Goal: Task Accomplishment & Management: Use online tool/utility

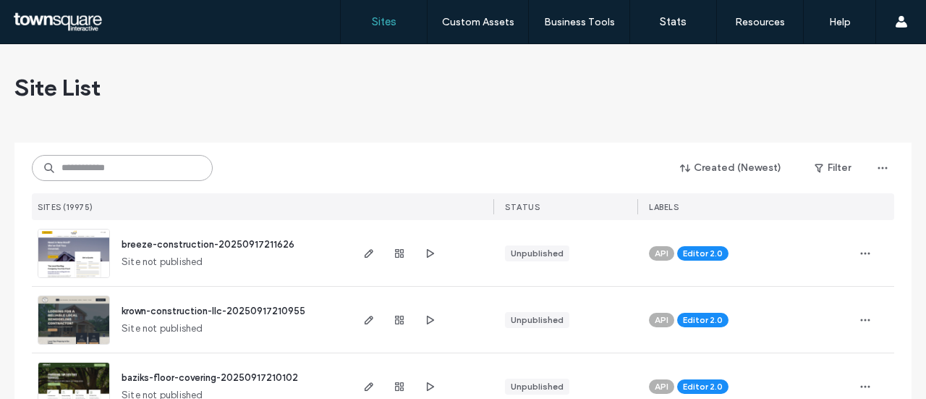
drag, startPoint x: 116, startPoint y: 162, endPoint x: 125, endPoint y: 166, distance: 9.4
click at [116, 162] on input at bounding box center [122, 168] width 181 height 26
paste input "**********"
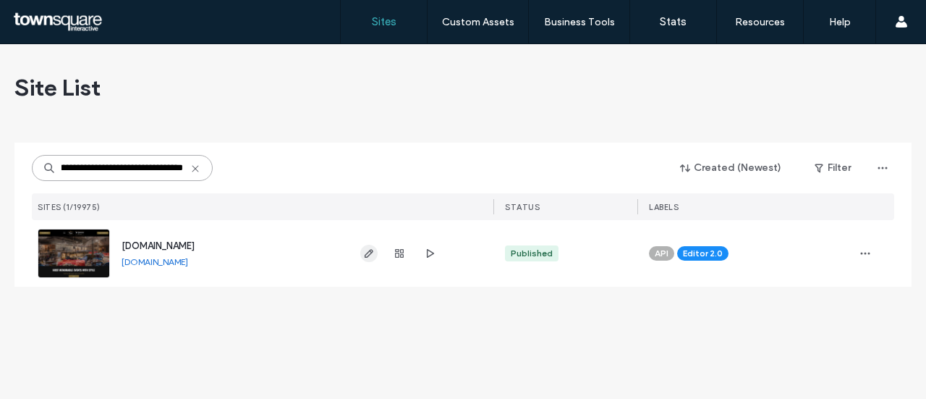
type input "**********"
click at [373, 255] on icon "button" at bounding box center [369, 253] width 12 height 12
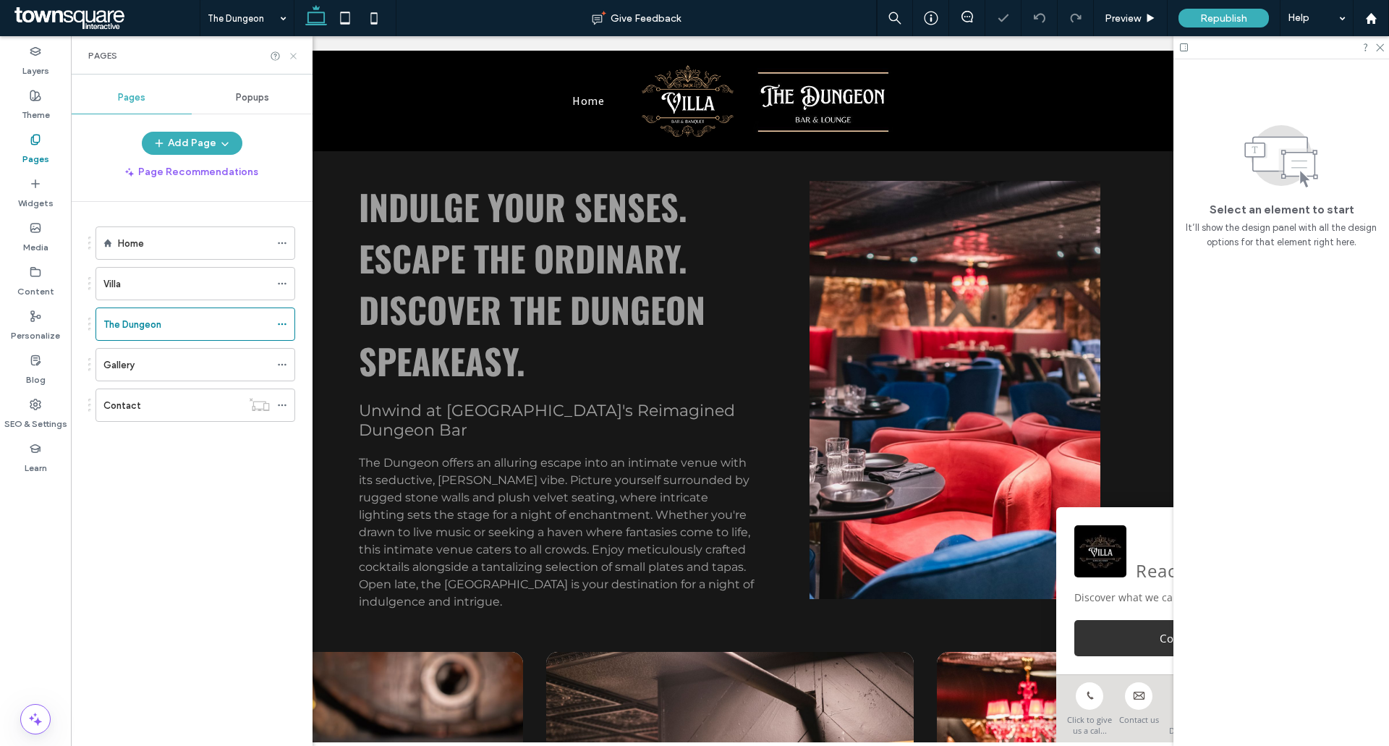
click at [292, 55] on use at bounding box center [293, 56] width 6 height 6
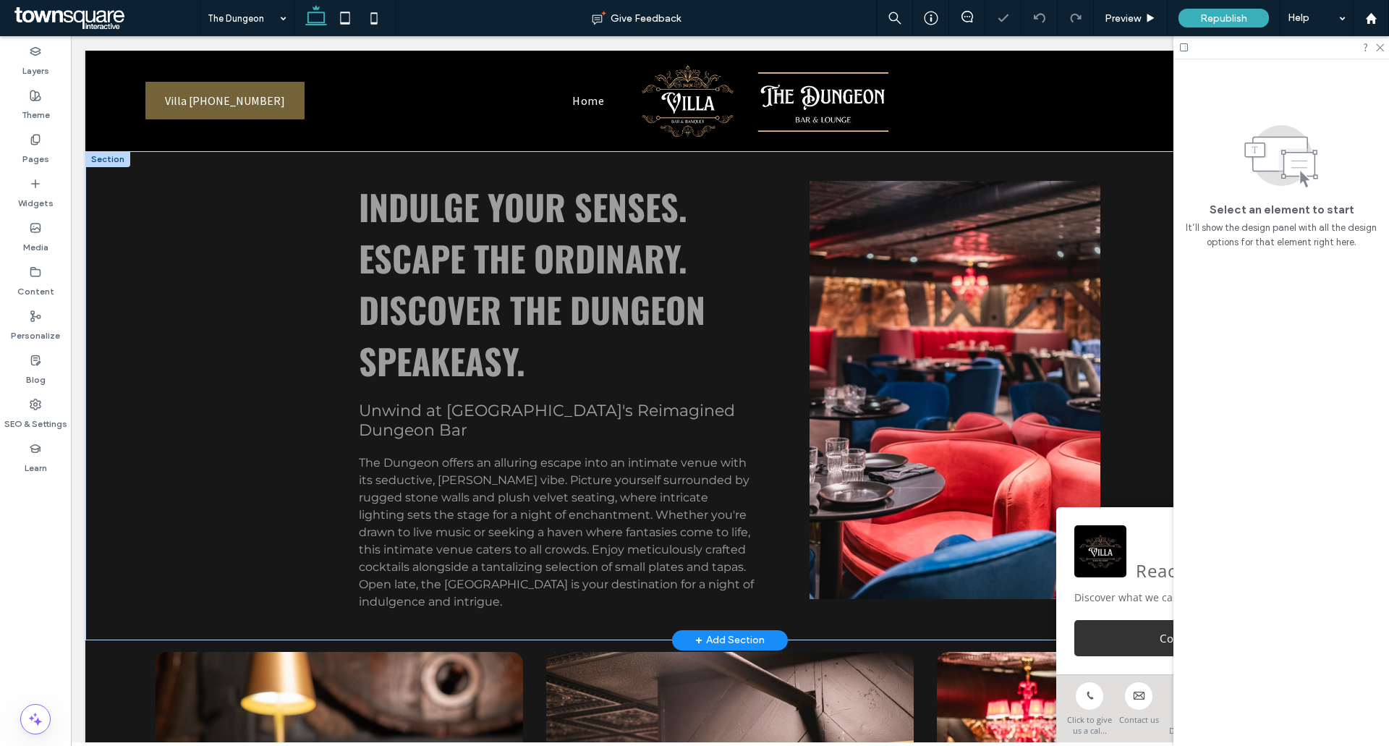
click at [695, 632] on span "+" at bounding box center [698, 640] width 7 height 16
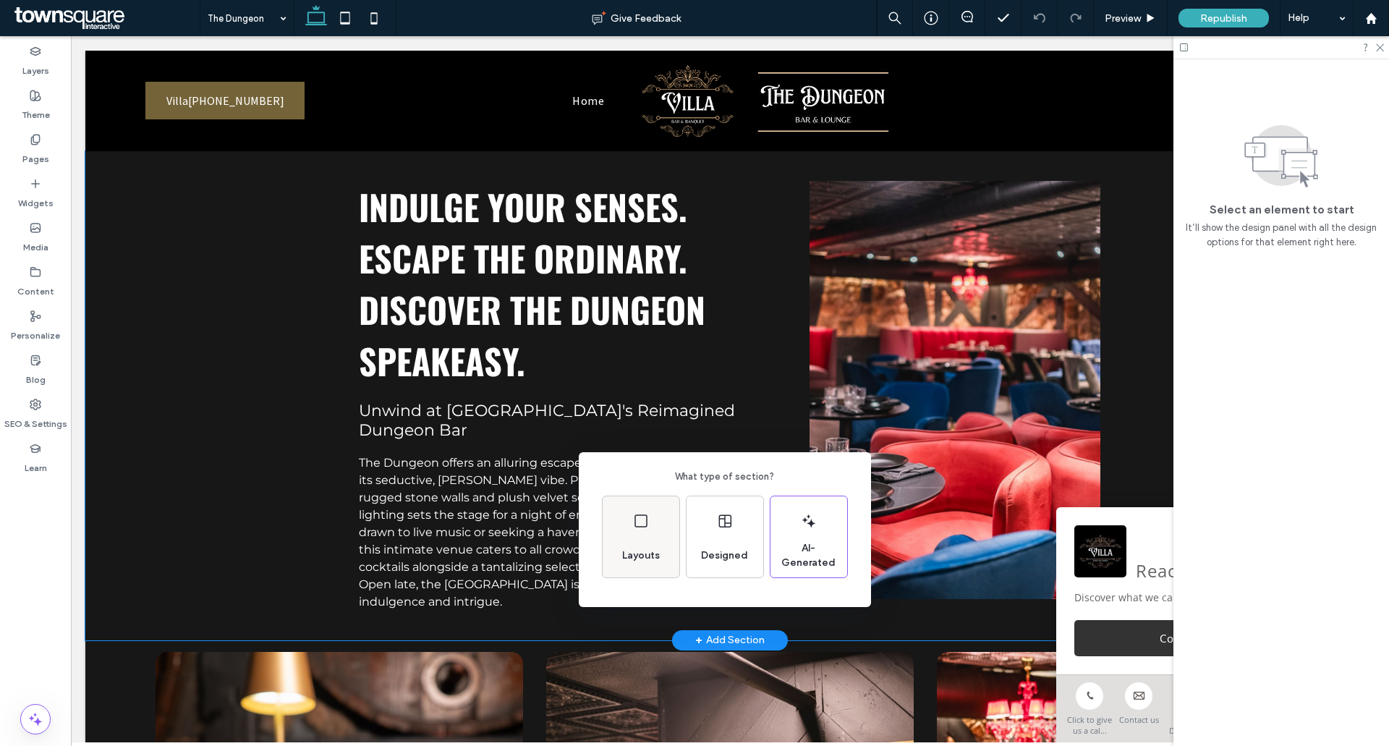
click at [665, 561] on span "Layouts" at bounding box center [641, 555] width 49 height 14
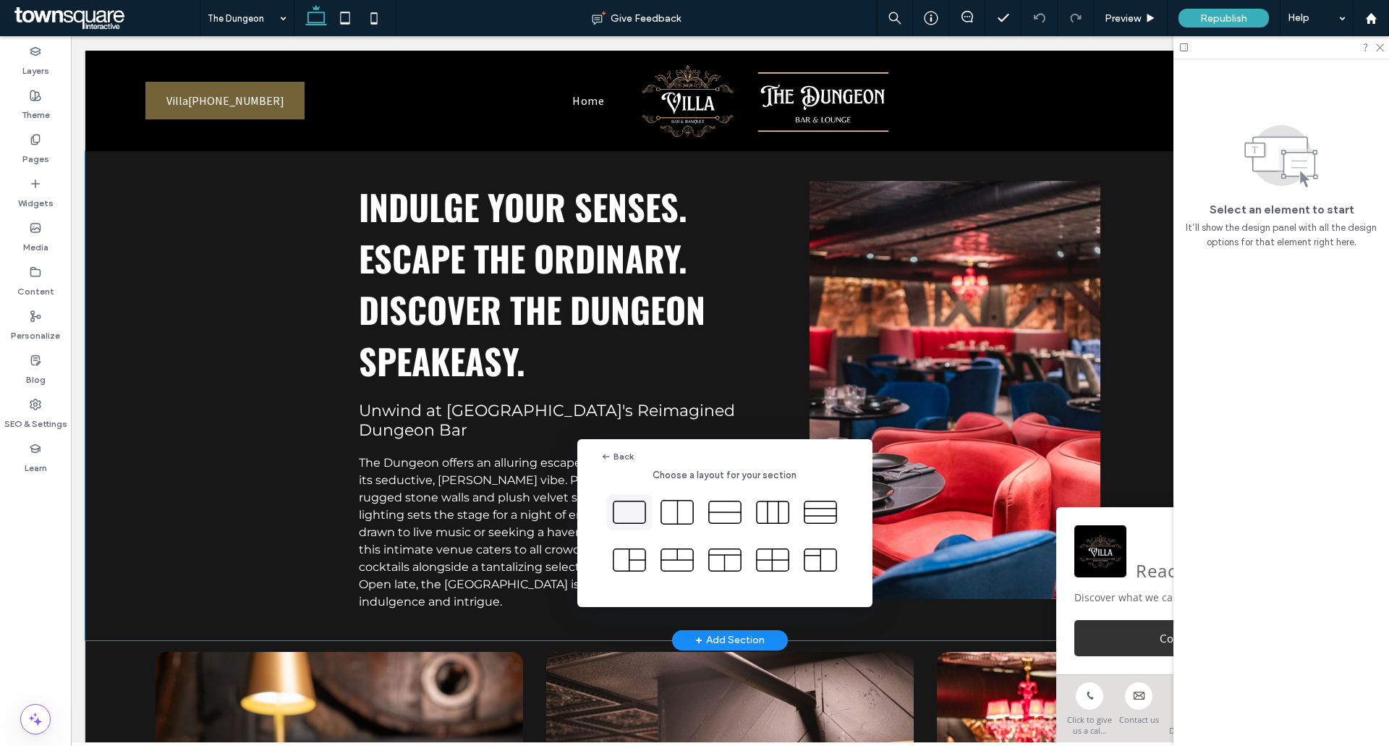
click at [632, 512] on icon at bounding box center [629, 512] width 36 height 36
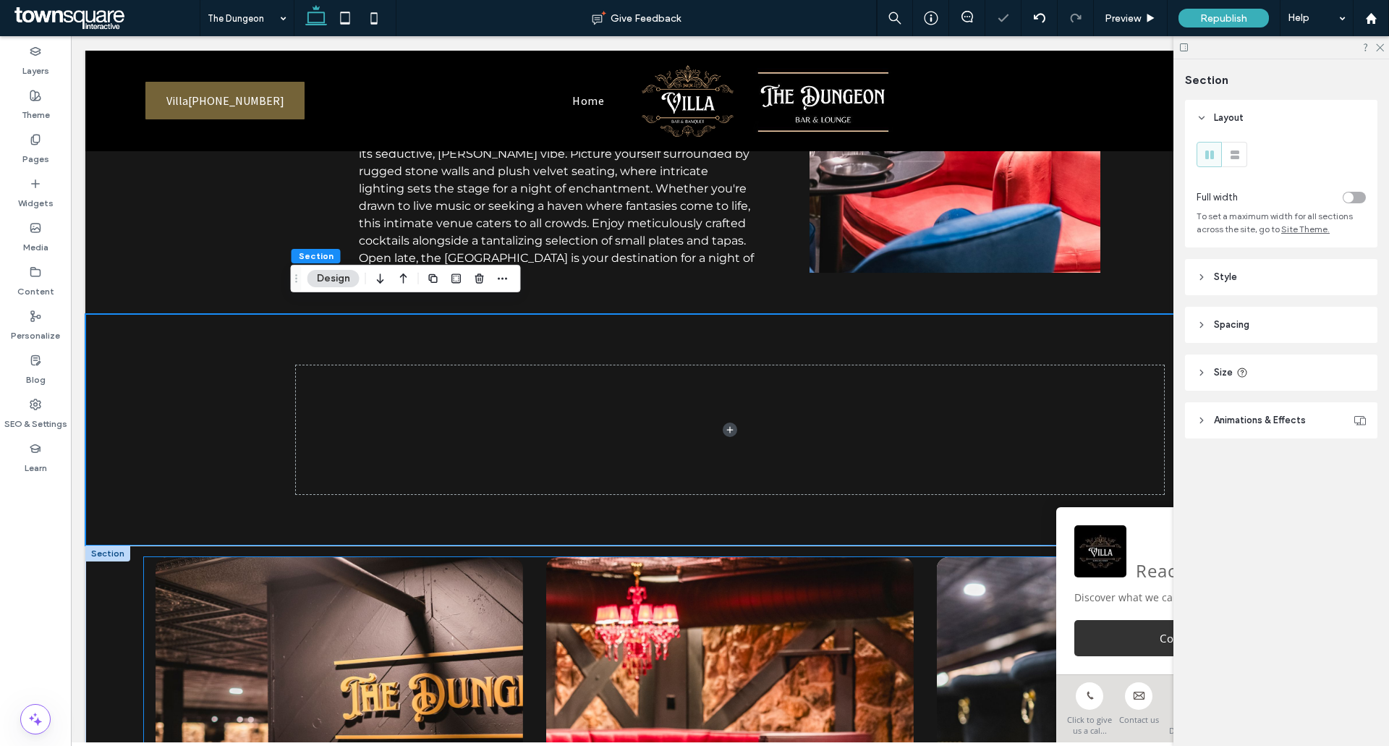
scroll to position [434, 0]
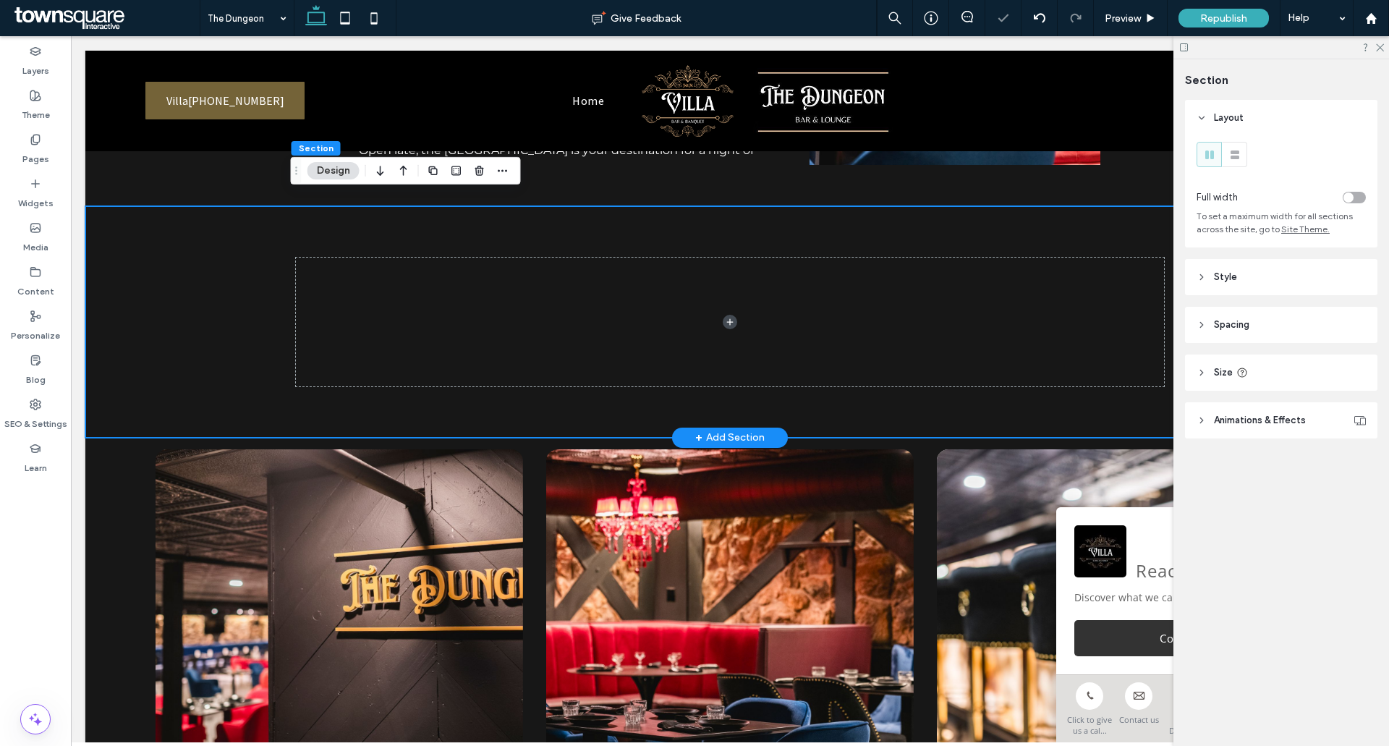
click at [237, 300] on div at bounding box center [729, 322] width 1289 height 232
click at [130, 321] on div at bounding box center [729, 322] width 1289 height 232
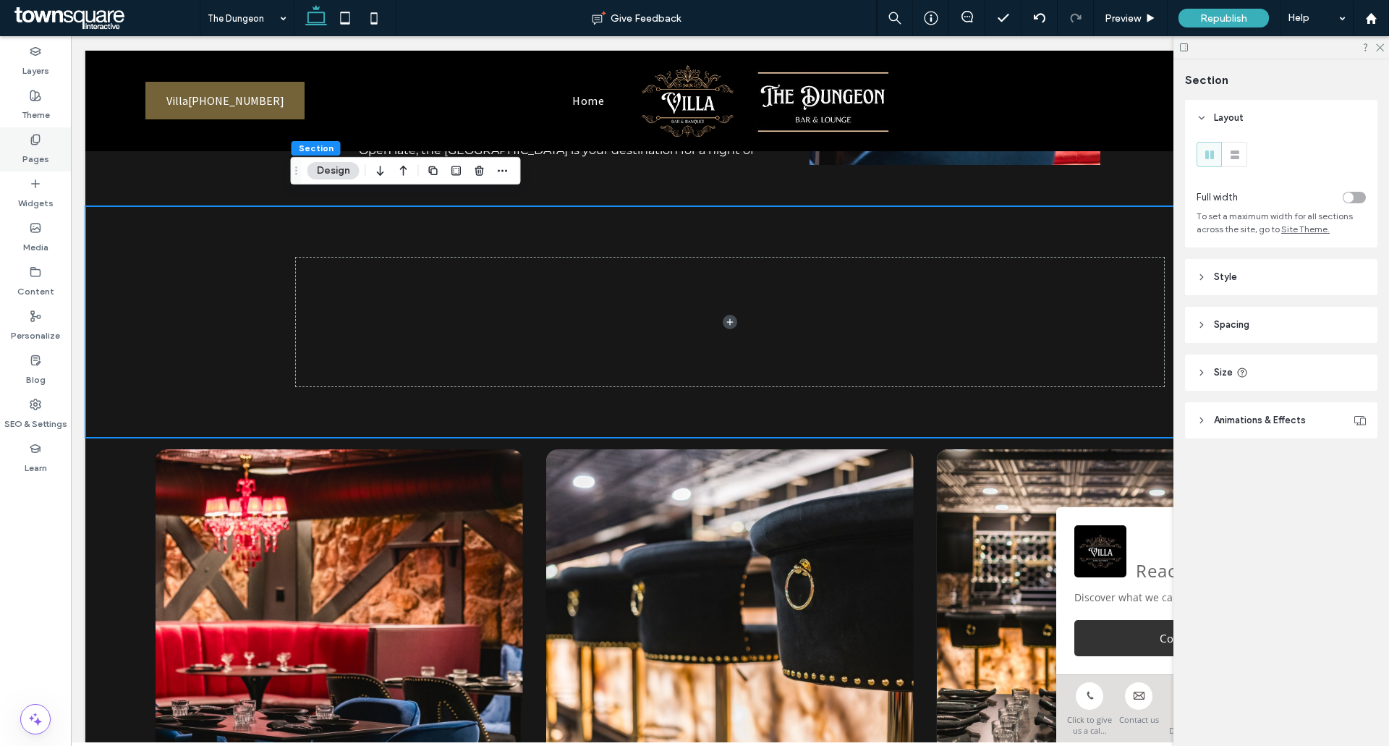
click at [33, 142] on use at bounding box center [35, 139] width 8 height 9
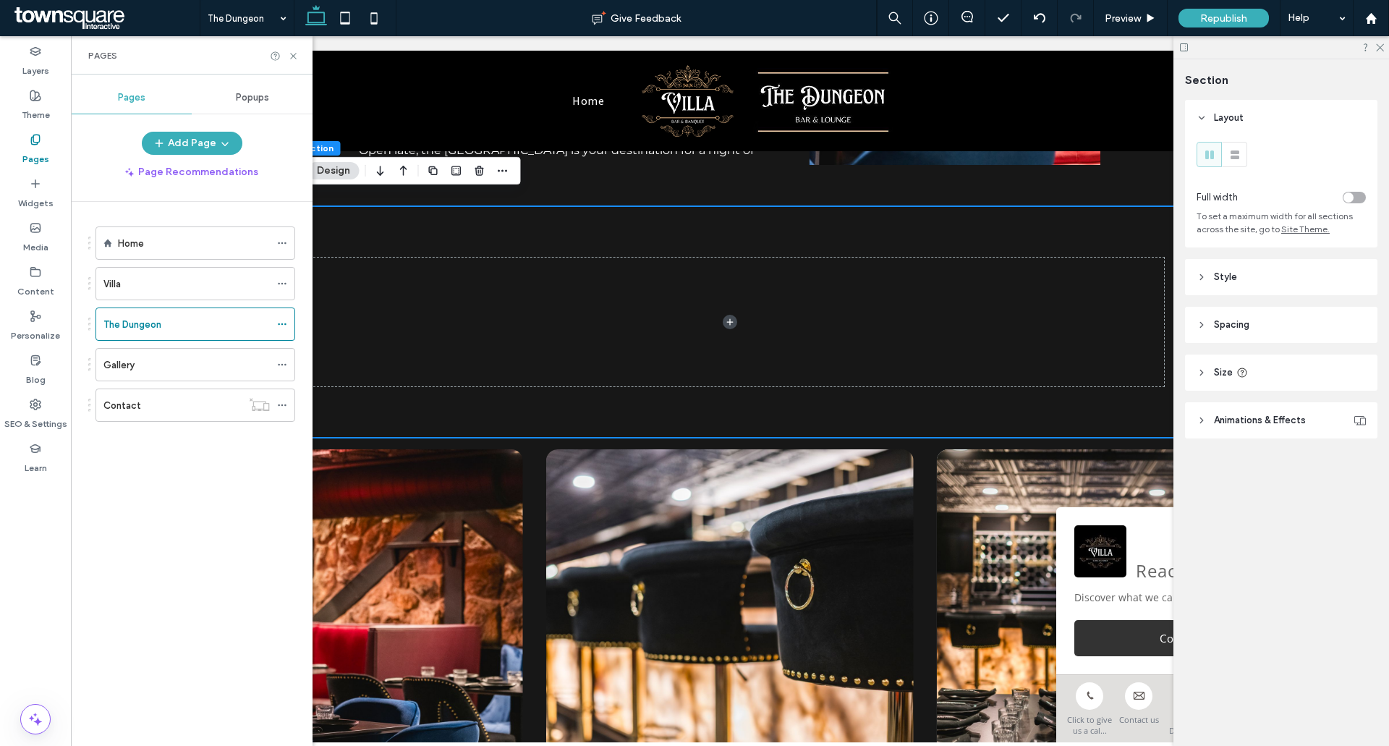
click at [33, 143] on icon at bounding box center [36, 140] width 12 height 12
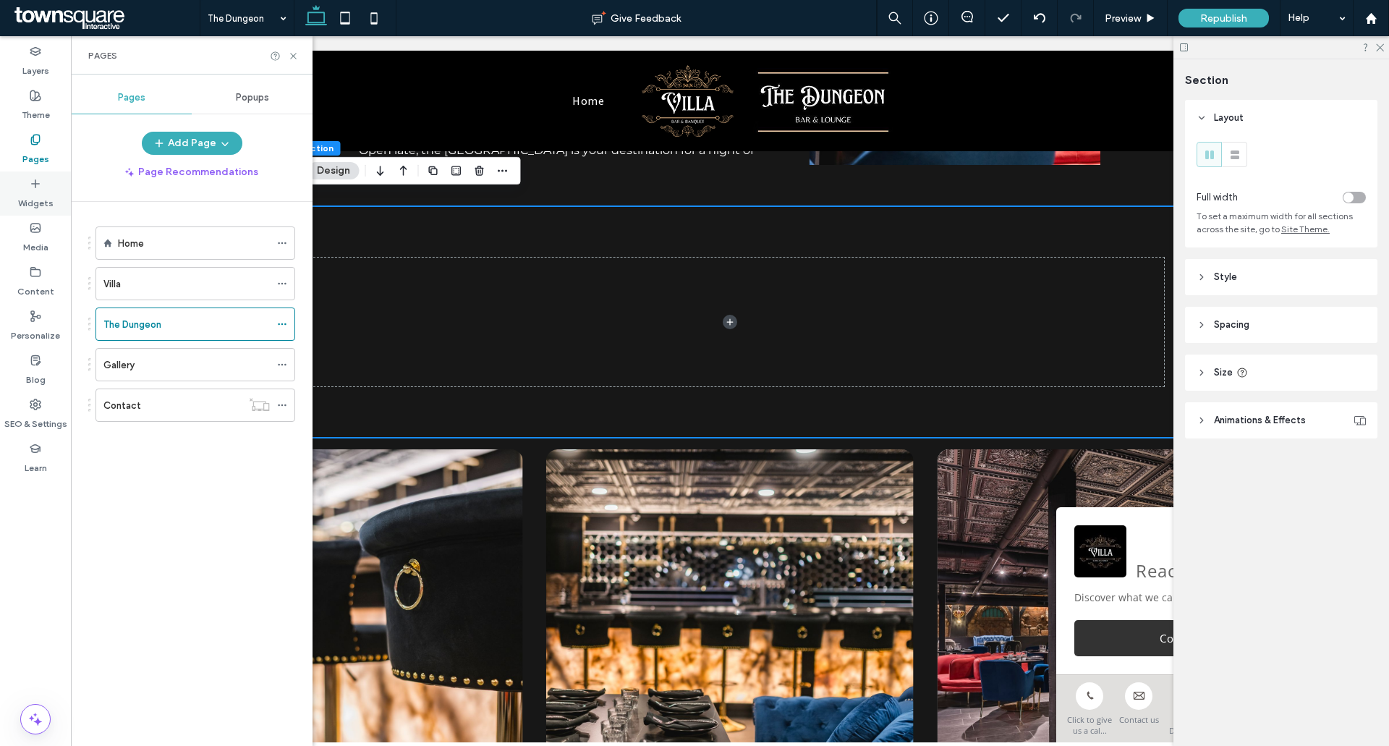
click at [39, 185] on icon at bounding box center [36, 184] width 12 height 12
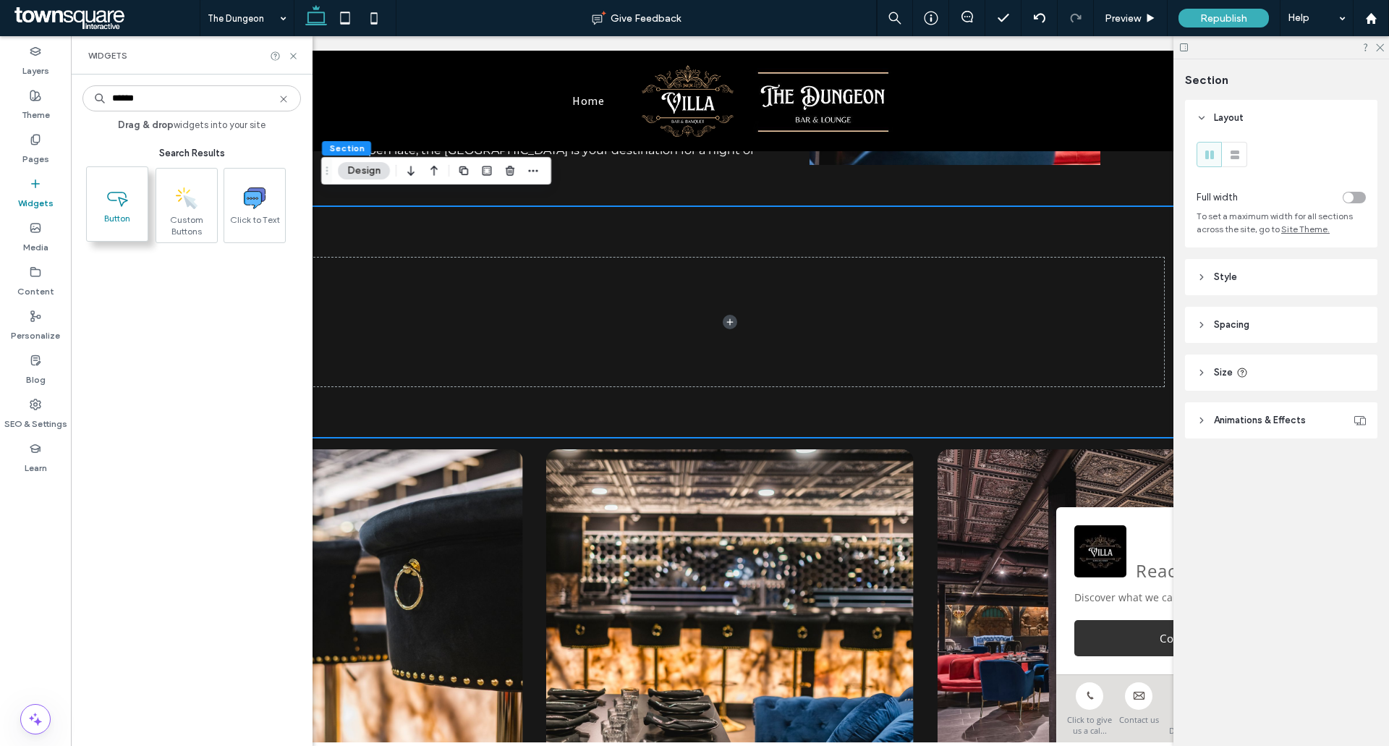
type input "******"
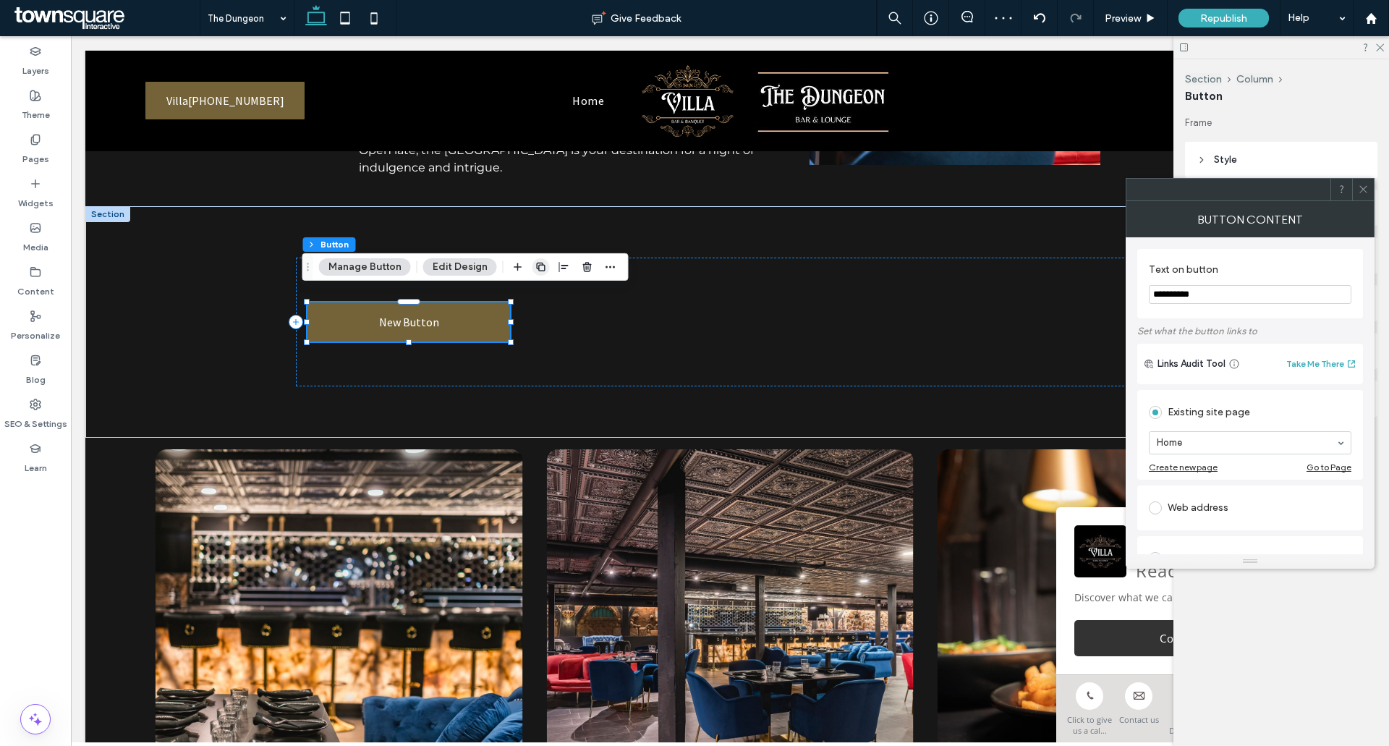
click at [536, 270] on use "button" at bounding box center [540, 267] width 9 height 9
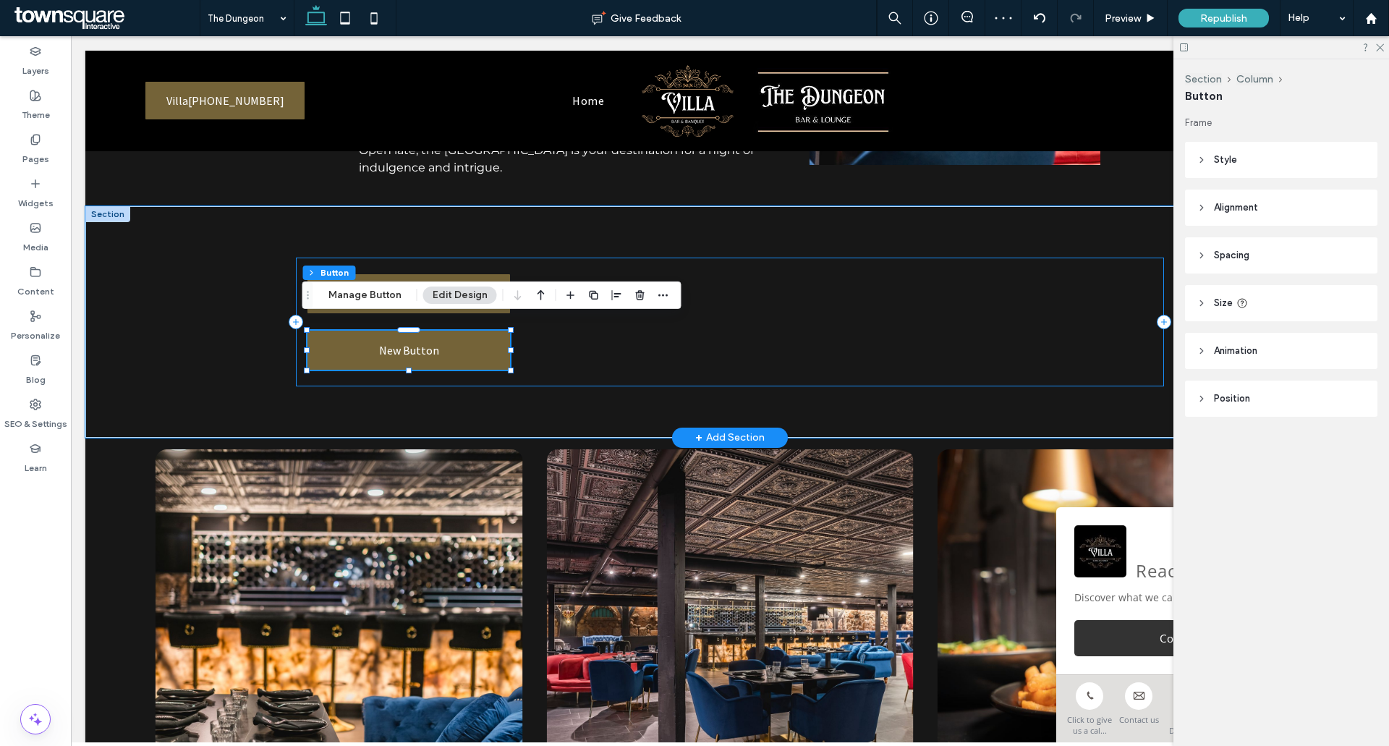
type input "**"
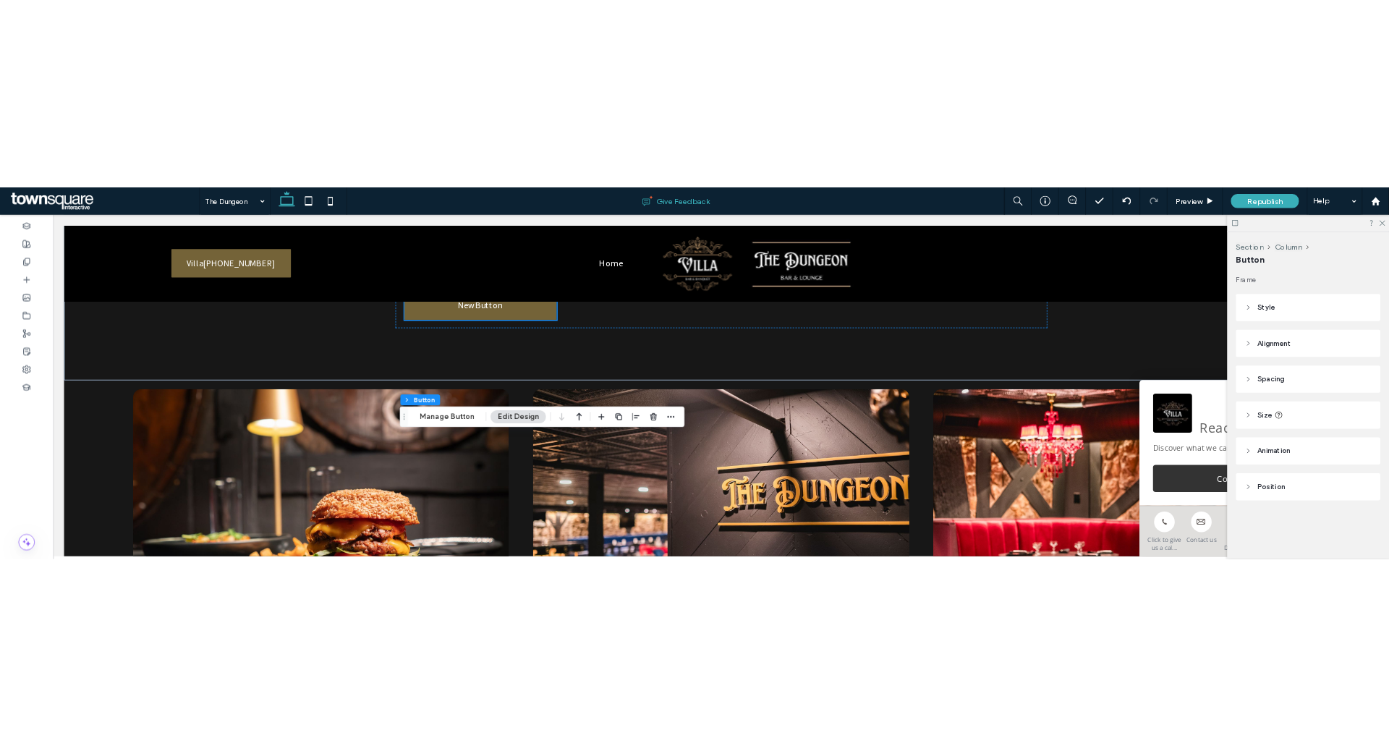
scroll to position [449, 0]
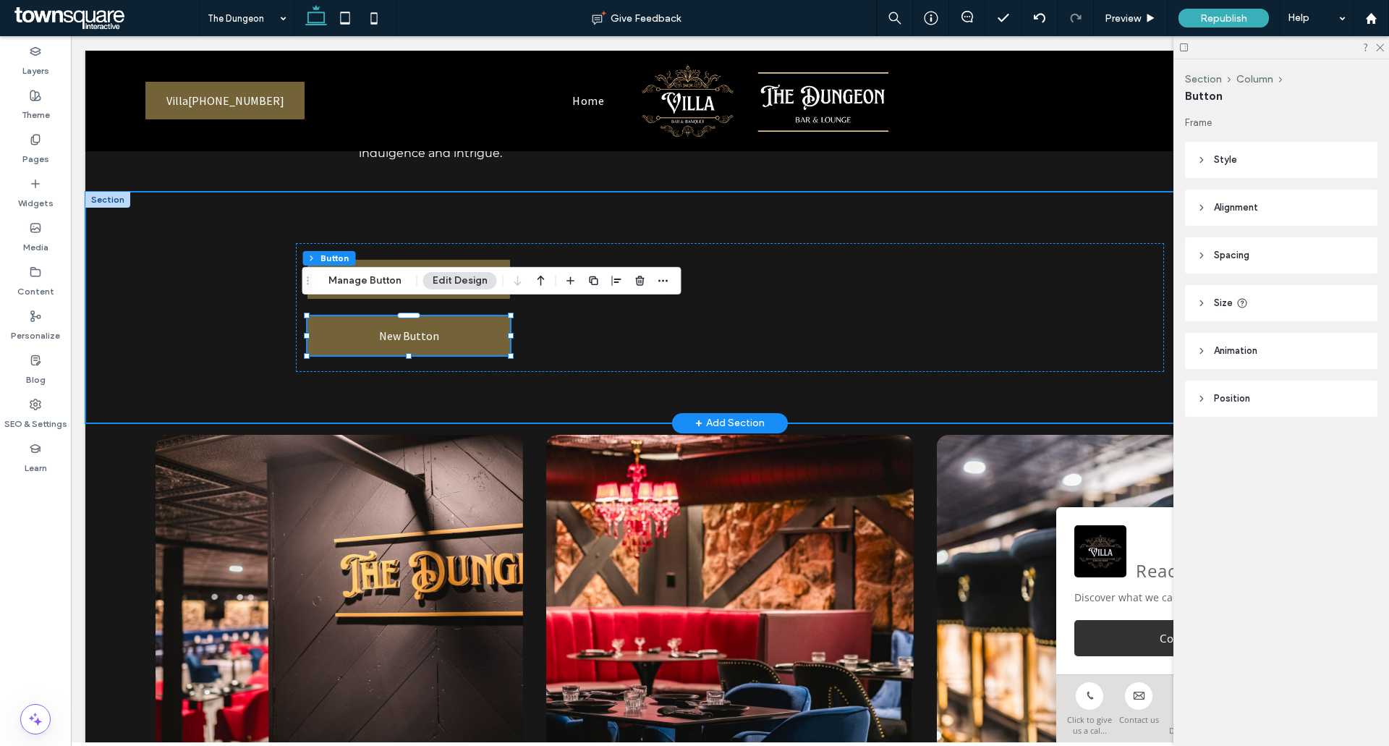
click at [296, 243] on div "New Button New Button" at bounding box center [730, 307] width 868 height 128
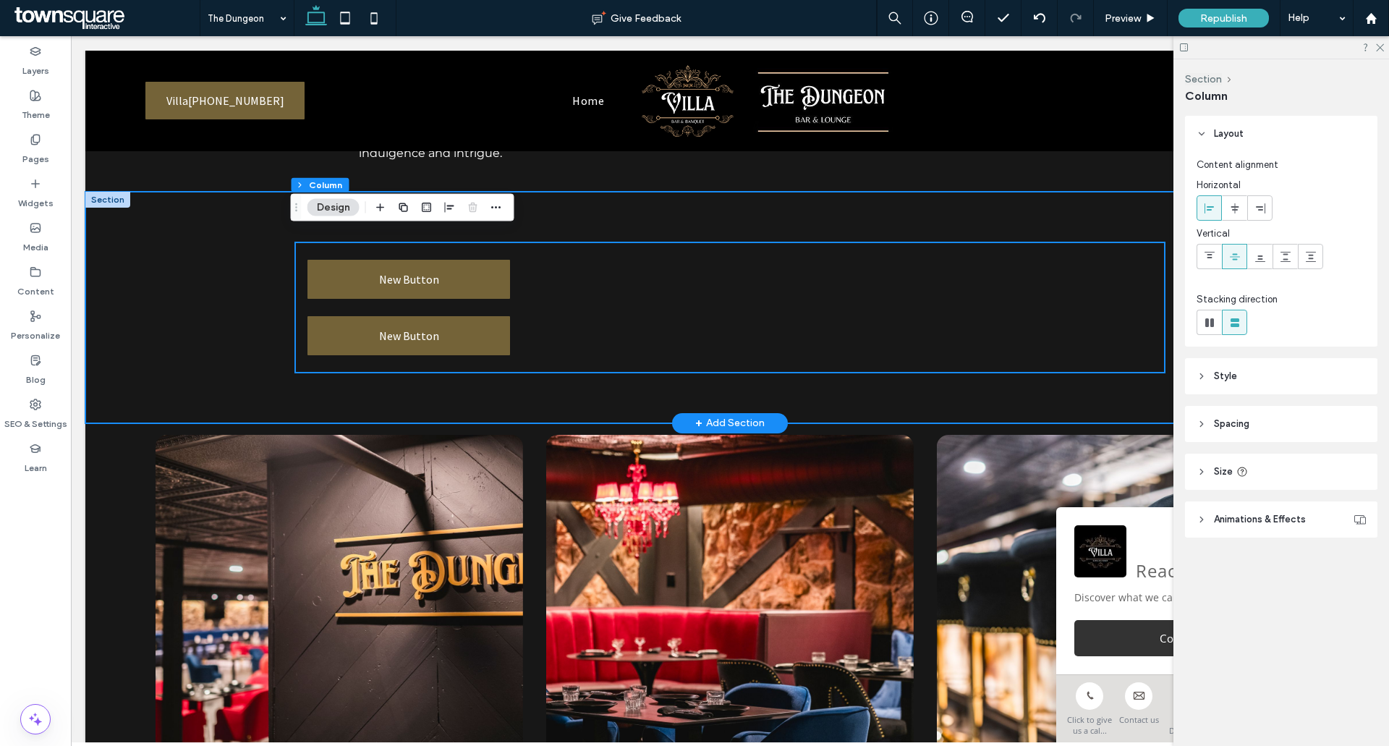
click at [218, 263] on div "New Button New Button" at bounding box center [729, 308] width 1289 height 232
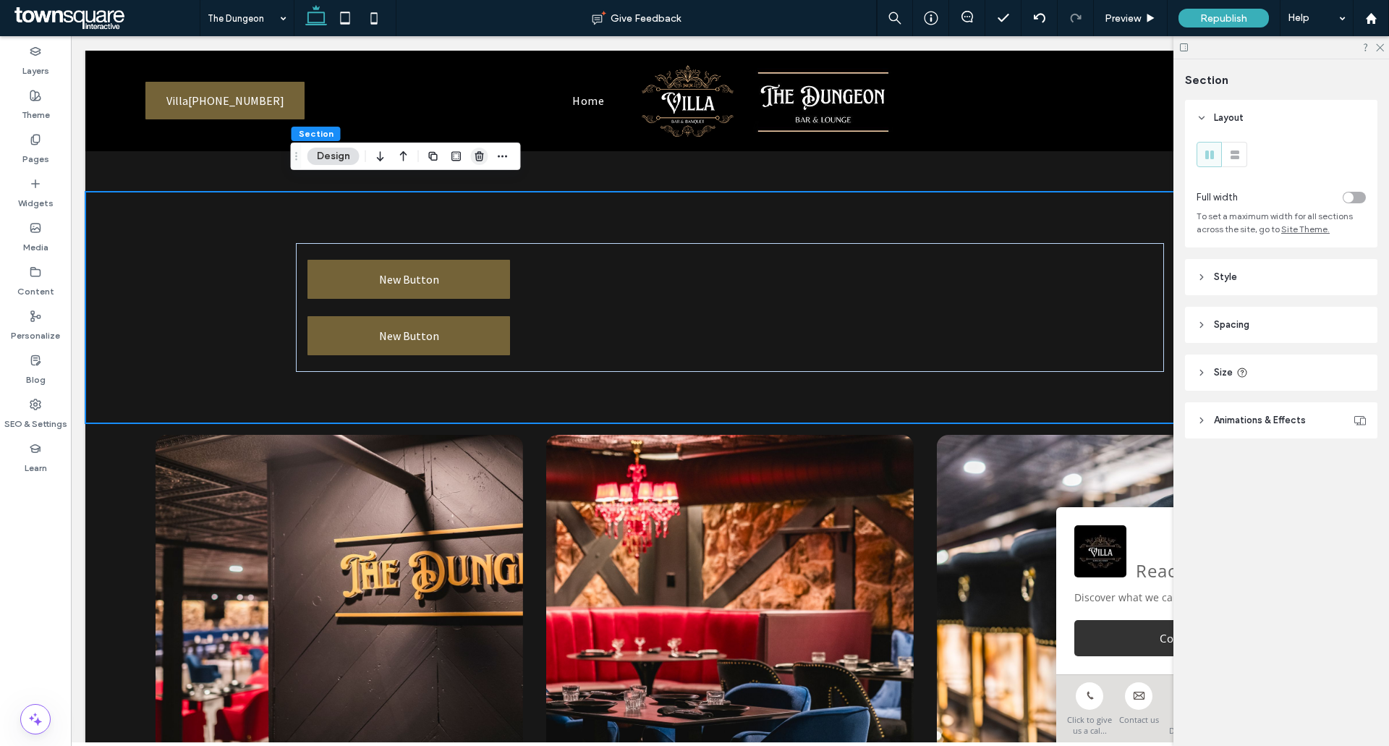
click at [476, 157] on use "button" at bounding box center [479, 155] width 9 height 9
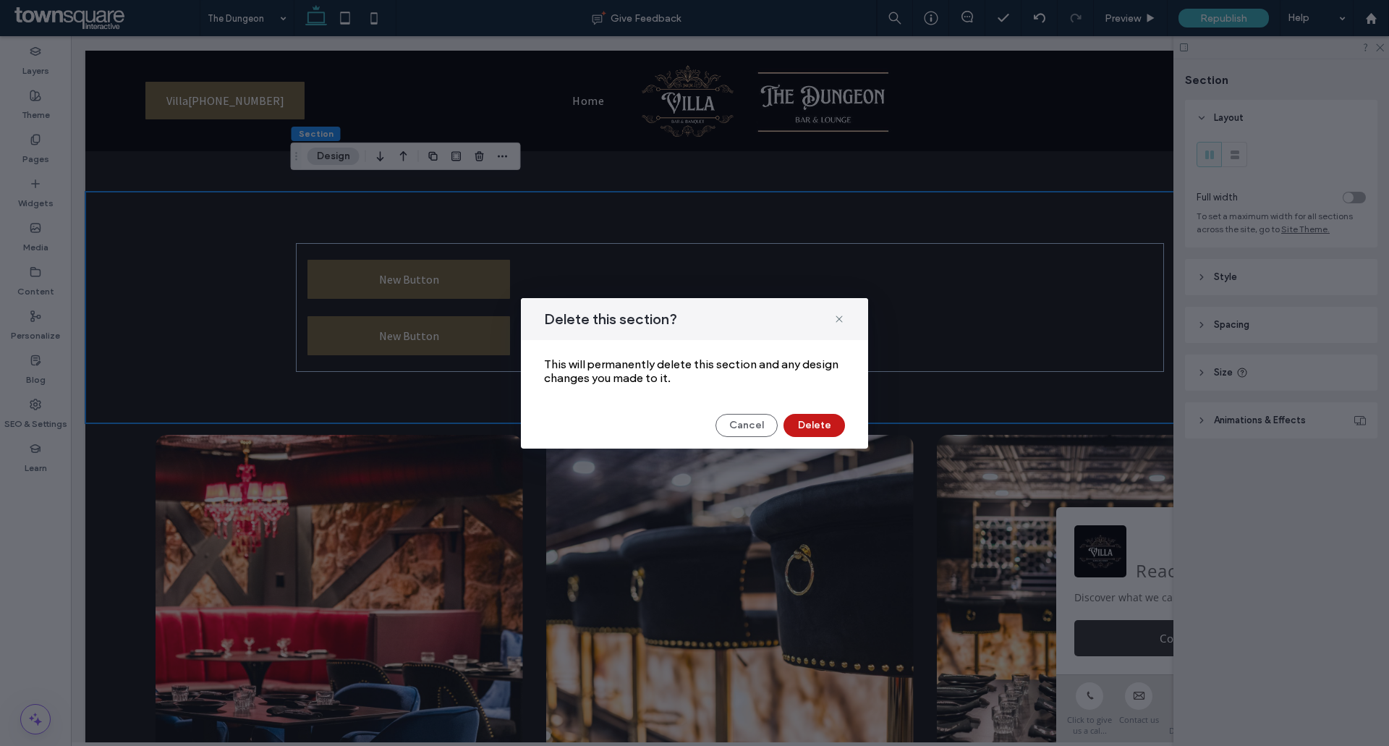
click at [818, 423] on button "Delete" at bounding box center [815, 425] width 62 height 23
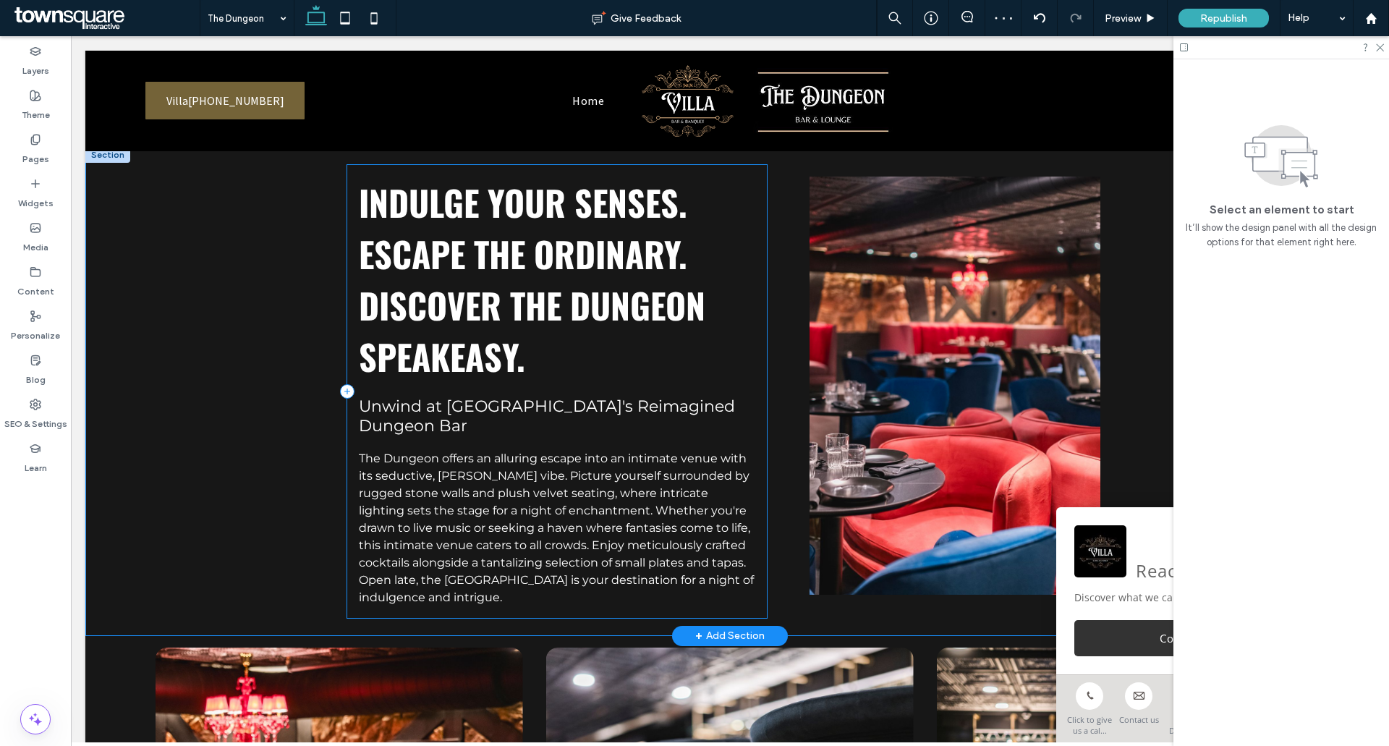
scroll to position [0, 0]
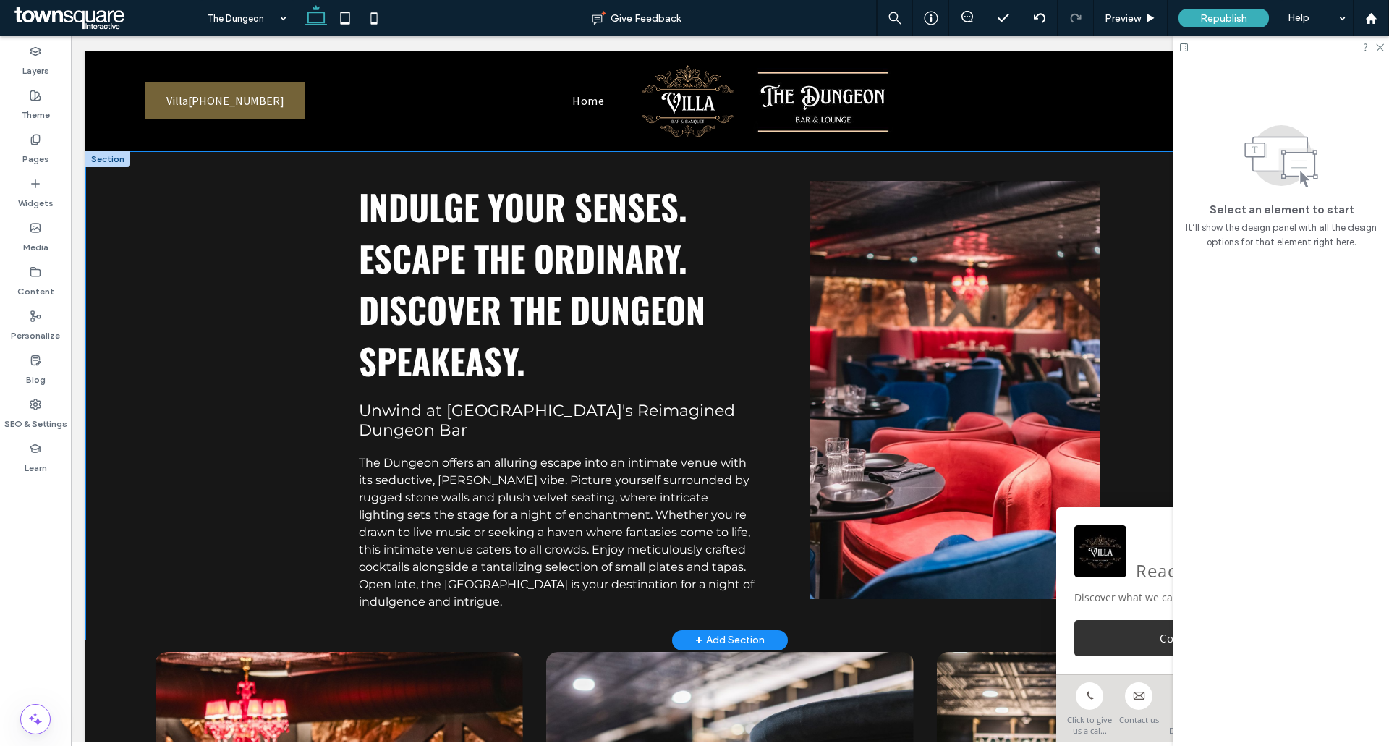
click at [730, 632] on div "+ Add Section" at bounding box center [729, 640] width 69 height 16
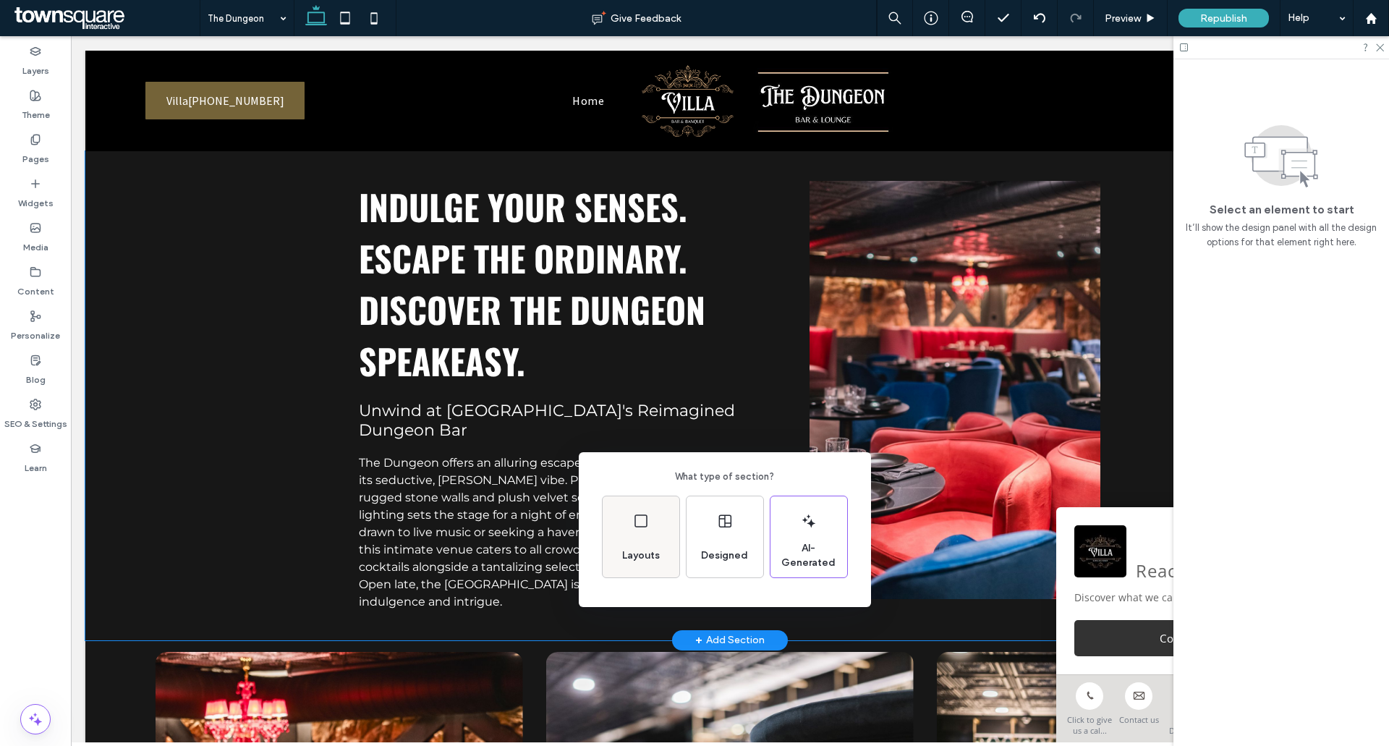
click at [653, 541] on div "Layouts" at bounding box center [641, 556] width 49 height 32
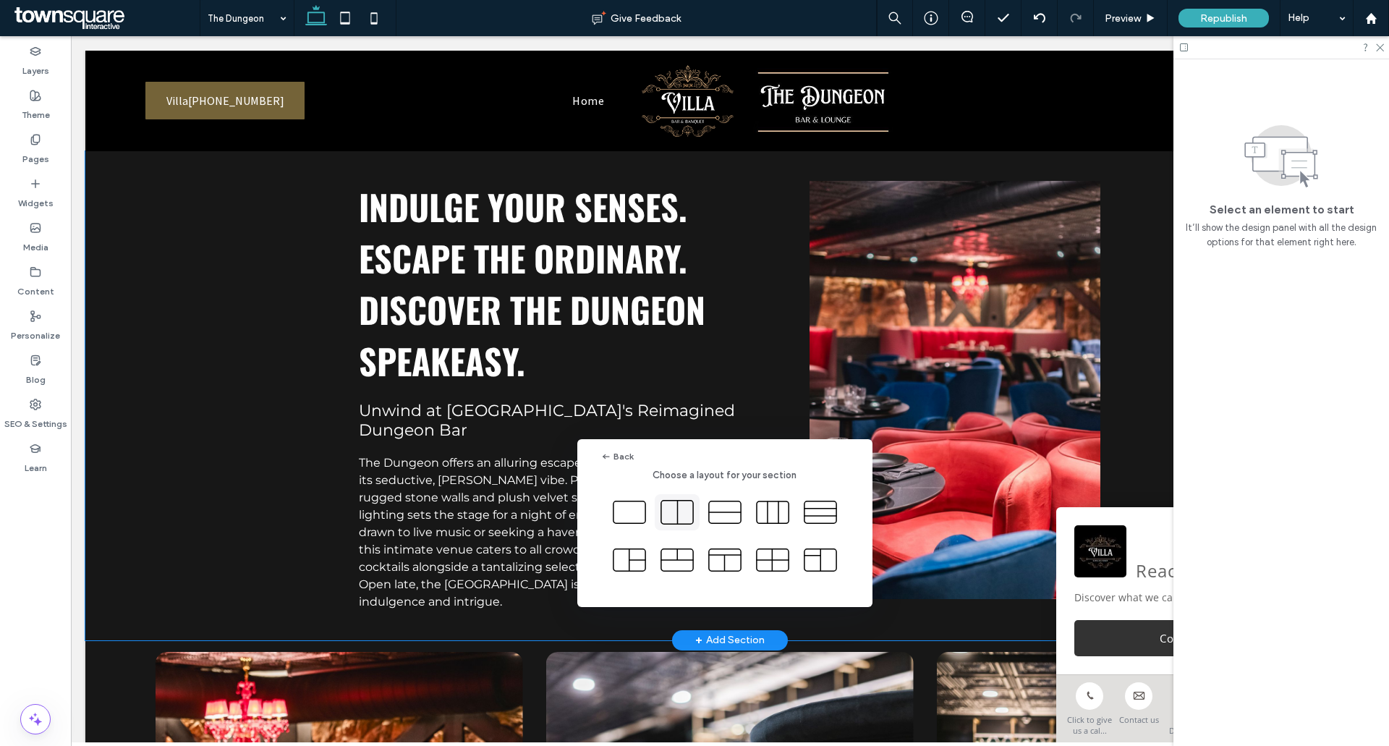
click at [671, 520] on icon at bounding box center [677, 512] width 36 height 36
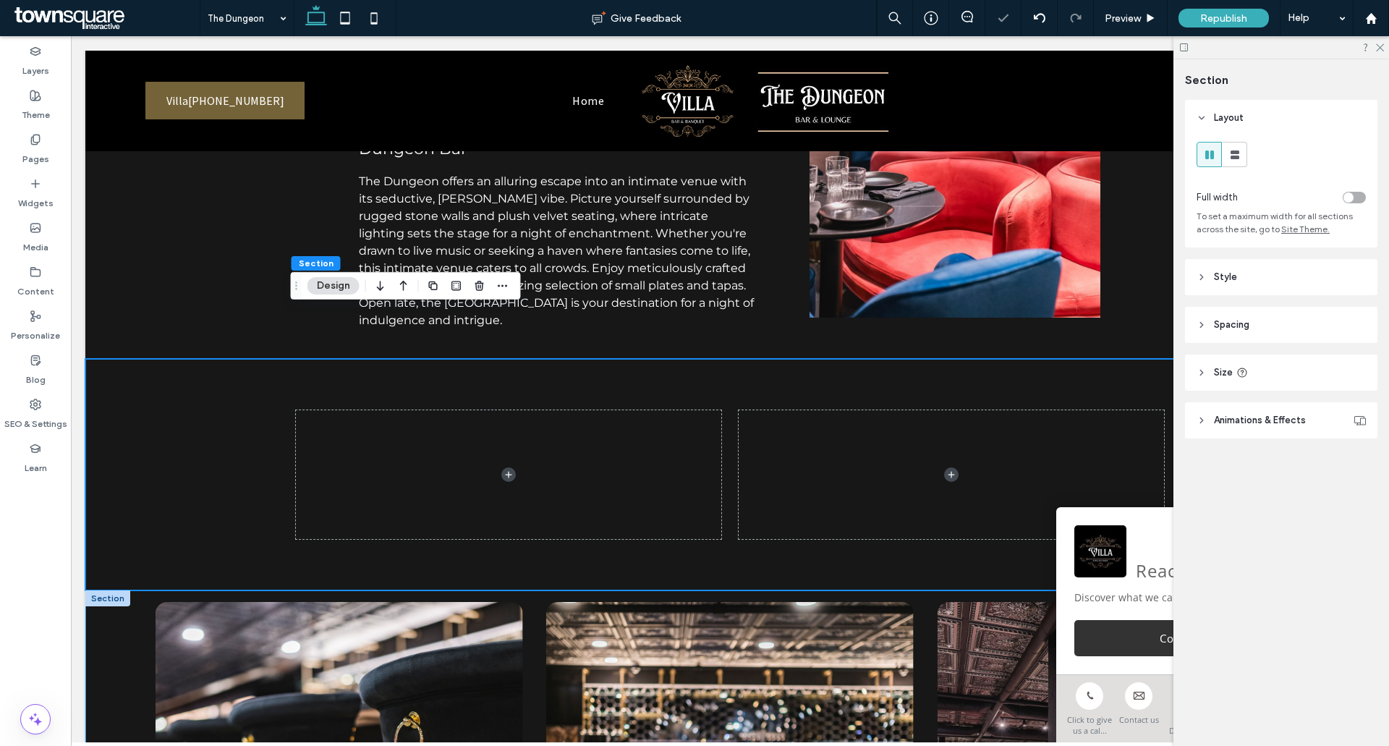
scroll to position [362, 0]
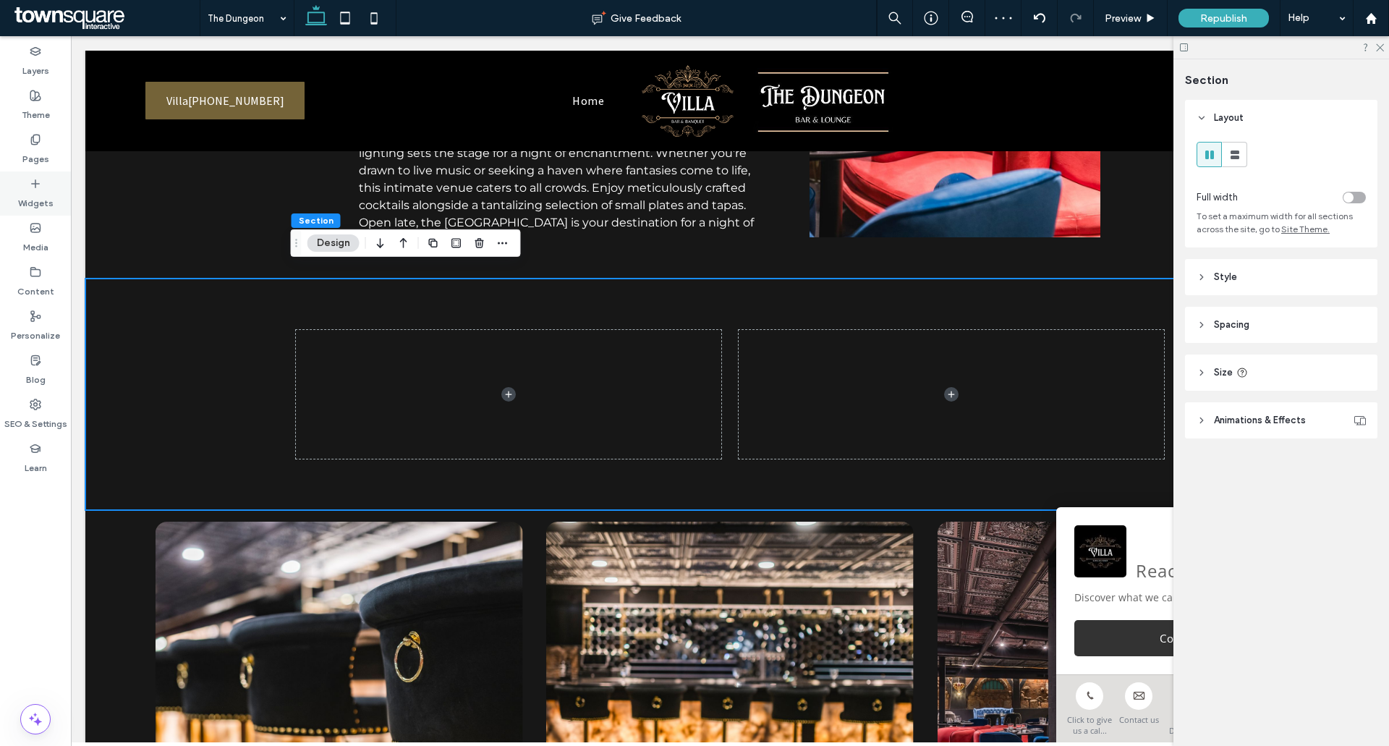
click at [35, 196] on label "Widgets" at bounding box center [35, 200] width 35 height 20
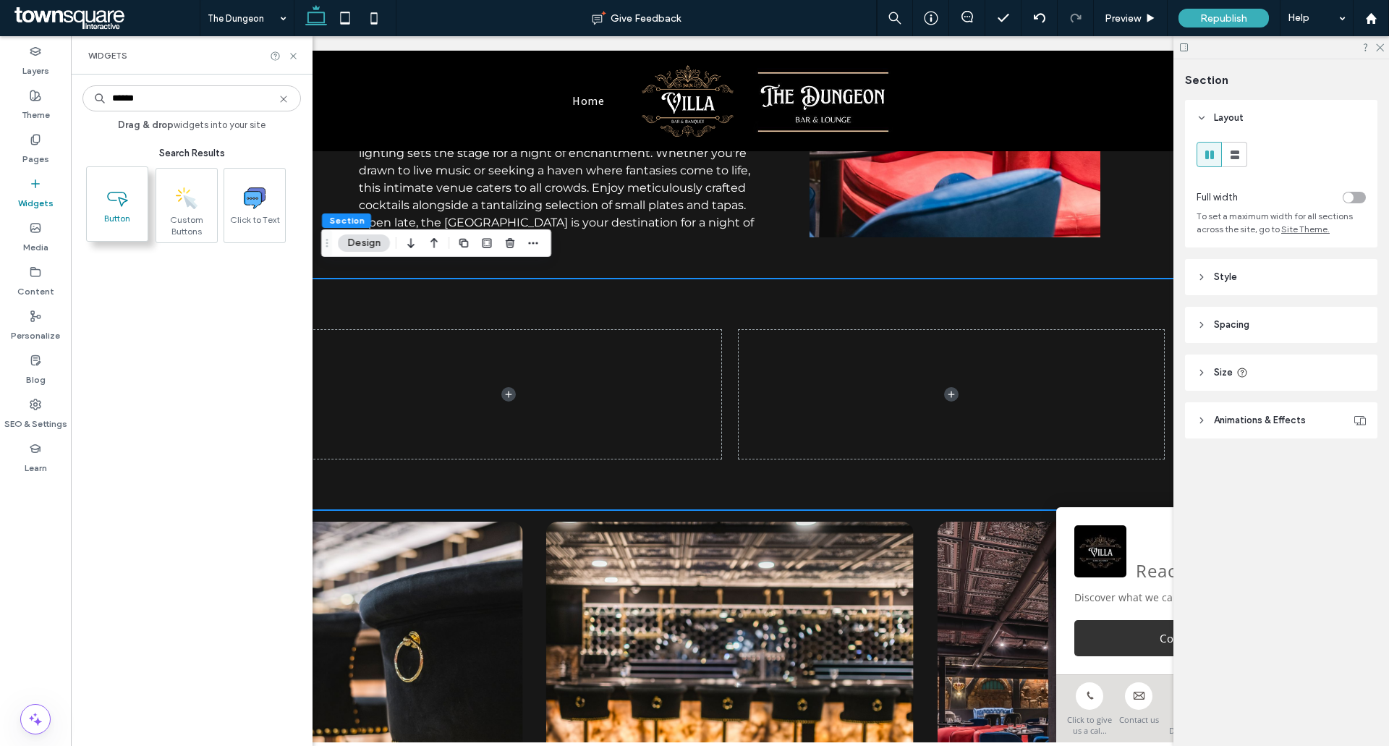
type input "******"
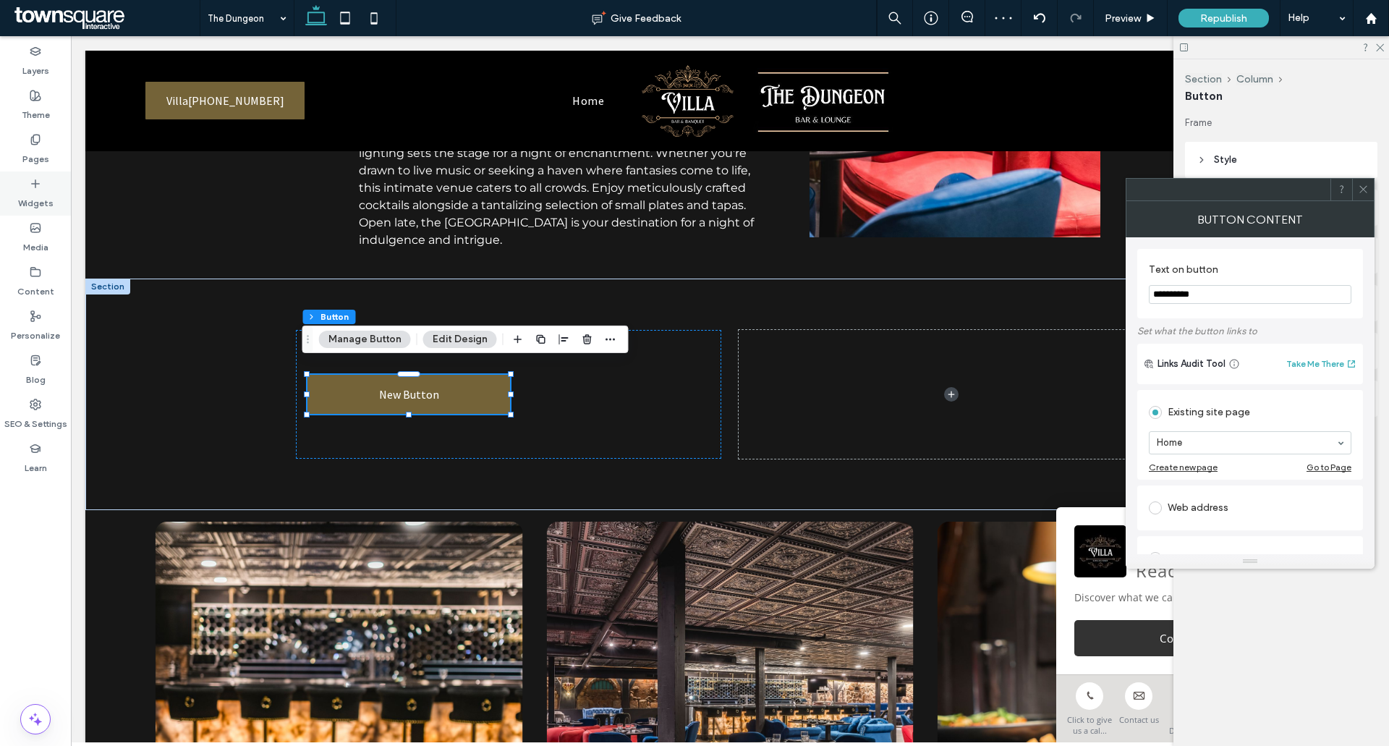
click at [34, 192] on label "Widgets" at bounding box center [35, 200] width 35 height 20
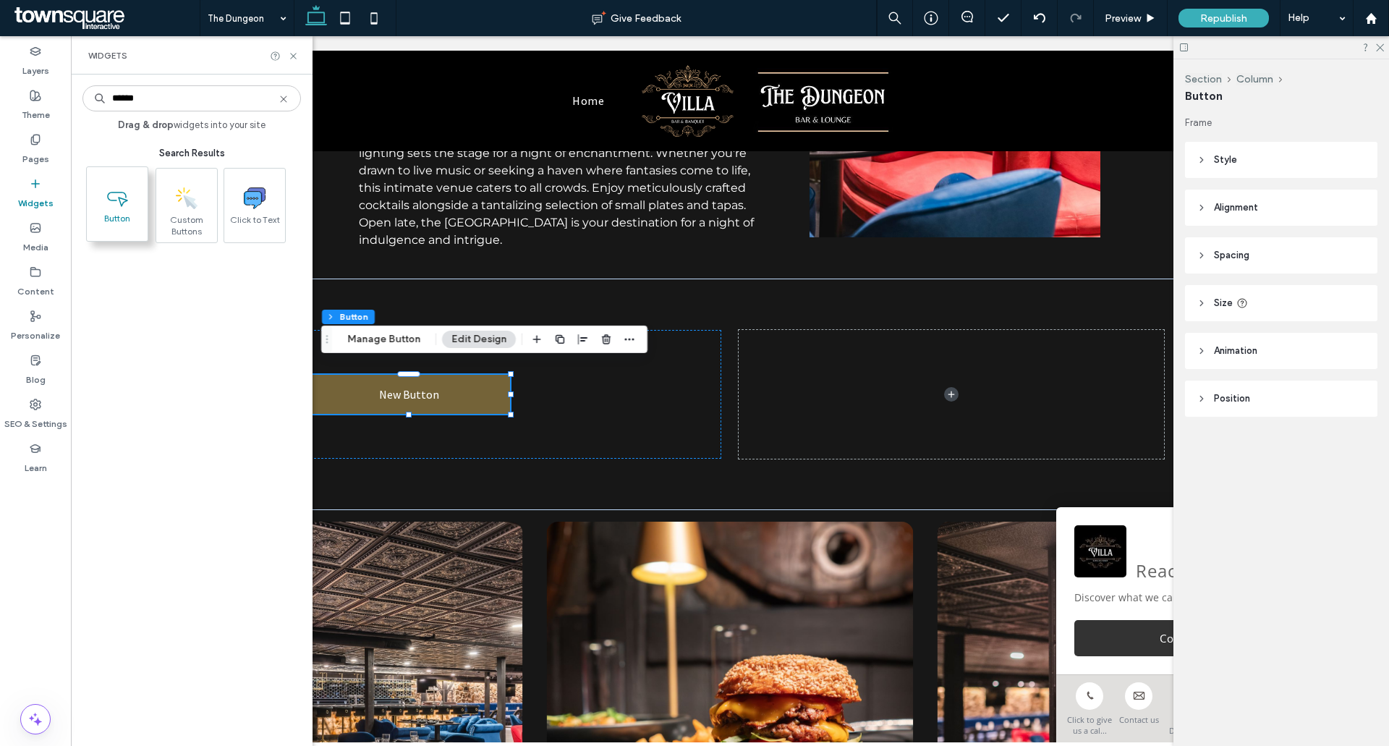
type input "******"
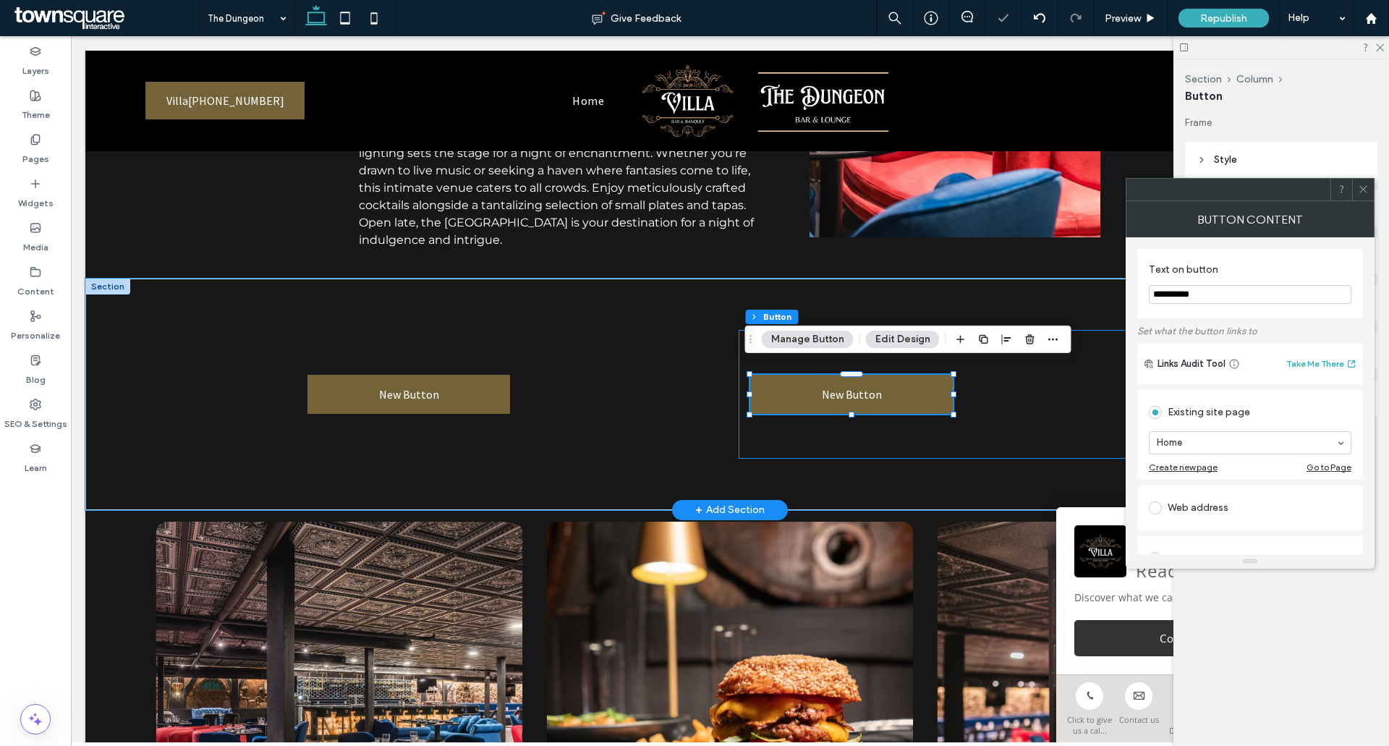
type input "**"
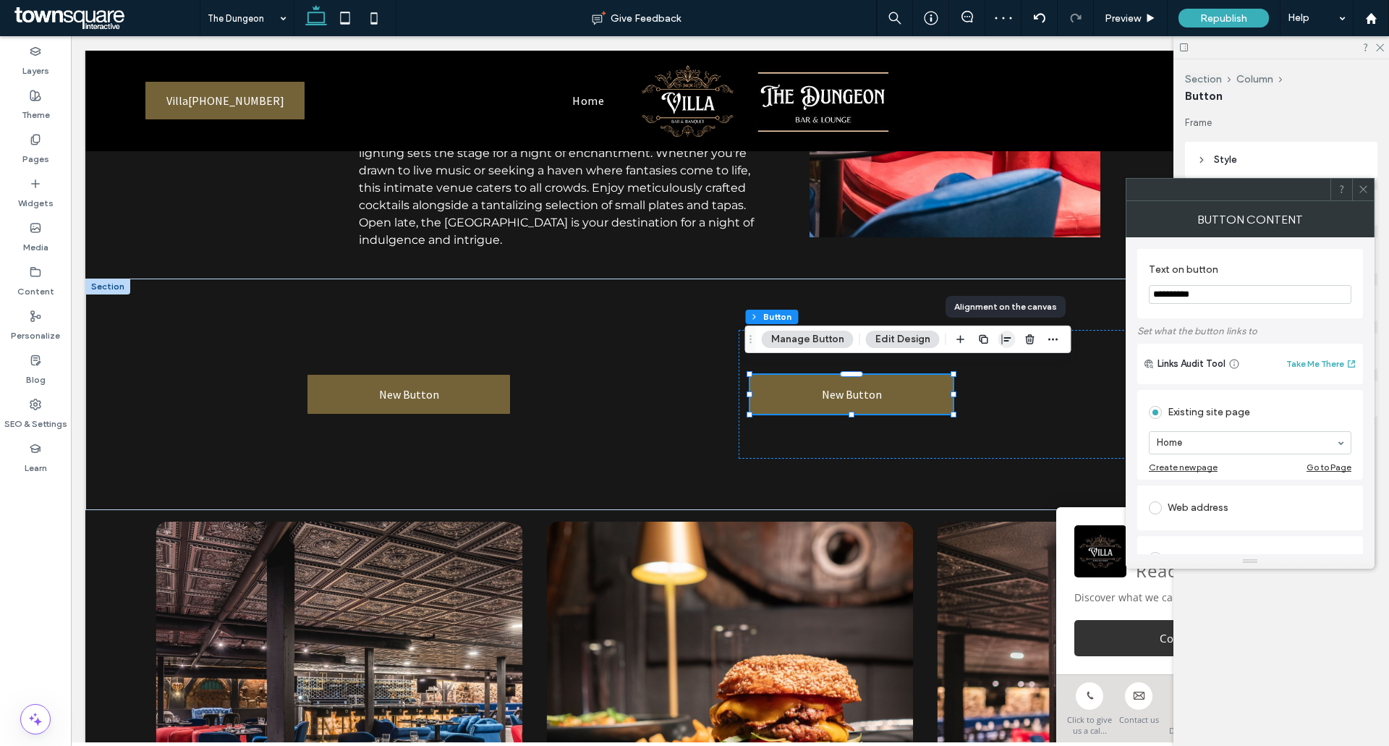
click at [1004, 339] on icon "button" at bounding box center [1007, 340] width 12 height 12
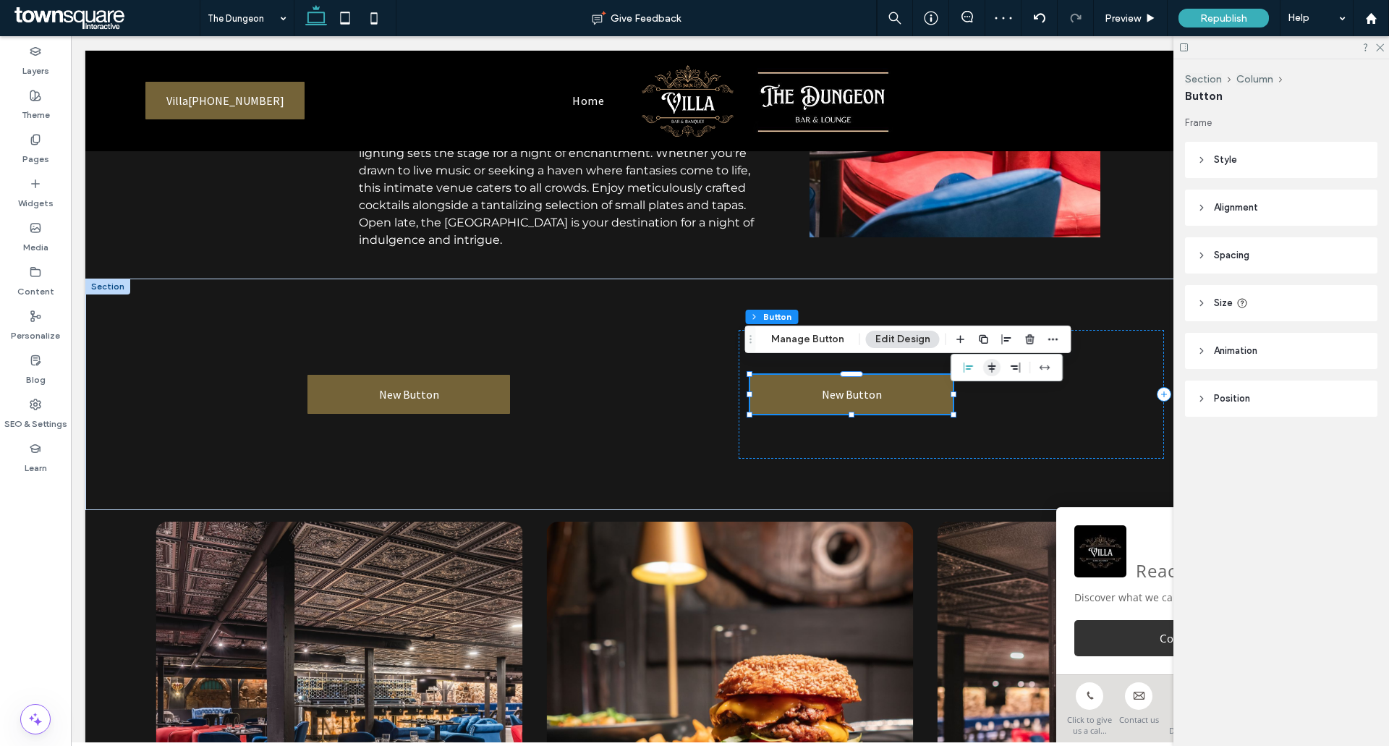
click at [993, 372] on icon "center" at bounding box center [992, 368] width 12 height 12
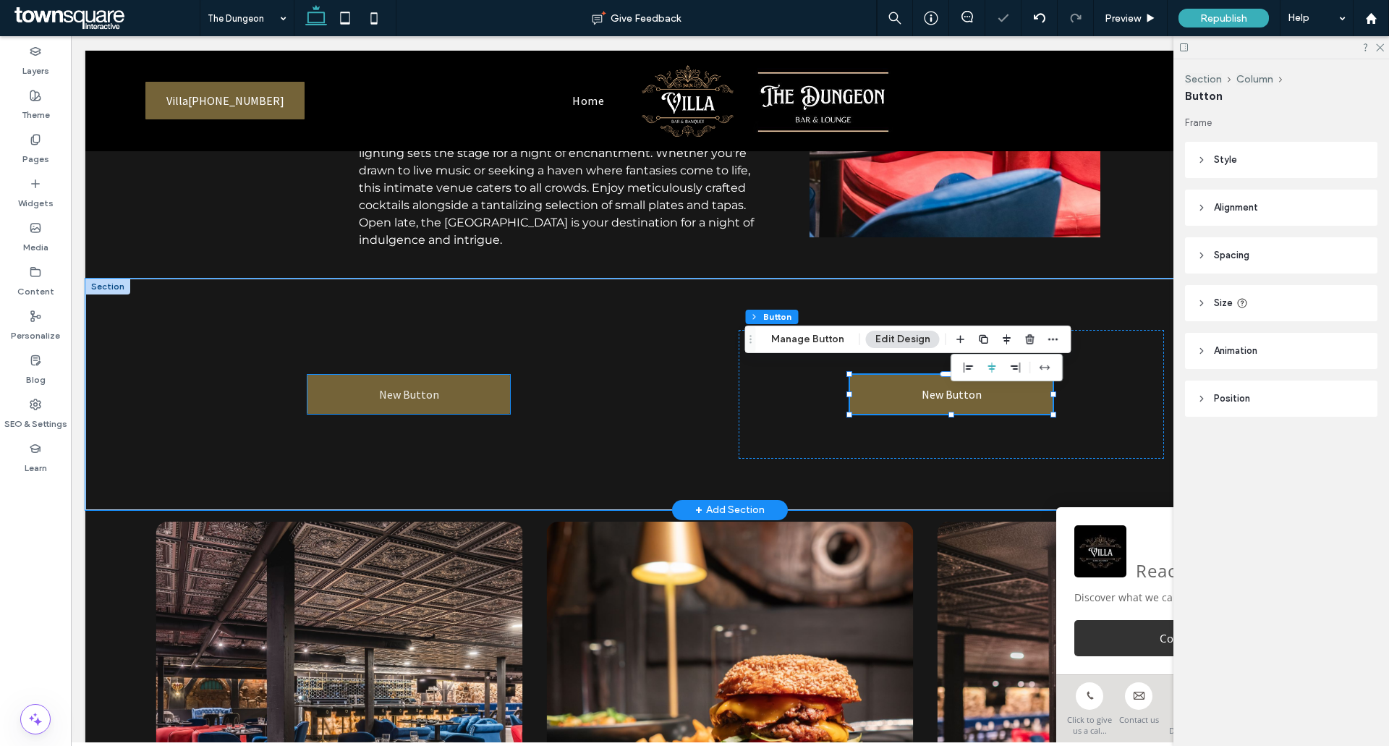
click at [437, 381] on link "New Button" at bounding box center [409, 394] width 203 height 39
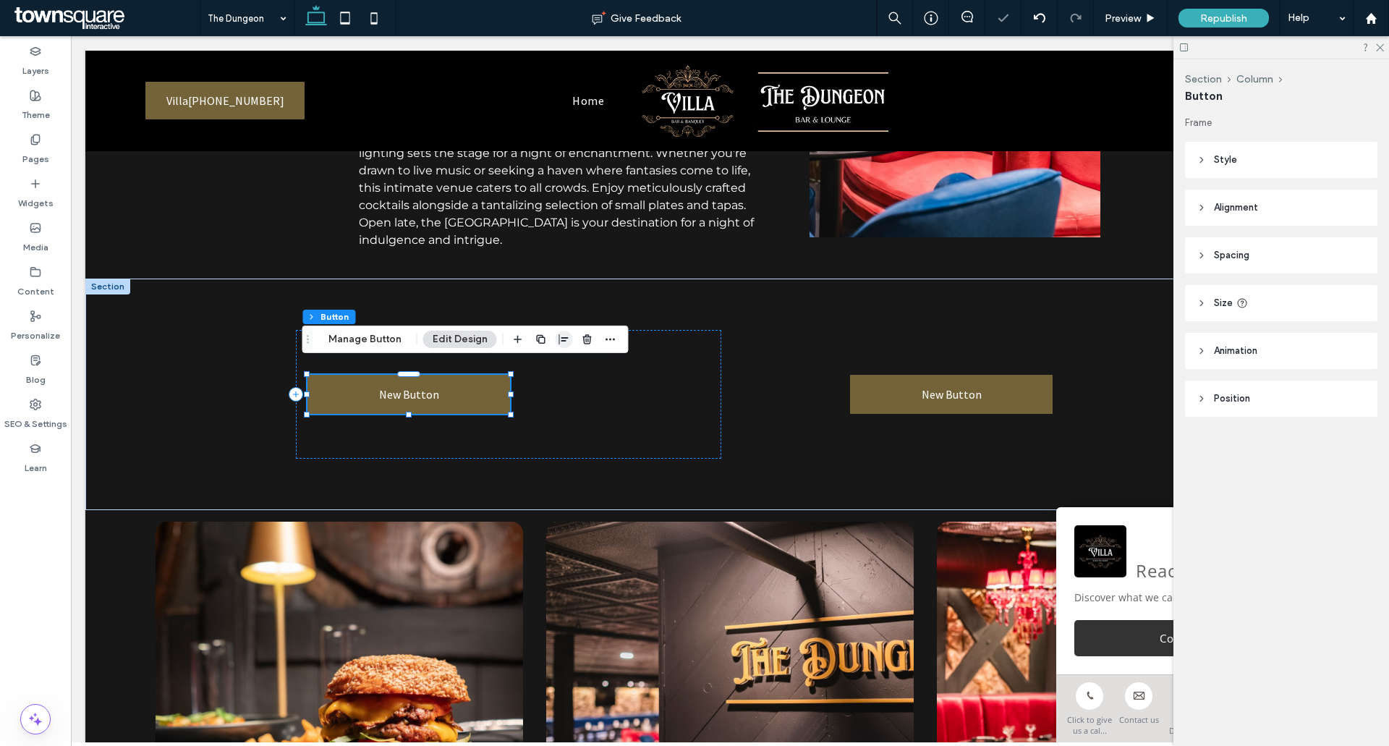
click at [564, 341] on icon "button" at bounding box center [565, 340] width 12 height 12
click at [549, 371] on icon "center" at bounding box center [549, 368] width 12 height 12
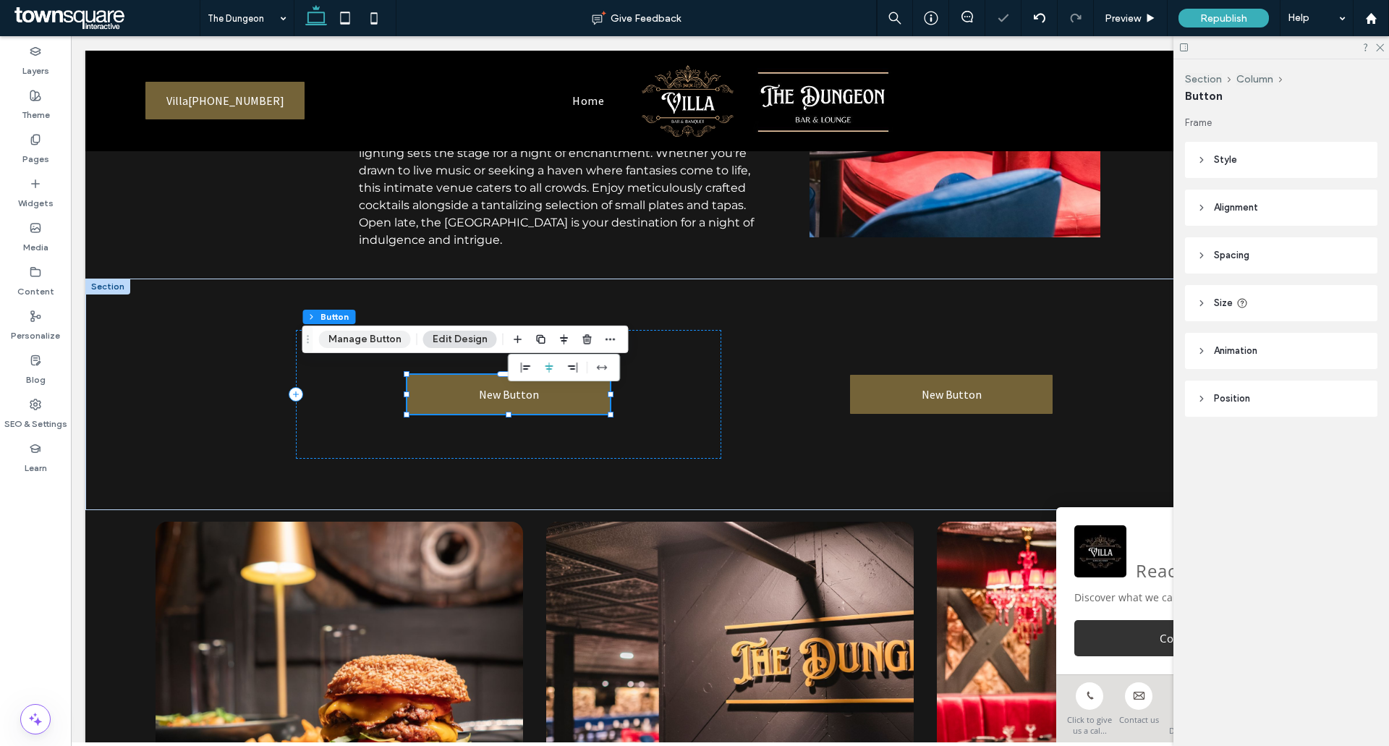
drag, startPoint x: 347, startPoint y: 334, endPoint x: 365, endPoint y: 342, distance: 19.4
click at [347, 333] on button "Manage Button" at bounding box center [365, 339] width 92 height 17
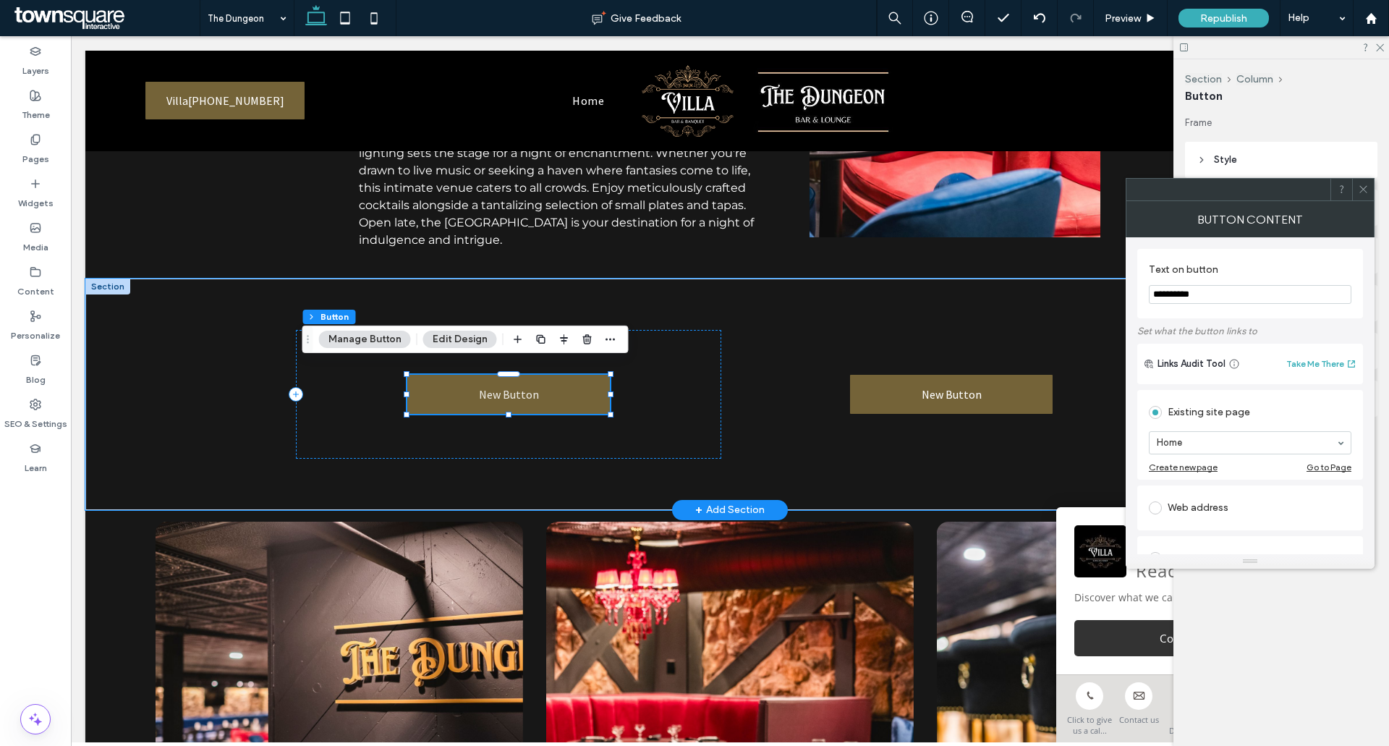
click at [506, 392] on link "New Button" at bounding box center [508, 394] width 203 height 39
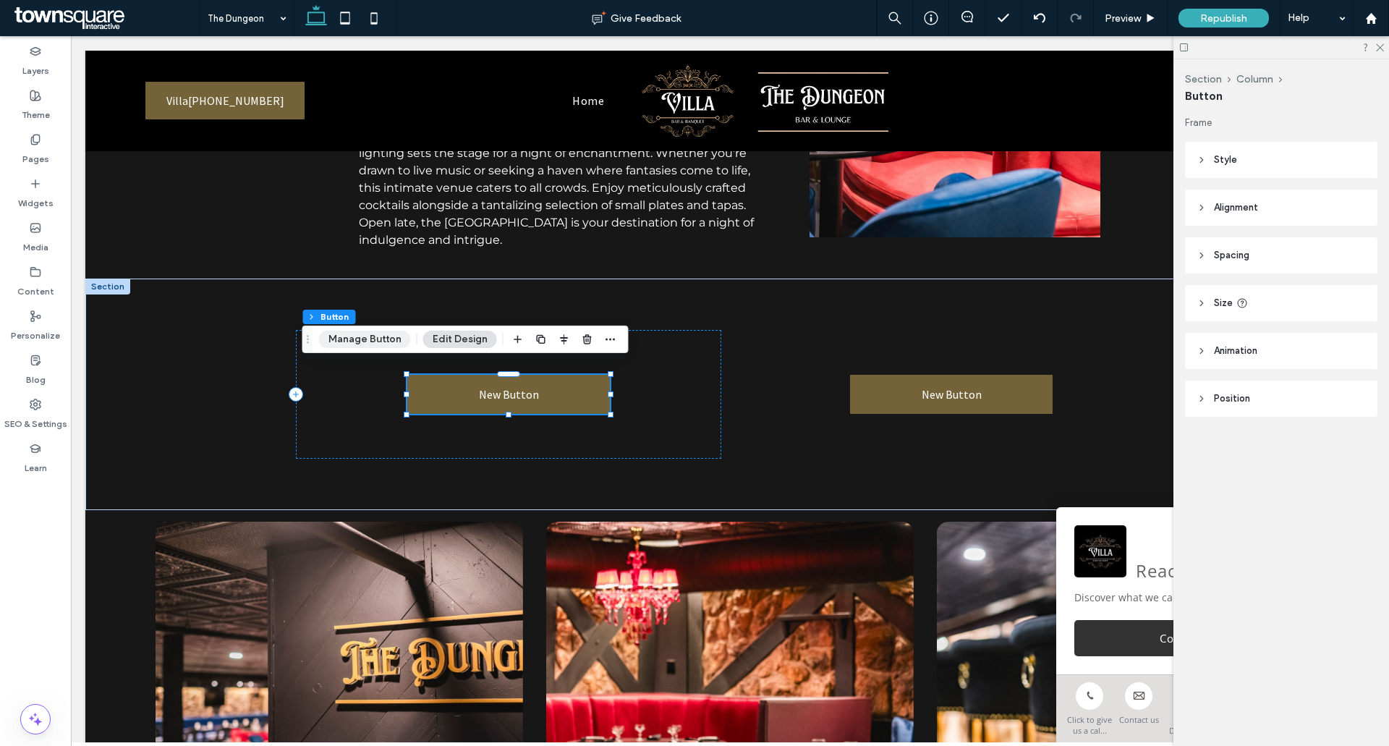
click at [363, 347] on button "Manage Button" at bounding box center [365, 339] width 92 height 17
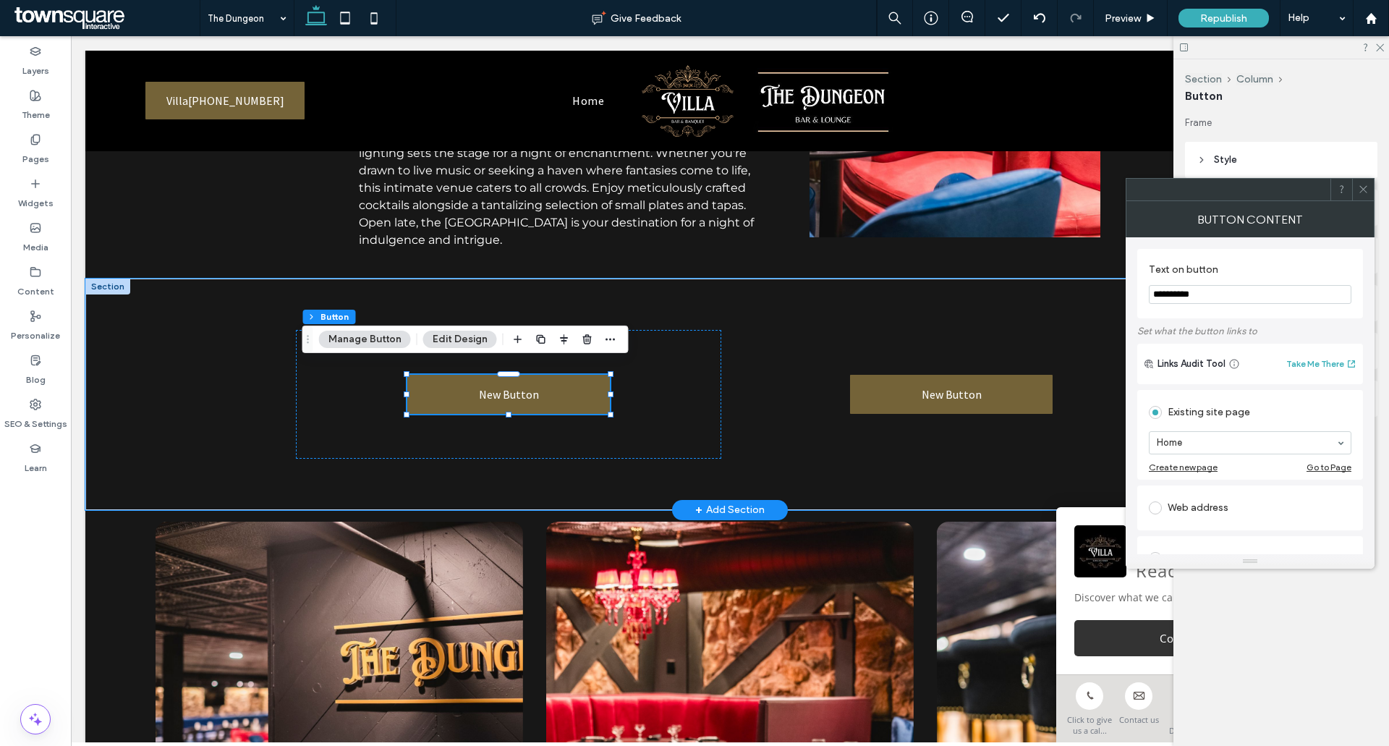
drag, startPoint x: 1273, startPoint y: 334, endPoint x: 1111, endPoint y: 298, distance: 165.9
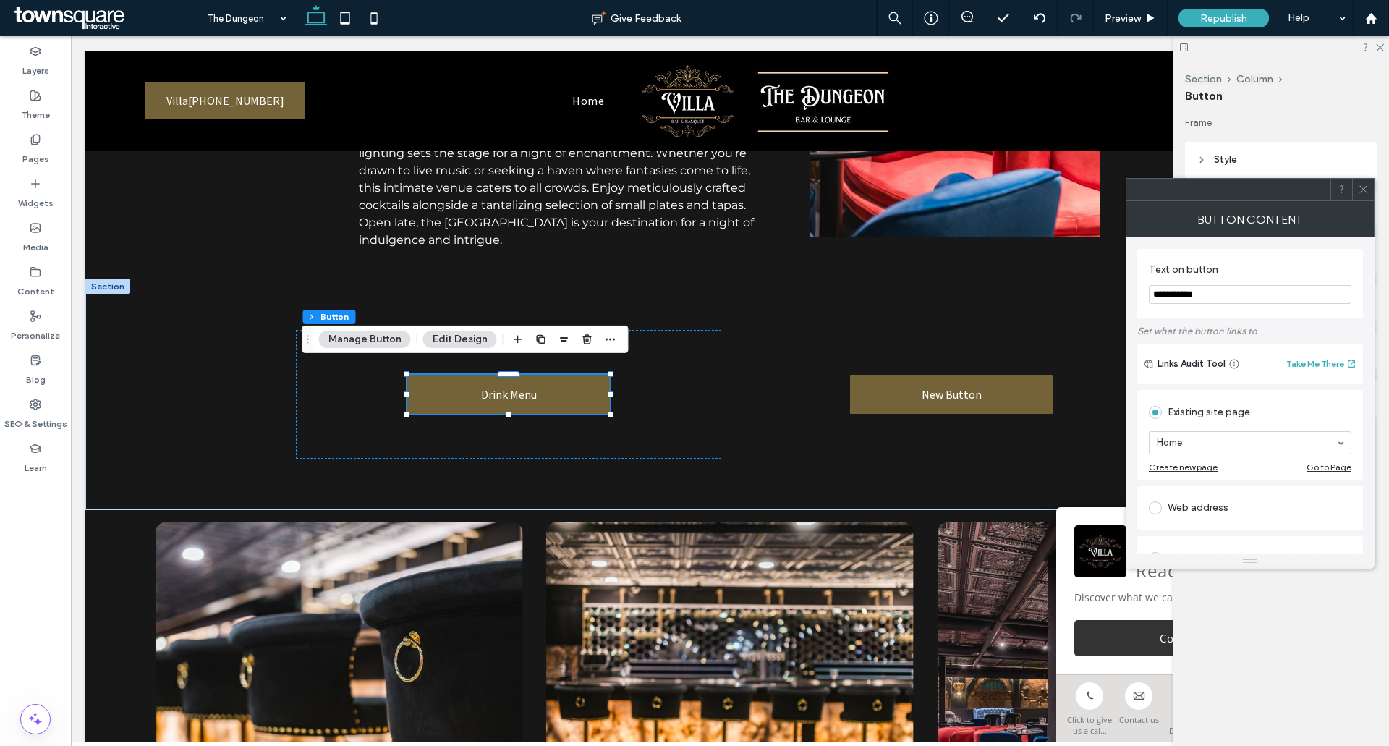
click at [1164, 300] on input "**********" at bounding box center [1250, 294] width 203 height 19
click at [1164, 297] on input "**********" at bounding box center [1250, 294] width 203 height 19
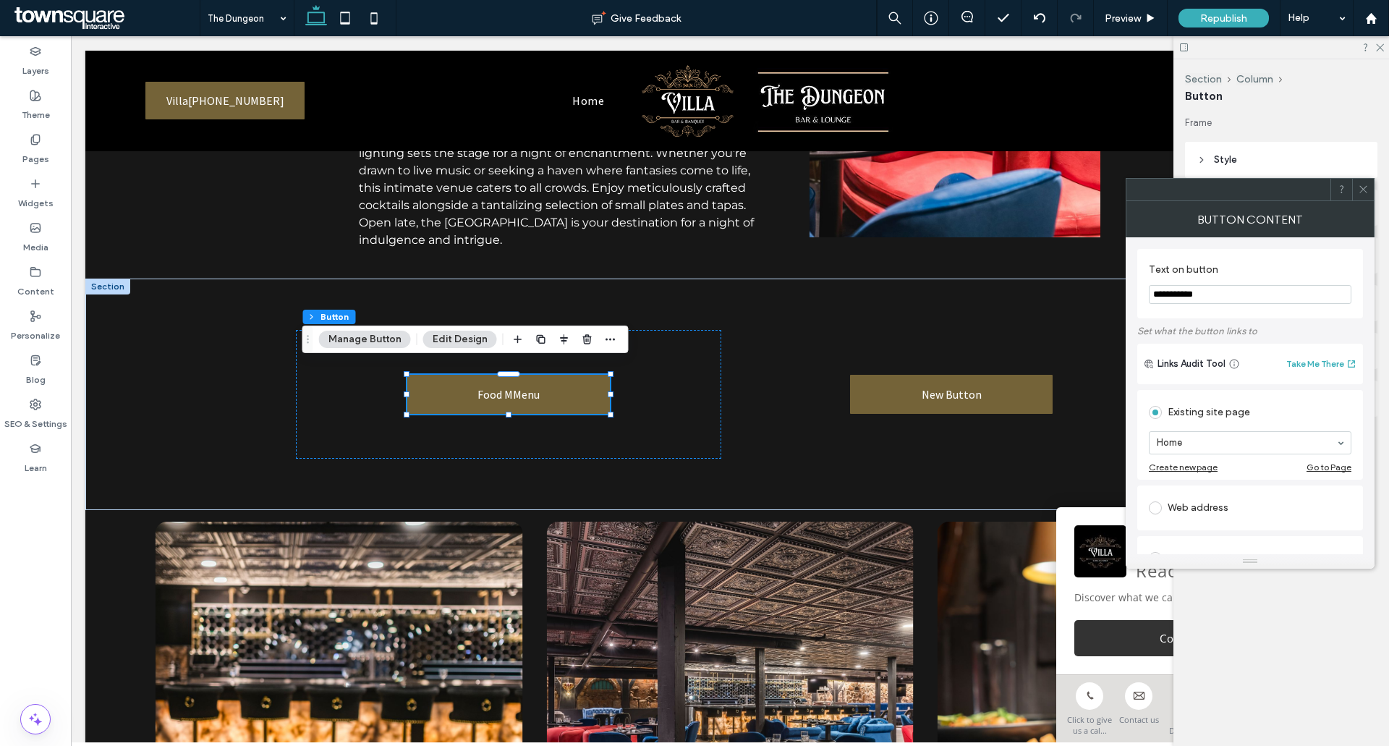
type input "*********"
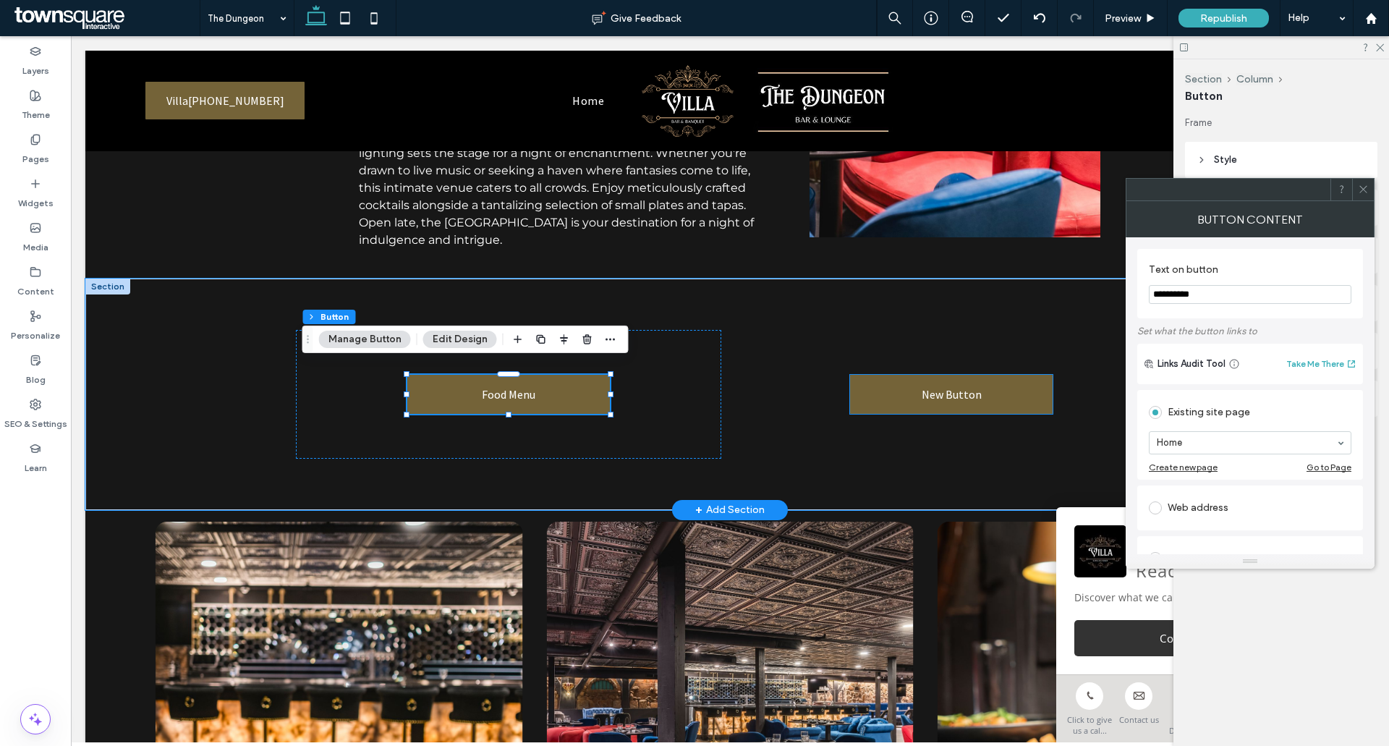
click at [937, 391] on link "New Button" at bounding box center [951, 394] width 203 height 39
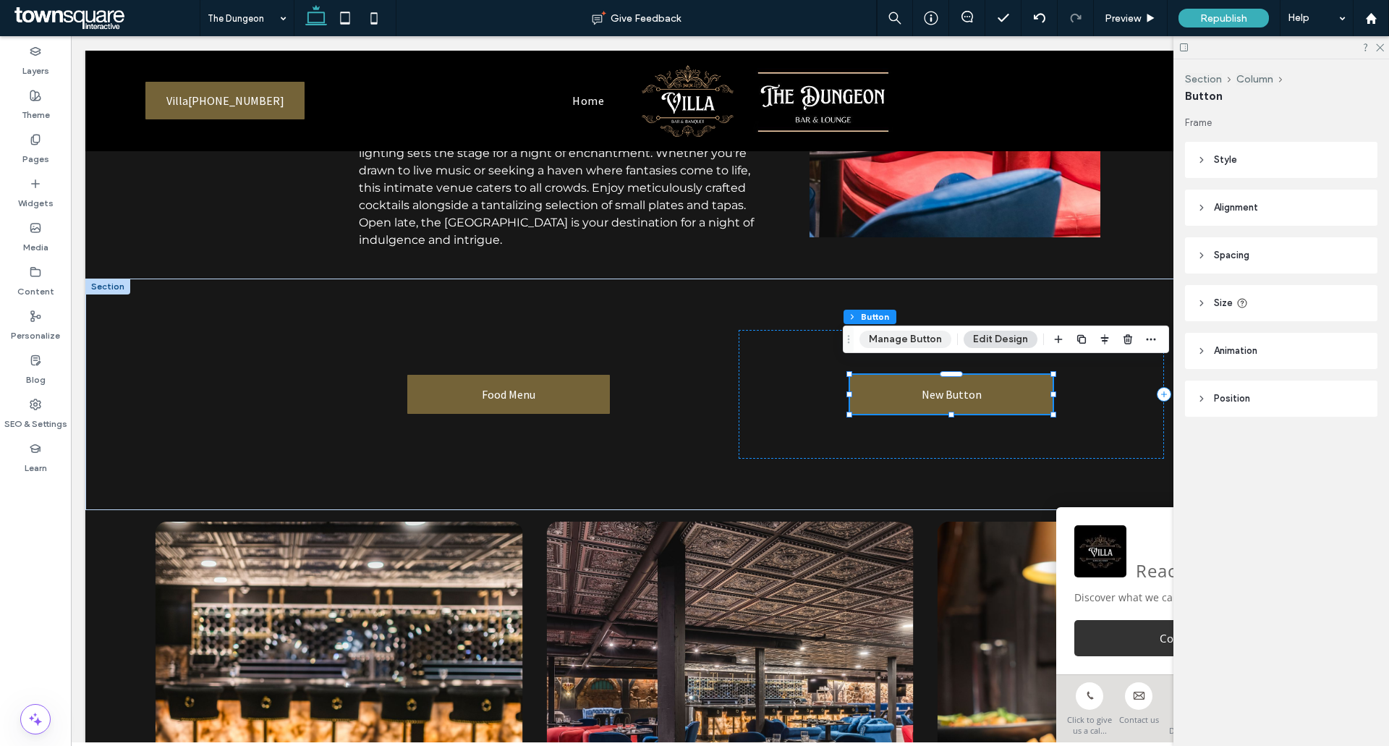
click at [870, 335] on button "Manage Button" at bounding box center [906, 339] width 92 height 17
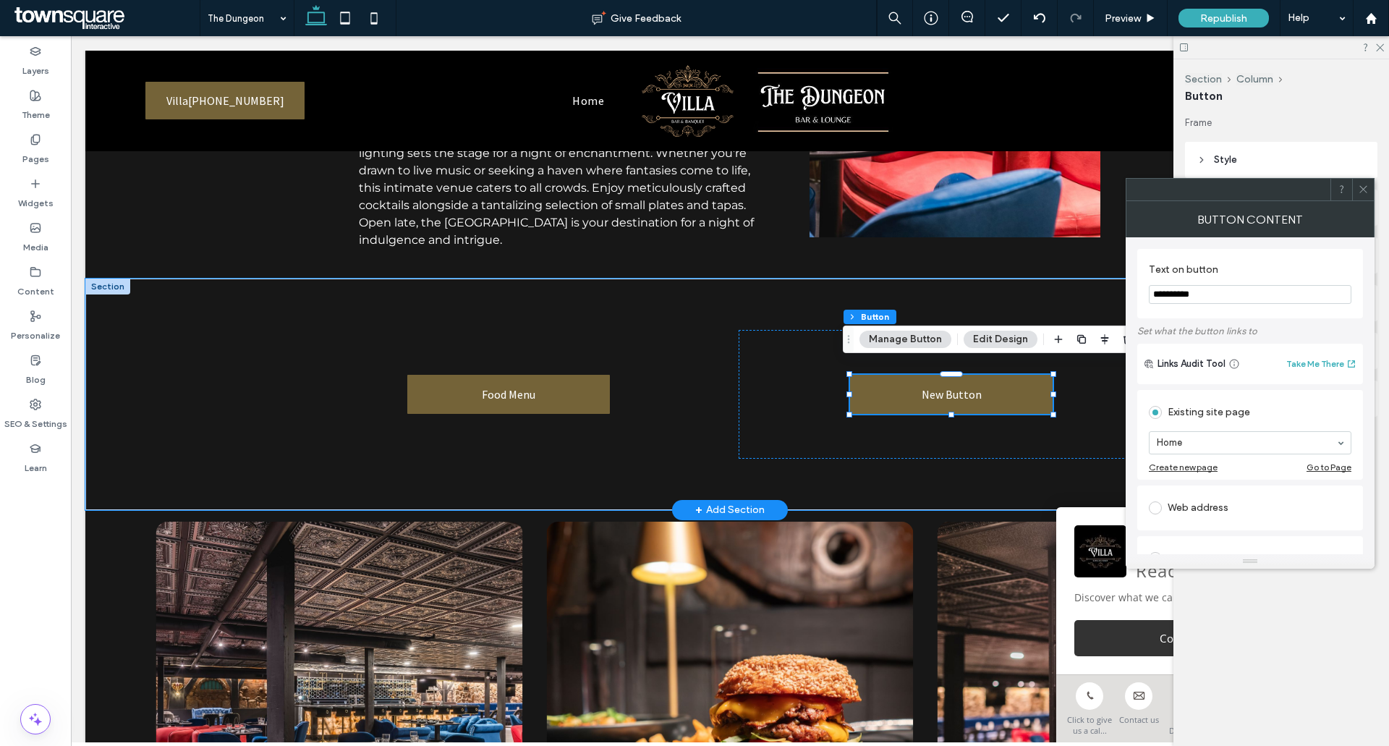
drag, startPoint x: 1284, startPoint y: 334, endPoint x: 1104, endPoint y: 298, distance: 182.9
type input "**********"
click at [605, 436] on div "Food Menu" at bounding box center [508, 394] width 425 height 128
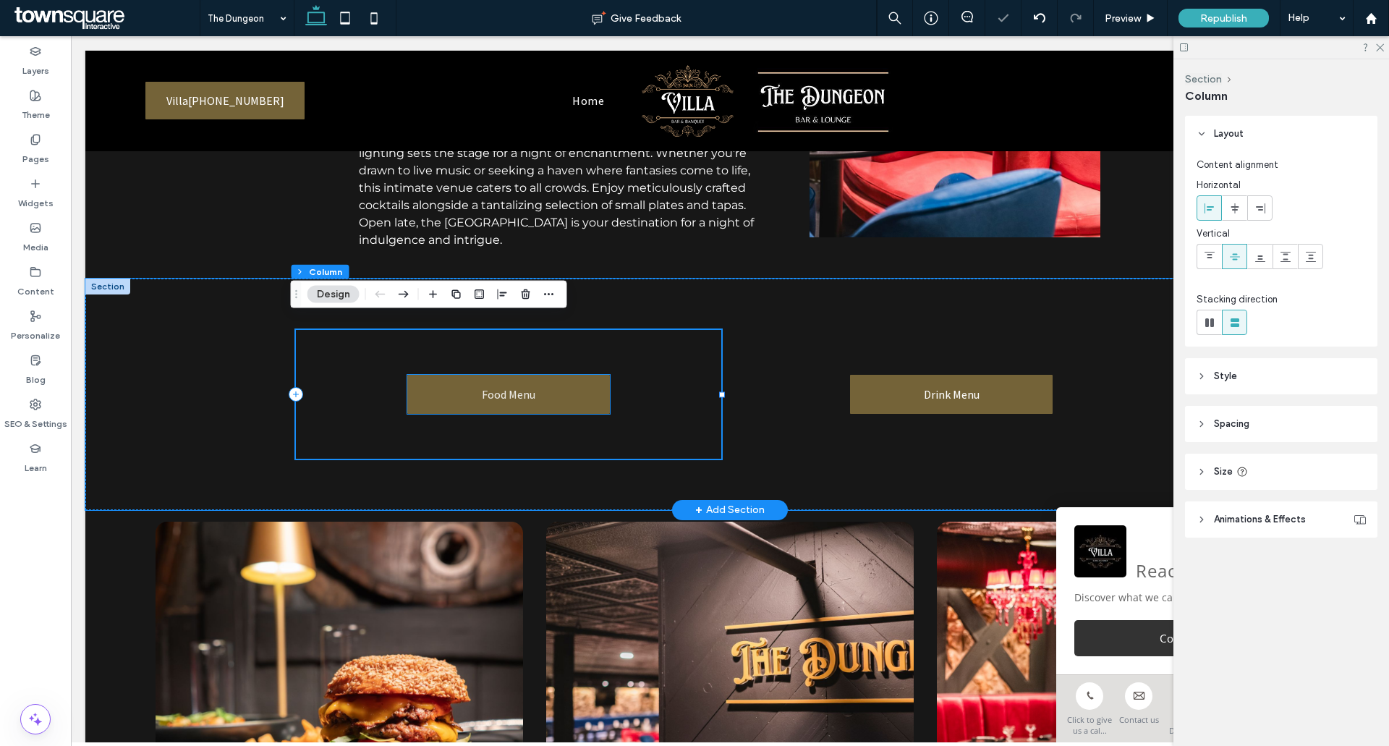
click at [500, 393] on link "Food Menu" at bounding box center [508, 394] width 203 height 39
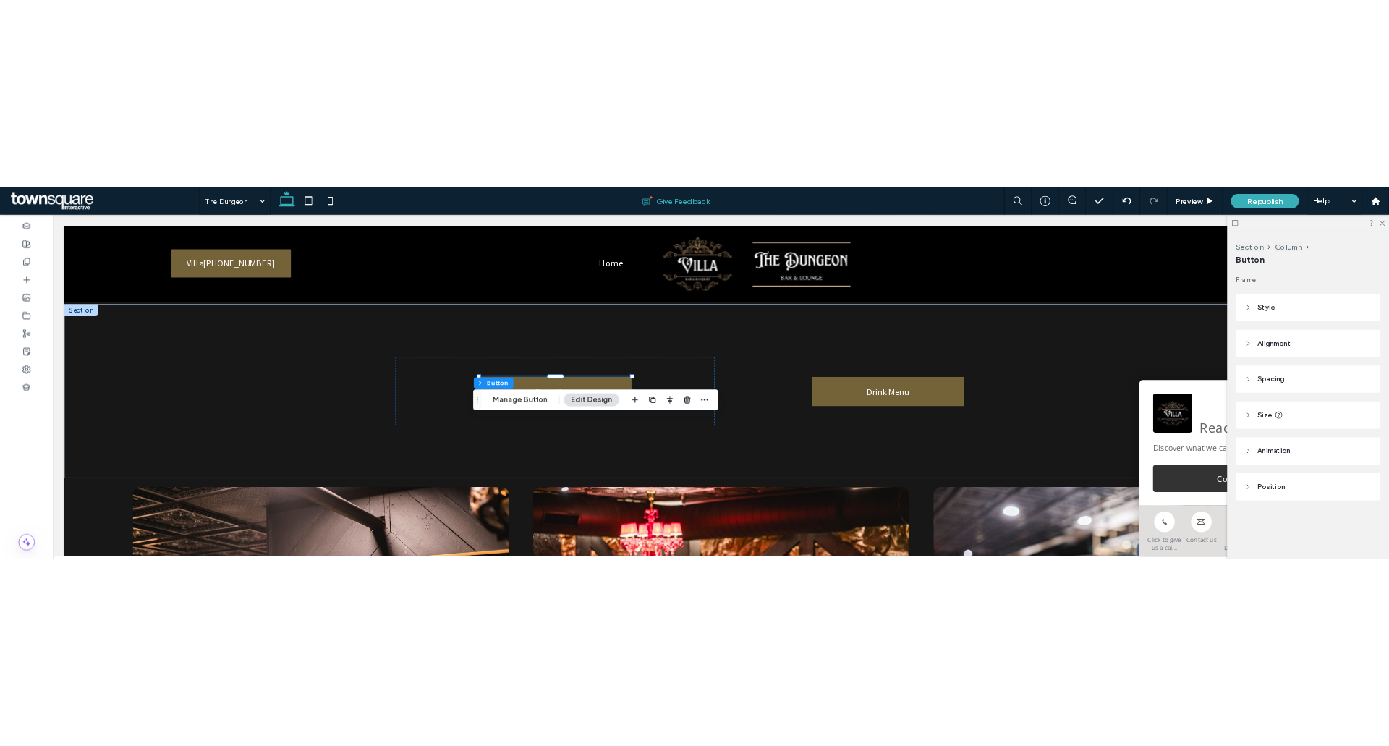
scroll to position [430, 0]
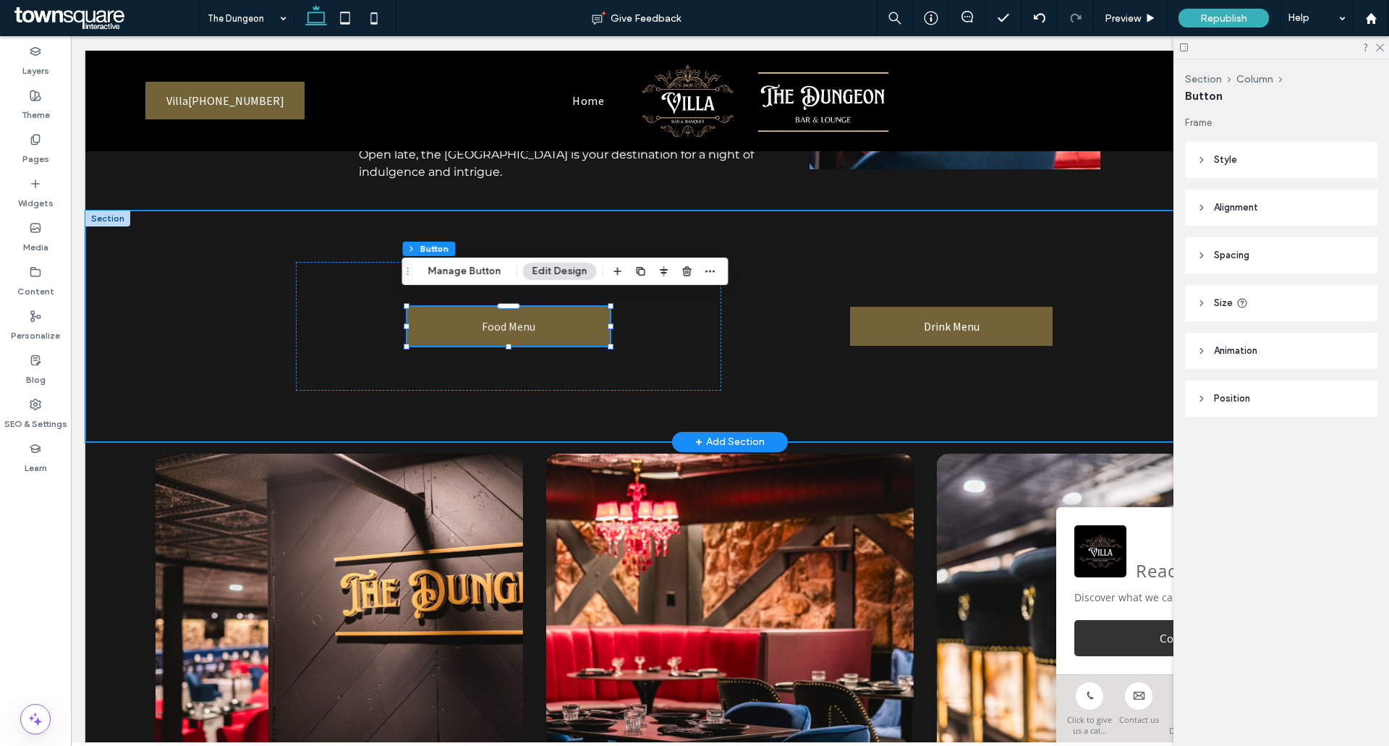
click at [258, 241] on div "Food Menu Drink Menu" at bounding box center [729, 327] width 1289 height 232
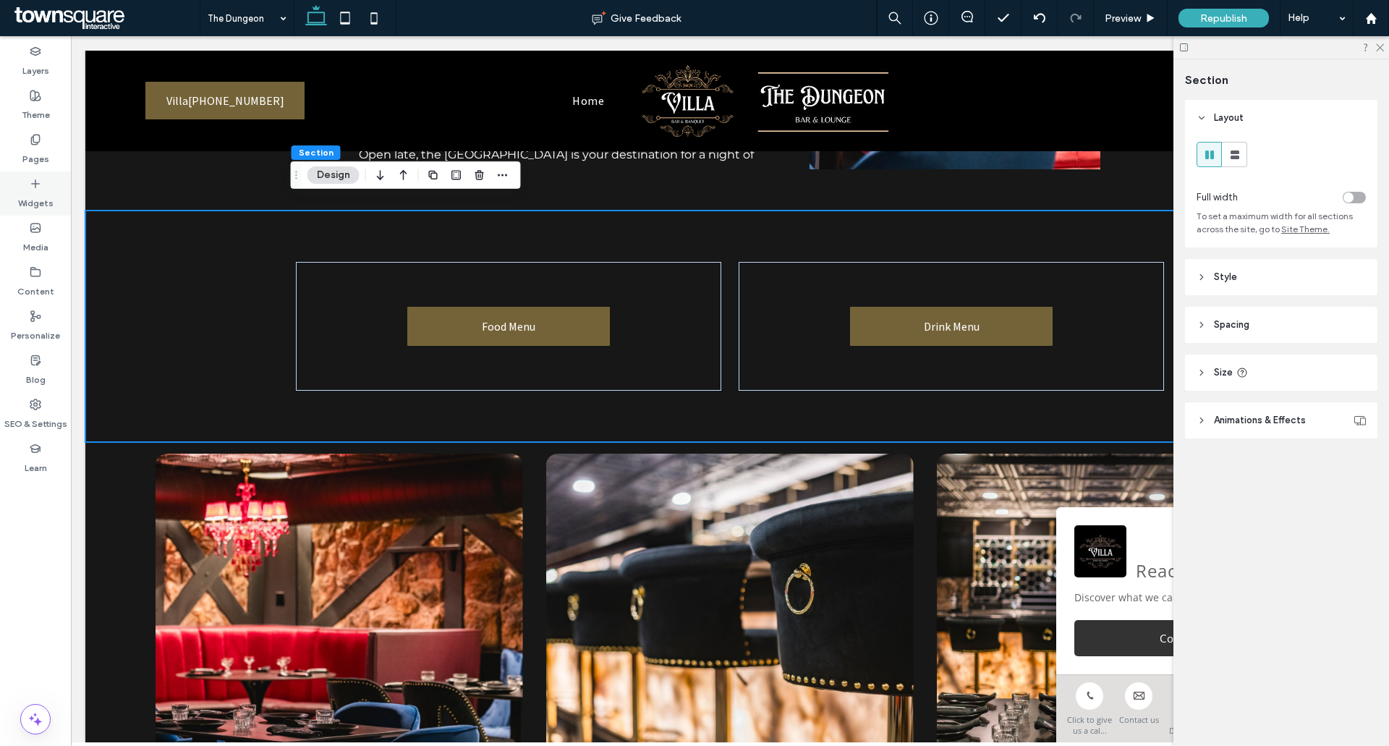
click at [40, 183] on icon at bounding box center [36, 184] width 12 height 12
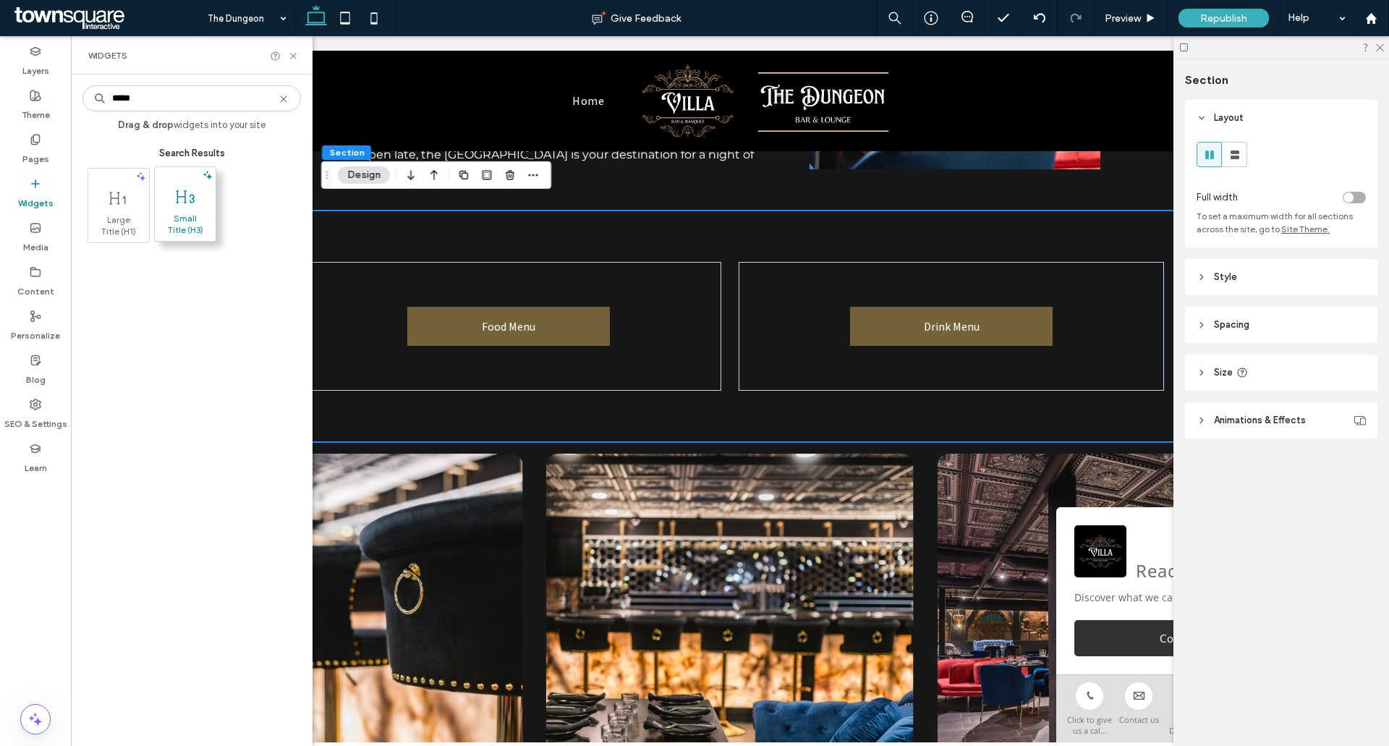
type input "*****"
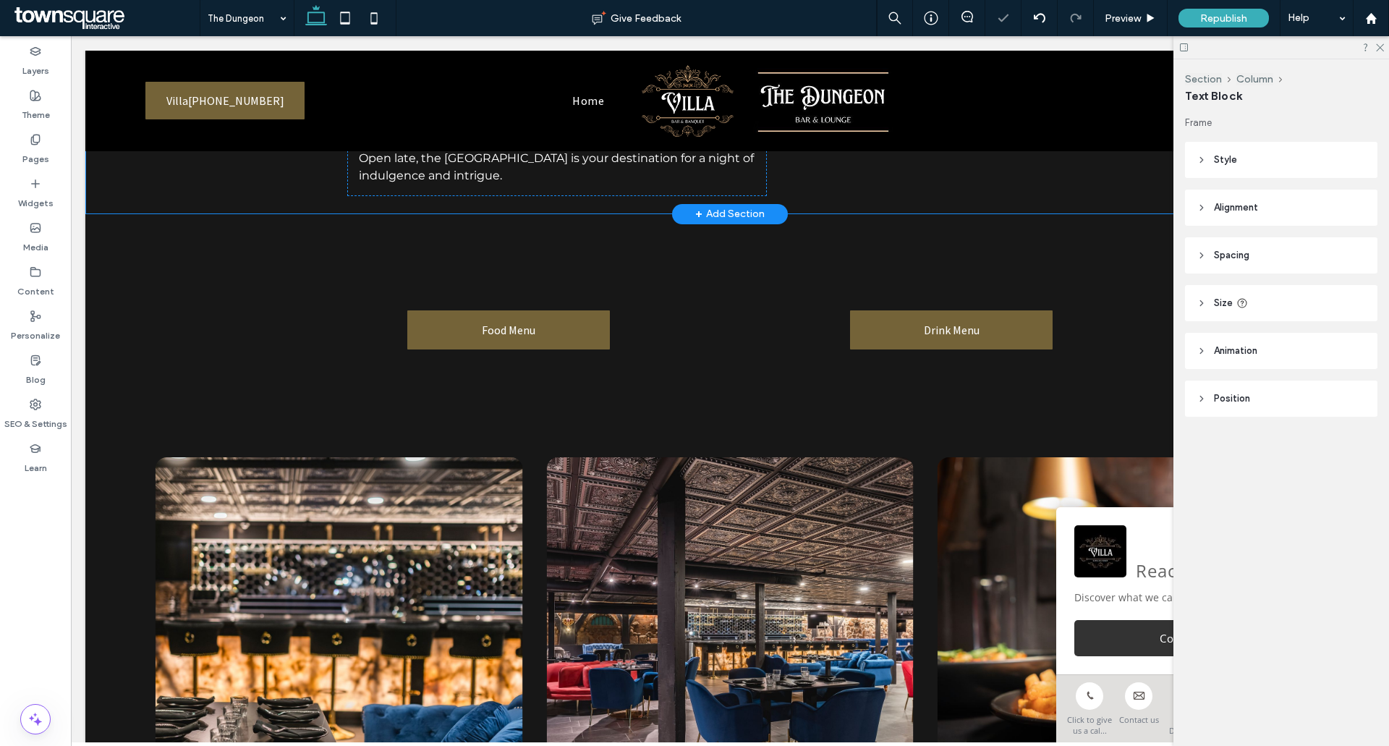
scroll to position [43, 0]
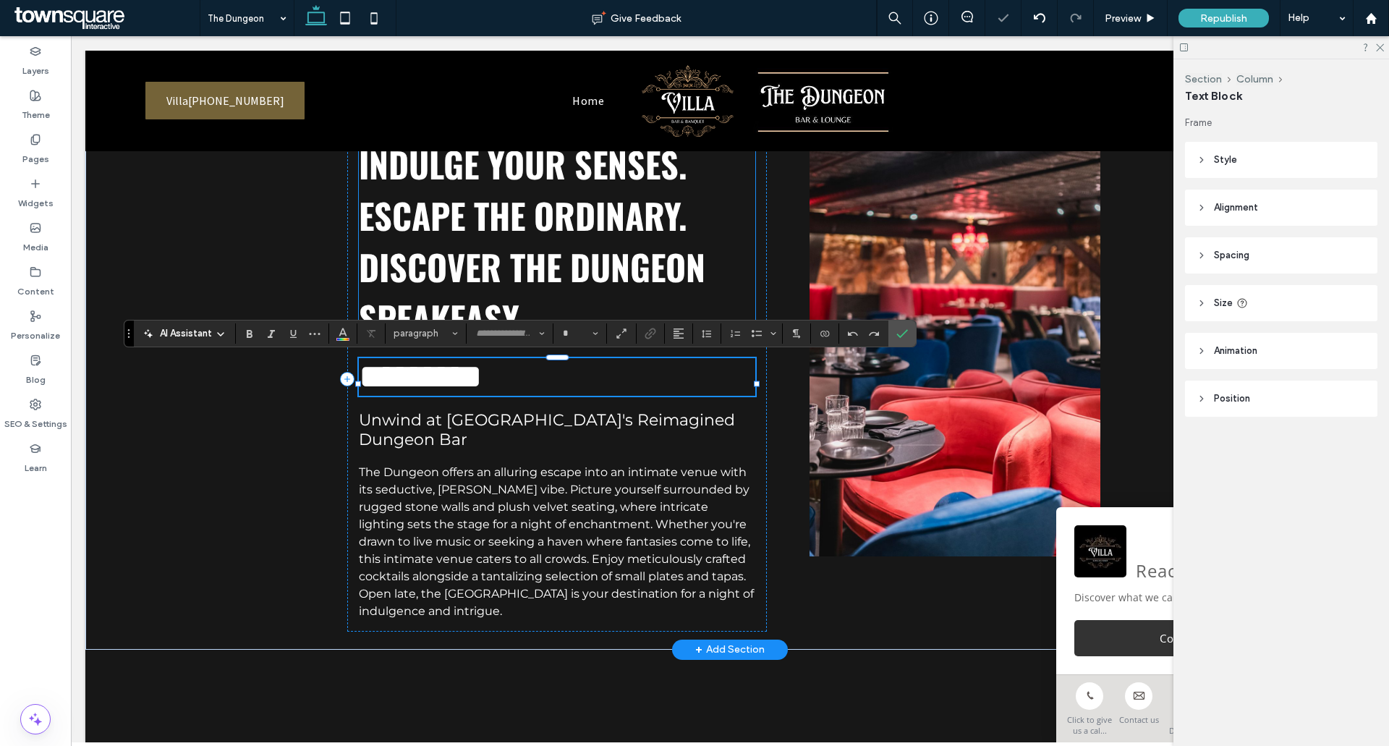
type input "******"
type input "**"
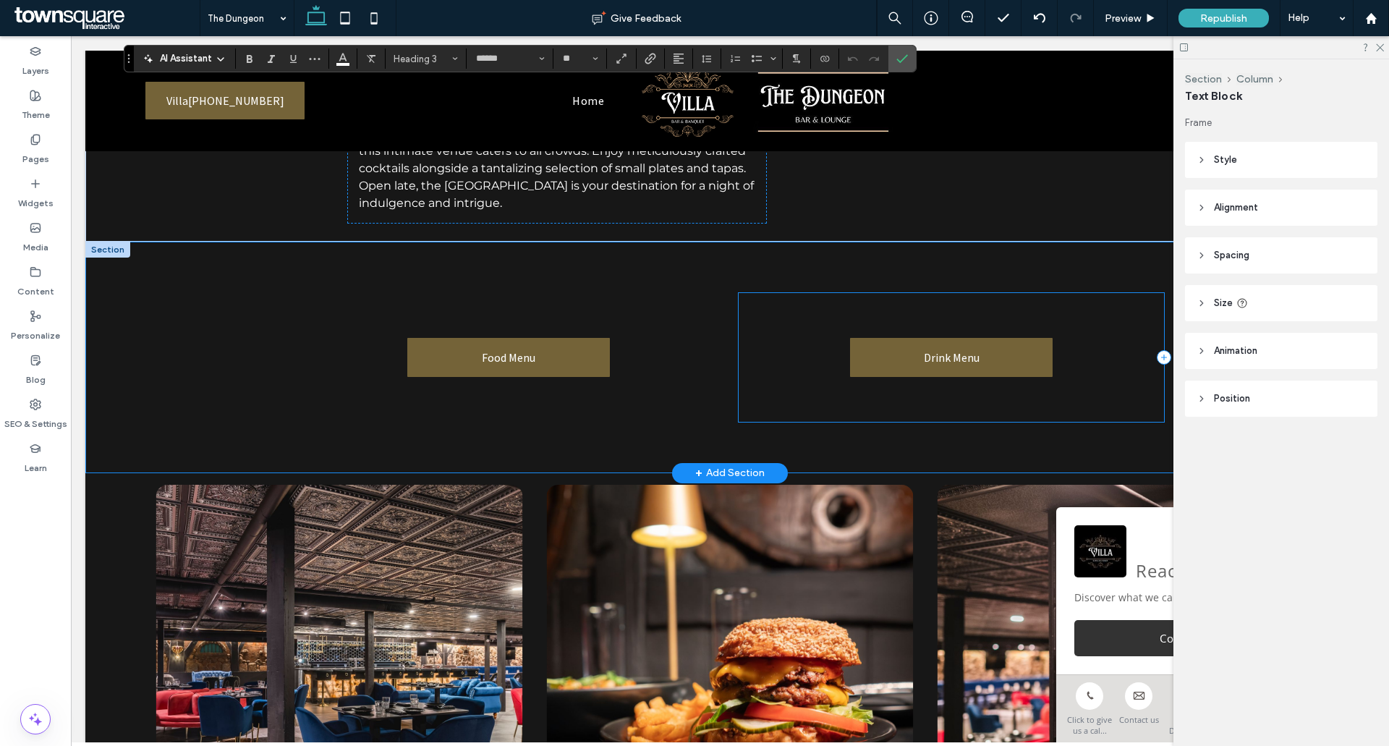
scroll to position [362, 0]
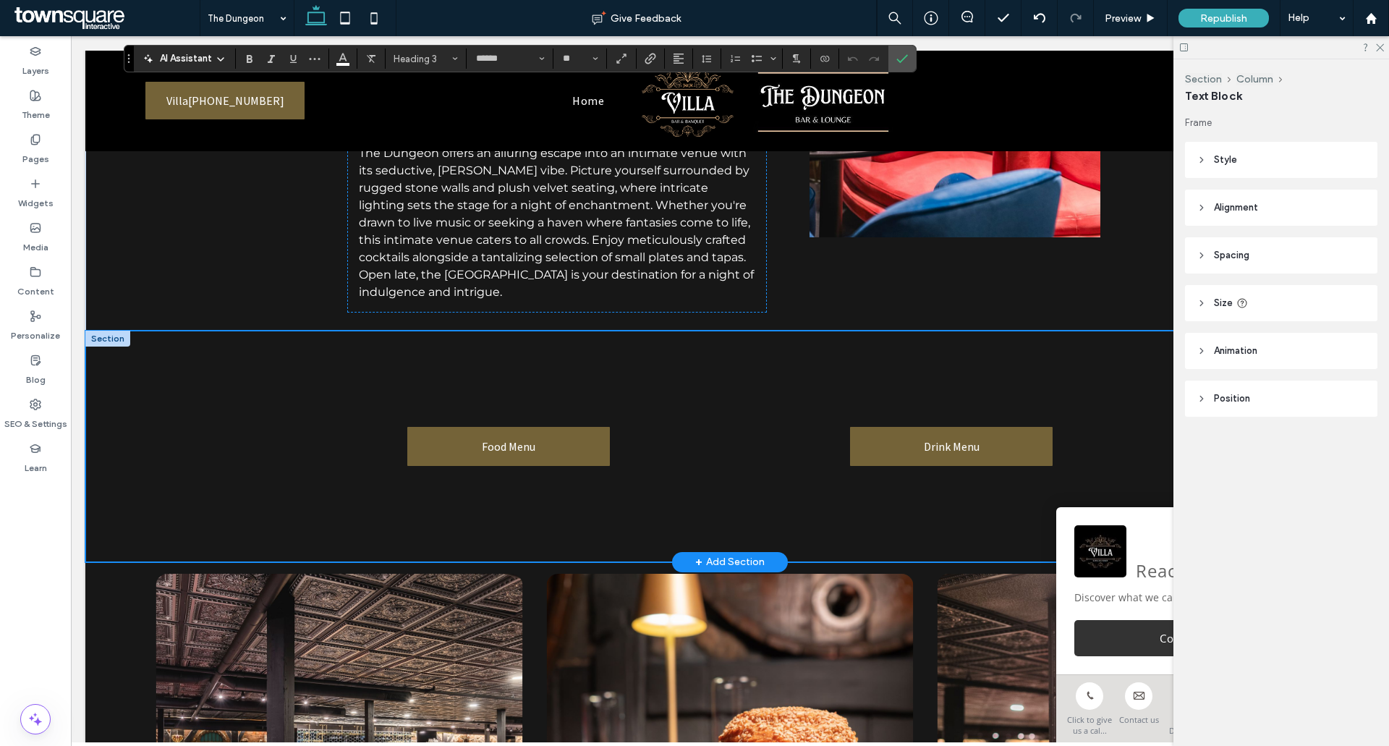
click at [475, 366] on div "Food Menu Drink Menu" at bounding box center [730, 447] width 868 height 232
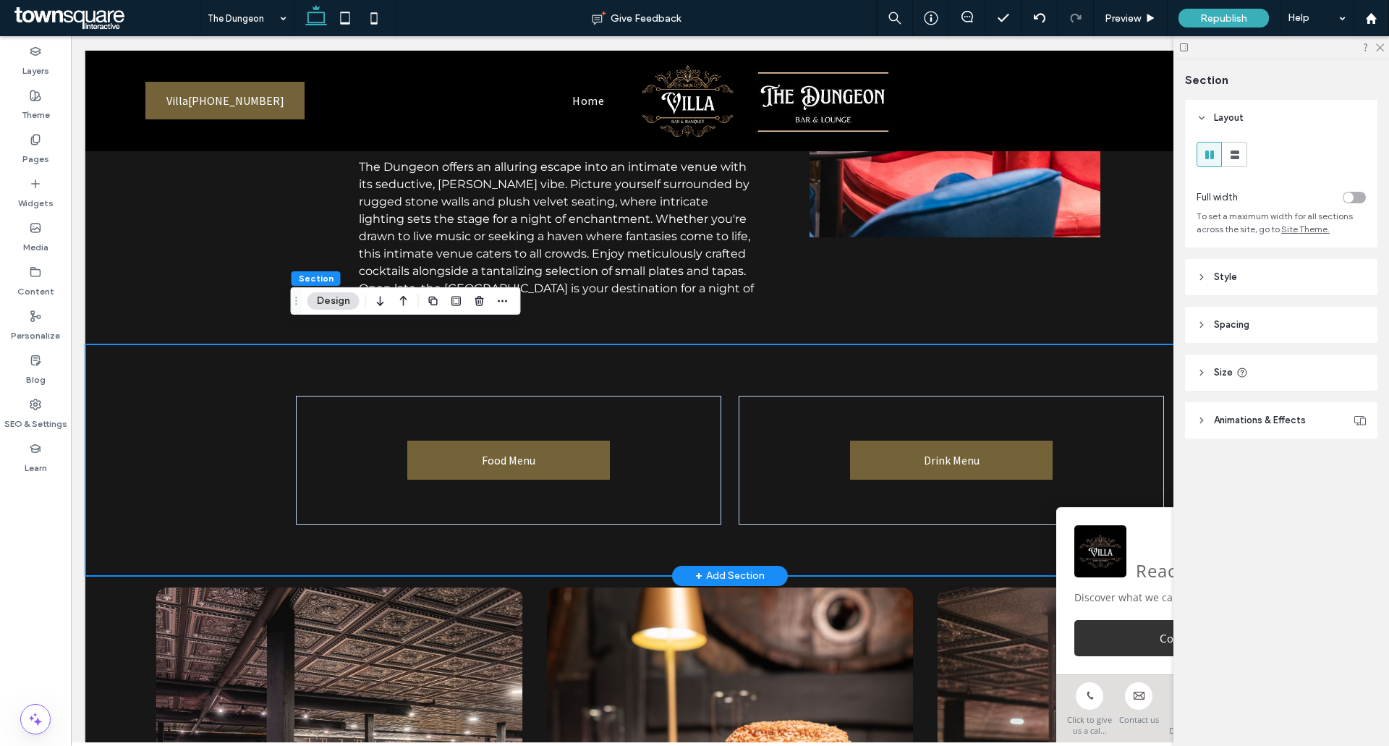
click at [727, 359] on div "Food Menu Drink Menu" at bounding box center [730, 460] width 868 height 232
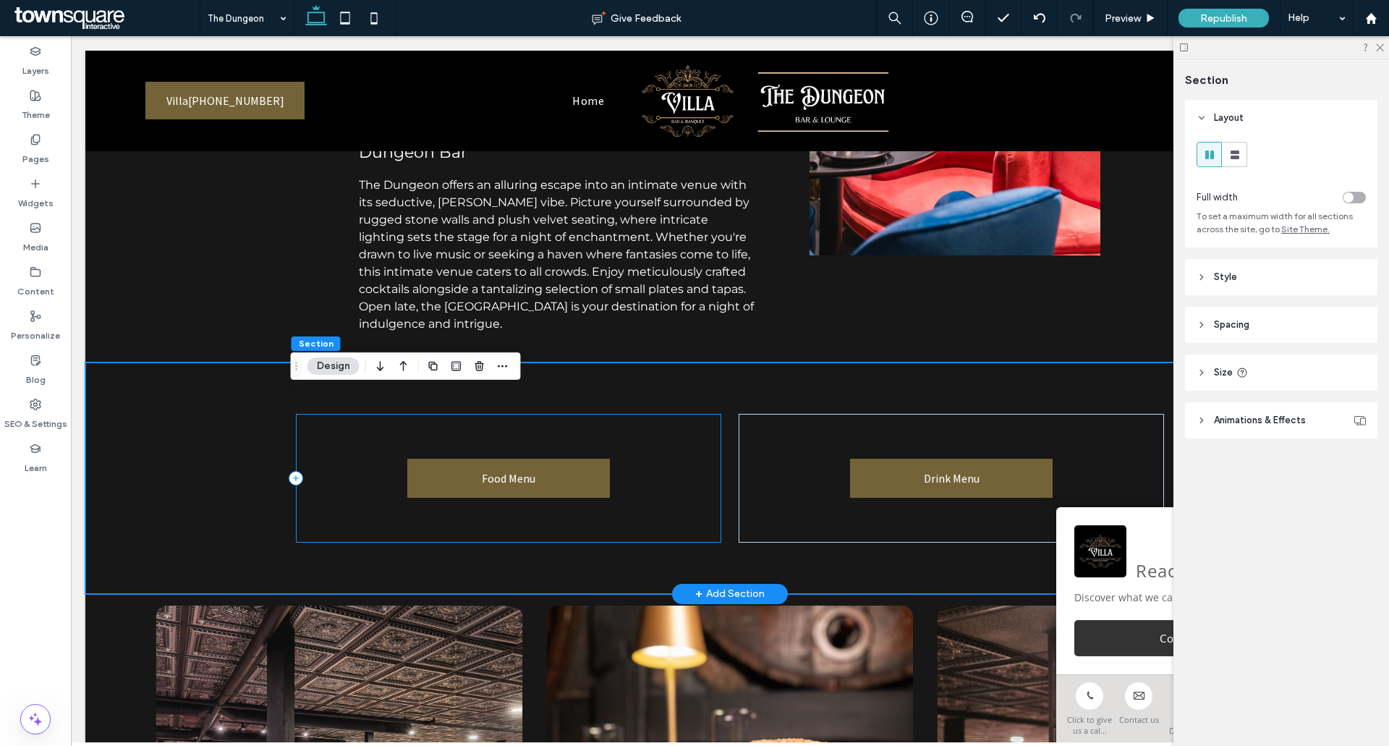
scroll to position [289, 0]
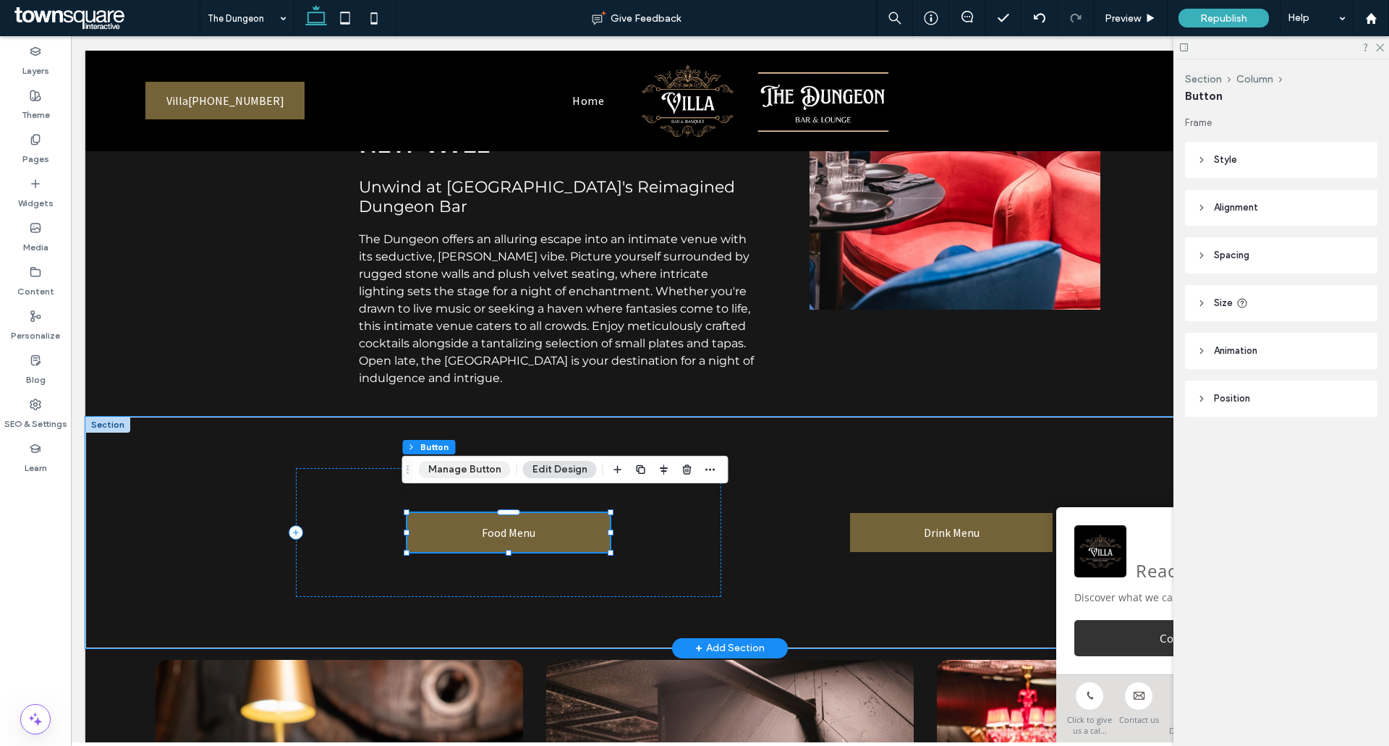
click at [424, 477] on button "Manage Button" at bounding box center [465, 469] width 92 height 17
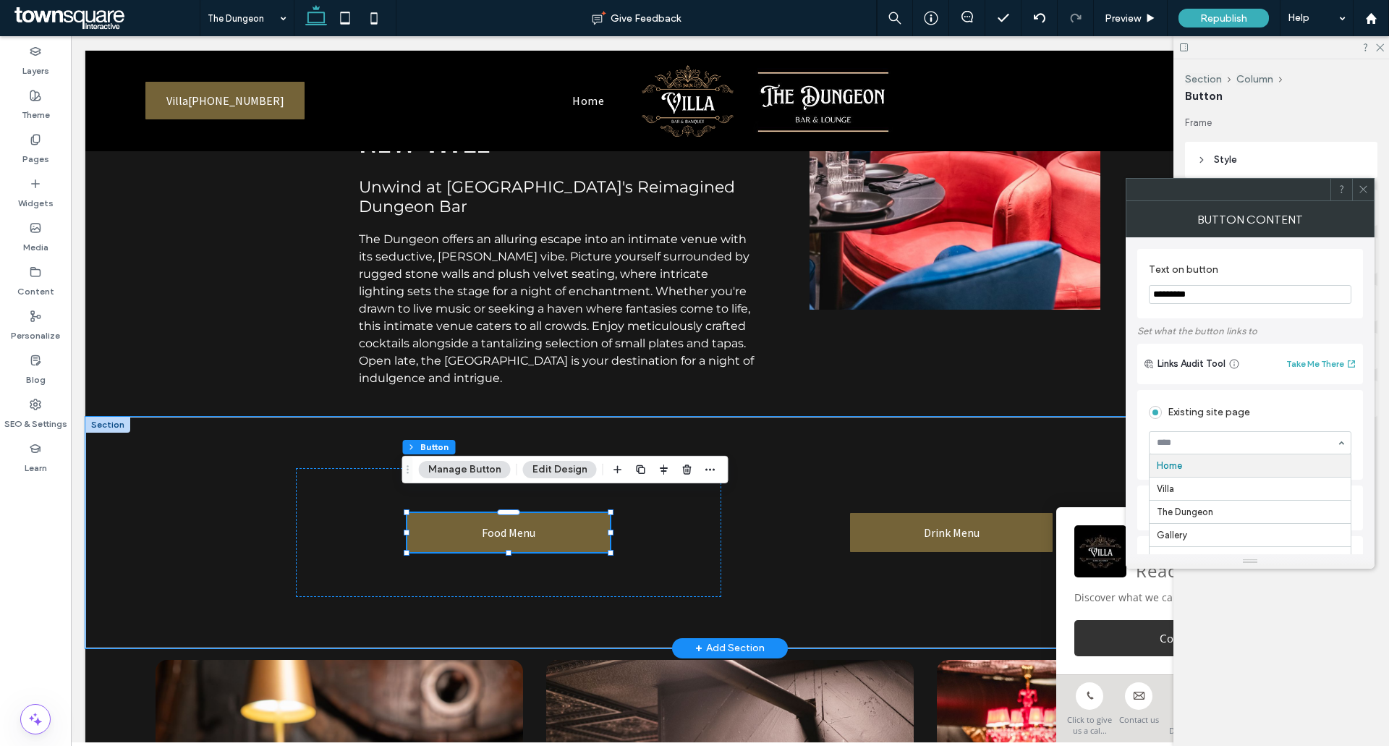
click at [1188, 438] on input at bounding box center [1246, 443] width 179 height 10
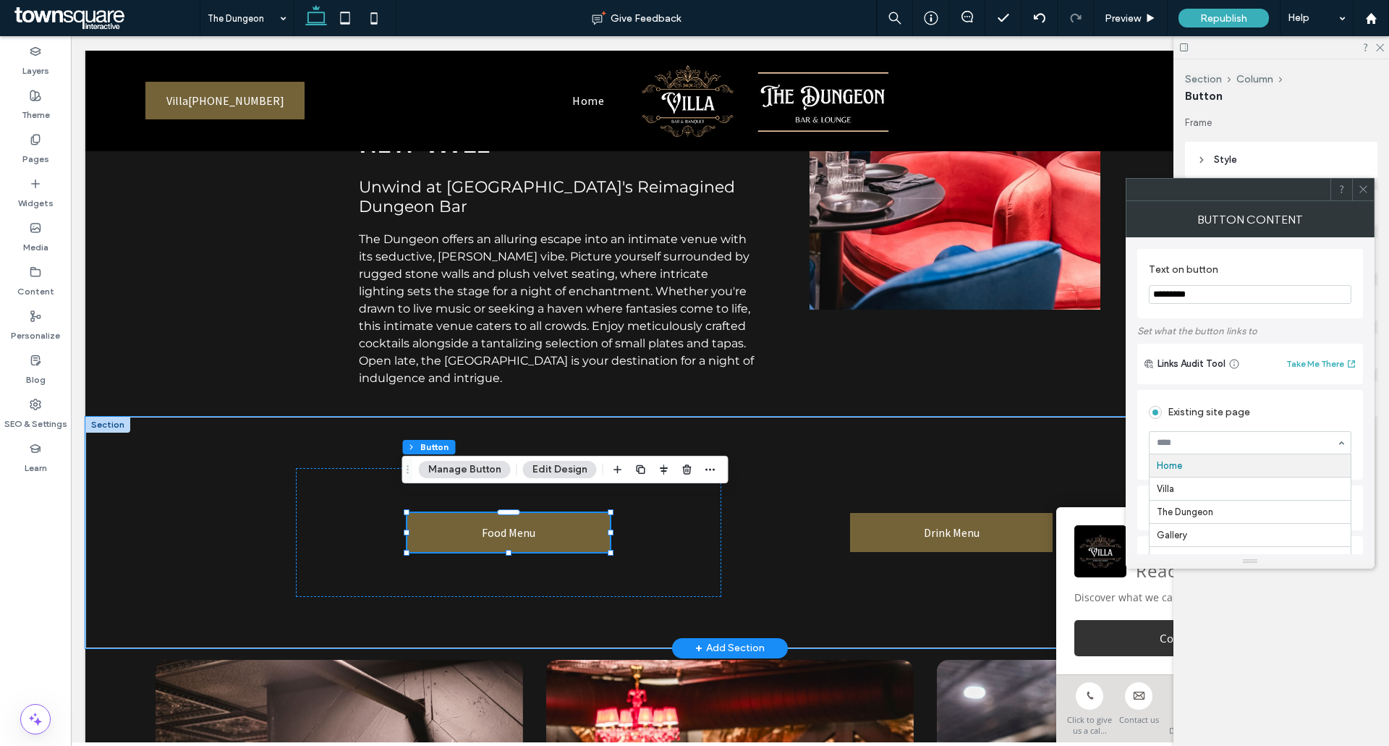
click at [1317, 400] on div "Existing site page" at bounding box center [1250, 410] width 203 height 27
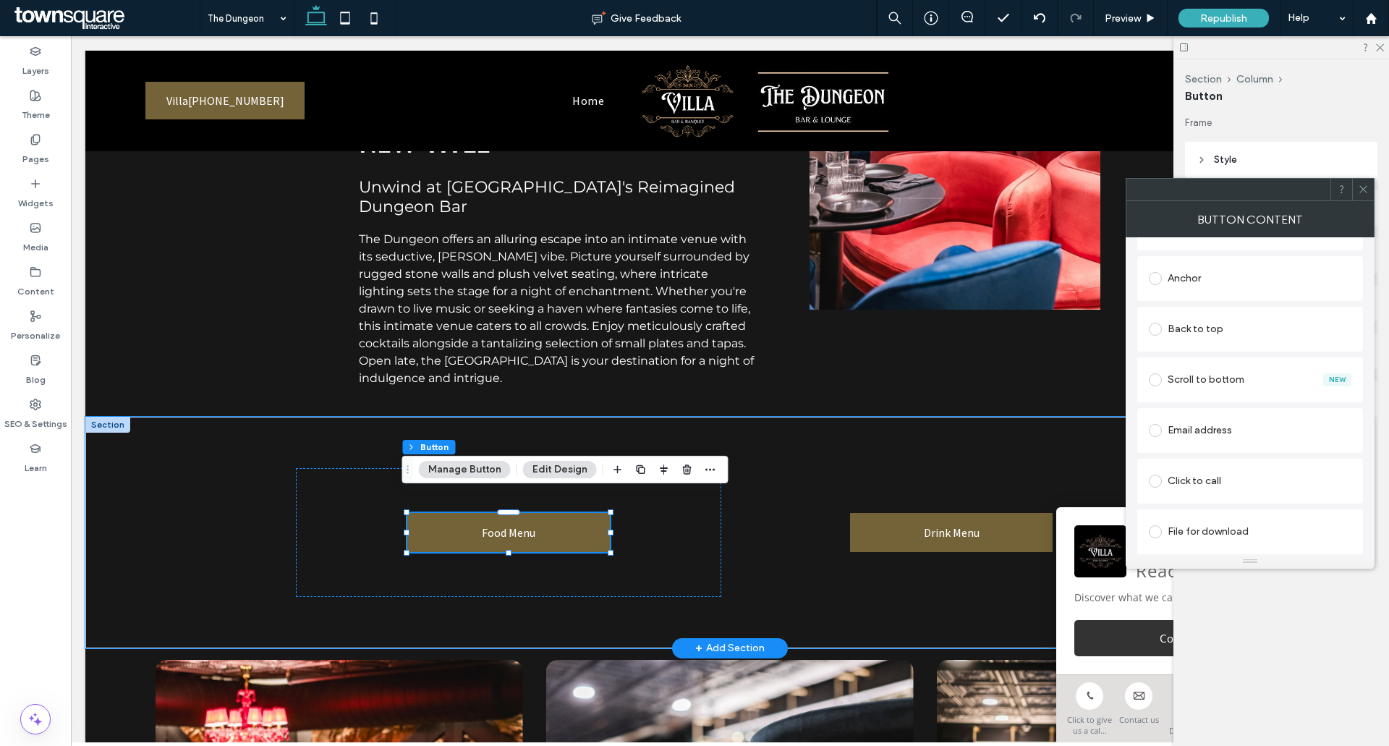
click at [1157, 529] on span at bounding box center [1155, 531] width 13 height 13
click at [1157, 531] on span at bounding box center [1155, 531] width 13 height 13
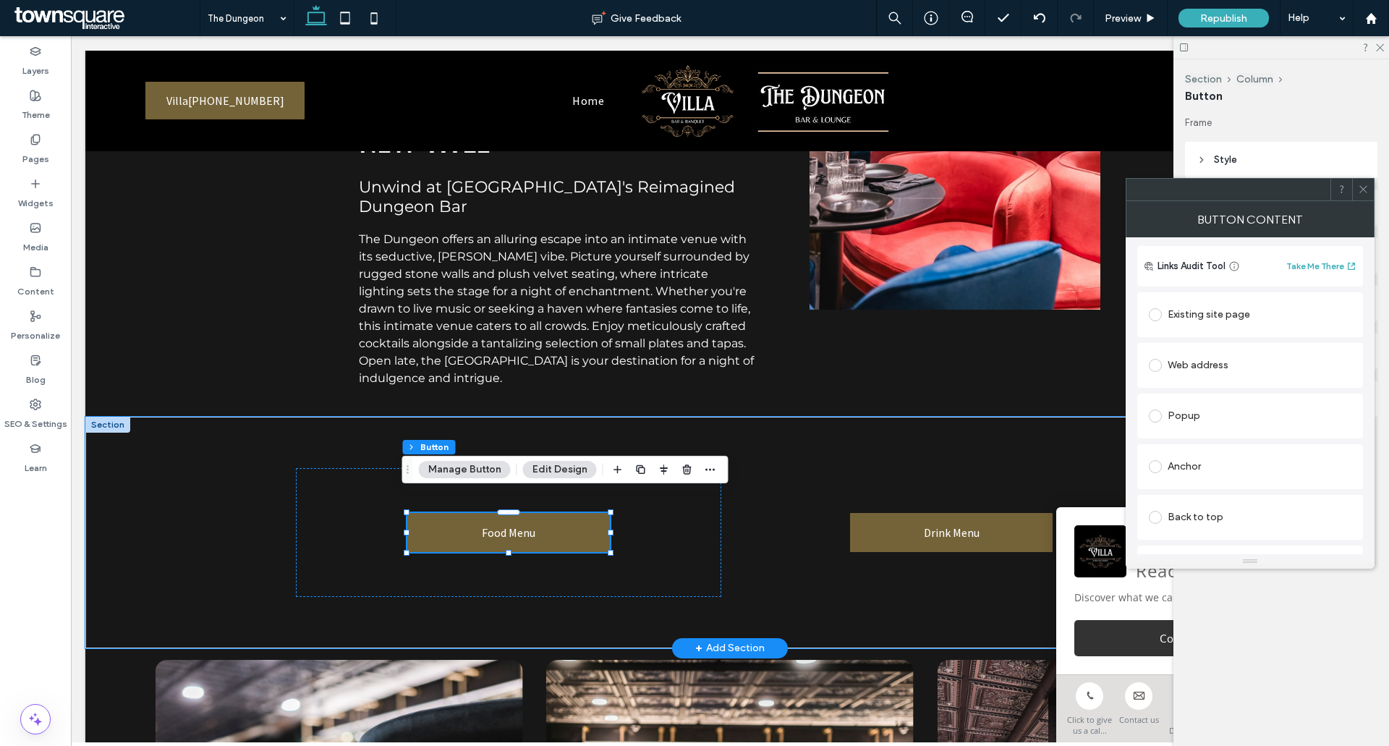
click at [1158, 417] on span at bounding box center [1155, 416] width 13 height 13
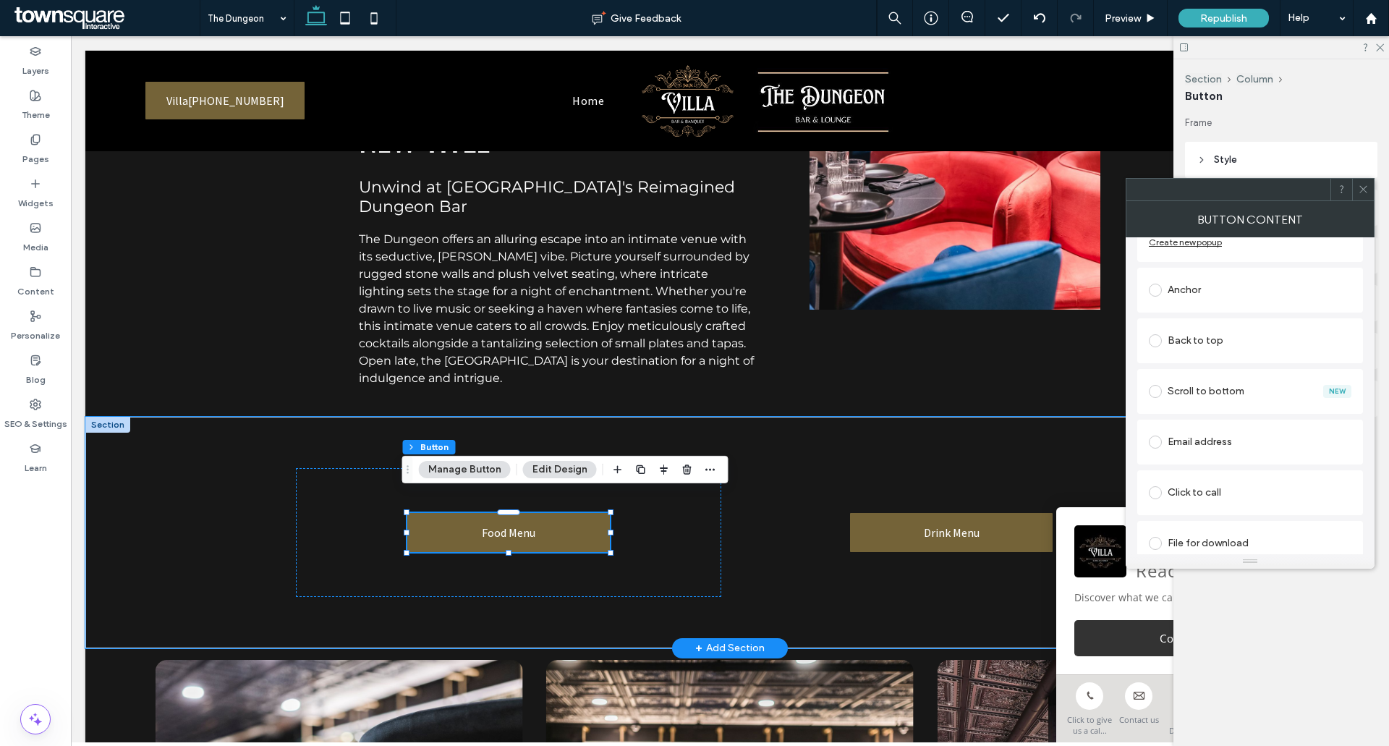
scroll to position [308, 0]
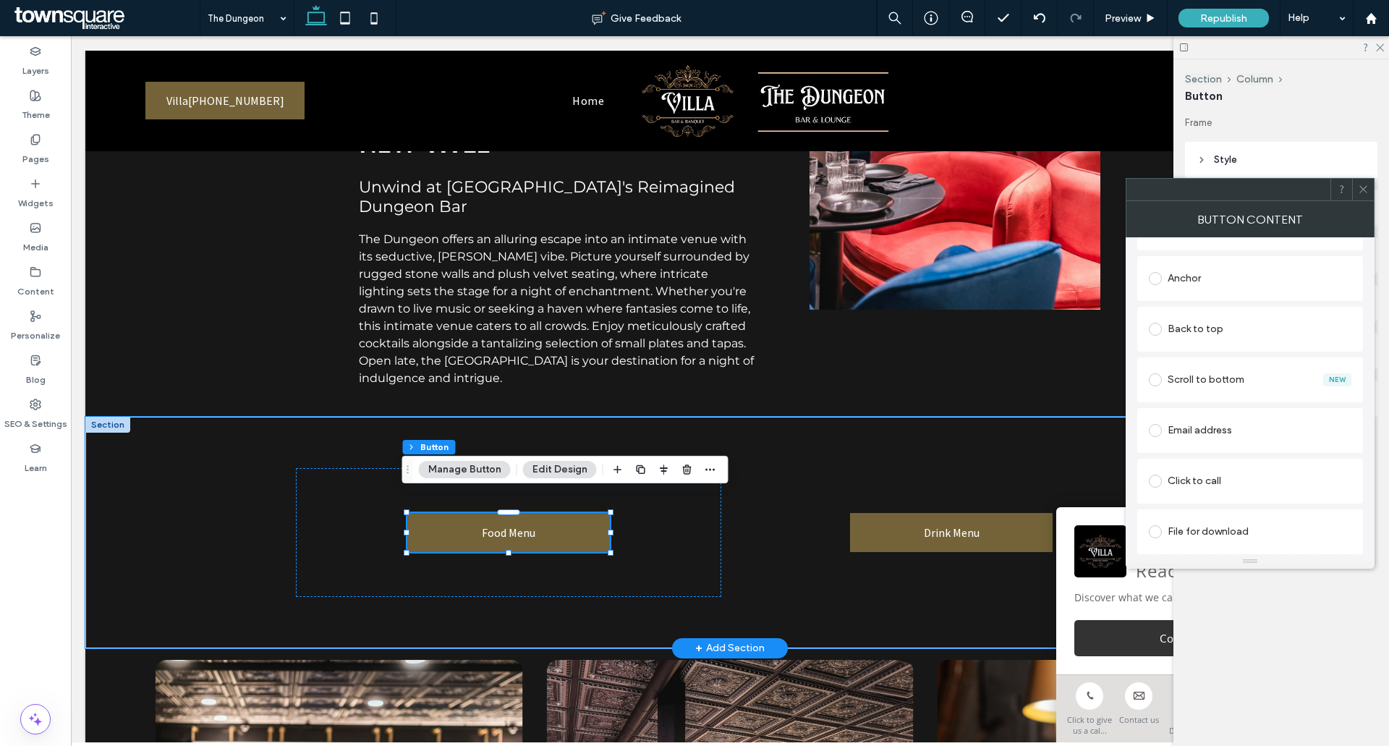
click at [1156, 534] on span at bounding box center [1155, 531] width 13 height 13
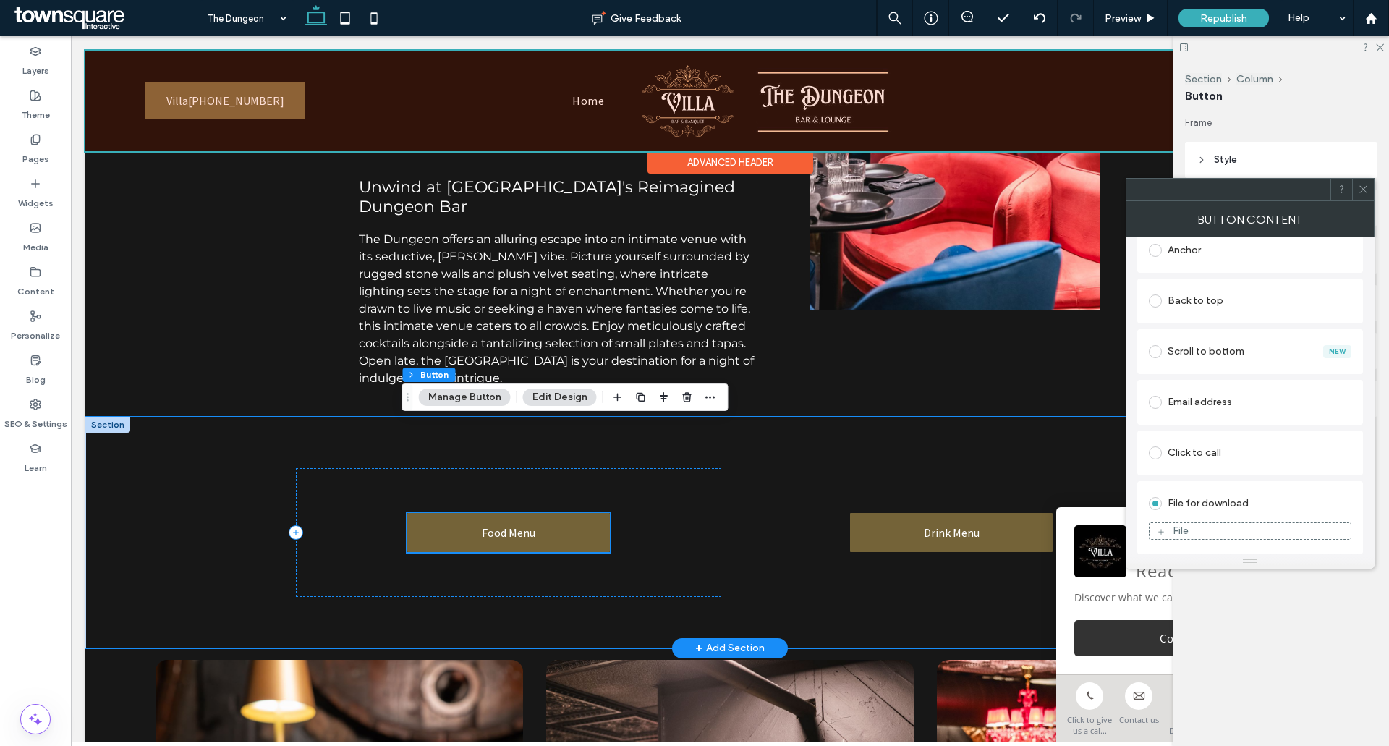
scroll to position [362, 0]
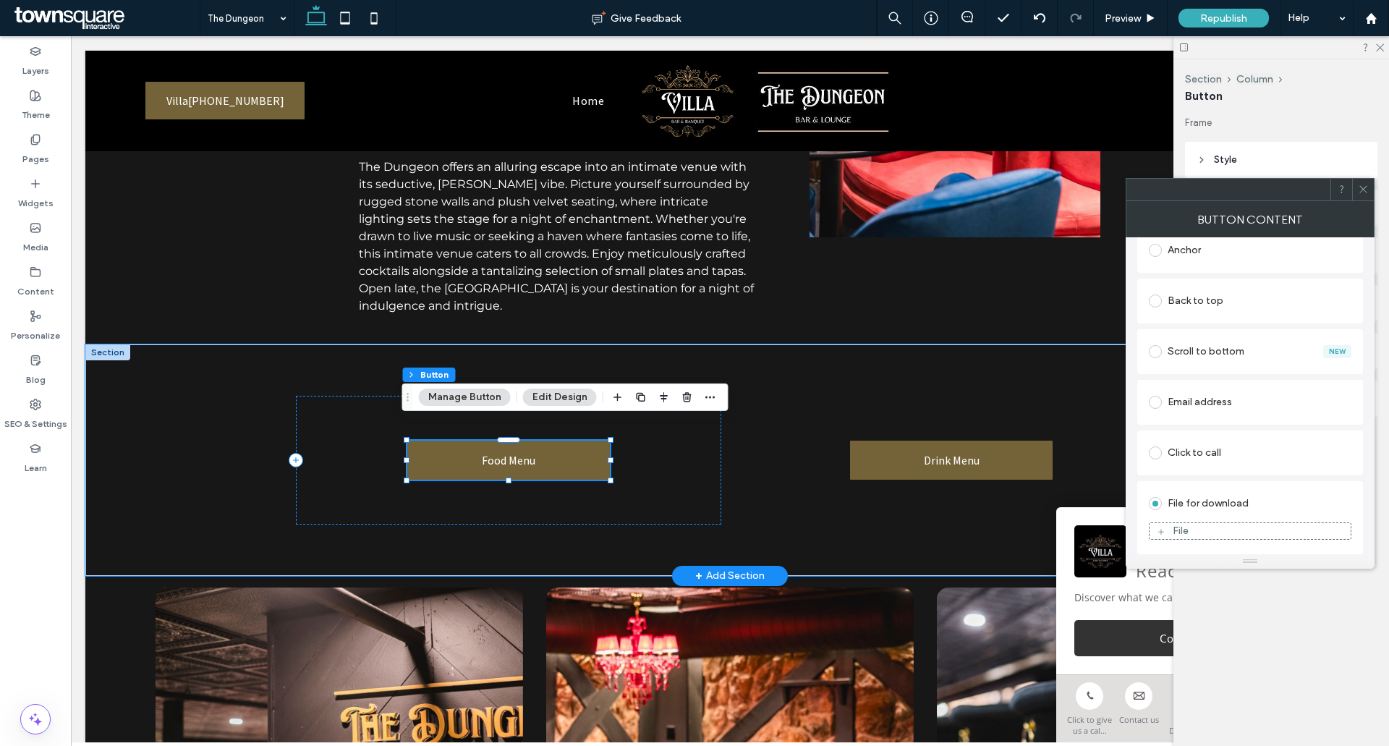
click at [1216, 525] on div "File" at bounding box center [1250, 531] width 201 height 13
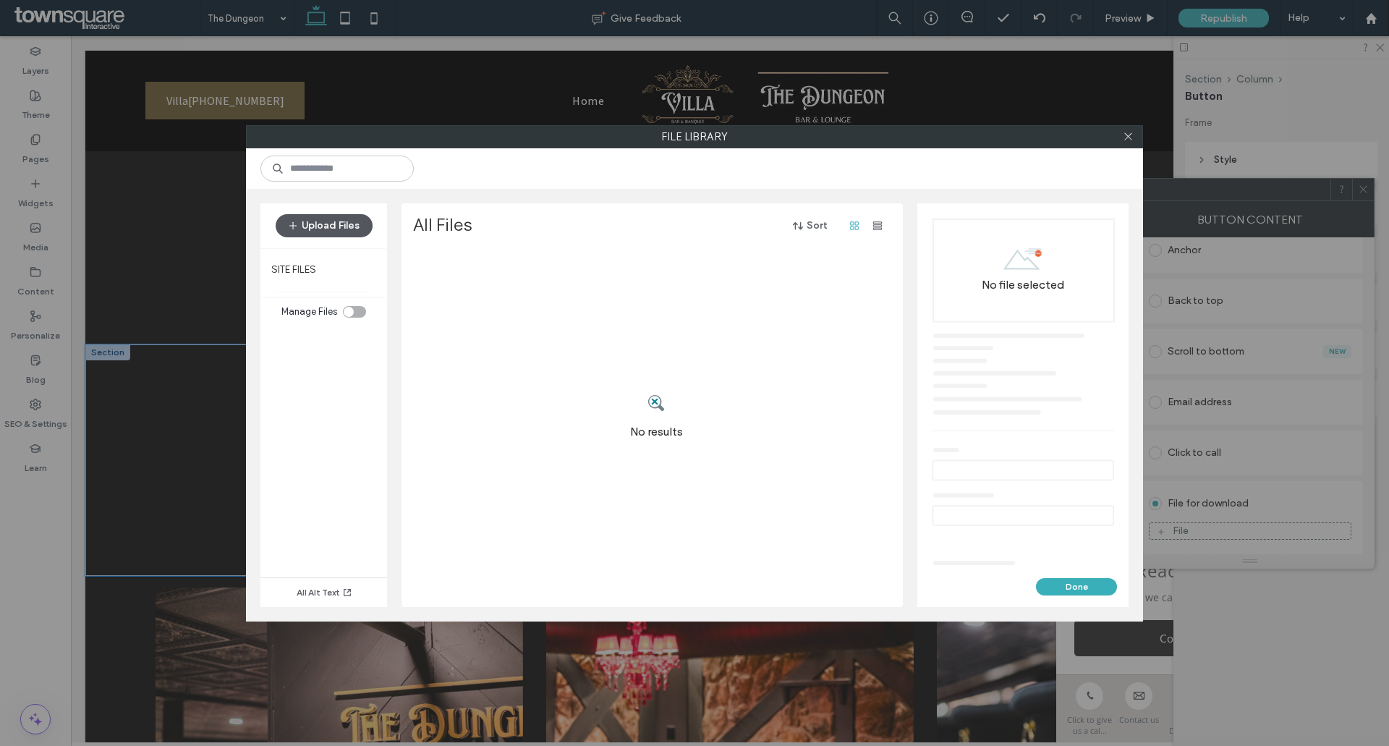
click at [310, 223] on button "Upload Files" at bounding box center [324, 225] width 97 height 23
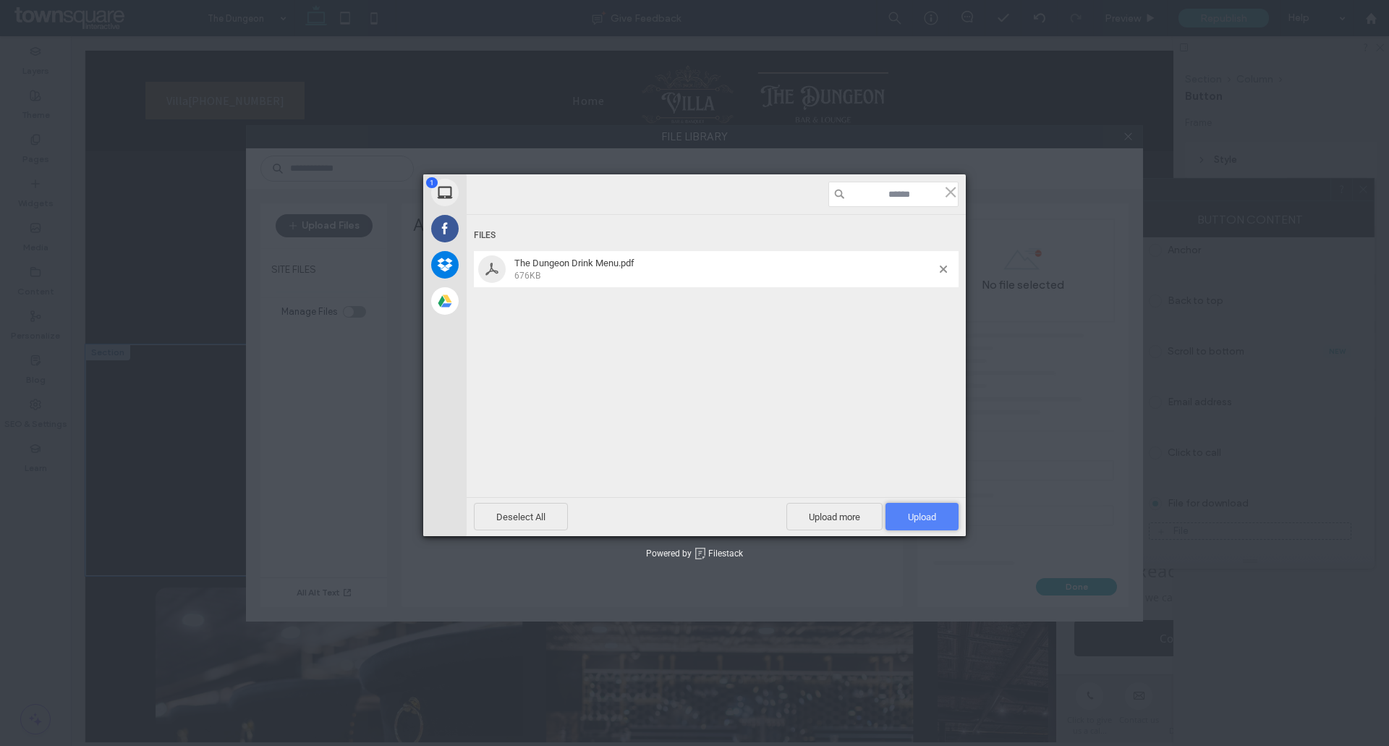
click at [933, 519] on span "Upload 1" at bounding box center [922, 517] width 28 height 11
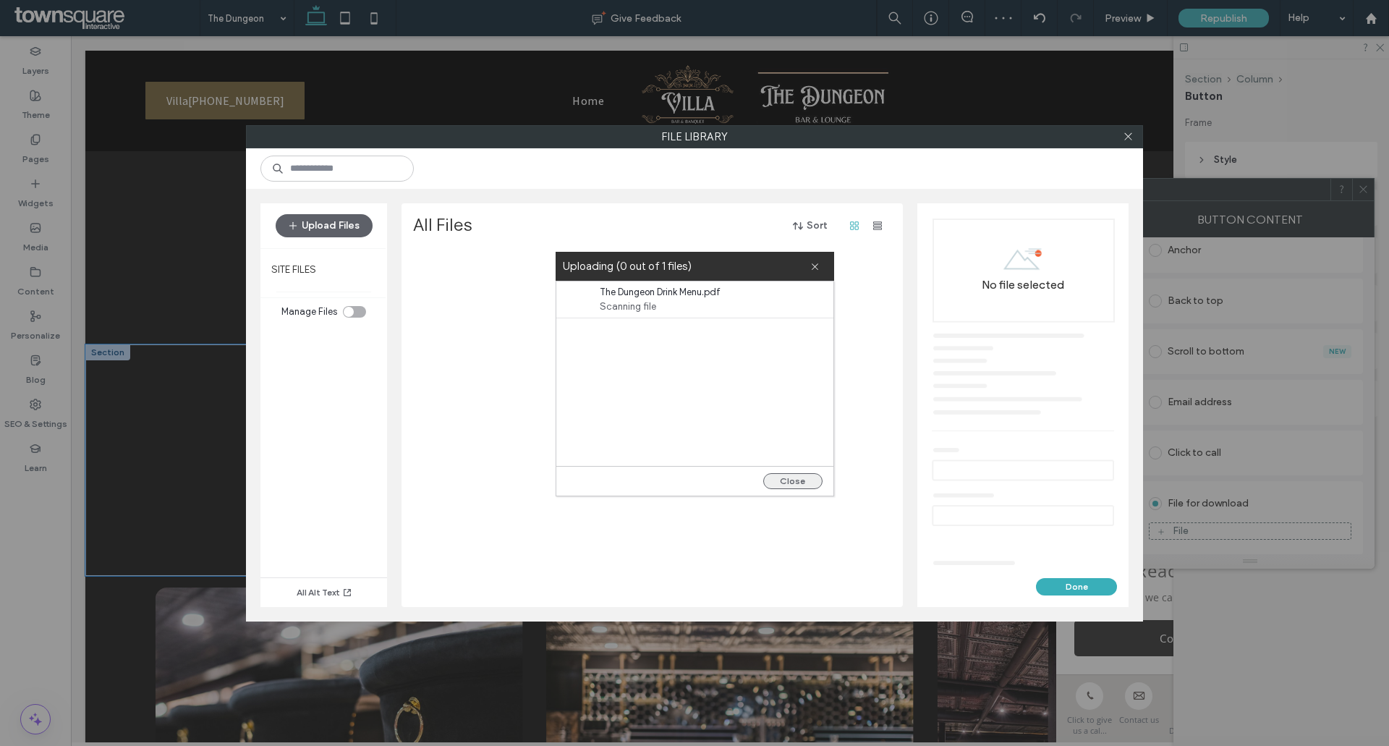
click at [799, 483] on button "Close" at bounding box center [792, 481] width 59 height 16
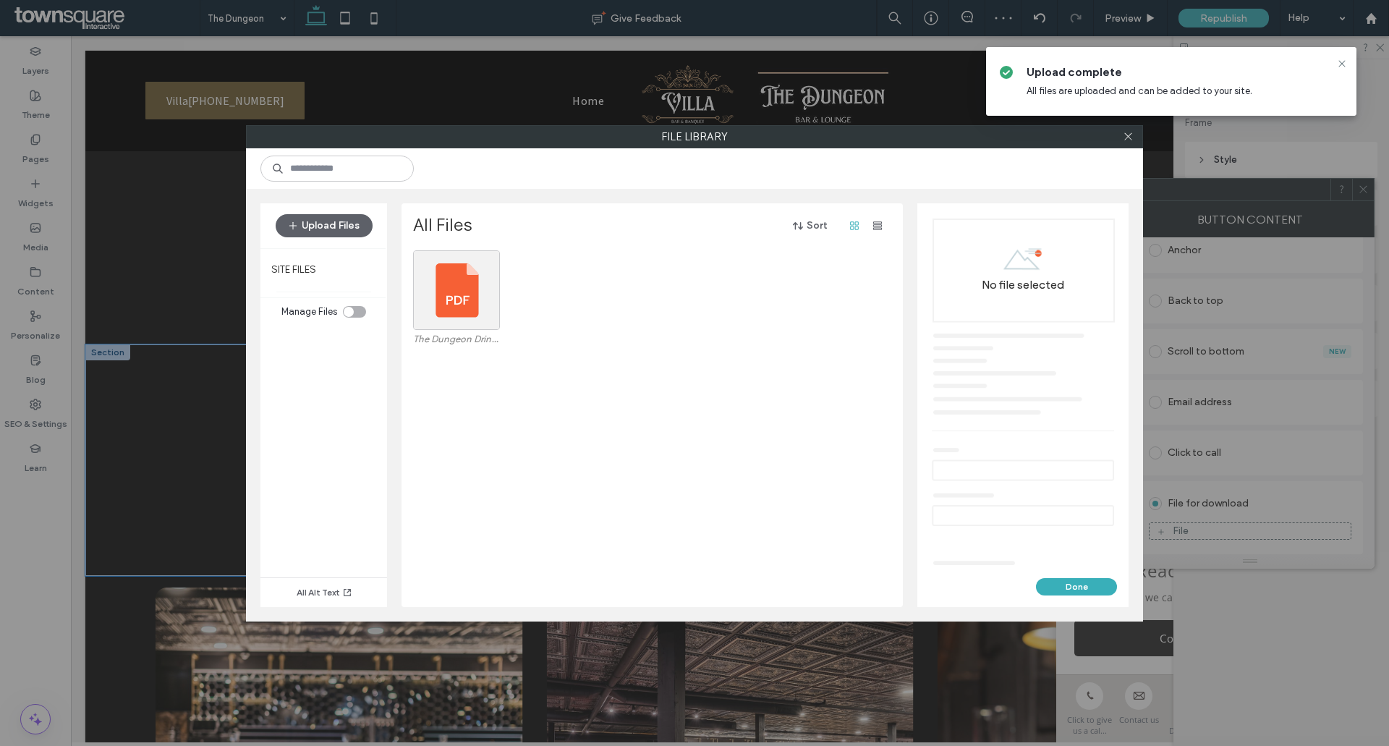
click at [327, 224] on button "Upload Files" at bounding box center [324, 225] width 97 height 23
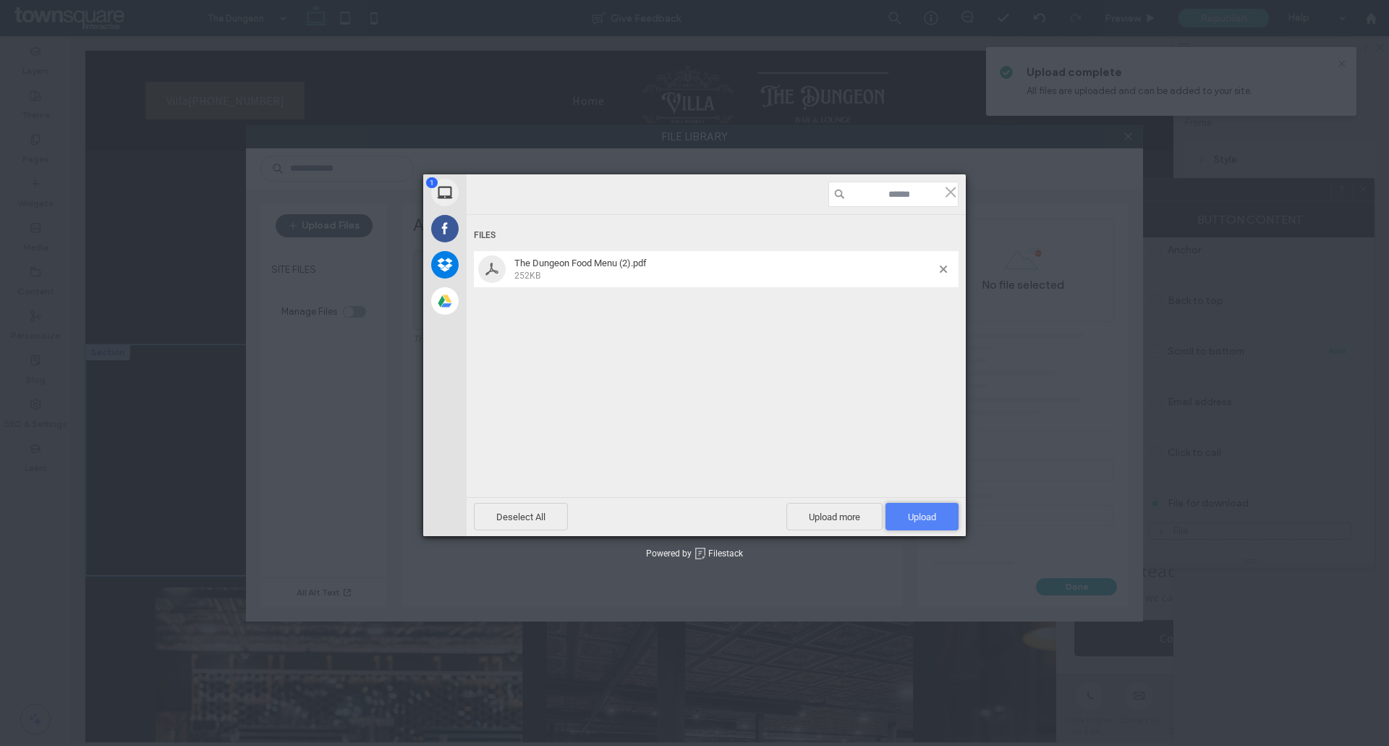
click at [923, 514] on span "Upload 1" at bounding box center [922, 517] width 28 height 11
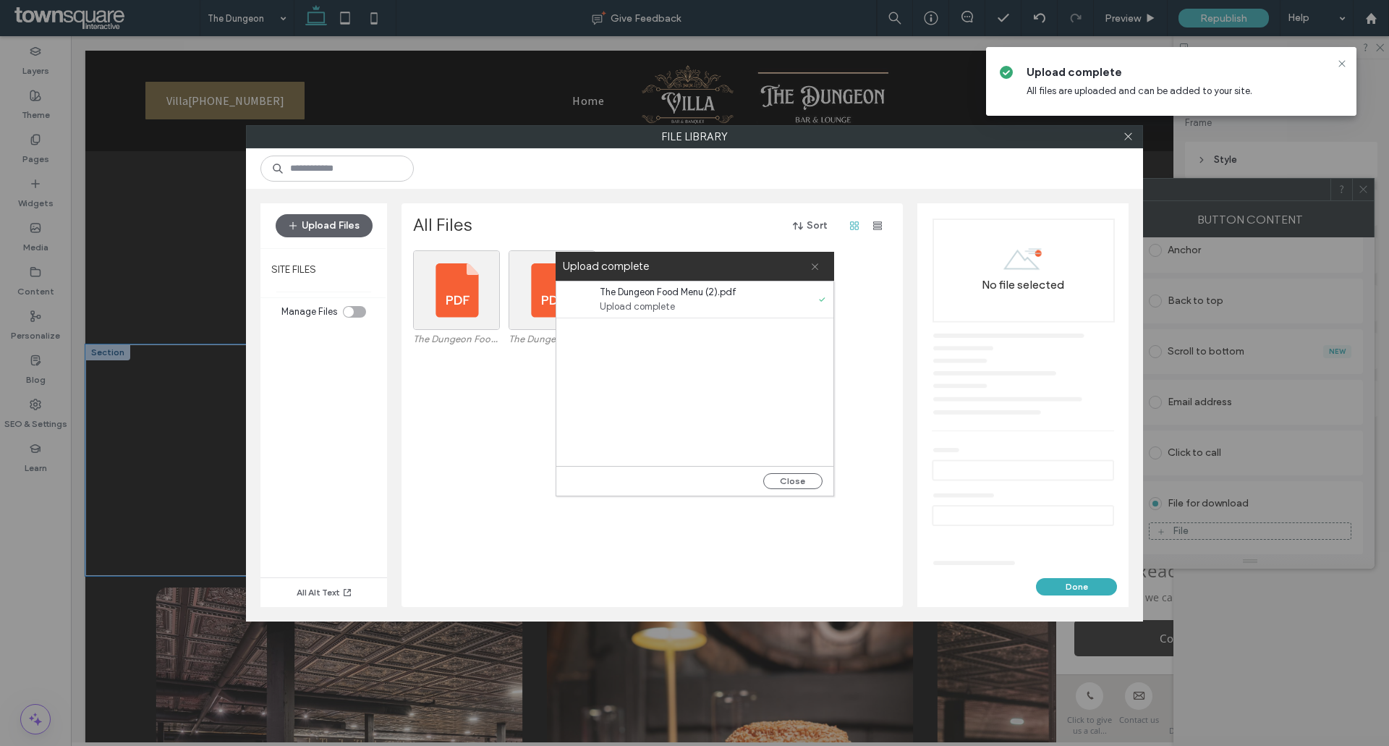
click at [819, 266] on icon at bounding box center [814, 266] width 9 height 9
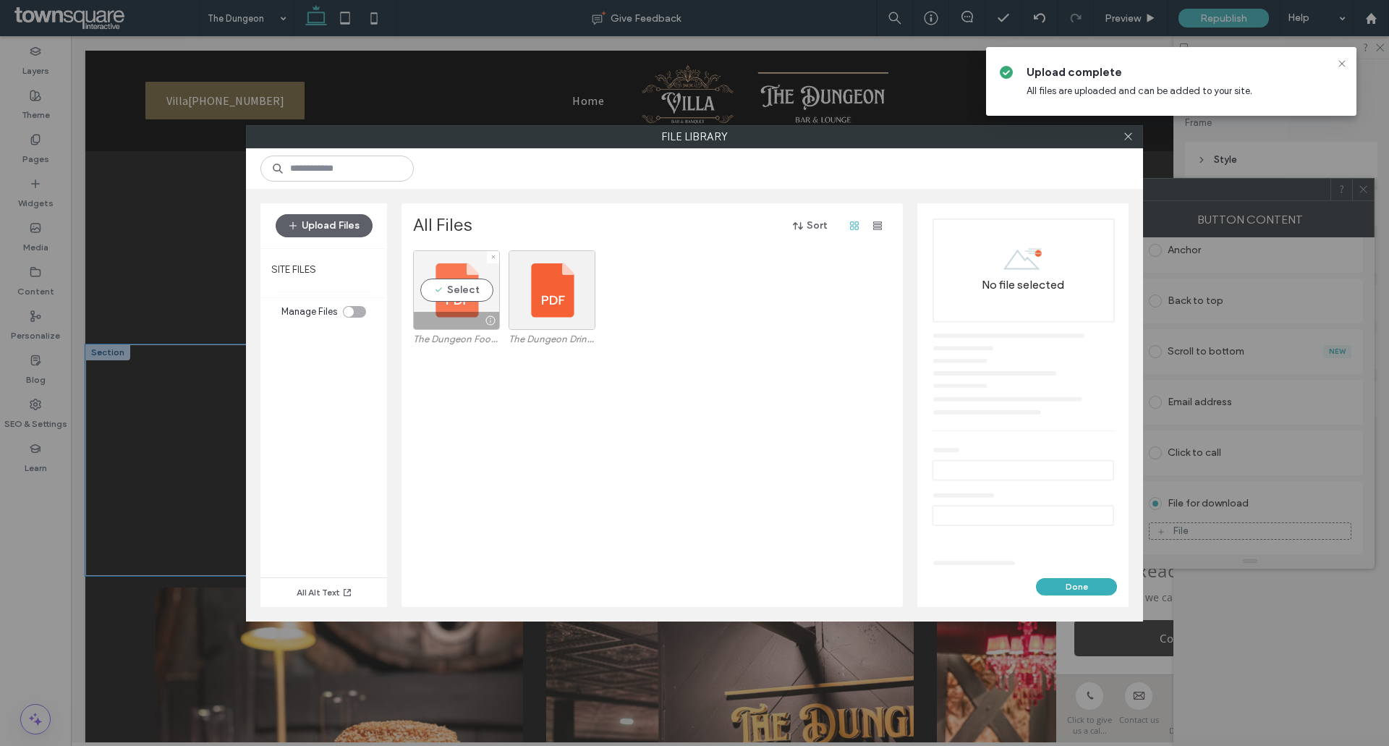
click at [446, 293] on div "Select" at bounding box center [456, 290] width 87 height 80
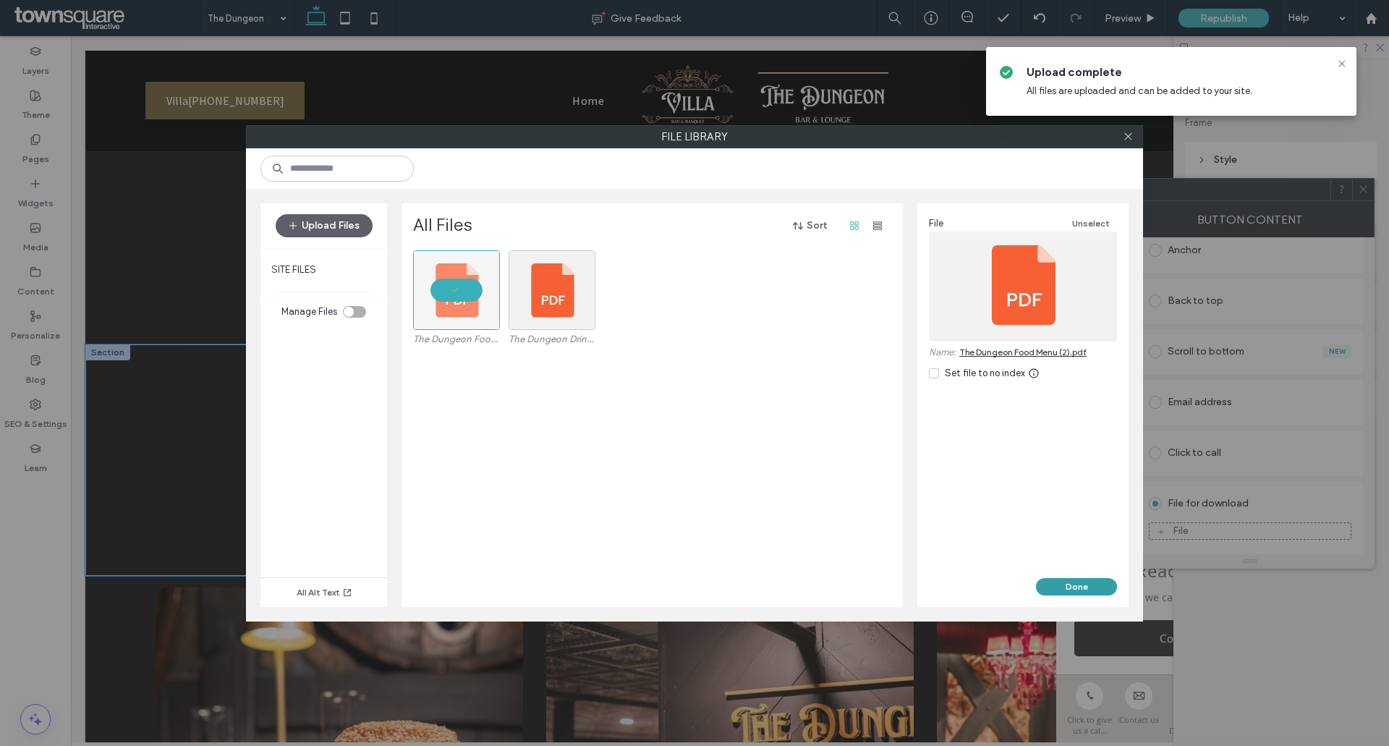
click at [1085, 584] on button "Done" at bounding box center [1076, 586] width 81 height 17
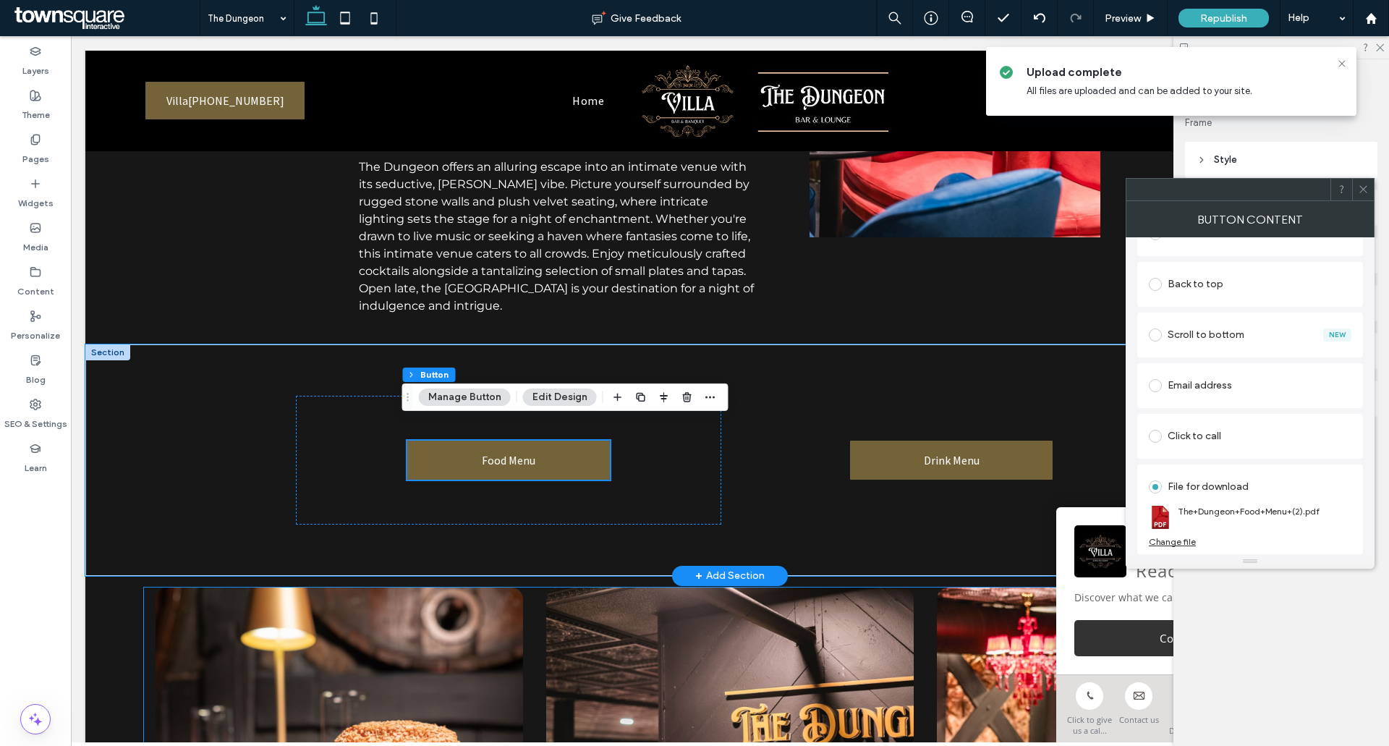
scroll to position [289, 0]
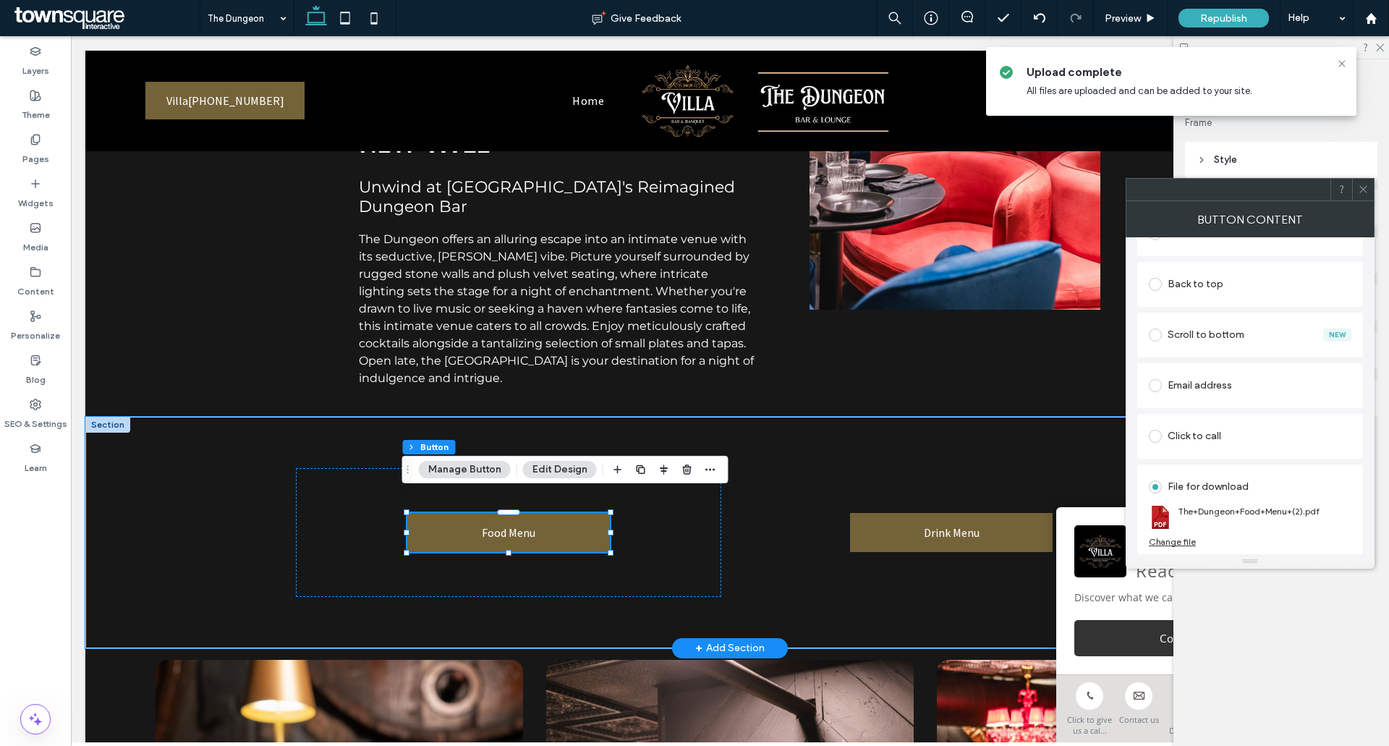
drag, startPoint x: 1347, startPoint y: 710, endPoint x: 1256, endPoint y: 605, distance: 138.5
click at [1346, 709] on div "Section Column Button Frame Style Primary Secondary Select Layout Button style …" at bounding box center [1282, 402] width 216 height 687
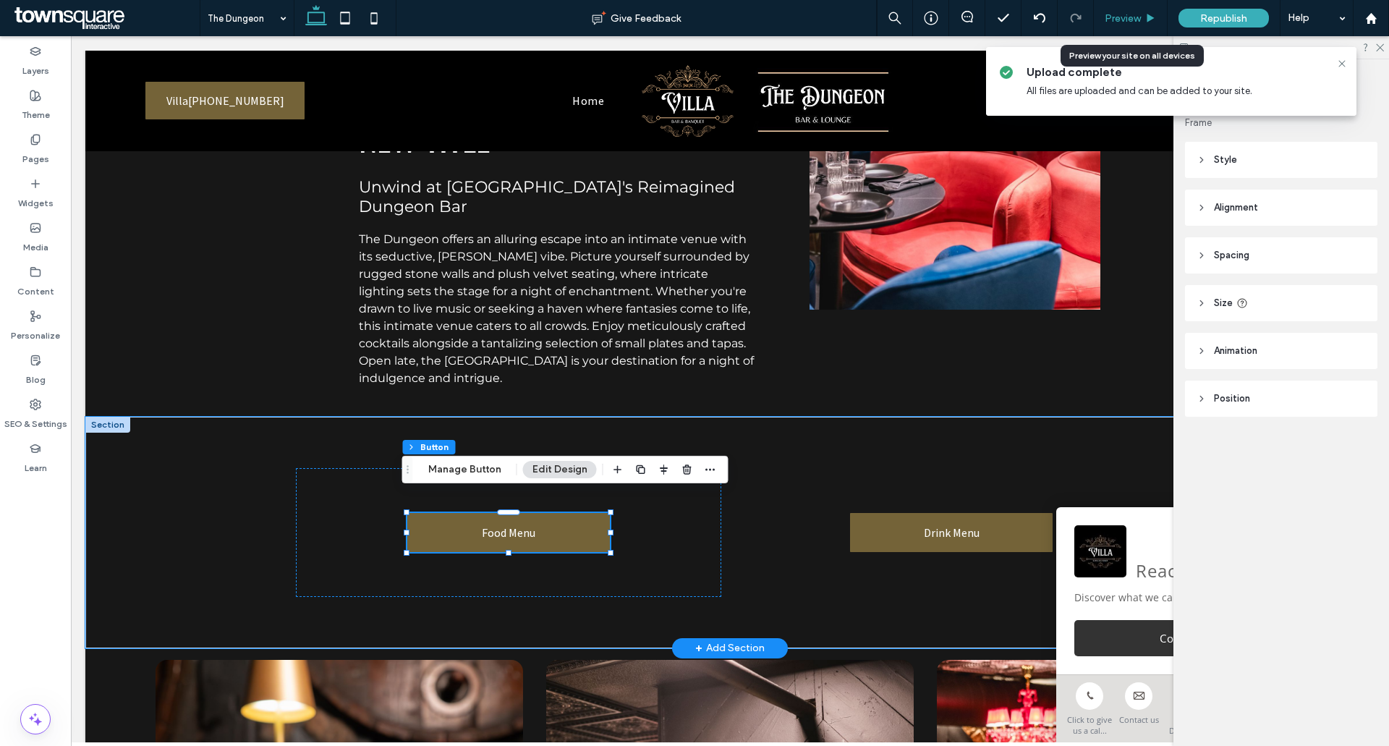
click at [1140, 26] on div "Preview" at bounding box center [1131, 18] width 74 height 36
click at [1130, 19] on span "Preview" at bounding box center [1123, 18] width 36 height 12
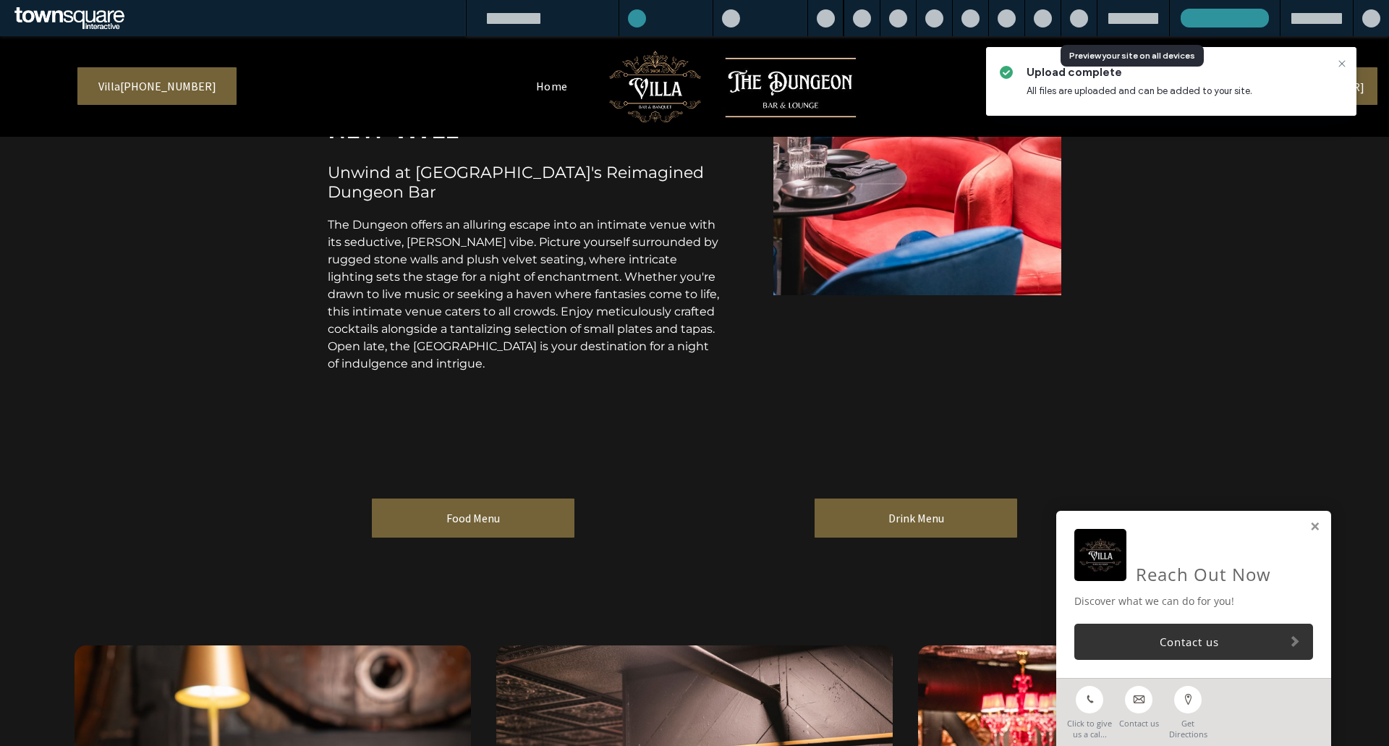
scroll to position [275, 0]
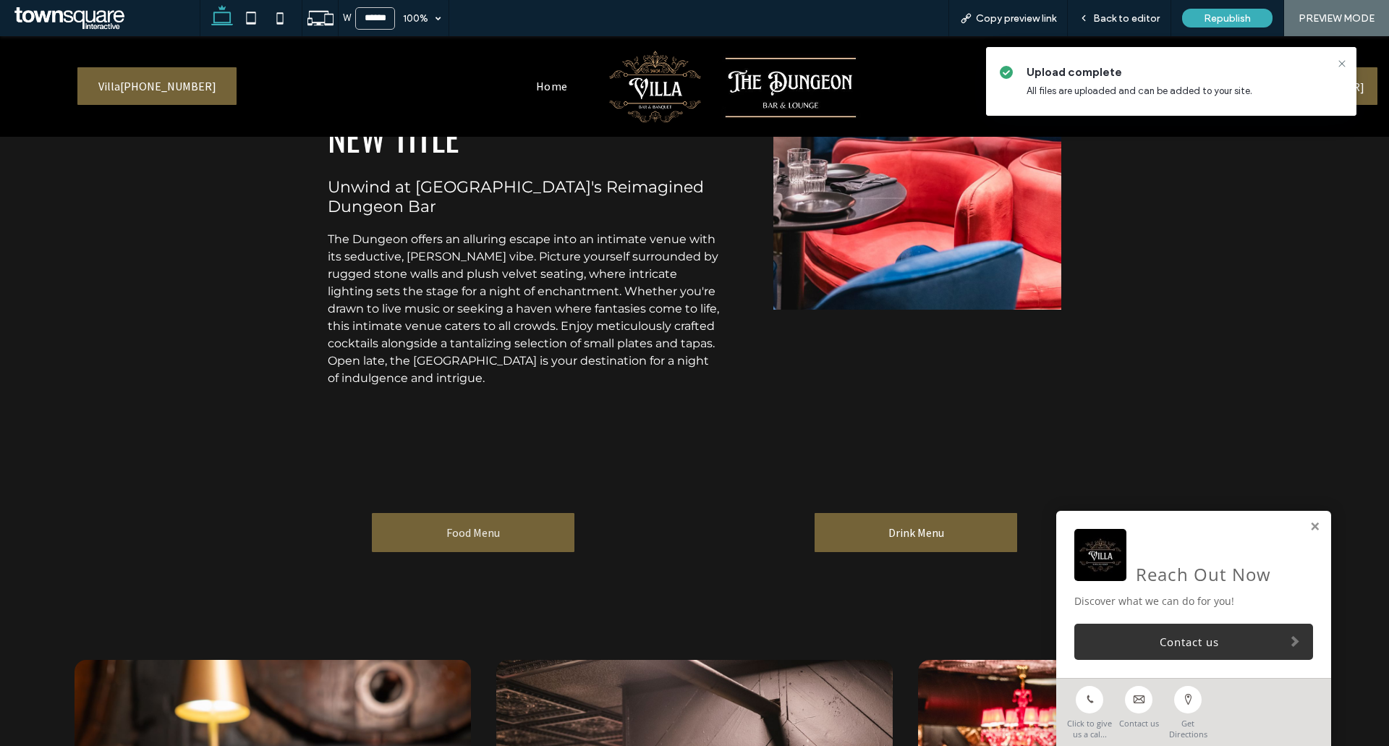
click at [446, 525] on span "Food Menu" at bounding box center [473, 532] width 54 height 14
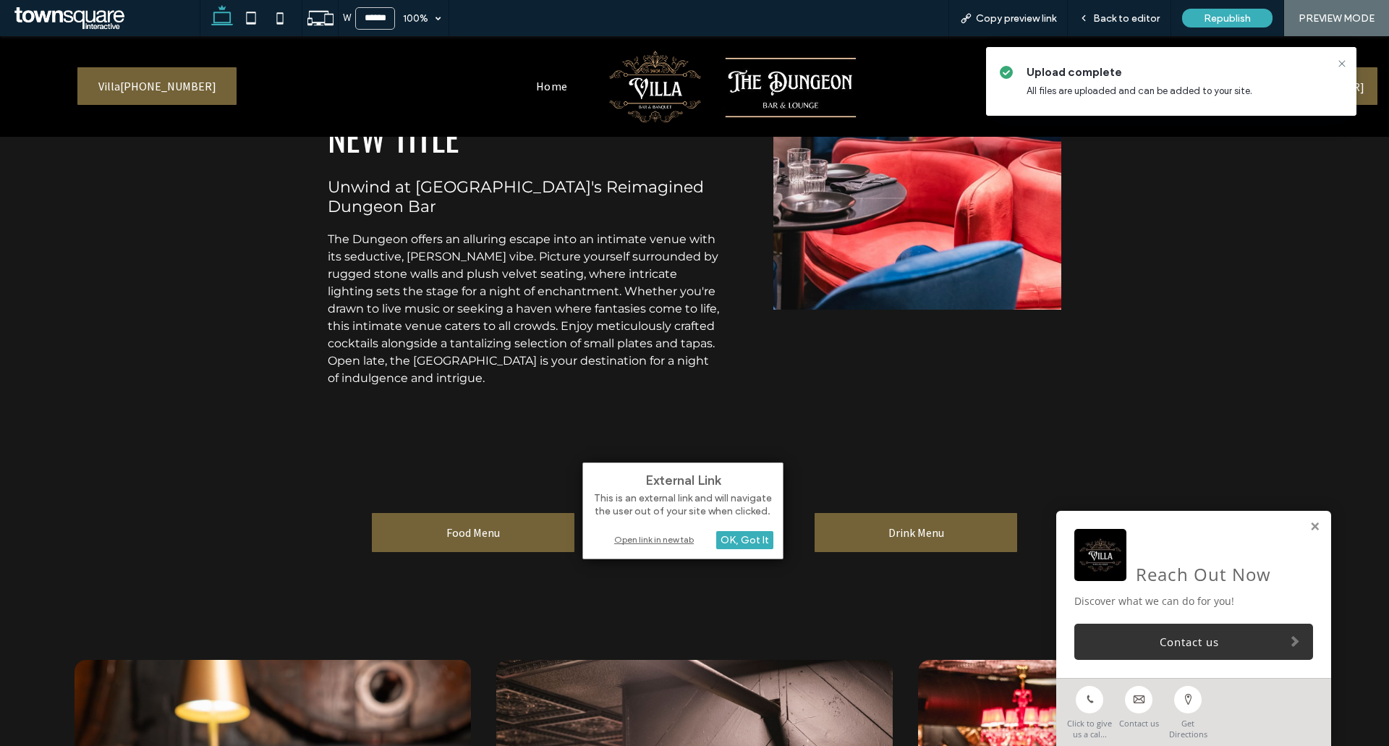
drag, startPoint x: 753, startPoint y: 542, endPoint x: 753, endPoint y: 551, distance: 8.7
click at [753, 543] on div "OK, Got It" at bounding box center [744, 540] width 57 height 18
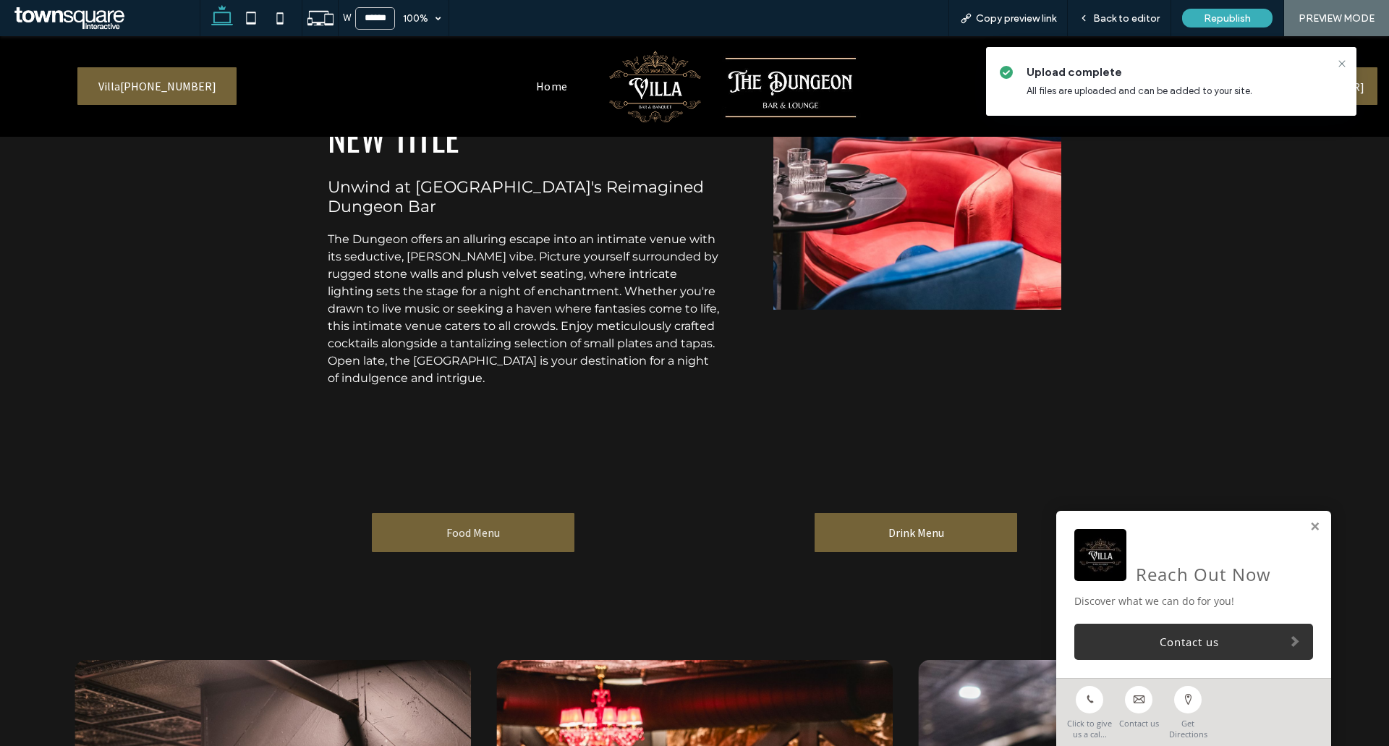
click at [512, 529] on link "Food Menu" at bounding box center [473, 532] width 203 height 39
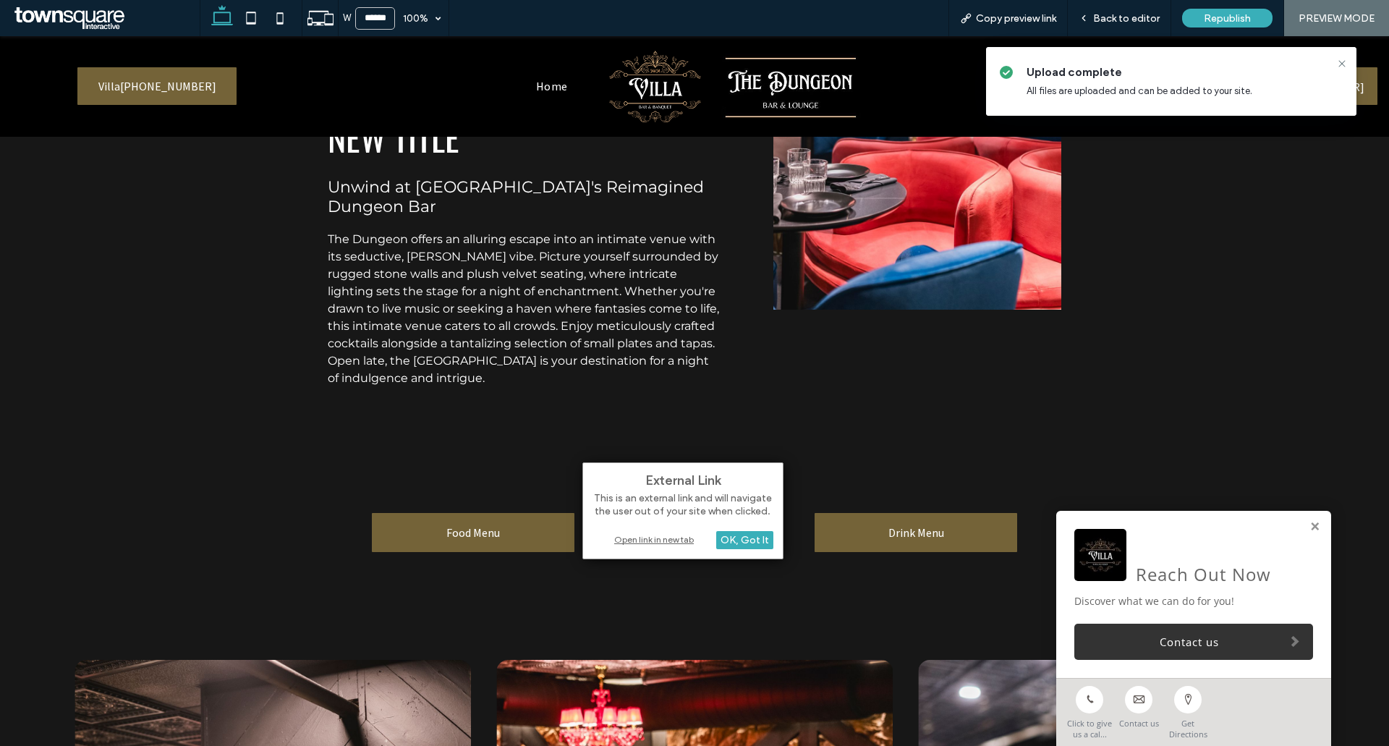
click at [676, 533] on div "Open link in new tab" at bounding box center [683, 539] width 181 height 15
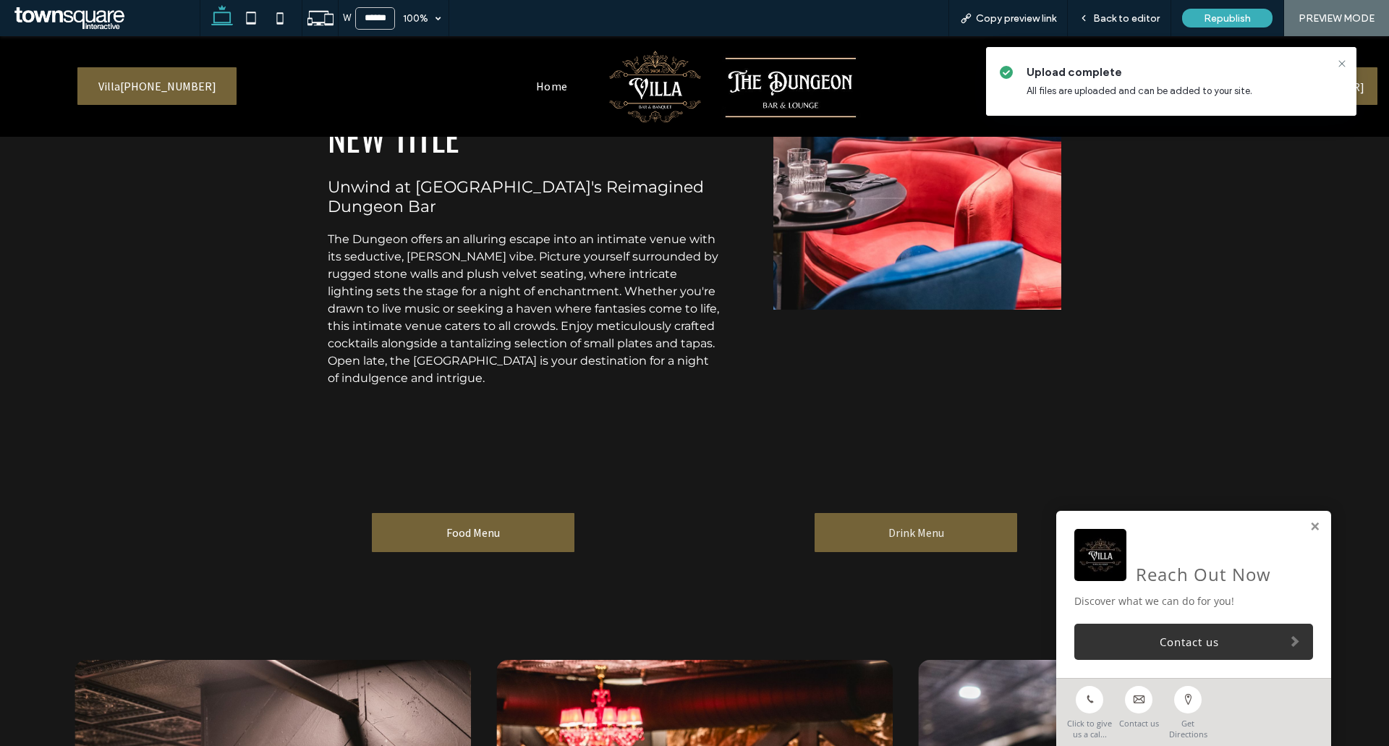
click at [886, 520] on link "Drink Menu" at bounding box center [916, 532] width 203 height 39
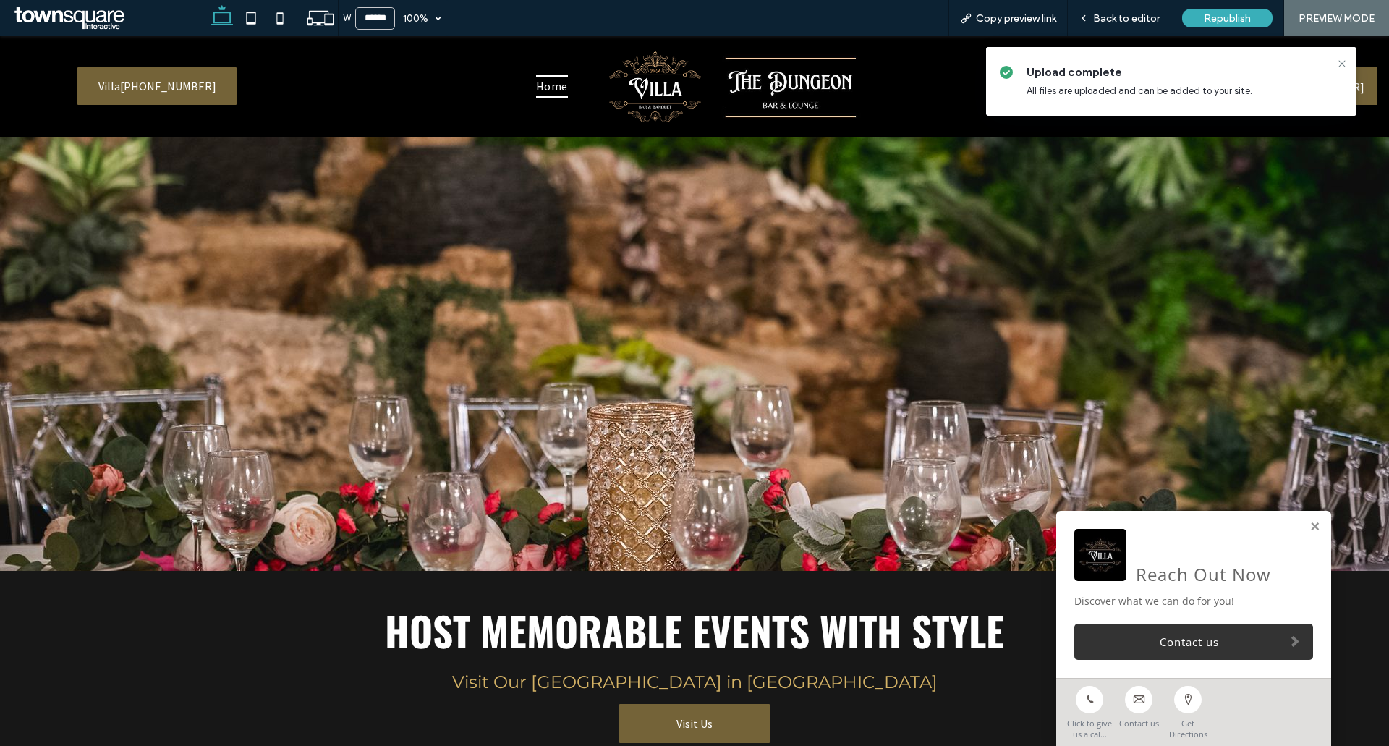
drag, startPoint x: 779, startPoint y: 89, endPoint x: 820, endPoint y: 210, distance: 127.5
click at [779, 88] on img at bounding box center [791, 86] width 140 height 77
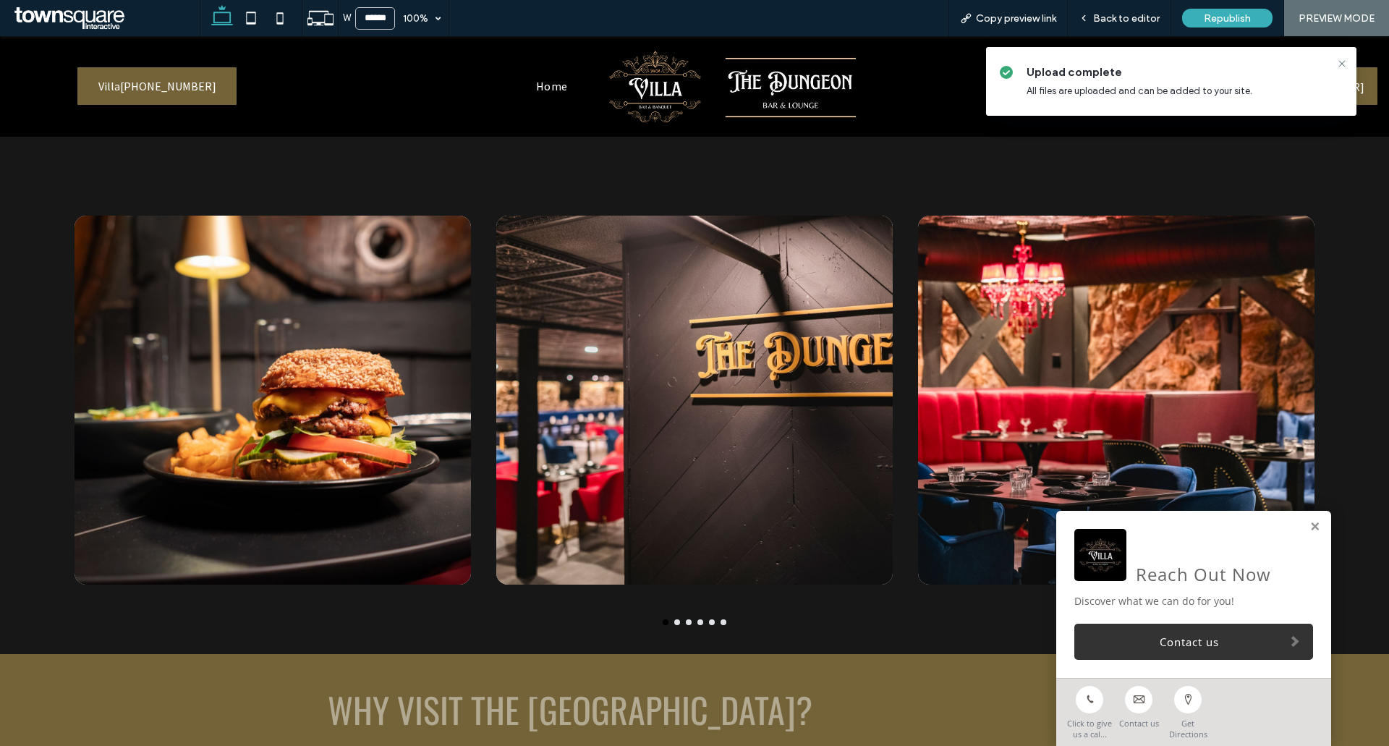
scroll to position [507, 0]
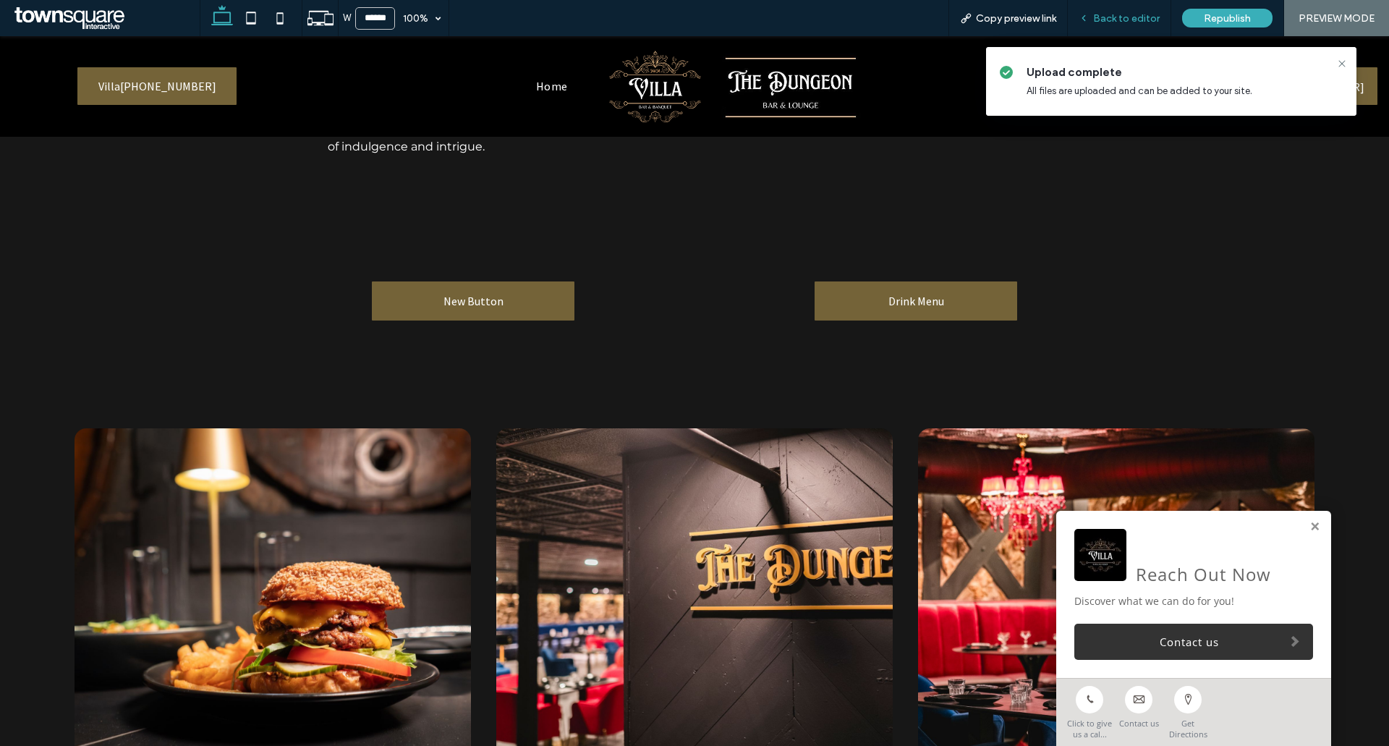
click at [1095, 12] on div "Back to editor" at bounding box center [1119, 18] width 103 height 12
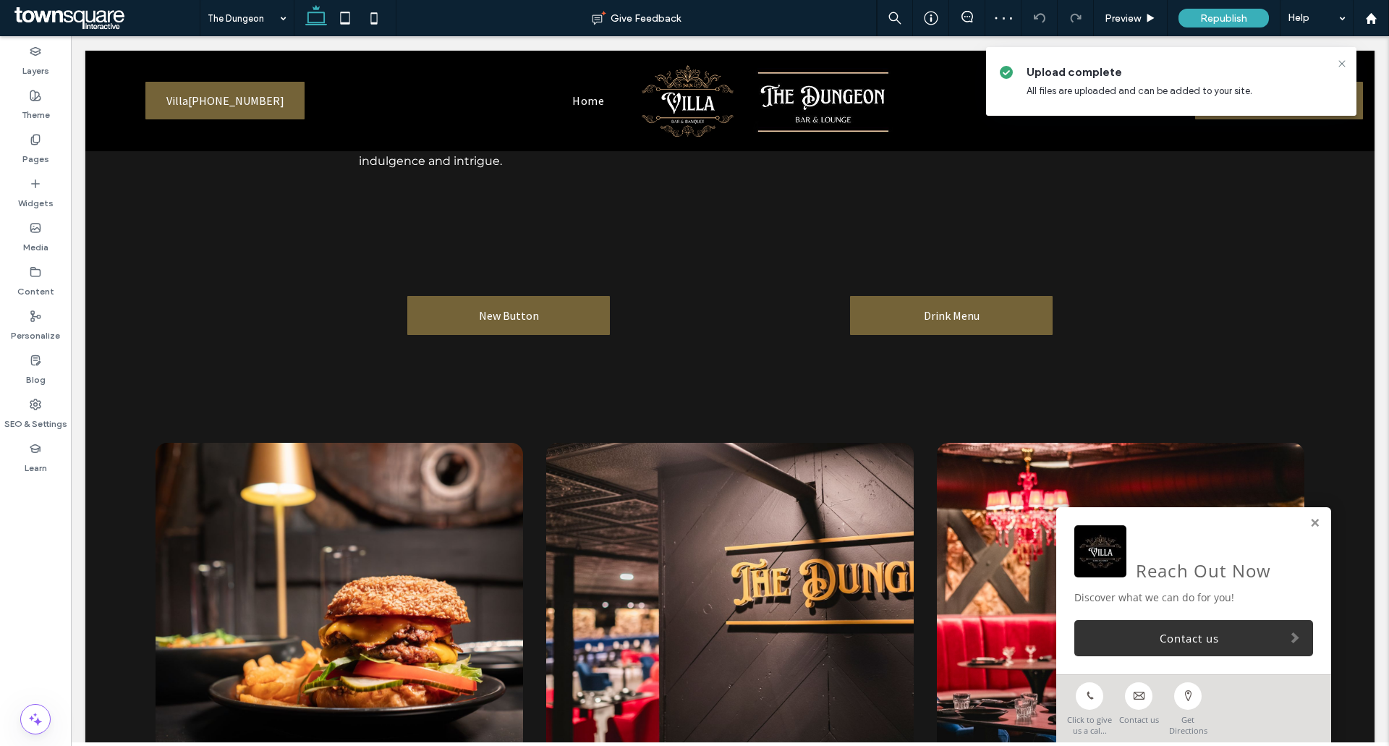
scroll to position [521, 0]
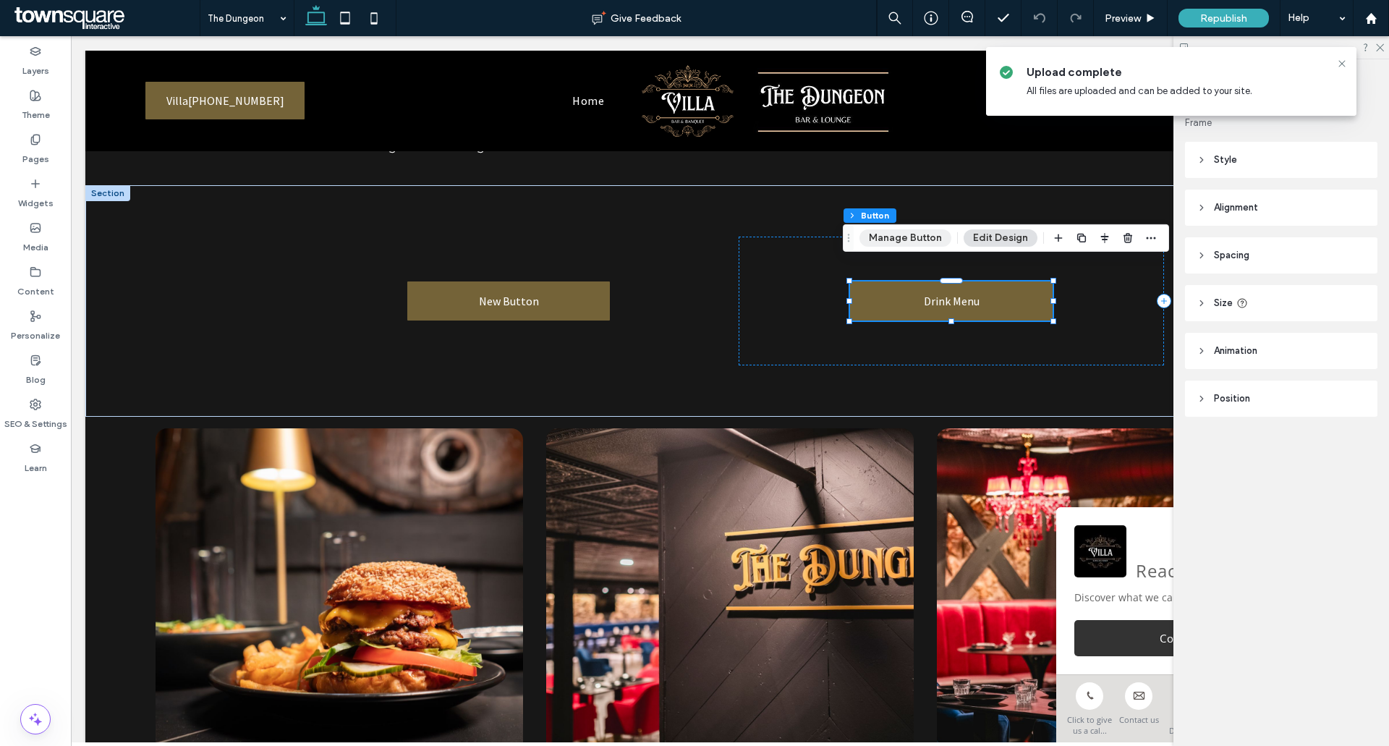
click at [910, 238] on button "Manage Button" at bounding box center [906, 237] width 92 height 17
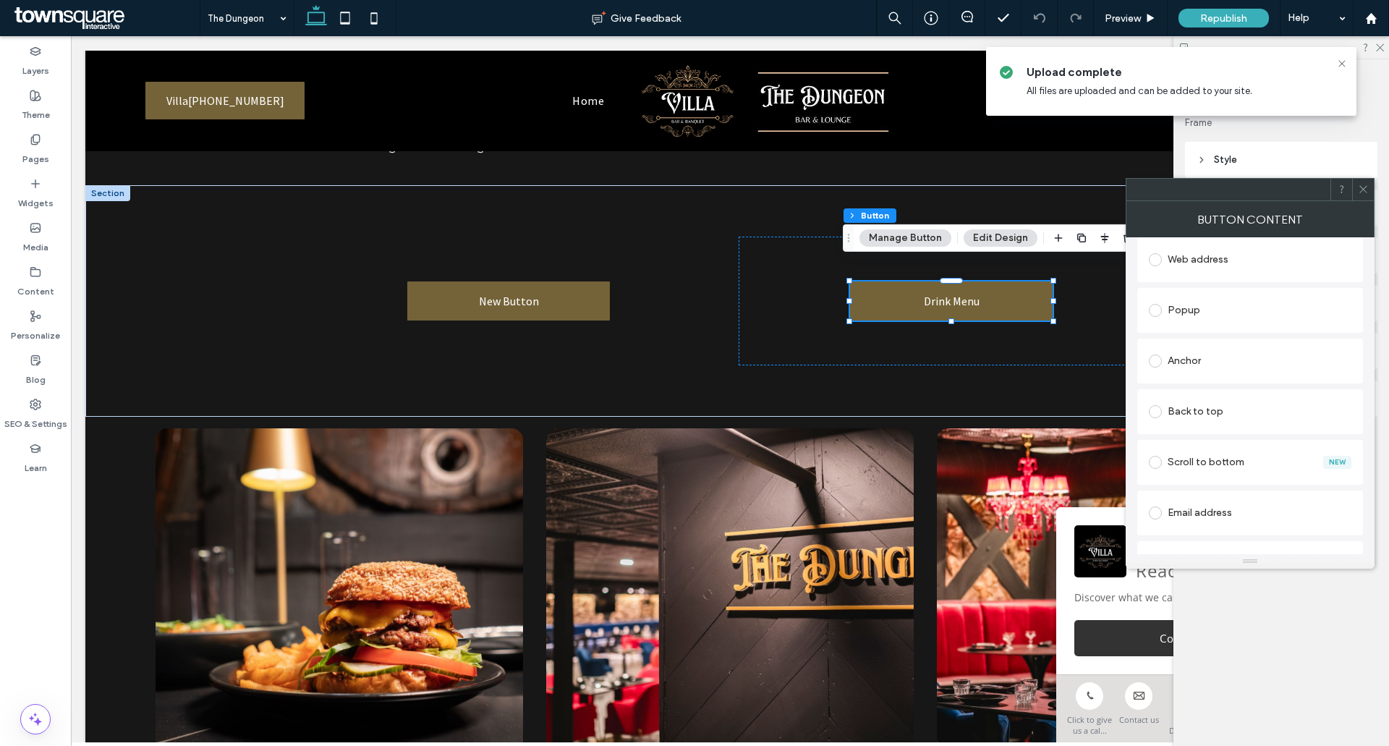
scroll to position [331, 0]
click at [1159, 531] on span at bounding box center [1155, 531] width 13 height 13
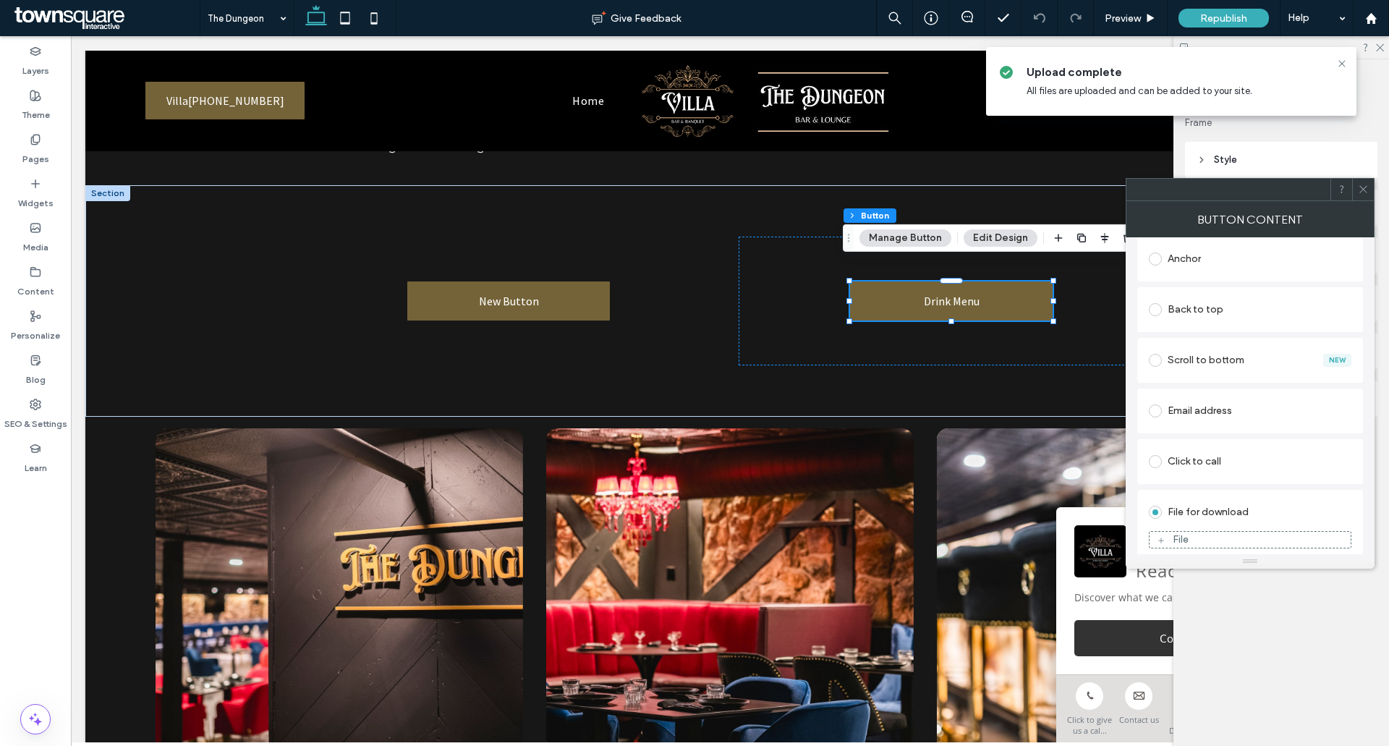
scroll to position [315, 0]
click at [1185, 534] on div "File" at bounding box center [1181, 531] width 16 height 12
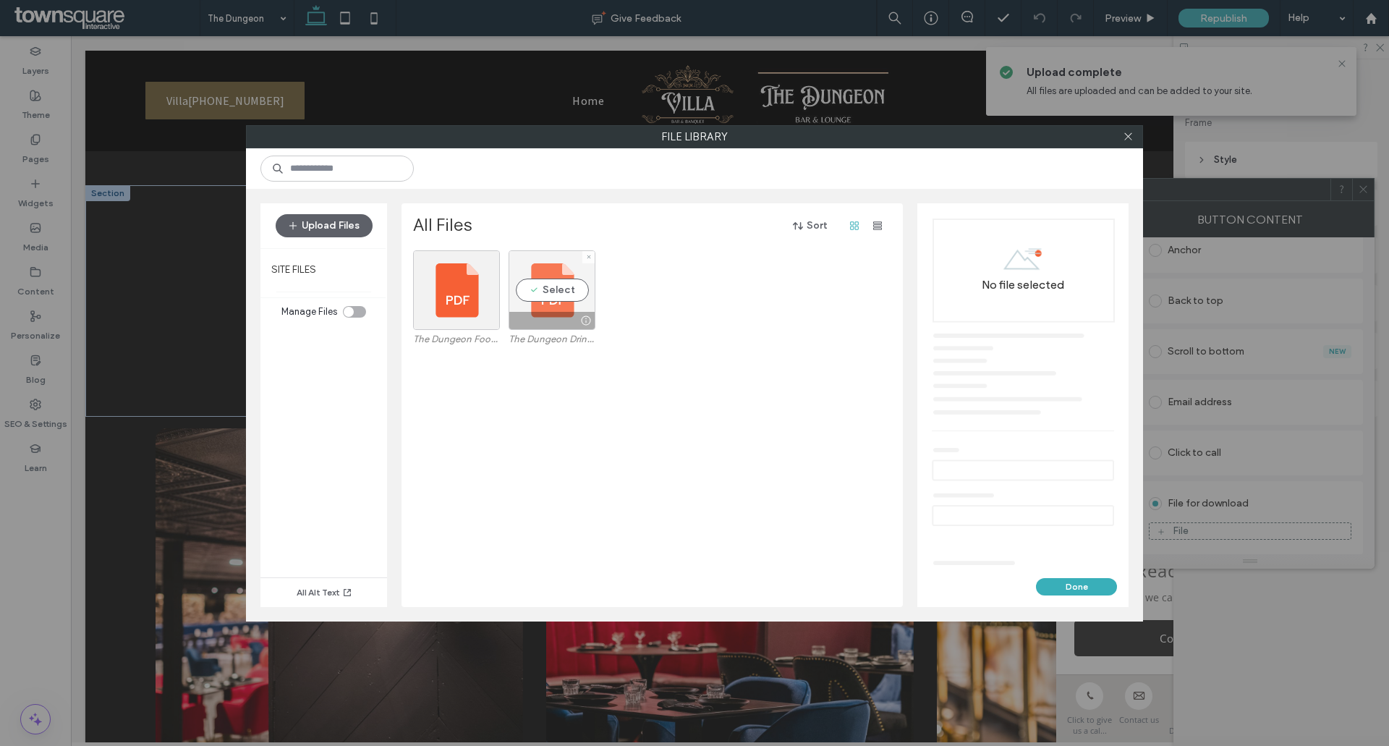
click at [540, 285] on div "Select" at bounding box center [552, 290] width 87 height 80
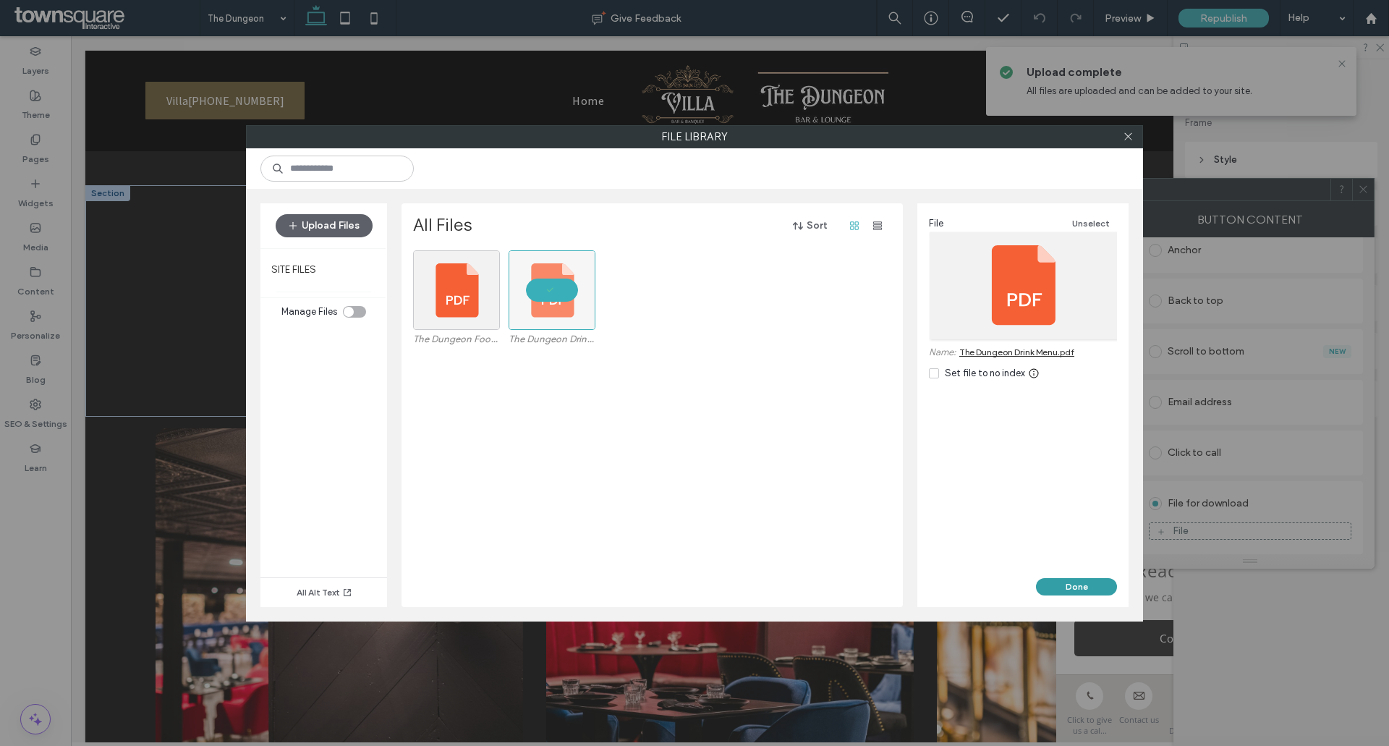
click at [1075, 586] on button "Done" at bounding box center [1076, 586] width 81 height 17
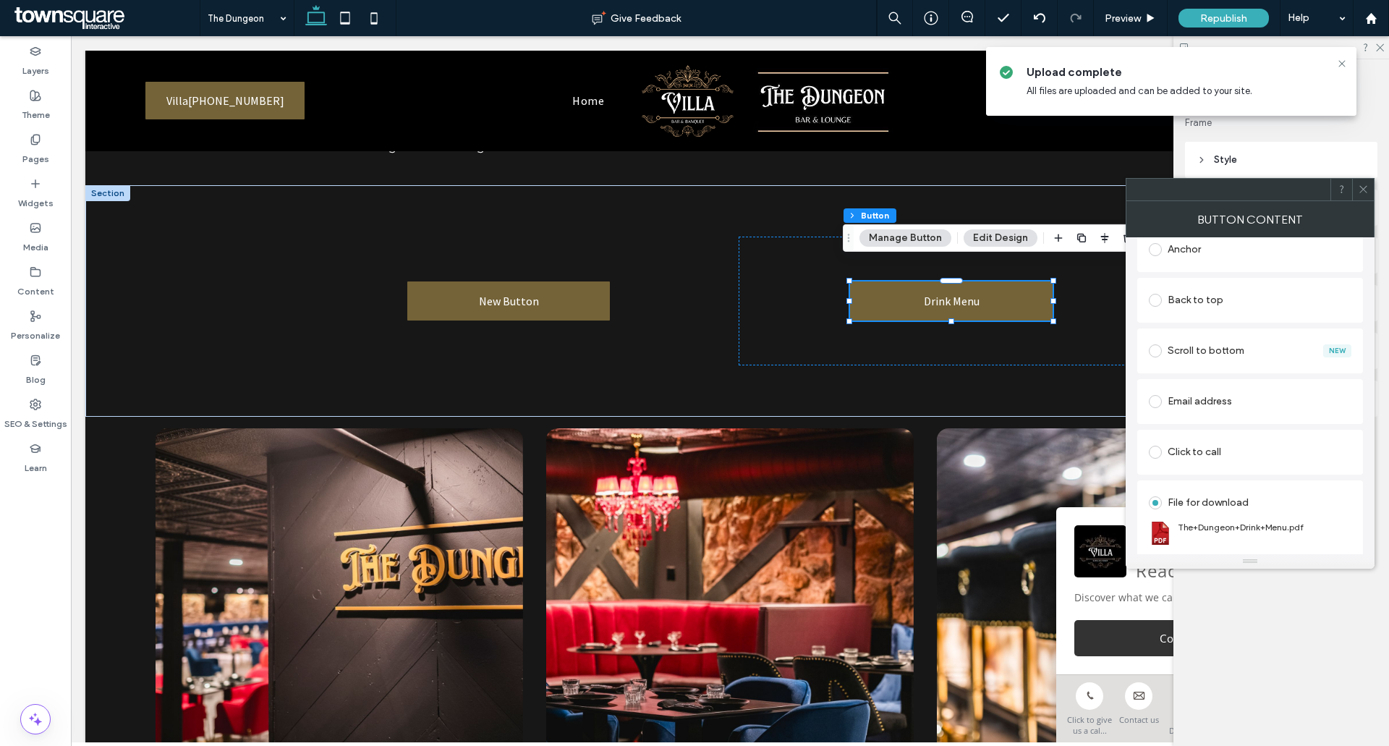
scroll to position [331, 0]
click at [1313, 612] on div "Section Column Button Frame Style Primary Secondary Select Layout Button style …" at bounding box center [1282, 402] width 216 height 687
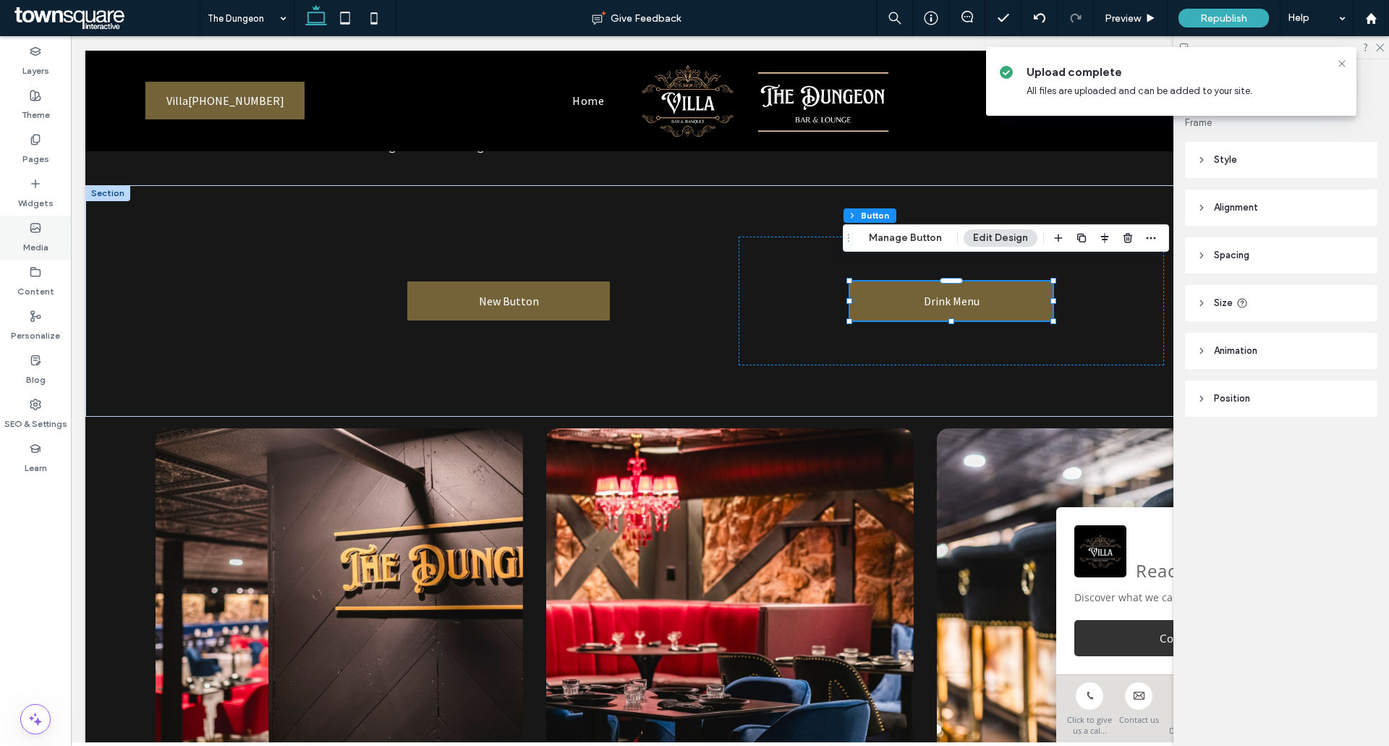
click at [31, 188] on icon at bounding box center [36, 184] width 12 height 12
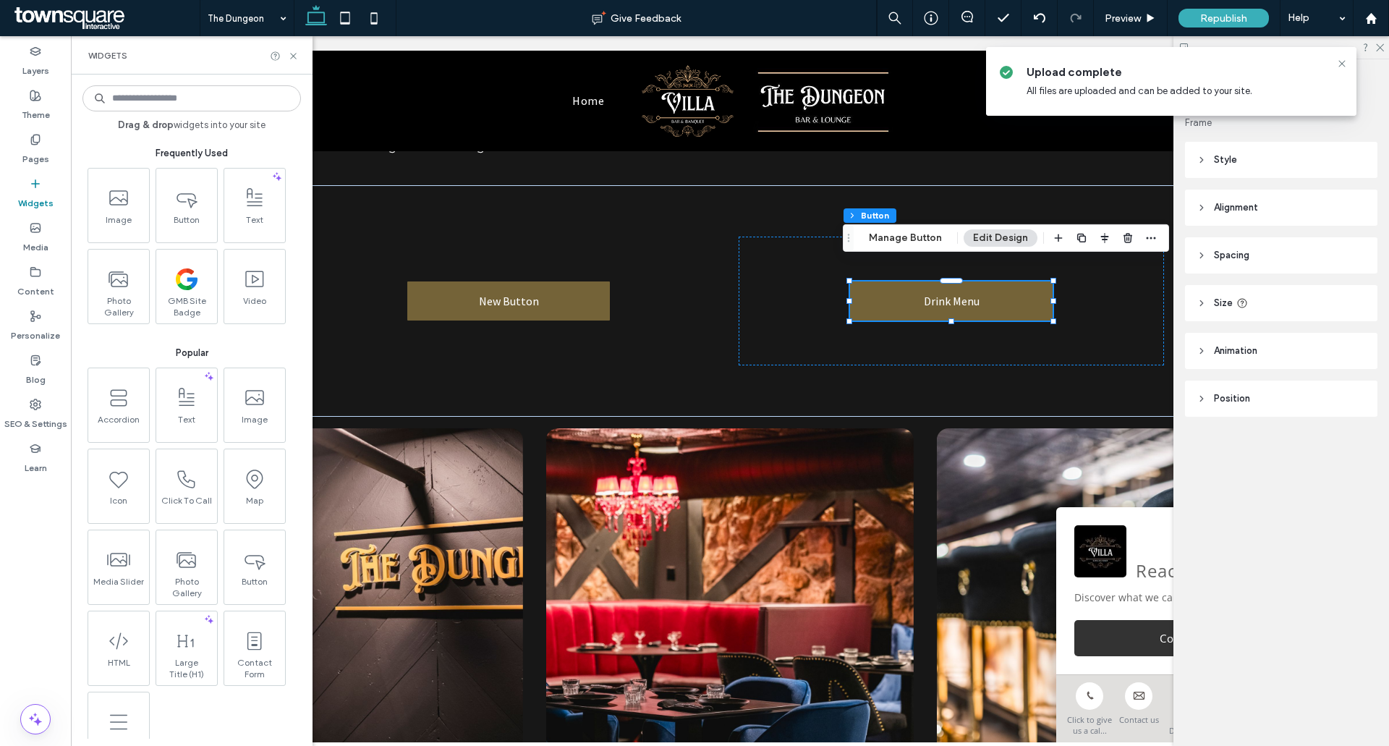
click at [180, 103] on input at bounding box center [191, 98] width 219 height 26
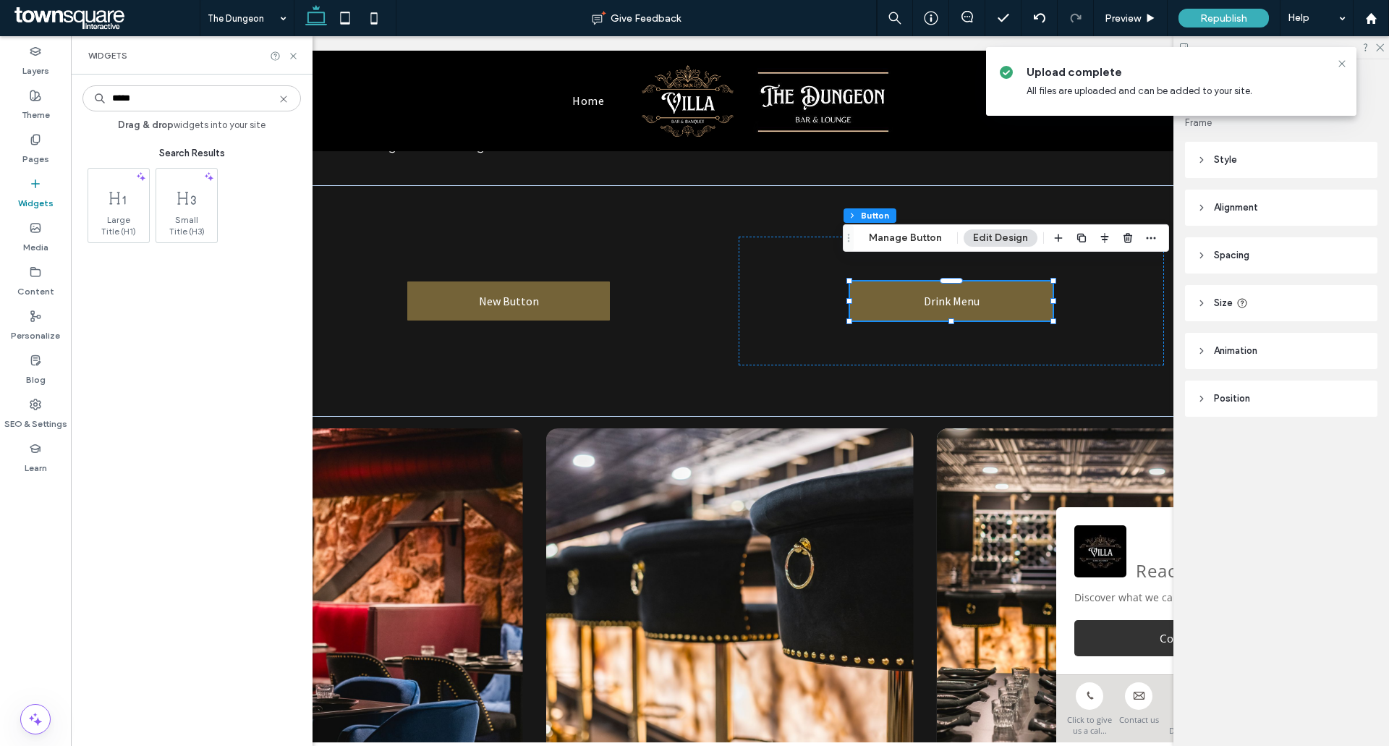
type input "*****"
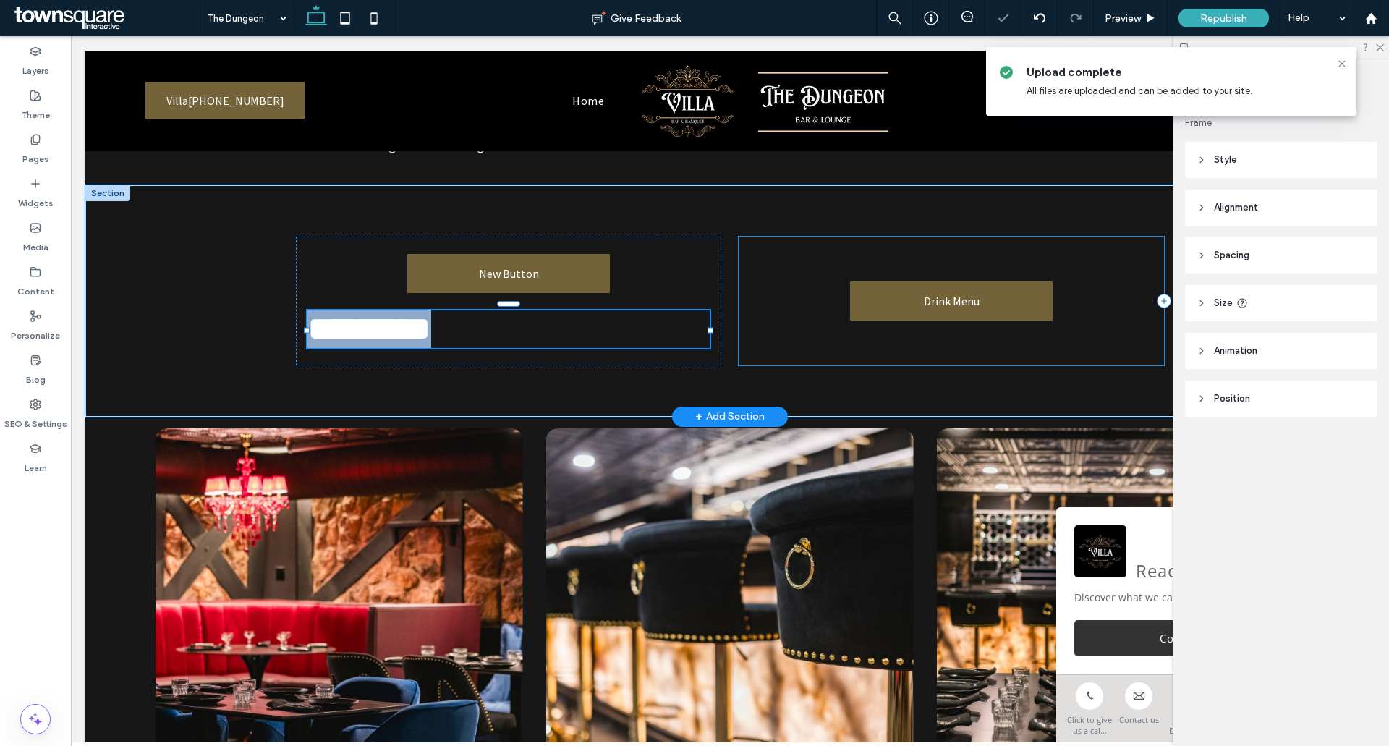
type input "******"
type input "**"
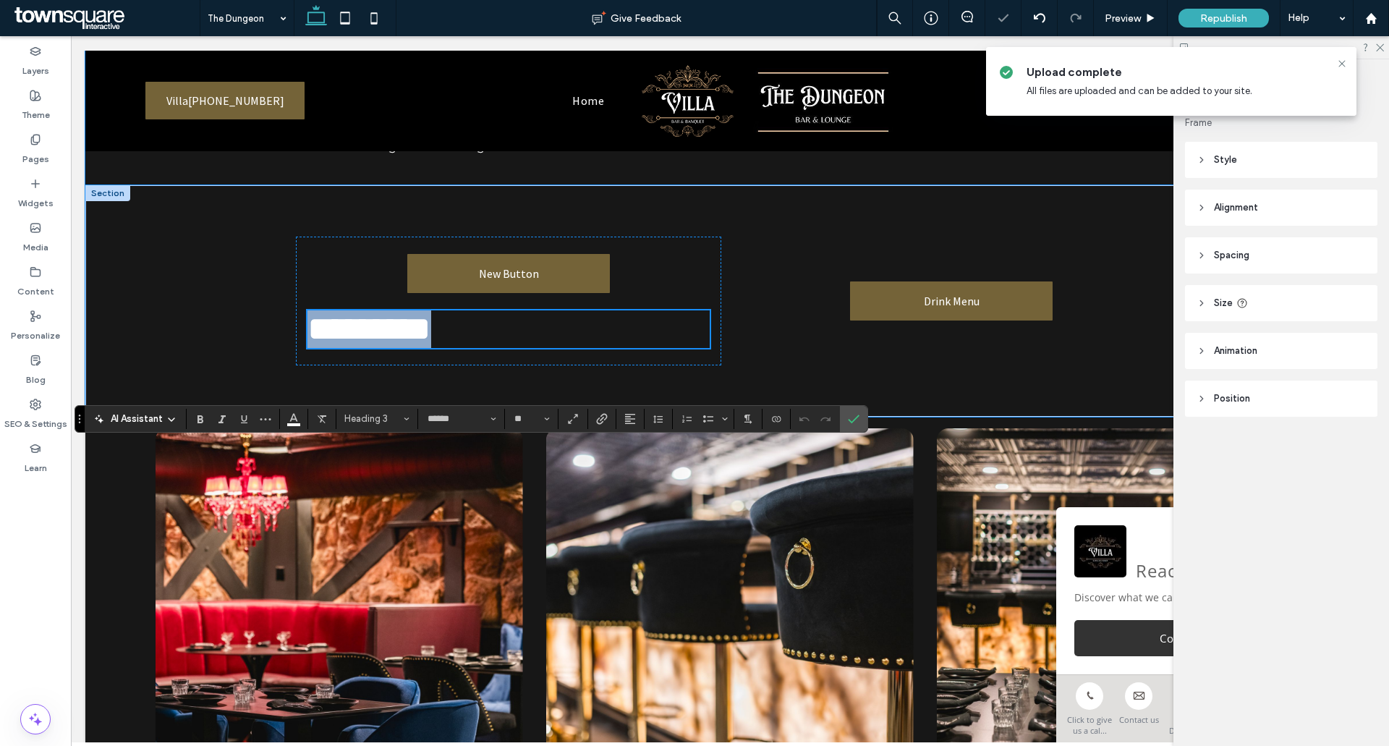
scroll to position [305, 0]
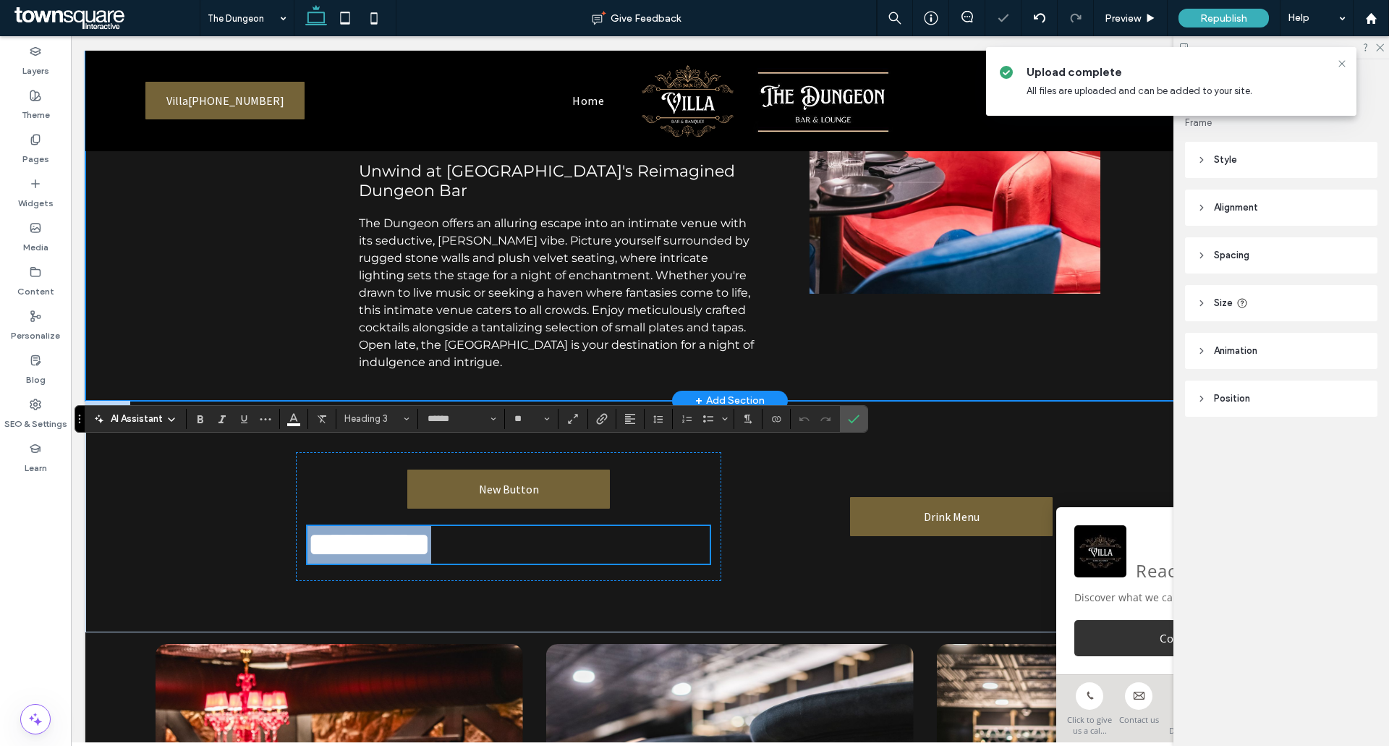
click at [708, 393] on div "+ Add Section" at bounding box center [729, 401] width 69 height 16
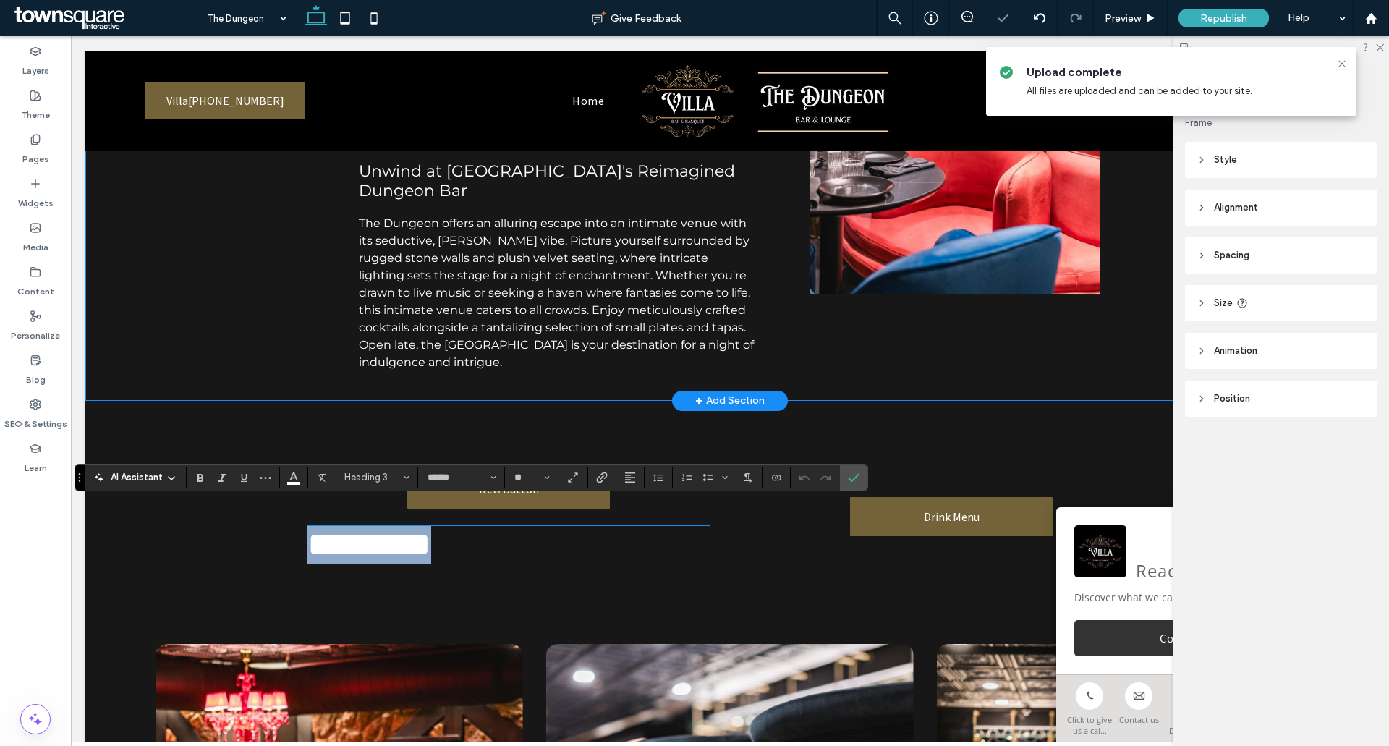
scroll to position [304, 0]
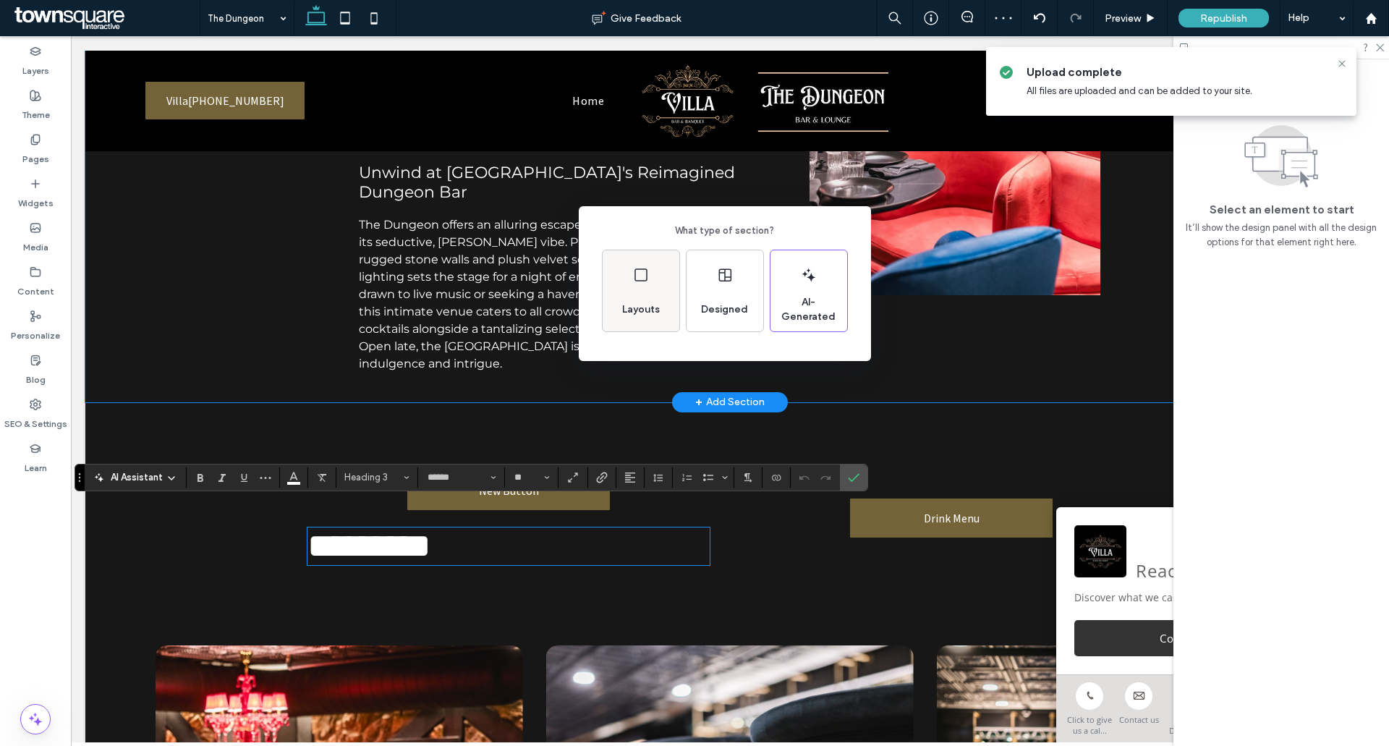
click at [651, 309] on span "Layouts" at bounding box center [641, 309] width 49 height 14
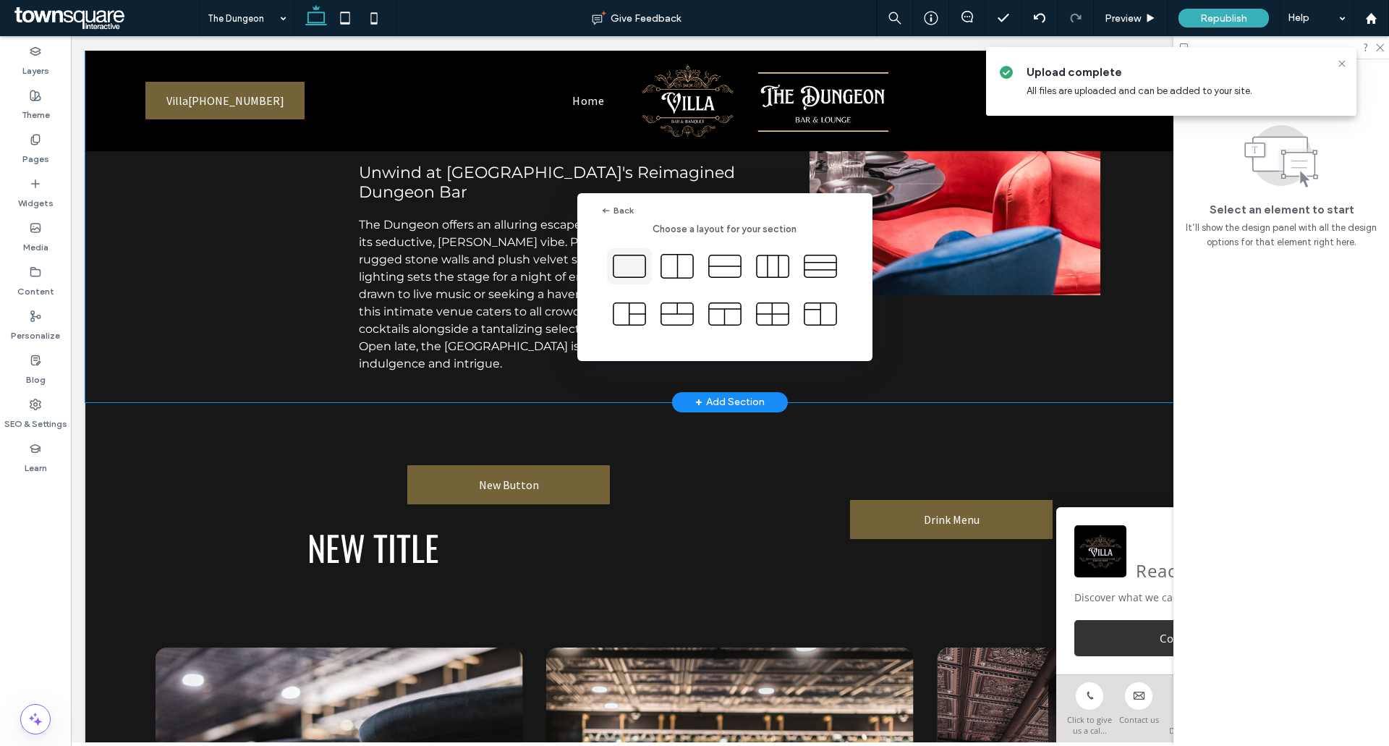
click at [646, 268] on icon at bounding box center [629, 266] width 36 height 36
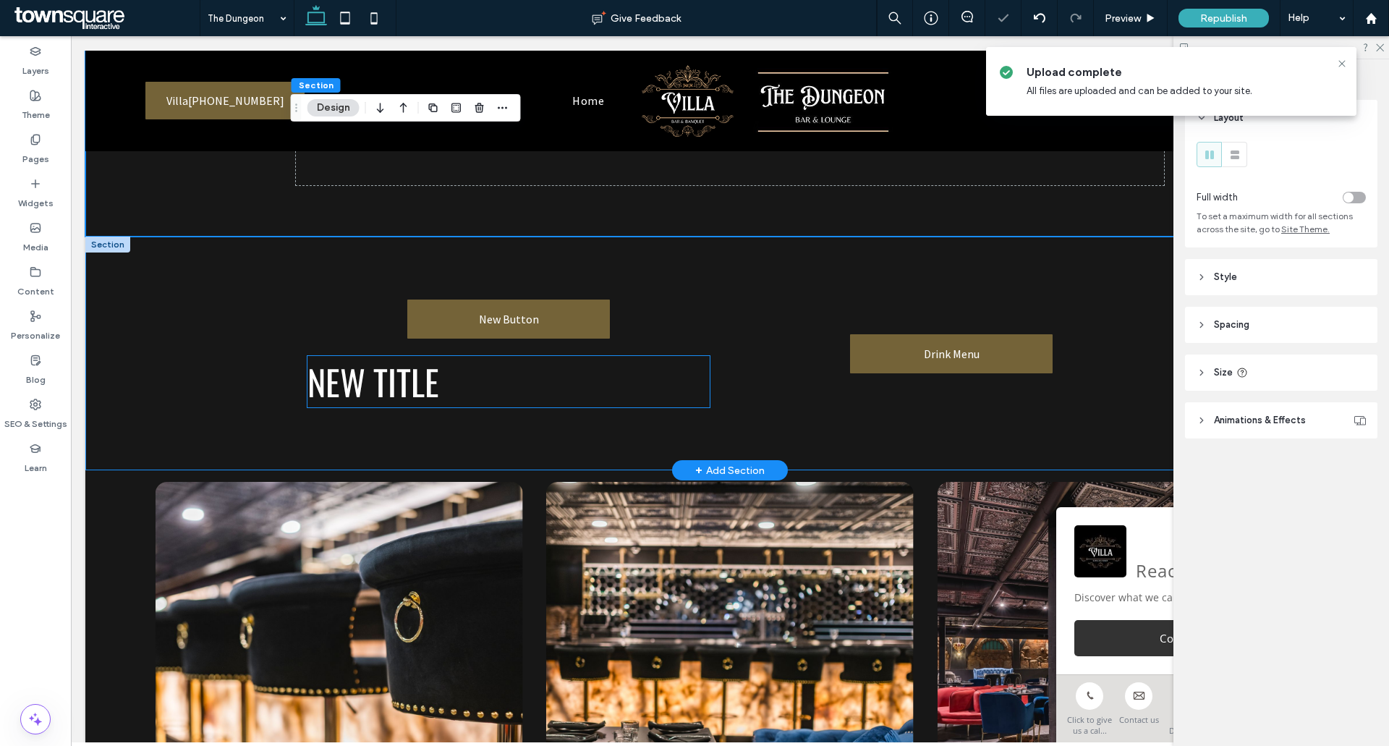
scroll to position [738, 0]
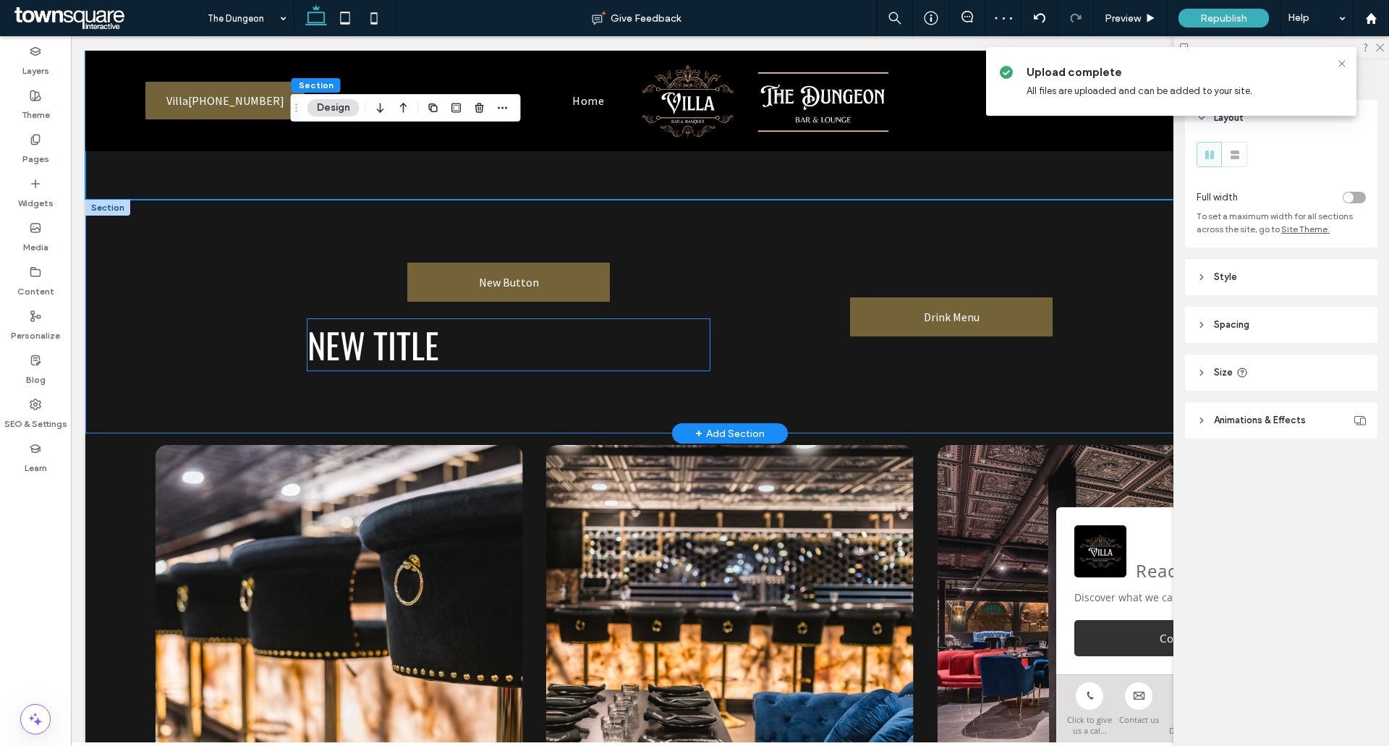
click at [389, 338] on span "New Title" at bounding box center [374, 344] width 132 height 51
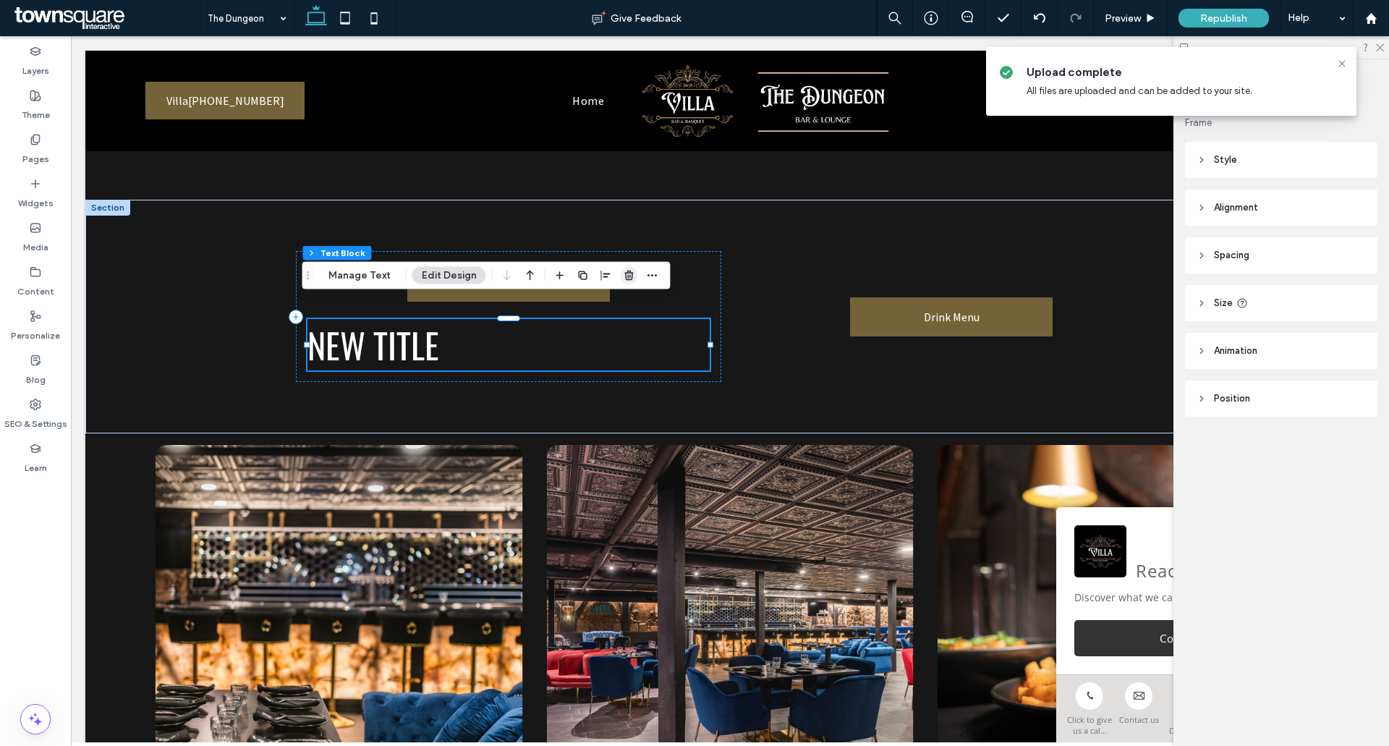
click at [632, 279] on span "button" at bounding box center [629, 275] width 17 height 17
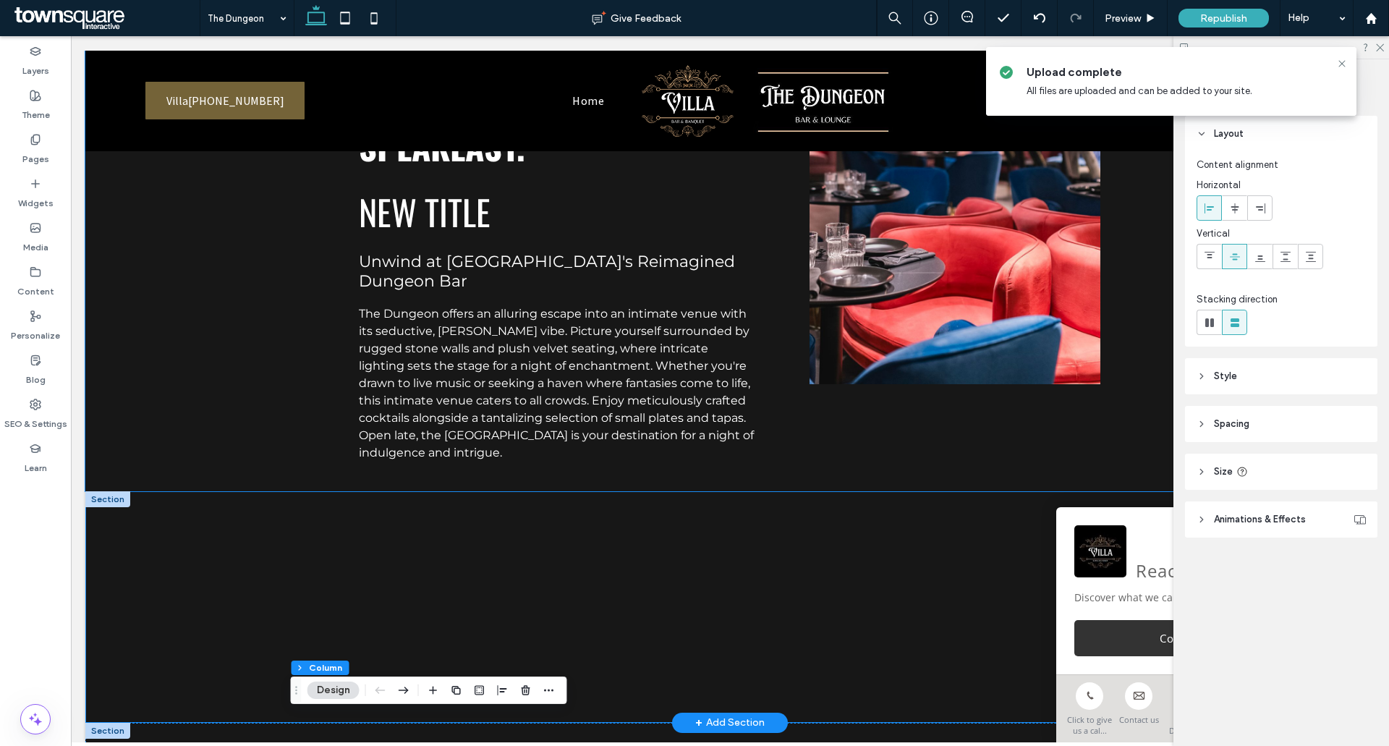
scroll to position [232, 0]
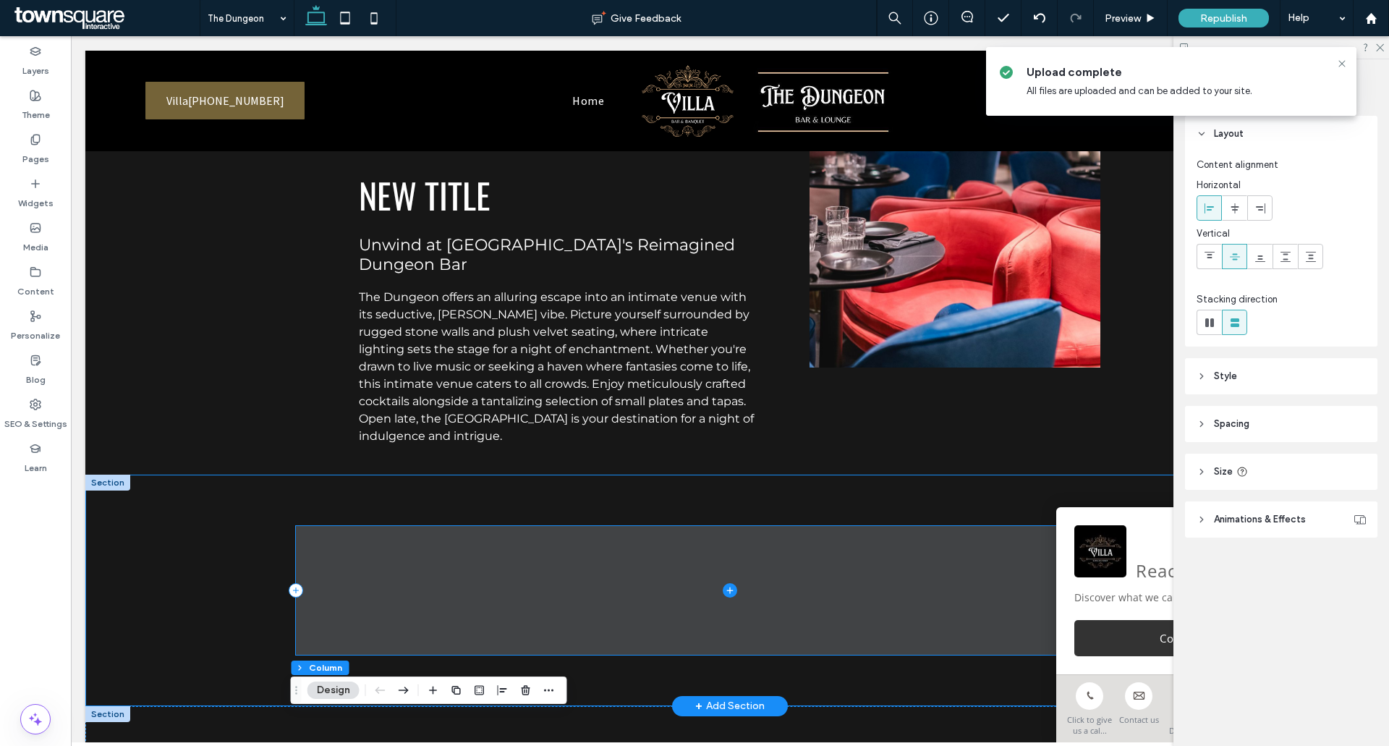
click at [533, 546] on span at bounding box center [730, 590] width 868 height 128
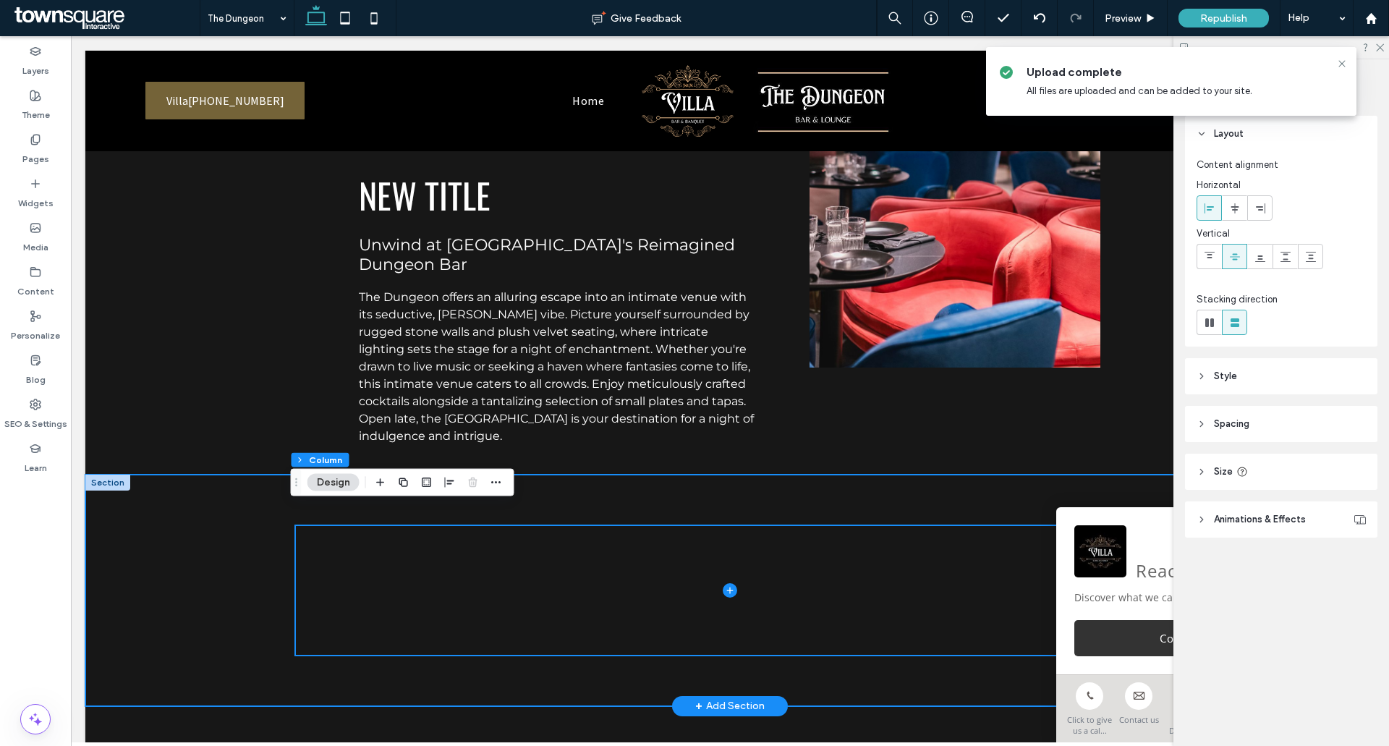
click at [199, 506] on div at bounding box center [729, 591] width 1289 height 232
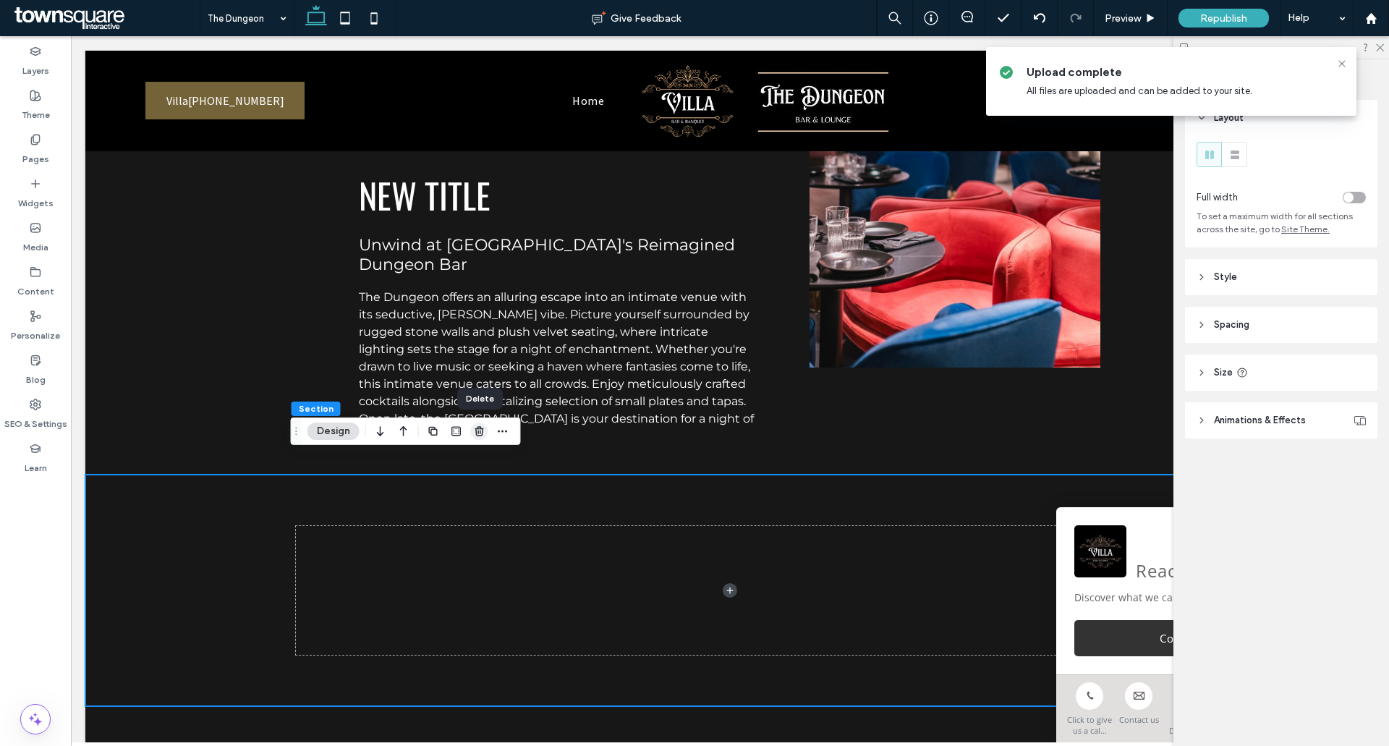
click at [480, 433] on use "button" at bounding box center [479, 430] width 9 height 9
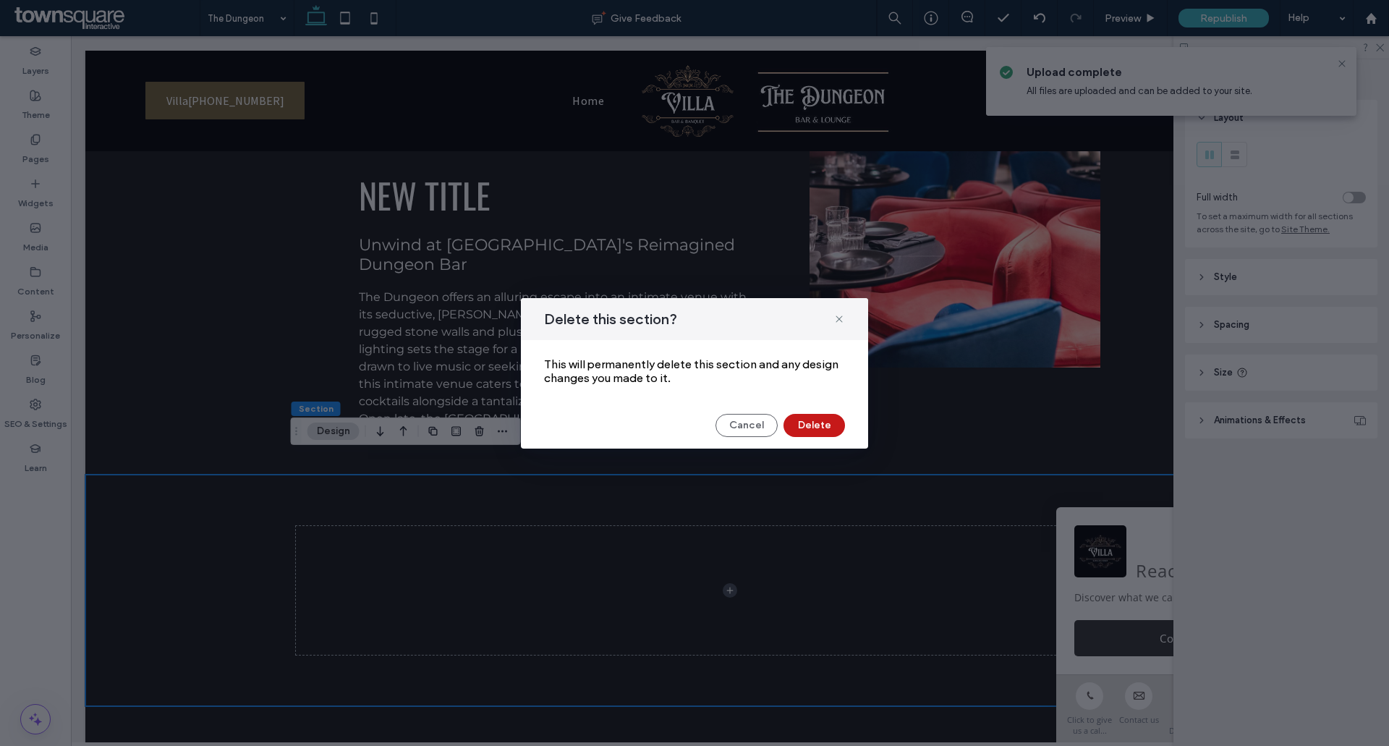
click at [808, 415] on button "Delete" at bounding box center [815, 425] width 62 height 23
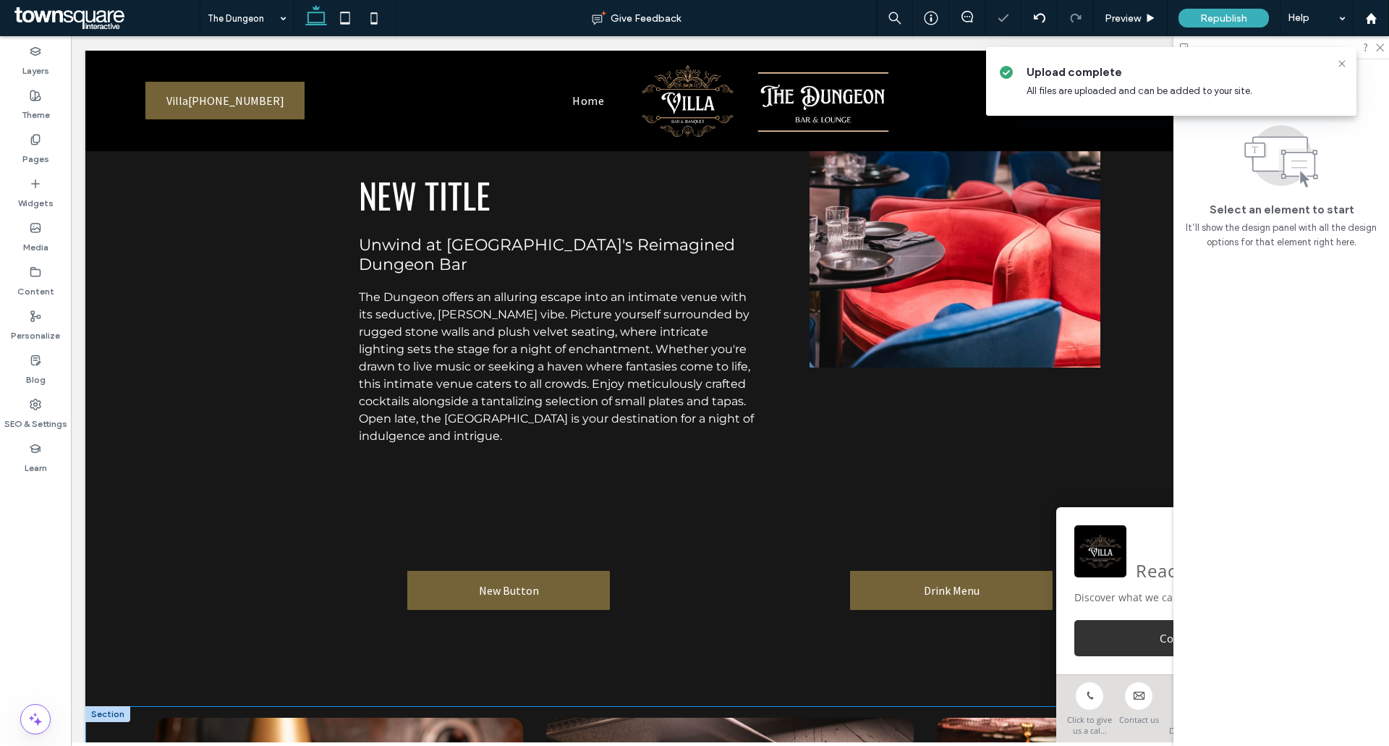
scroll to position [593, 0]
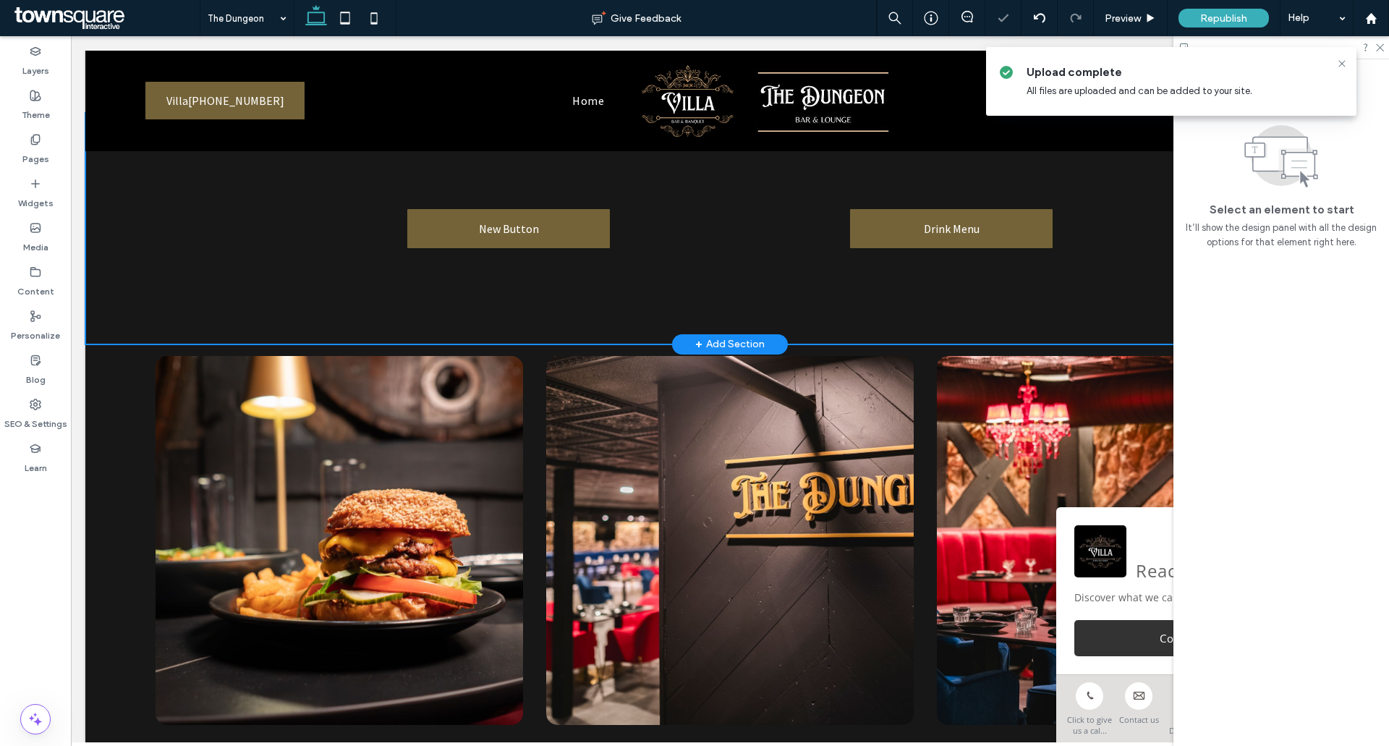
click at [244, 229] on div "New Button Drink Menu" at bounding box center [729, 229] width 1289 height 232
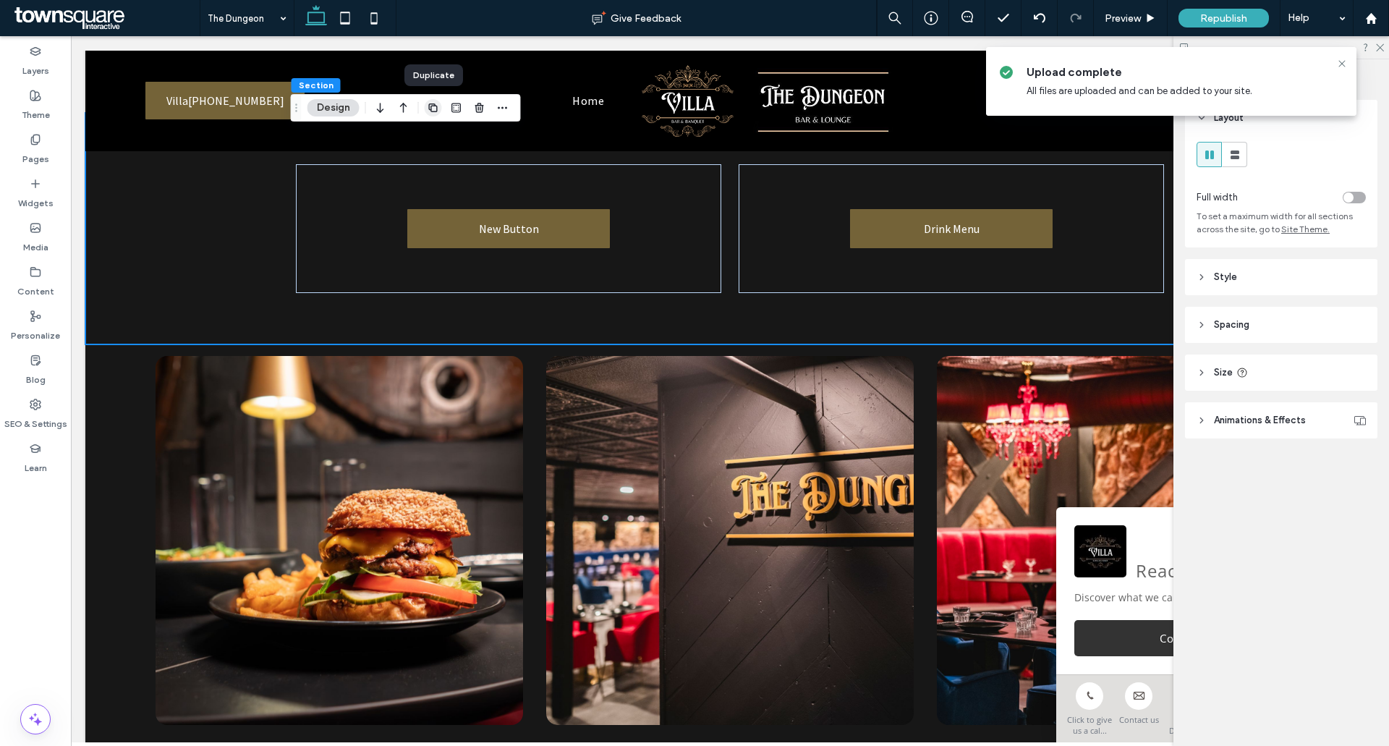
click at [432, 113] on icon "button" at bounding box center [434, 108] width 12 height 12
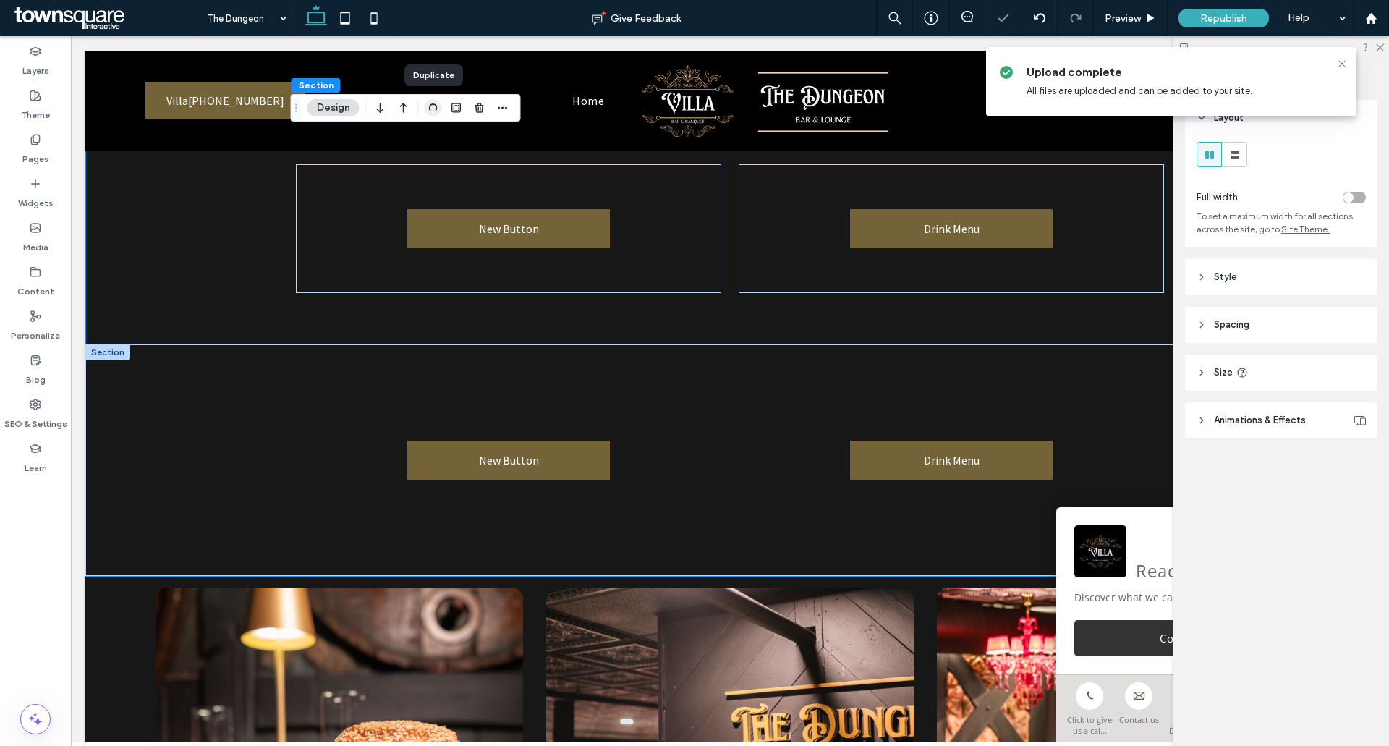
click at [531, 450] on link "New Button" at bounding box center [508, 460] width 203 height 39
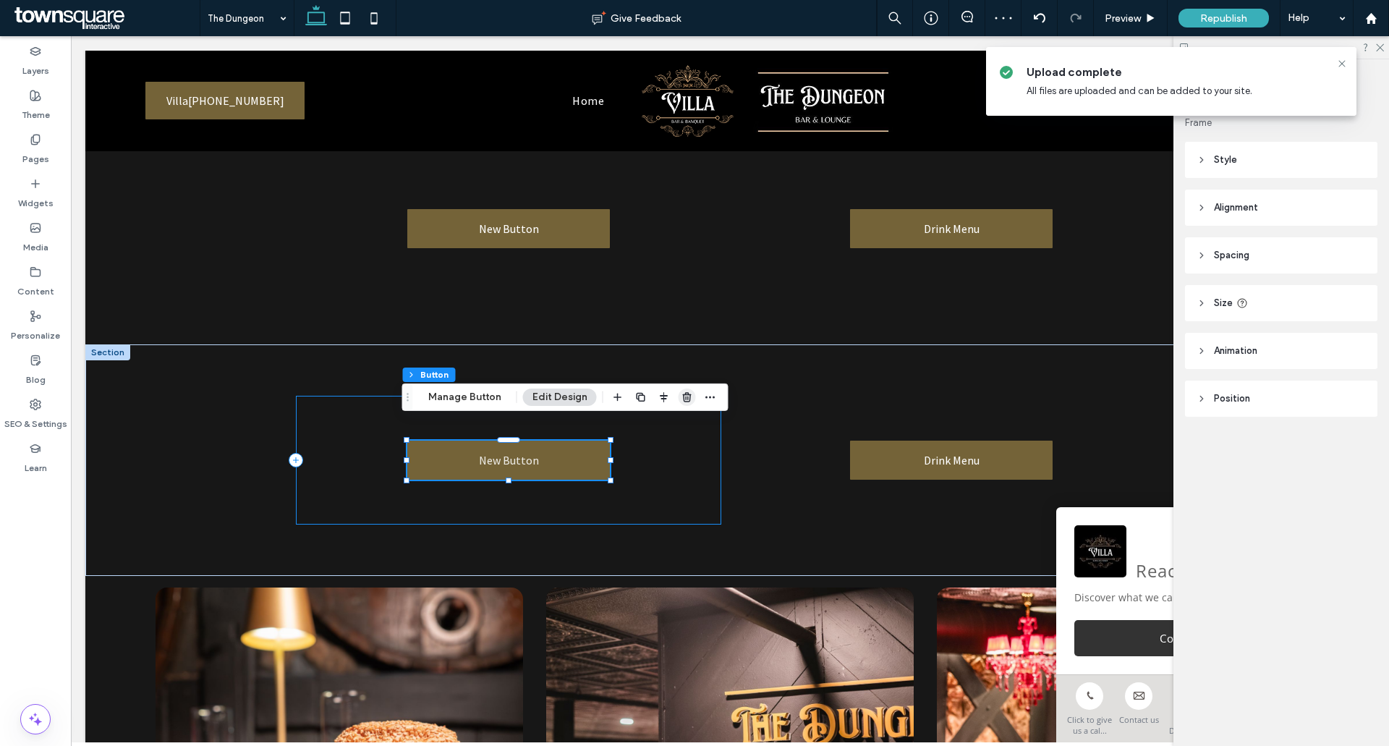
drag, startPoint x: 875, startPoint y: 405, endPoint x: 684, endPoint y: 399, distance: 191.1
click at [684, 399] on use "button" at bounding box center [686, 396] width 9 height 9
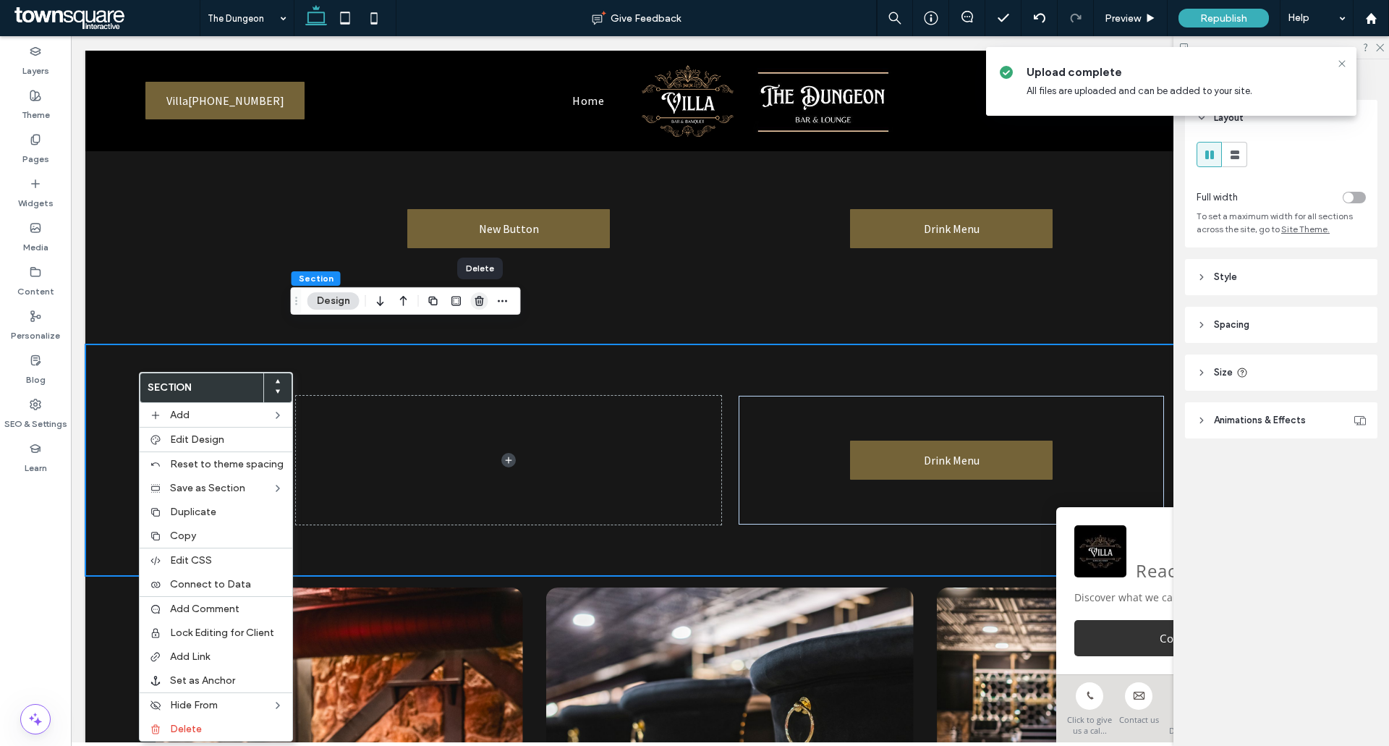
click at [476, 300] on use "button" at bounding box center [479, 300] width 9 height 9
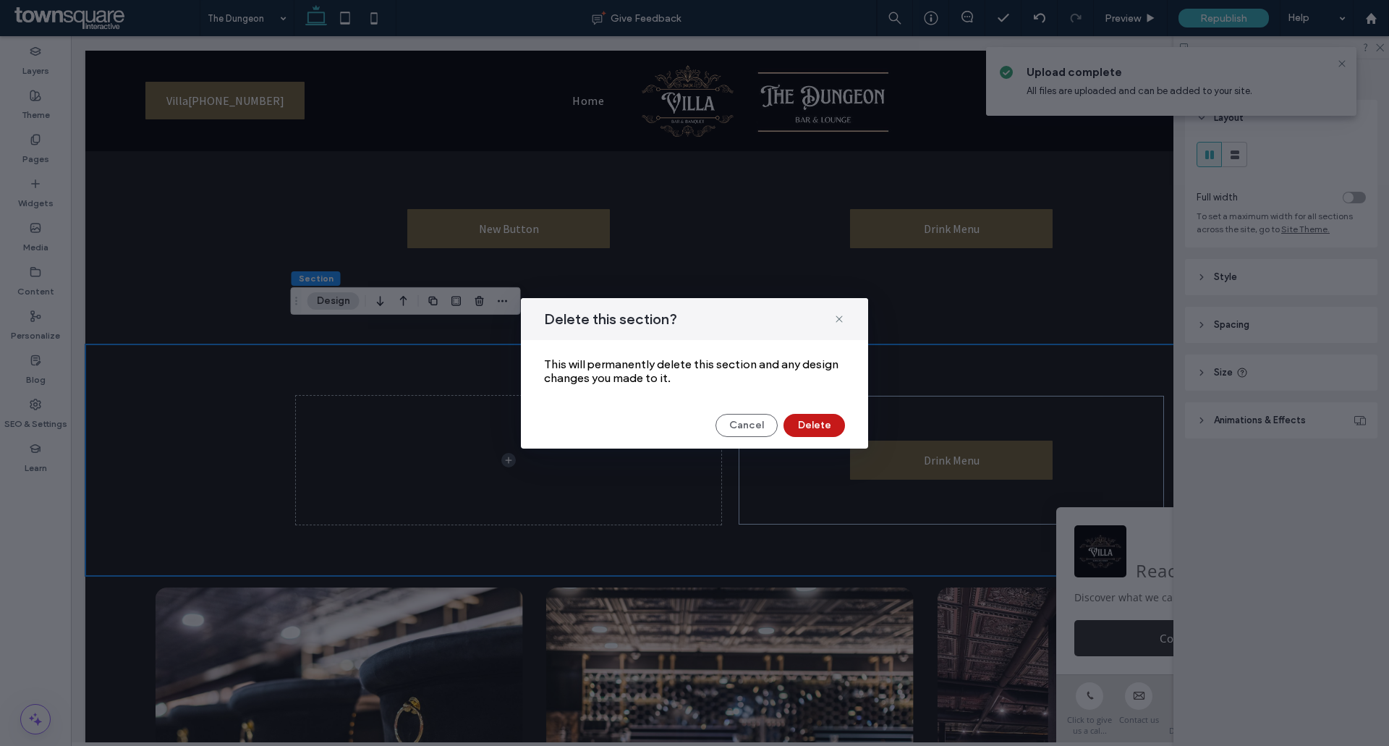
click at [822, 423] on button "Delete" at bounding box center [815, 425] width 62 height 23
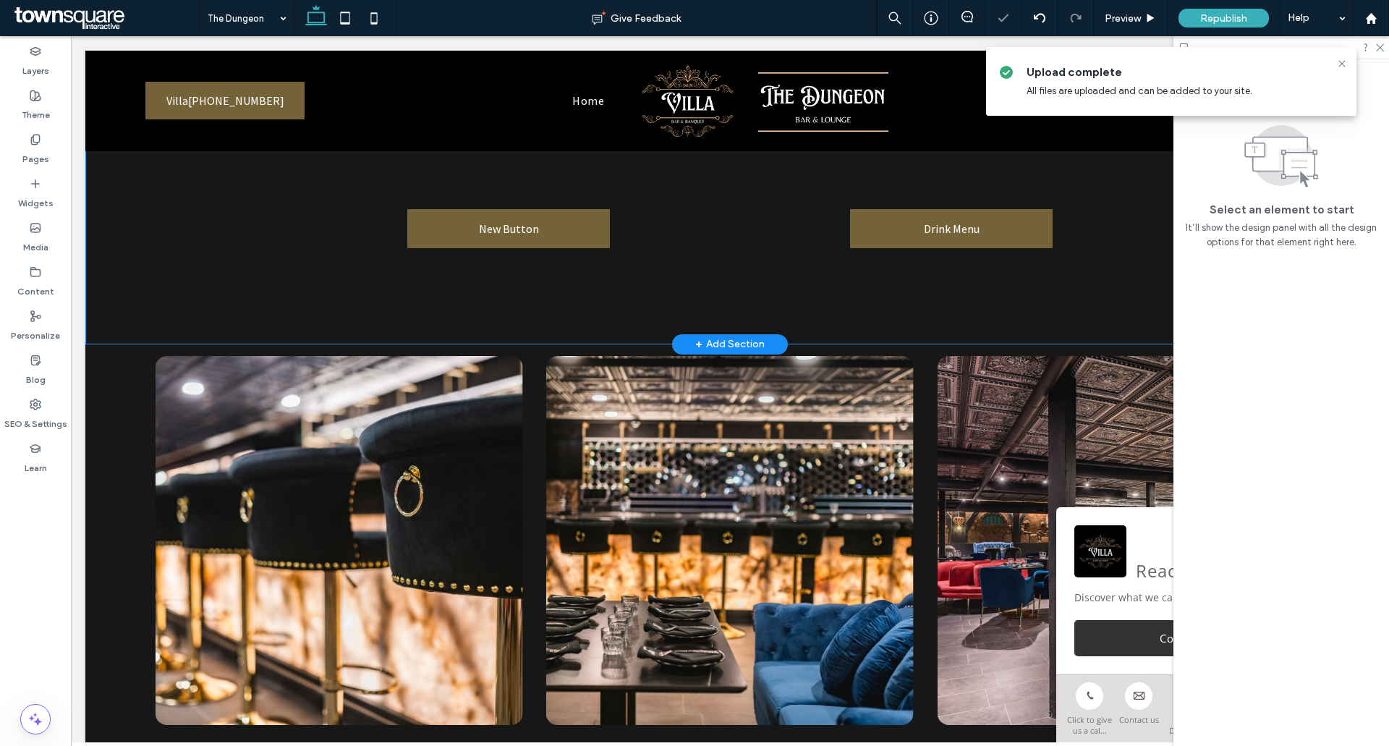
click at [745, 336] on div "+ Add Section" at bounding box center [729, 344] width 69 height 16
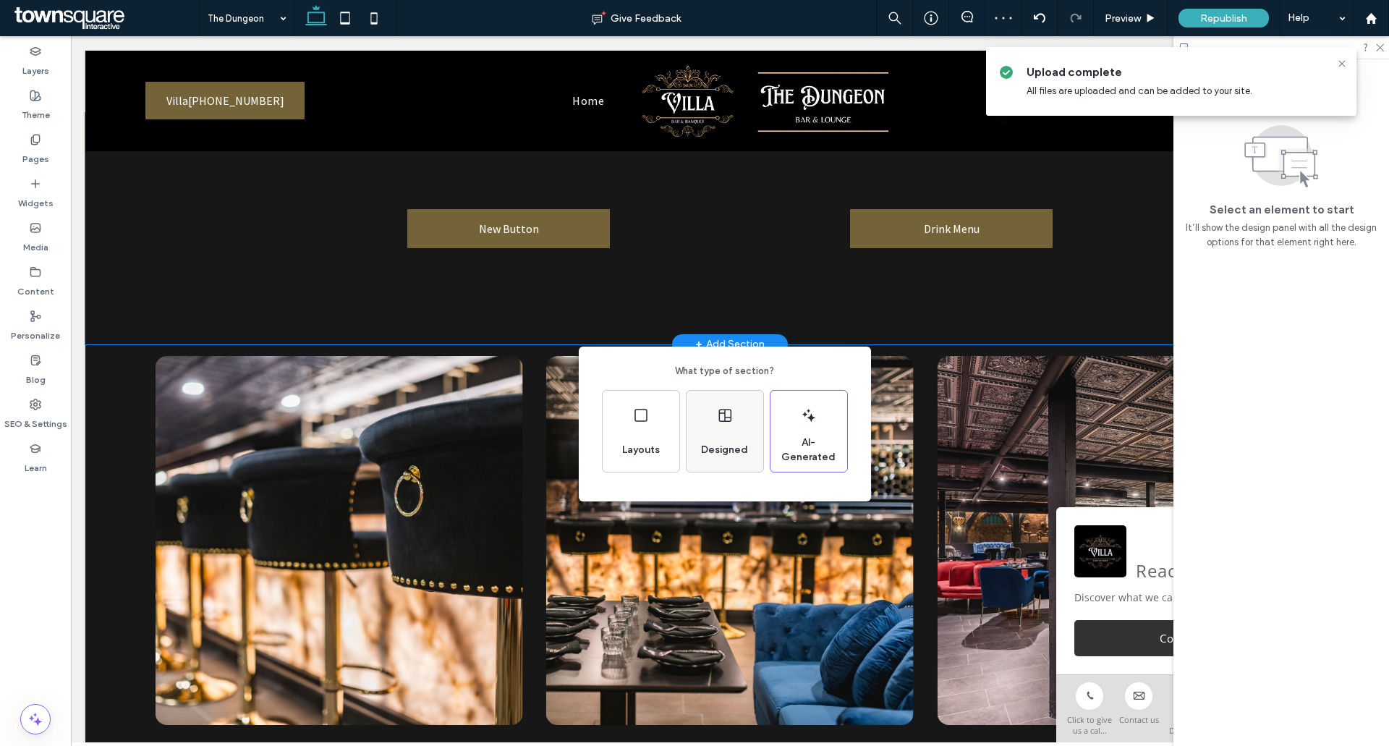
click at [732, 431] on div "Designed" at bounding box center [725, 431] width 77 height 81
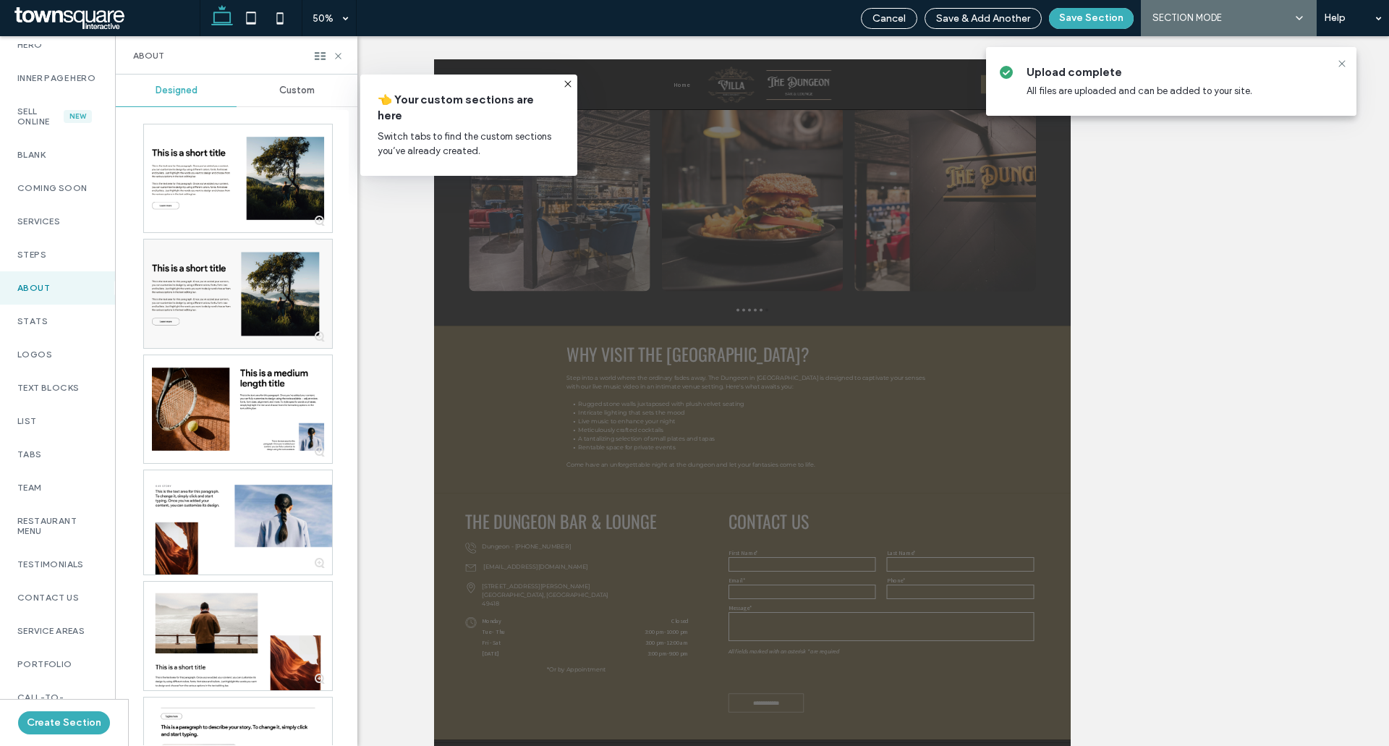
scroll to position [40, 0]
click at [872, 17] on div "Cancel" at bounding box center [889, 18] width 55 height 12
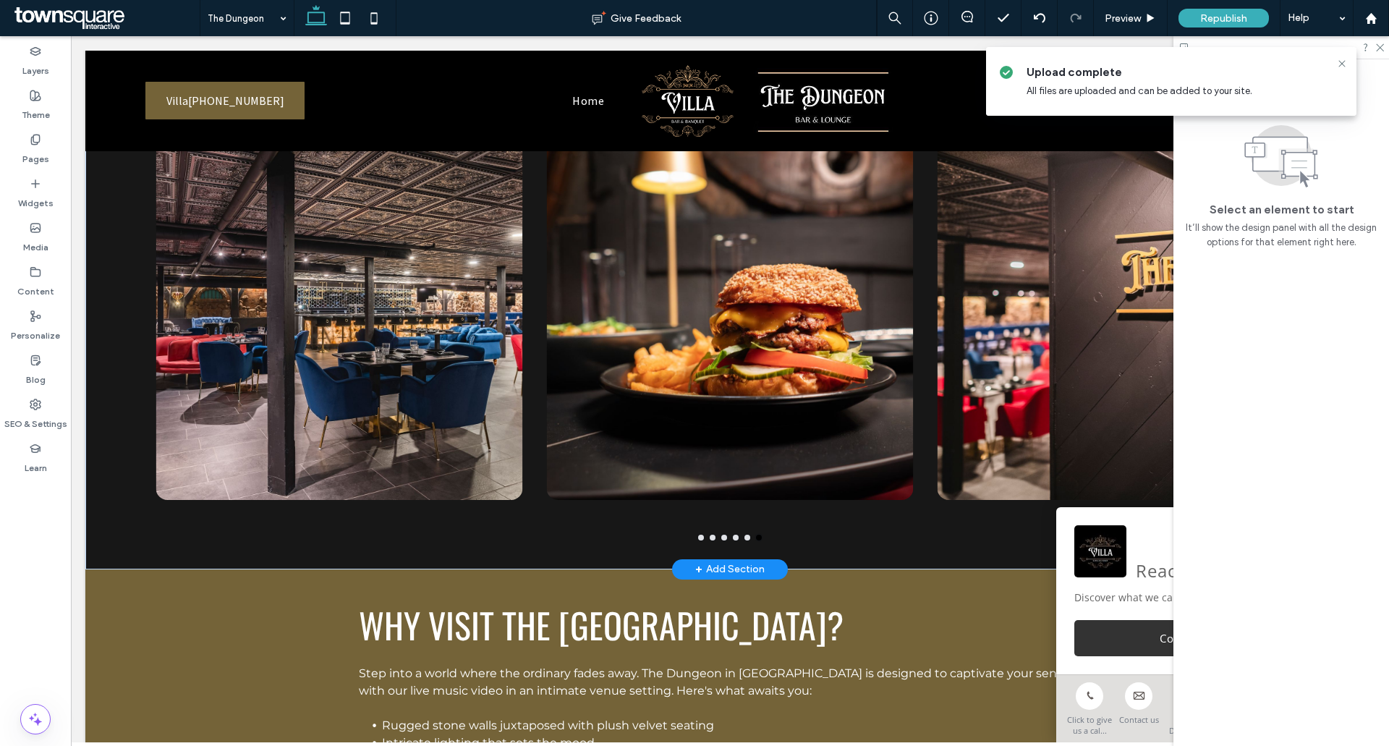
click at [724, 562] on div "+ Add Section" at bounding box center [729, 570] width 69 height 16
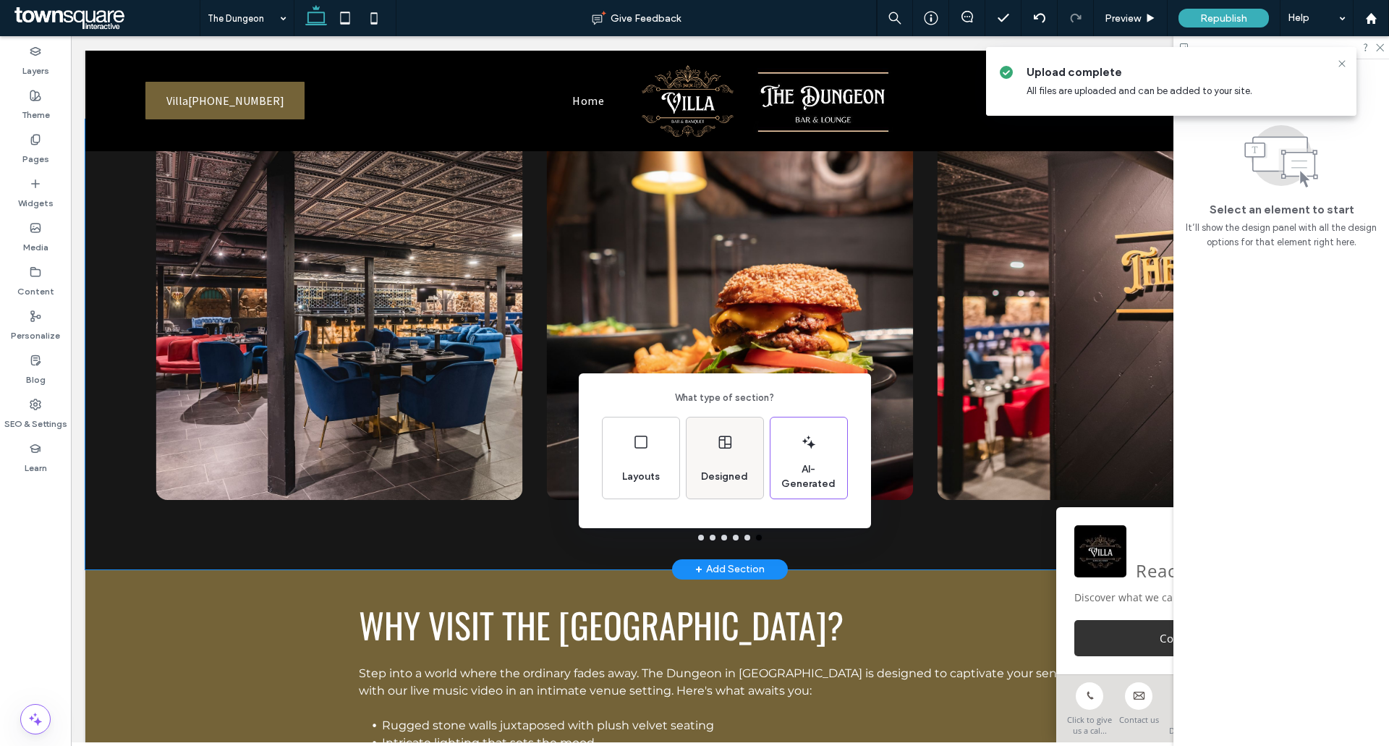
click at [729, 475] on span "Designed" at bounding box center [724, 477] width 59 height 14
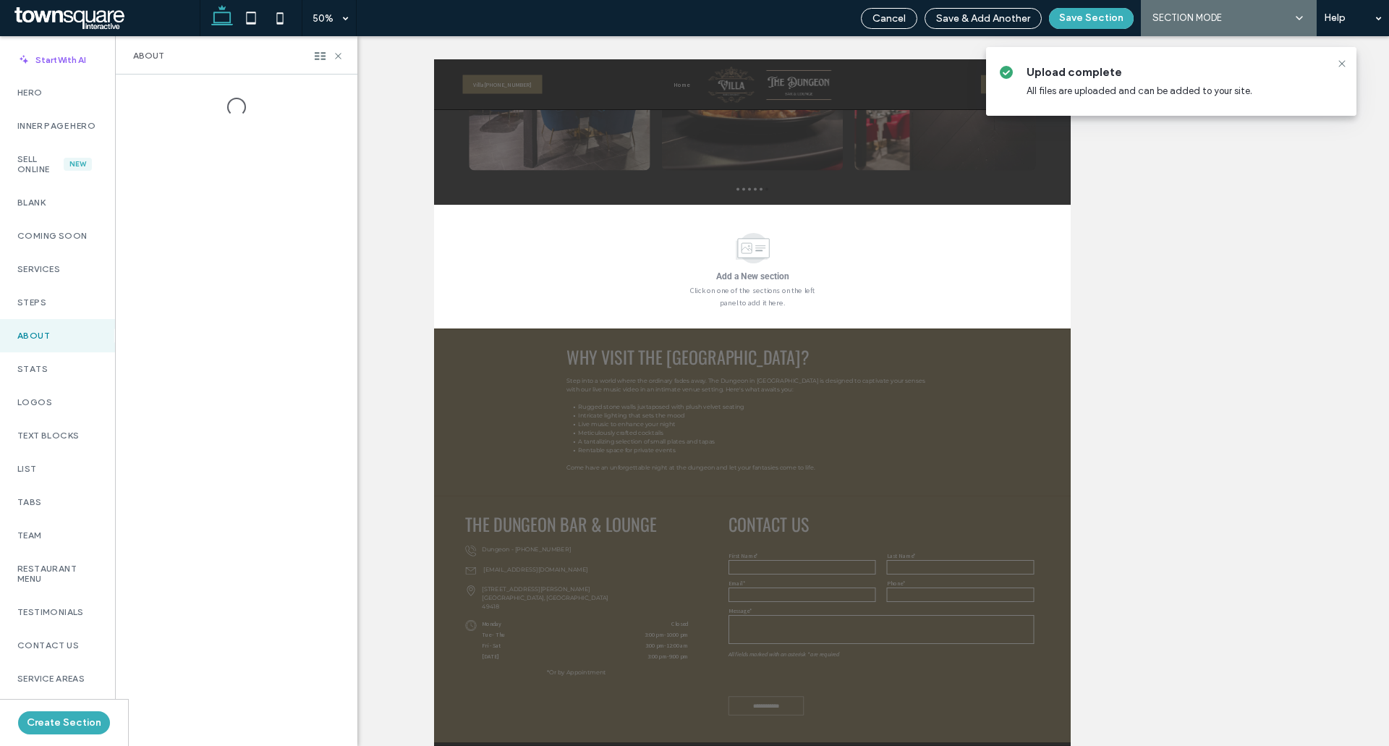
scroll to position [1051, 0]
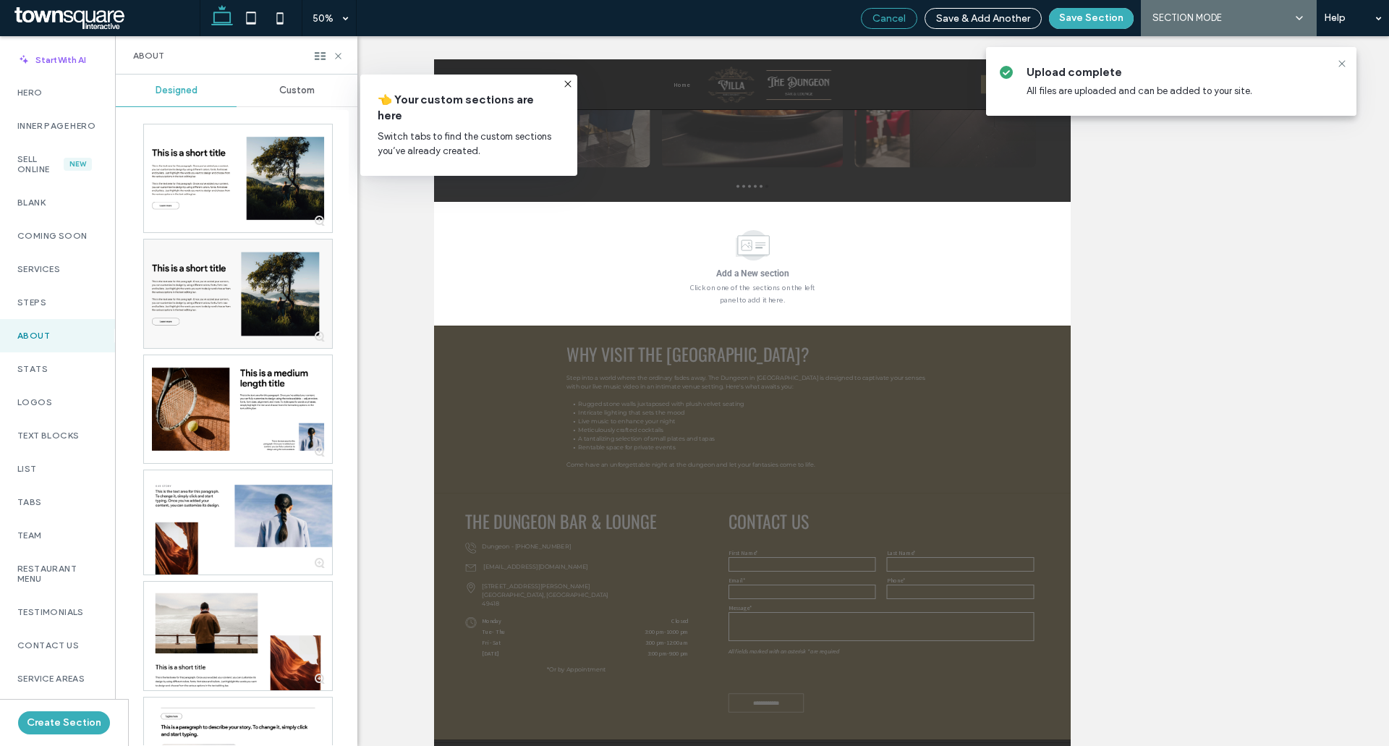
click at [886, 15] on span "Cancel" at bounding box center [889, 18] width 33 height 12
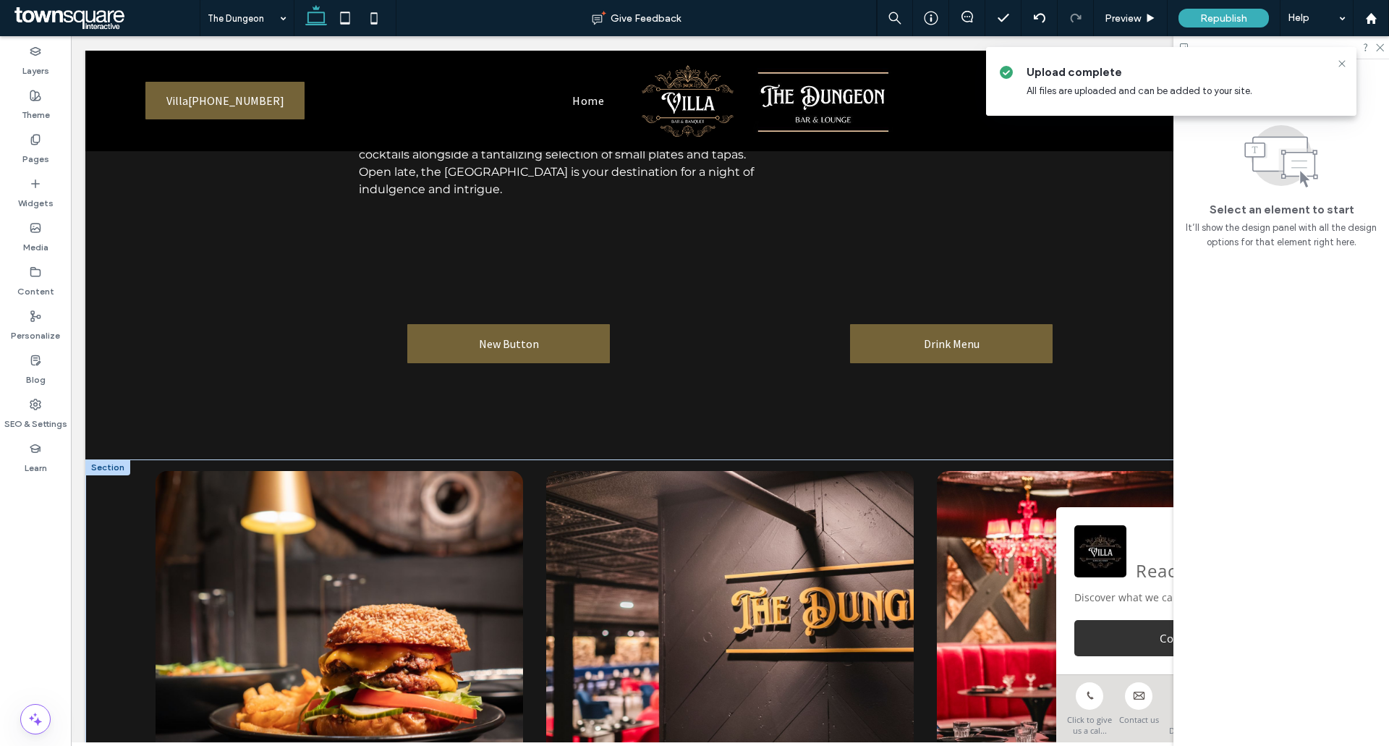
scroll to position [487, 0]
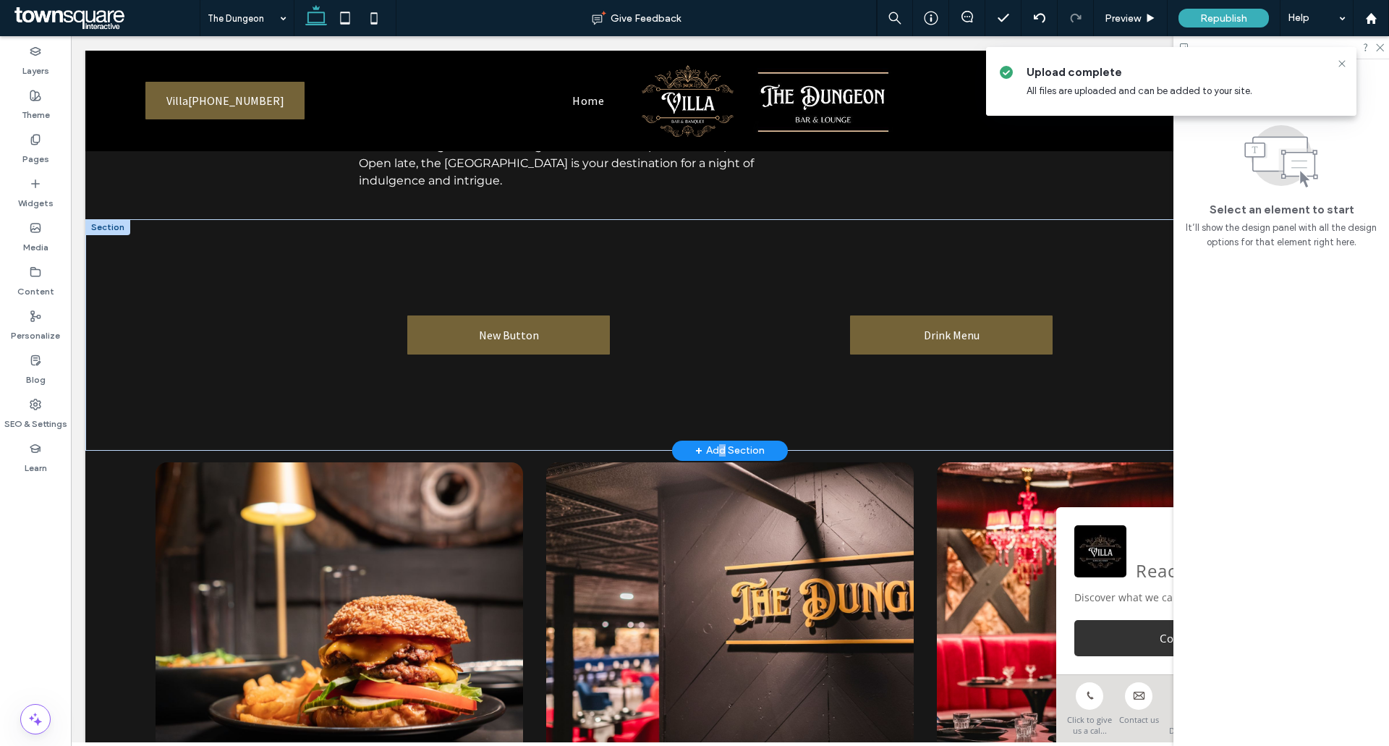
click at [718, 443] on div "+ Add Section" at bounding box center [729, 451] width 69 height 16
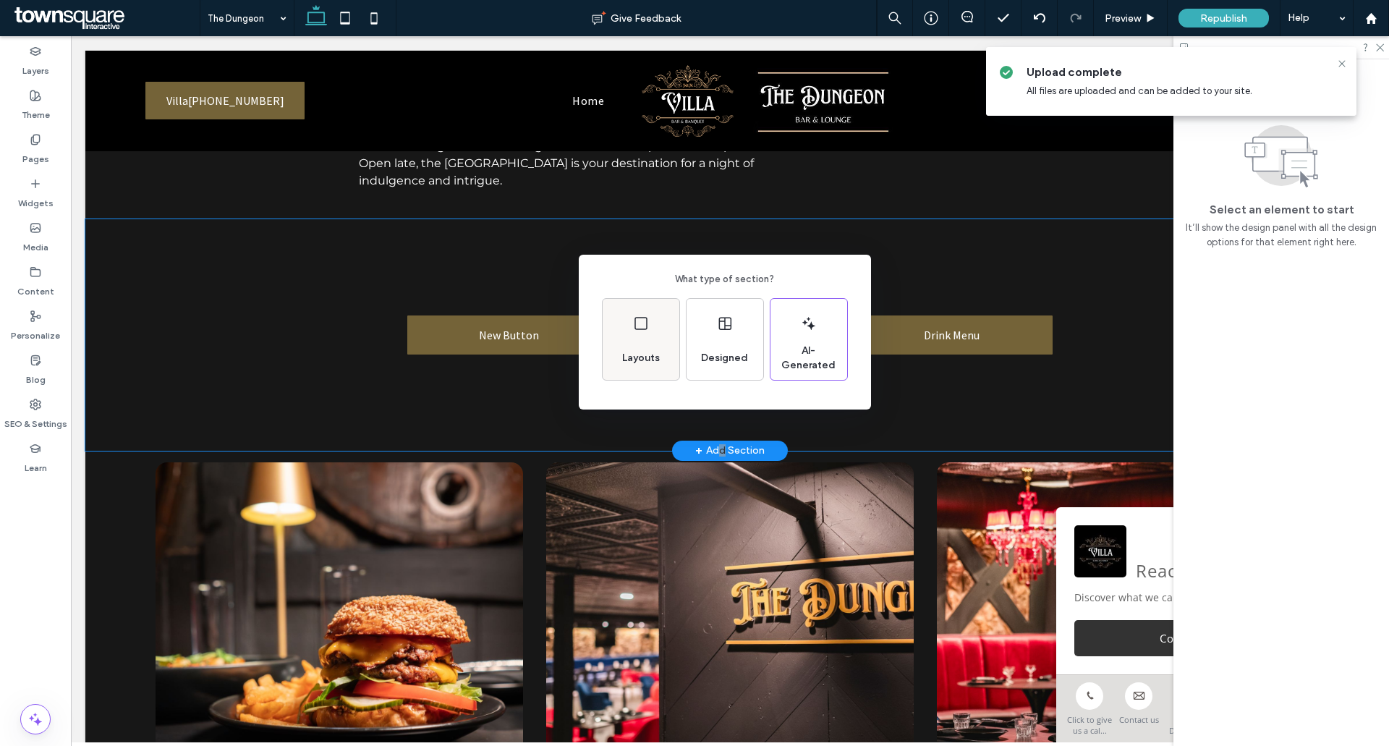
click at [664, 354] on span "Layouts" at bounding box center [641, 358] width 49 height 14
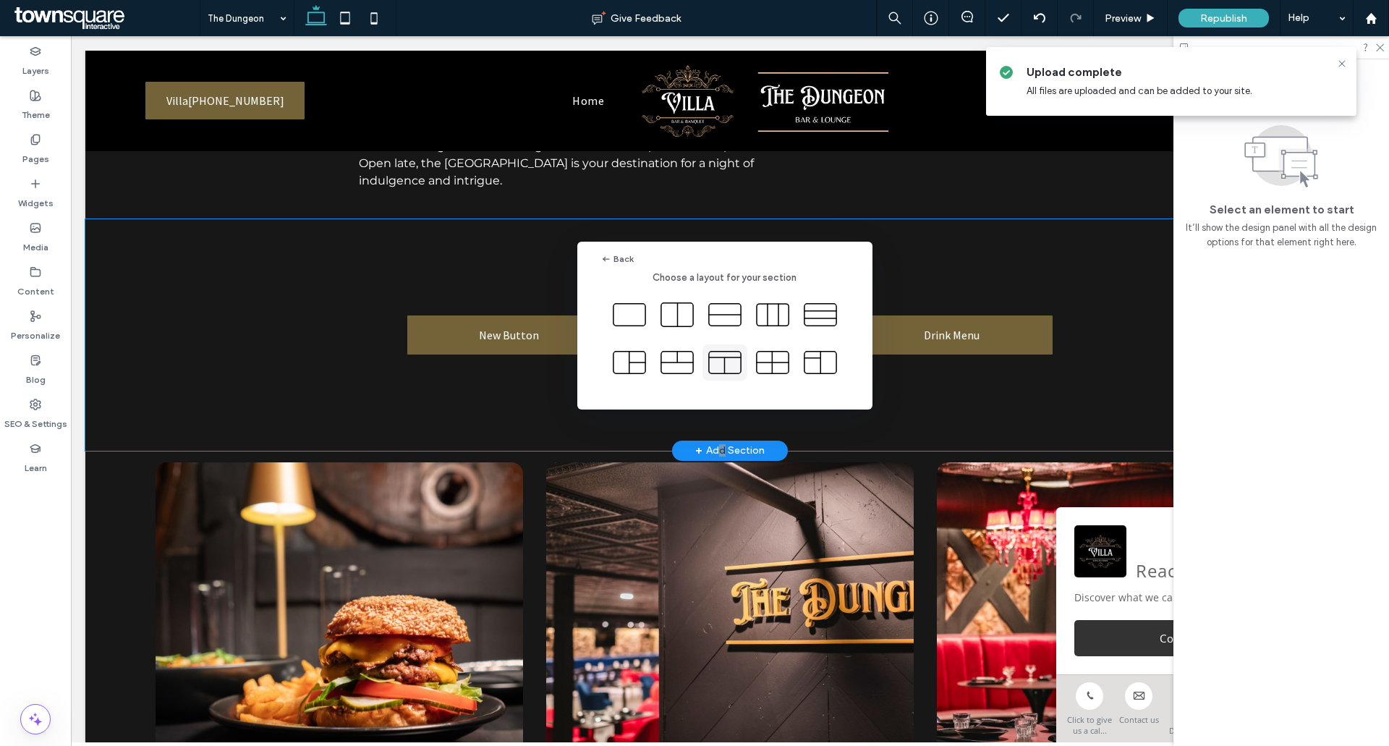
drag, startPoint x: 718, startPoint y: 361, endPoint x: 647, endPoint y: 327, distance: 78.6
click at [718, 361] on icon at bounding box center [725, 362] width 36 height 36
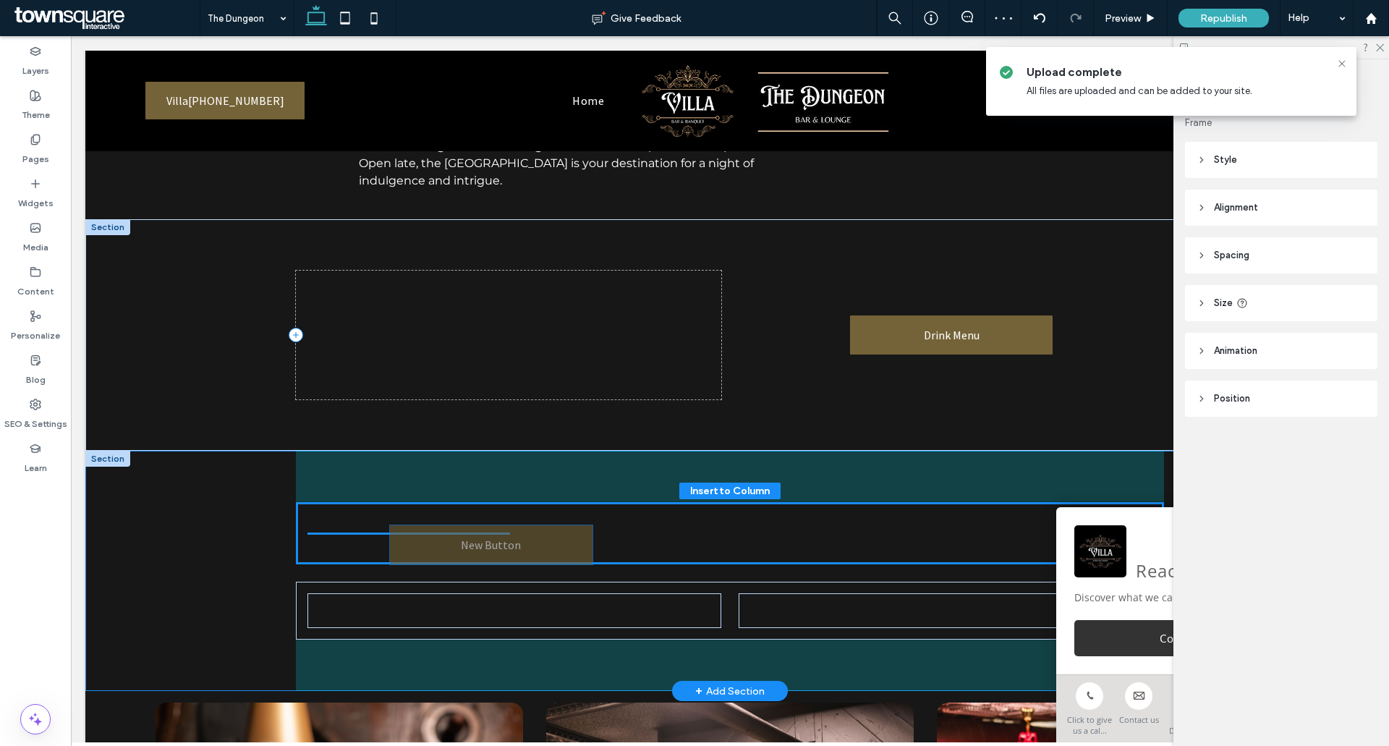
type input "**"
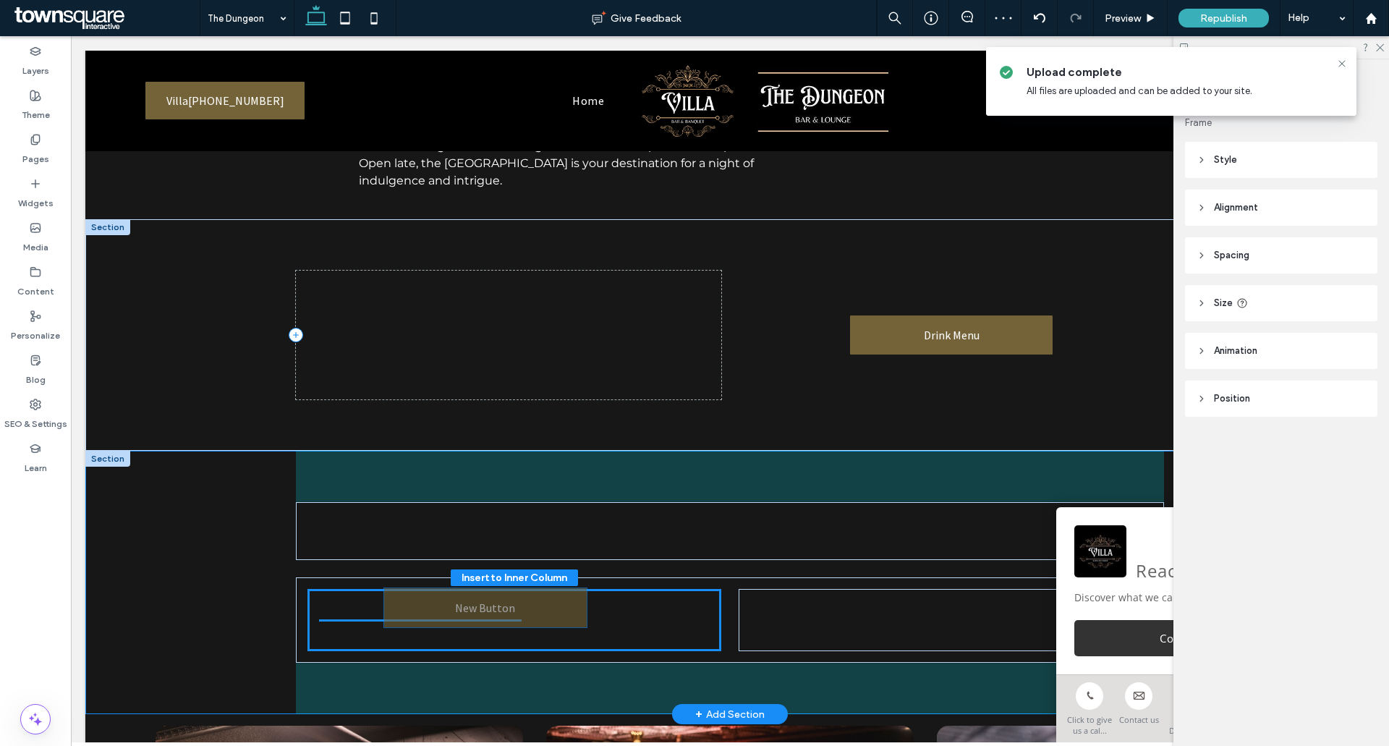
drag, startPoint x: 552, startPoint y: 320, endPoint x: 679, endPoint y: 630, distance: 335.3
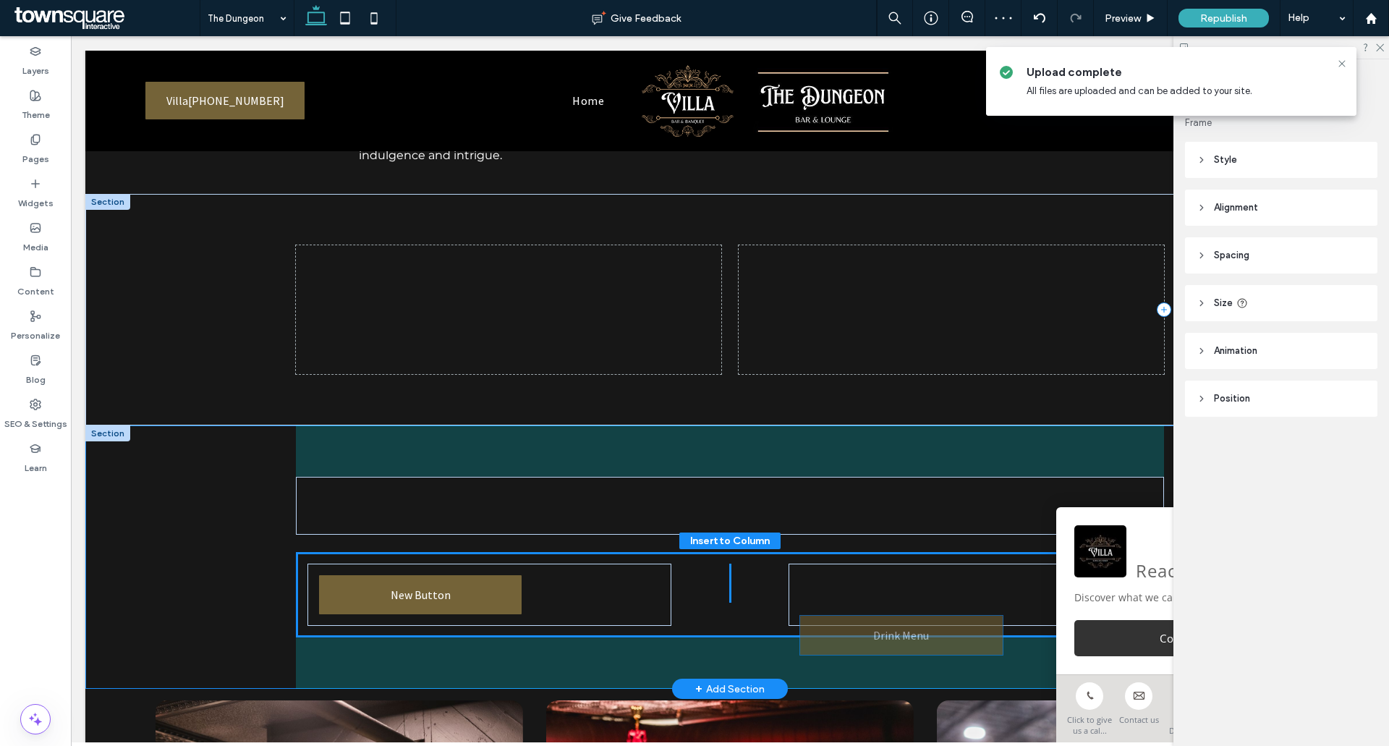
scroll to position [527, 0]
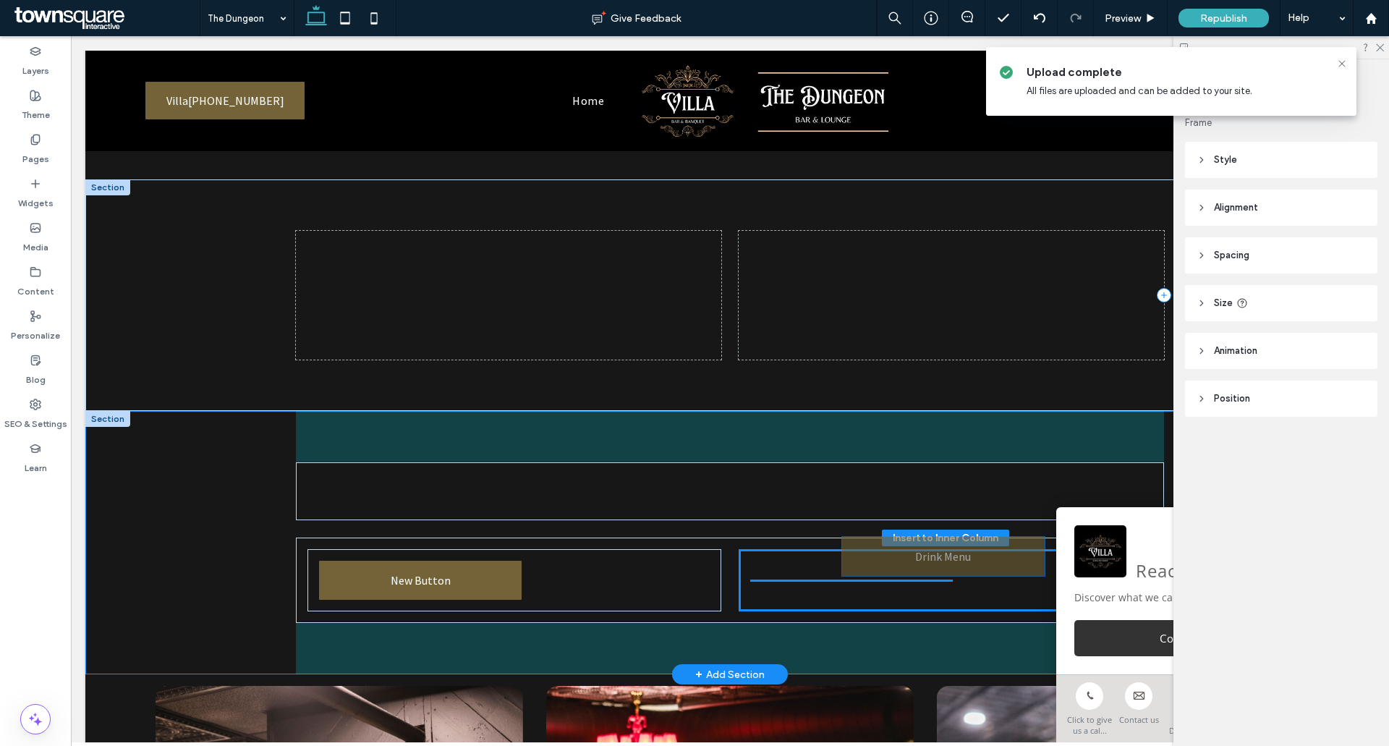
drag, startPoint x: 951, startPoint y: 311, endPoint x: 685, endPoint y: 473, distance: 311.1
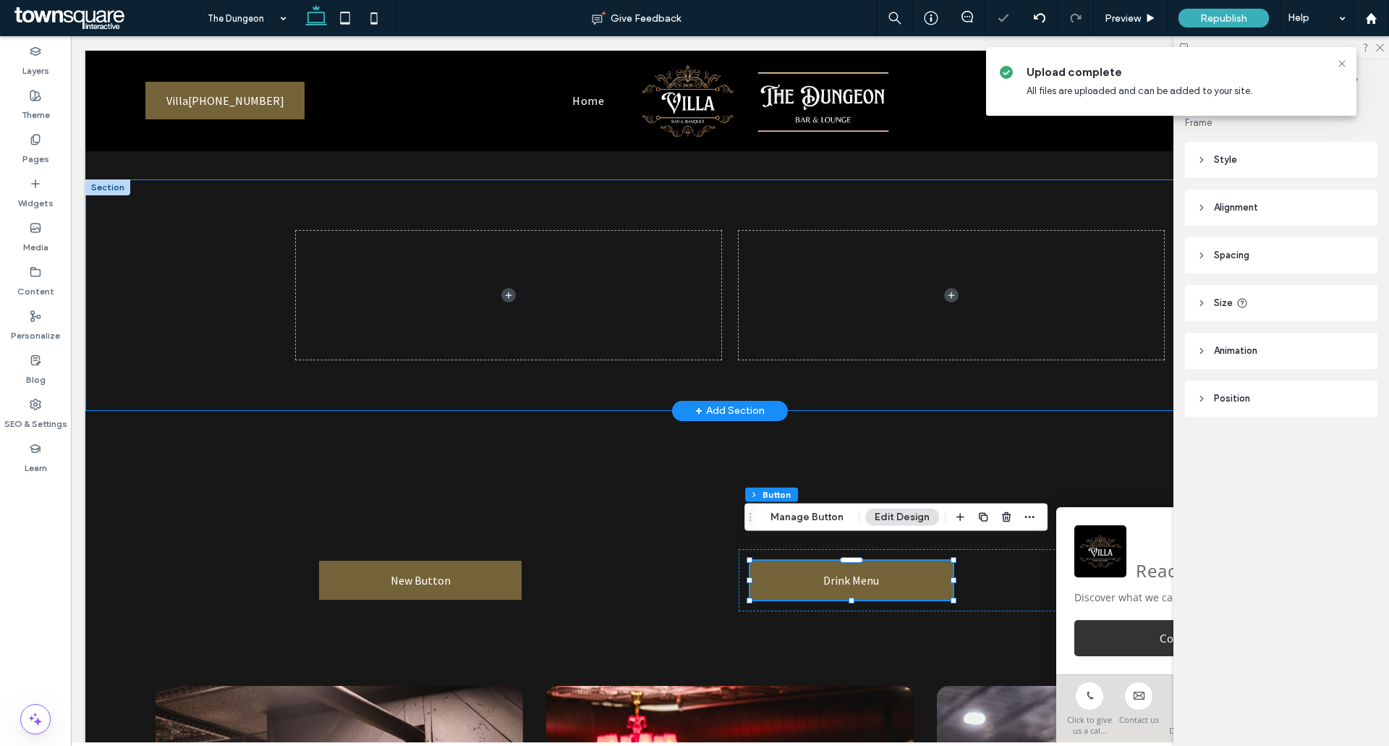
click at [147, 197] on div at bounding box center [729, 295] width 1289 height 232
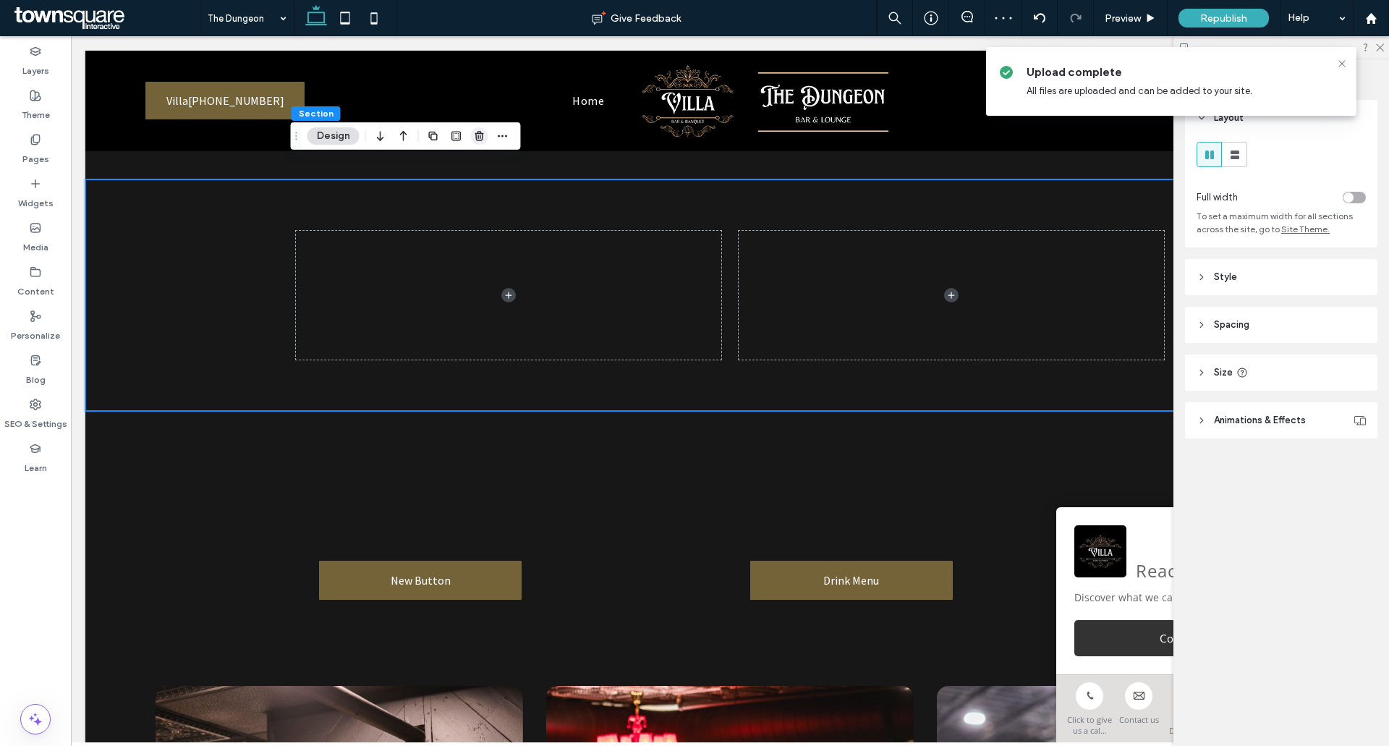
click at [483, 135] on icon "button" at bounding box center [480, 136] width 12 height 12
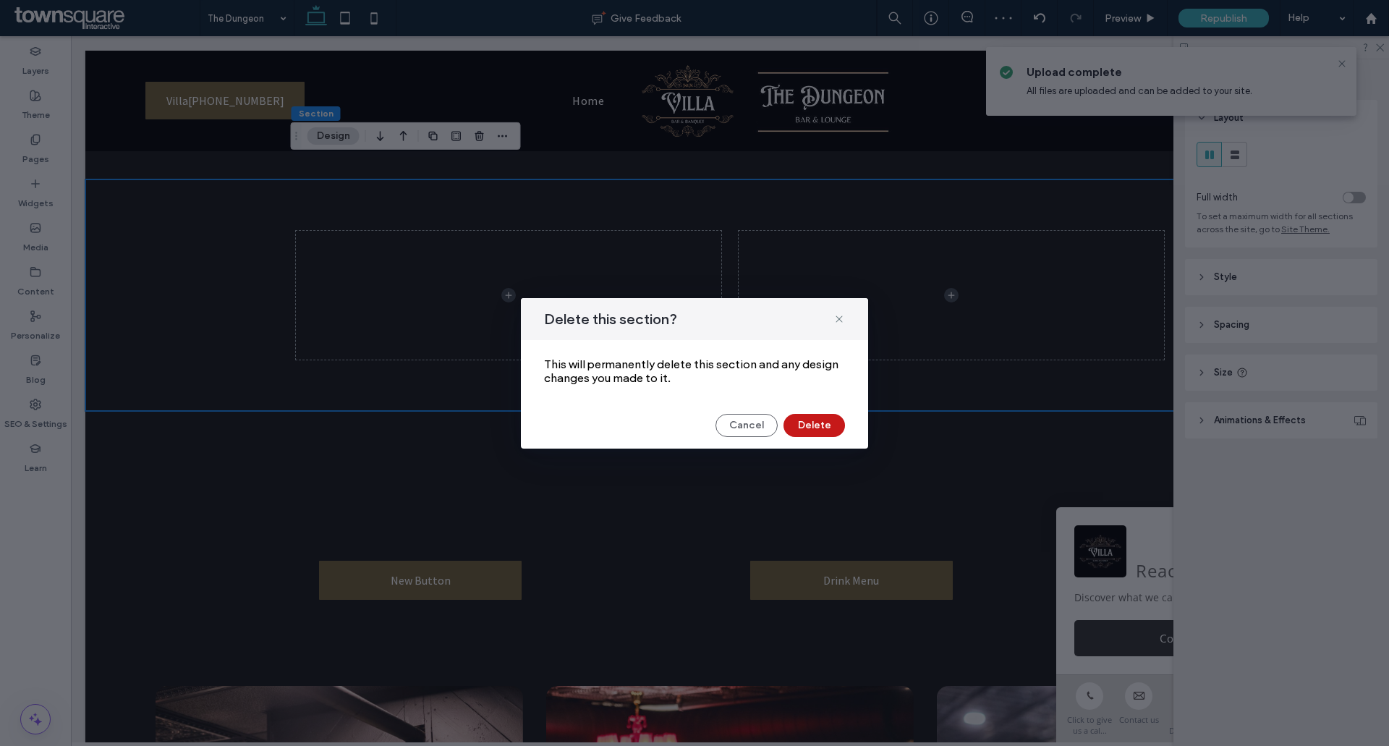
click at [829, 428] on button "Delete" at bounding box center [815, 425] width 62 height 23
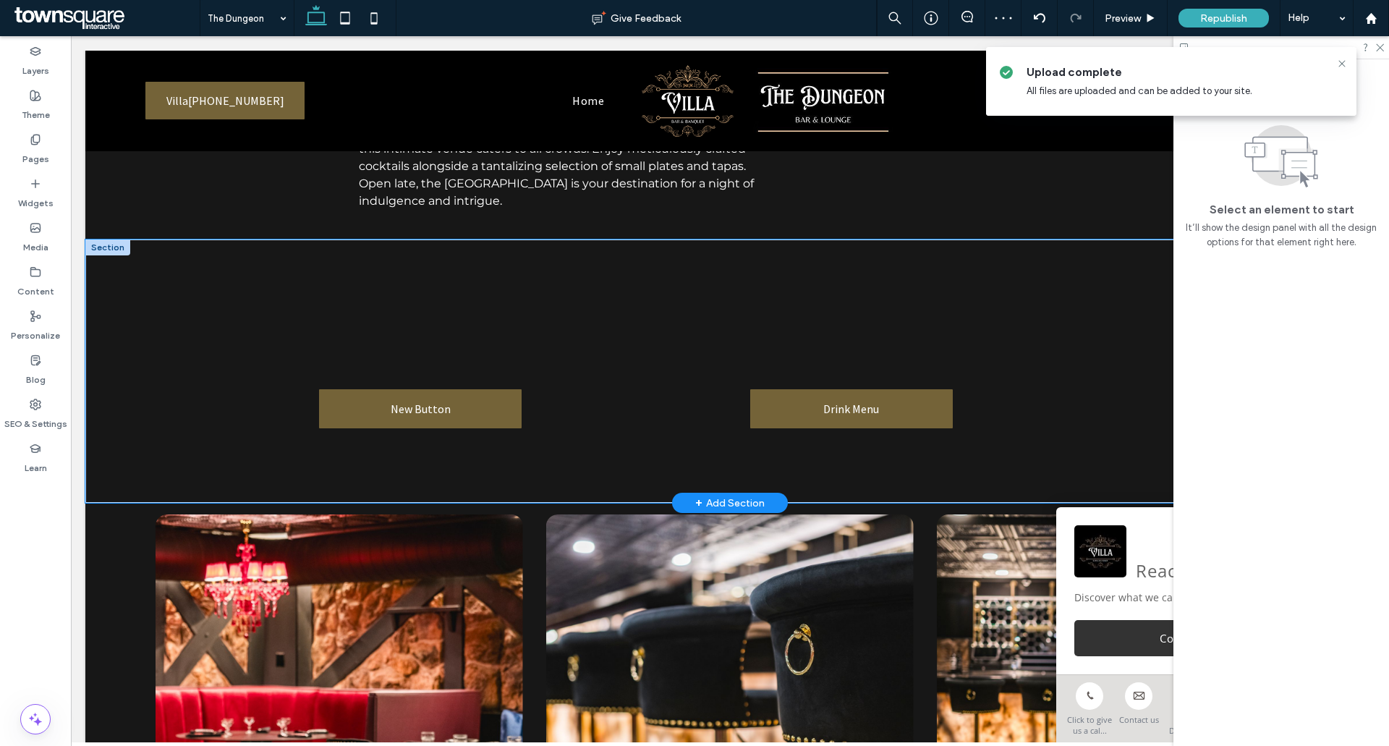
scroll to position [454, 0]
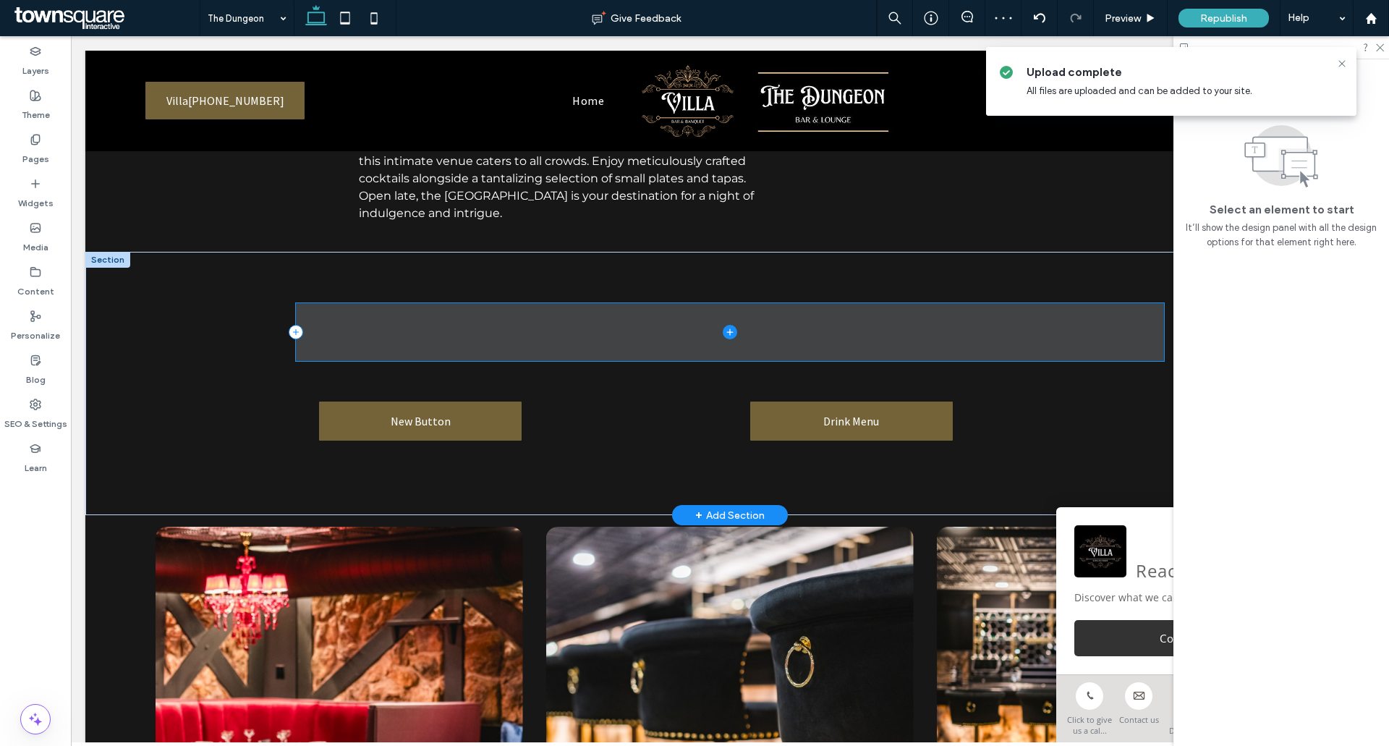
click at [594, 303] on span at bounding box center [730, 332] width 868 height 58
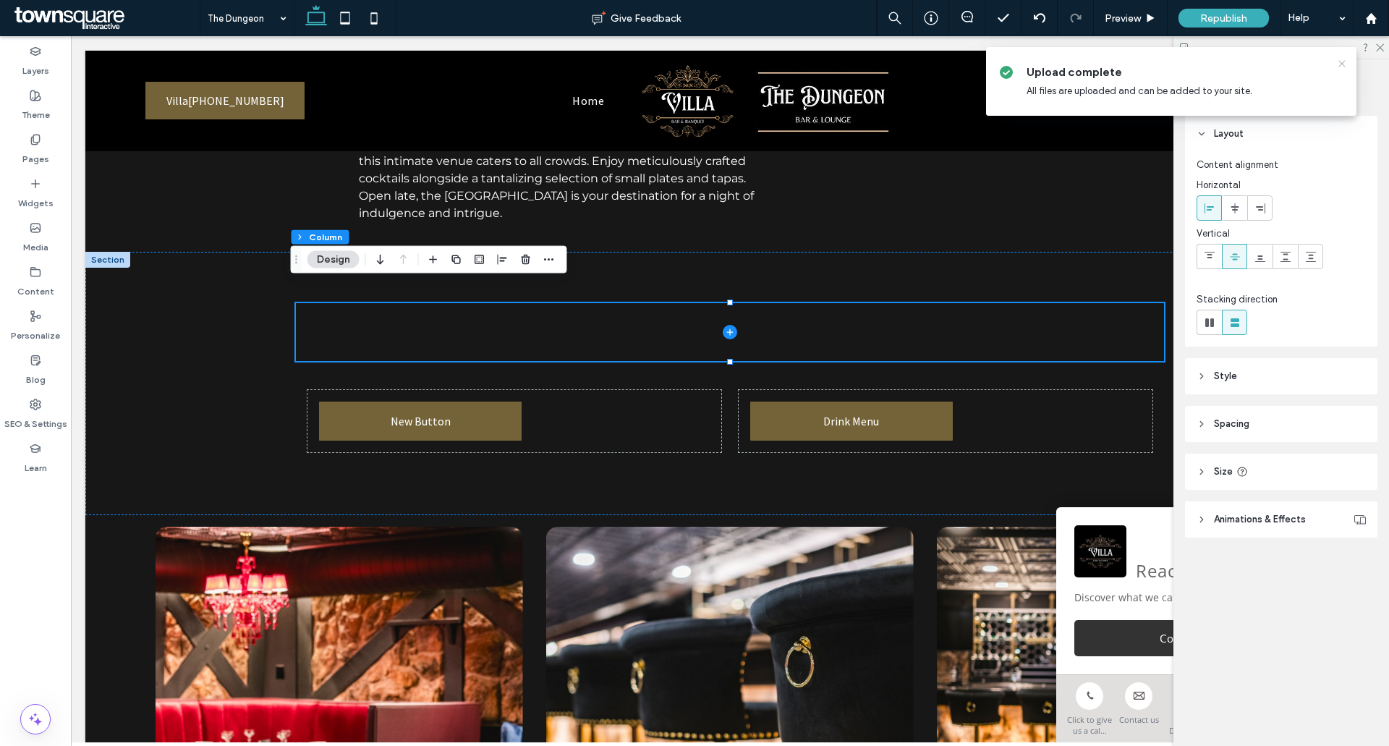
click at [1339, 64] on icon at bounding box center [1342, 64] width 12 height 12
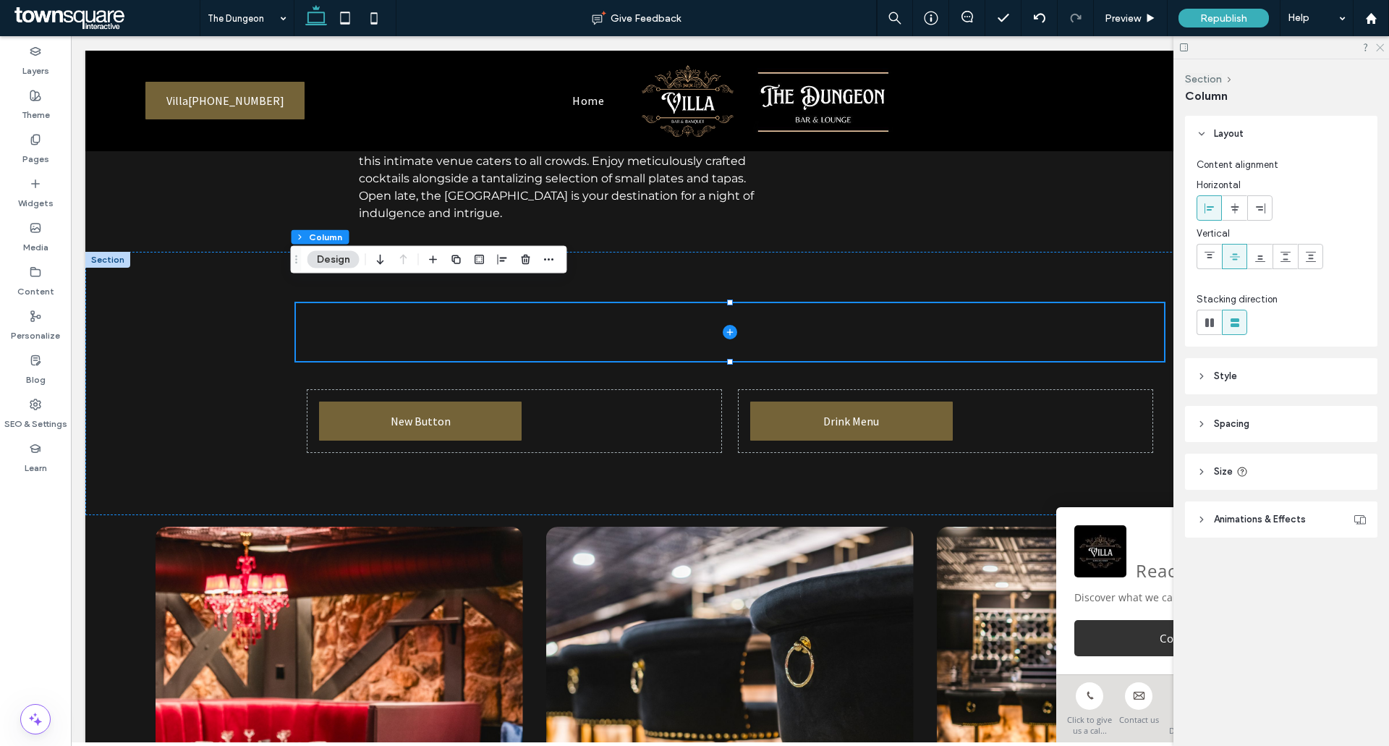
click at [1379, 46] on use at bounding box center [1380, 48] width 8 height 8
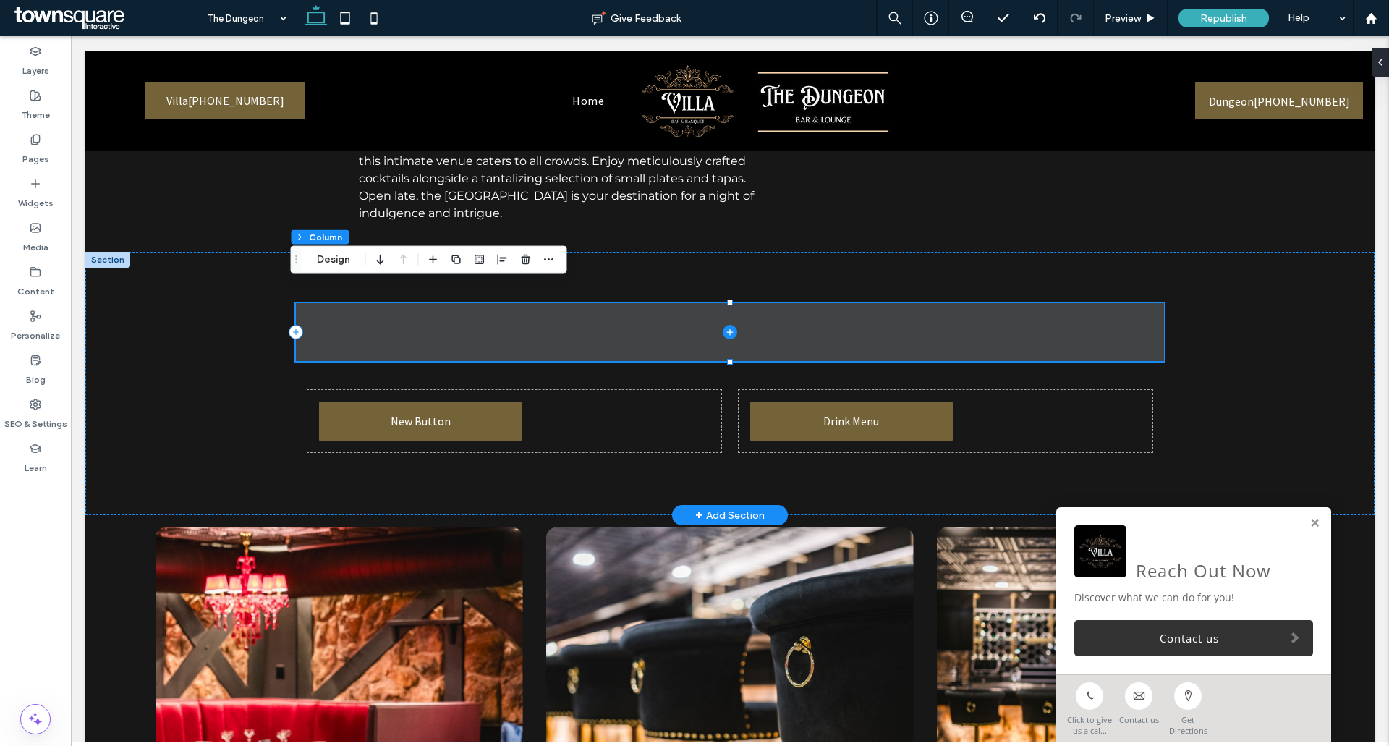
drag, startPoint x: 523, startPoint y: 295, endPoint x: 594, endPoint y: 321, distance: 75.5
click at [525, 303] on span at bounding box center [730, 332] width 868 height 58
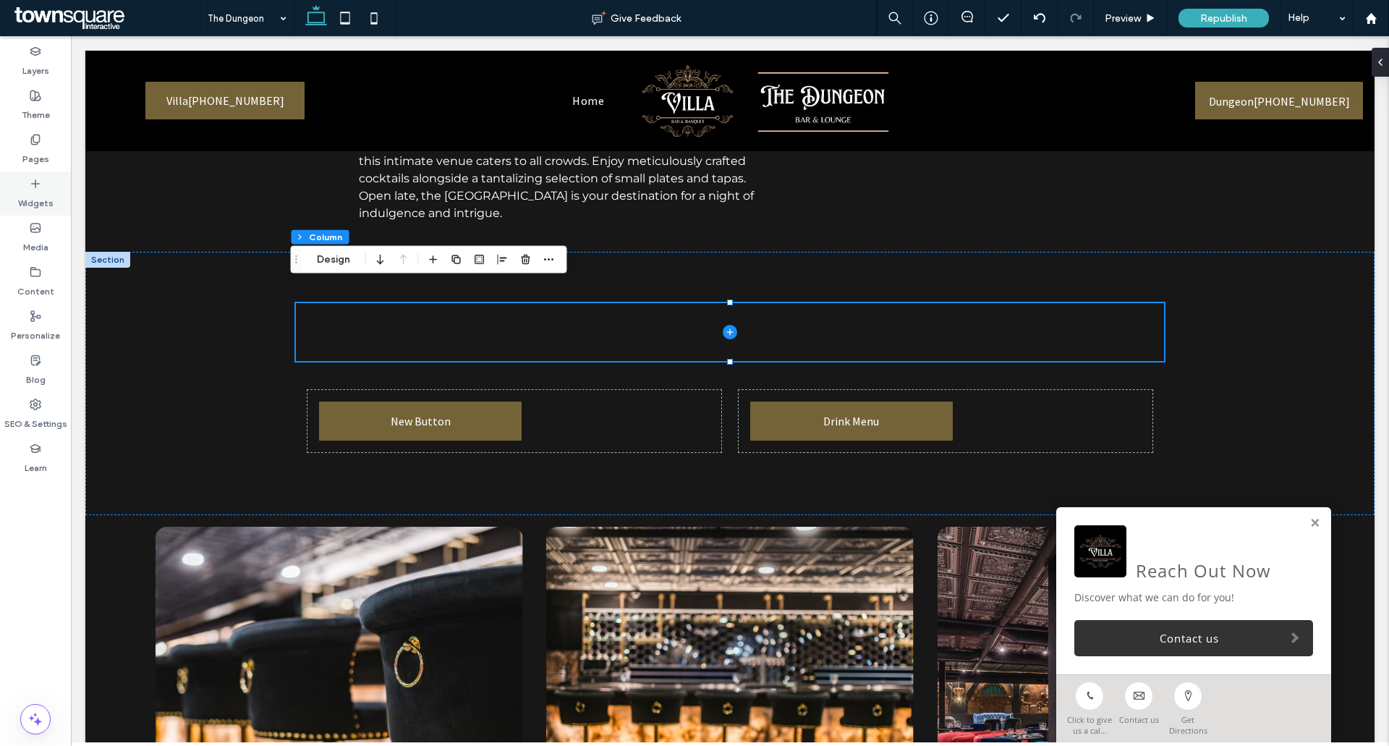
click at [36, 190] on label "Widgets" at bounding box center [35, 200] width 35 height 20
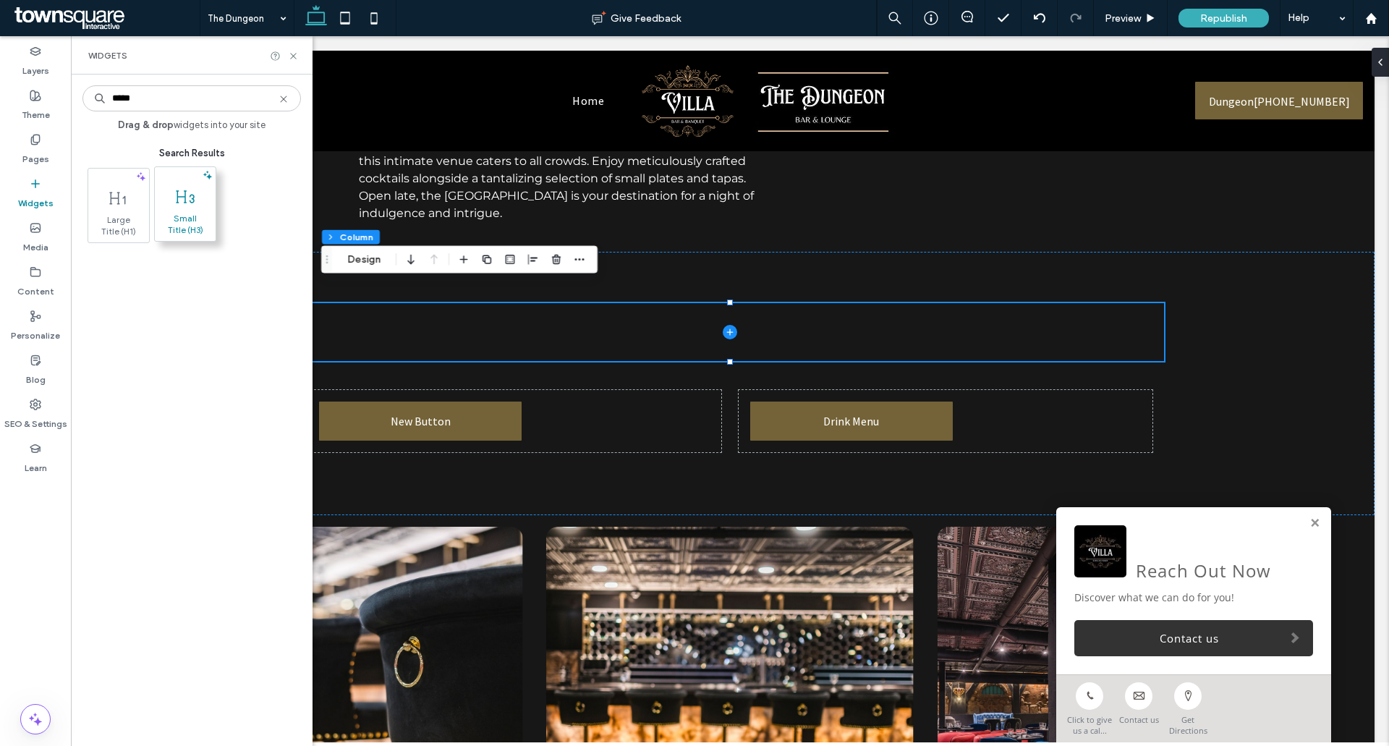
type input "*****"
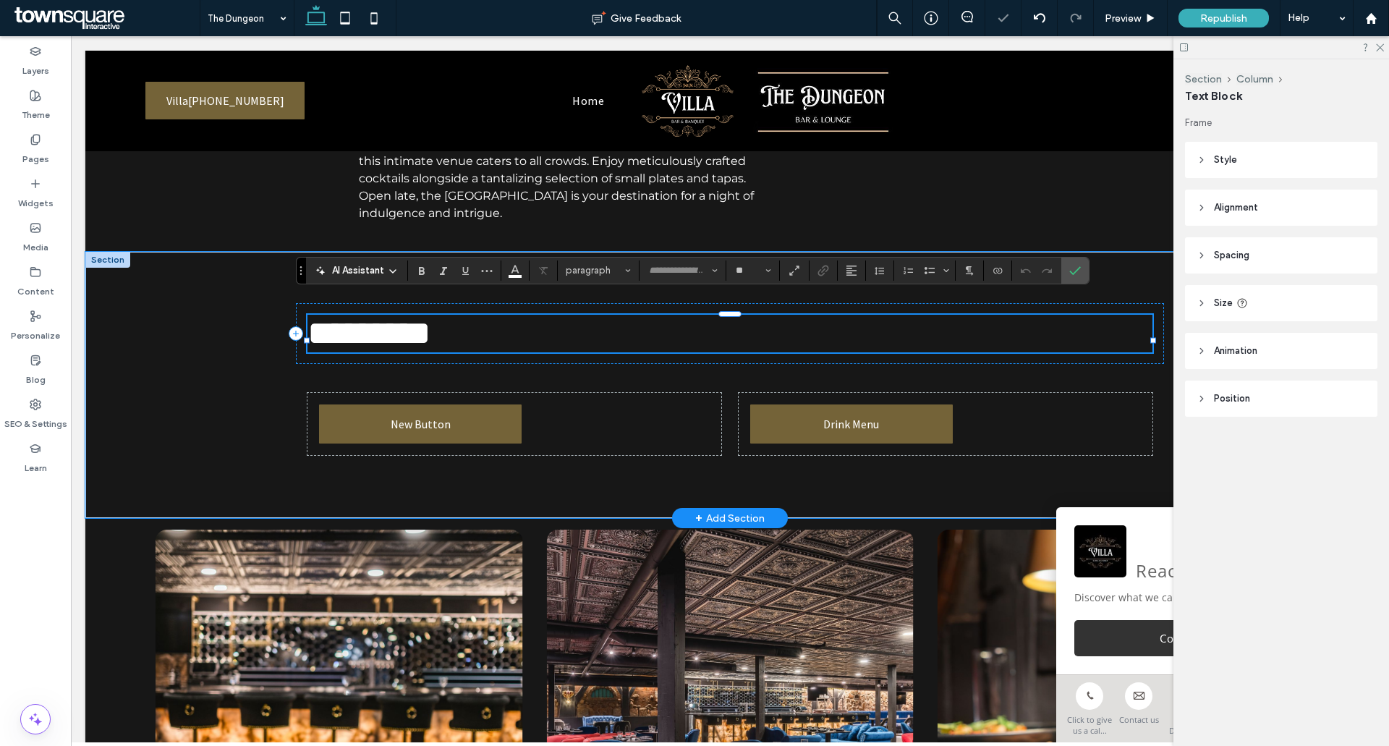
type input "**"
type input "******"
type input "**"
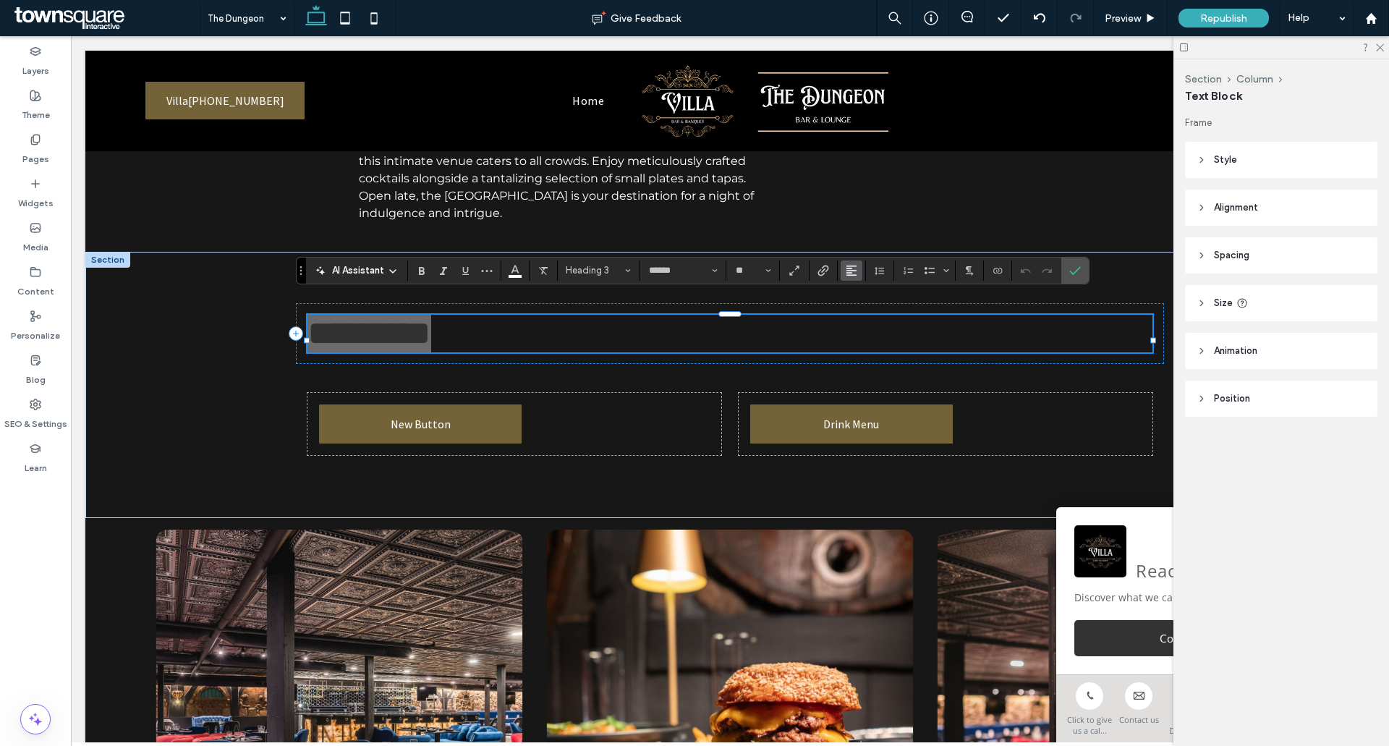
drag, startPoint x: 590, startPoint y: 289, endPoint x: 847, endPoint y: 276, distance: 257.2
click at [847, 276] on icon "Alignment" at bounding box center [852, 271] width 12 height 12
click at [874, 316] on div "ui.textEditor.alignment.center" at bounding box center [866, 315] width 19 height 12
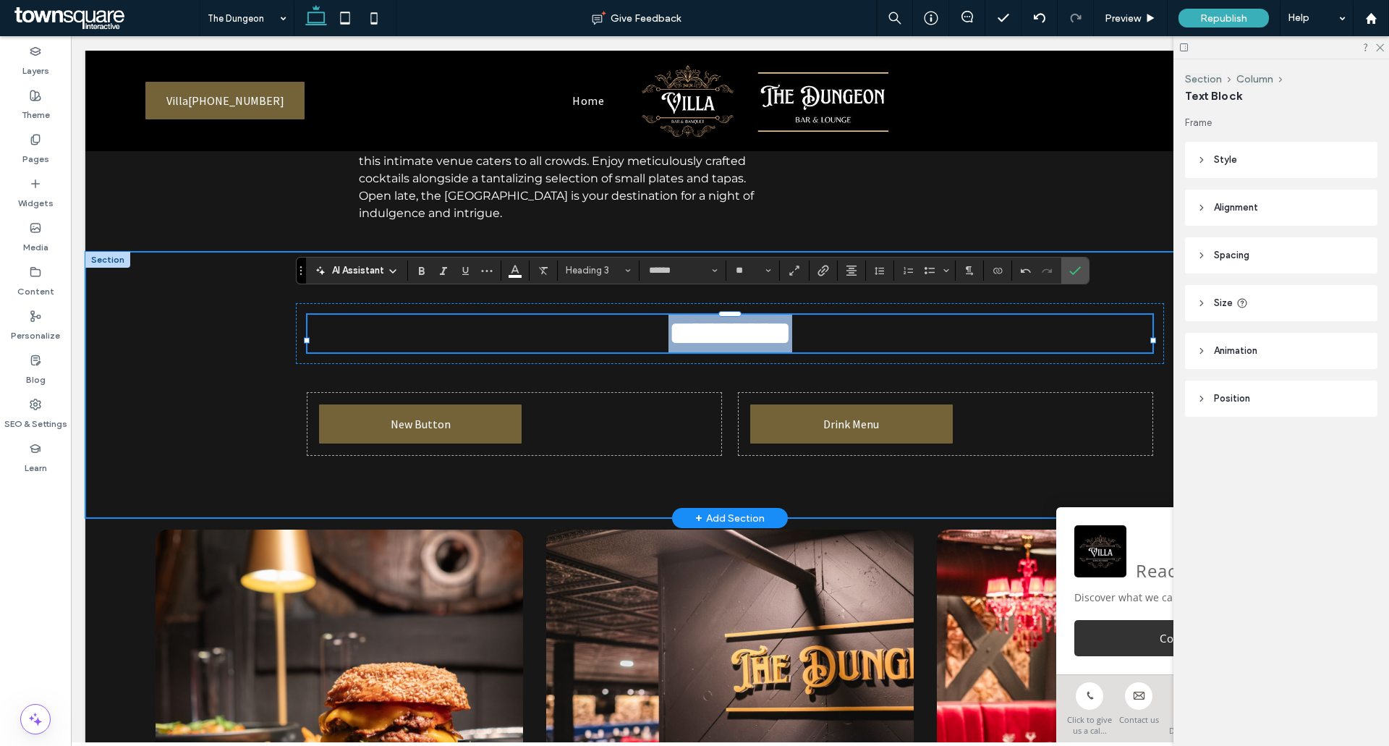
click at [130, 252] on div "********* New Button Drink Menu" at bounding box center [729, 385] width 1289 height 267
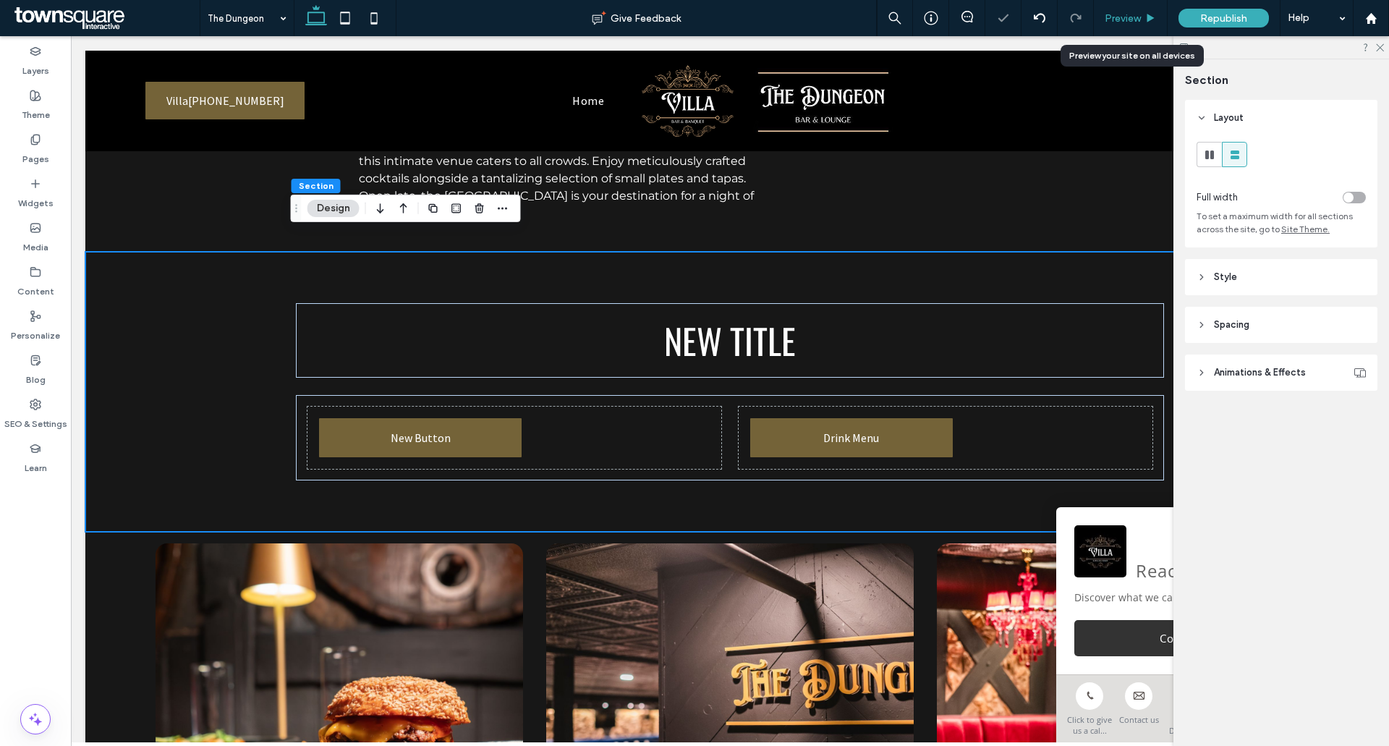
click at [1135, 14] on span "Preview" at bounding box center [1123, 18] width 36 height 12
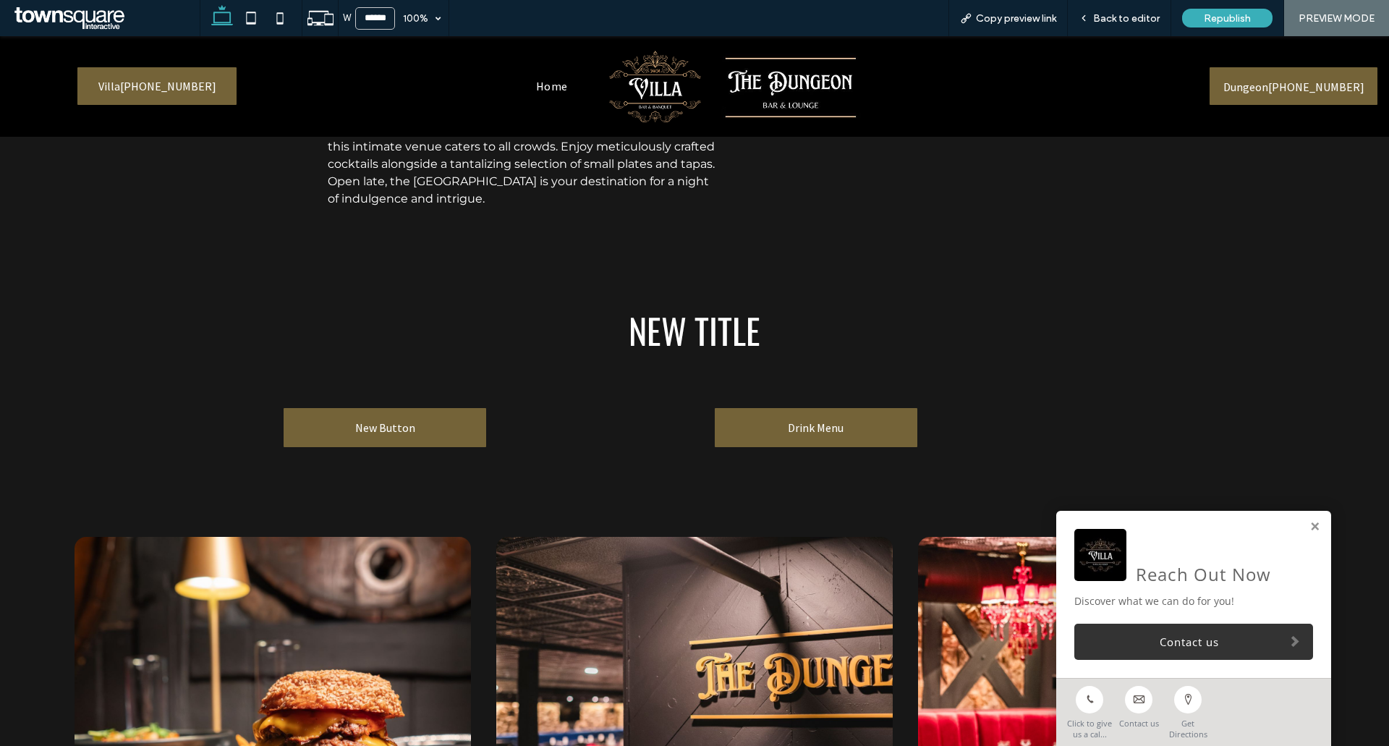
scroll to position [440, 0]
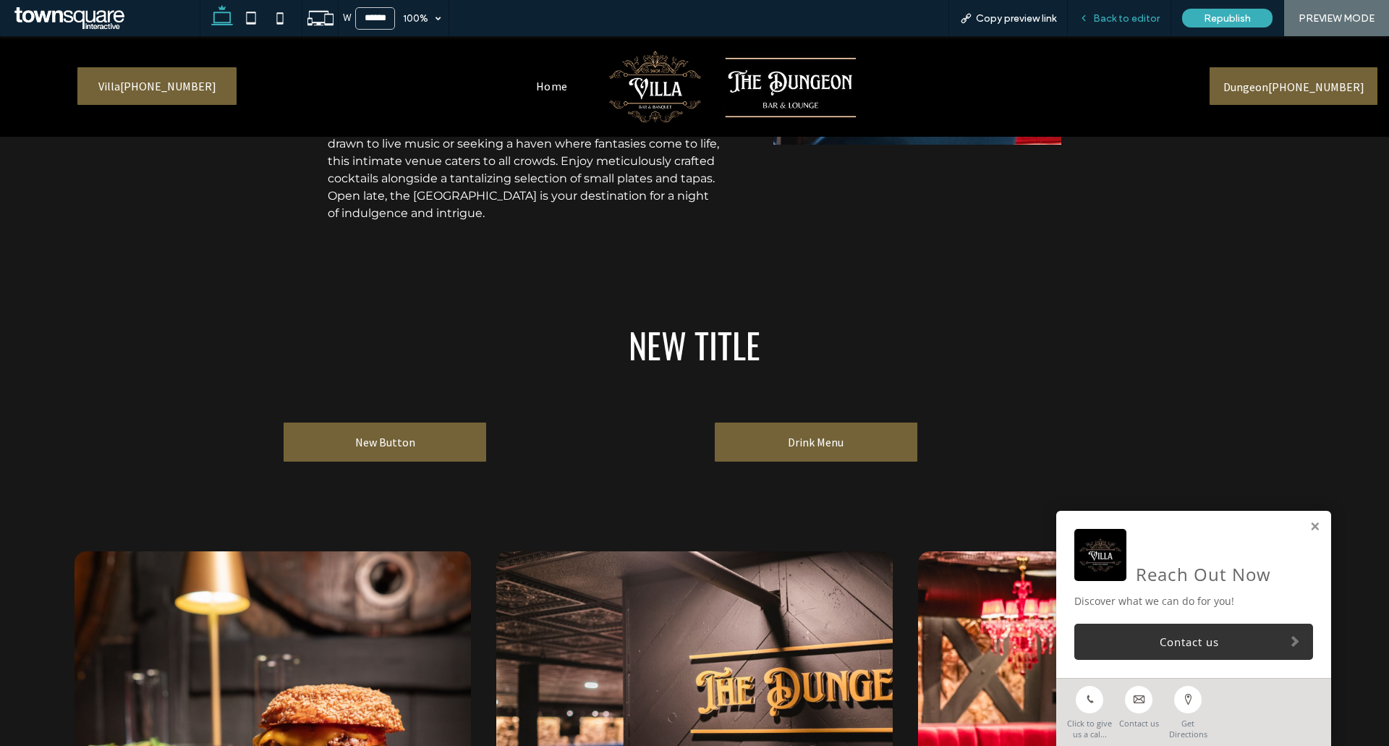
click at [1119, 19] on span "Back to editor" at bounding box center [1126, 18] width 67 height 12
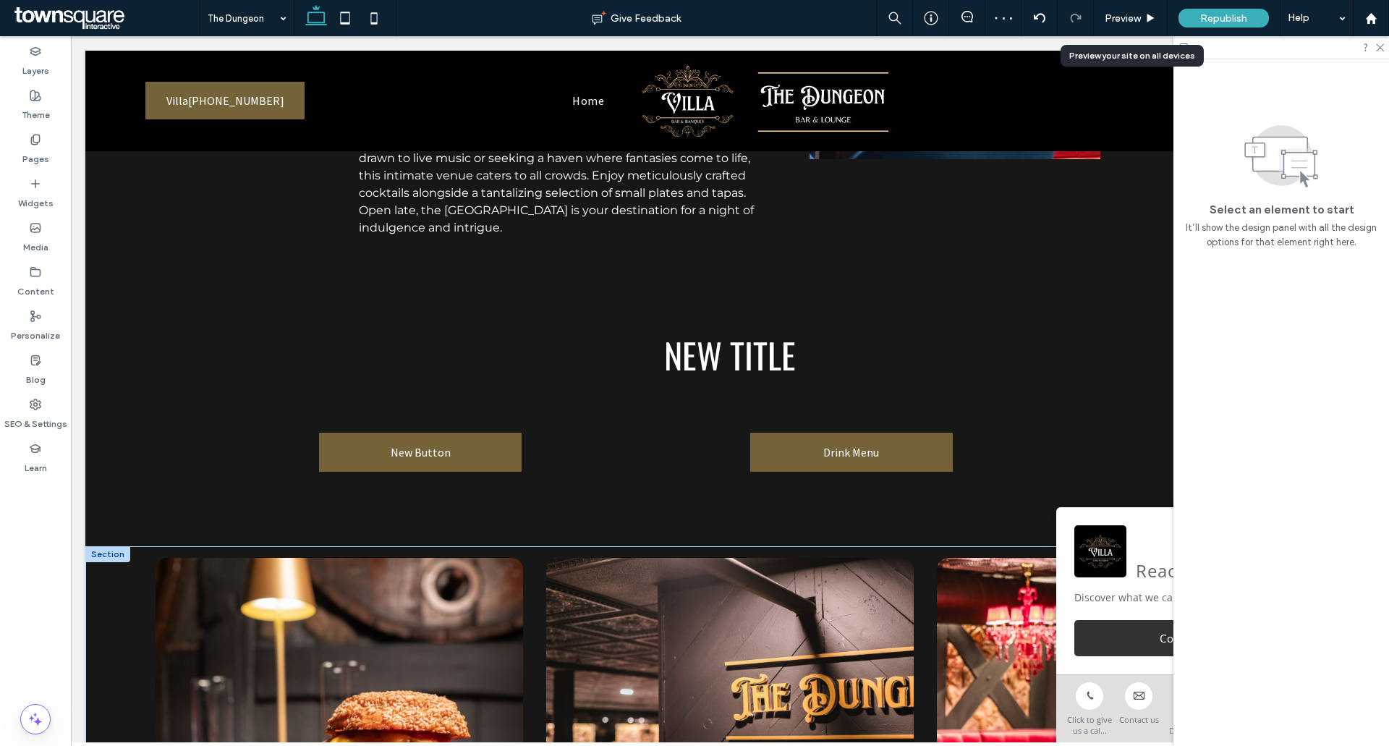
scroll to position [454, 0]
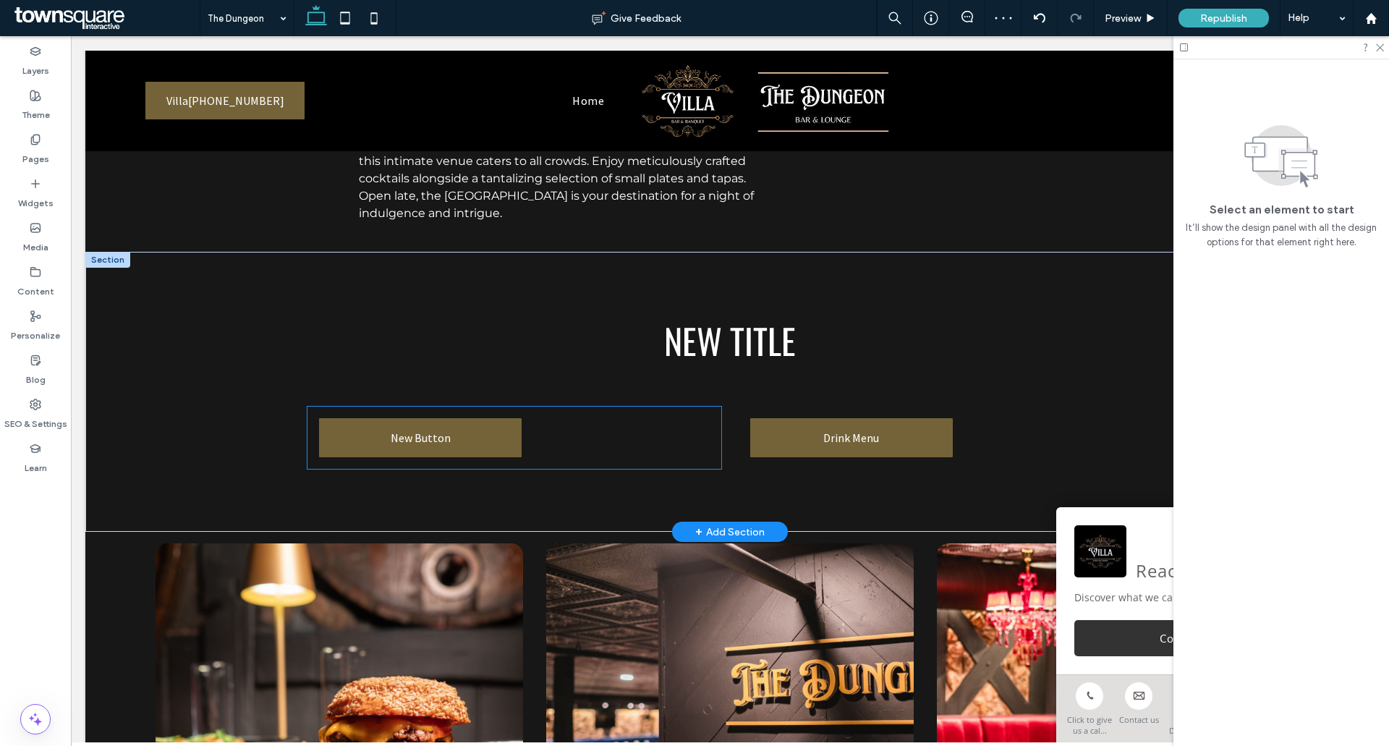
click at [444, 407] on div "New Button" at bounding box center [515, 438] width 414 height 62
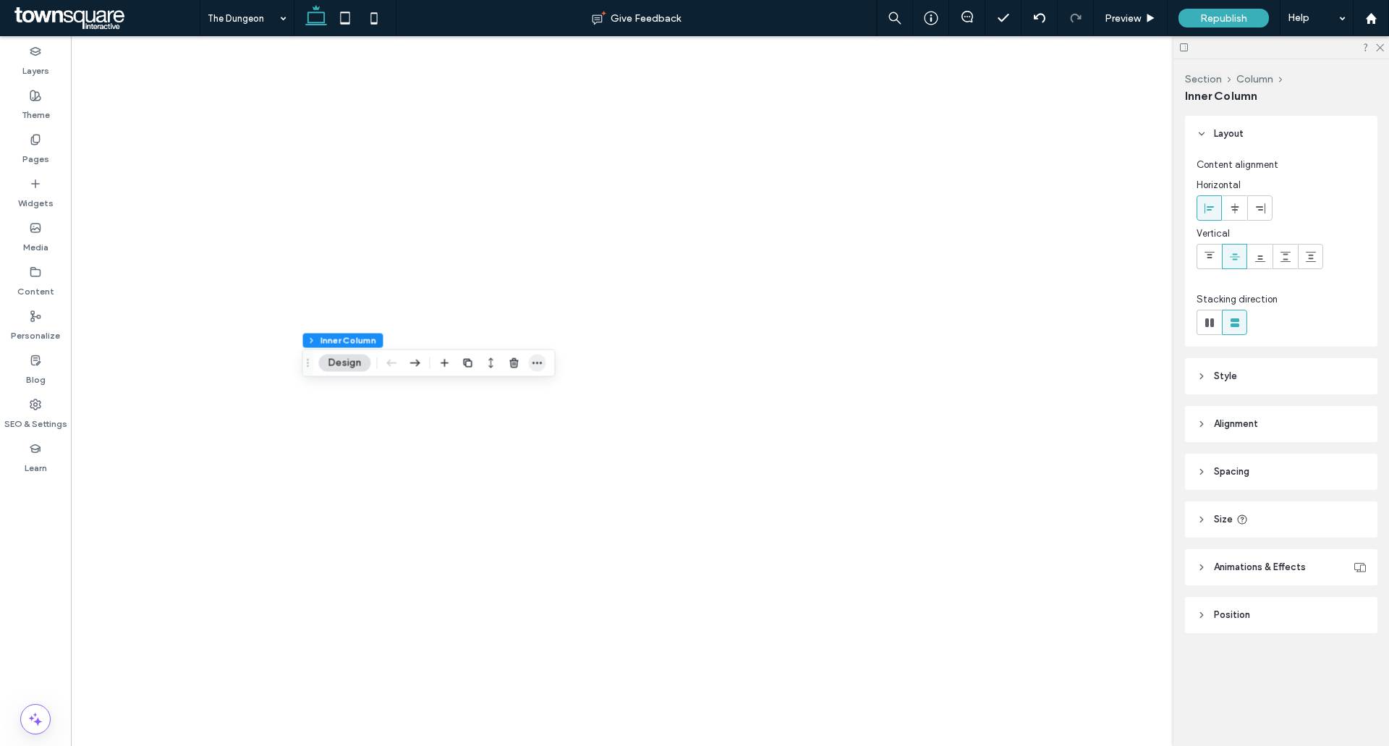
drag, startPoint x: 530, startPoint y: 360, endPoint x: 538, endPoint y: 362, distance: 7.6
click at [531, 360] on span "button" at bounding box center [537, 363] width 17 height 17
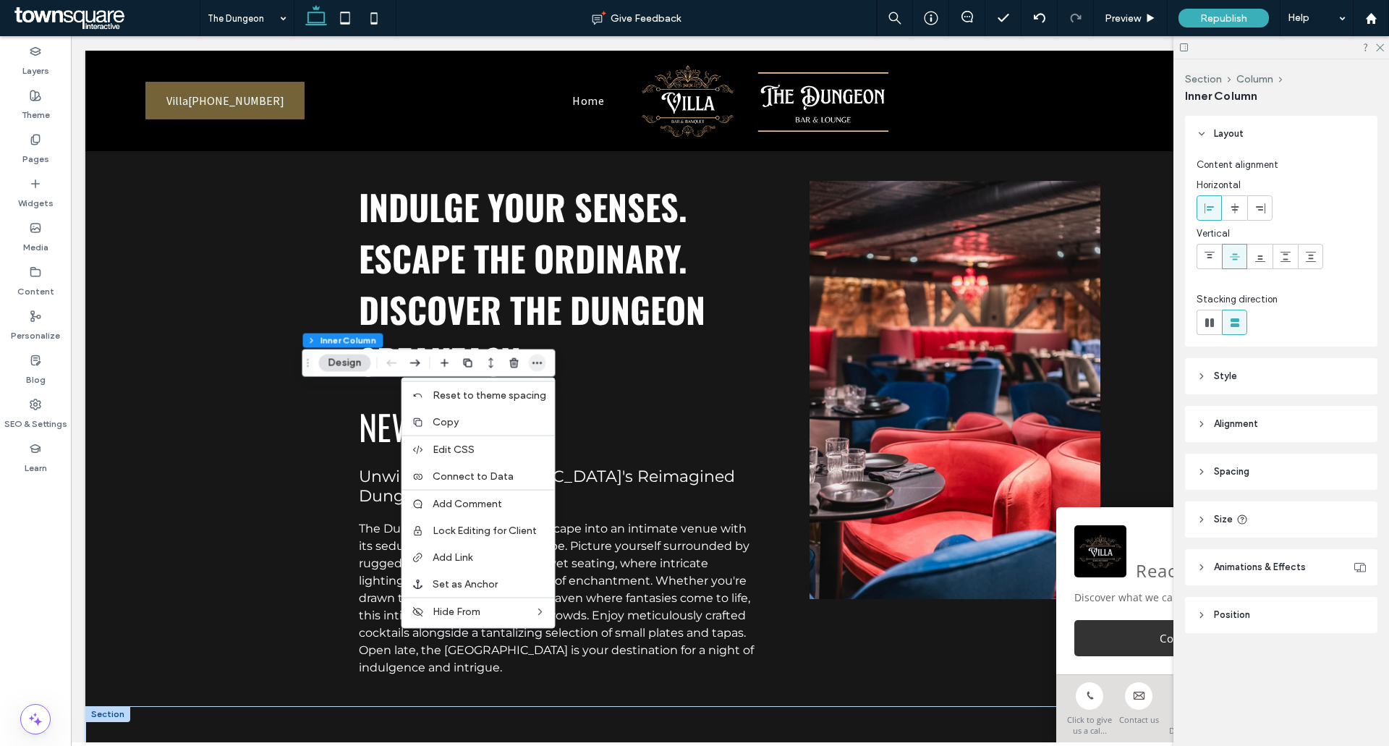
click at [538, 362] on icon "button" at bounding box center [538, 363] width 12 height 12
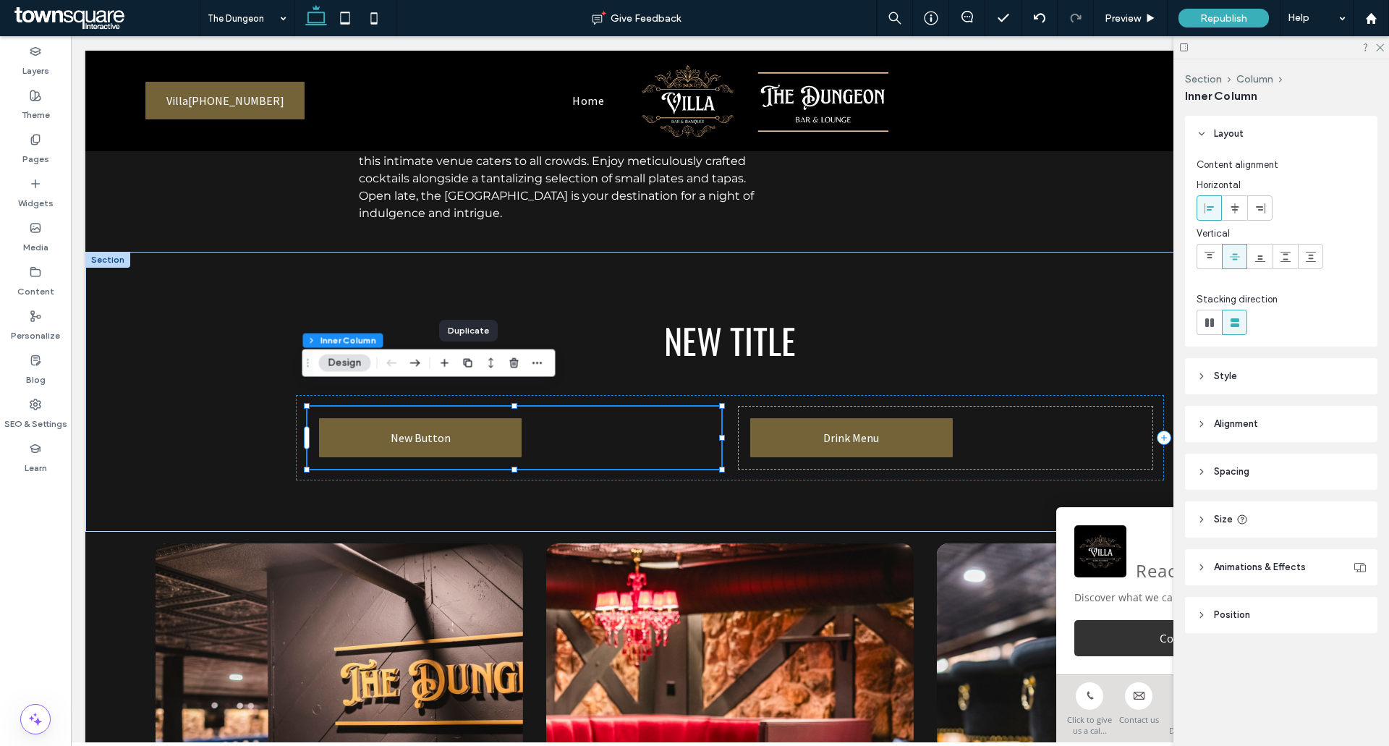
click at [478, 363] on div at bounding box center [491, 363] width 110 height 26
click at [572, 412] on div "New Button" at bounding box center [515, 438] width 414 height 62
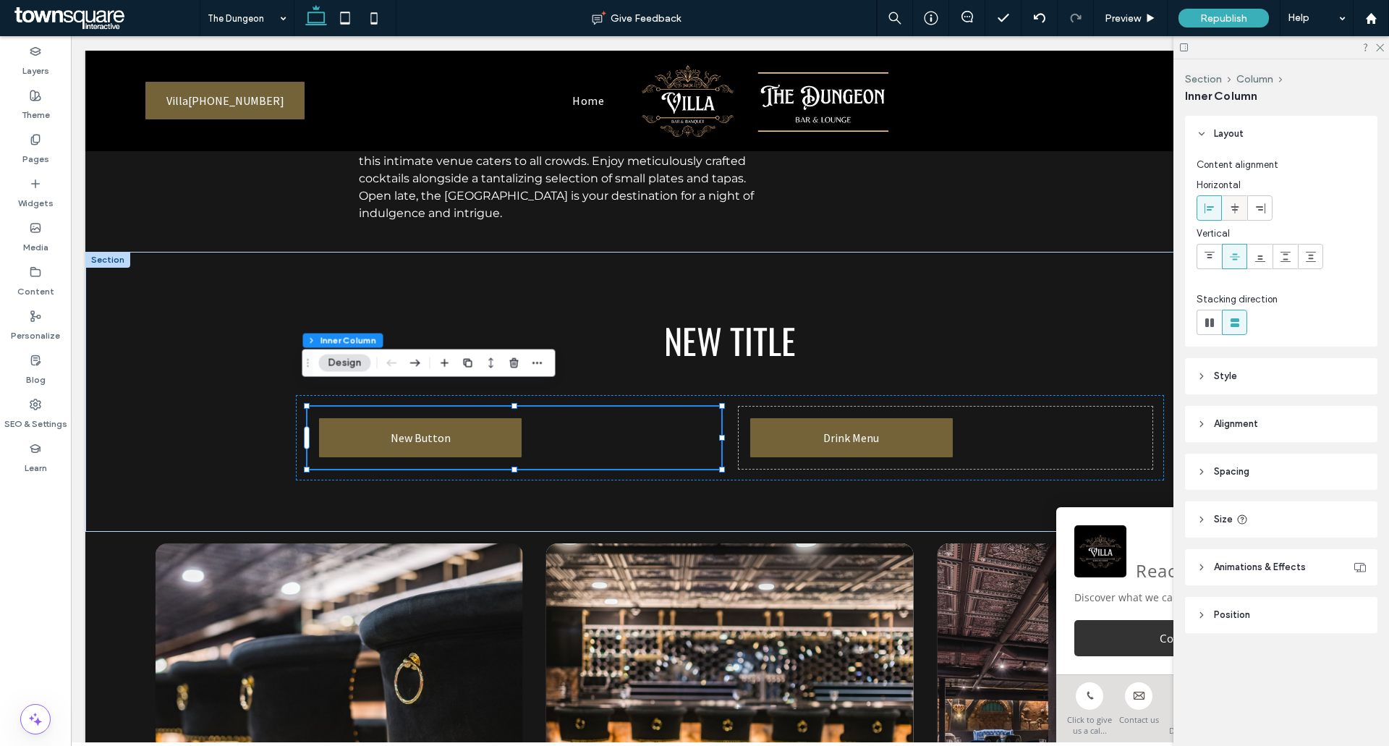
click at [1229, 207] on icon at bounding box center [1235, 209] width 12 height 12
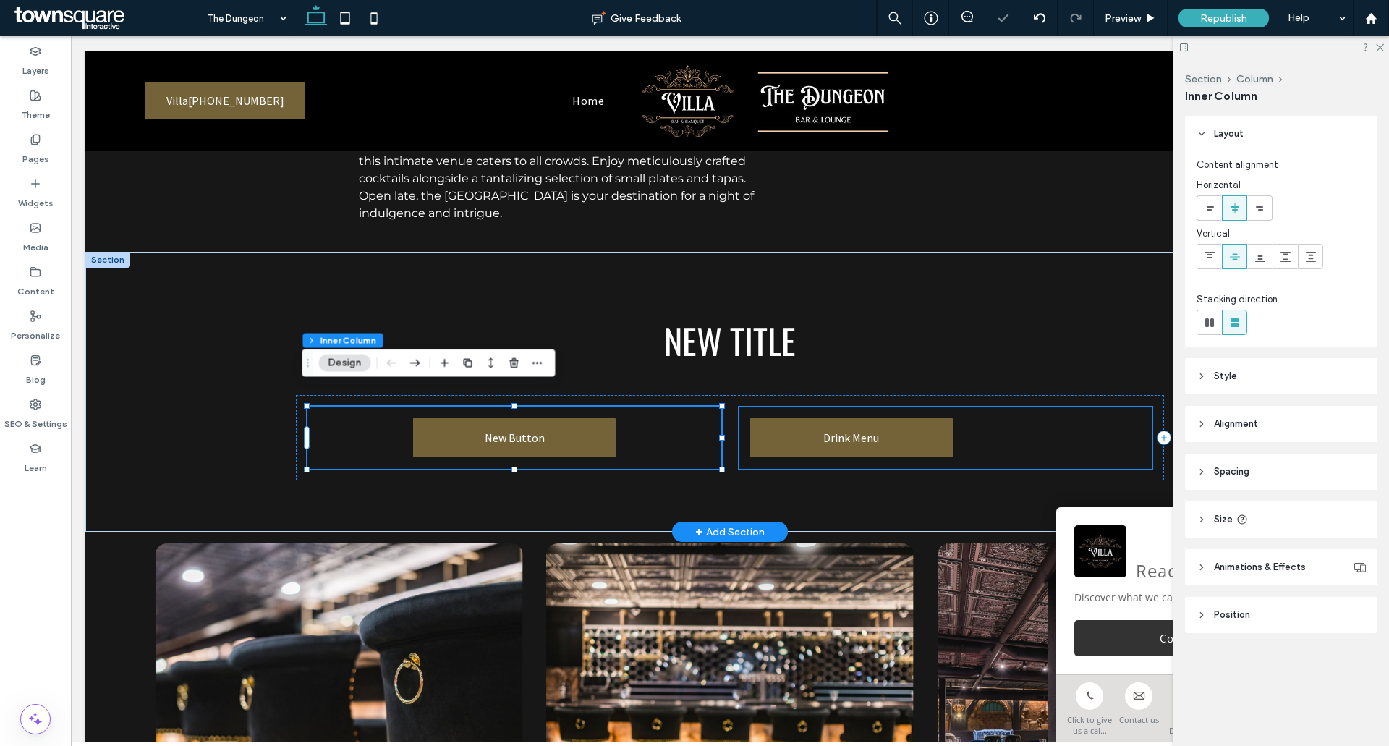
click at [1045, 407] on div "Drink Menu" at bounding box center [946, 438] width 414 height 62
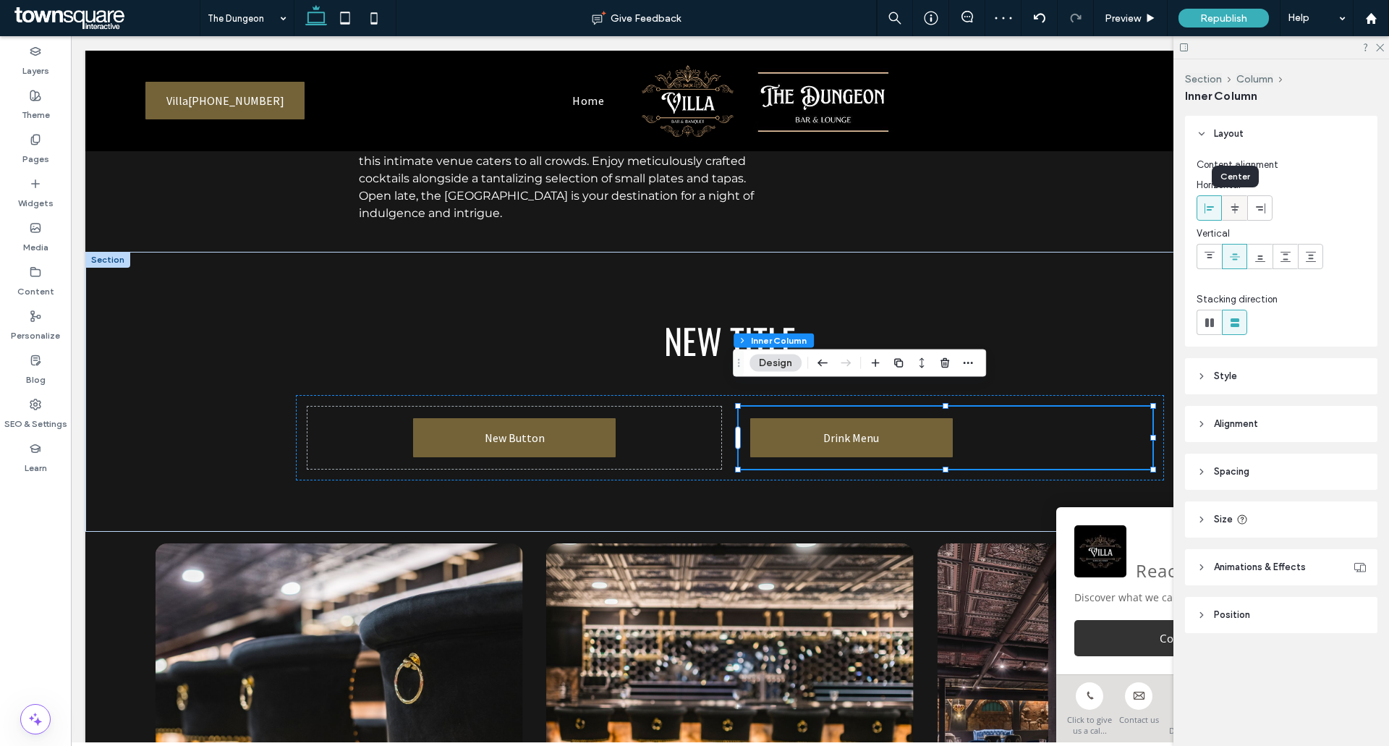
click at [1242, 208] on div at bounding box center [1235, 208] width 24 height 24
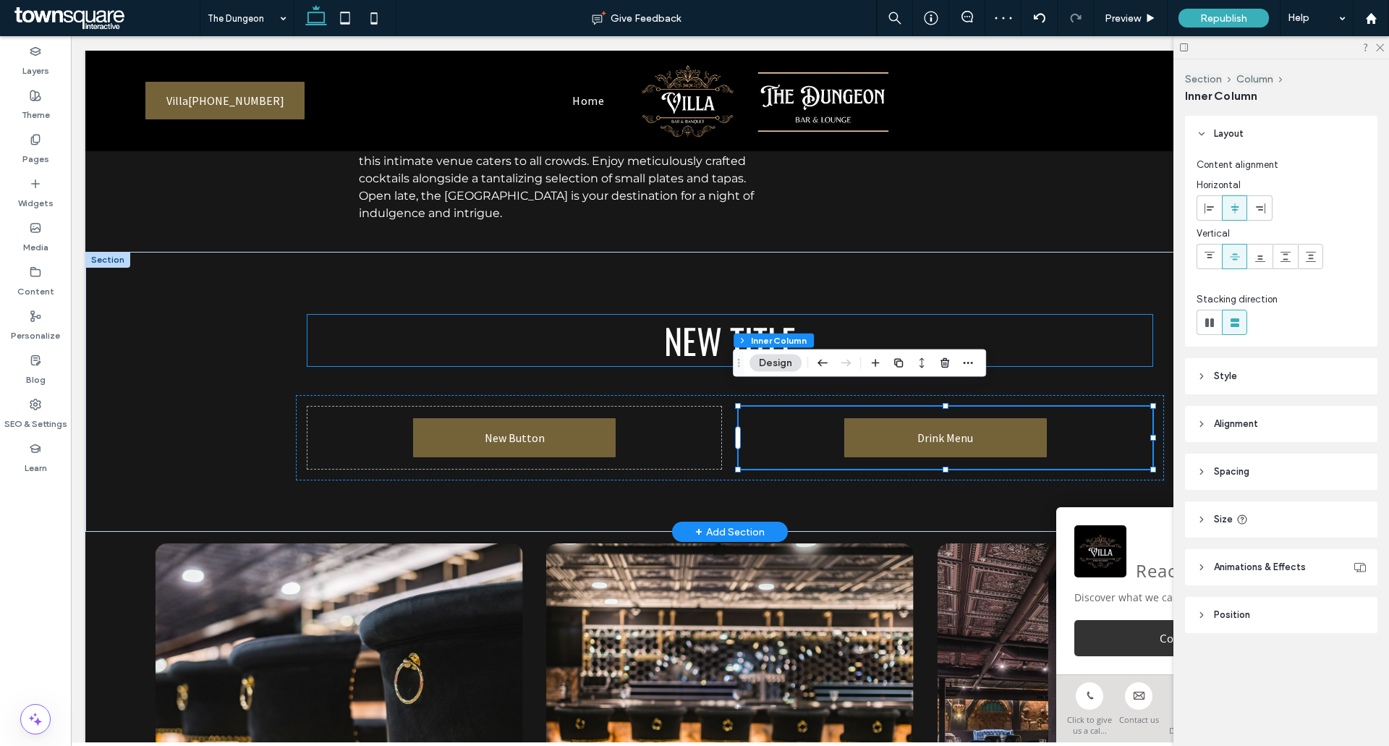
click at [757, 316] on span "New Title" at bounding box center [730, 340] width 132 height 51
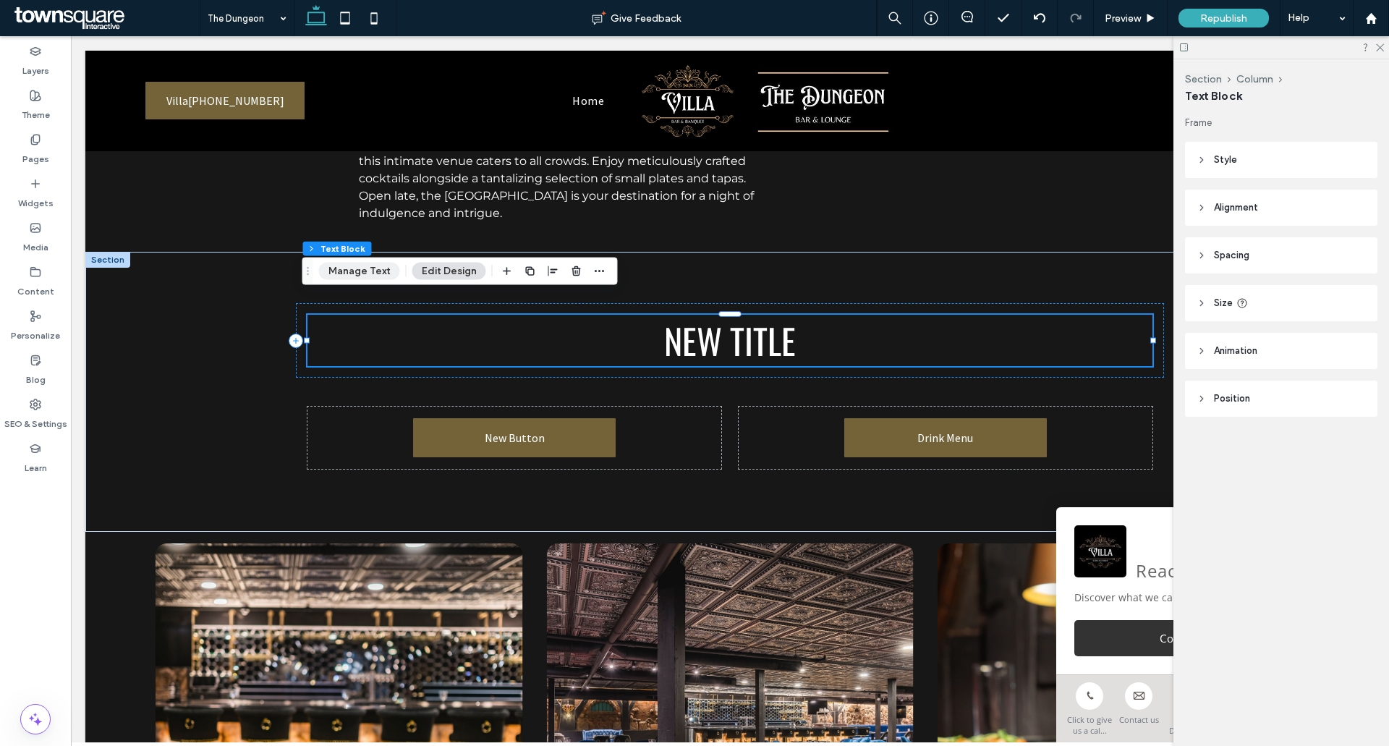
click at [340, 268] on button "Manage Text" at bounding box center [359, 271] width 81 height 17
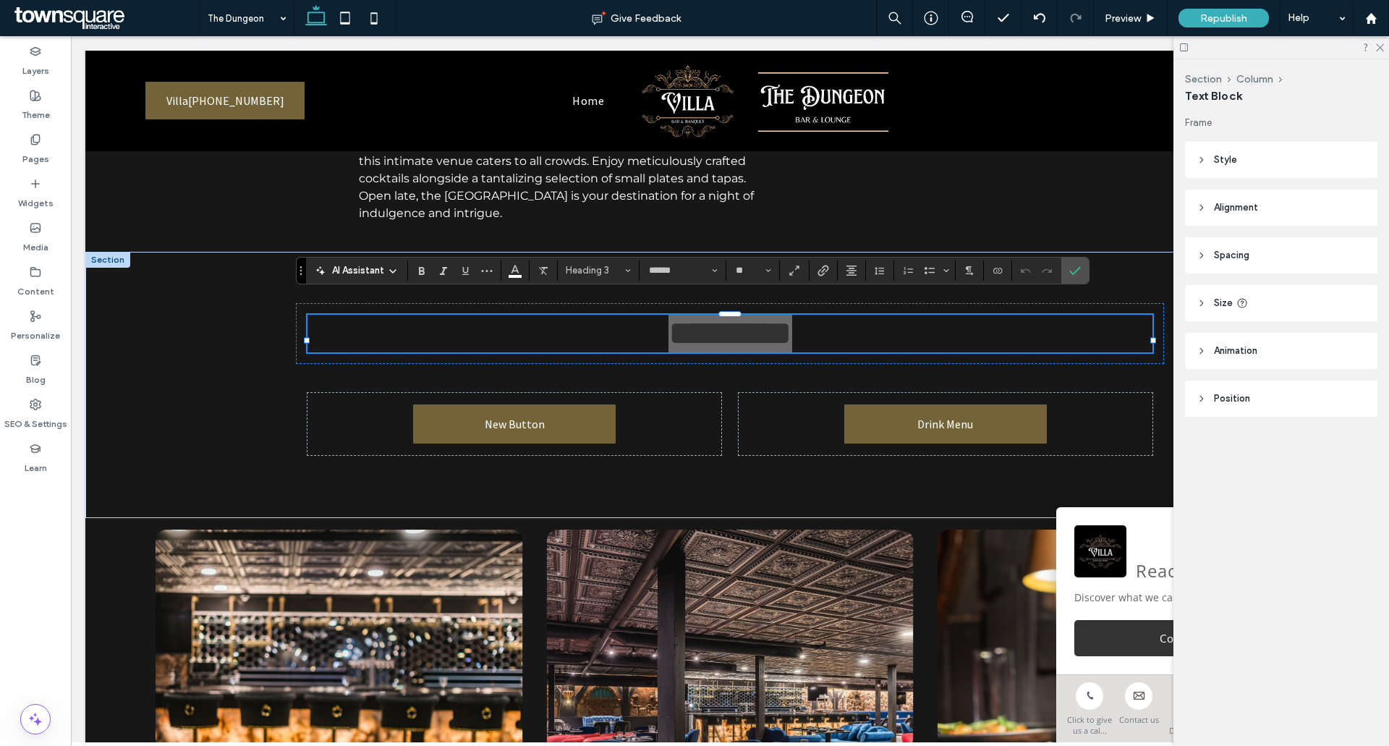
click at [378, 267] on span "AI Assistant" at bounding box center [358, 270] width 52 height 14
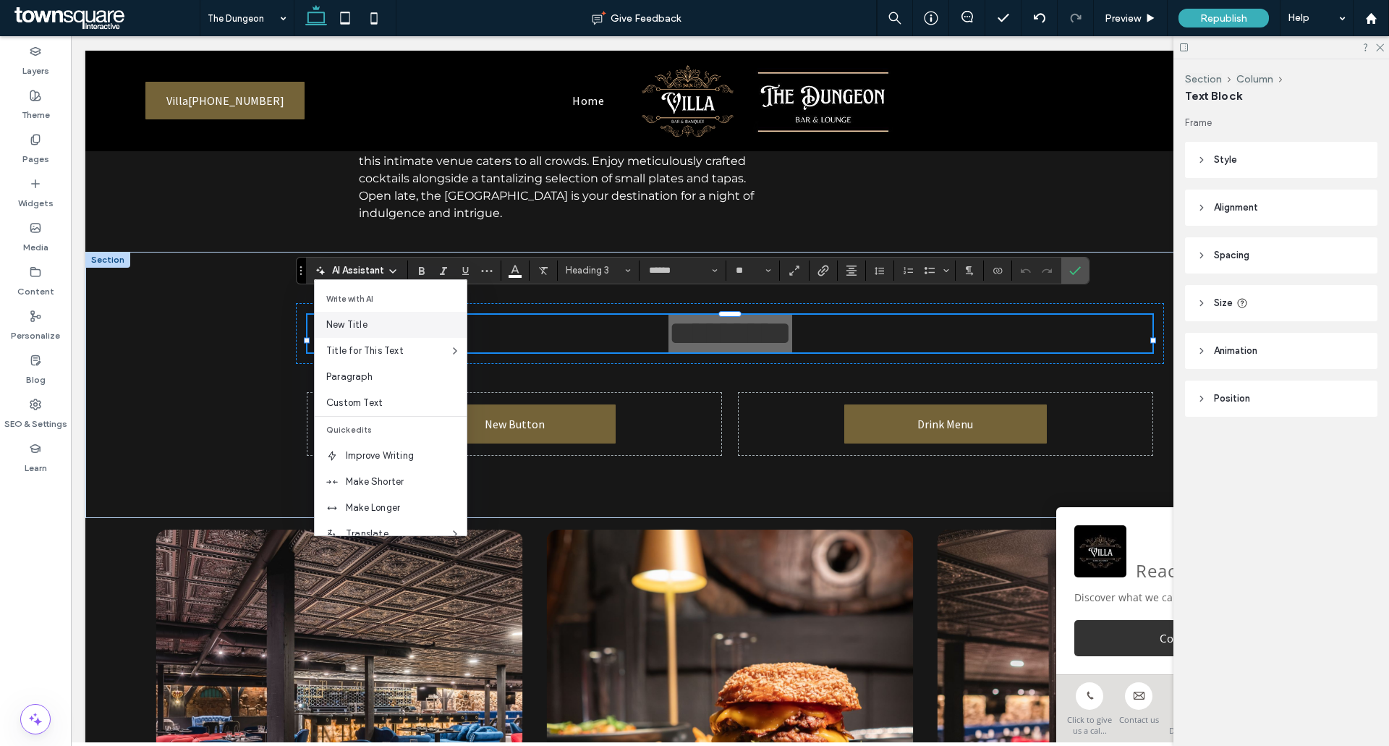
click at [366, 316] on div "New Title" at bounding box center [391, 325] width 152 height 26
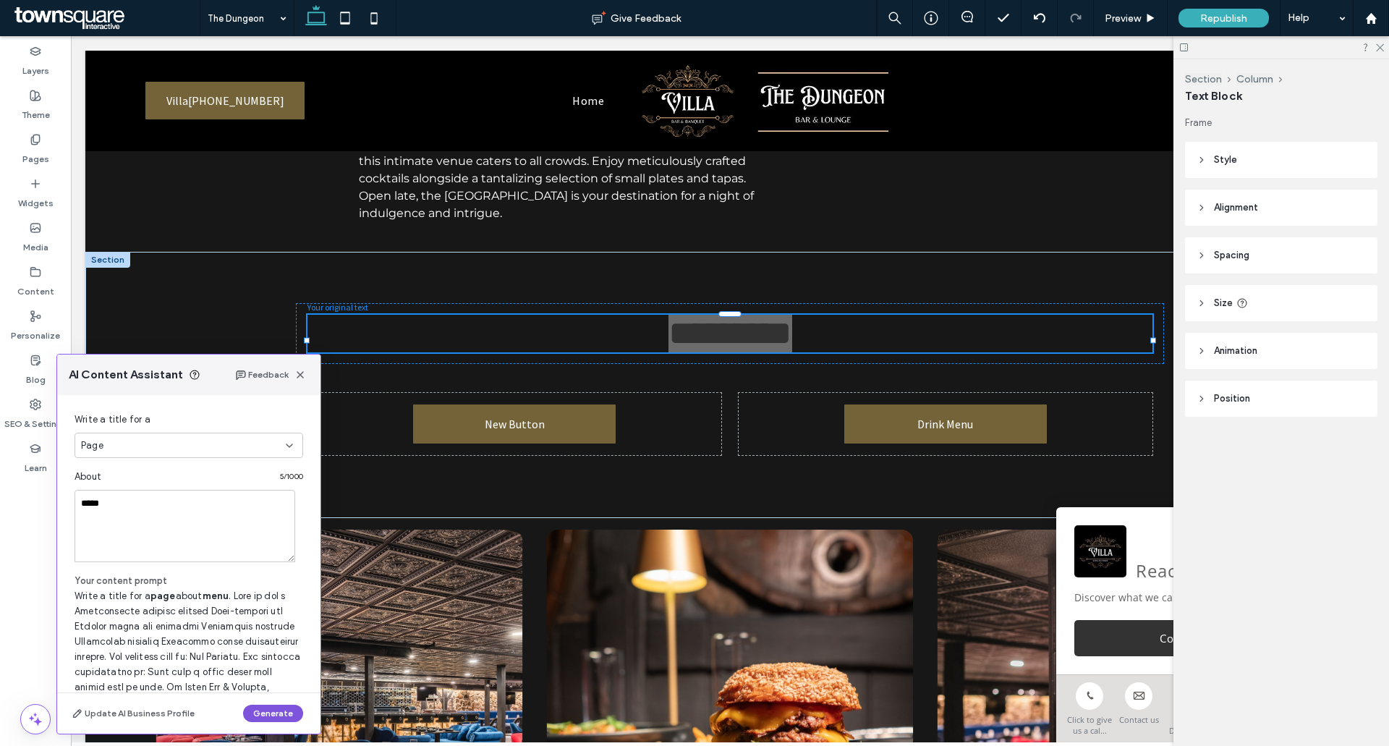
type textarea "****"
click at [279, 721] on button "Generate" at bounding box center [273, 713] width 60 height 17
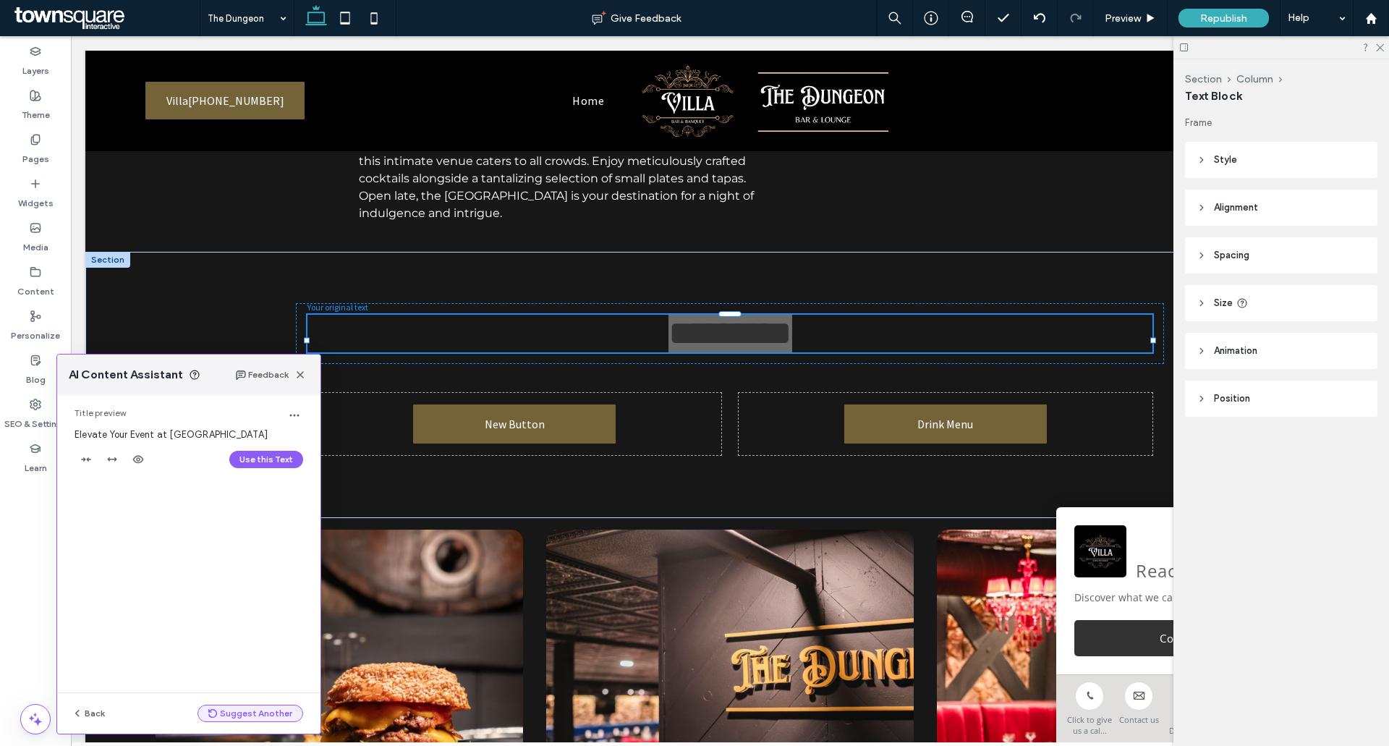
click at [217, 713] on use "button" at bounding box center [212, 713] width 9 height 9
drag, startPoint x: 263, startPoint y: 460, endPoint x: 195, endPoint y: 424, distance: 77.7
click at [263, 460] on button "Use this Text" at bounding box center [266, 459] width 74 height 17
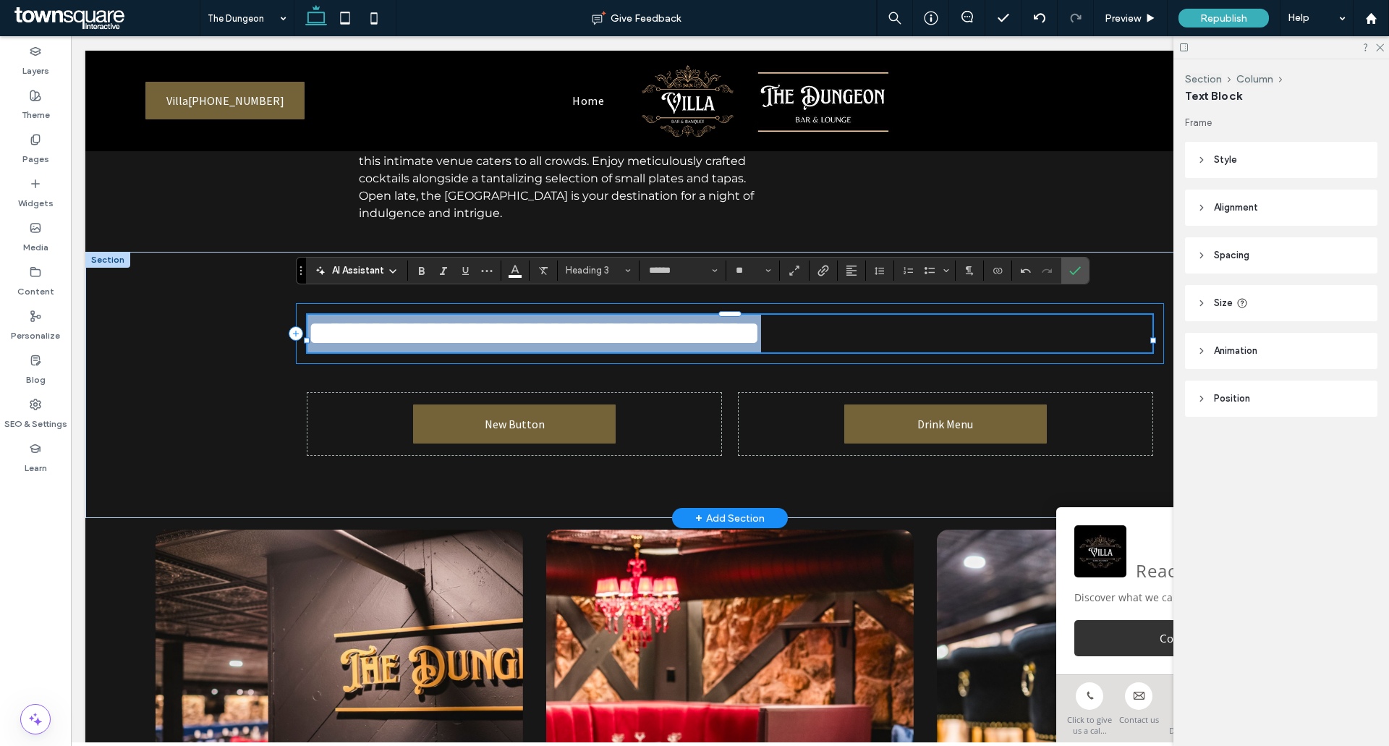
drag, startPoint x: 508, startPoint y: 331, endPoint x: 299, endPoint y: 329, distance: 209.1
click at [299, 329] on div "**********" at bounding box center [730, 333] width 868 height 61
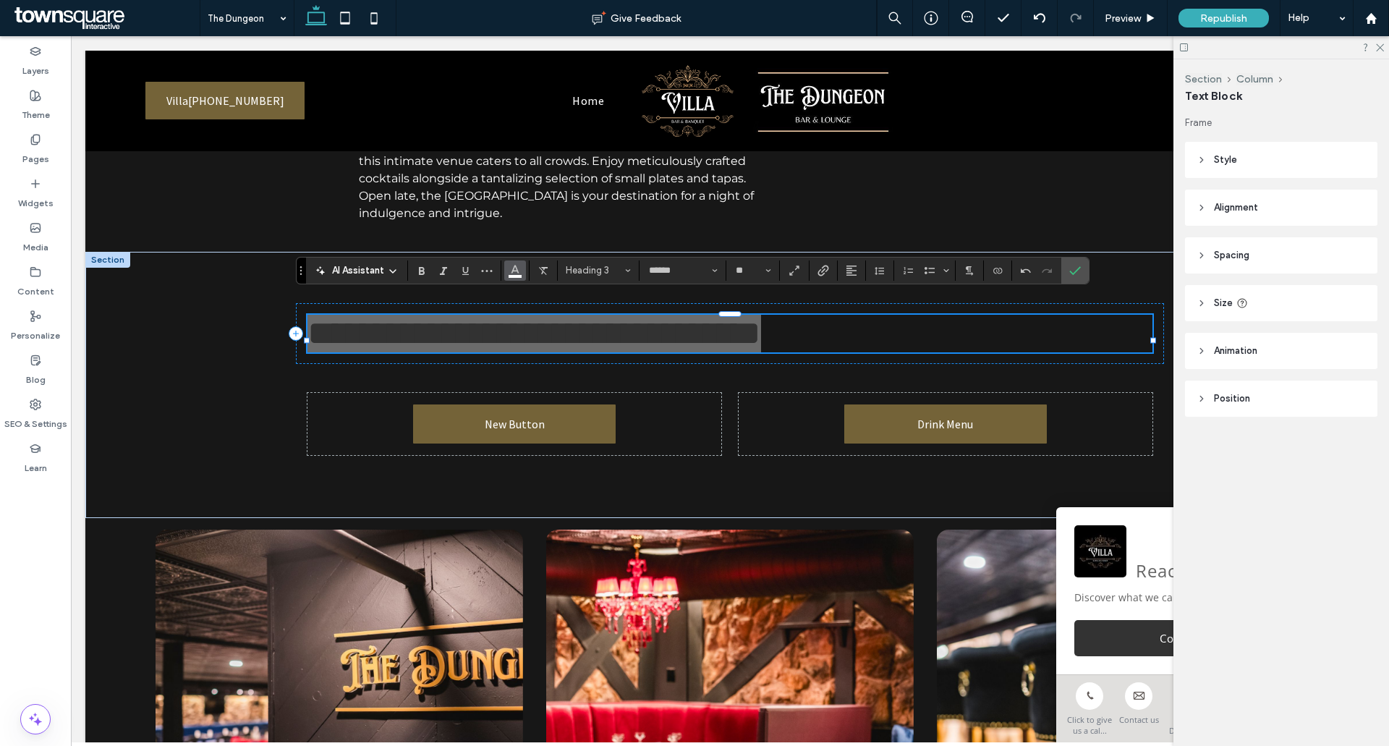
click at [522, 274] on button "Color" at bounding box center [515, 270] width 22 height 20
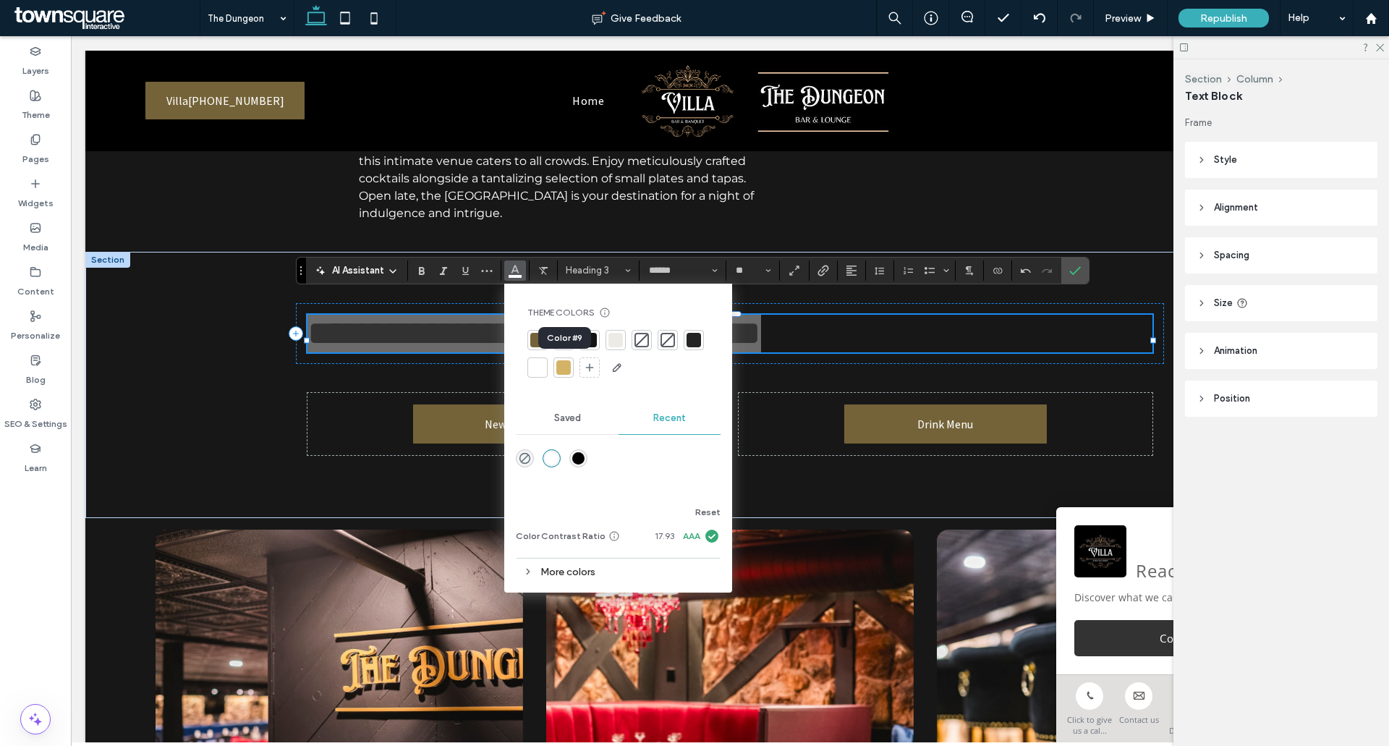
click at [569, 367] on div at bounding box center [563, 367] width 14 height 14
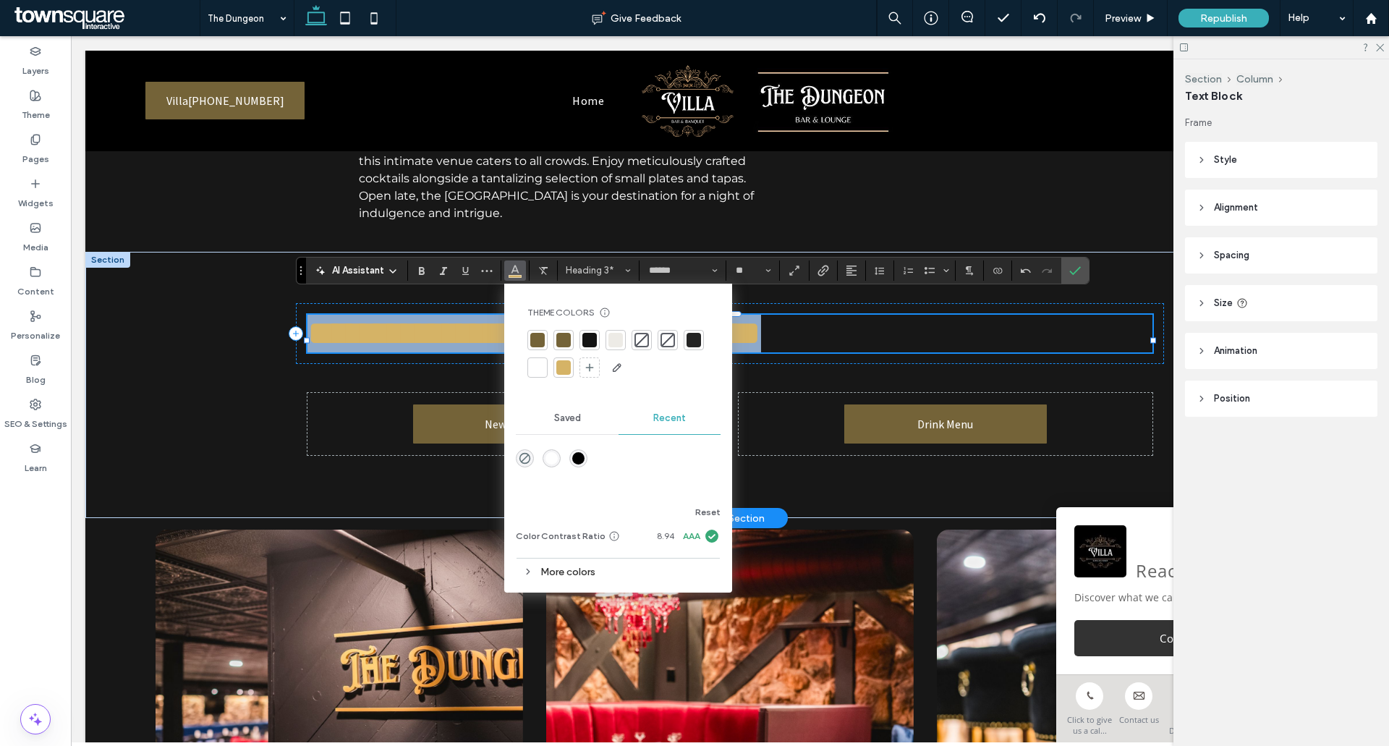
click at [838, 317] on h3 "**********" at bounding box center [730, 334] width 845 height 38
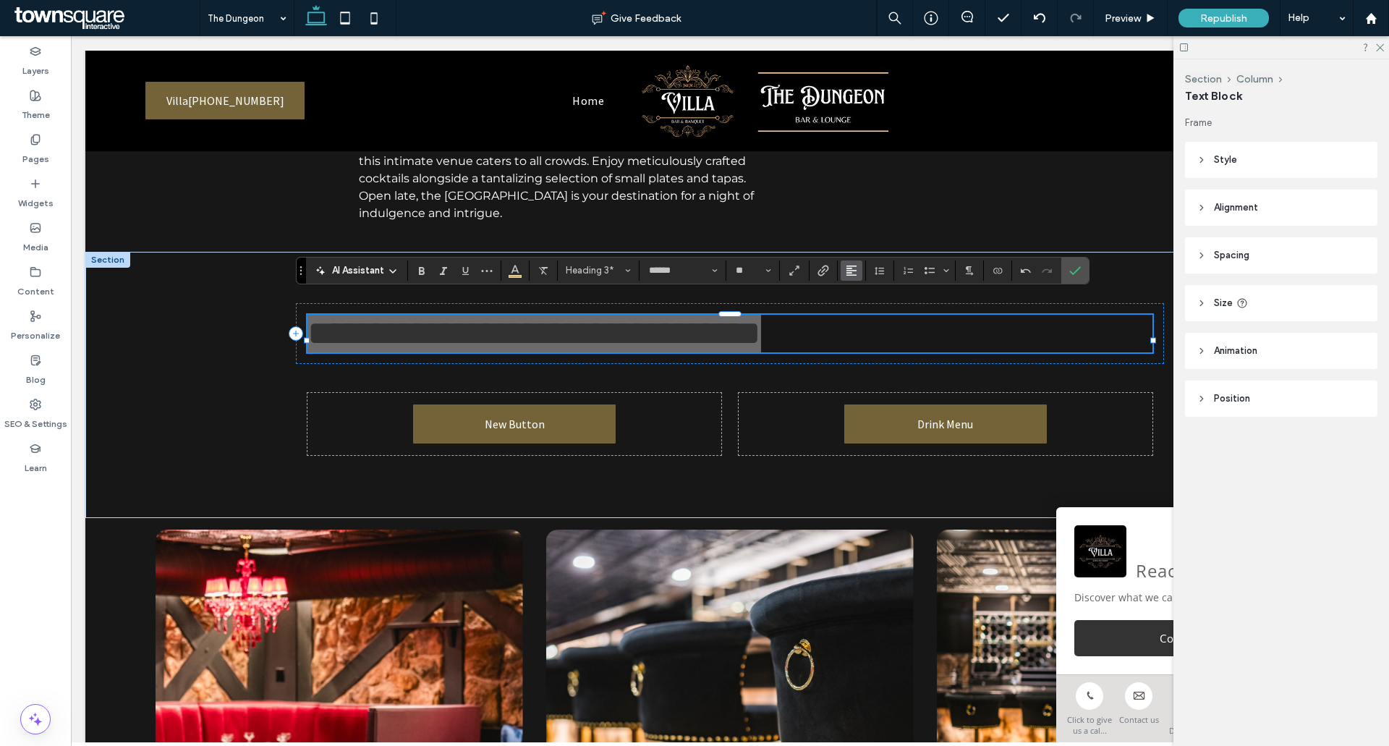
click at [846, 275] on icon "Alignment" at bounding box center [852, 271] width 12 height 12
click at [865, 314] on icon "ui.textEditor.alignment.center" at bounding box center [863, 315] width 12 height 12
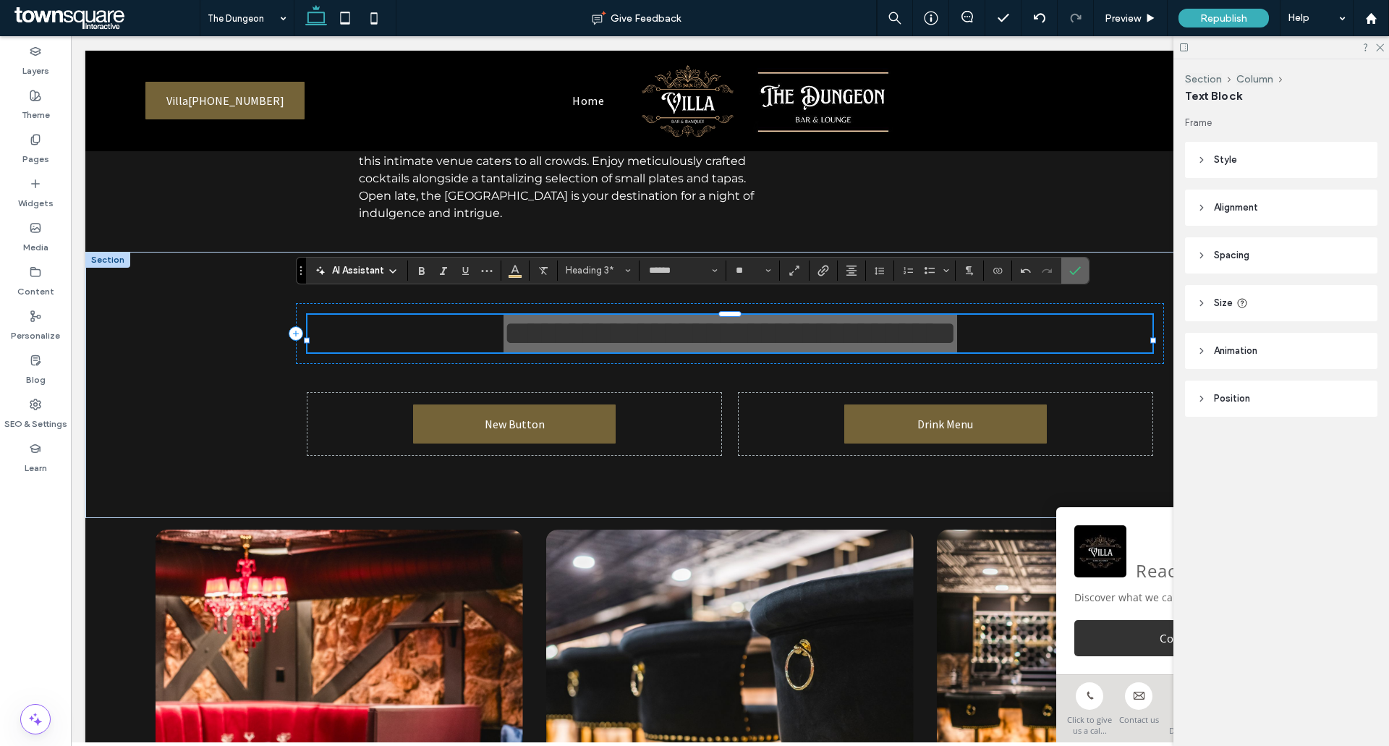
click at [1082, 270] on label "Confirm" at bounding box center [1075, 271] width 22 height 26
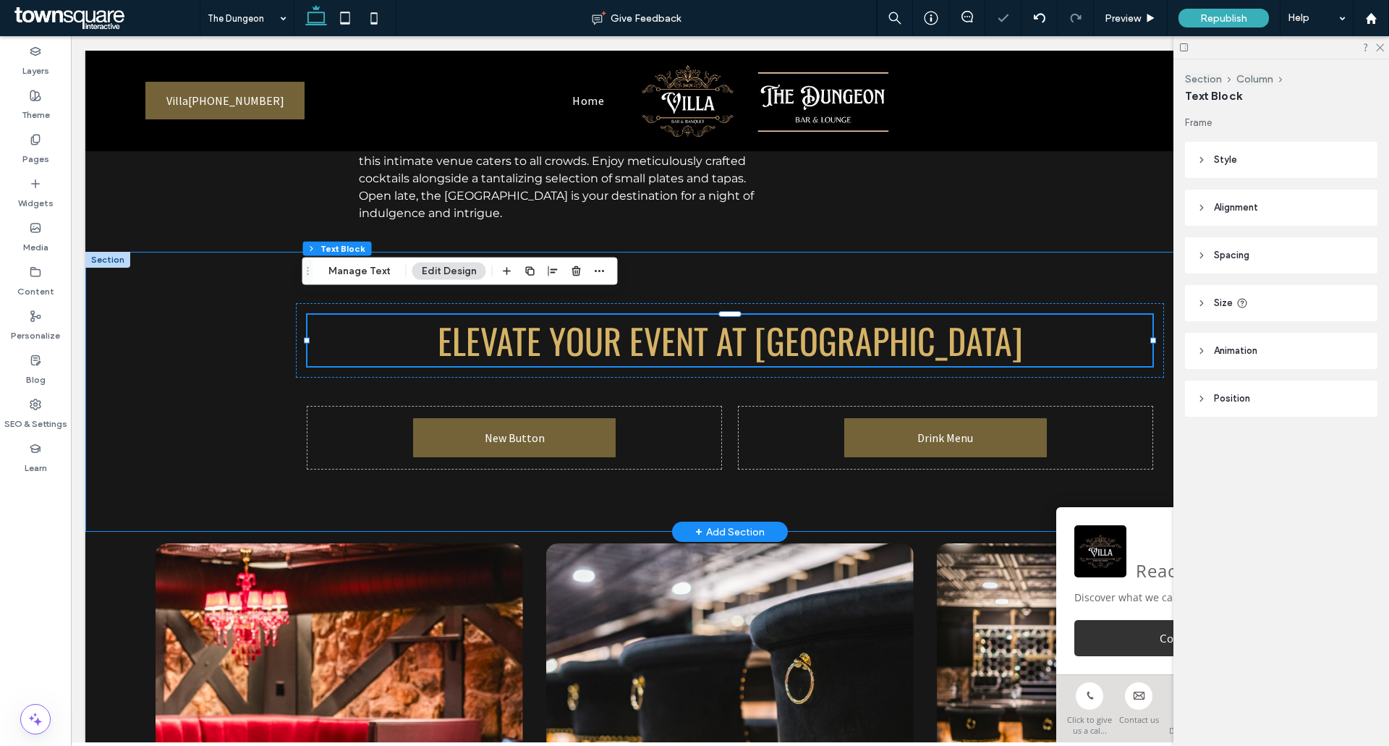
click at [210, 375] on div "Elevate Your Event at The Dungeon New Button Drink Menu" at bounding box center [729, 392] width 1289 height 281
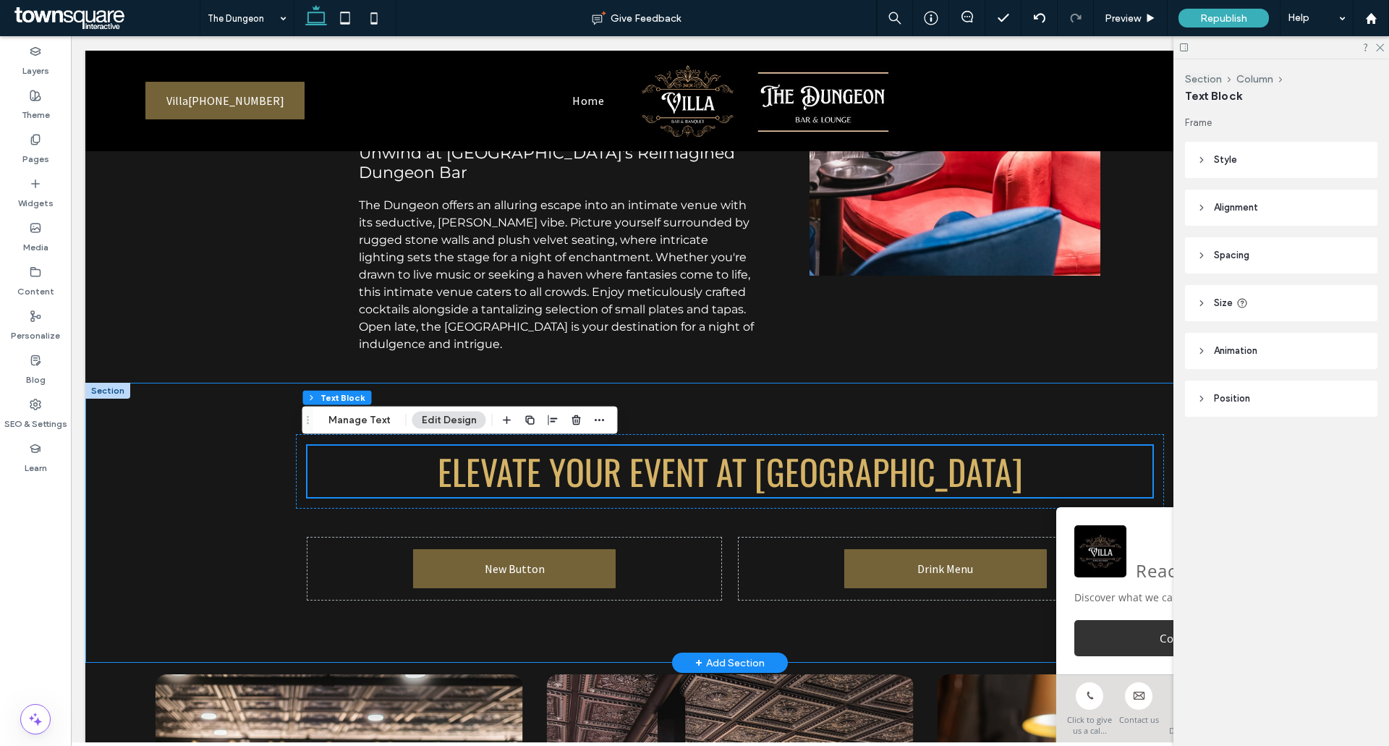
scroll to position [237, 0]
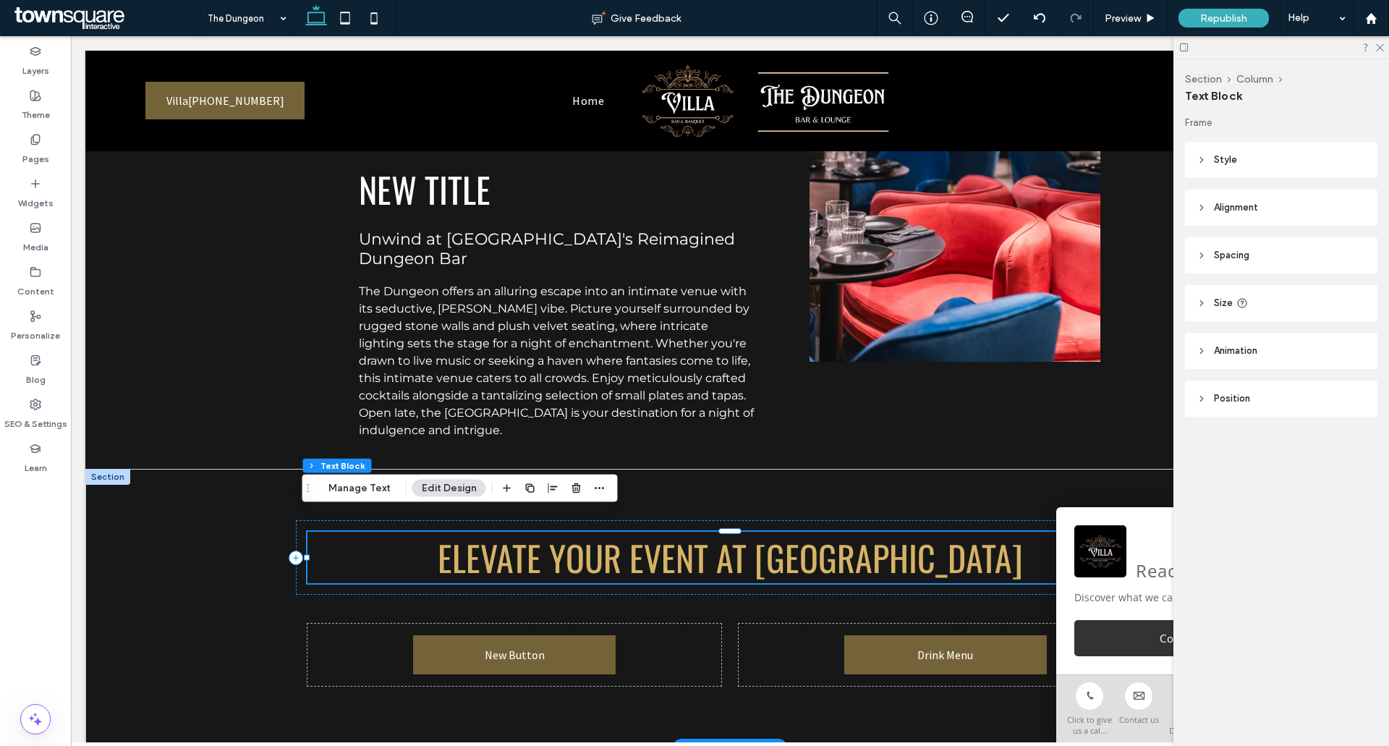
click at [757, 538] on span "Elevate Your Event at The Dungeon" at bounding box center [730, 557] width 585 height 51
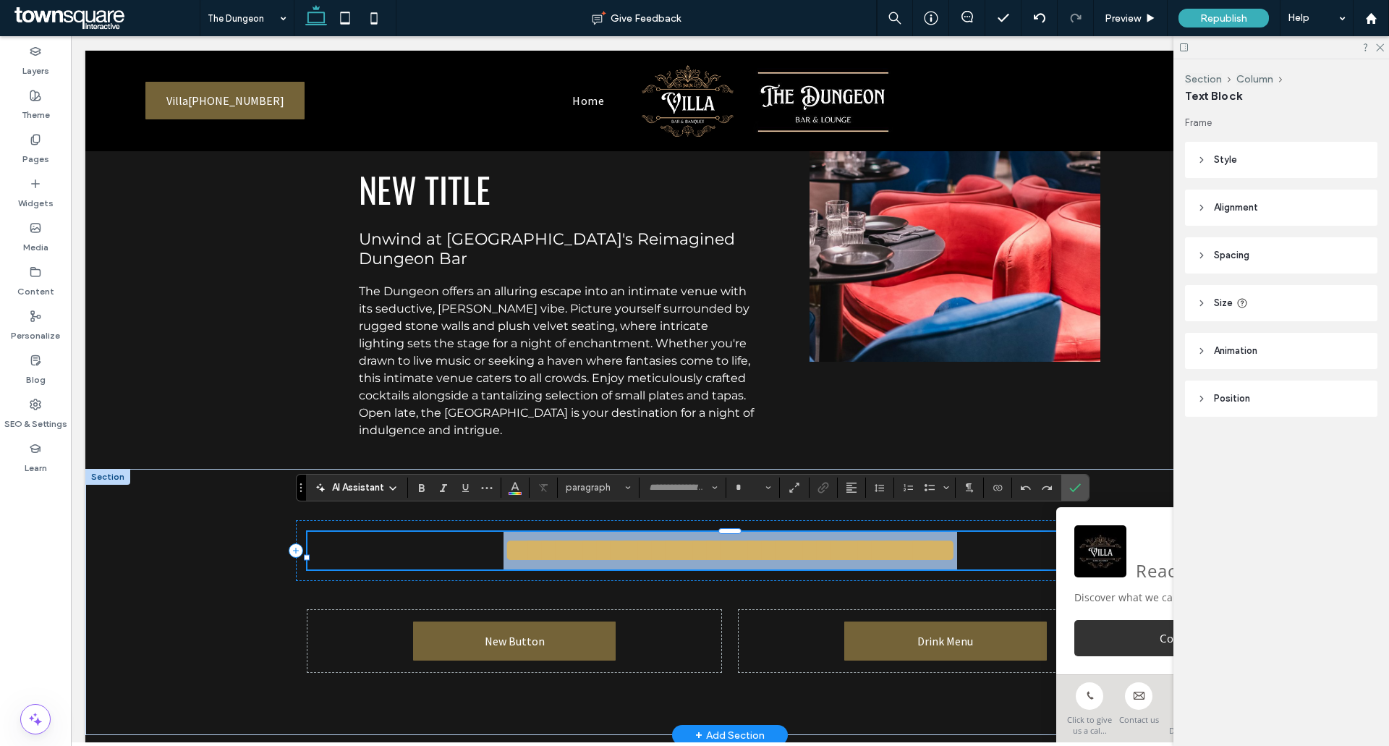
type input "******"
type input "**"
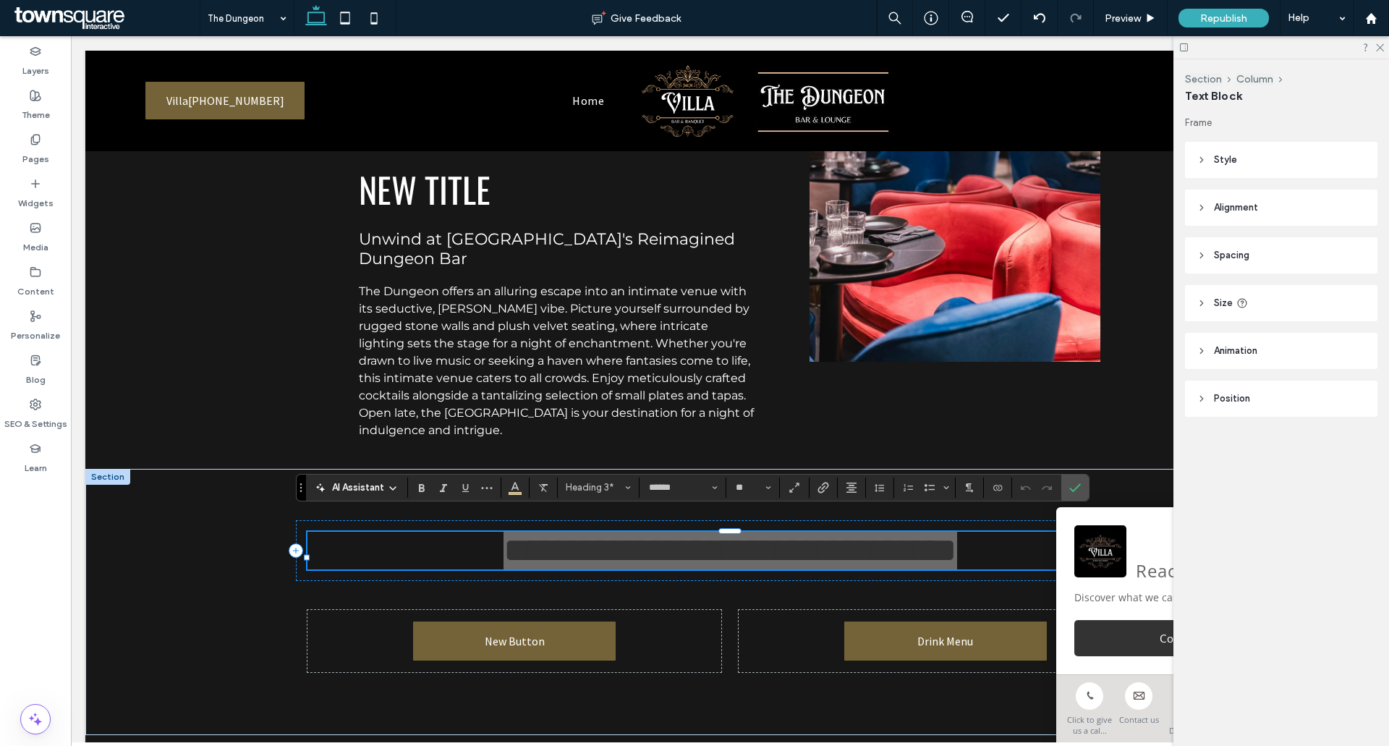
click at [353, 491] on span "AI Assistant" at bounding box center [358, 487] width 52 height 14
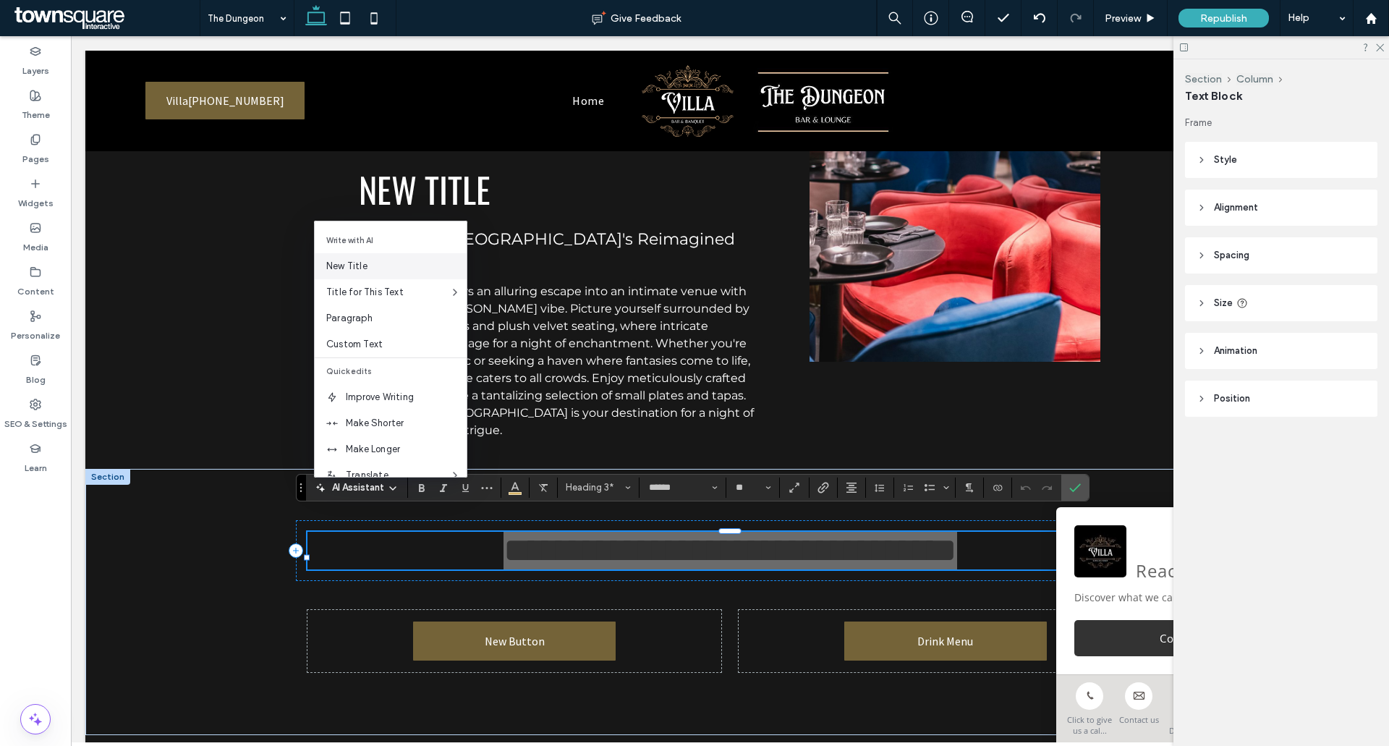
click at [360, 266] on span "New Title" at bounding box center [396, 266] width 140 height 14
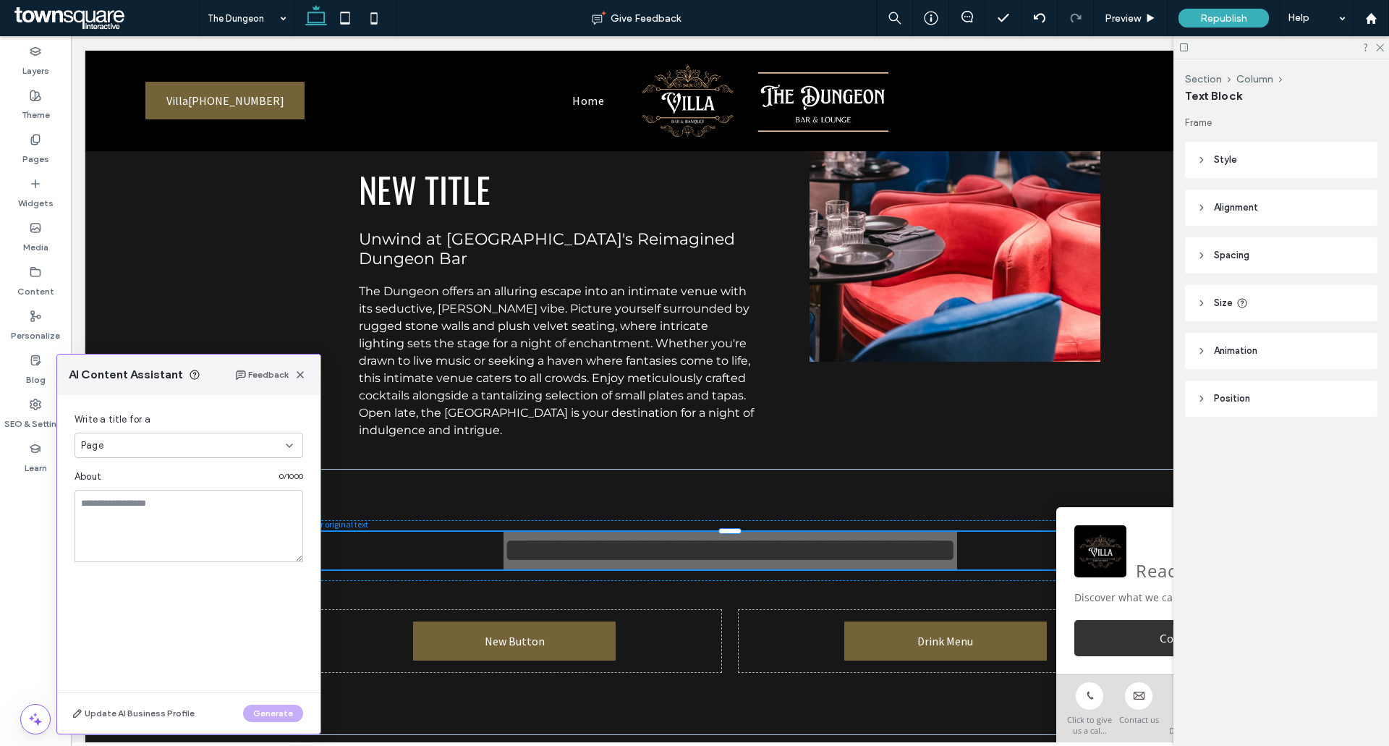
click at [103, 520] on textarea at bounding box center [189, 526] width 229 height 72
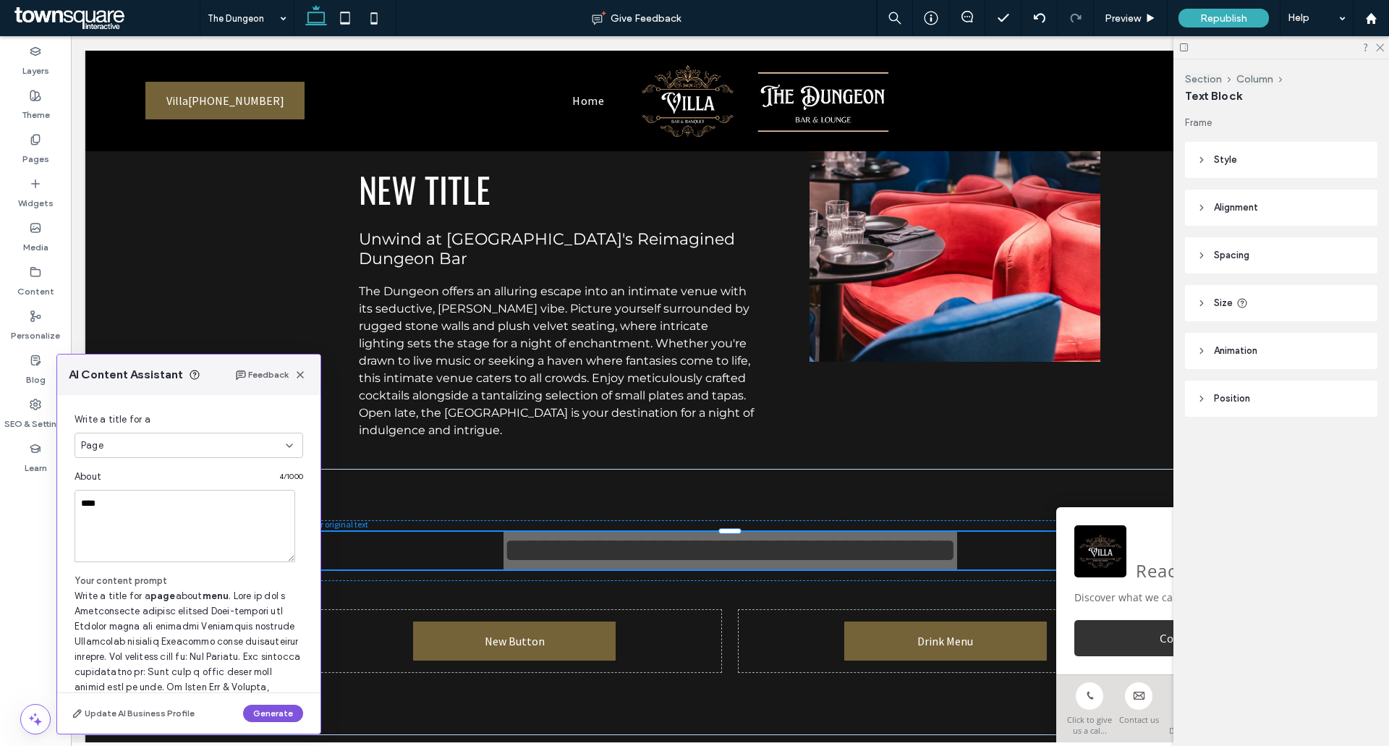
type textarea "****"
click at [293, 708] on button "Generate" at bounding box center [273, 713] width 60 height 17
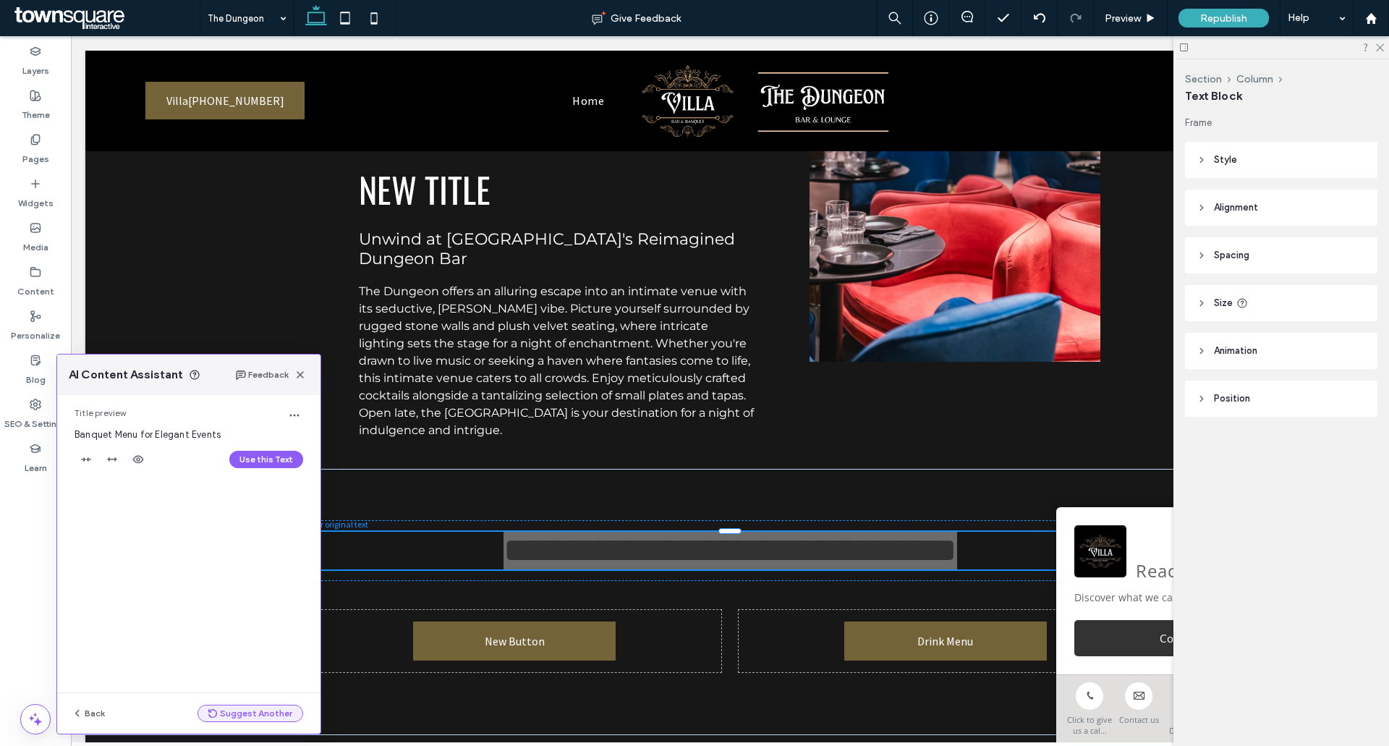
click at [216, 711] on icon "button" at bounding box center [213, 714] width 12 height 12
click at [217, 715] on use "button" at bounding box center [212, 713] width 9 height 9
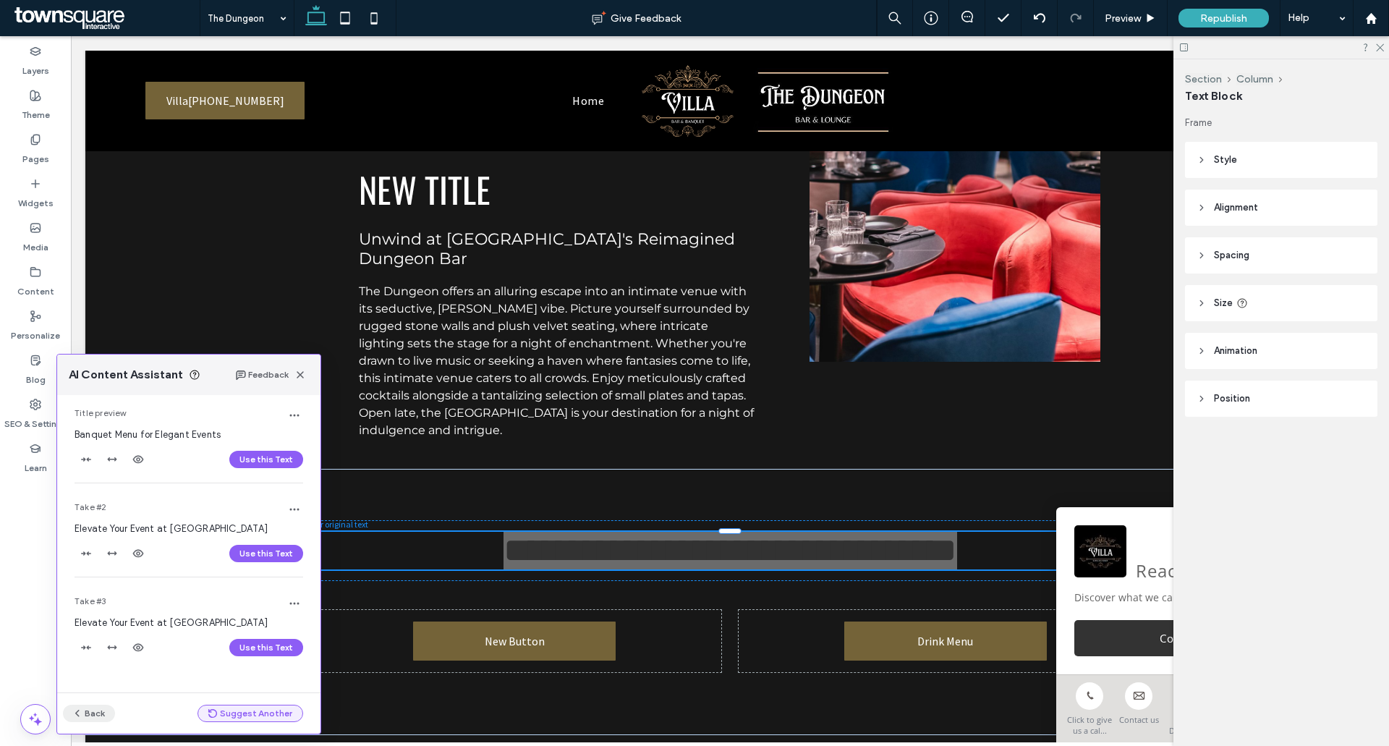
click at [88, 718] on button "Back" at bounding box center [89, 713] width 52 height 17
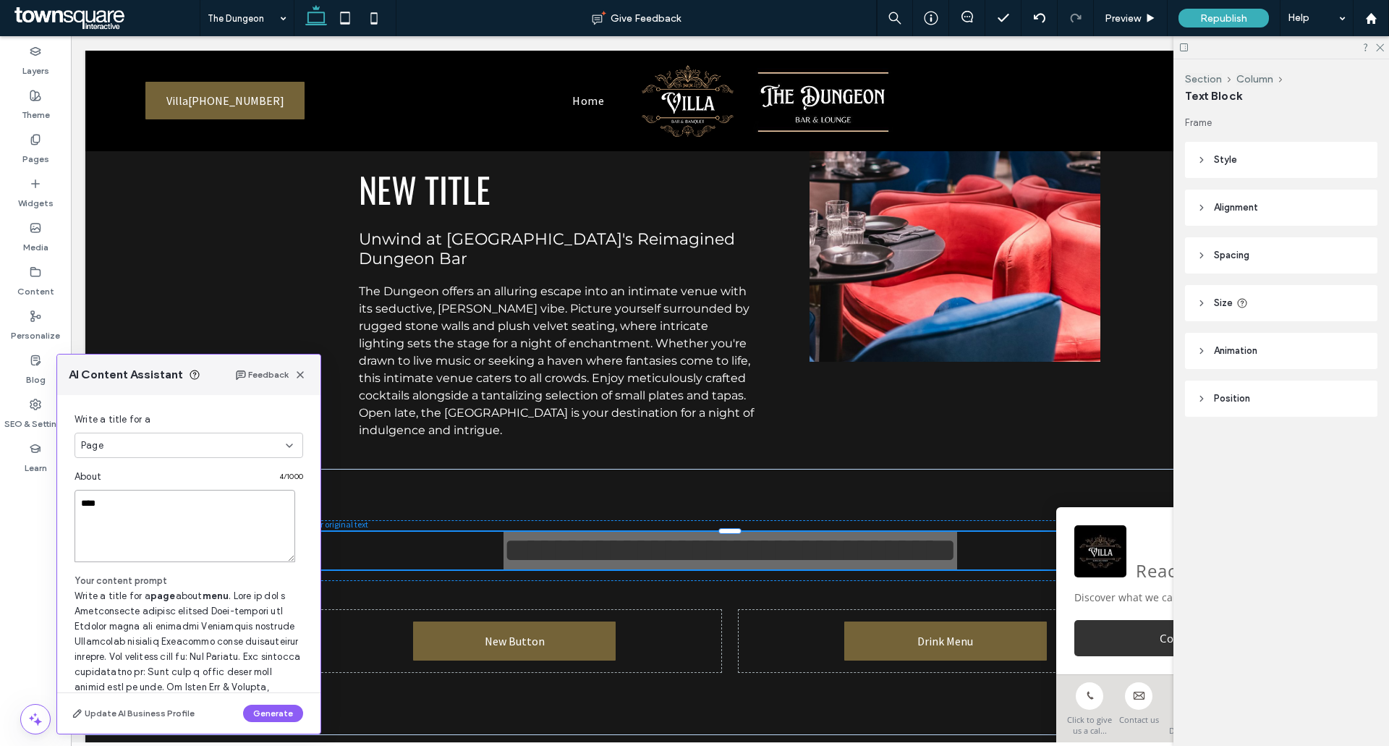
click at [153, 516] on textarea "****" at bounding box center [185, 526] width 221 height 72
click at [78, 501] on textarea "****" at bounding box center [185, 526] width 221 height 72
click at [150, 438] on div "Page" at bounding box center [183, 445] width 205 height 14
click at [111, 499] on span "Section" at bounding box center [98, 496] width 35 height 14
click at [276, 711] on button "Generate" at bounding box center [273, 713] width 60 height 17
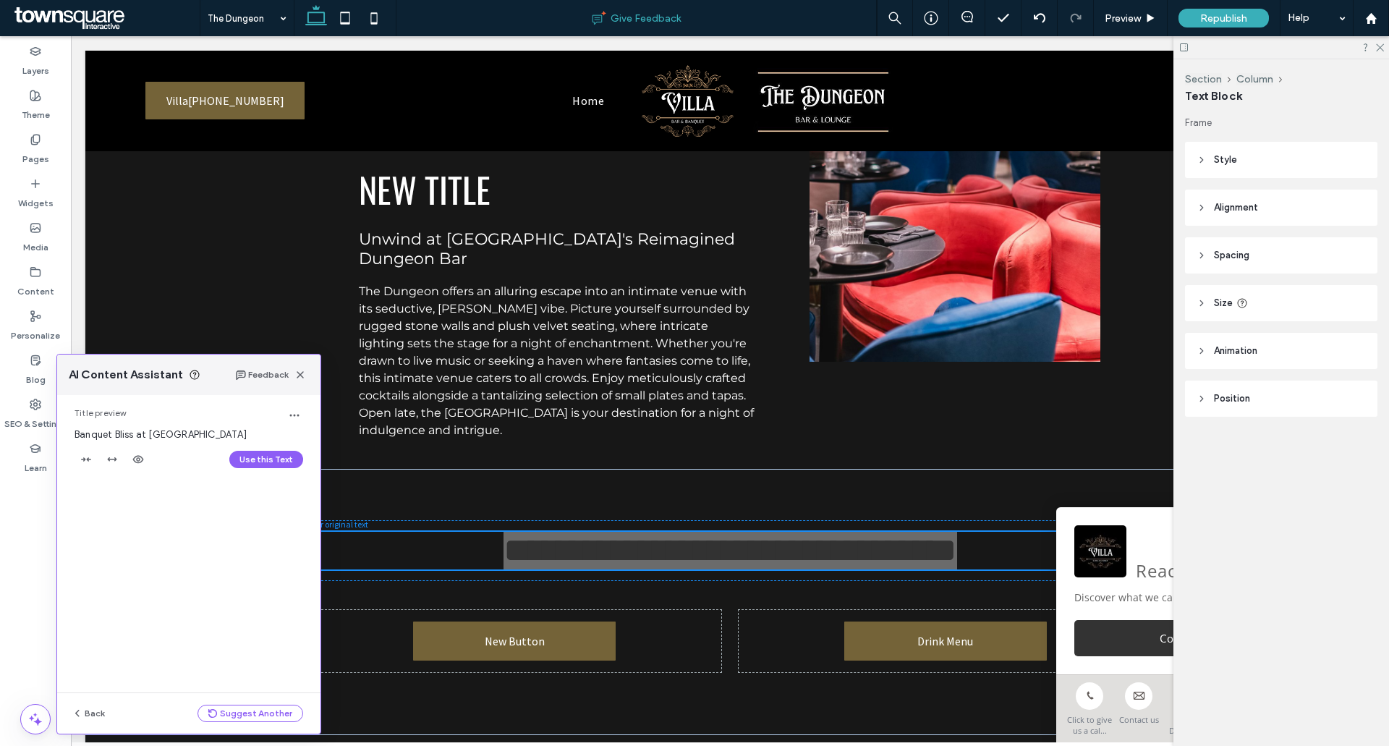
scroll to position [391, 0]
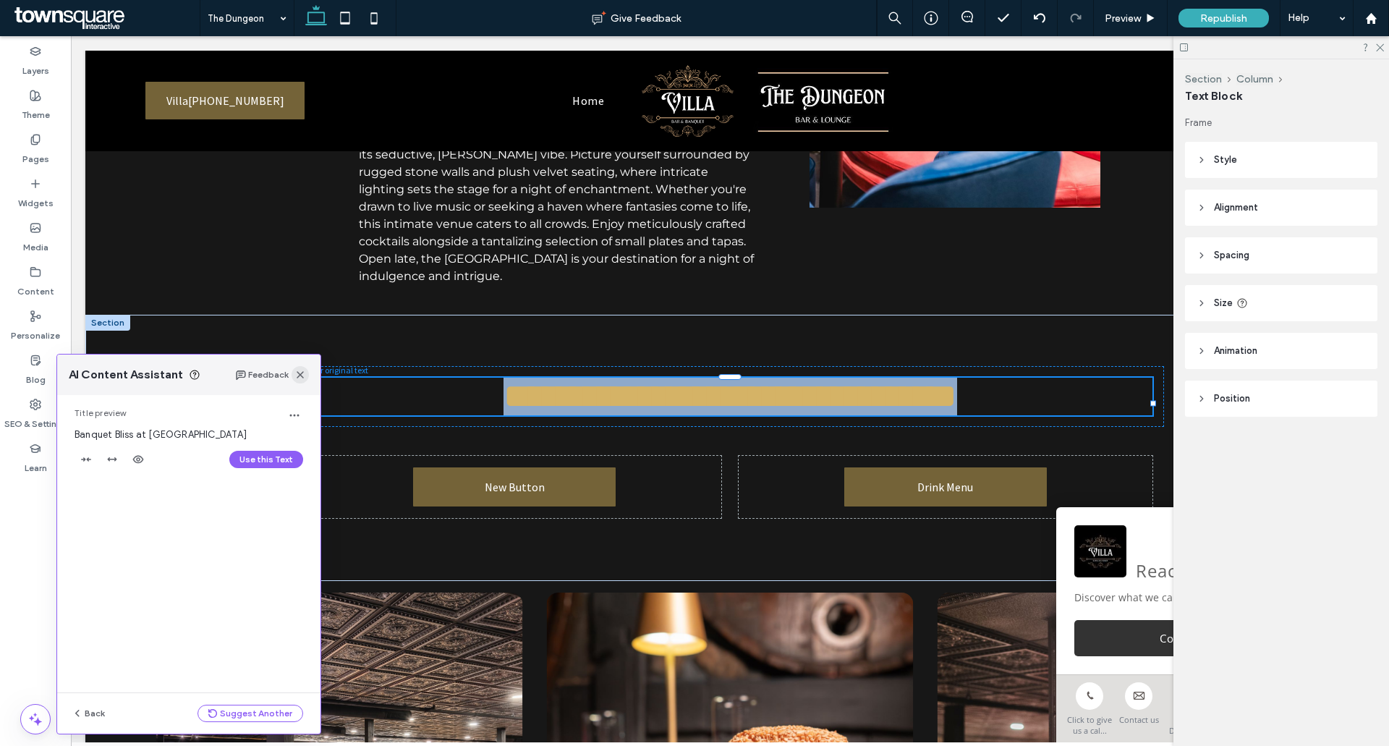
drag, startPoint x: 303, startPoint y: 378, endPoint x: 313, endPoint y: 371, distance: 11.9
click at [303, 378] on div "Feedback" at bounding box center [272, 374] width 74 height 17
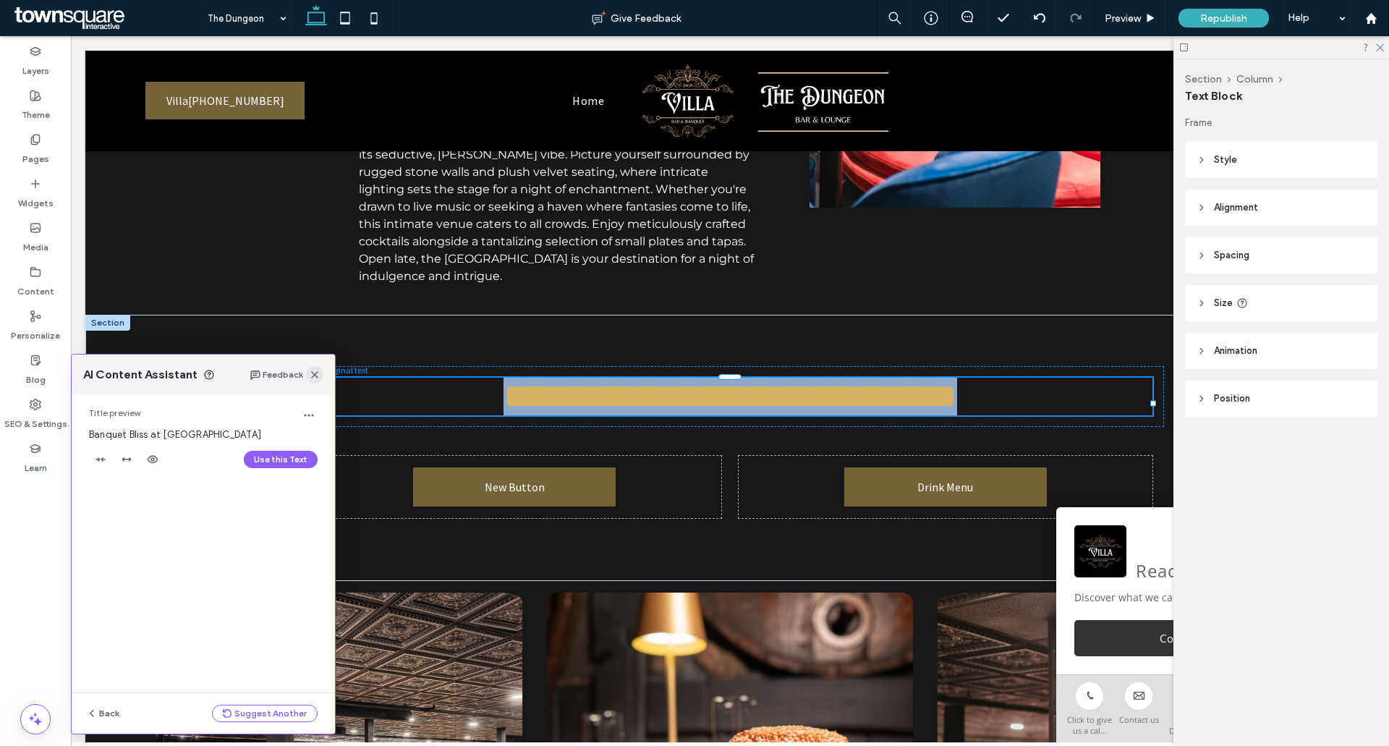
click at [313, 378] on icon "button" at bounding box center [315, 375] width 12 height 12
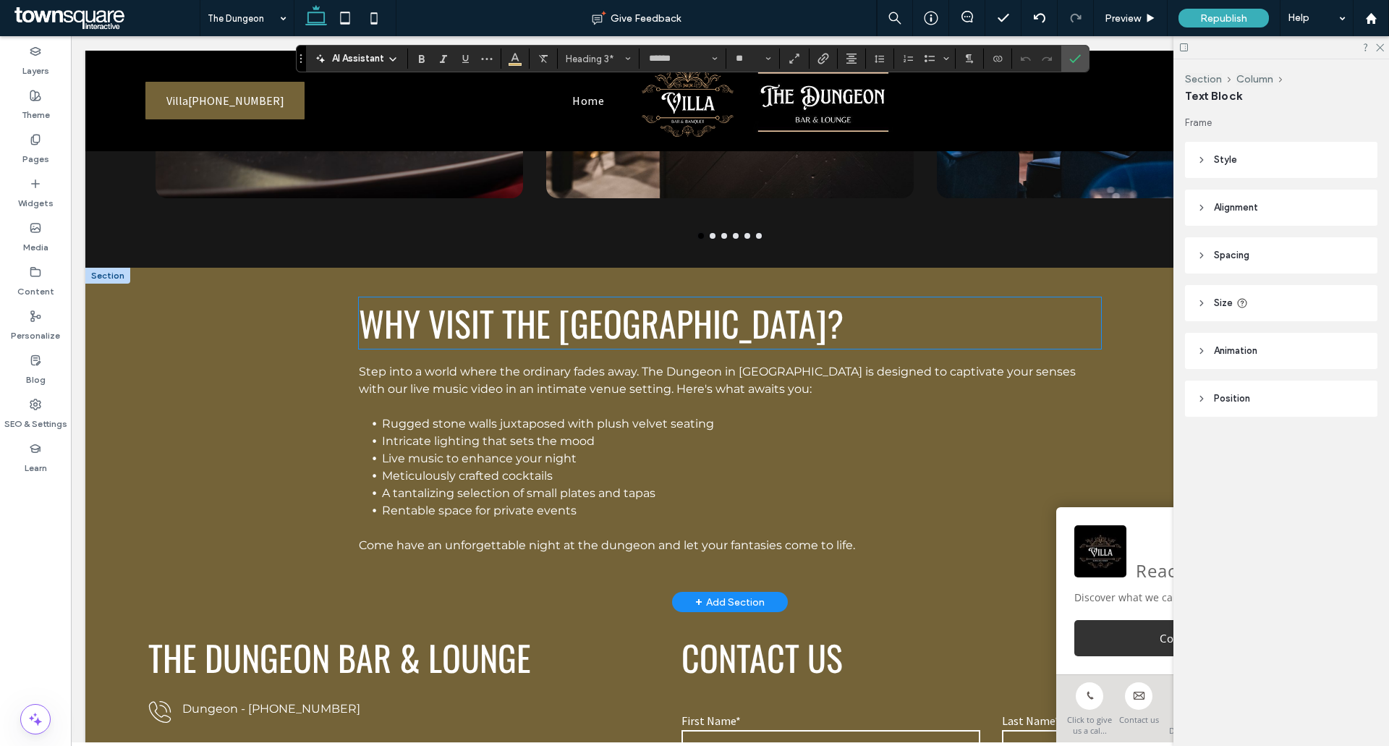
scroll to position [1260, 0]
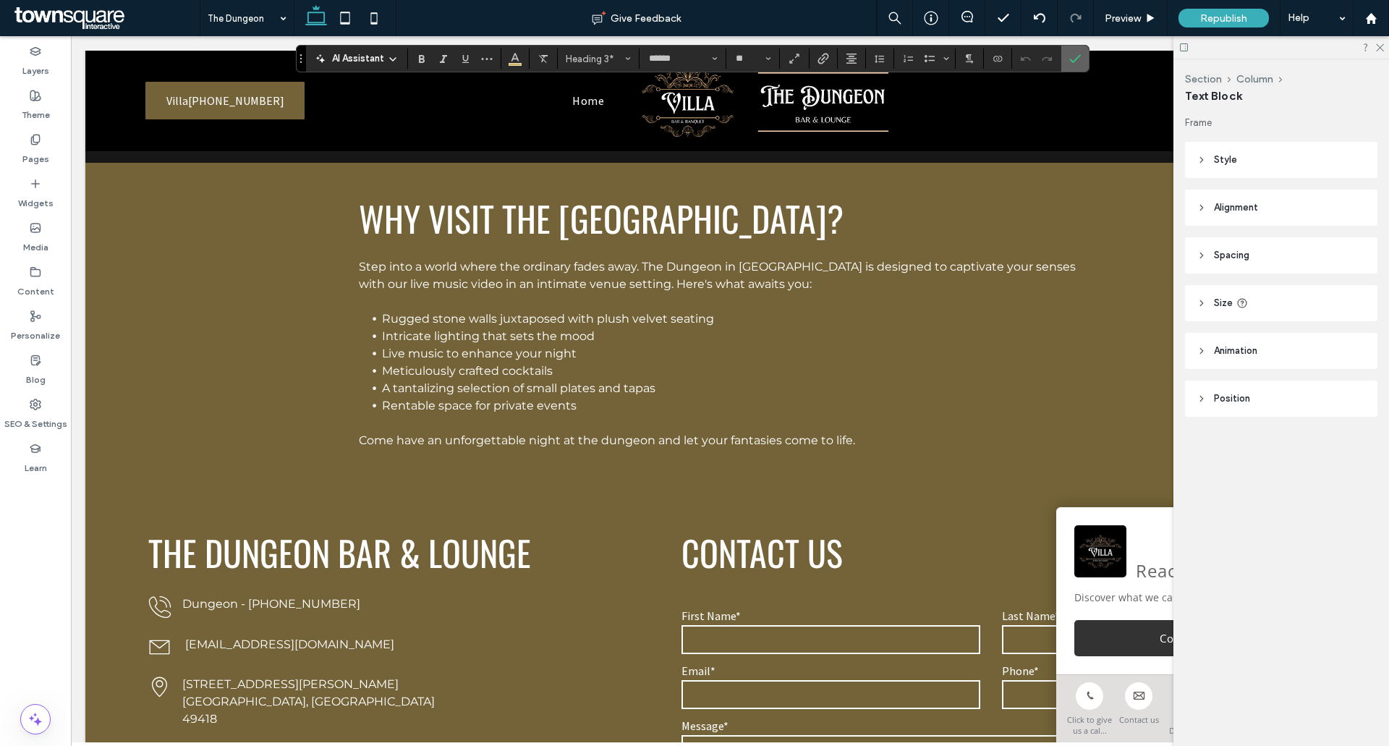
click at [1071, 66] on span "Confirm" at bounding box center [1072, 59] width 7 height 26
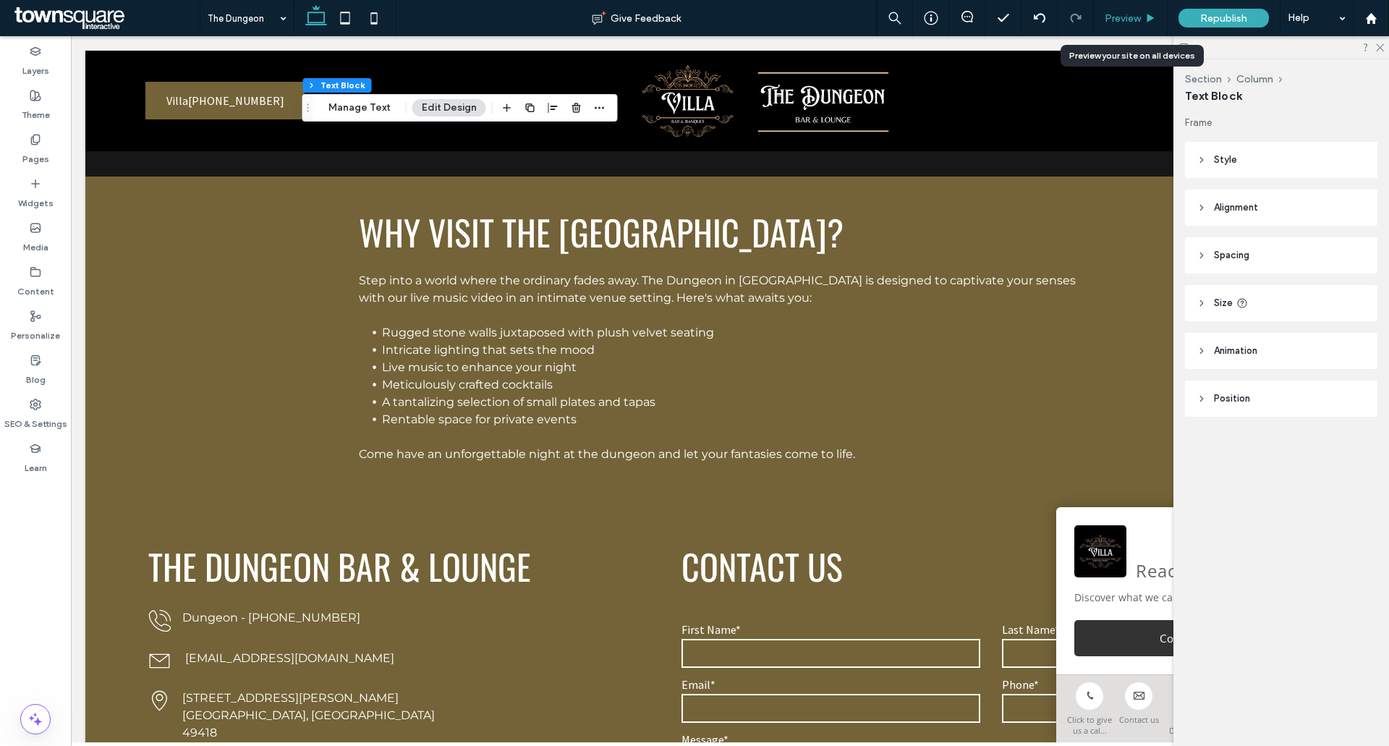
click at [1135, 25] on div "Preview" at bounding box center [1131, 18] width 74 height 36
click at [1120, 17] on span "Preview" at bounding box center [1123, 18] width 36 height 12
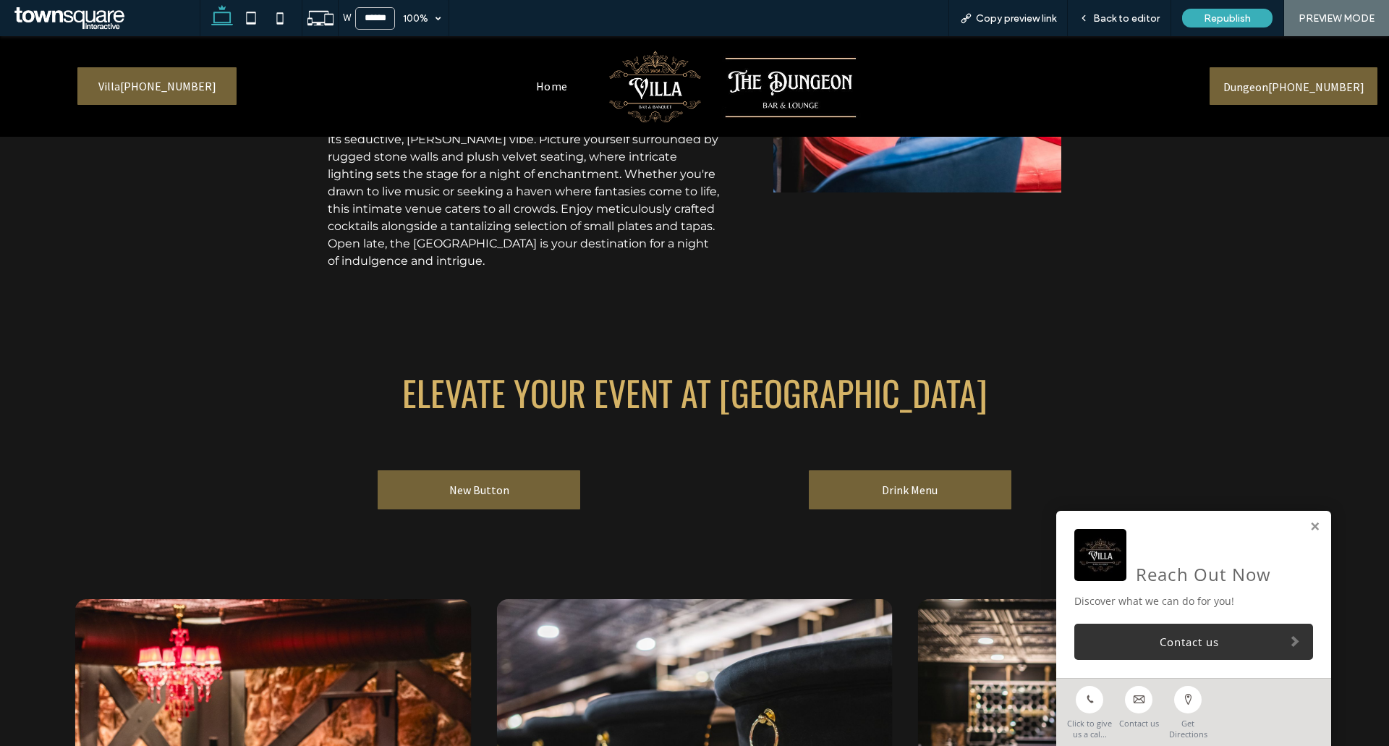
scroll to position [433, 0]
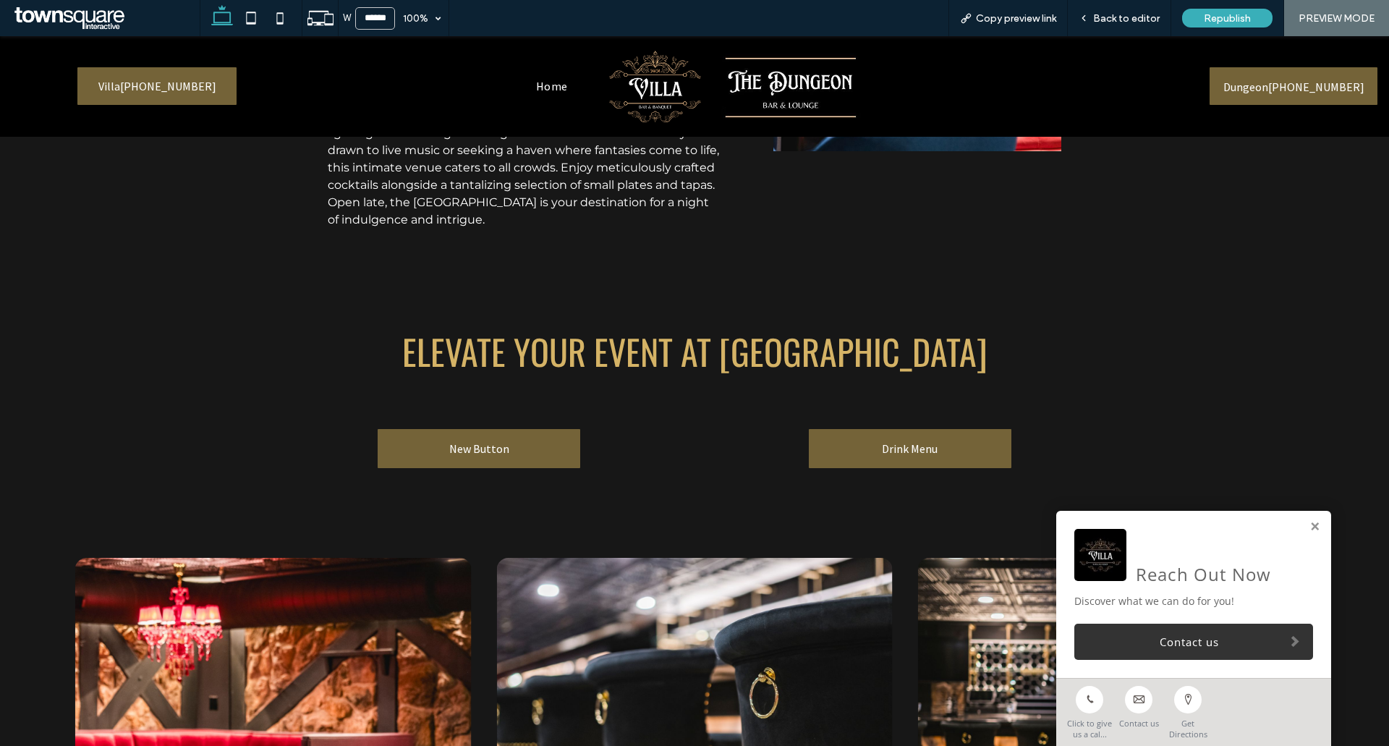
drag, startPoint x: 198, startPoint y: 352, endPoint x: 318, endPoint y: 331, distance: 121.2
click at [199, 352] on div "Elevate Your Event at The Dungeon New Button Drink Menu" at bounding box center [694, 402] width 1389 height 289
click at [1094, 17] on div "Back to editor" at bounding box center [1119, 18] width 103 height 12
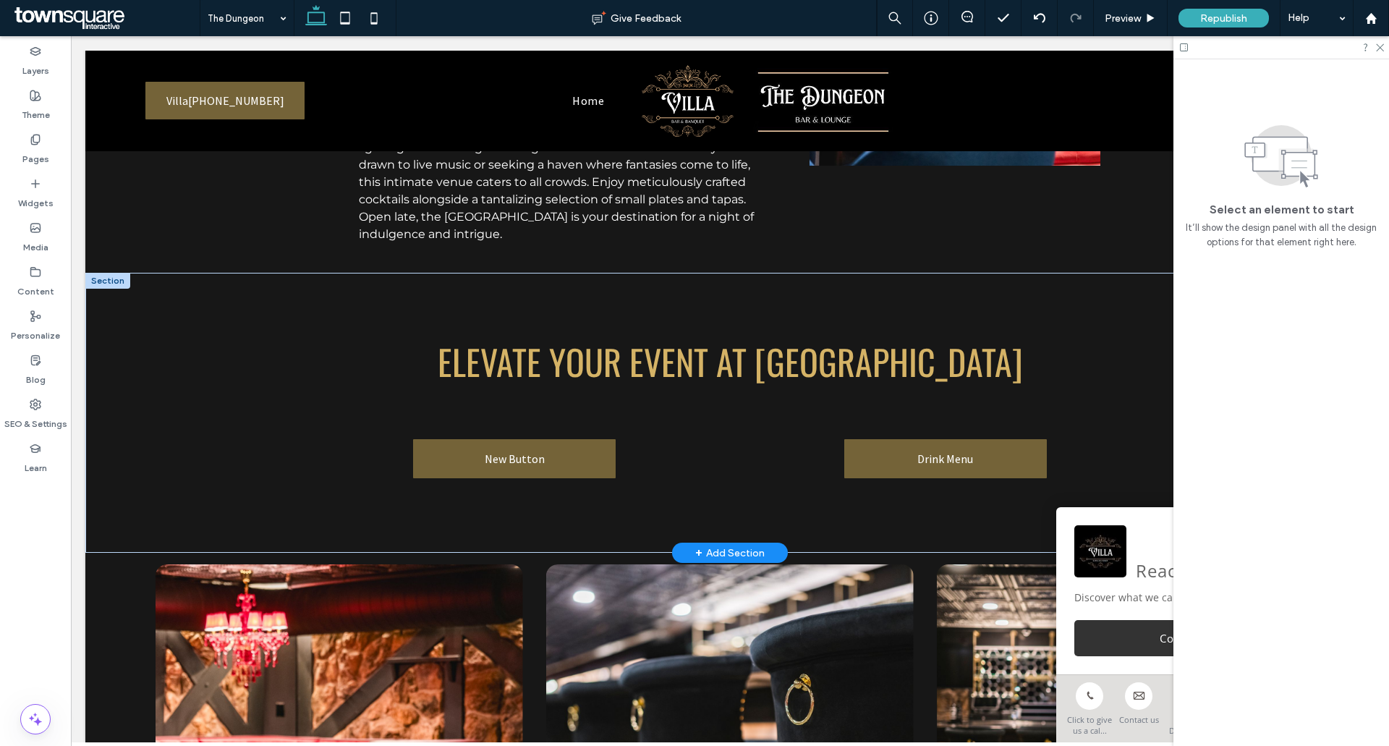
scroll to position [448, 0]
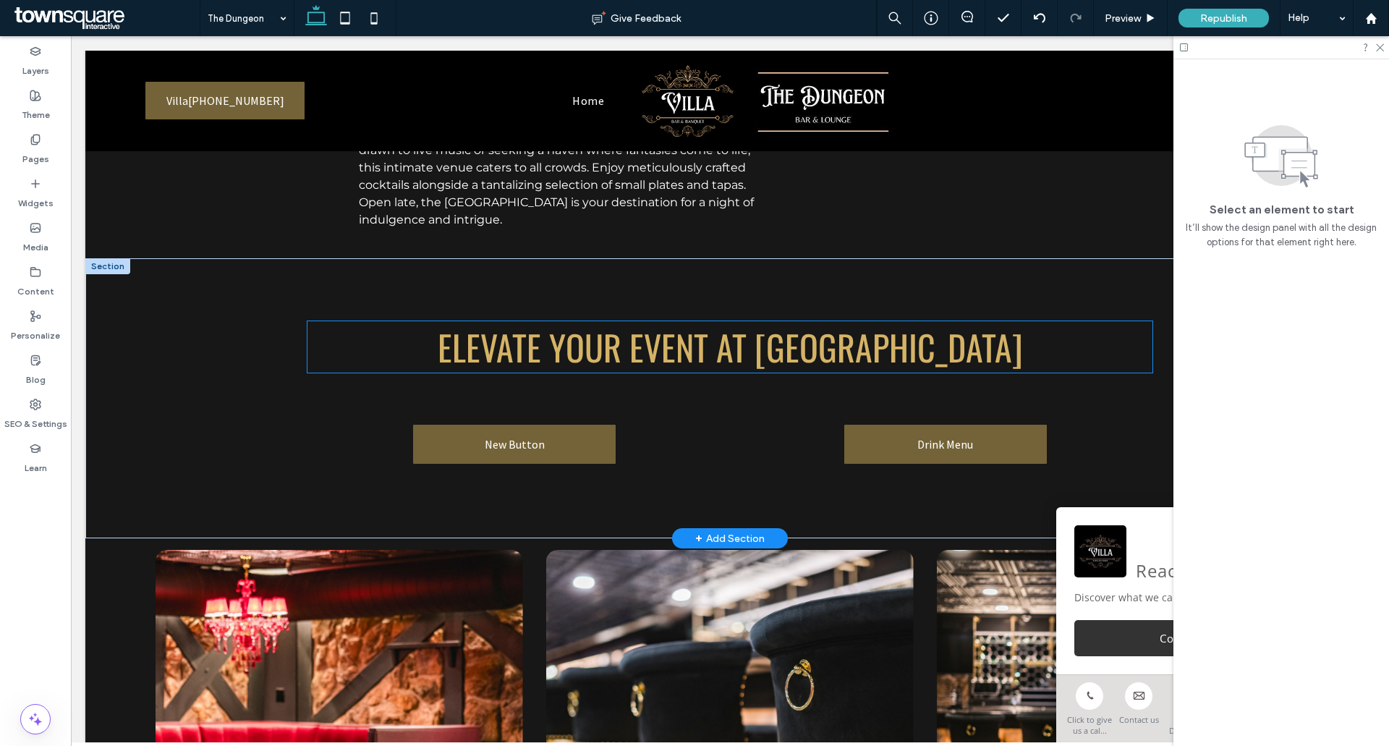
click at [195, 300] on div "Elevate Your Event at The Dungeon New Button Drink Menu" at bounding box center [729, 398] width 1289 height 281
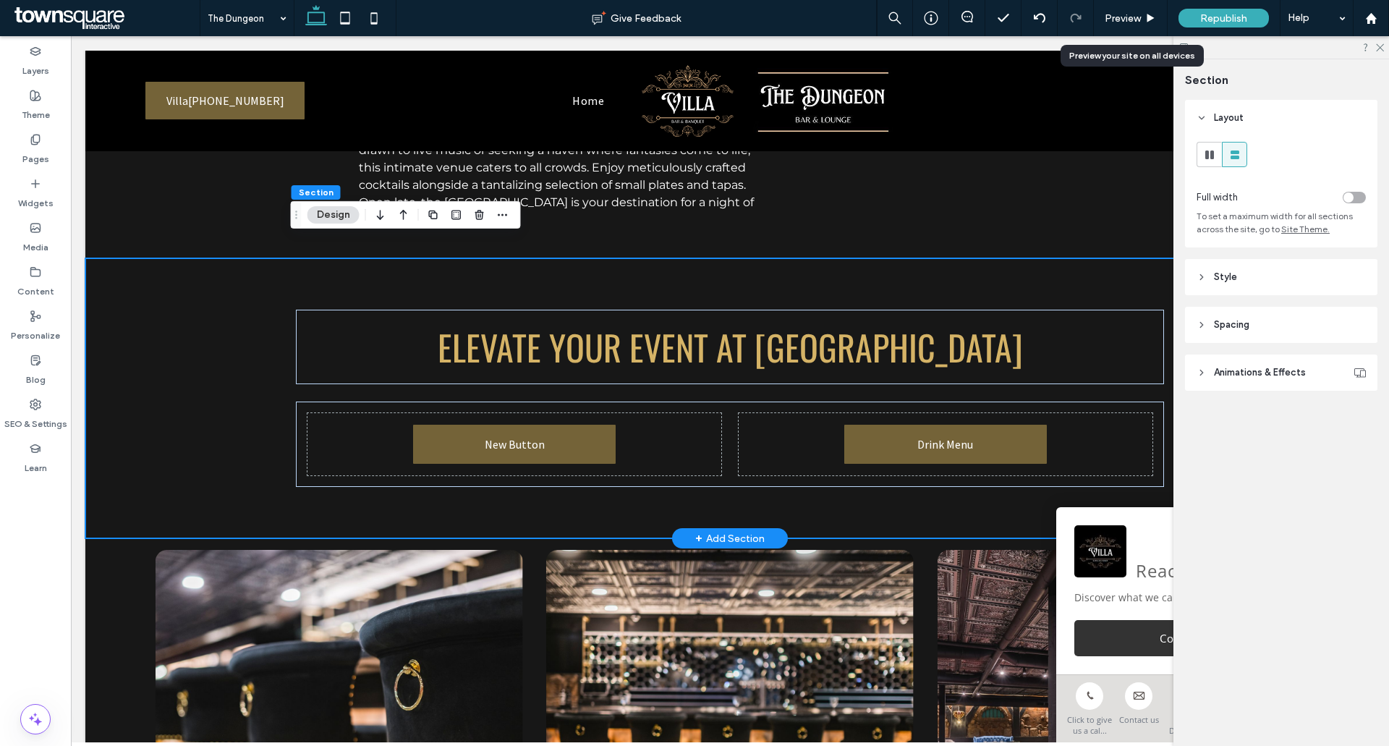
click at [97, 318] on div "Elevate Your Event at The Dungeon New Button Drink Menu" at bounding box center [729, 398] width 1289 height 281
click at [130, 295] on div "Elevate Your Event at The Dungeon New Button Drink Menu" at bounding box center [729, 398] width 1289 height 281
click at [204, 286] on div "Elevate Your Event at The Dungeon New Button Drink Menu" at bounding box center [729, 398] width 1289 height 281
click at [340, 216] on button "Design" at bounding box center [334, 214] width 52 height 17
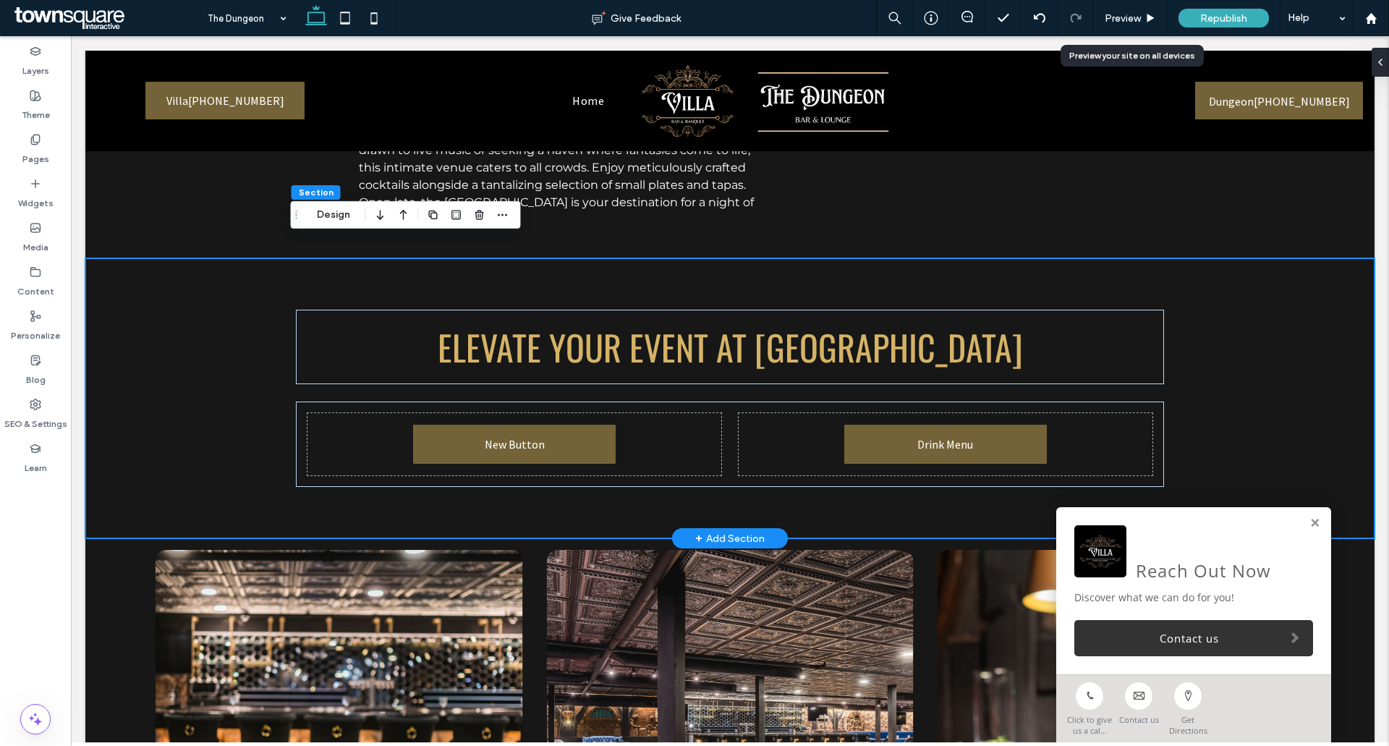
click at [196, 301] on div "Elevate Your Event at The Dungeon New Button Drink Menu" at bounding box center [729, 398] width 1289 height 281
click at [329, 215] on button "Design" at bounding box center [334, 214] width 52 height 17
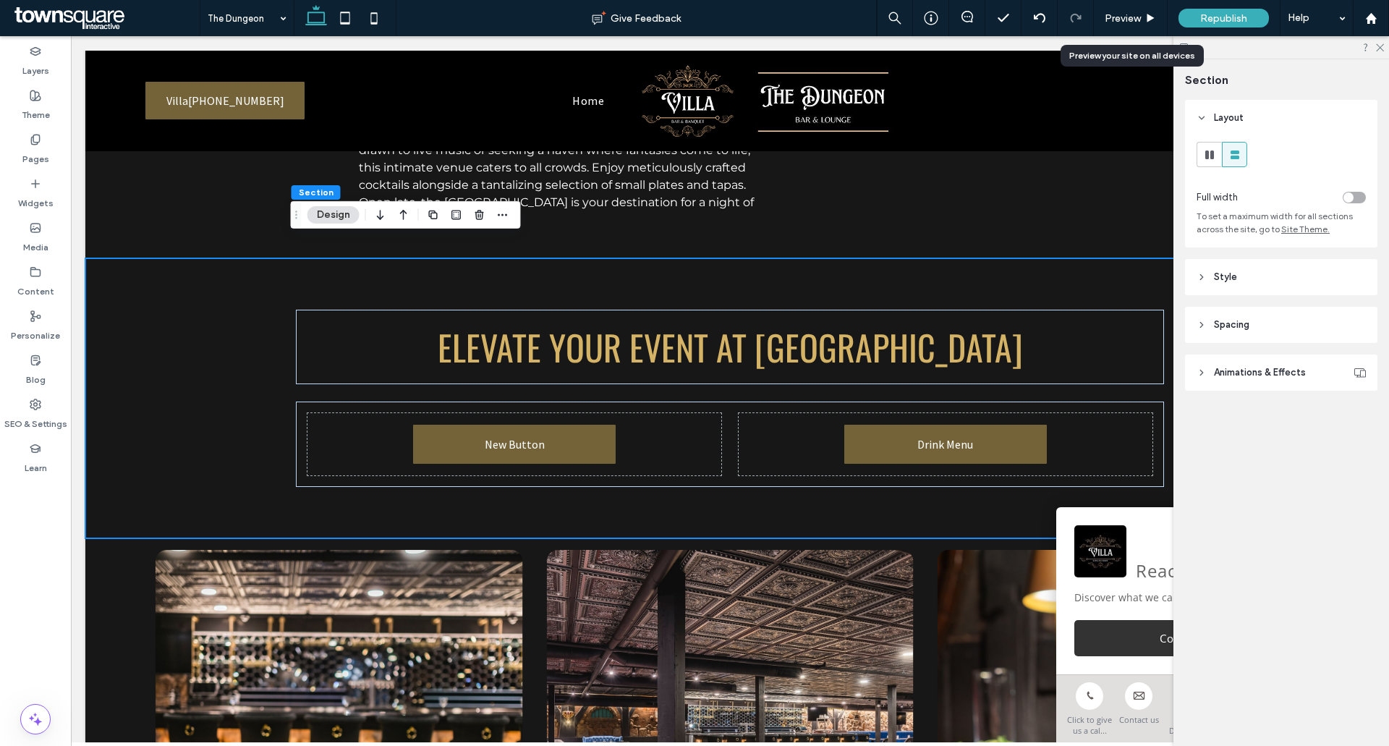
click at [1224, 378] on span "Animations & Effects" at bounding box center [1260, 372] width 92 height 14
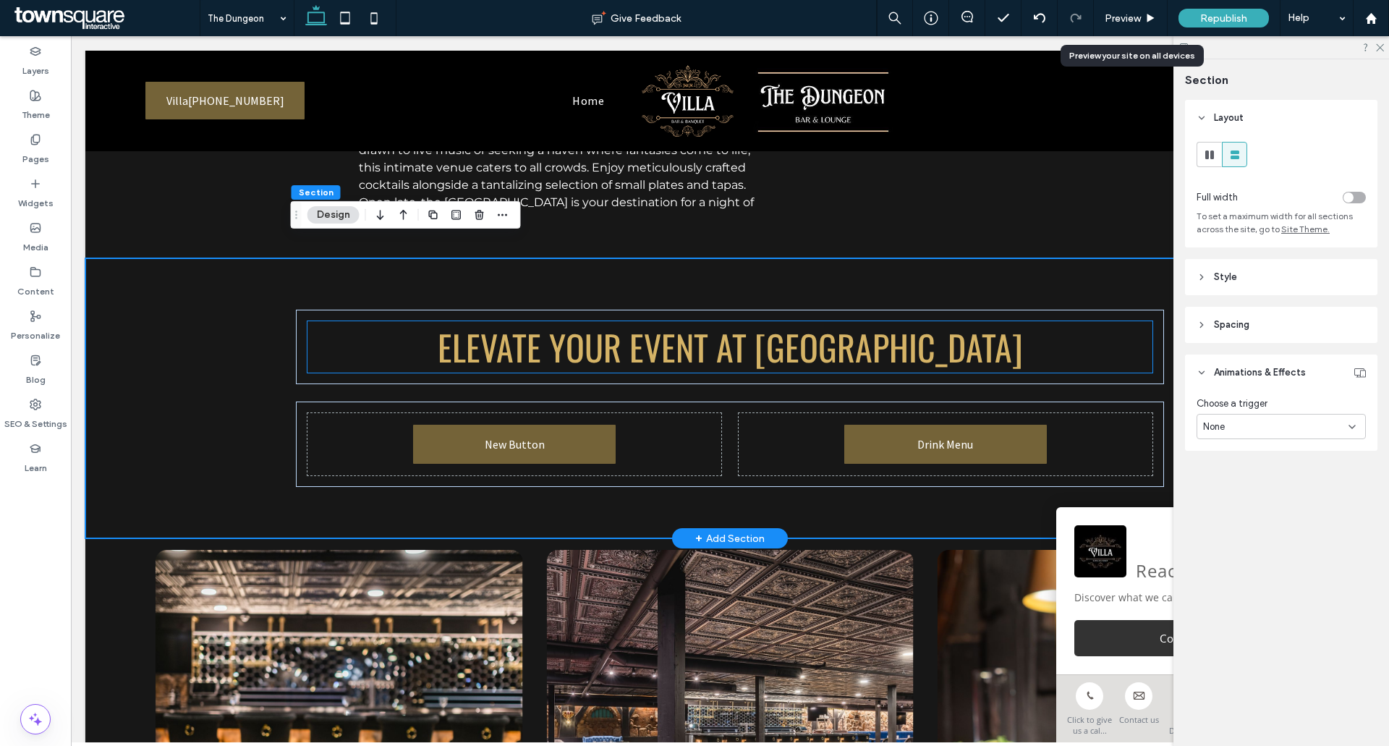
click at [823, 326] on span "Elevate Your Event at The Dungeon" at bounding box center [730, 346] width 585 height 51
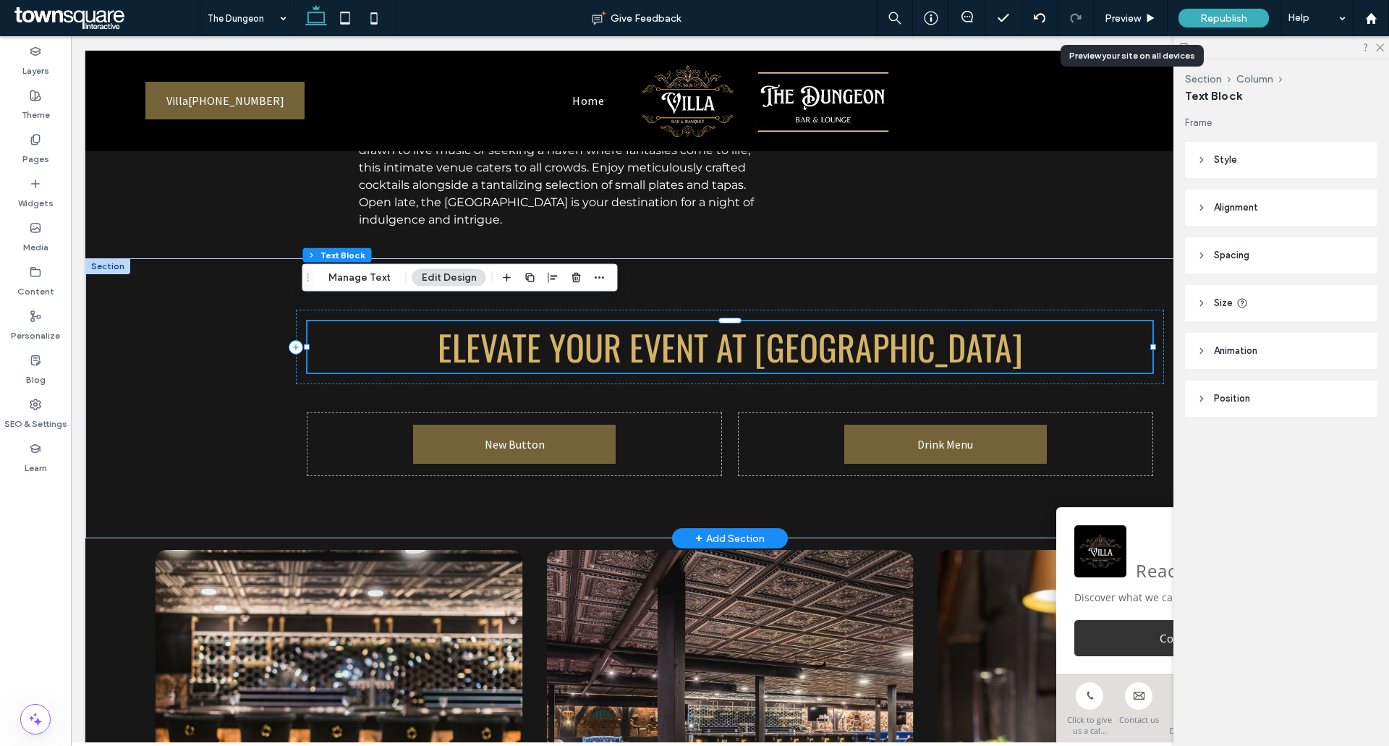
click at [822, 326] on div "Elevate Your Event at The Dungeon" at bounding box center [730, 346] width 845 height 51
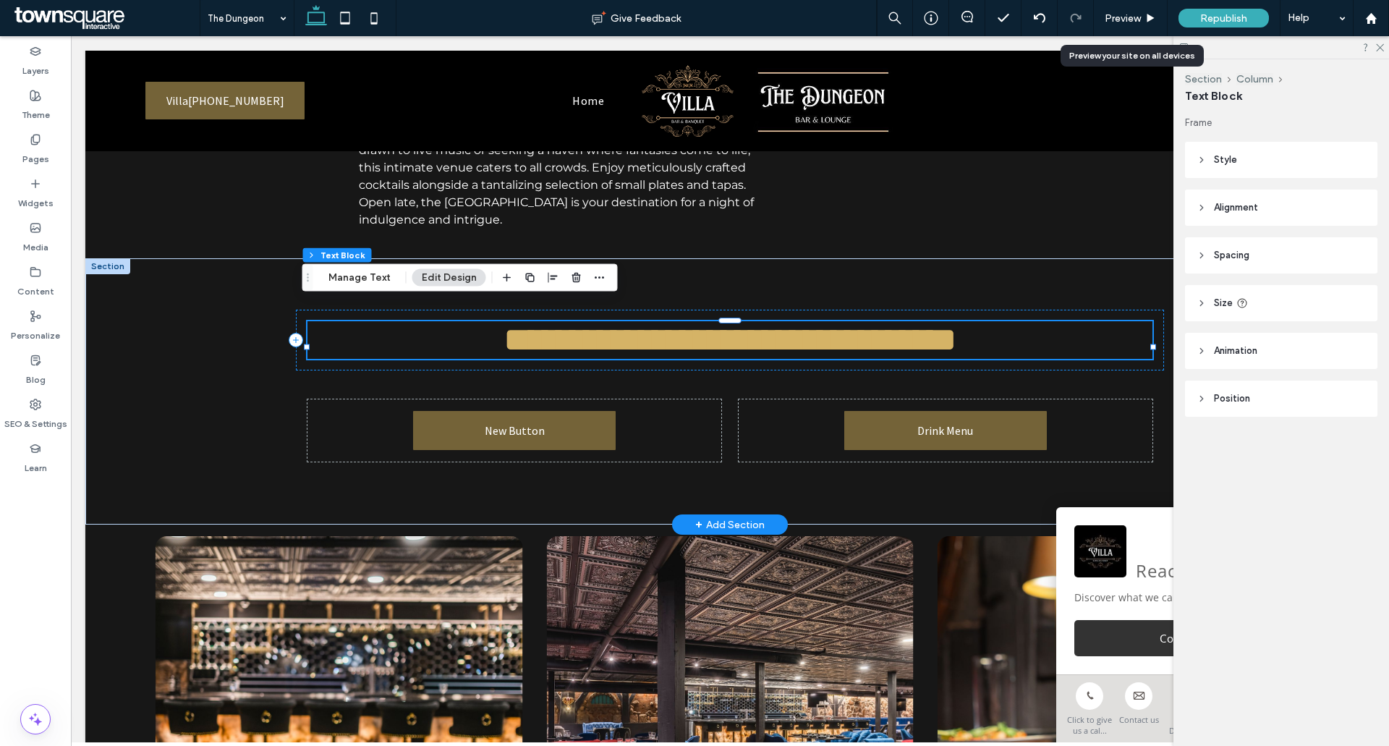
click at [822, 326] on span "**********" at bounding box center [731, 340] width 454 height 34
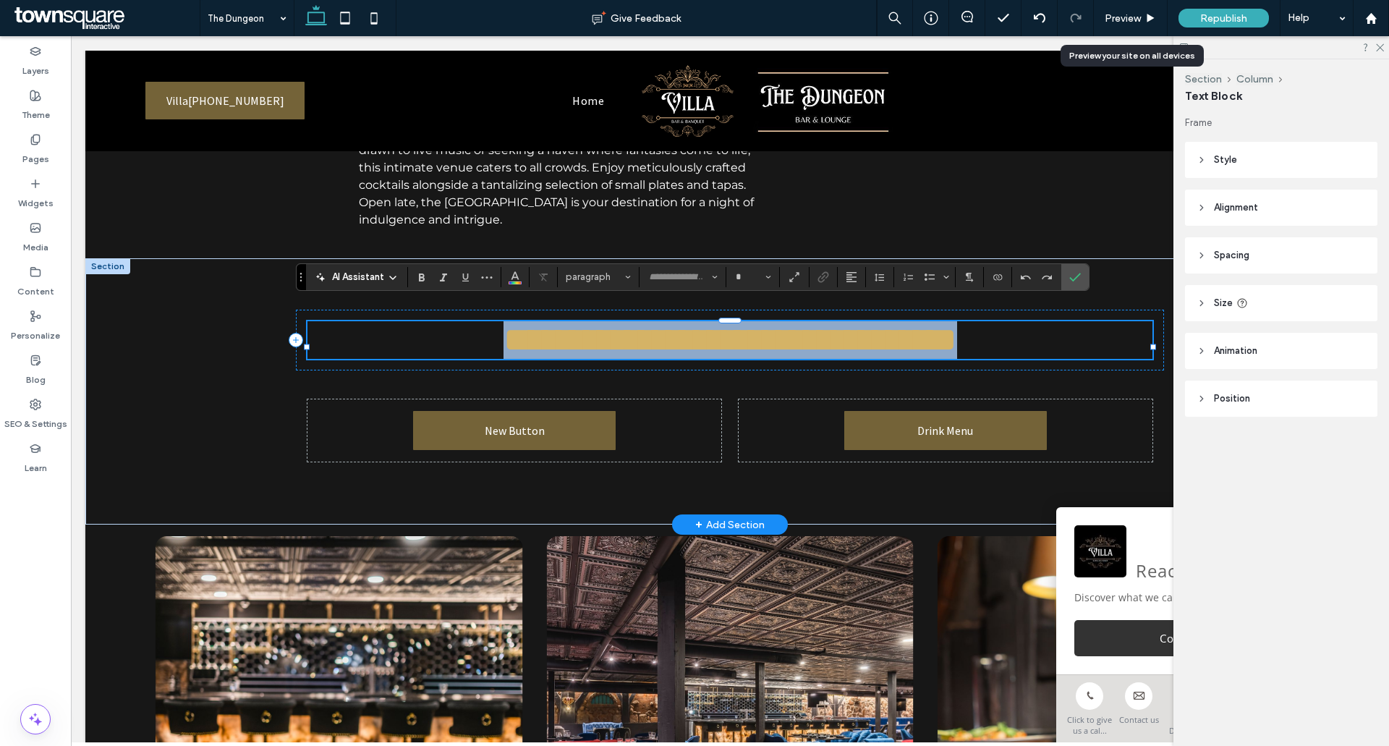
type input "******"
type input "**"
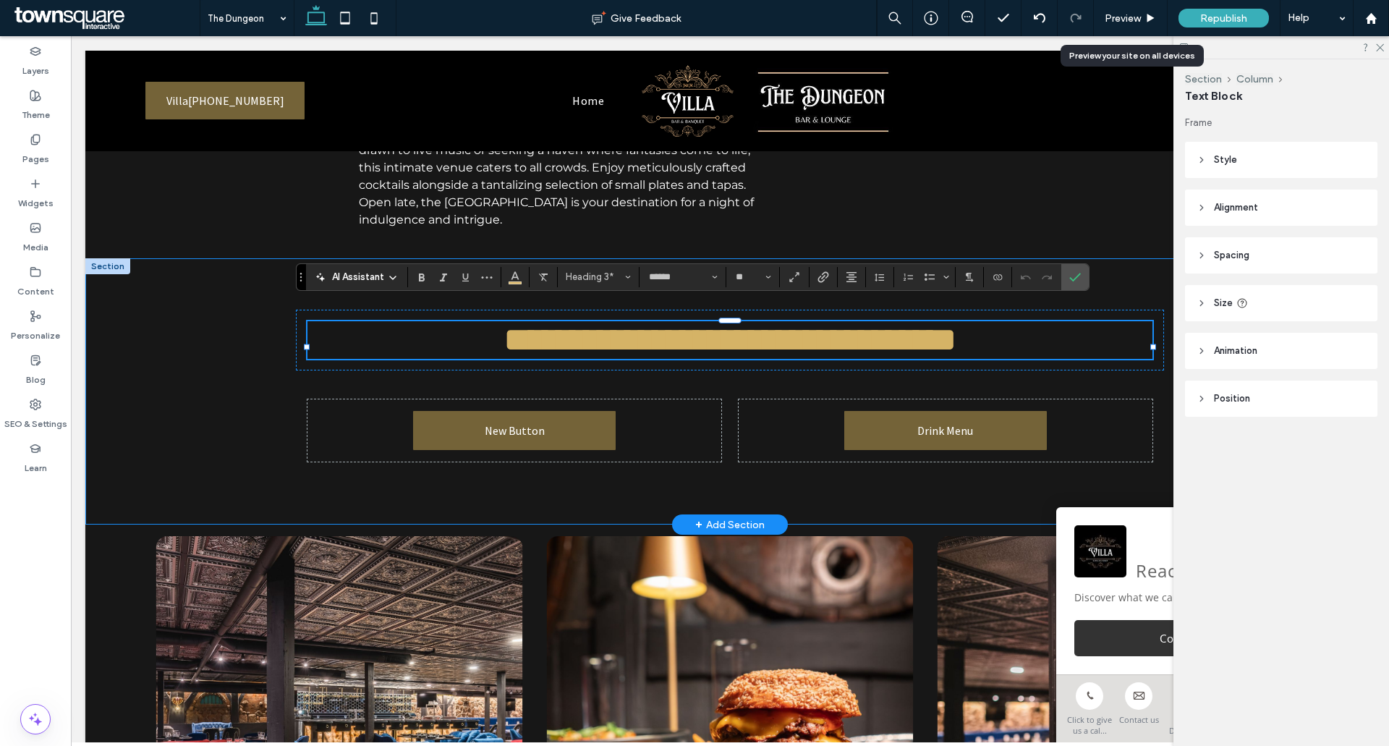
click at [155, 321] on div "**********" at bounding box center [729, 391] width 1289 height 267
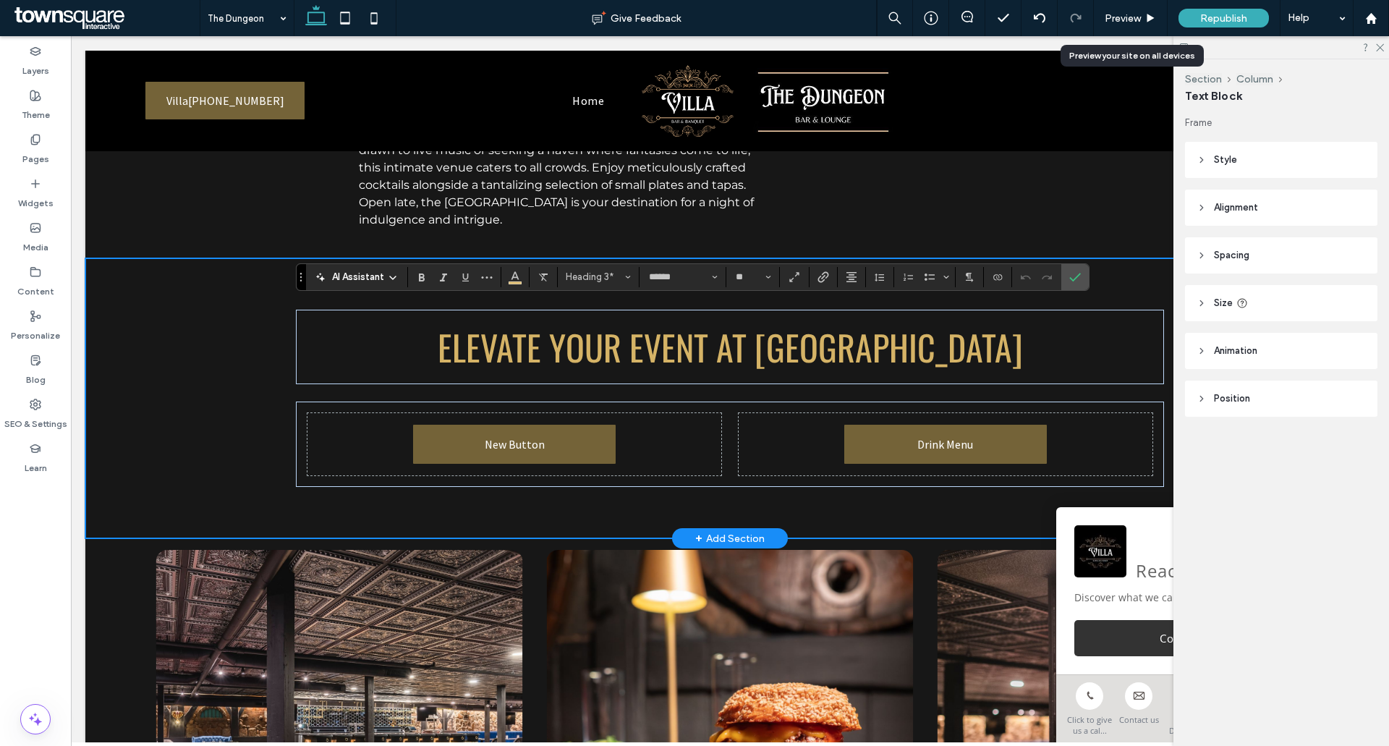
click at [155, 321] on div "Elevate Your Event at The Dungeon New Button Drink Menu" at bounding box center [729, 398] width 1289 height 281
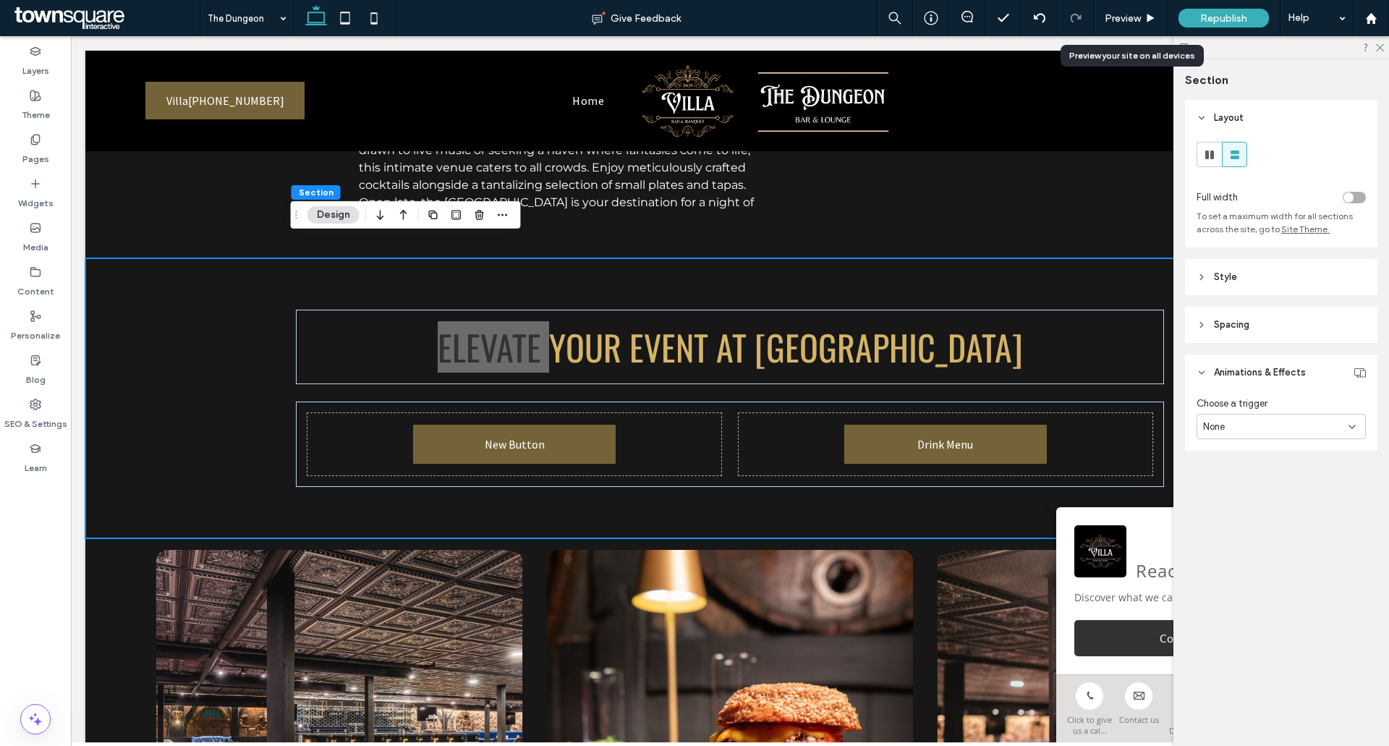
click at [320, 221] on button "Design" at bounding box center [334, 214] width 52 height 17
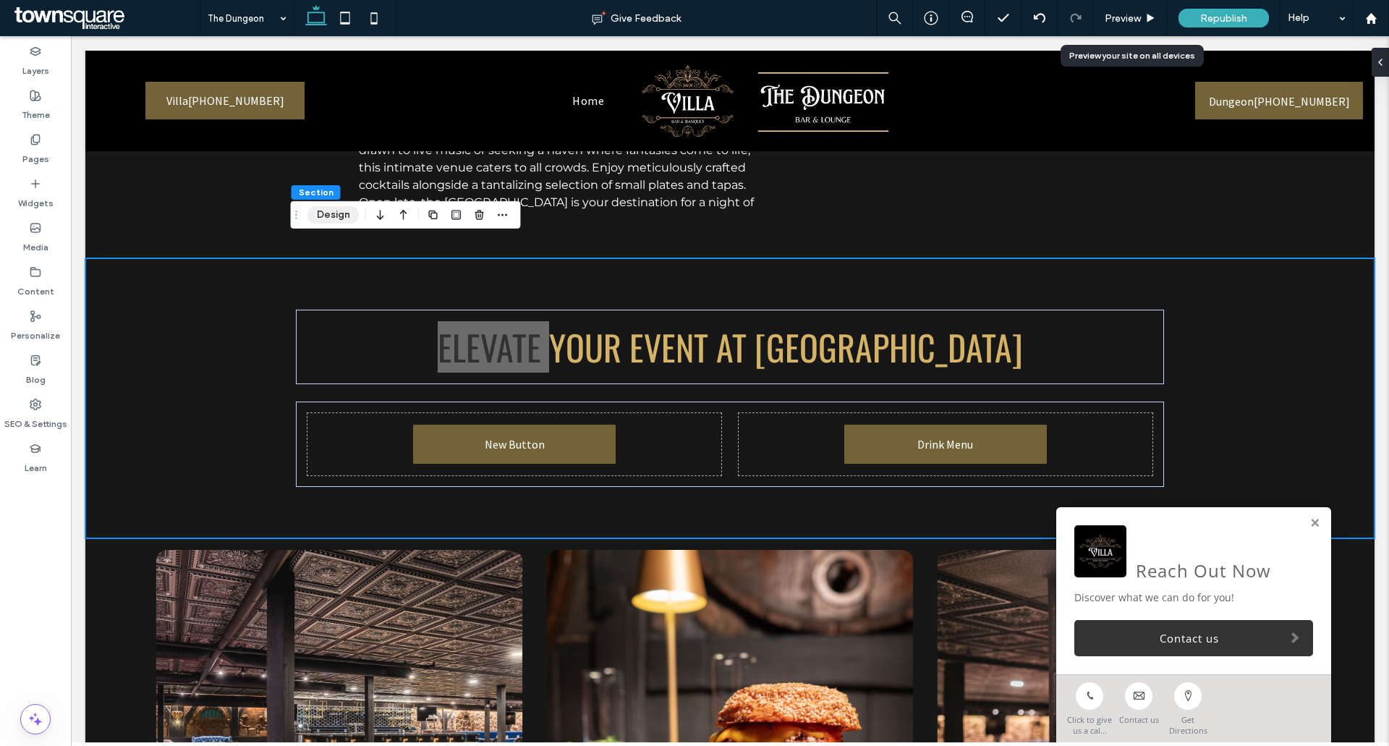
click at [331, 214] on button "Design" at bounding box center [334, 214] width 52 height 17
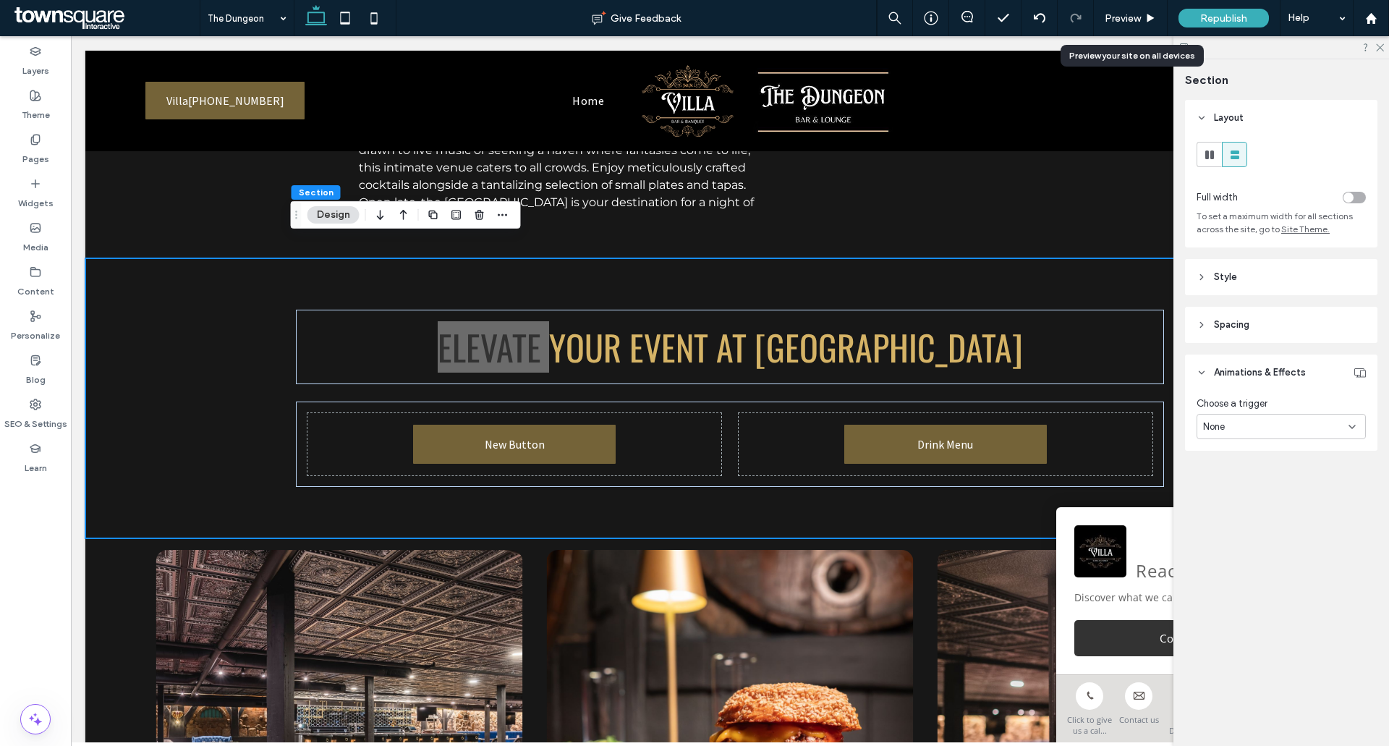
click at [1211, 275] on header "Style" at bounding box center [1281, 277] width 192 height 36
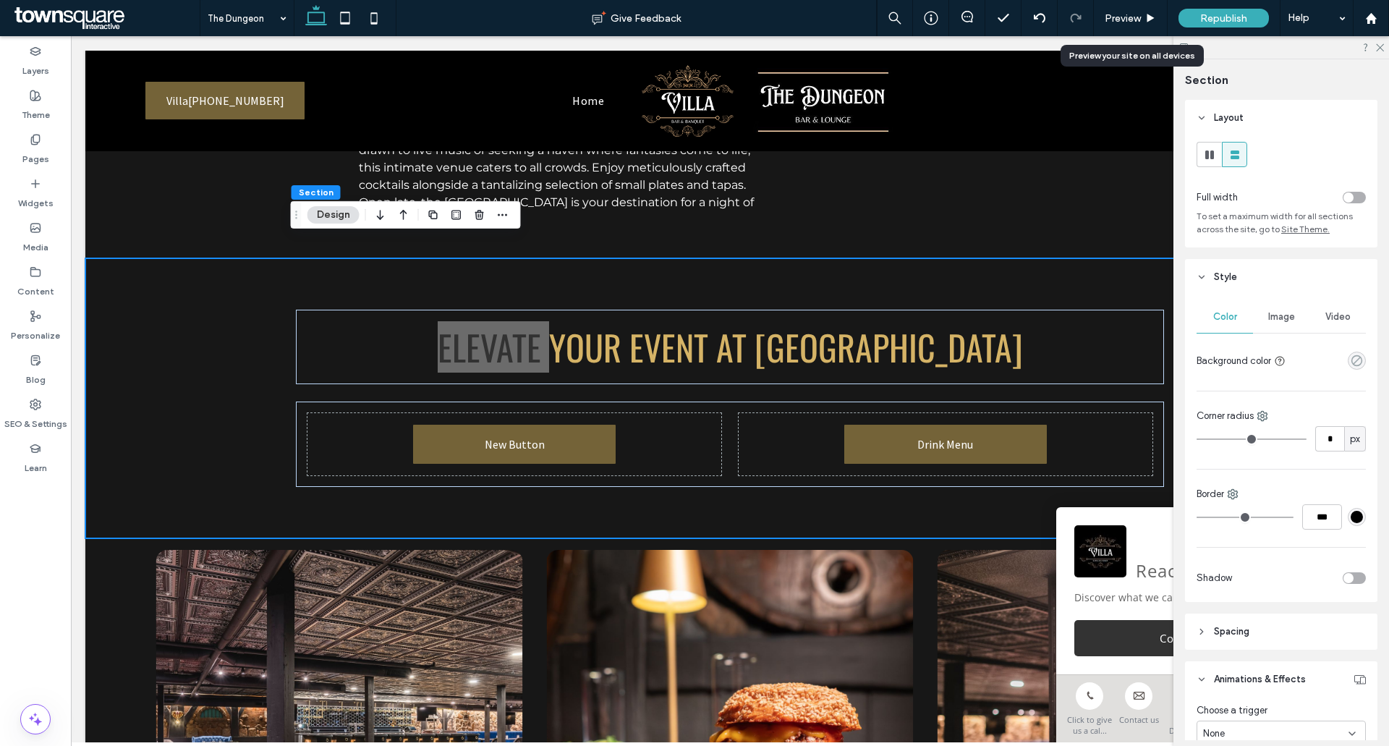
click at [1352, 360] on use "rgba(0, 0, 0, 0)" at bounding box center [1357, 360] width 11 height 11
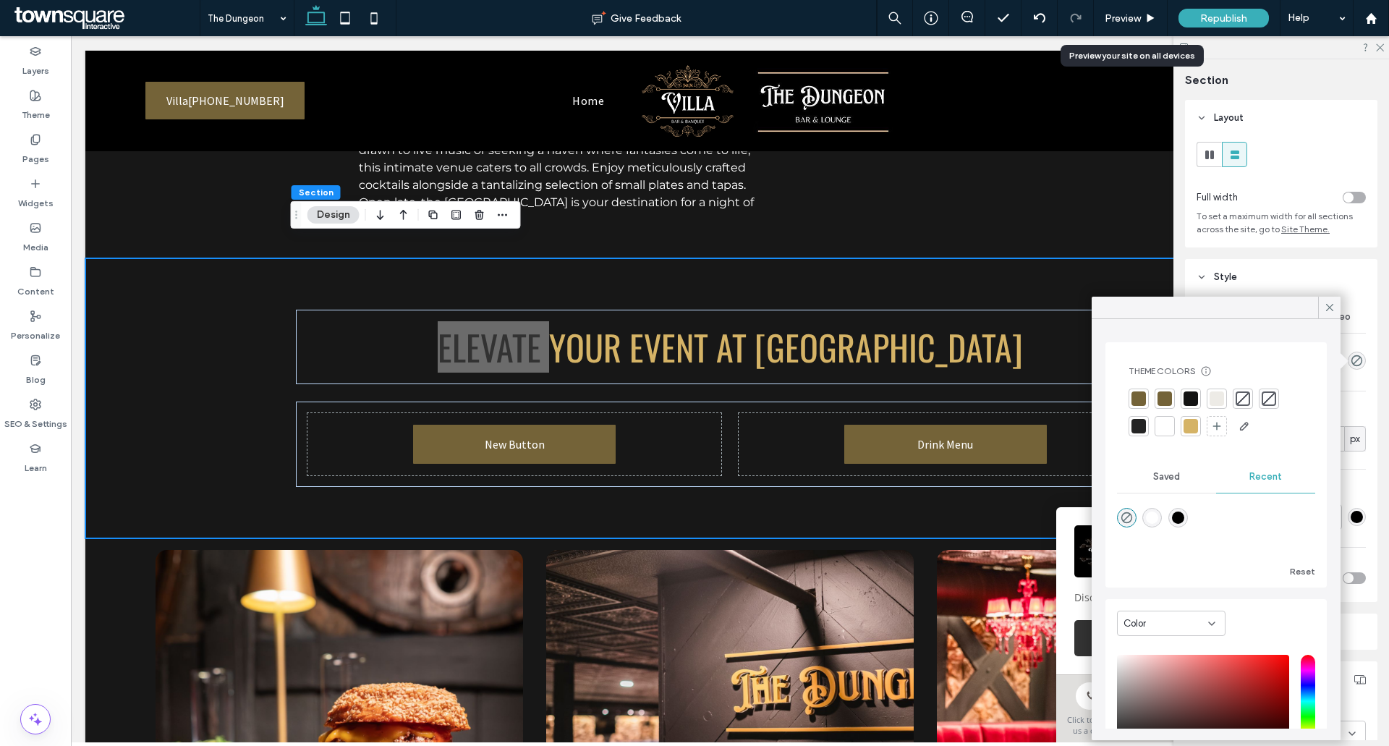
click at [1192, 422] on div at bounding box center [1191, 426] width 14 height 14
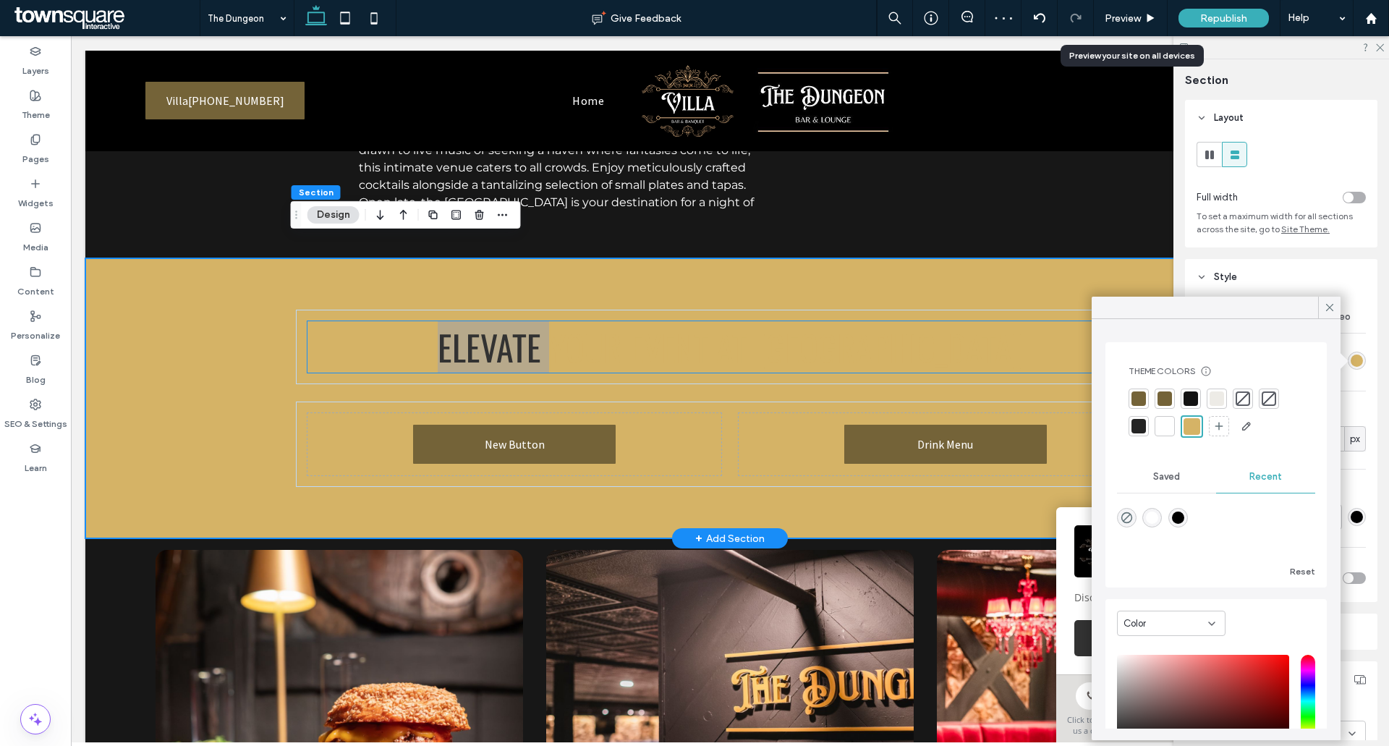
click at [651, 323] on span "Elevate Your Event at The Dungeon" at bounding box center [730, 346] width 585 height 51
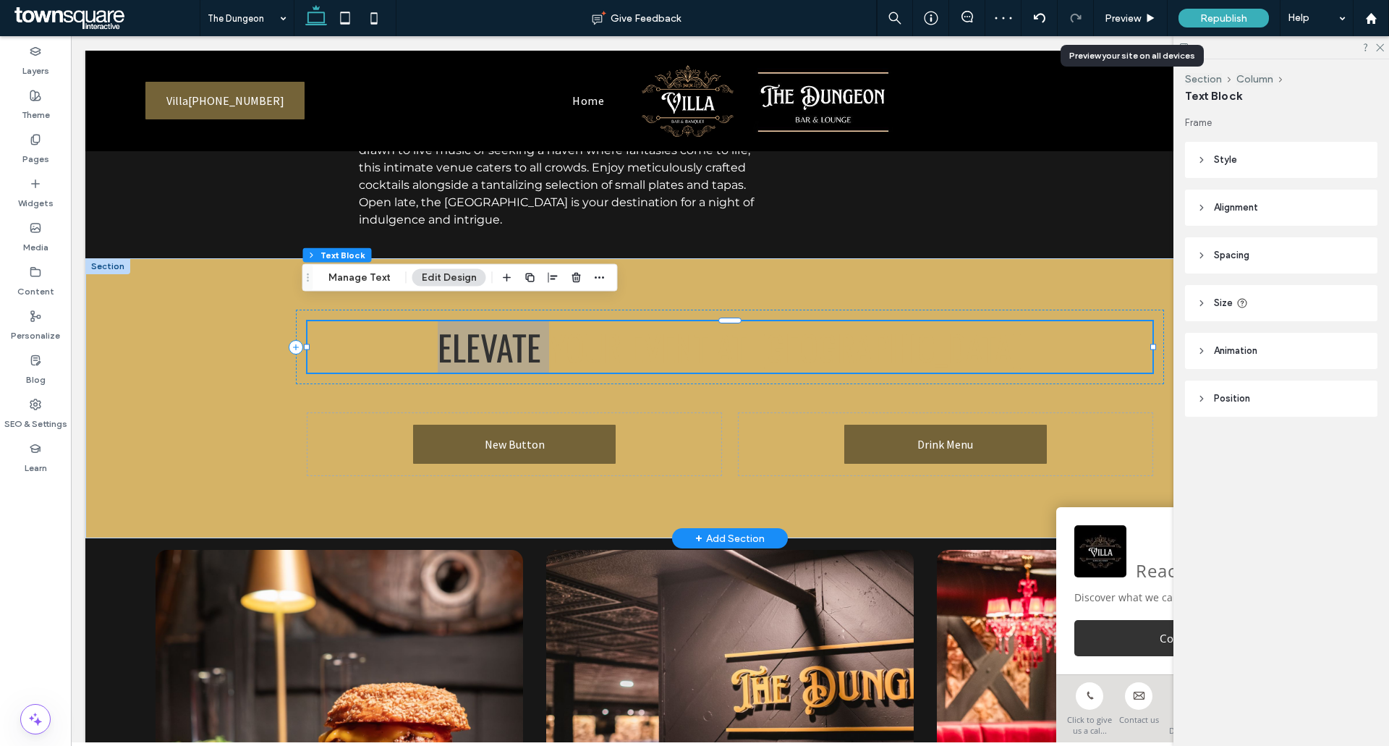
click at [651, 323] on div "Elevate Your Event at The Dungeon" at bounding box center [730, 346] width 845 height 51
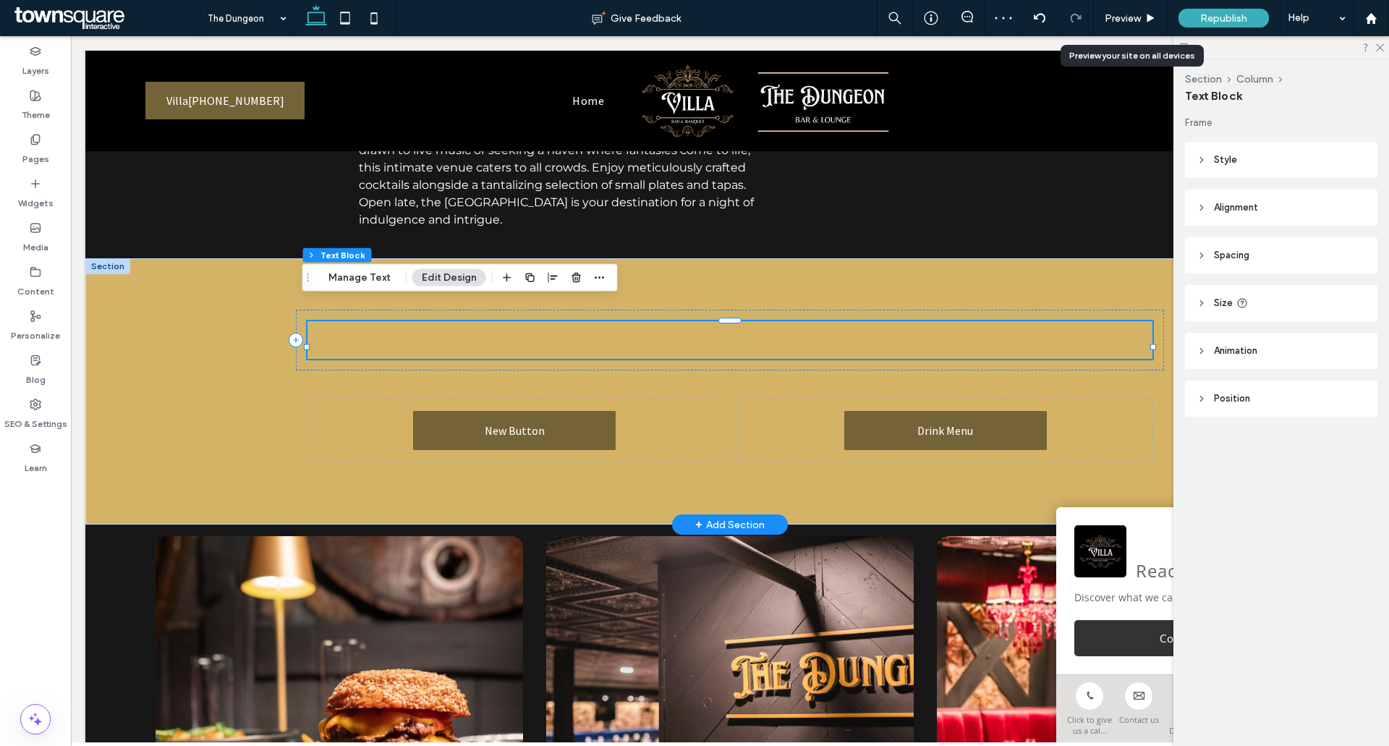
click at [651, 323] on span "**********" at bounding box center [731, 340] width 454 height 34
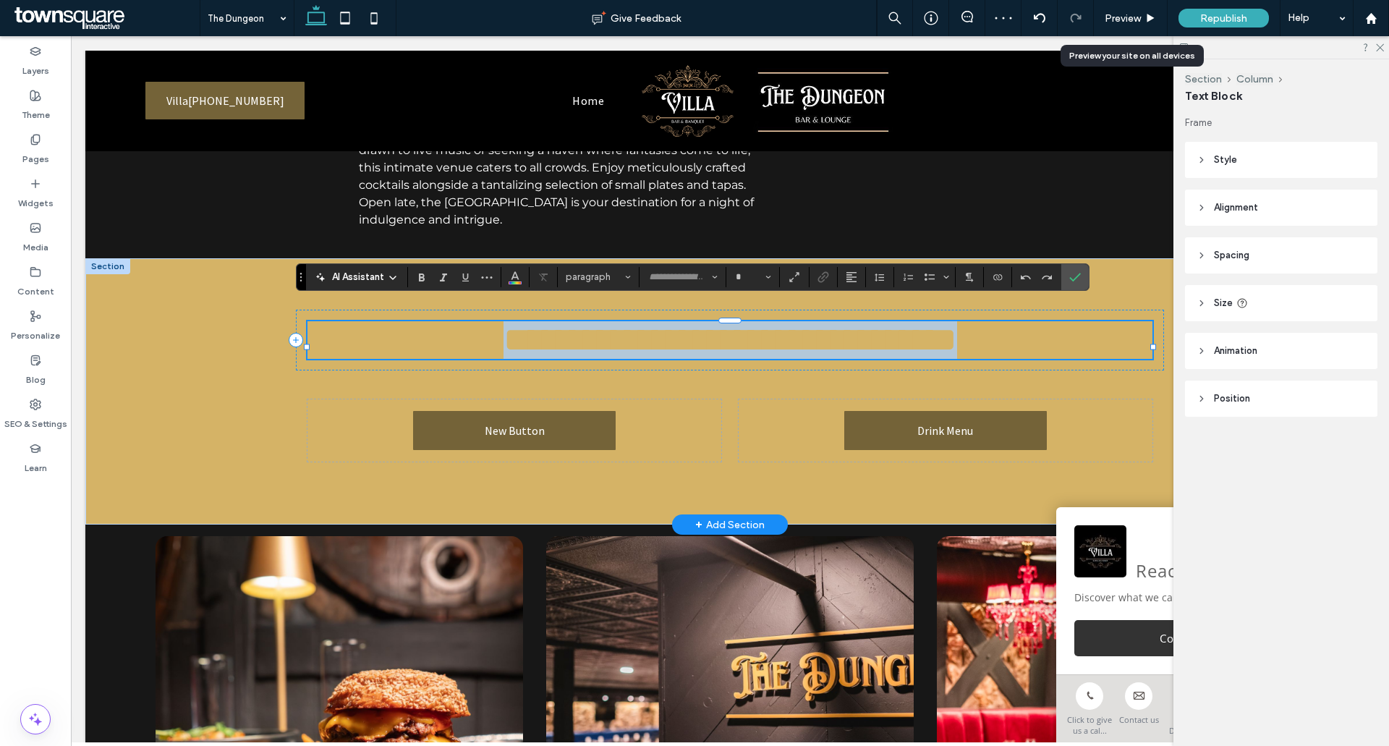
type input "******"
type input "**"
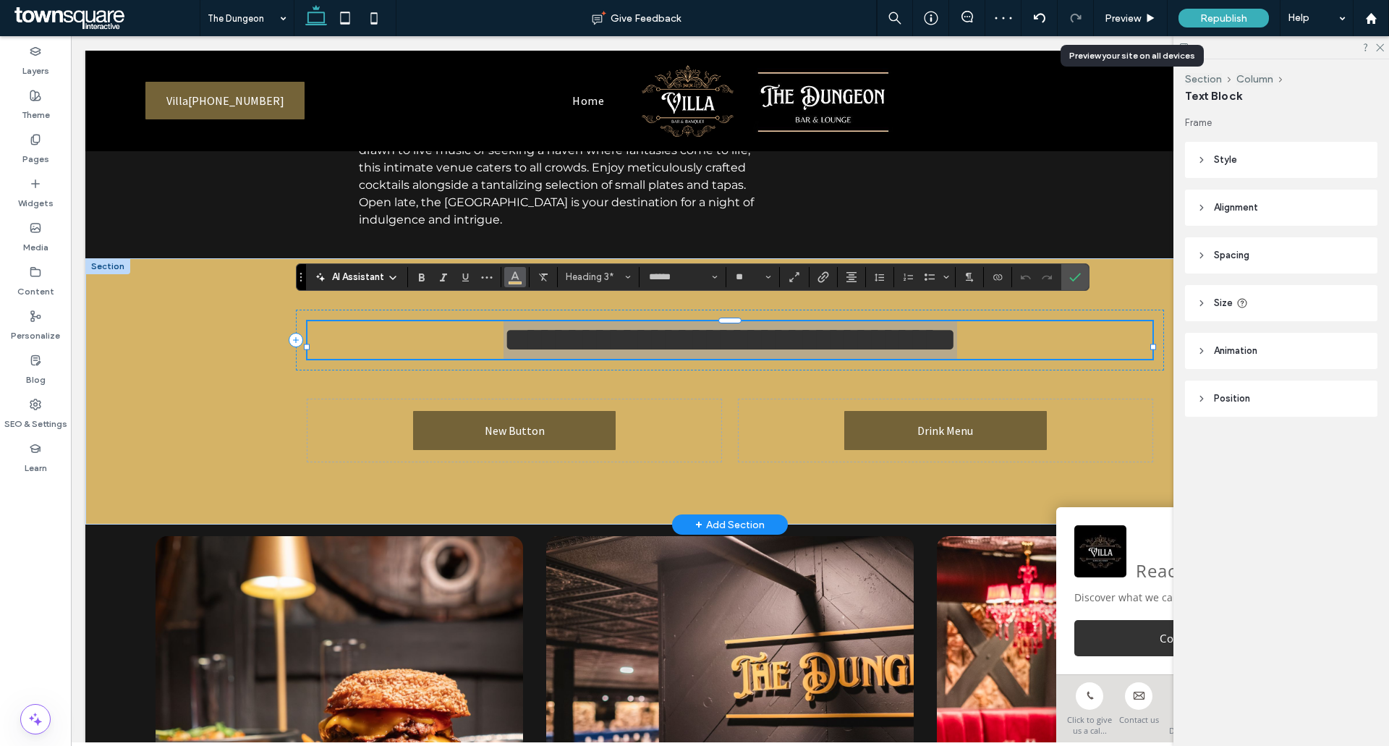
click at [519, 279] on use "Color" at bounding box center [516, 275] width 8 height 8
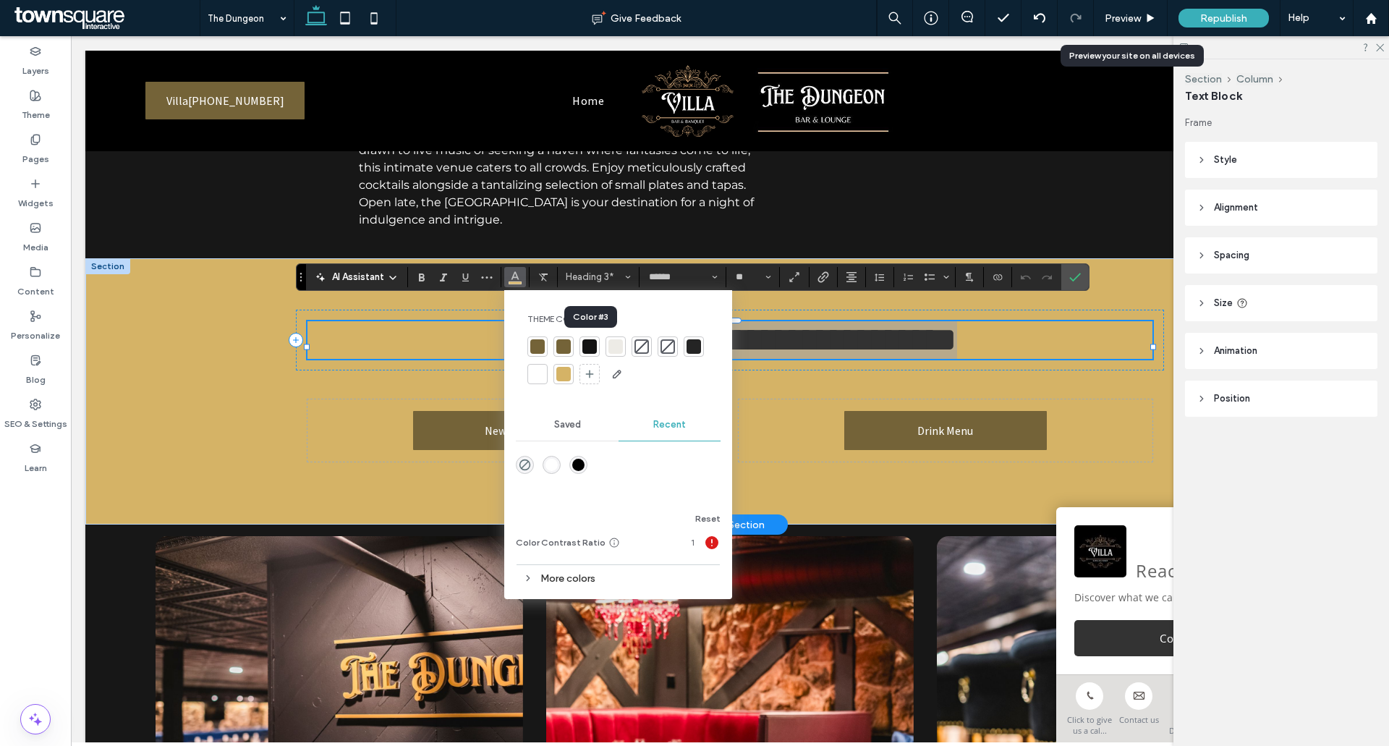
click at [591, 347] on div at bounding box center [589, 346] width 14 height 14
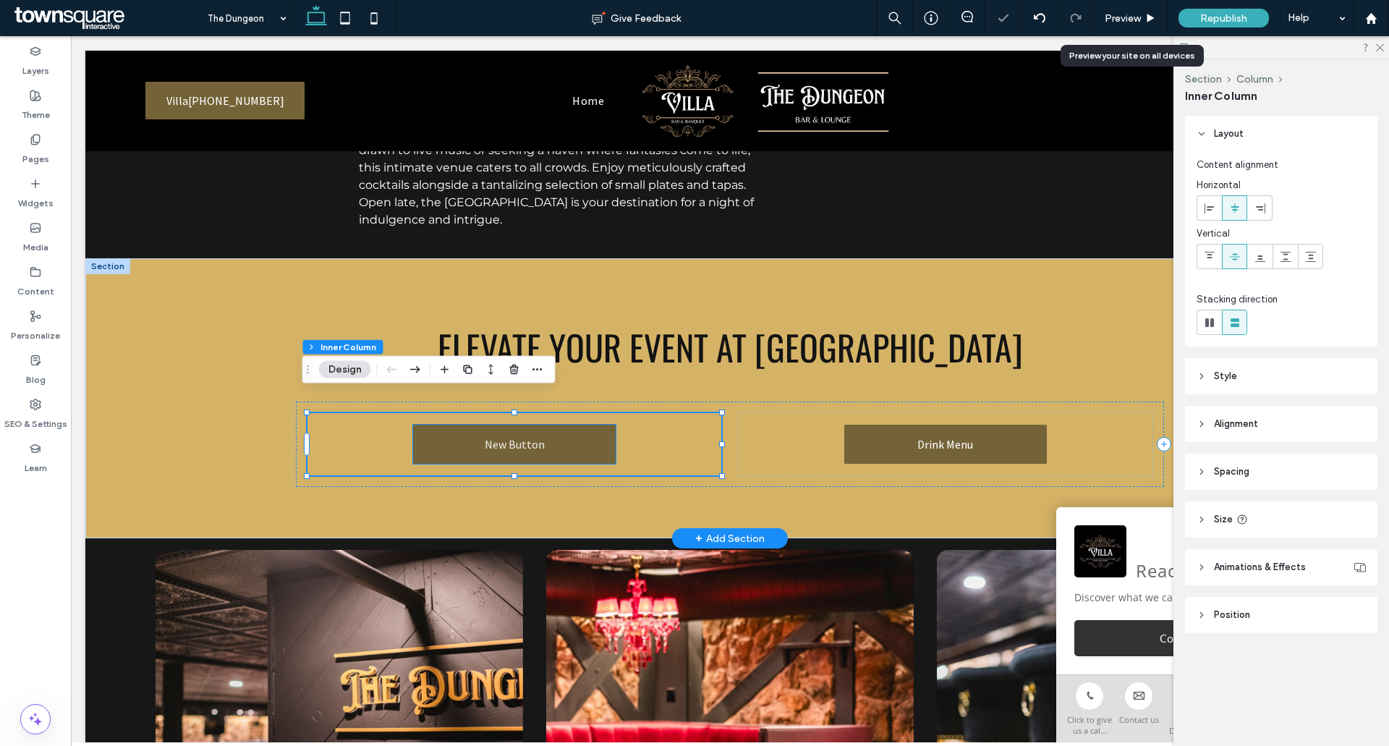
click at [475, 436] on link "New Button" at bounding box center [514, 444] width 203 height 39
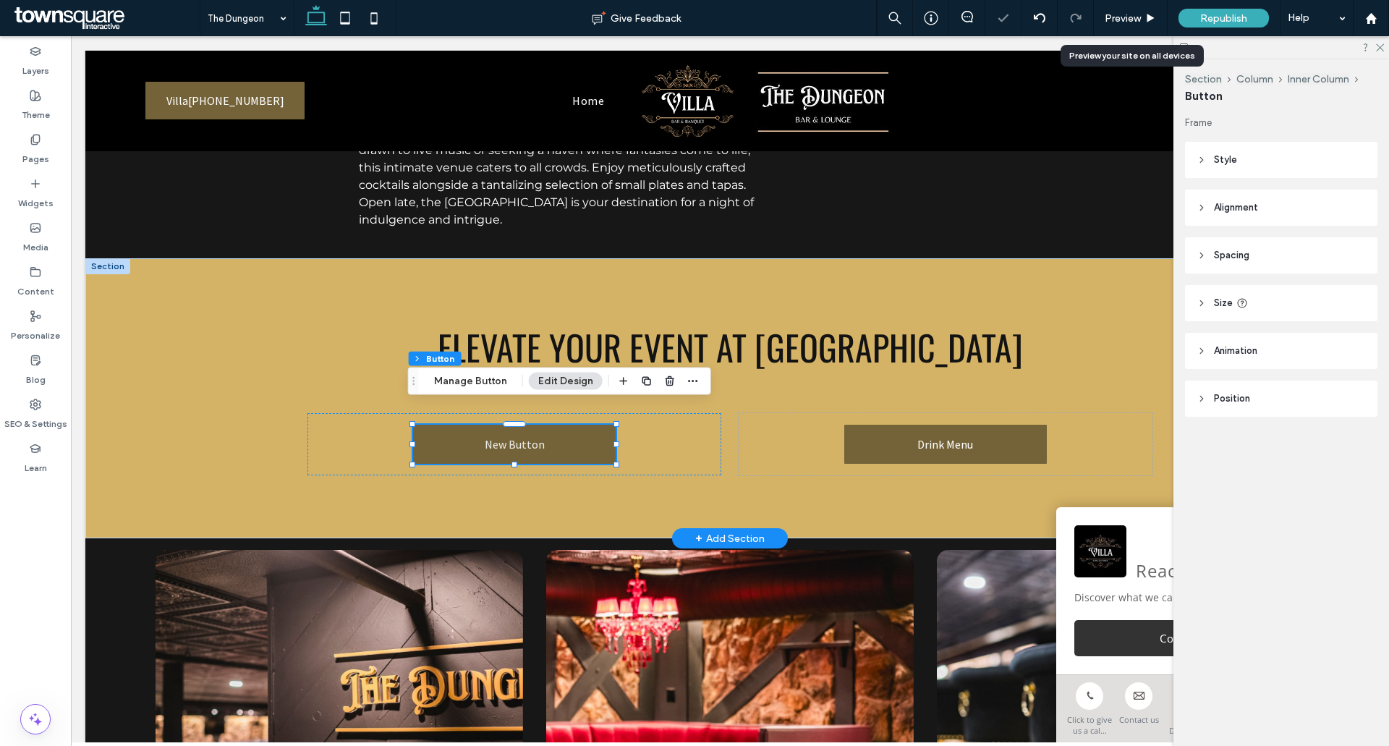
type input "**"
click at [489, 380] on button "Manage Button" at bounding box center [471, 381] width 92 height 17
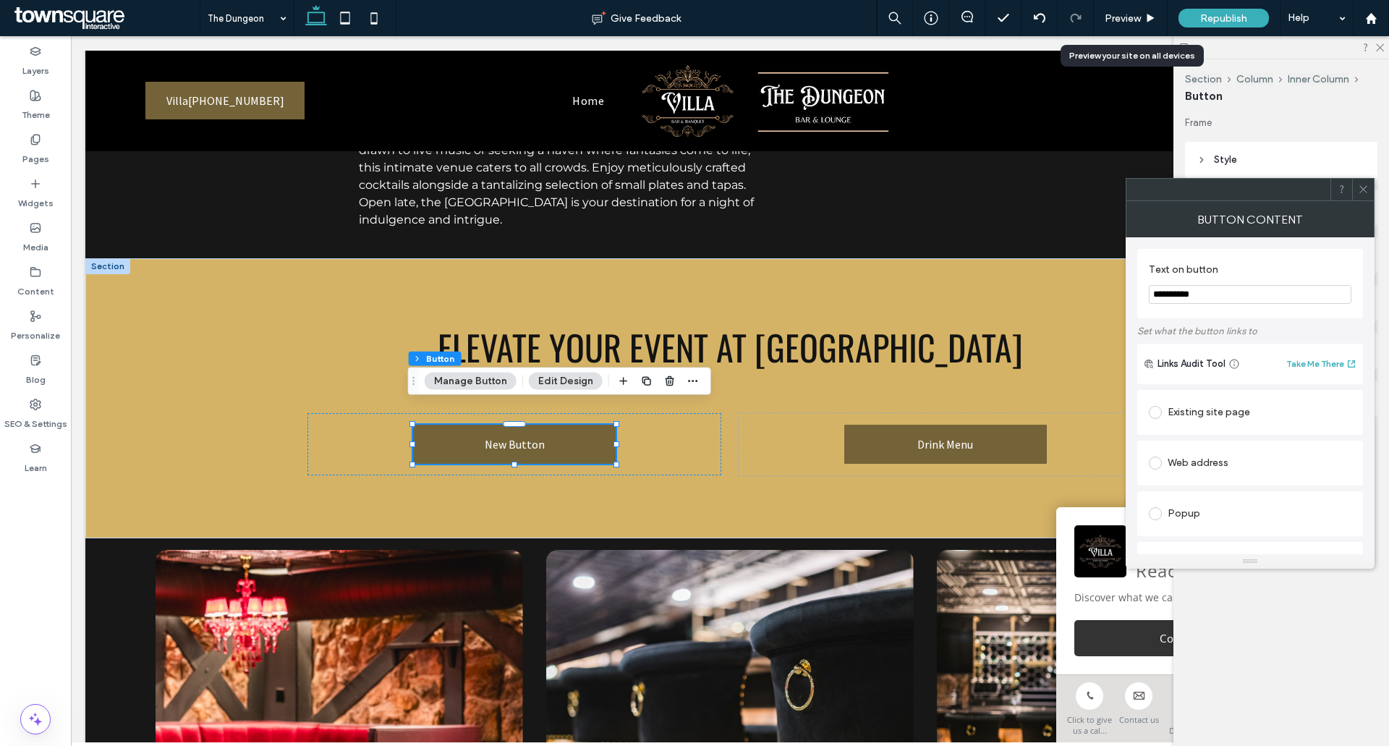
click at [573, 384] on button "Edit Design" at bounding box center [566, 381] width 74 height 17
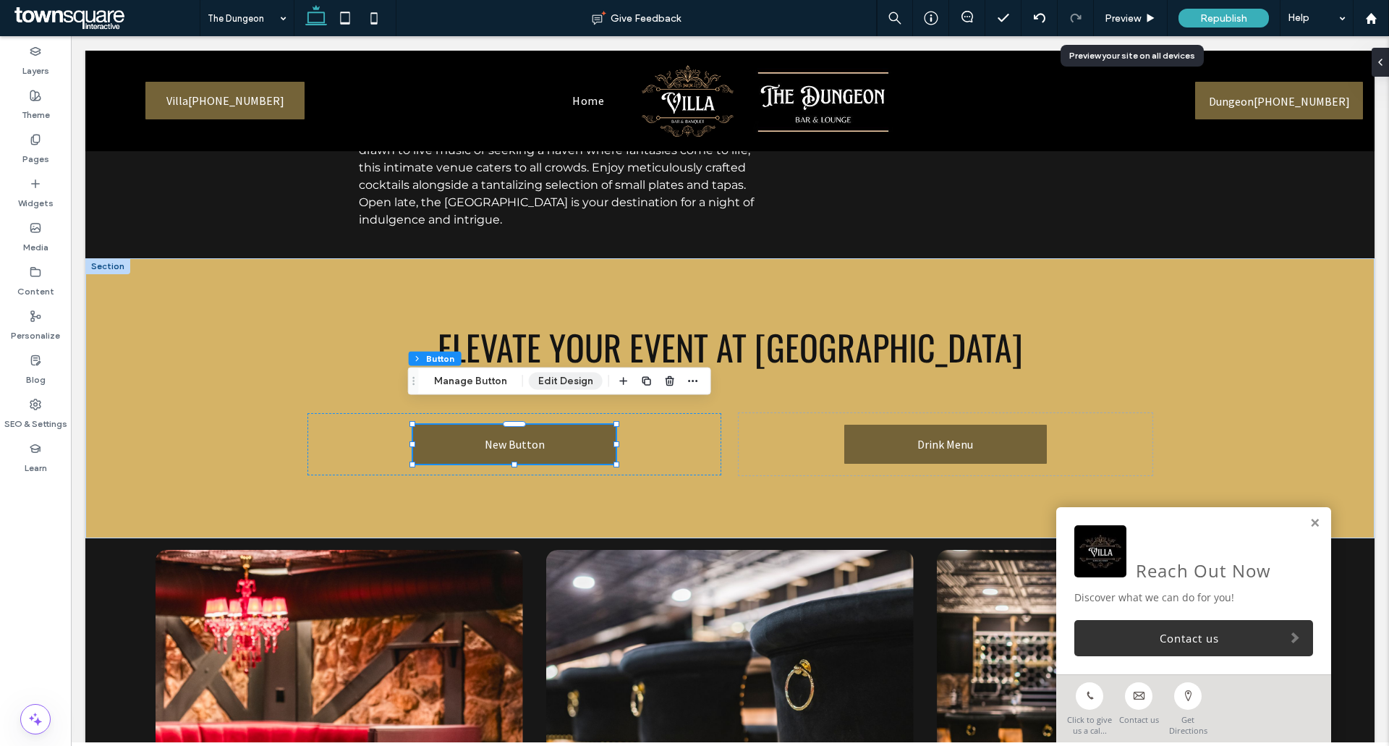
click at [556, 382] on button "Edit Design" at bounding box center [566, 381] width 74 height 17
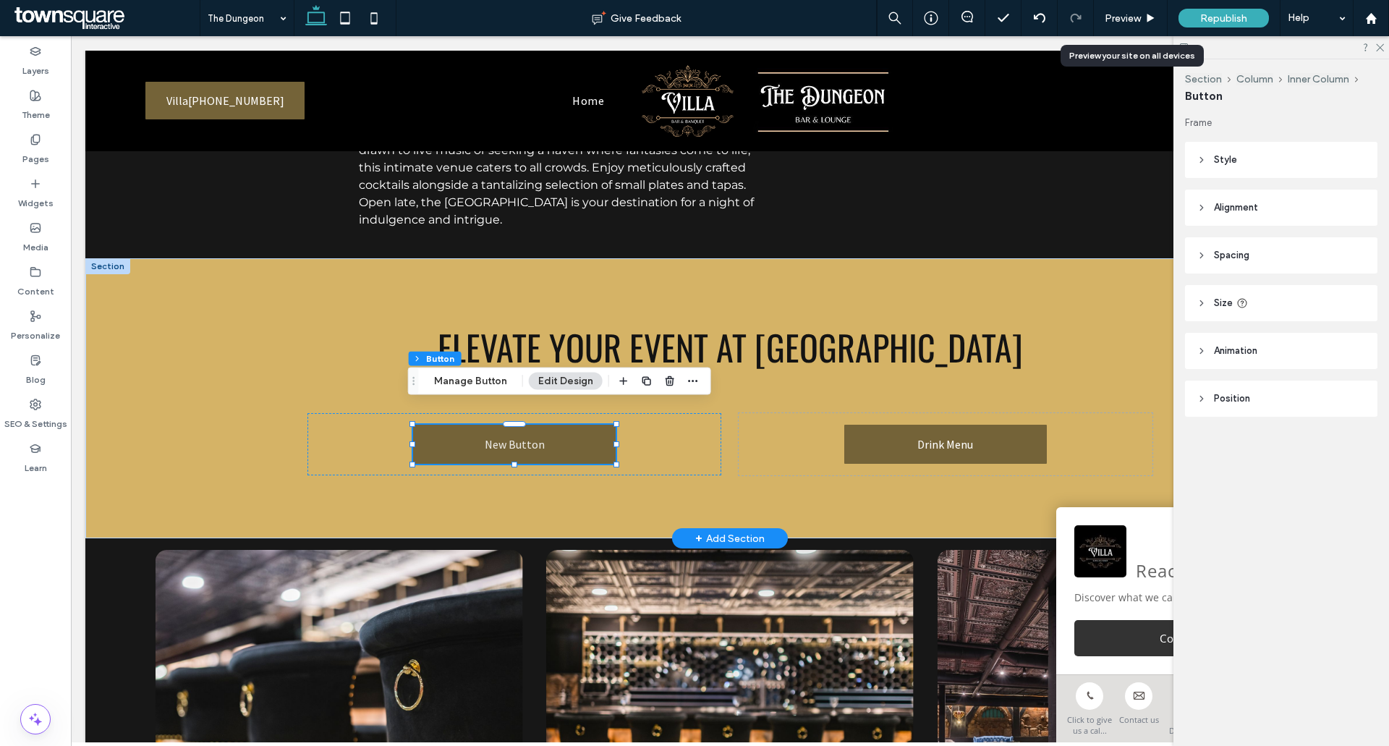
click at [575, 428] on link "New Button" at bounding box center [514, 444] width 203 height 39
click at [568, 389] on div "Section Column Inner Column Button Manage Button Edit Design" at bounding box center [559, 381] width 303 height 27
click at [1200, 402] on use at bounding box center [1201, 399] width 3 height 5
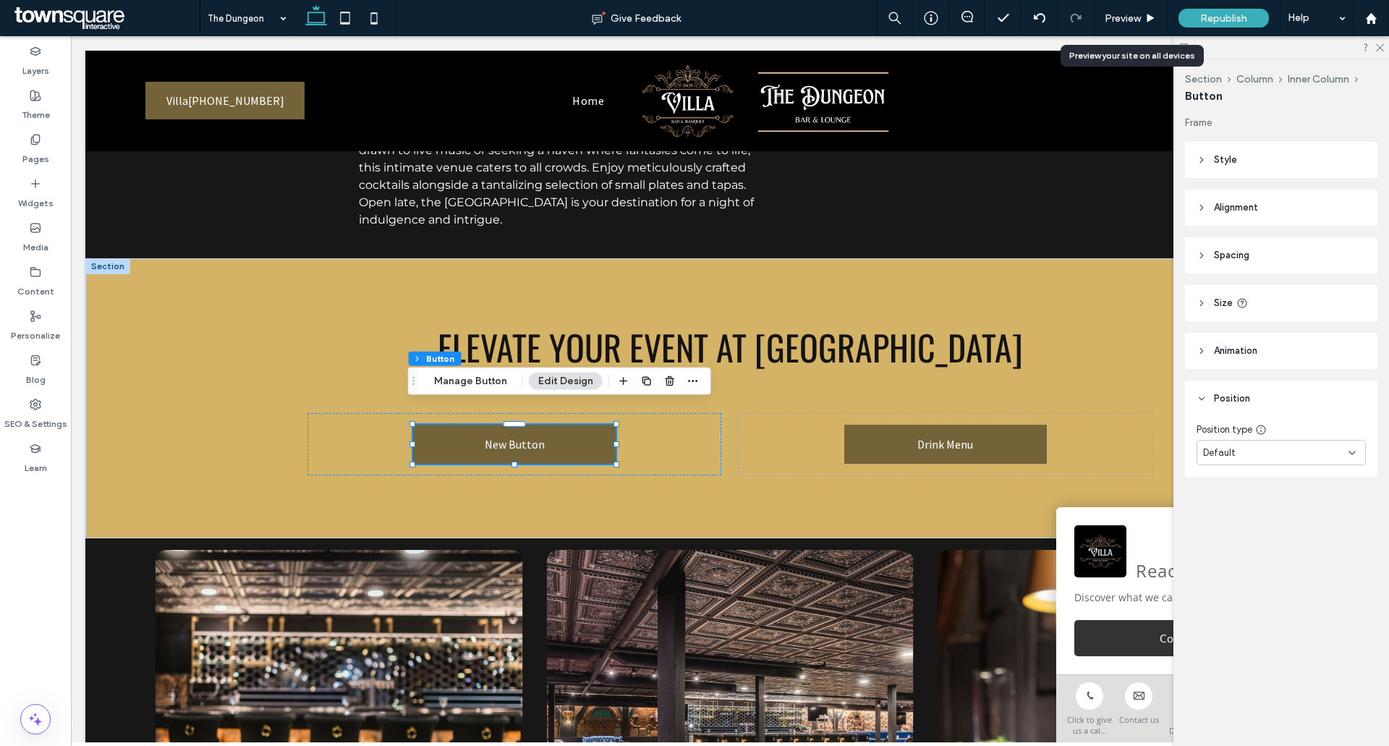
click at [1201, 401] on icon at bounding box center [1202, 399] width 10 height 10
click at [1199, 206] on icon at bounding box center [1202, 208] width 10 height 10
click at [1200, 203] on icon at bounding box center [1202, 208] width 10 height 10
click at [1199, 263] on header "Spacing" at bounding box center [1281, 255] width 192 height 36
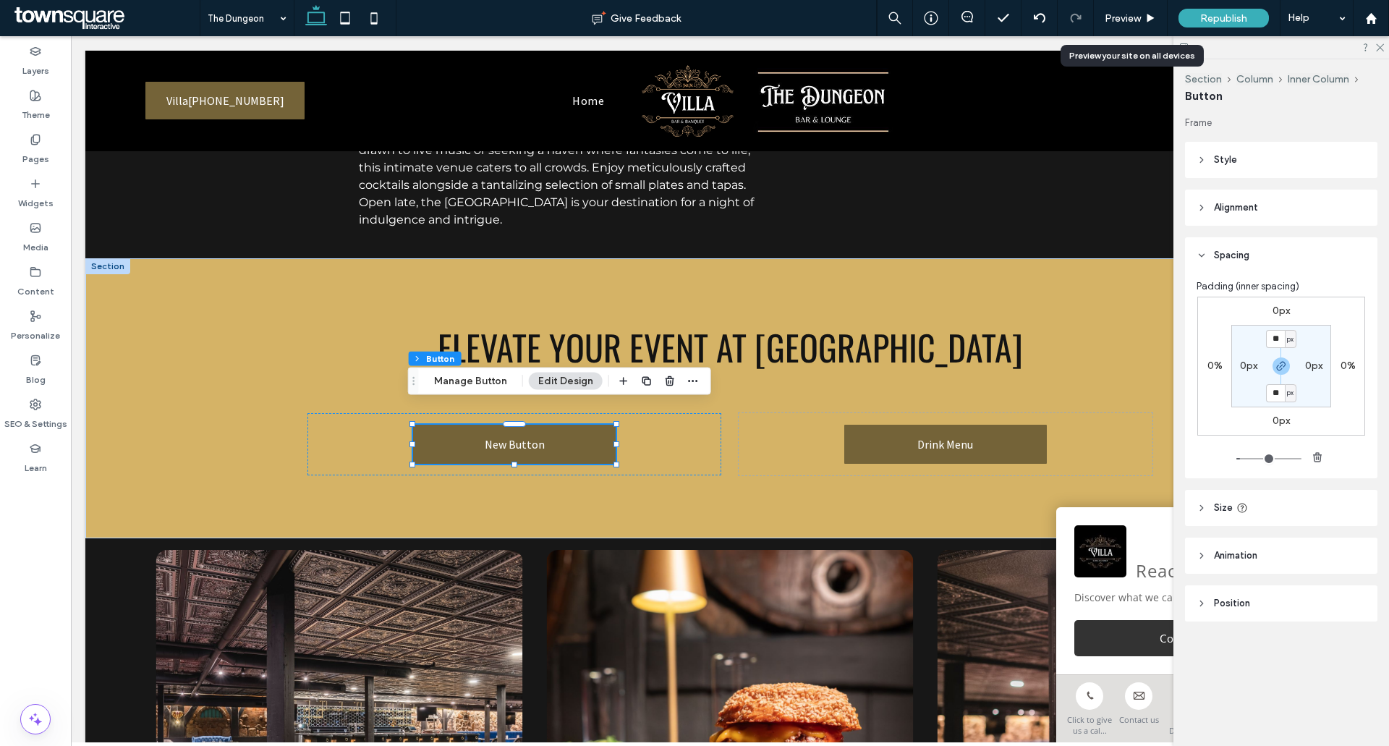
click at [1201, 256] on use at bounding box center [1202, 255] width 5 height 3
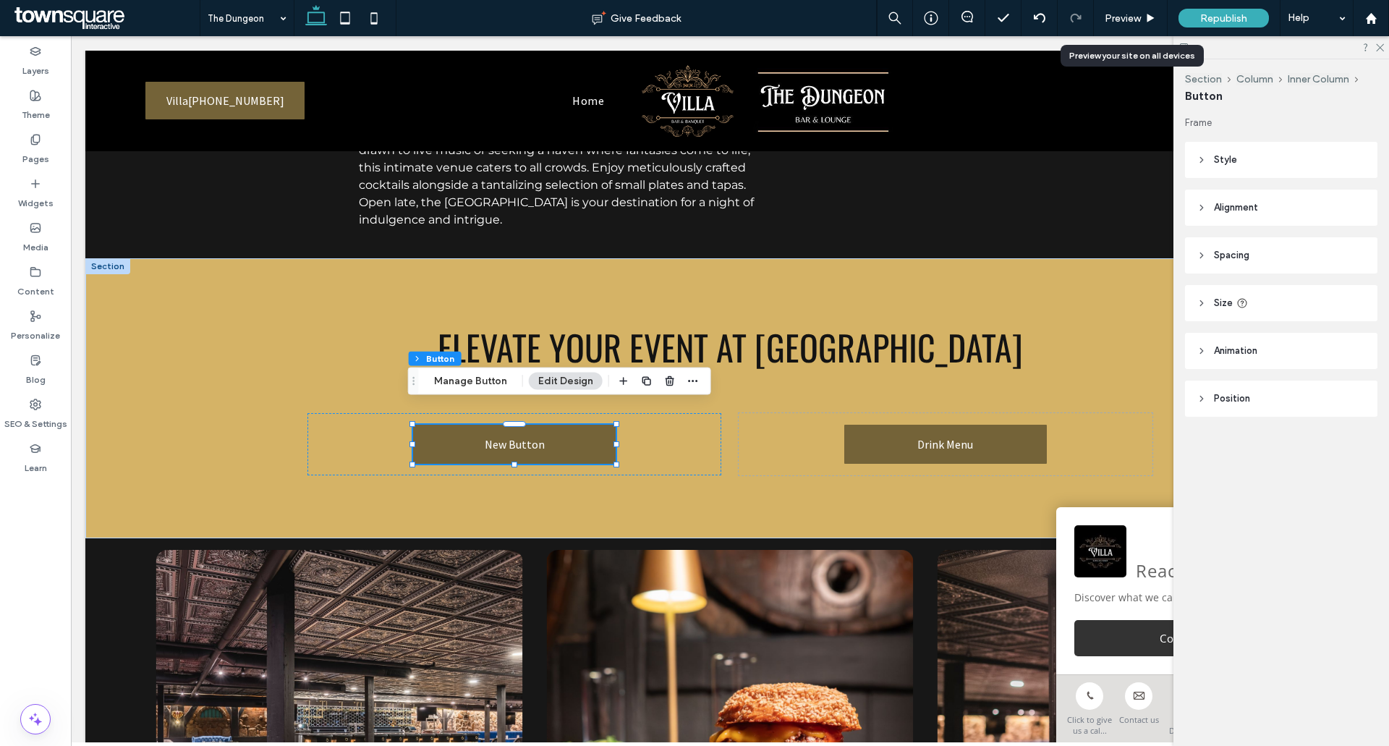
click at [1201, 305] on use at bounding box center [1201, 303] width 3 height 5
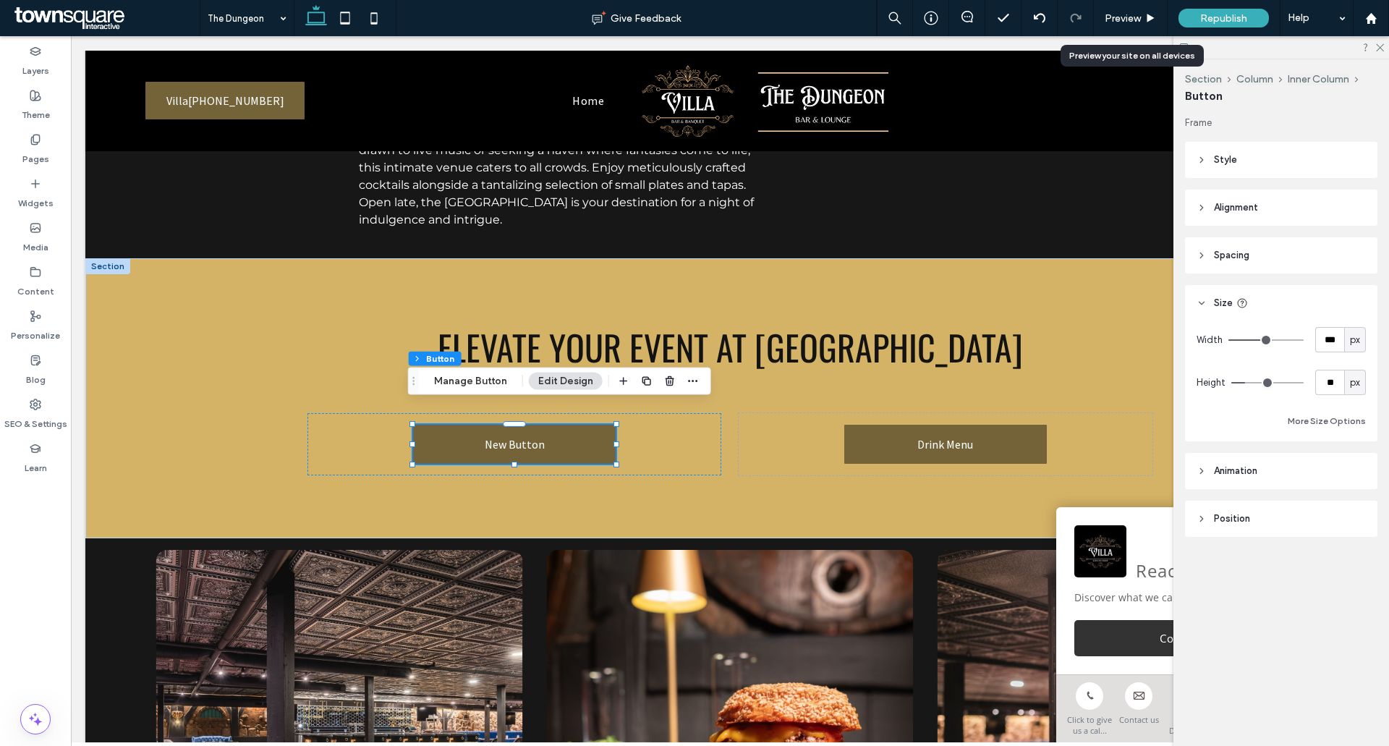
click at [1198, 308] on icon at bounding box center [1202, 303] width 10 height 10
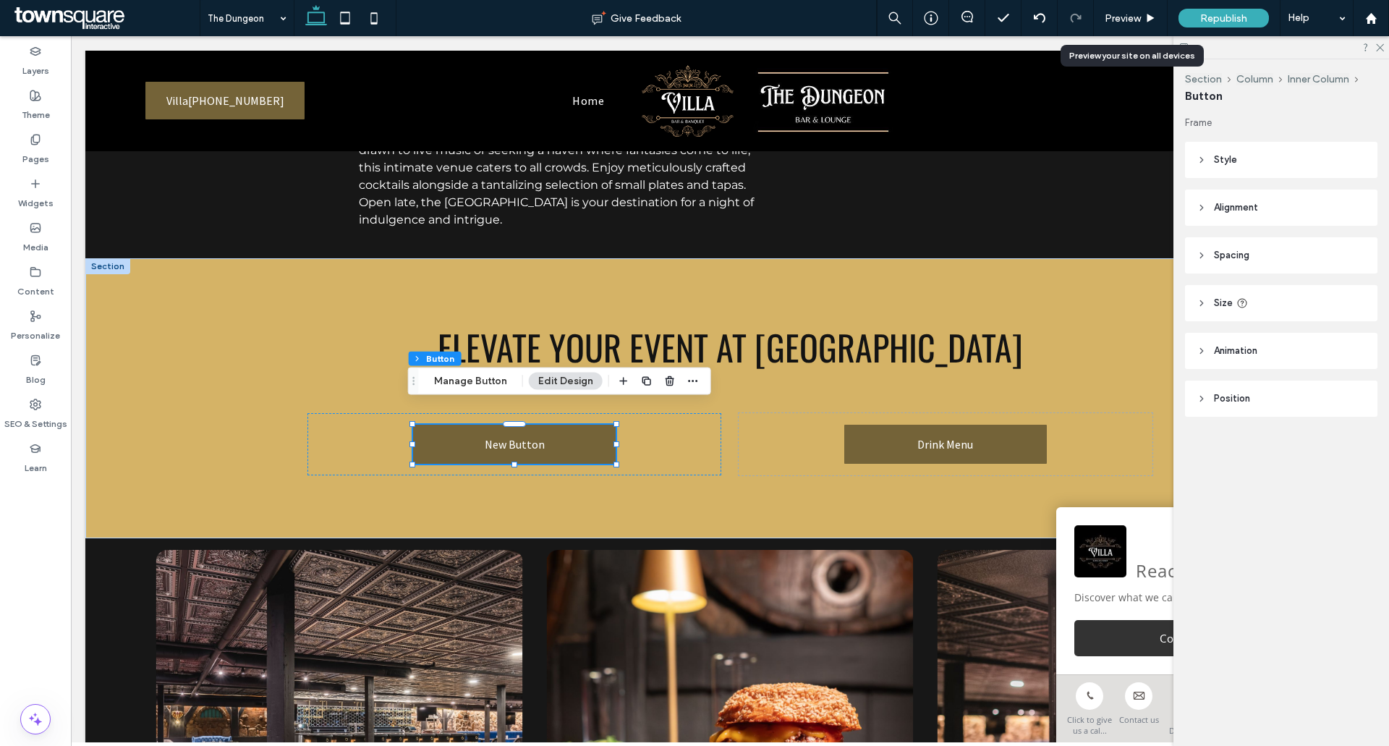
click at [1206, 353] on icon at bounding box center [1202, 351] width 10 height 10
drag, startPoint x: 1201, startPoint y: 453, endPoint x: 1206, endPoint y: 462, distance: 10.1
click at [1202, 458] on header "Position" at bounding box center [1281, 459] width 192 height 36
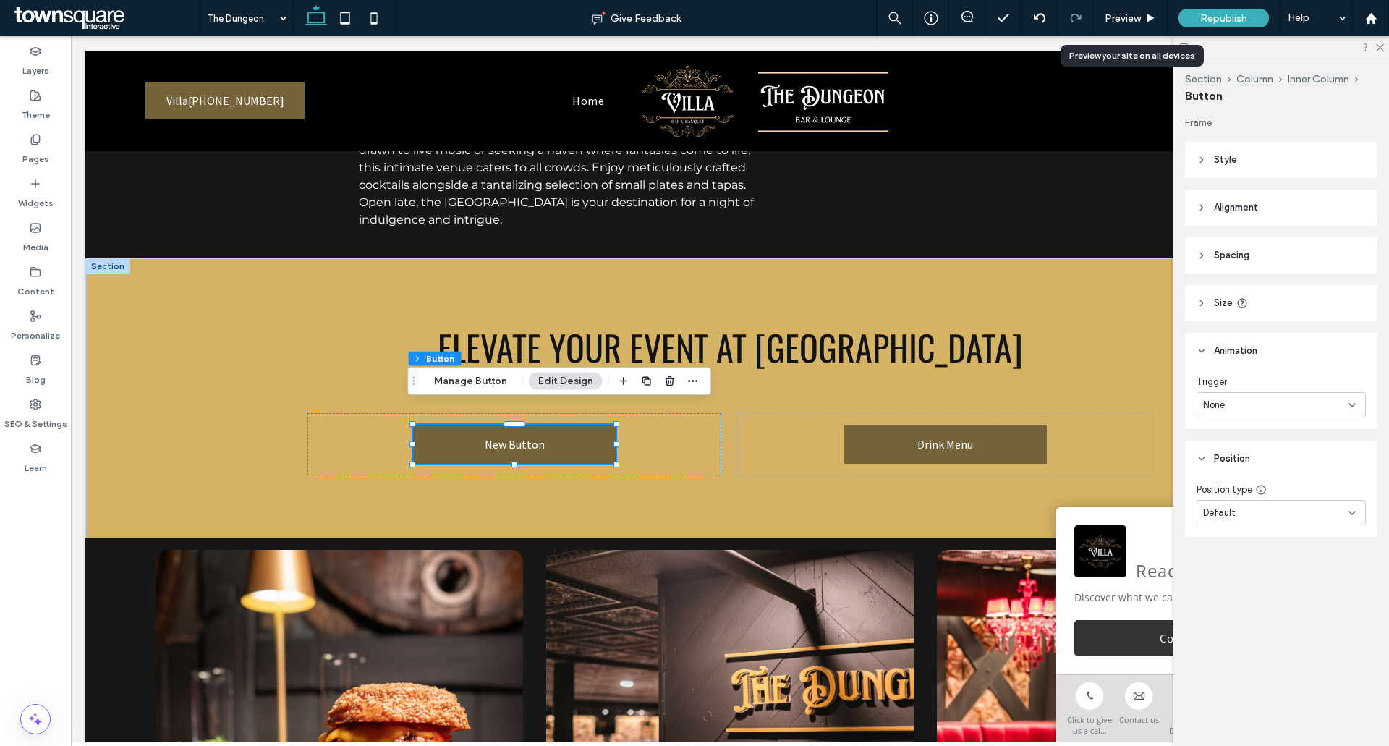
click at [1194, 156] on header "Style" at bounding box center [1281, 160] width 192 height 36
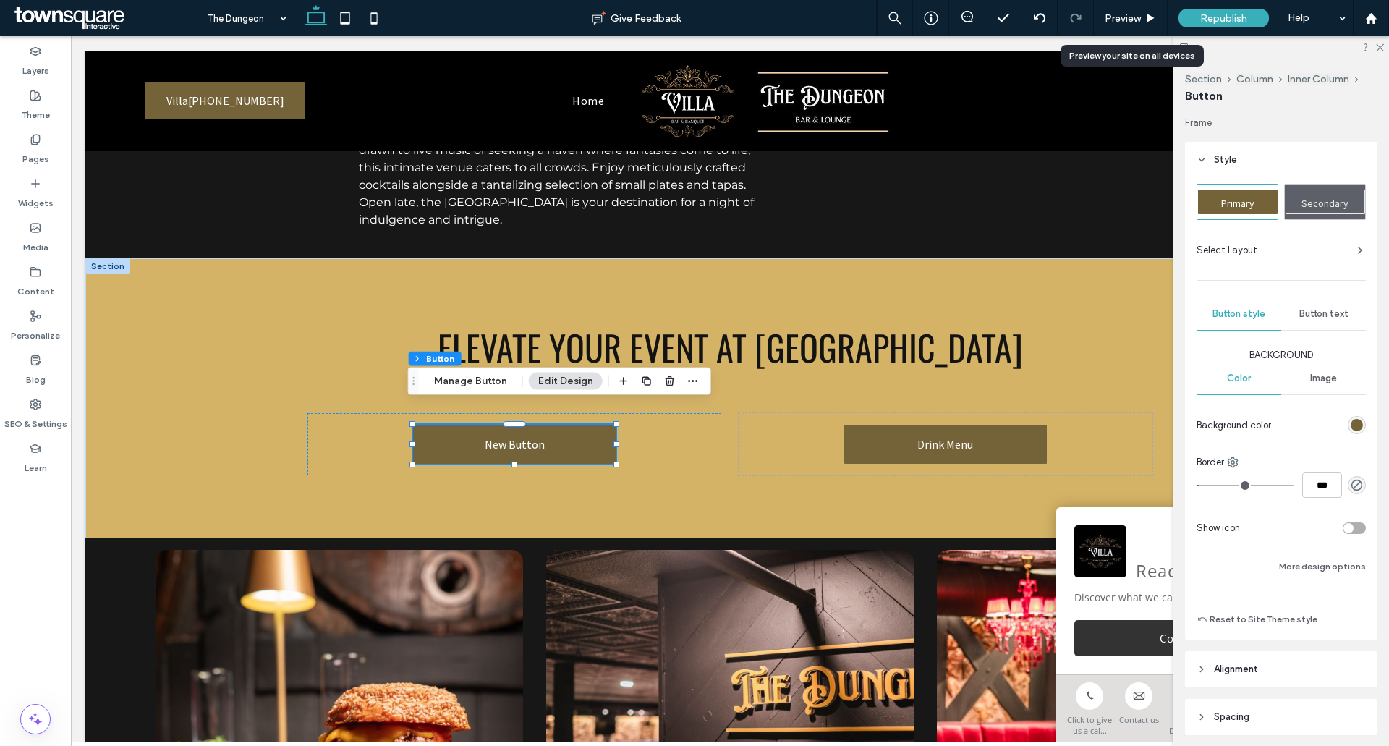
click at [1331, 202] on span "Secondary" at bounding box center [1325, 203] width 47 height 13
click at [1258, 198] on div "Primary" at bounding box center [1238, 202] width 80 height 25
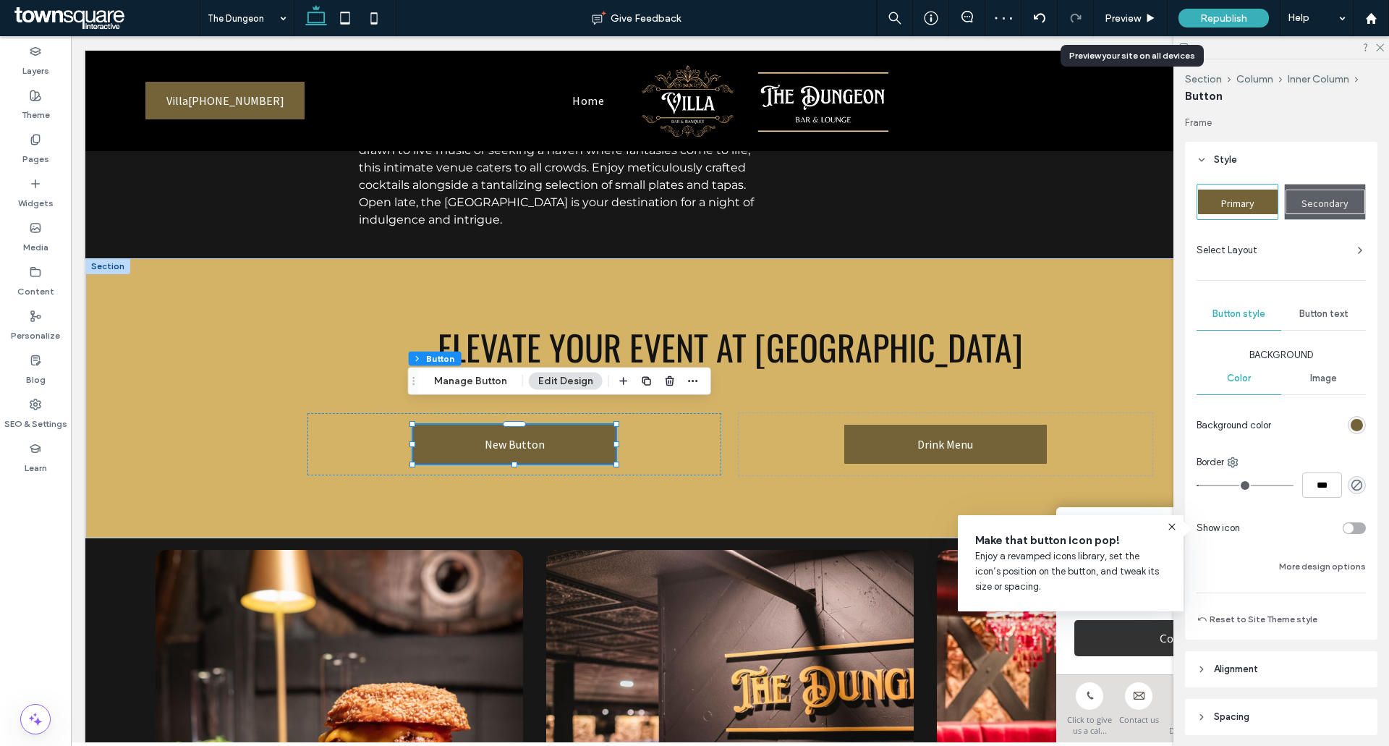
click at [1352, 427] on div "rgb(116, 99, 56)" at bounding box center [1357, 425] width 12 height 12
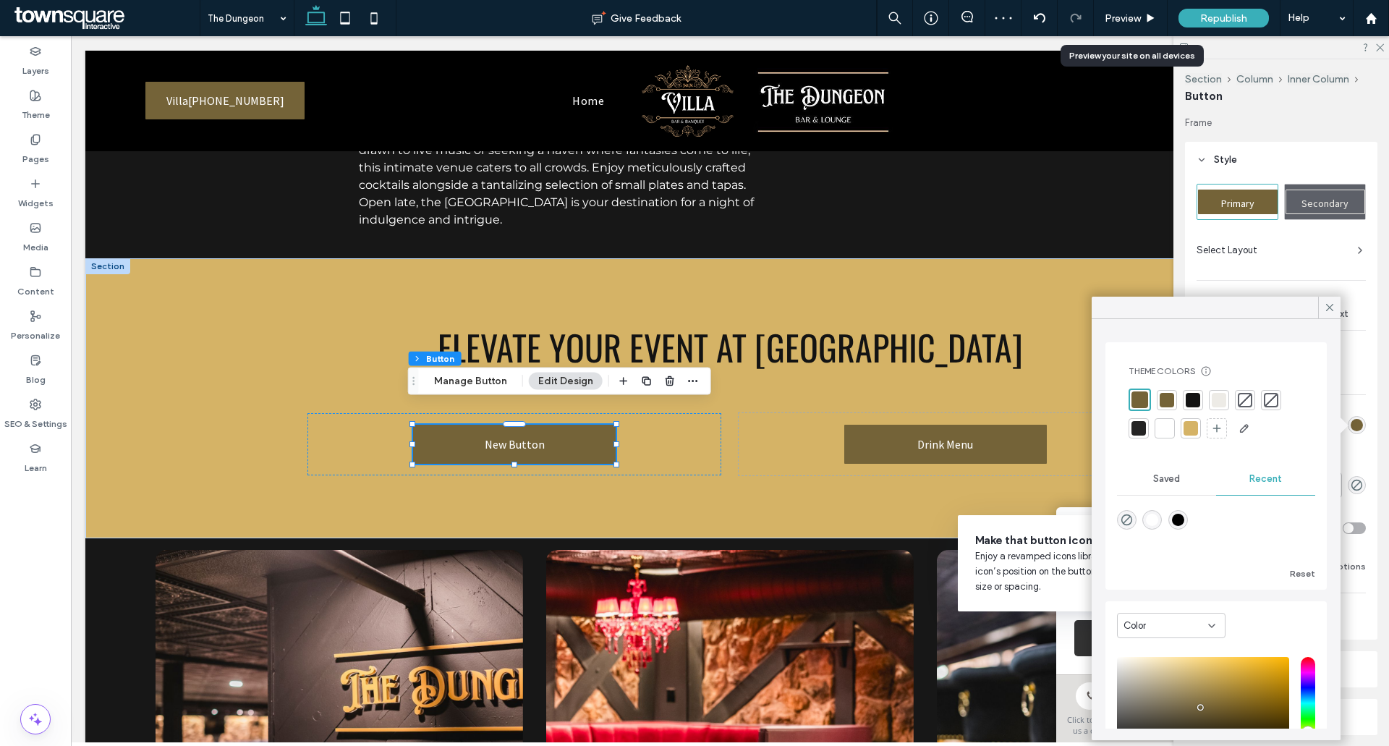
click at [1196, 430] on div at bounding box center [1191, 428] width 14 height 14
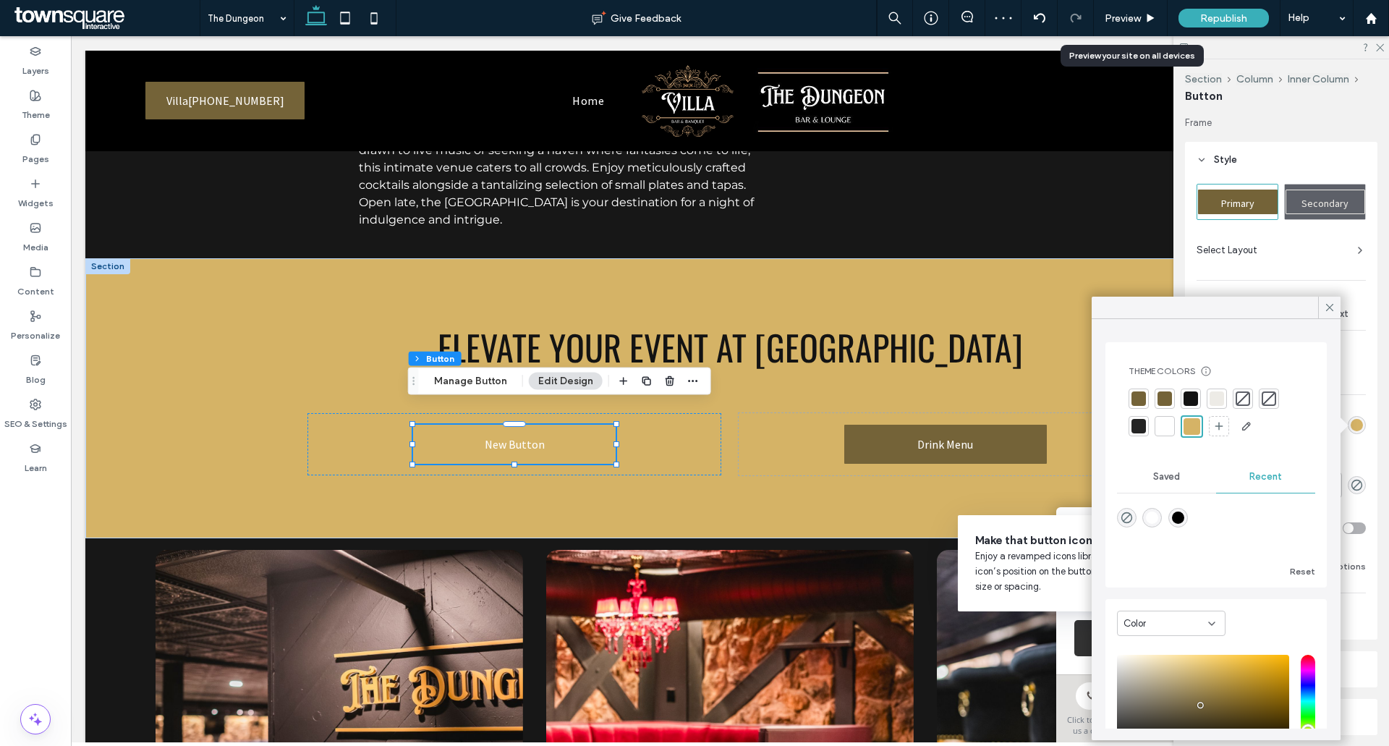
click at [1136, 397] on div at bounding box center [1139, 398] width 14 height 14
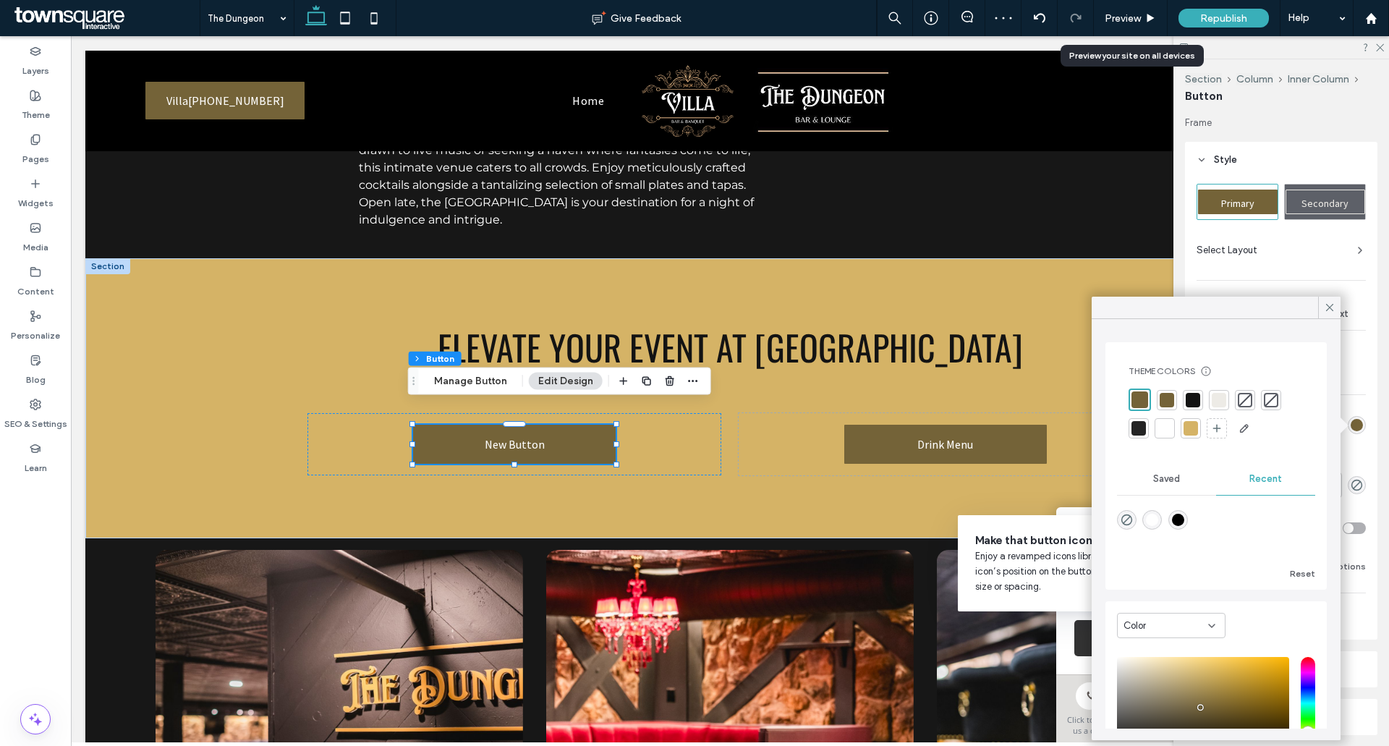
click at [1137, 428] on div at bounding box center [1139, 428] width 14 height 14
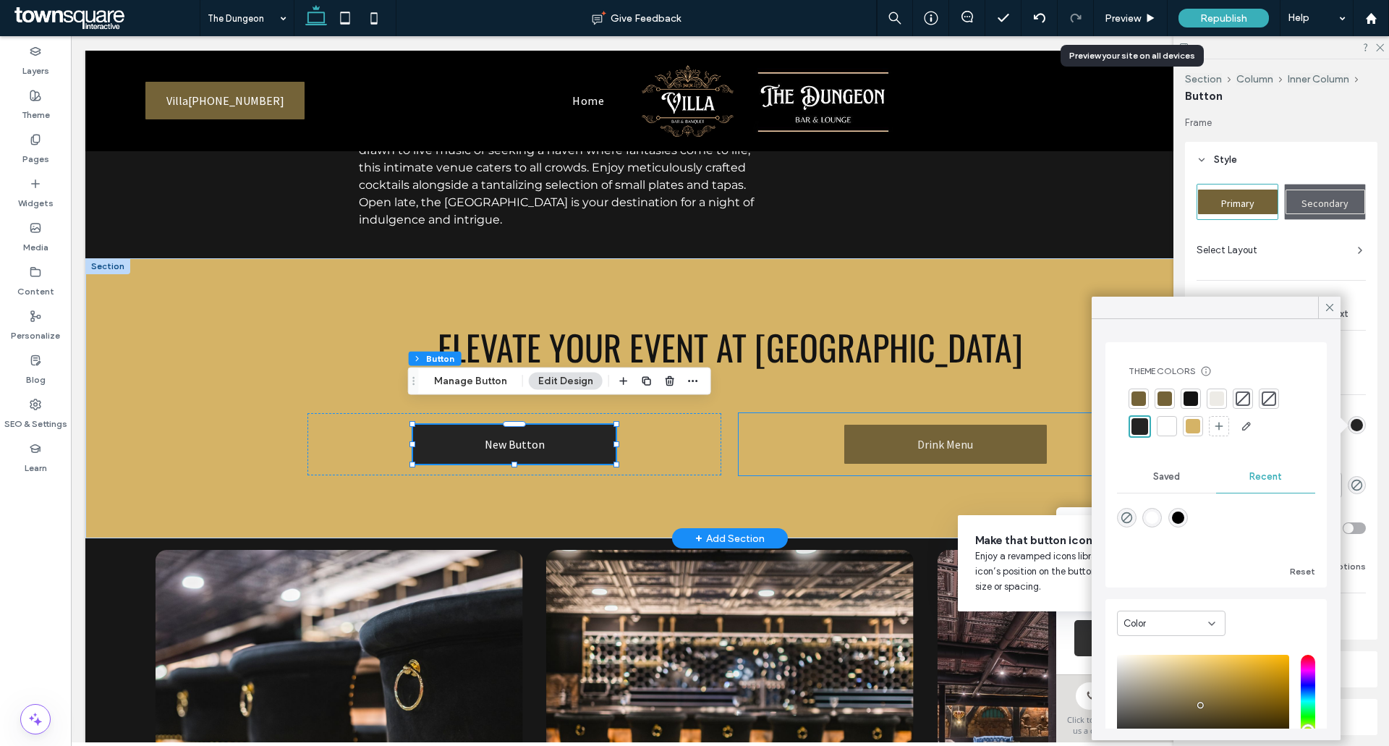
click at [935, 437] on span "Drink Menu" at bounding box center [946, 444] width 56 height 14
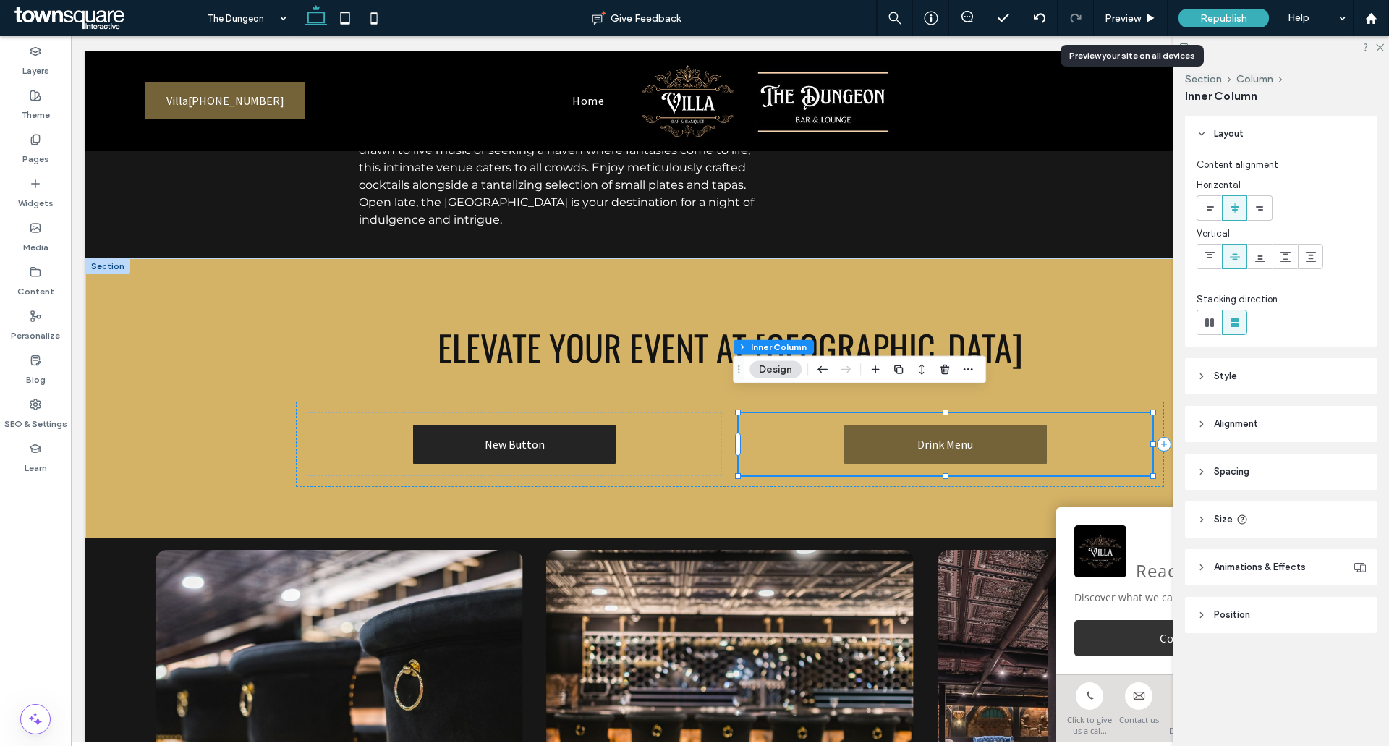
click at [792, 369] on button "Design" at bounding box center [776, 369] width 52 height 17
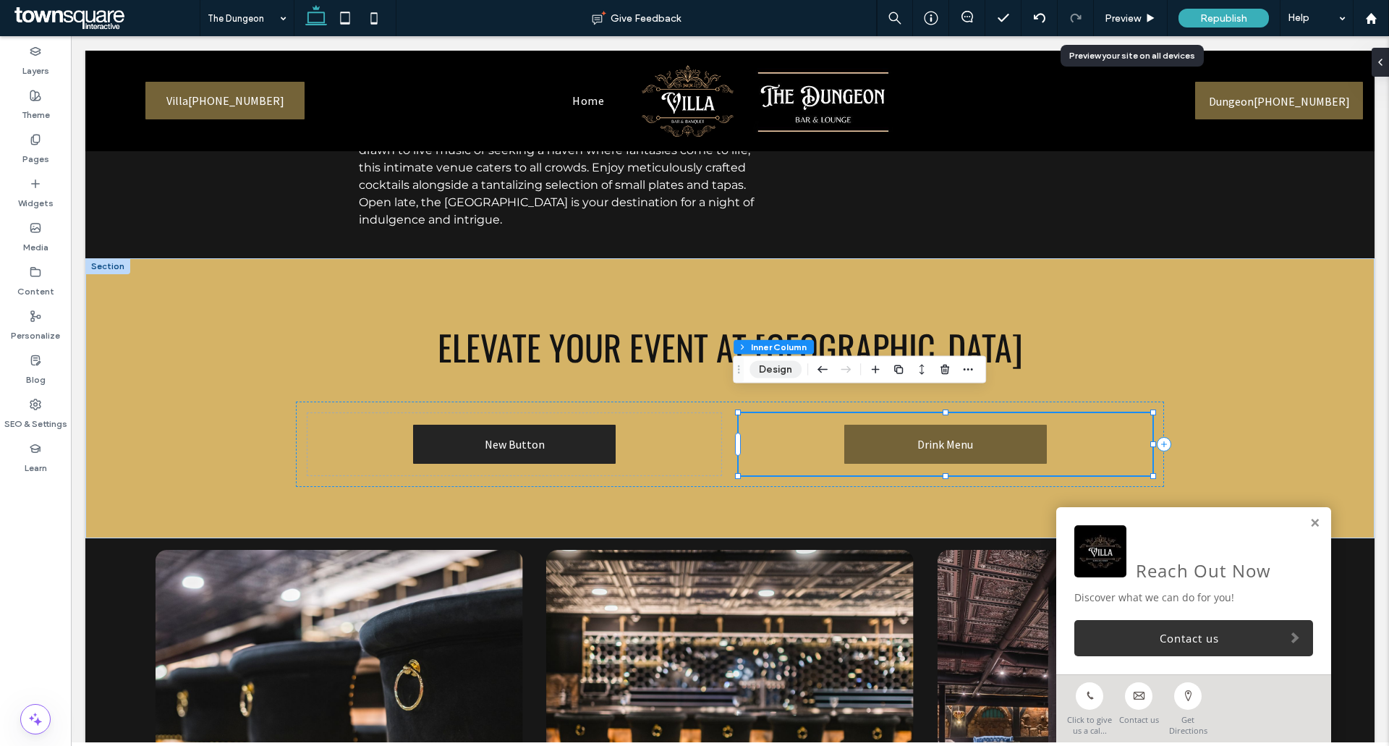
drag, startPoint x: 770, startPoint y: 368, endPoint x: 781, endPoint y: 373, distance: 12.3
click at [770, 367] on button "Design" at bounding box center [776, 369] width 52 height 17
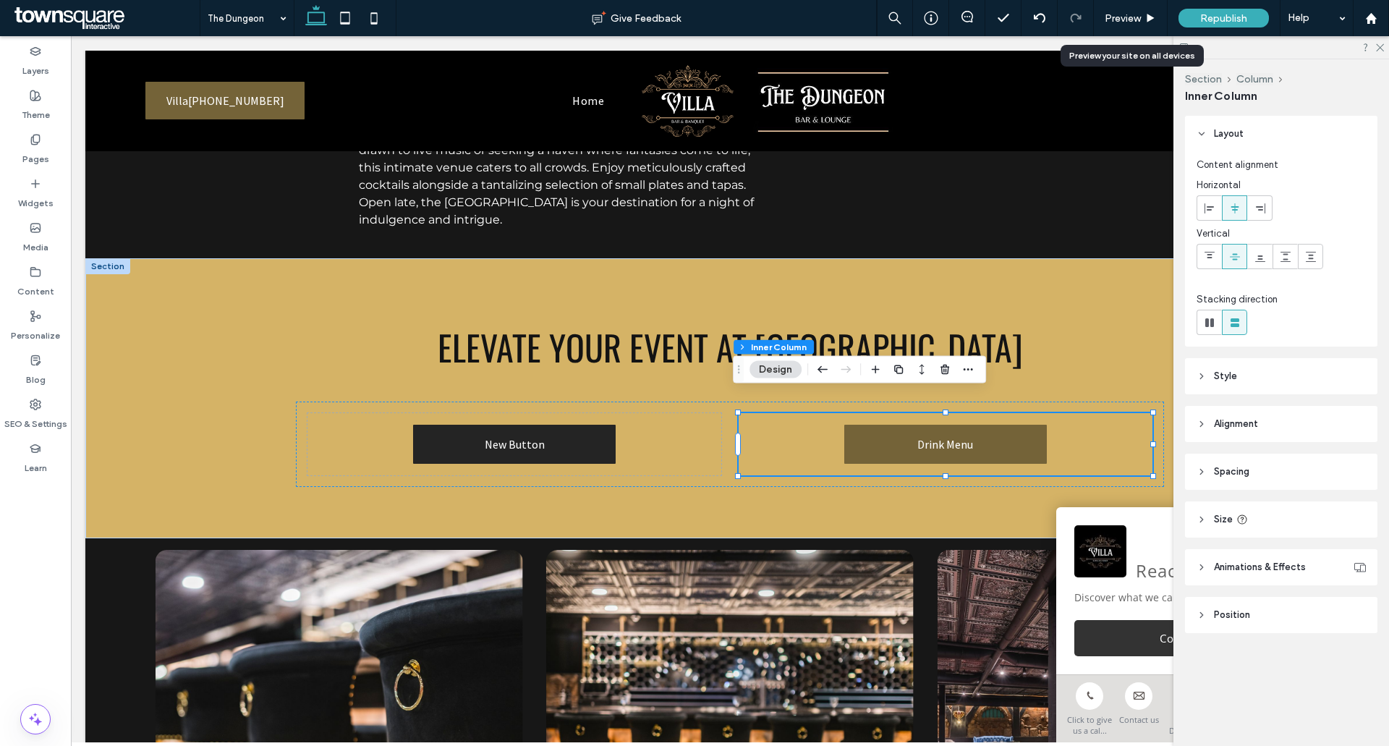
click at [1232, 377] on span "Style" at bounding box center [1225, 376] width 23 height 14
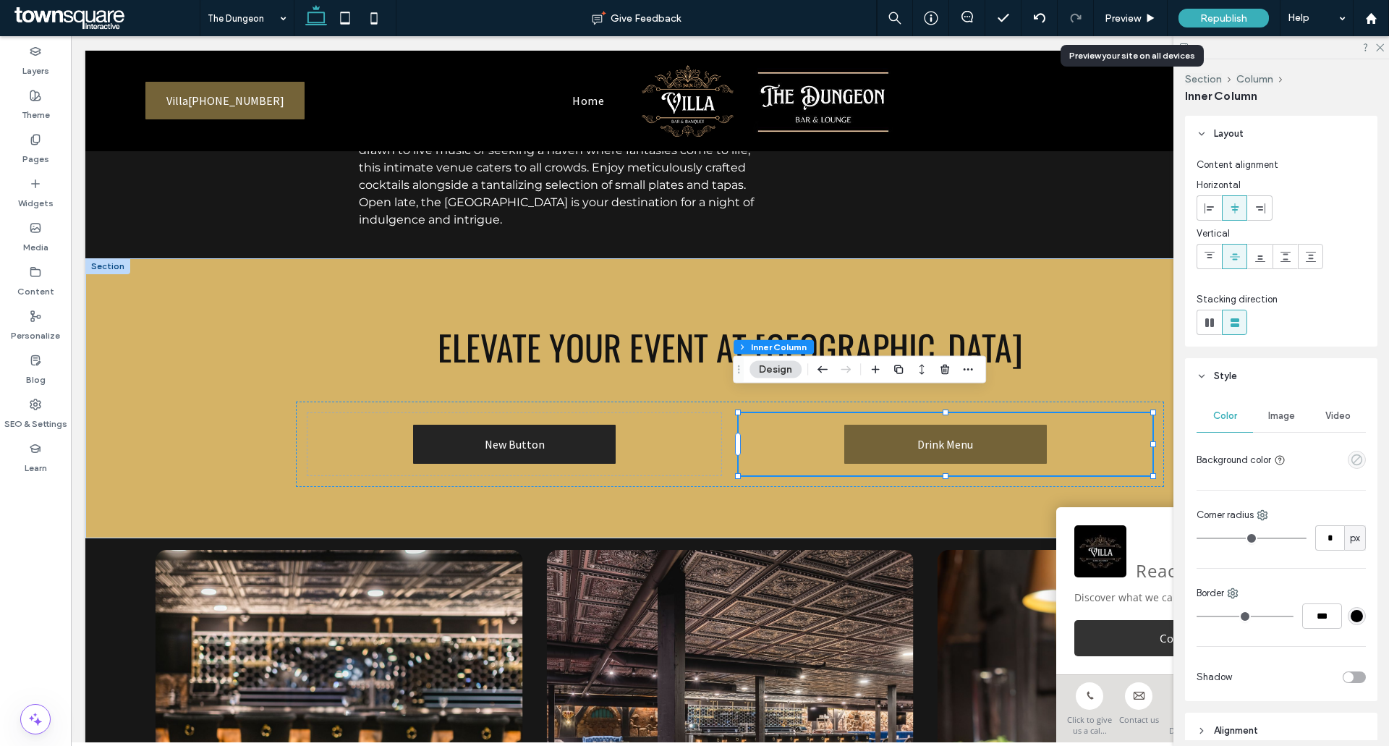
click at [1353, 459] on icon "empty color" at bounding box center [1357, 460] width 12 height 12
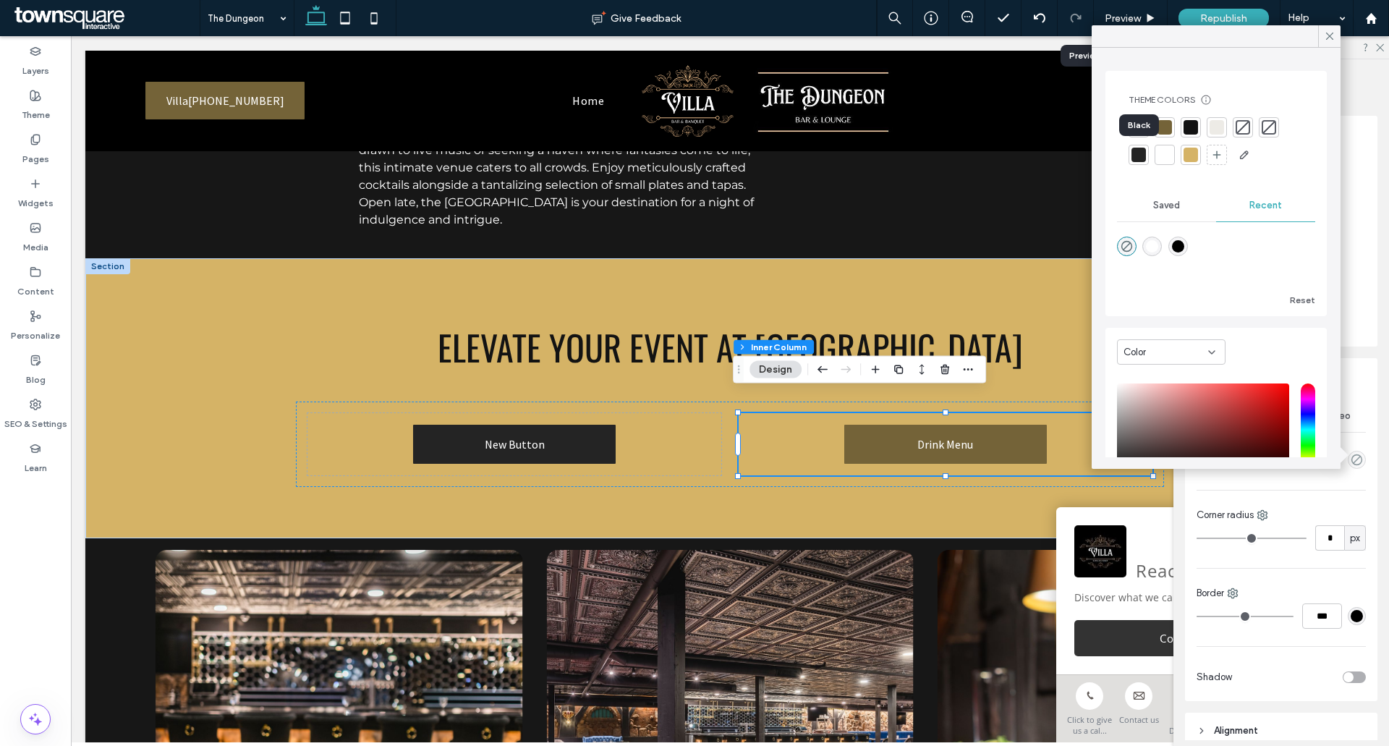
click at [1140, 156] on div at bounding box center [1139, 155] width 14 height 14
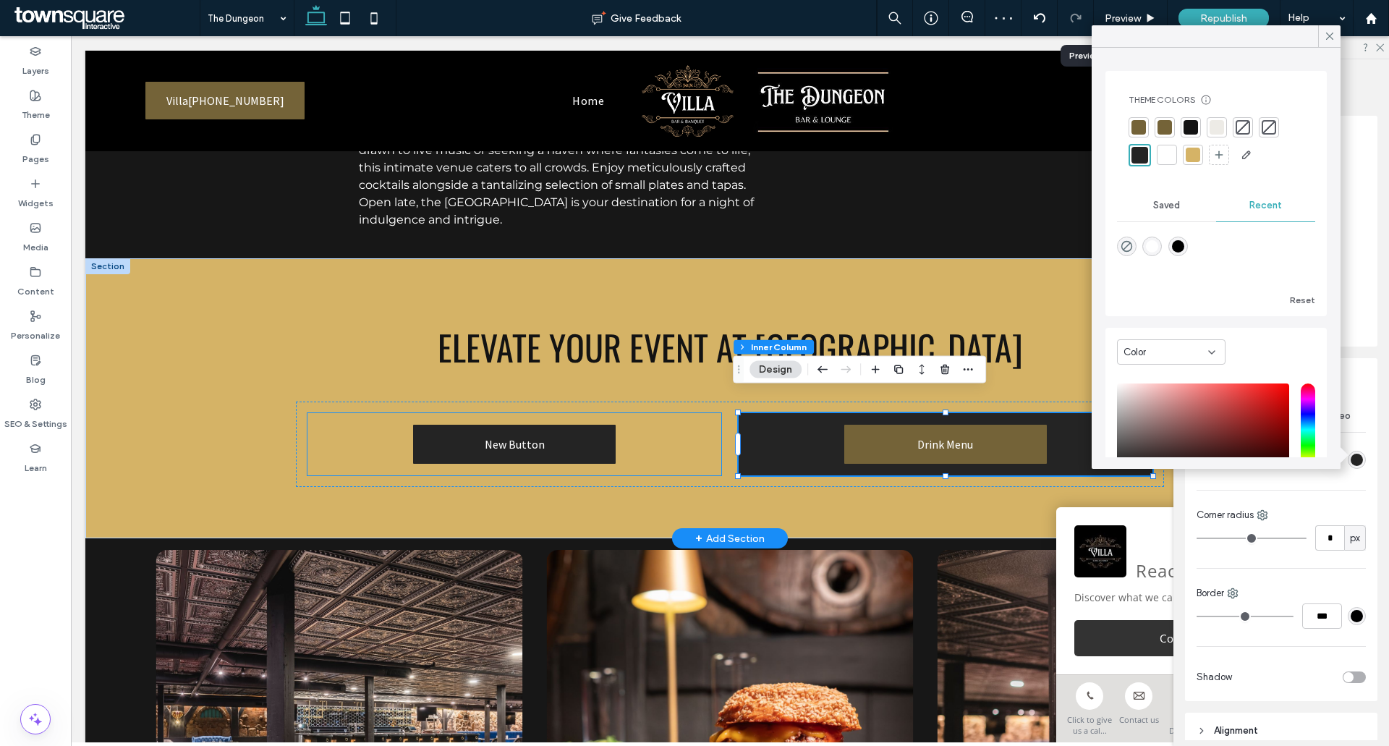
click at [666, 420] on div "New Button" at bounding box center [515, 444] width 414 height 62
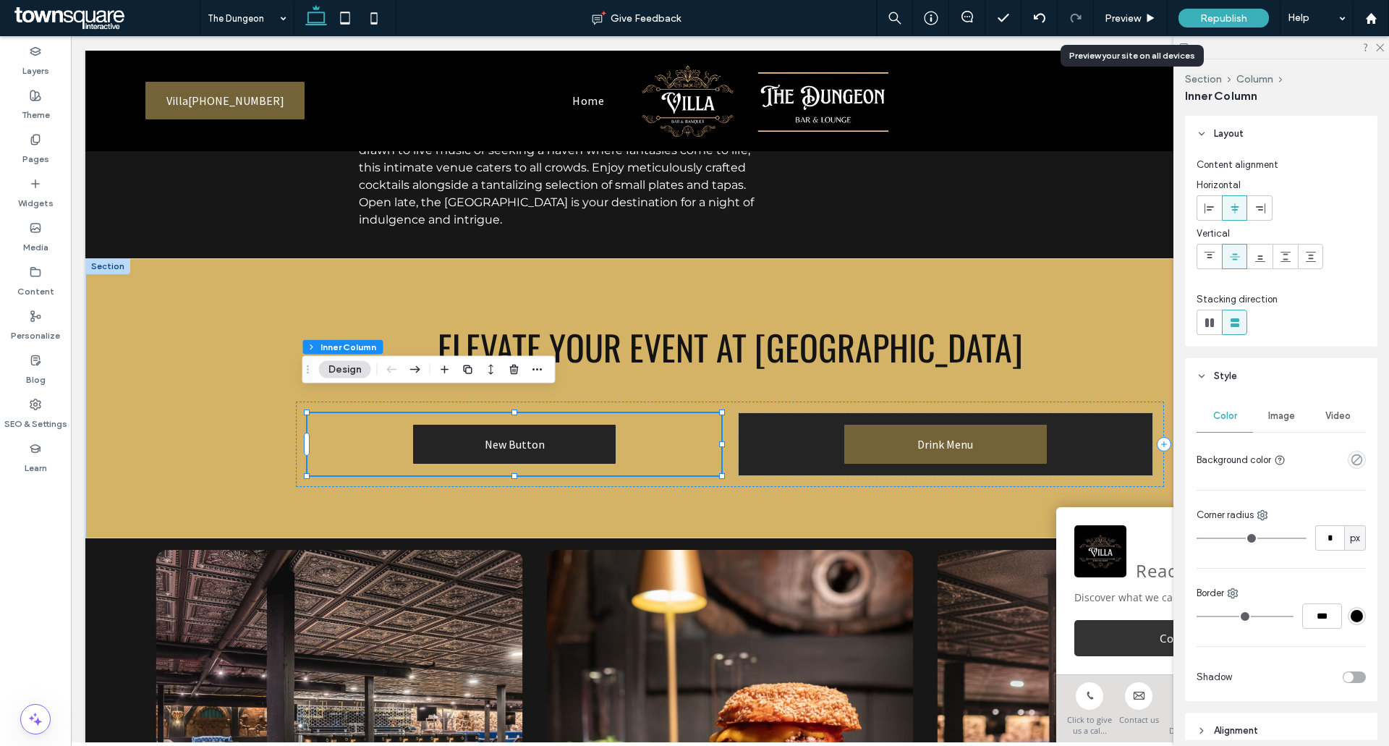
click at [334, 372] on button "Design" at bounding box center [345, 369] width 52 height 17
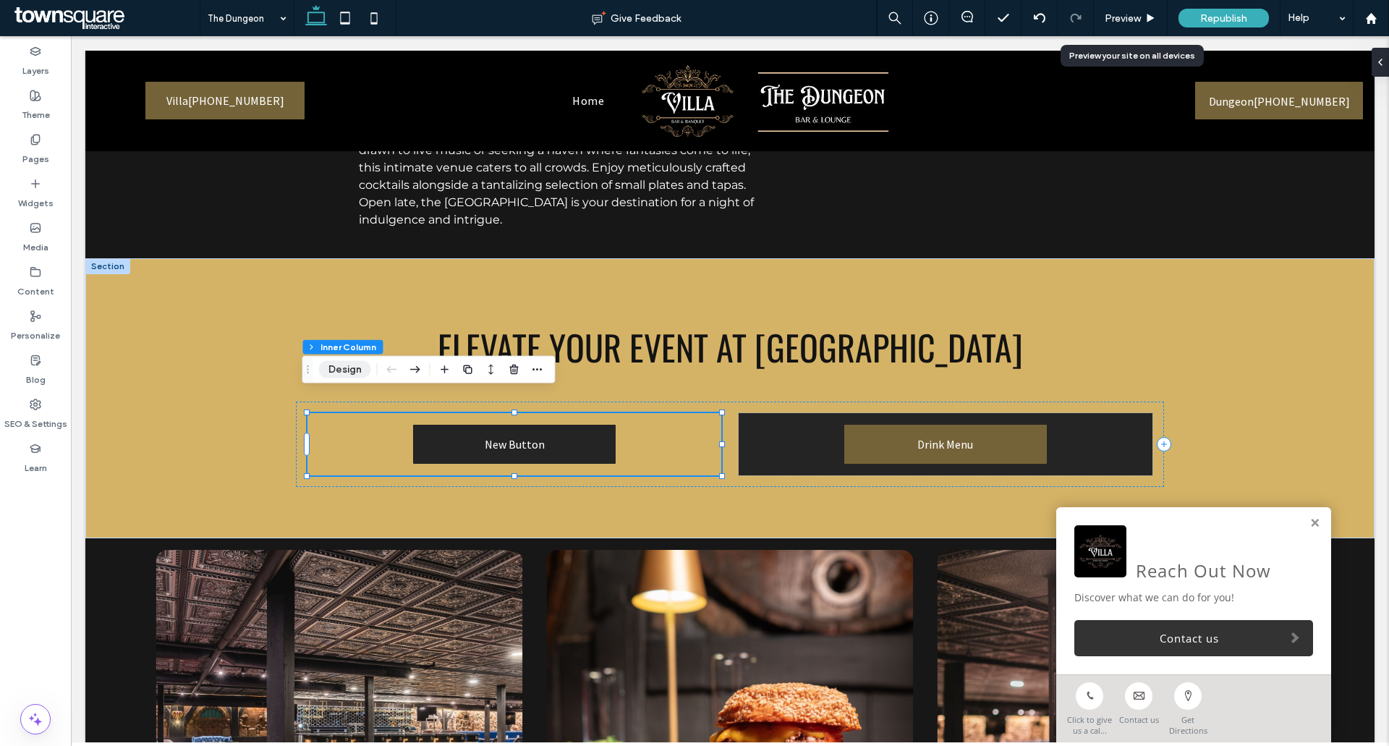
click at [345, 370] on button "Design" at bounding box center [345, 369] width 52 height 17
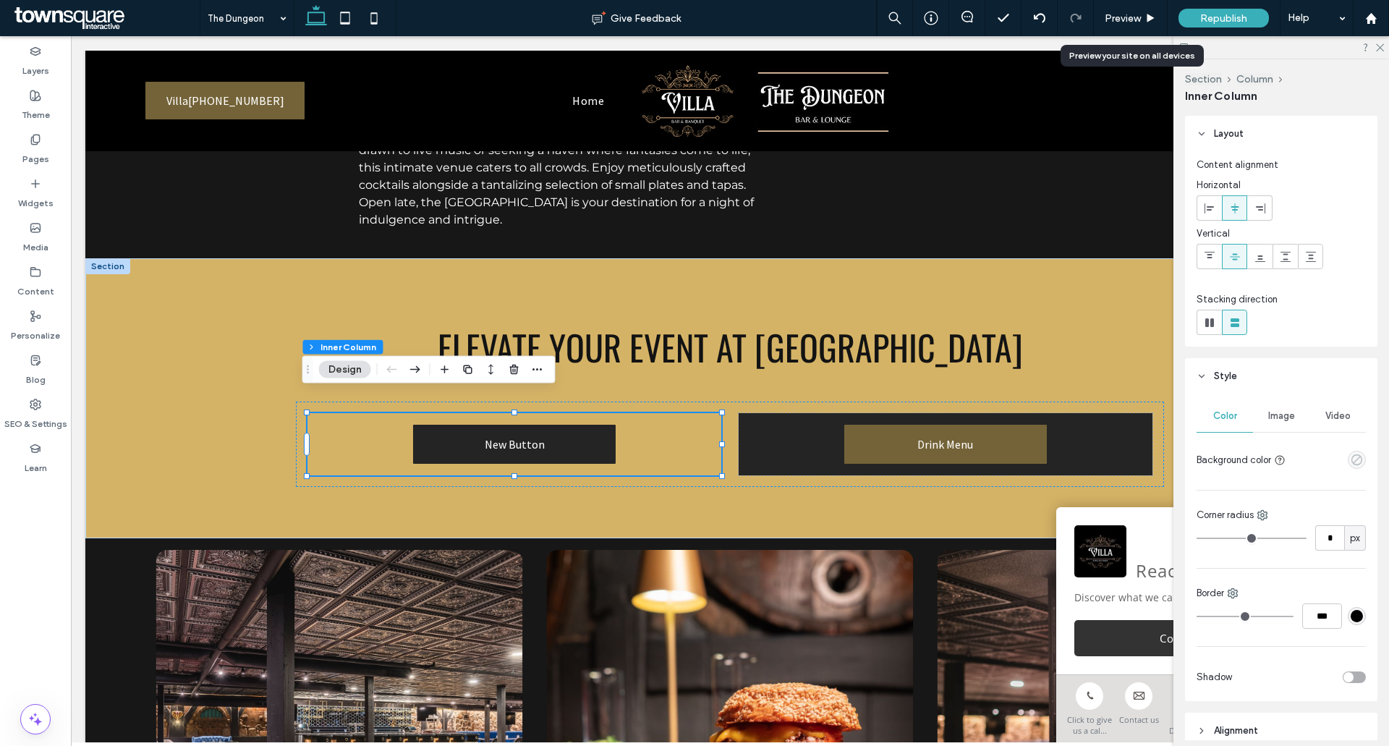
click at [1351, 460] on icon "empty color" at bounding box center [1357, 460] width 12 height 12
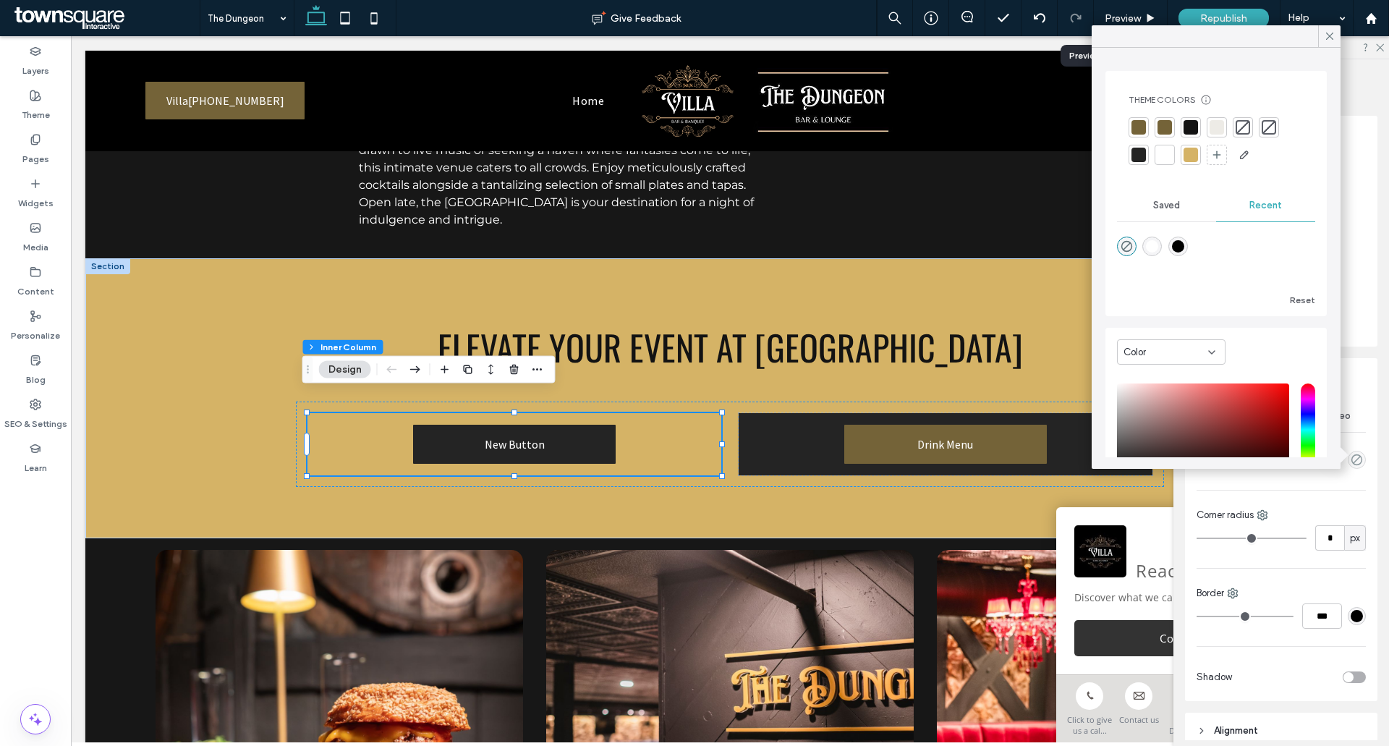
click at [1138, 155] on div at bounding box center [1139, 155] width 14 height 14
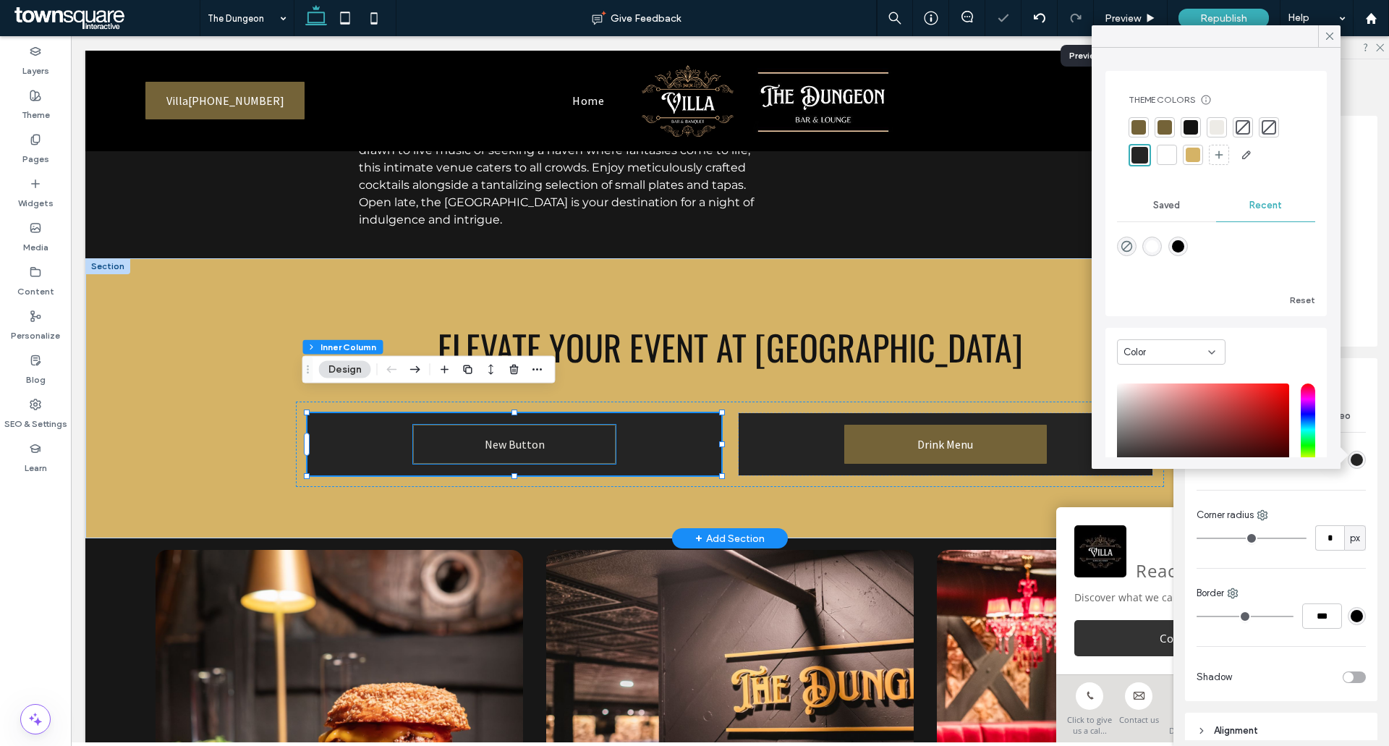
click at [504, 439] on link "New Button" at bounding box center [514, 444] width 203 height 39
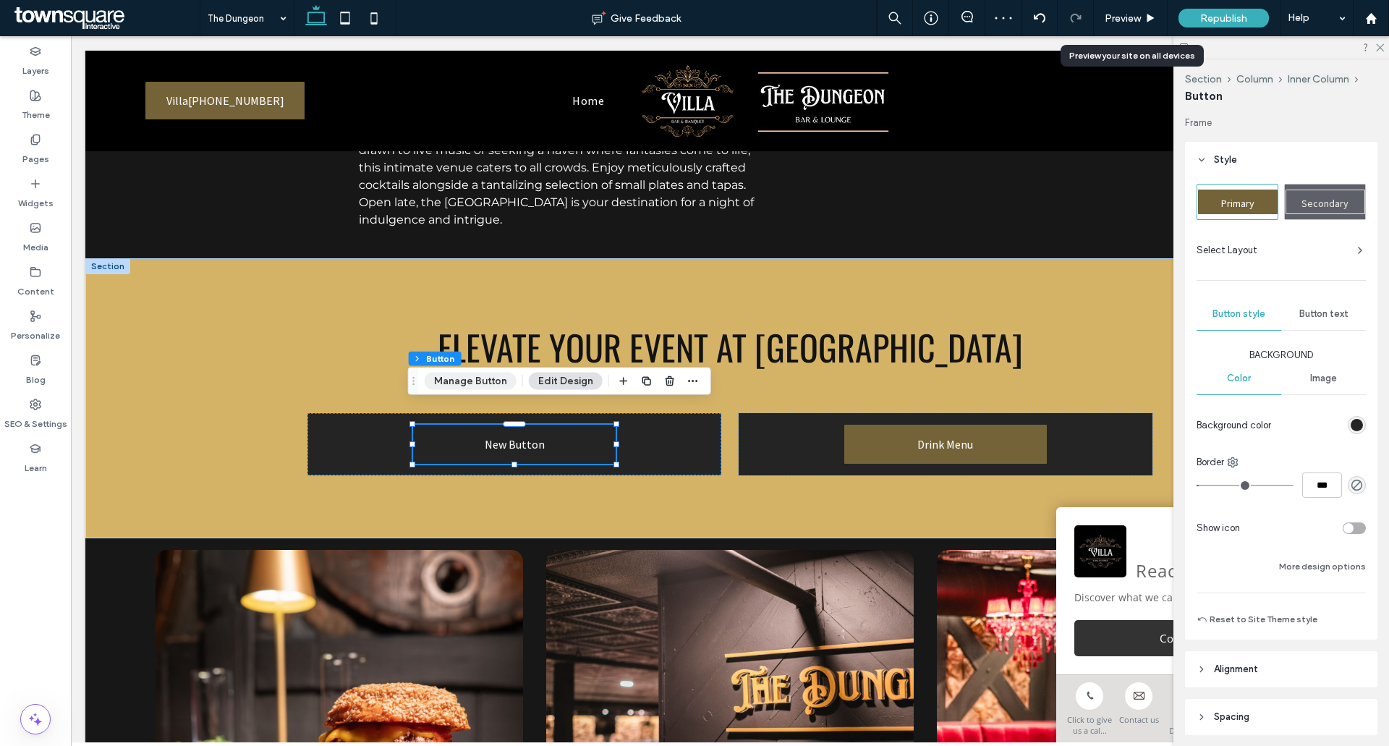
click at [457, 381] on button "Manage Button" at bounding box center [471, 381] width 92 height 17
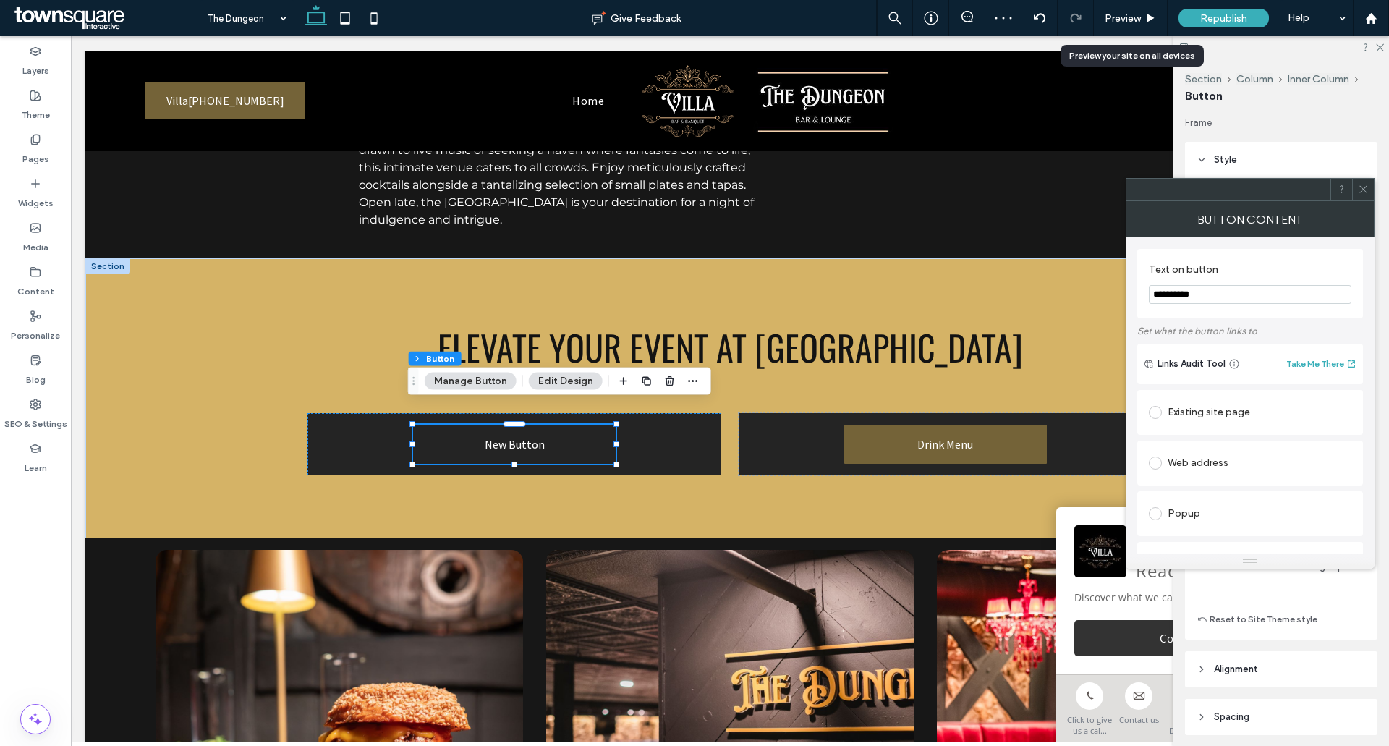
click at [553, 383] on button "Edit Design" at bounding box center [566, 381] width 74 height 17
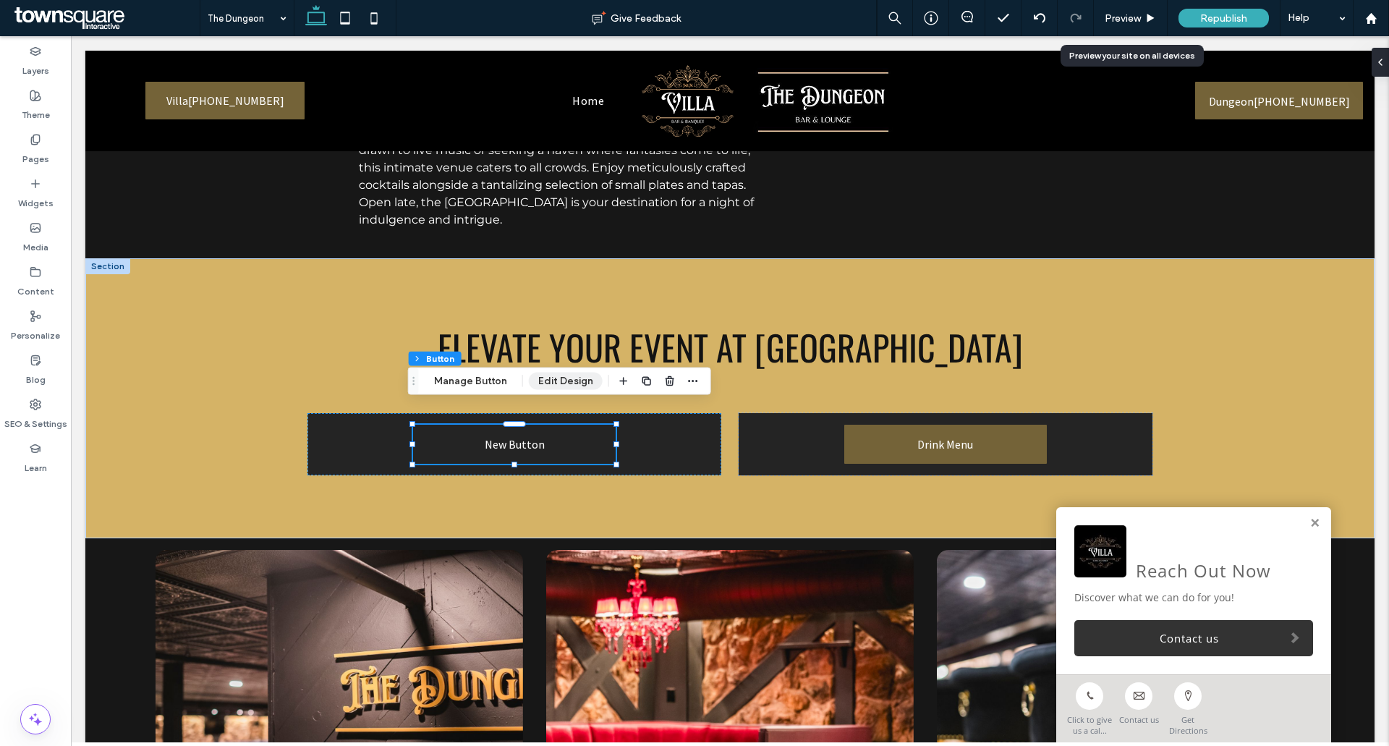
click at [557, 381] on button "Edit Design" at bounding box center [566, 381] width 74 height 17
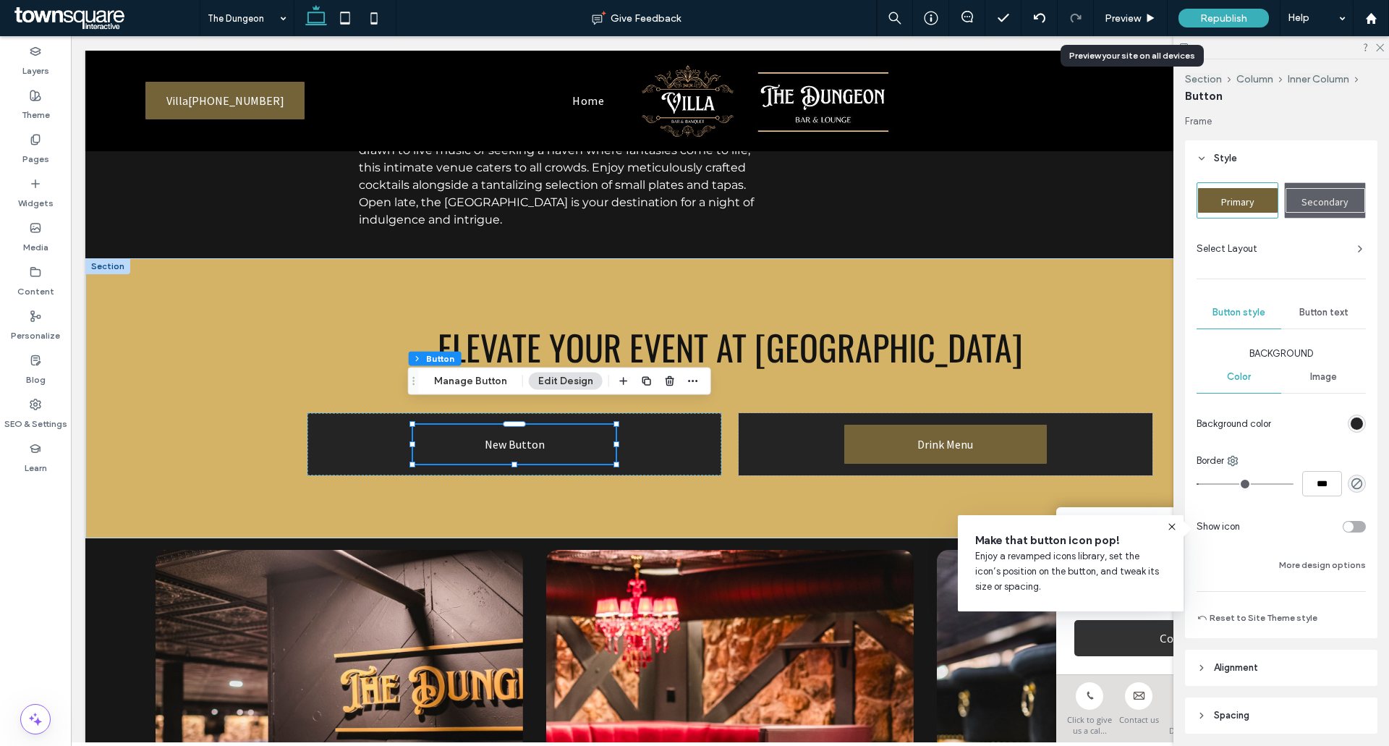
scroll to position [0, 0]
click at [1221, 200] on span "Primary" at bounding box center [1237, 203] width 33 height 13
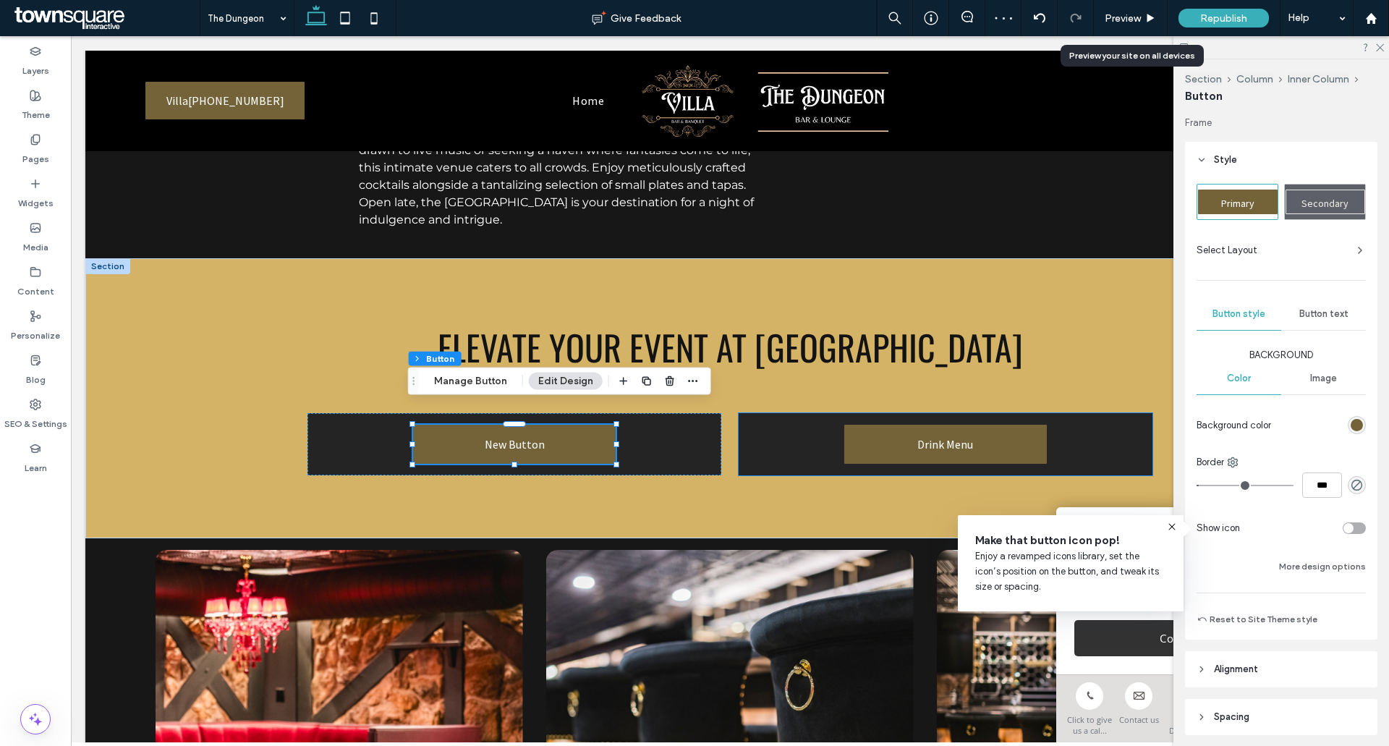
click at [174, 365] on div "Elevate Your Event at The Dungeon New Button Drink Menu" at bounding box center [729, 398] width 1289 height 281
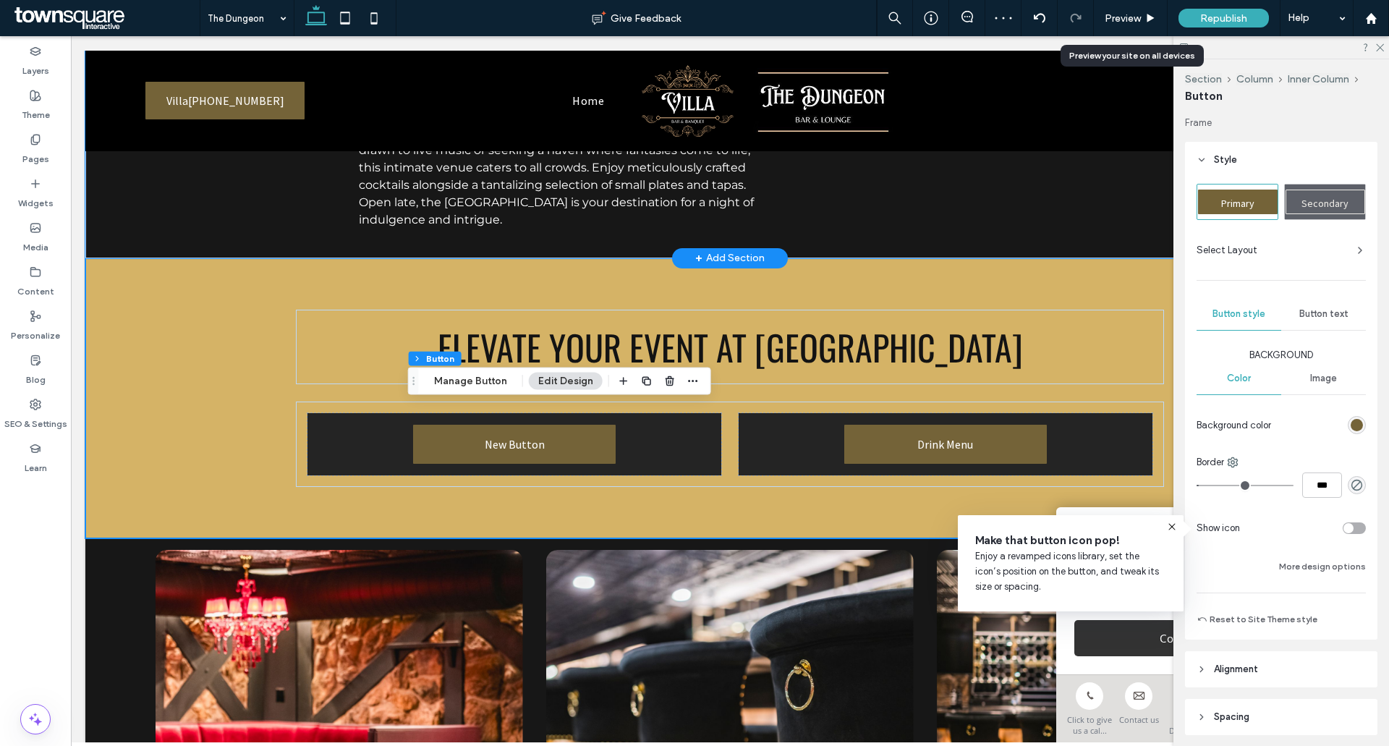
scroll to position [158, 0]
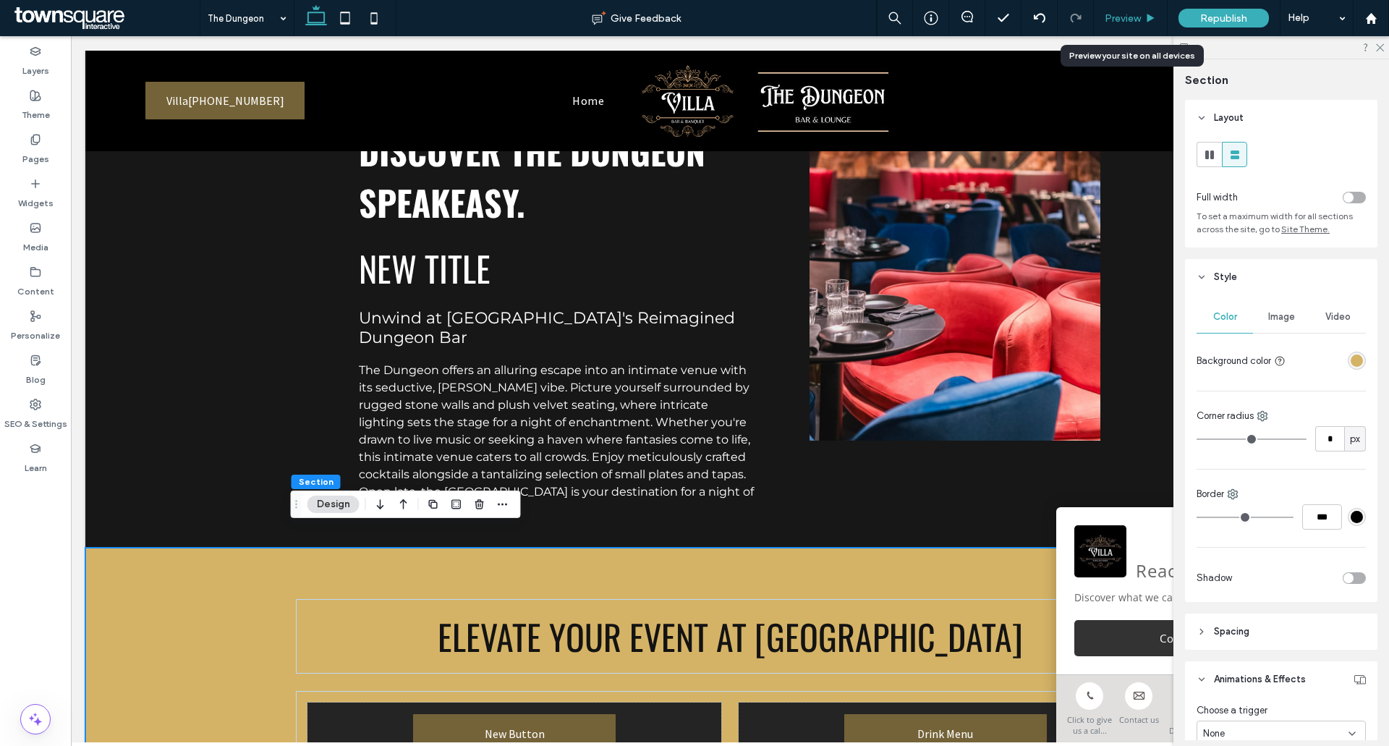
click at [1137, 19] on span "Preview" at bounding box center [1123, 18] width 36 height 12
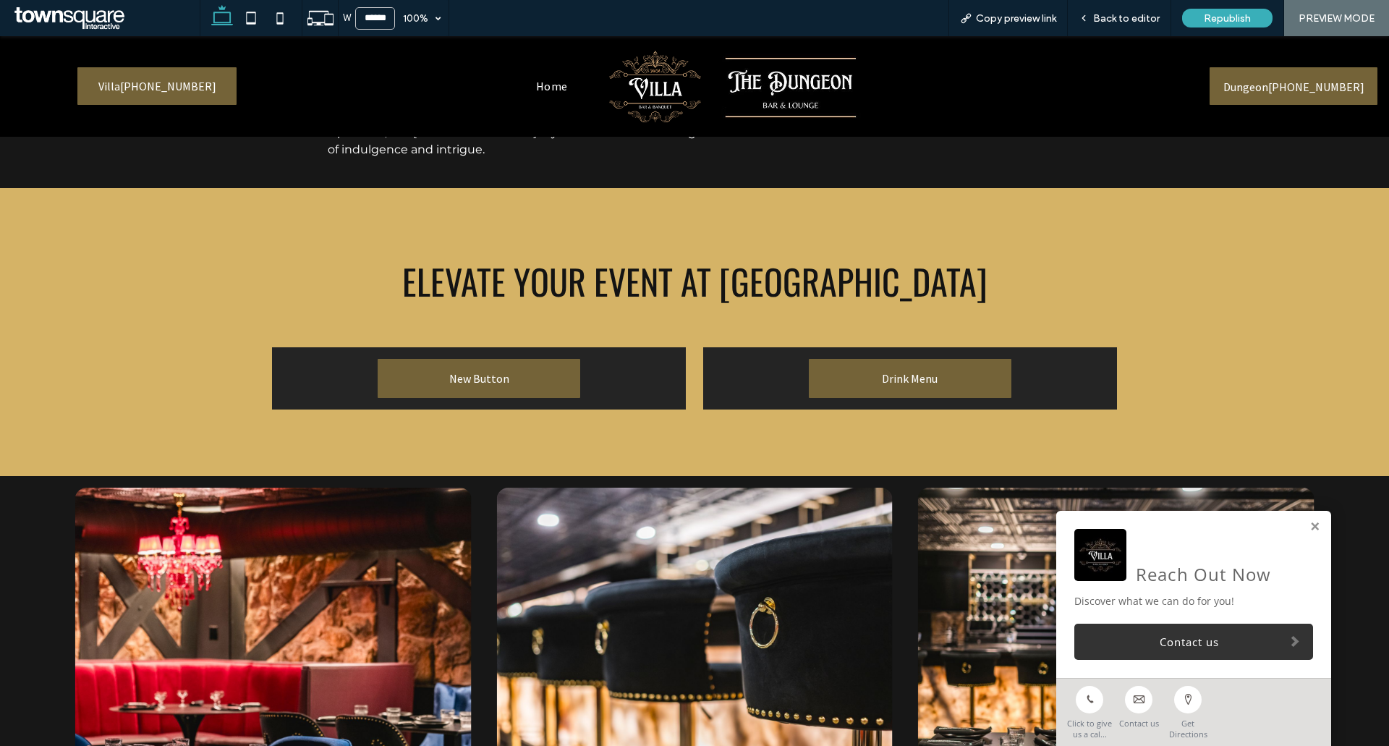
scroll to position [433, 0]
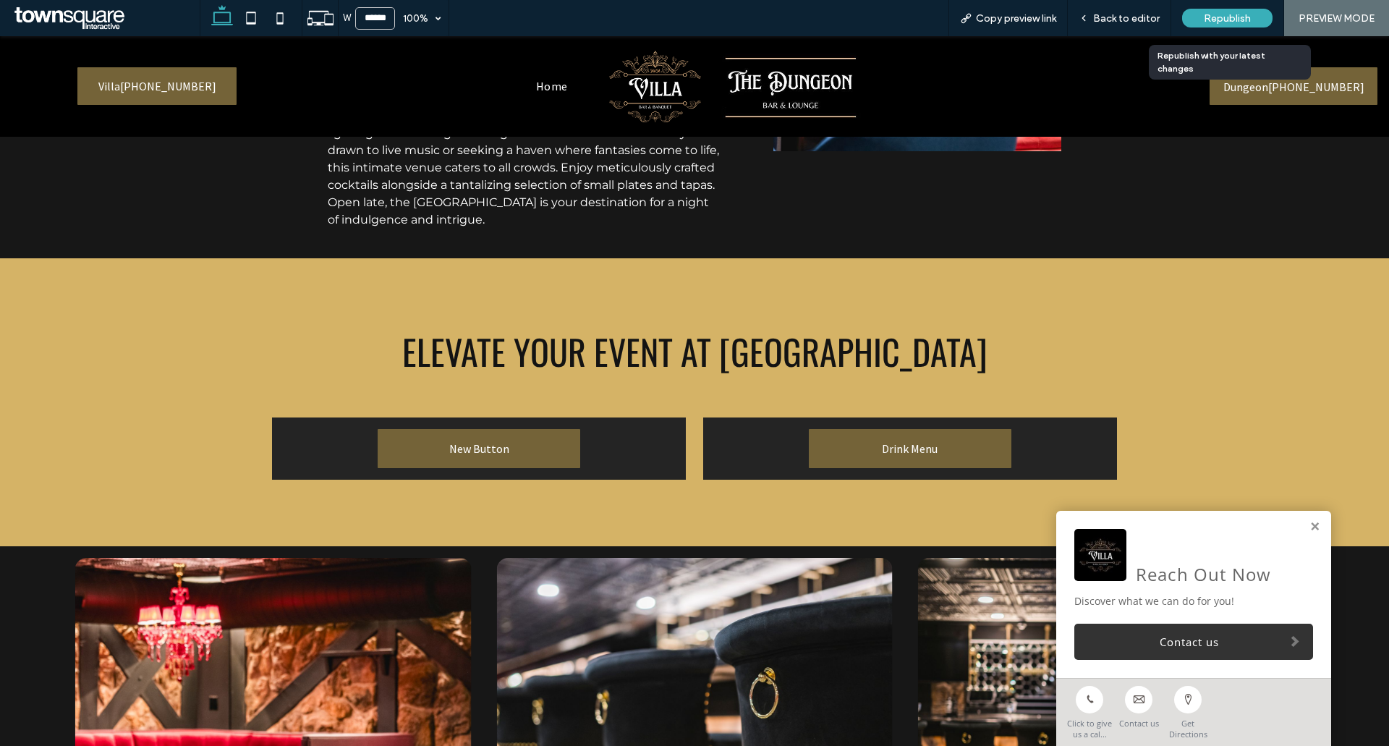
drag, startPoint x: 1223, startPoint y: 12, endPoint x: 1191, endPoint y: 140, distance: 132.7
click at [1223, 12] on span "Republish" at bounding box center [1227, 18] width 47 height 12
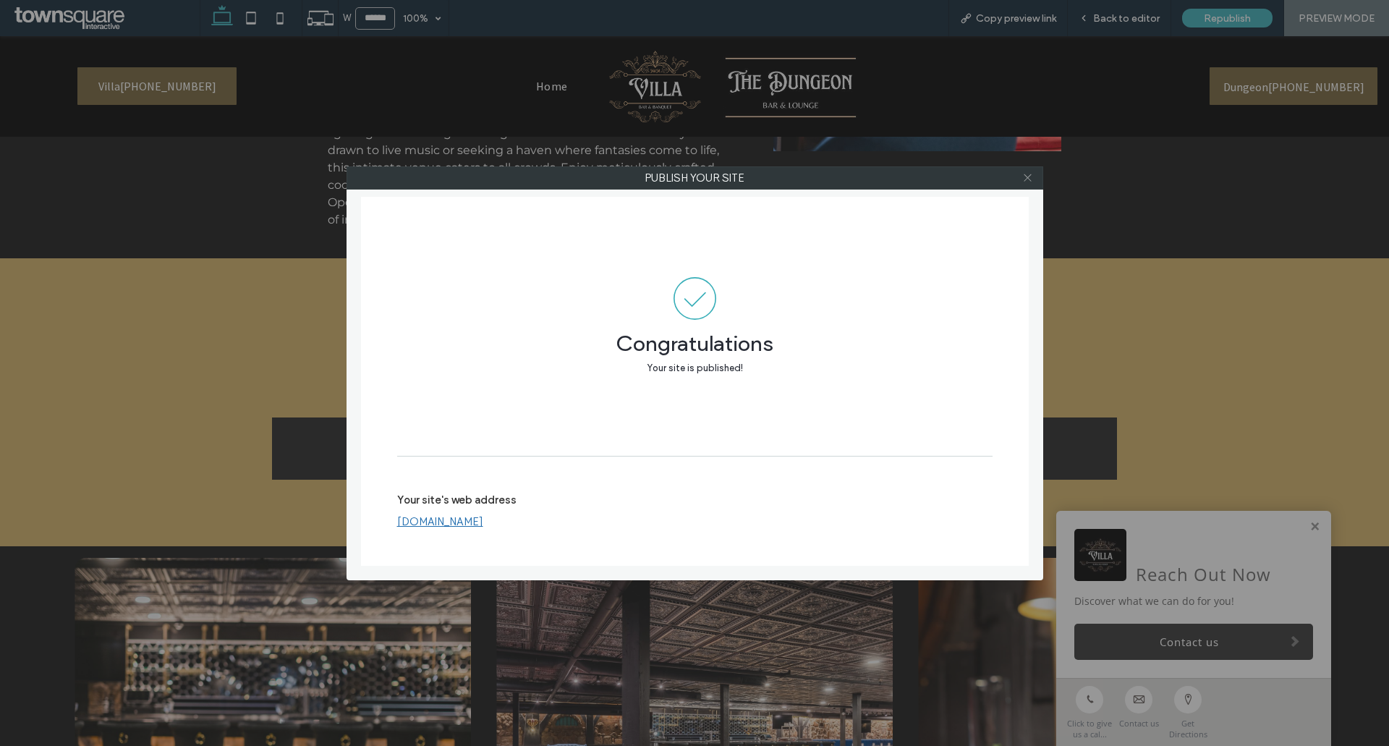
click at [1025, 179] on icon at bounding box center [1027, 177] width 11 height 11
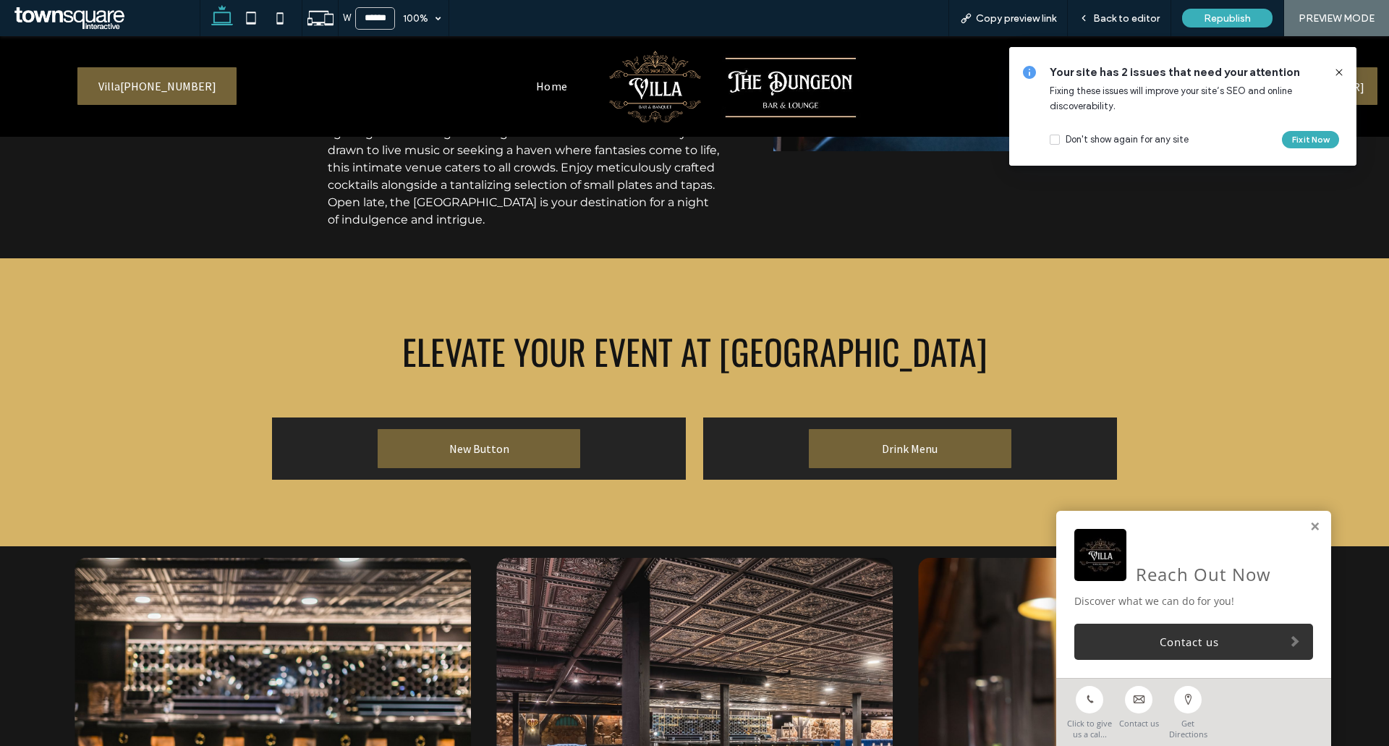
click at [1128, 15] on span "Back to editor" at bounding box center [1126, 18] width 67 height 12
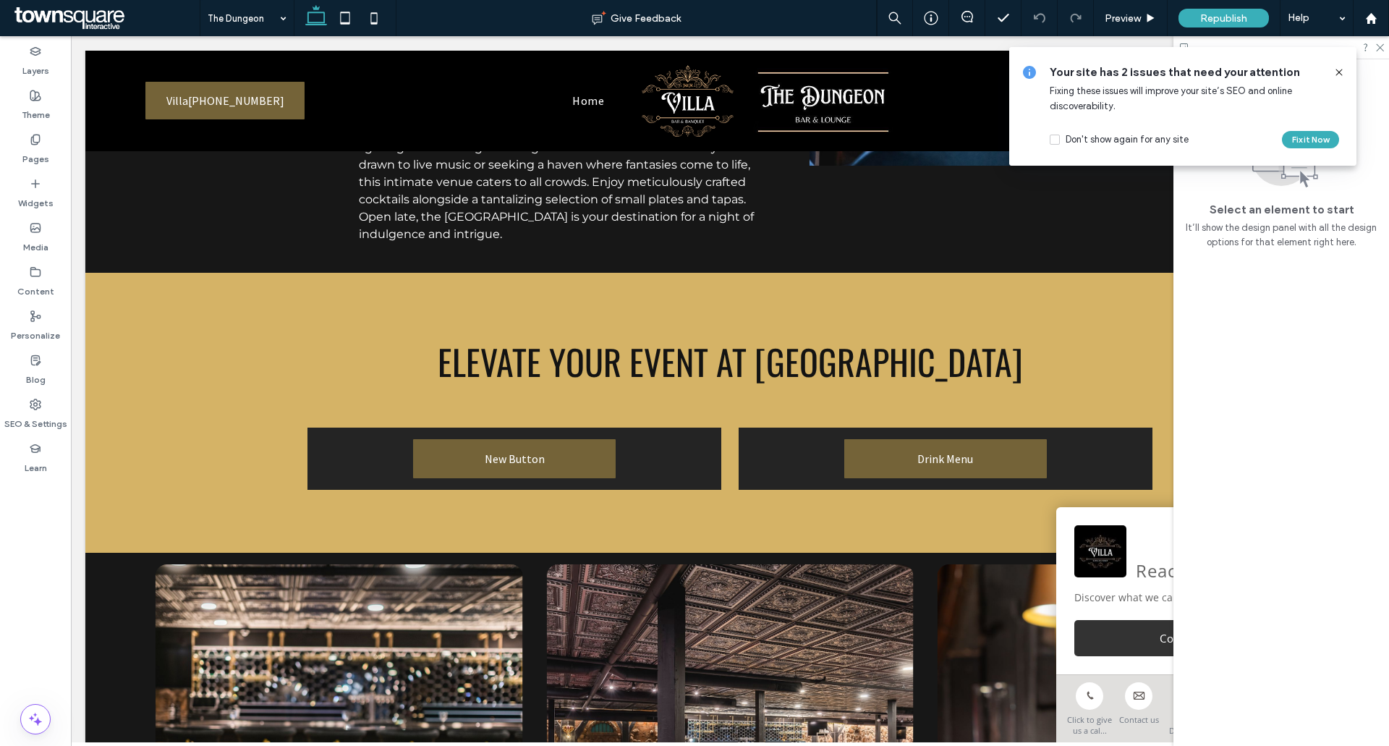
scroll to position [448, 0]
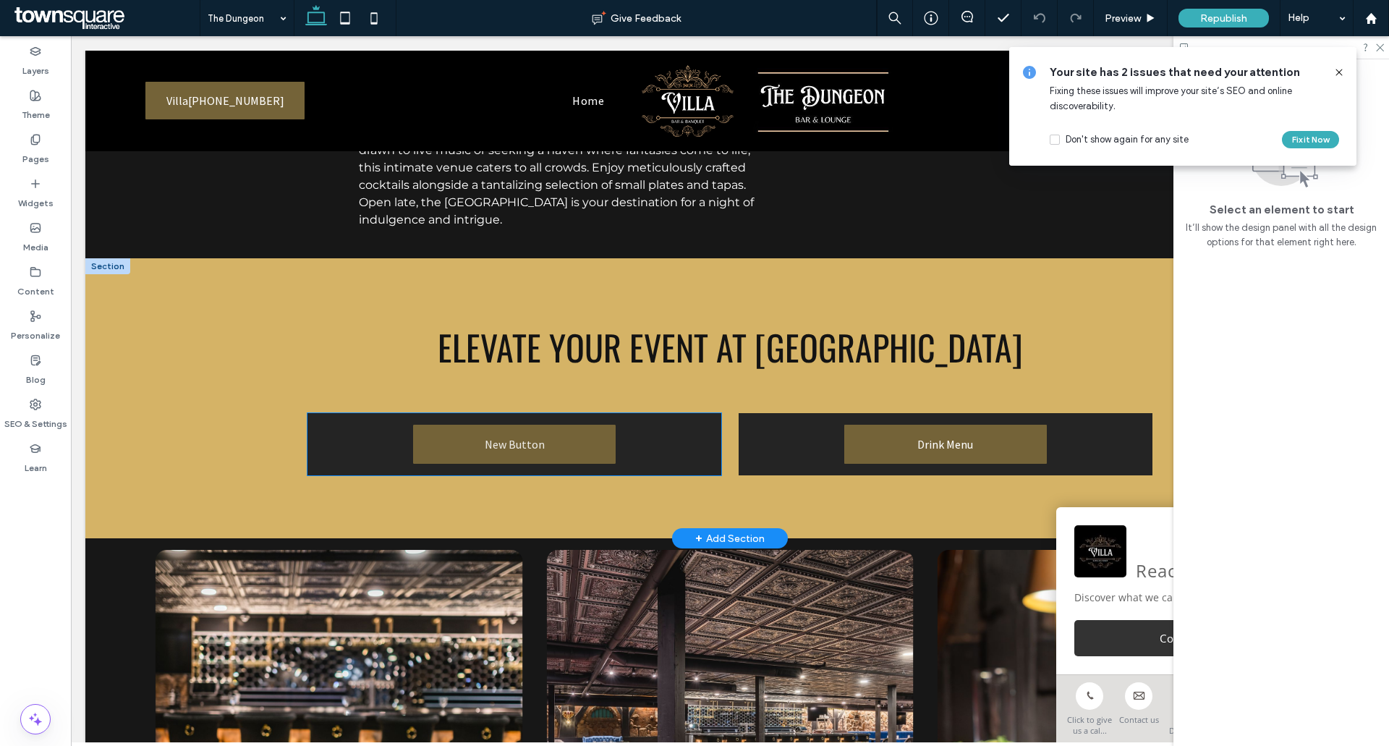
click at [501, 437] on span "New Button" at bounding box center [515, 444] width 60 height 14
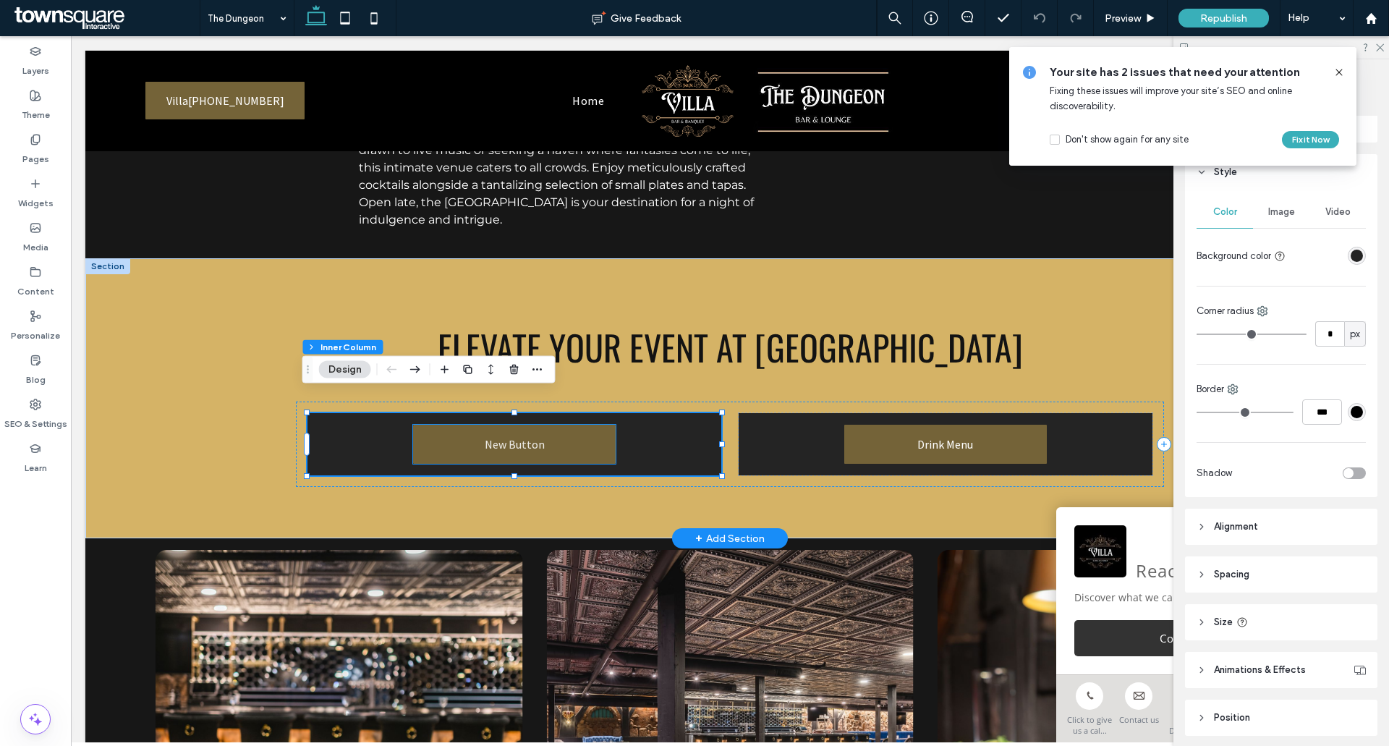
scroll to position [258, 0]
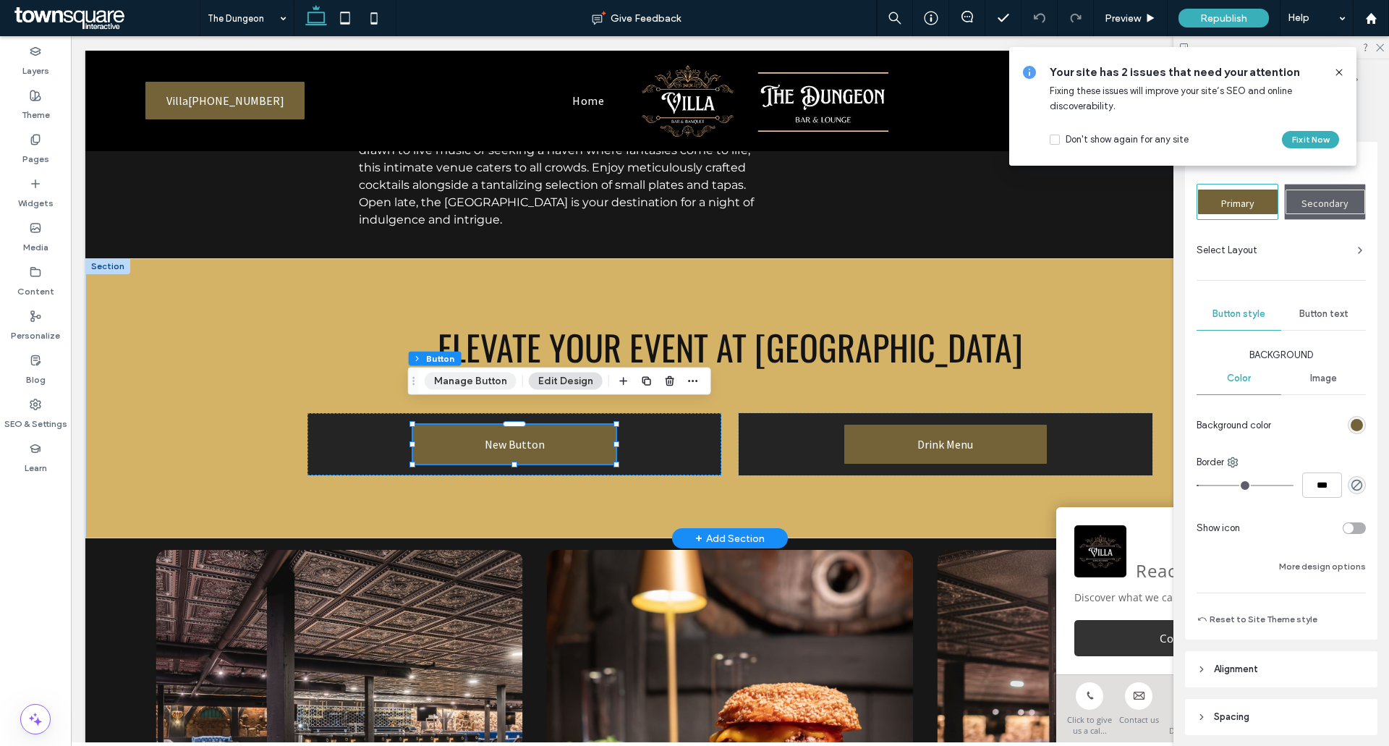
click at [479, 384] on button "Manage Button" at bounding box center [471, 381] width 92 height 17
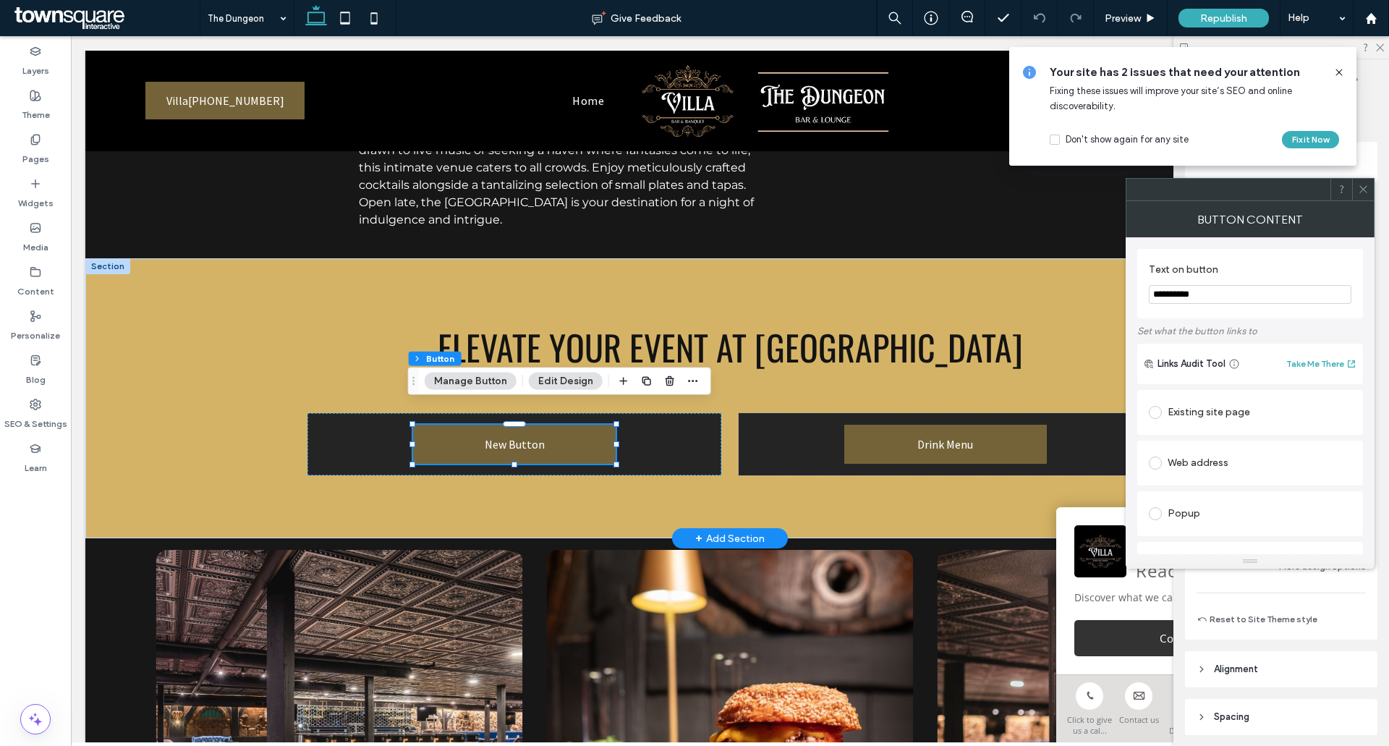
drag, startPoint x: 1297, startPoint y: 329, endPoint x: 1118, endPoint y: 309, distance: 180.5
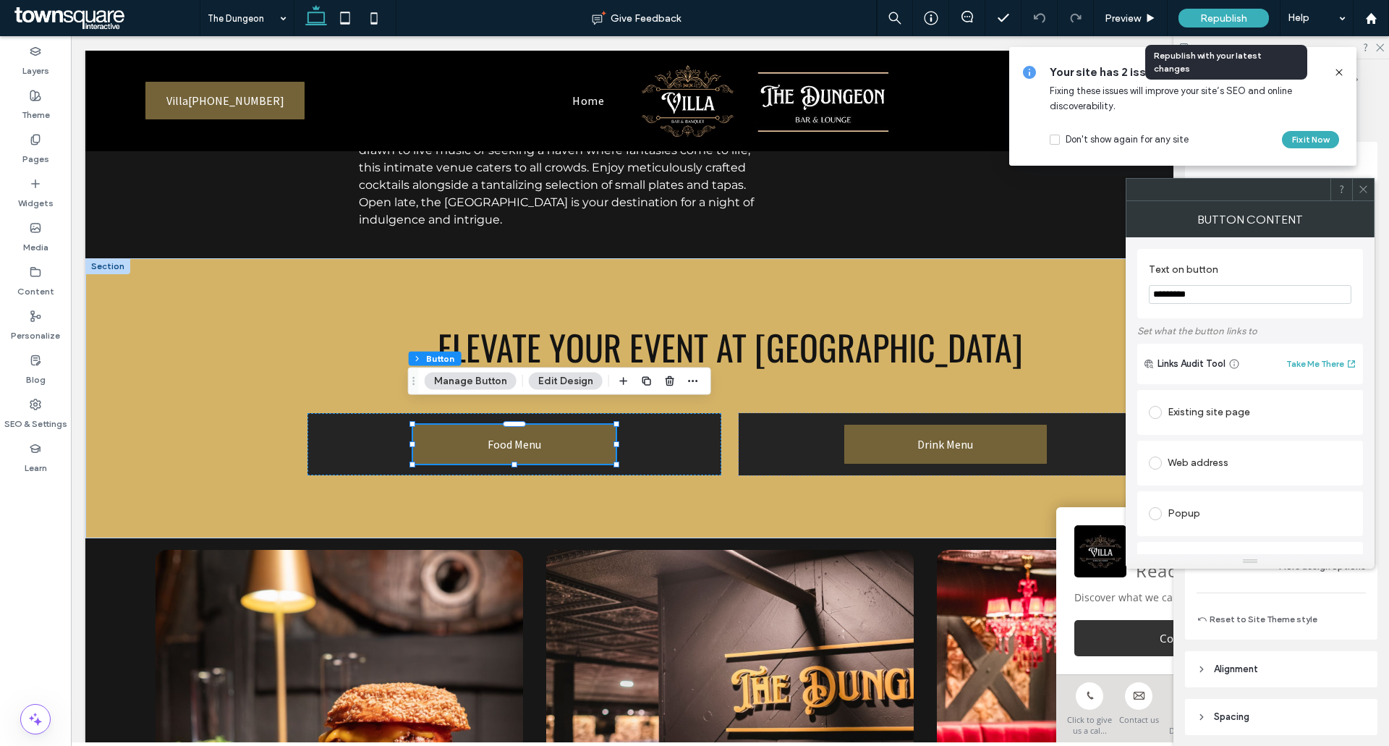
type input "*********"
click at [1259, 18] on div "Republish" at bounding box center [1224, 18] width 90 height 19
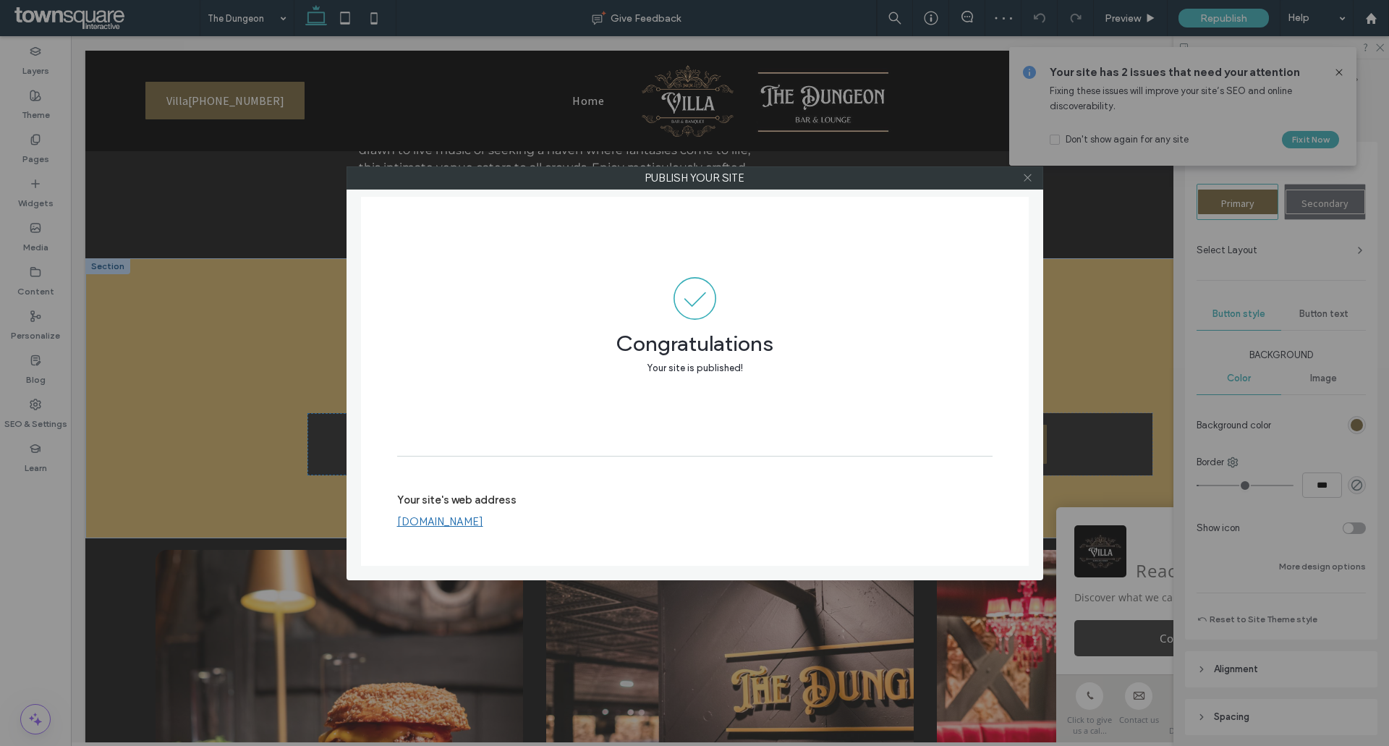
click at [1030, 177] on icon at bounding box center [1027, 177] width 11 height 11
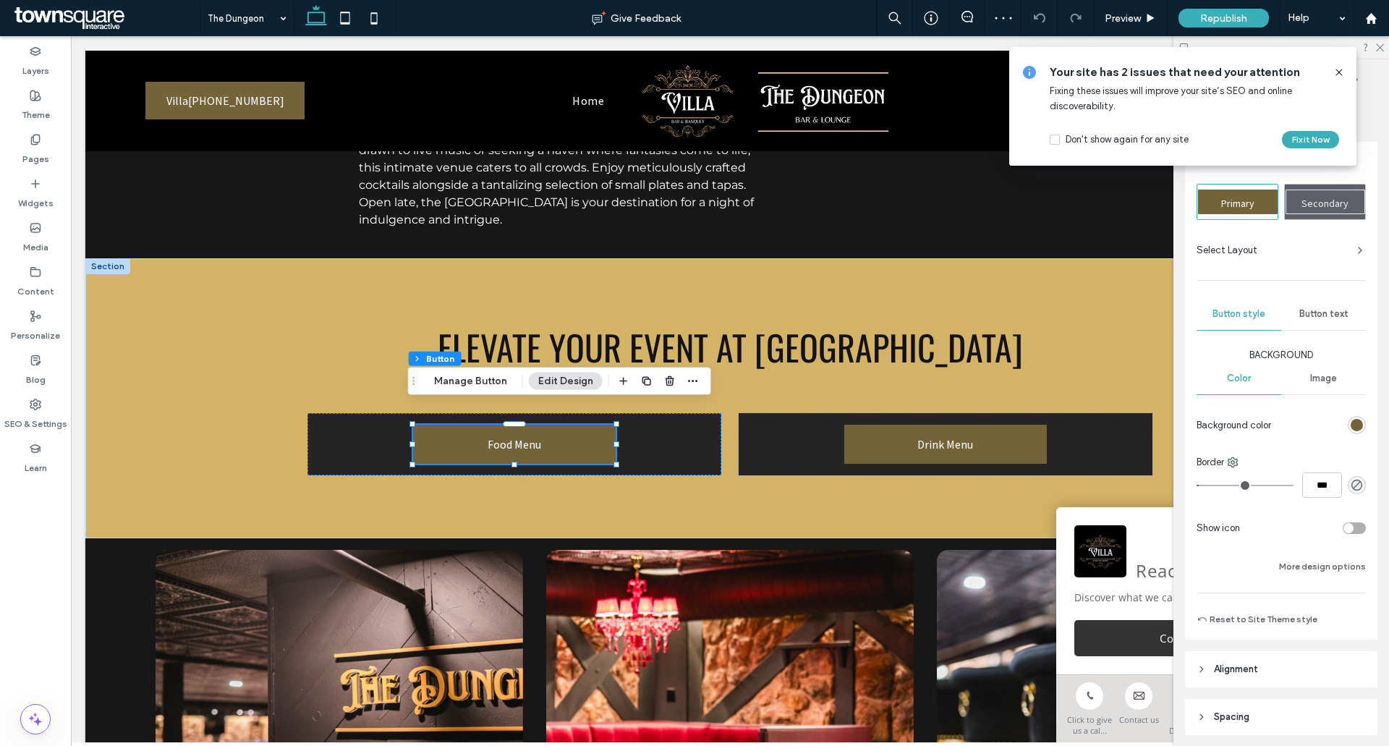
click at [1339, 72] on use at bounding box center [1339, 72] width 7 height 7
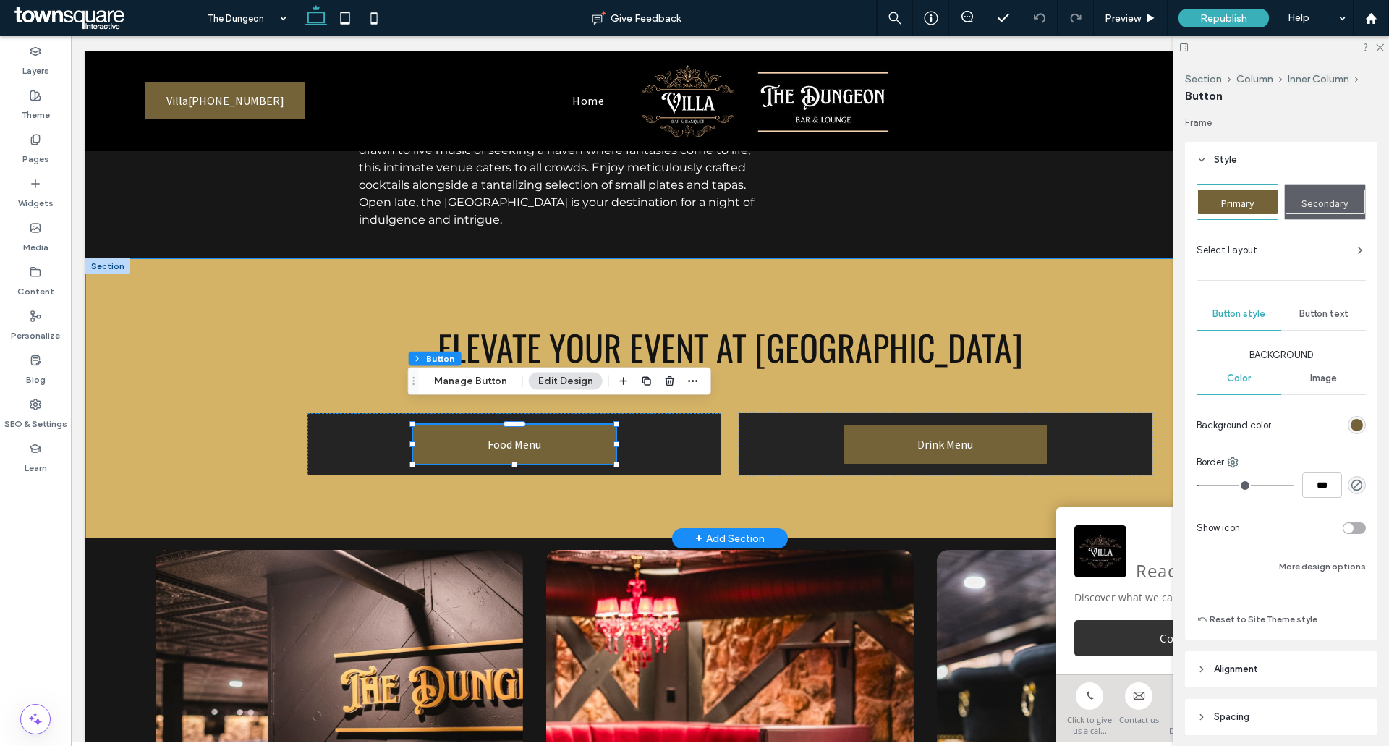
click at [239, 373] on div "Elevate Your Event at The Dungeon Food Menu Drink Menu" at bounding box center [729, 398] width 1289 height 281
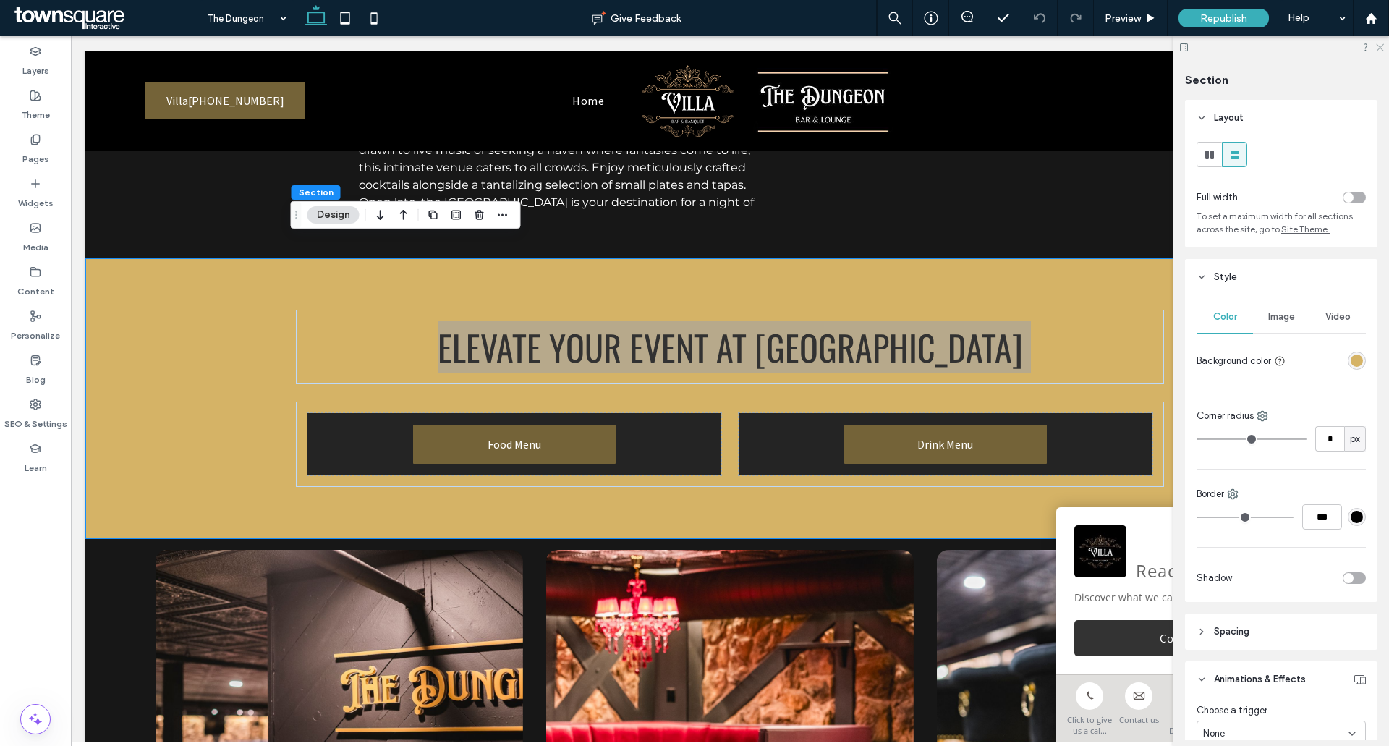
click at [1377, 42] on icon at bounding box center [1379, 46] width 9 height 9
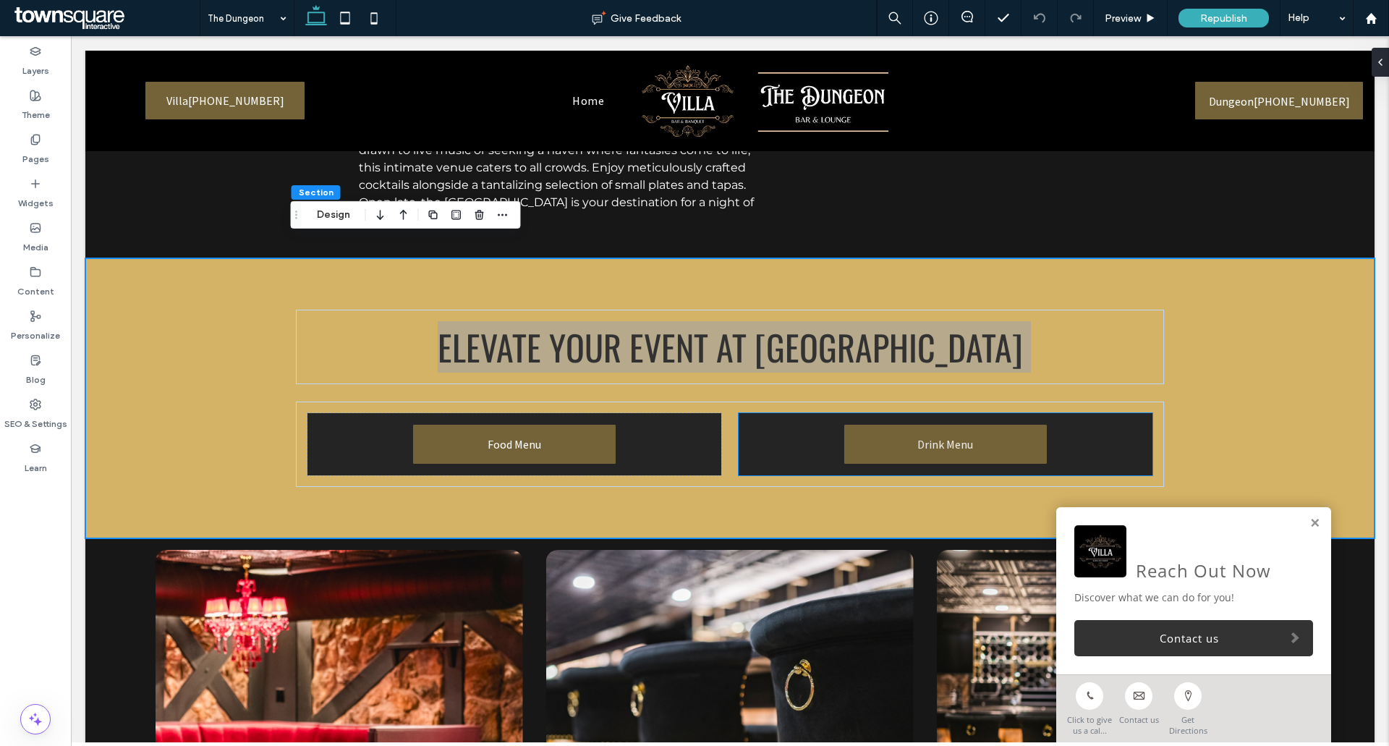
click at [970, 425] on link "Drink Menu" at bounding box center [945, 444] width 203 height 39
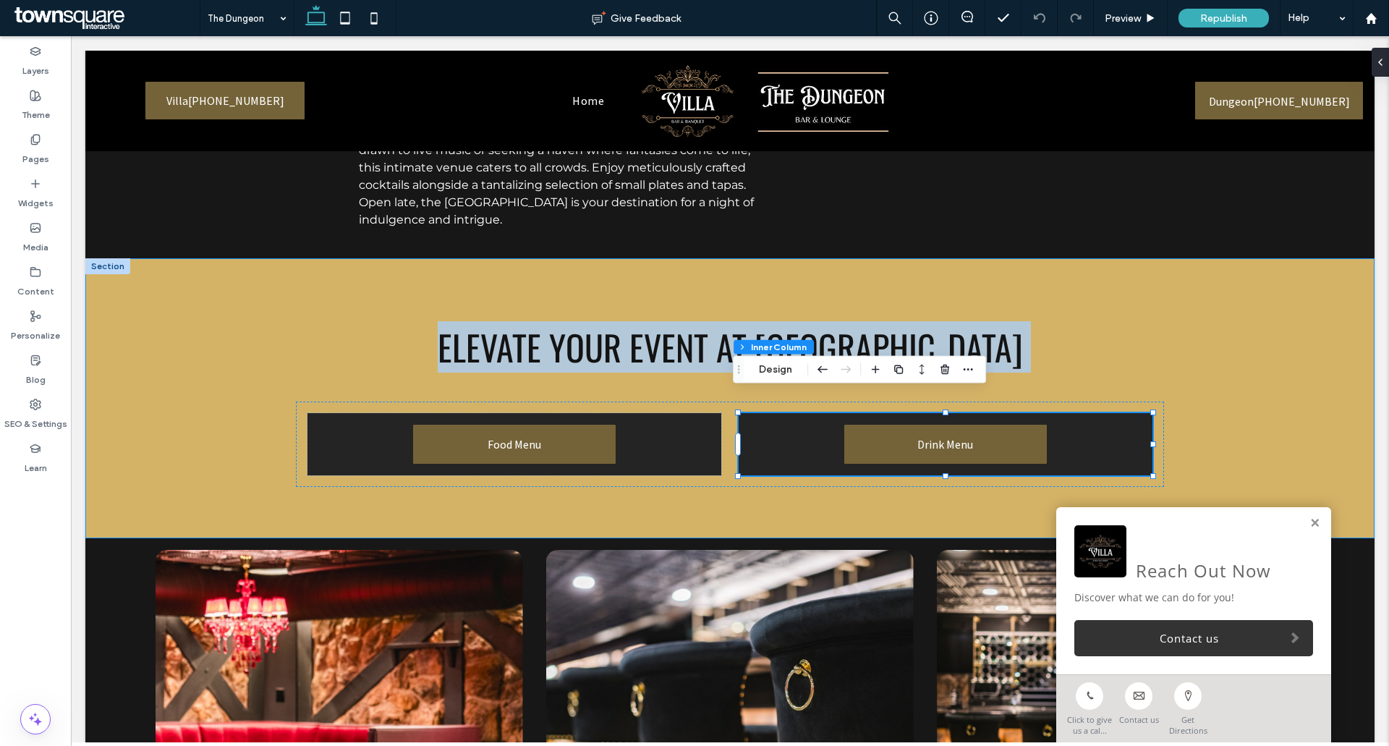
click at [1131, 271] on div "Elevate Your Event at The Dungeon Food Menu Drink Menu" at bounding box center [730, 398] width 868 height 281
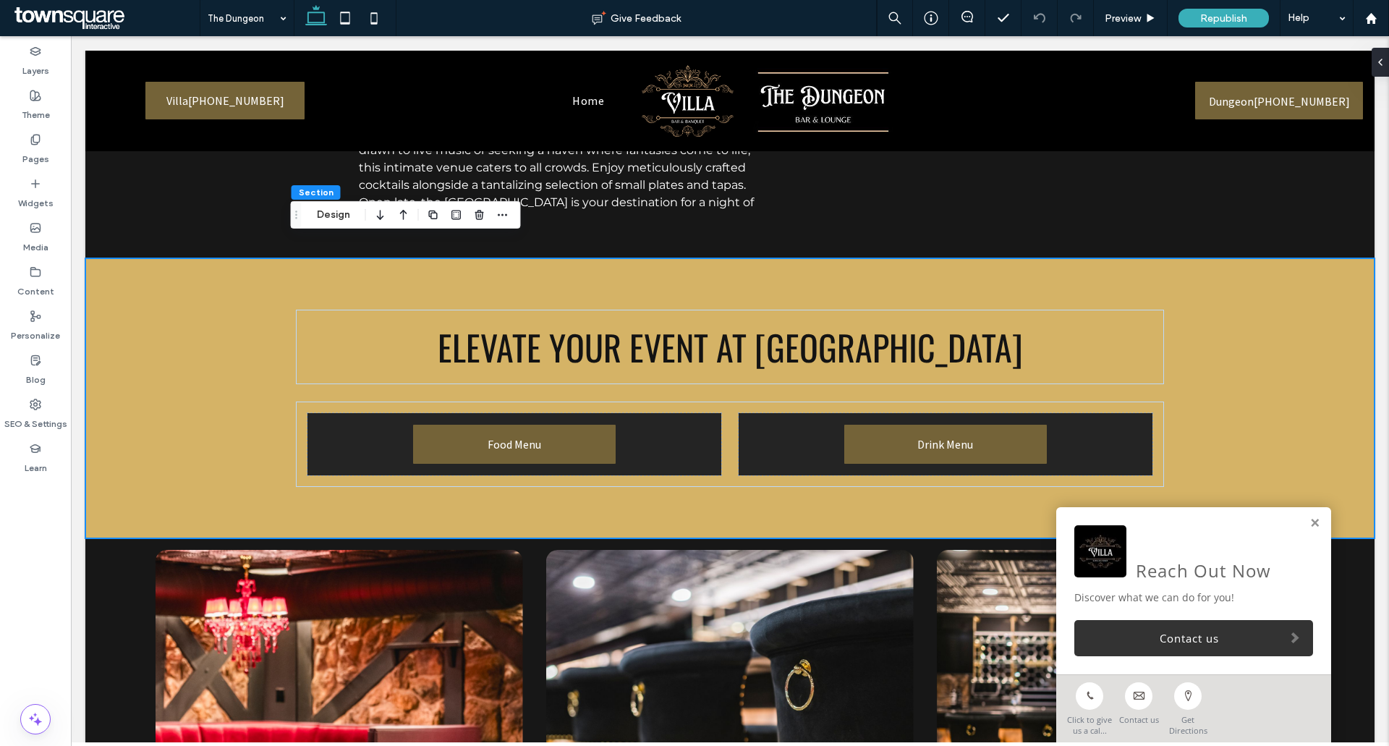
click at [1259, 420] on div "Elevate Your Event at The Dungeon Food Menu Drink Menu" at bounding box center [729, 398] width 1289 height 281
click at [1135, 18] on span "Preview" at bounding box center [1123, 18] width 36 height 12
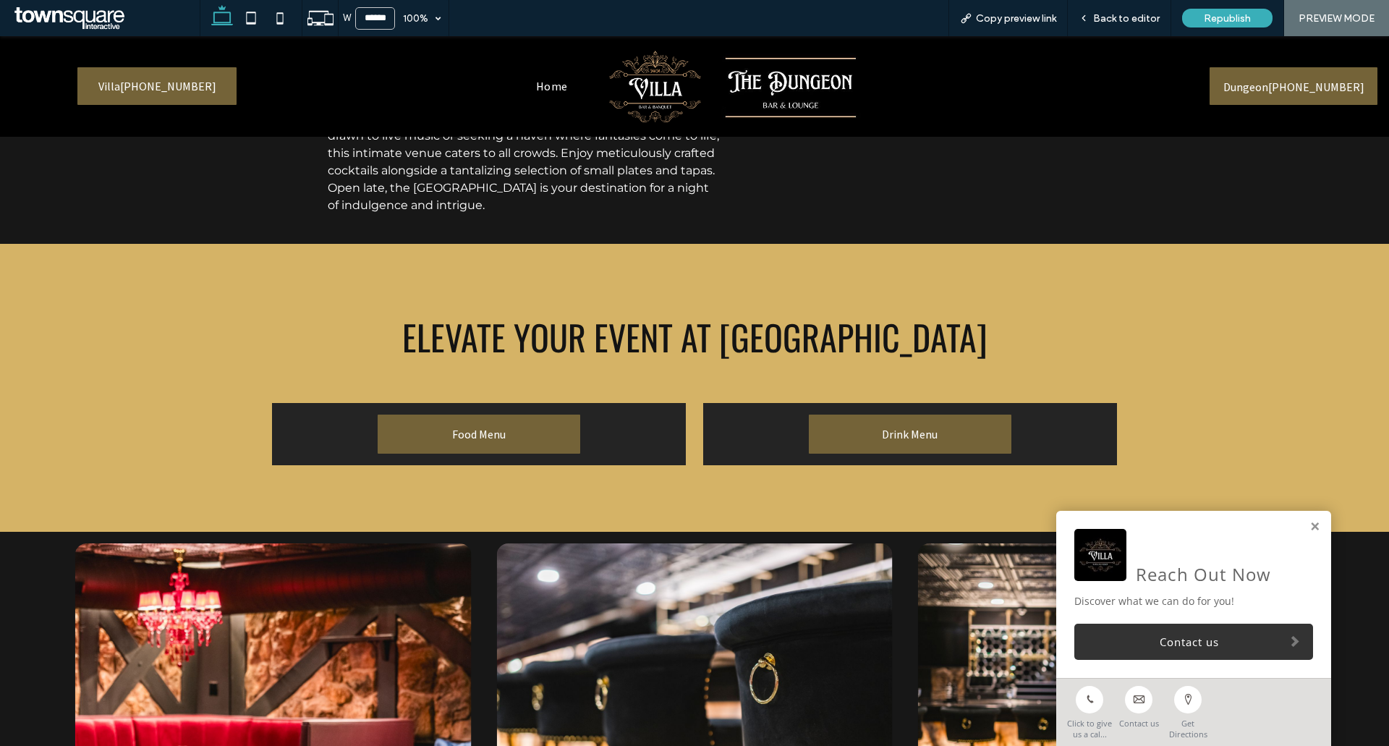
scroll to position [433, 0]
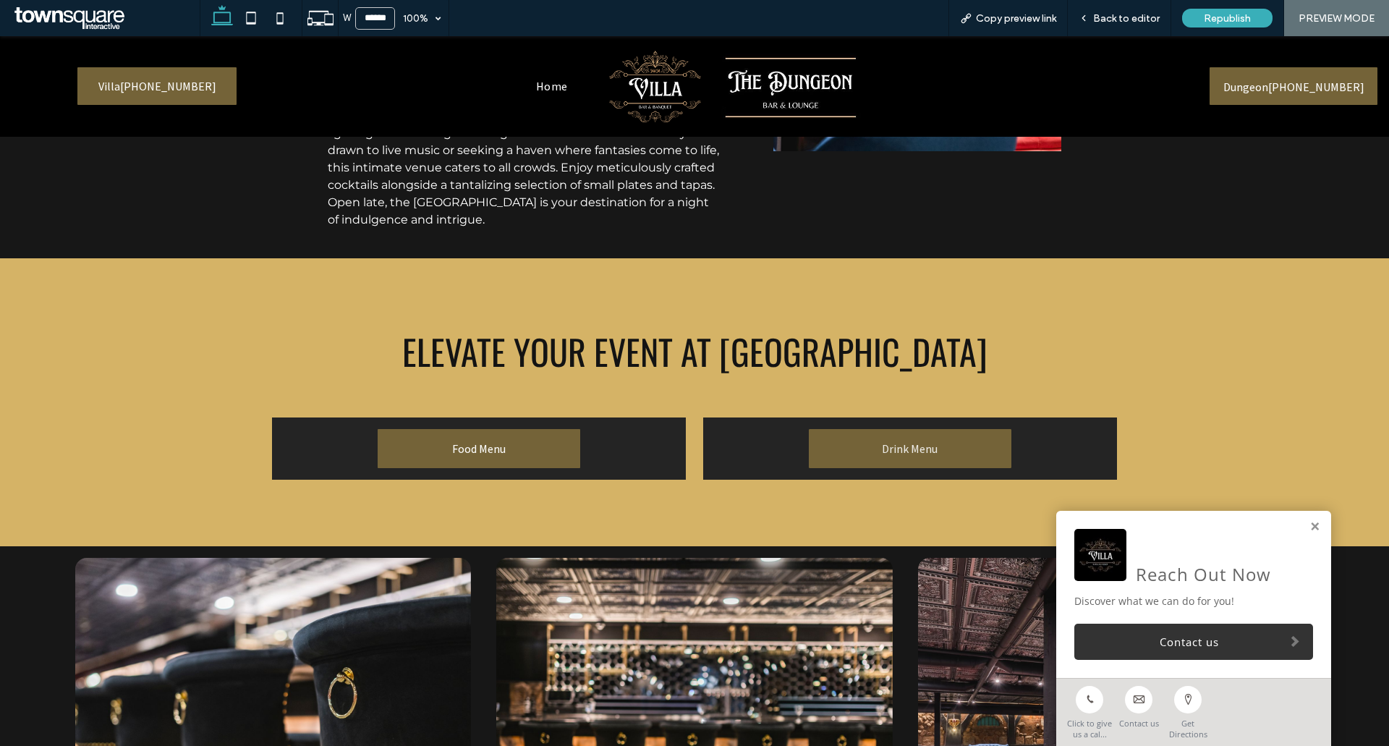
click at [896, 441] on span "Drink Menu" at bounding box center [910, 448] width 56 height 14
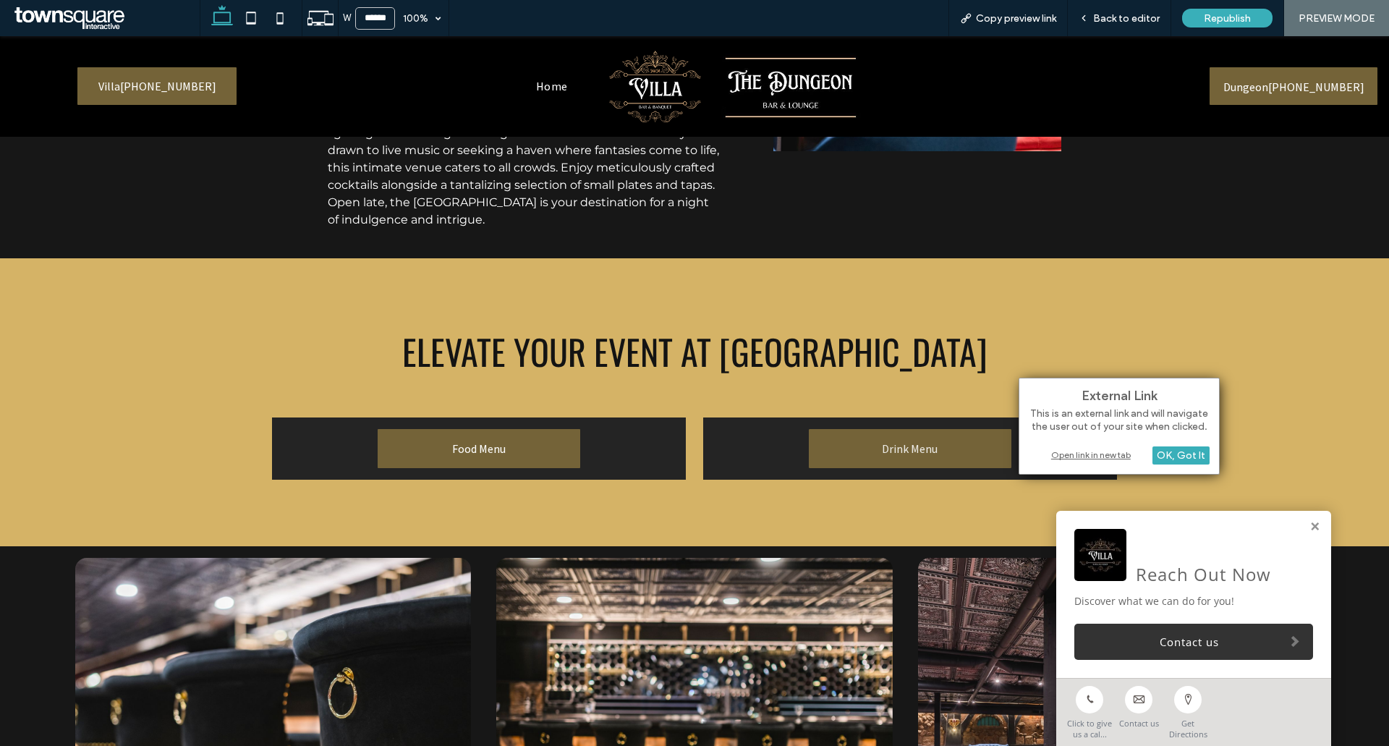
click at [899, 441] on span "Drink Menu" at bounding box center [910, 448] width 56 height 14
click at [1075, 455] on div "Open link in new tab" at bounding box center [1119, 454] width 181 height 15
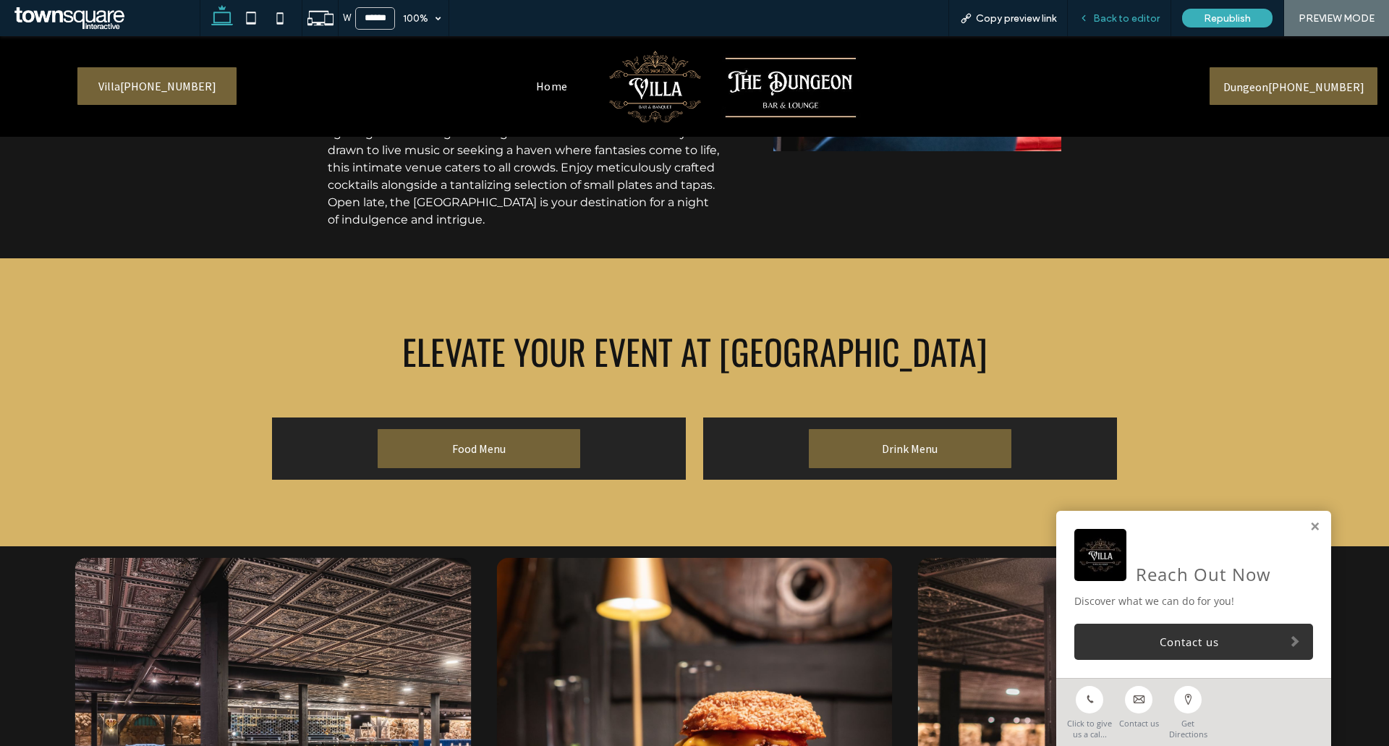
click at [1123, 18] on span "Back to editor" at bounding box center [1126, 18] width 67 height 12
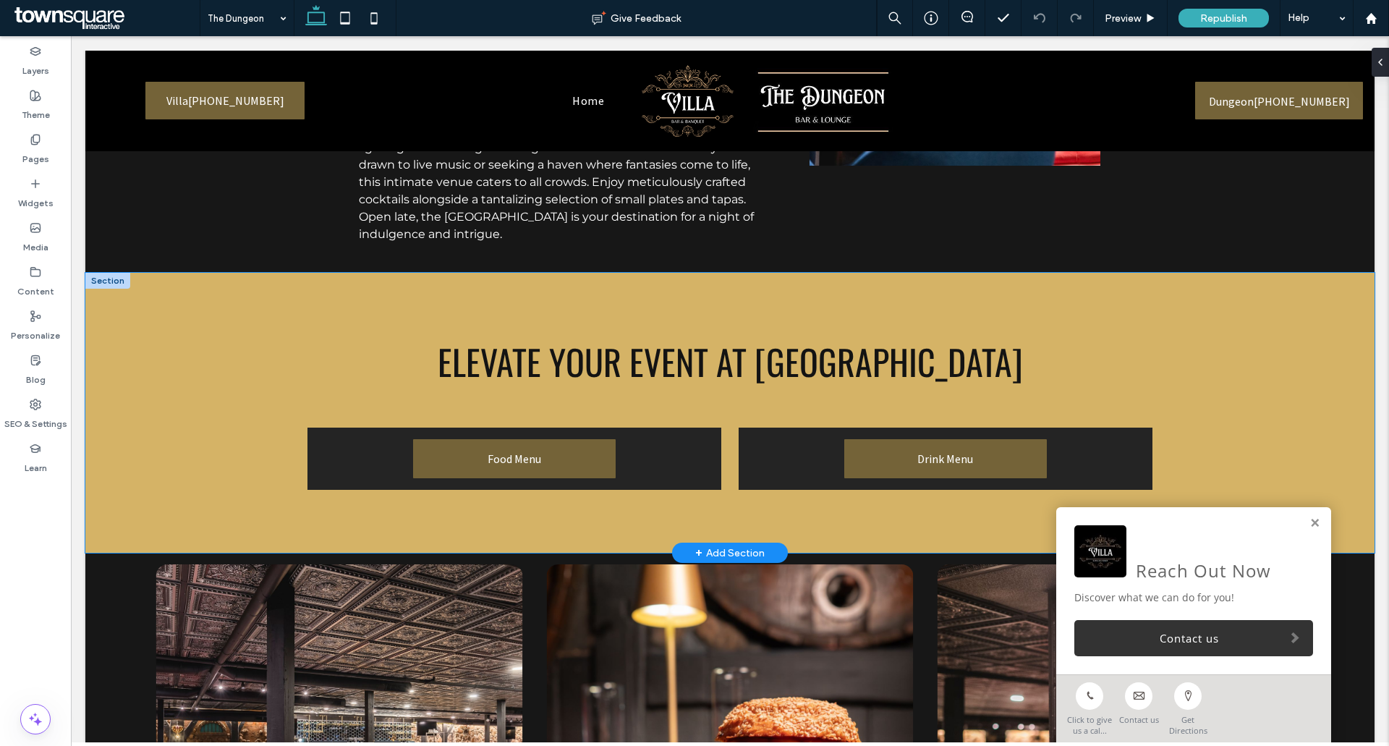
scroll to position [448, 0]
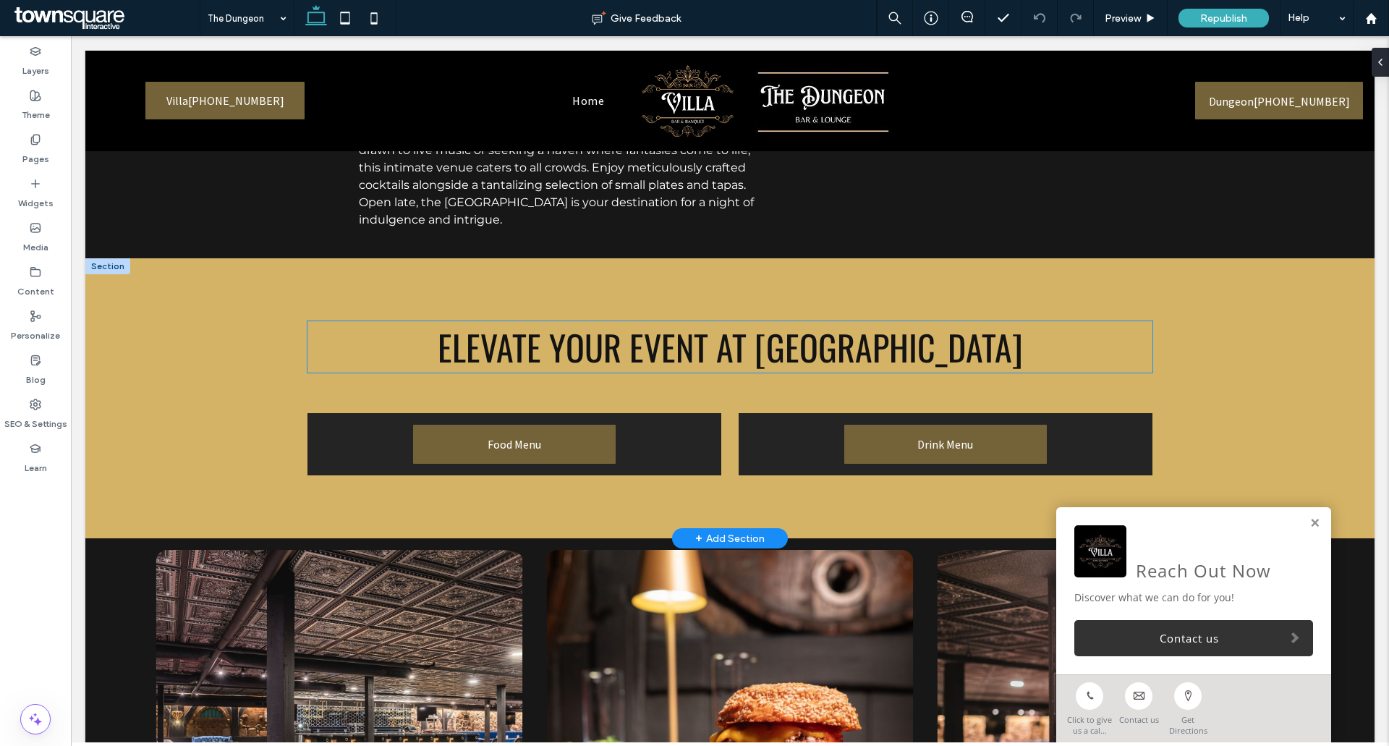
click at [676, 330] on span "Elevate Your Event at The Dungeon" at bounding box center [730, 346] width 585 height 51
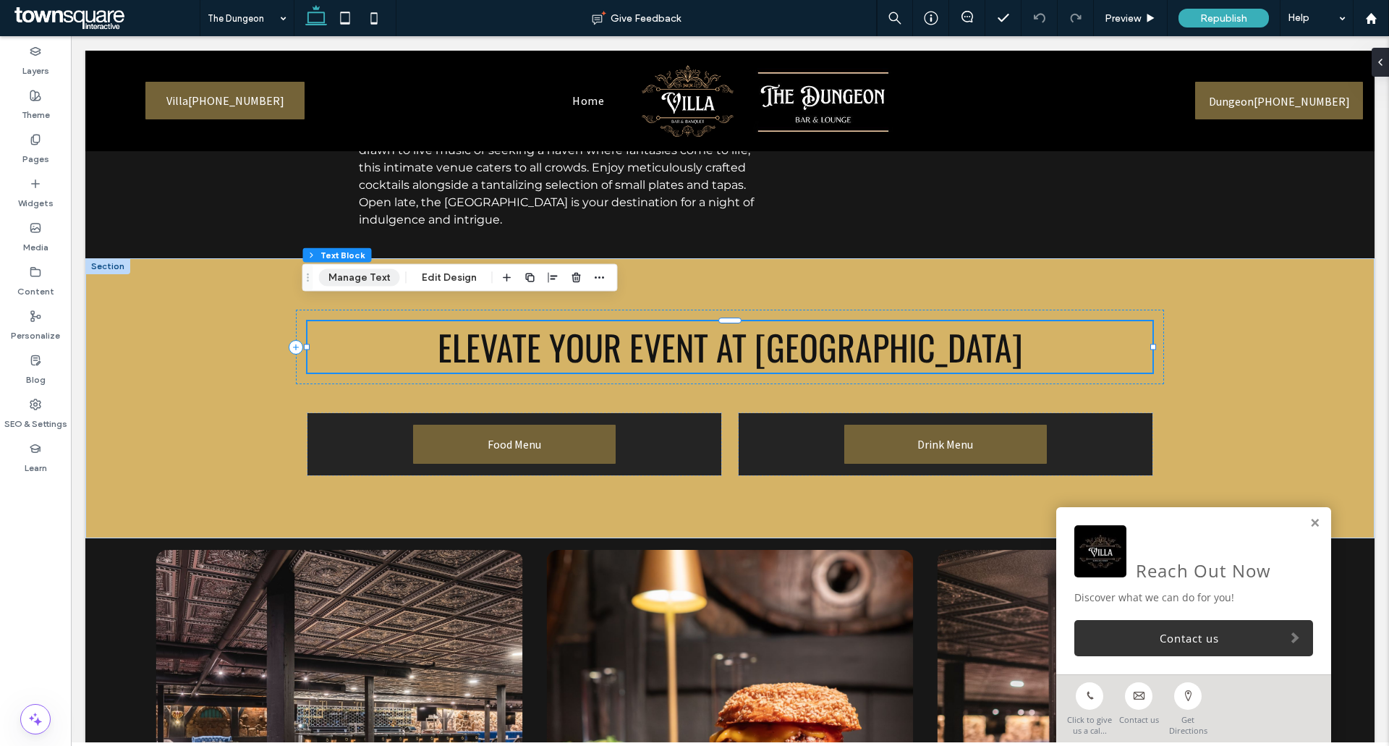
click at [369, 277] on button "Manage Text" at bounding box center [359, 277] width 81 height 17
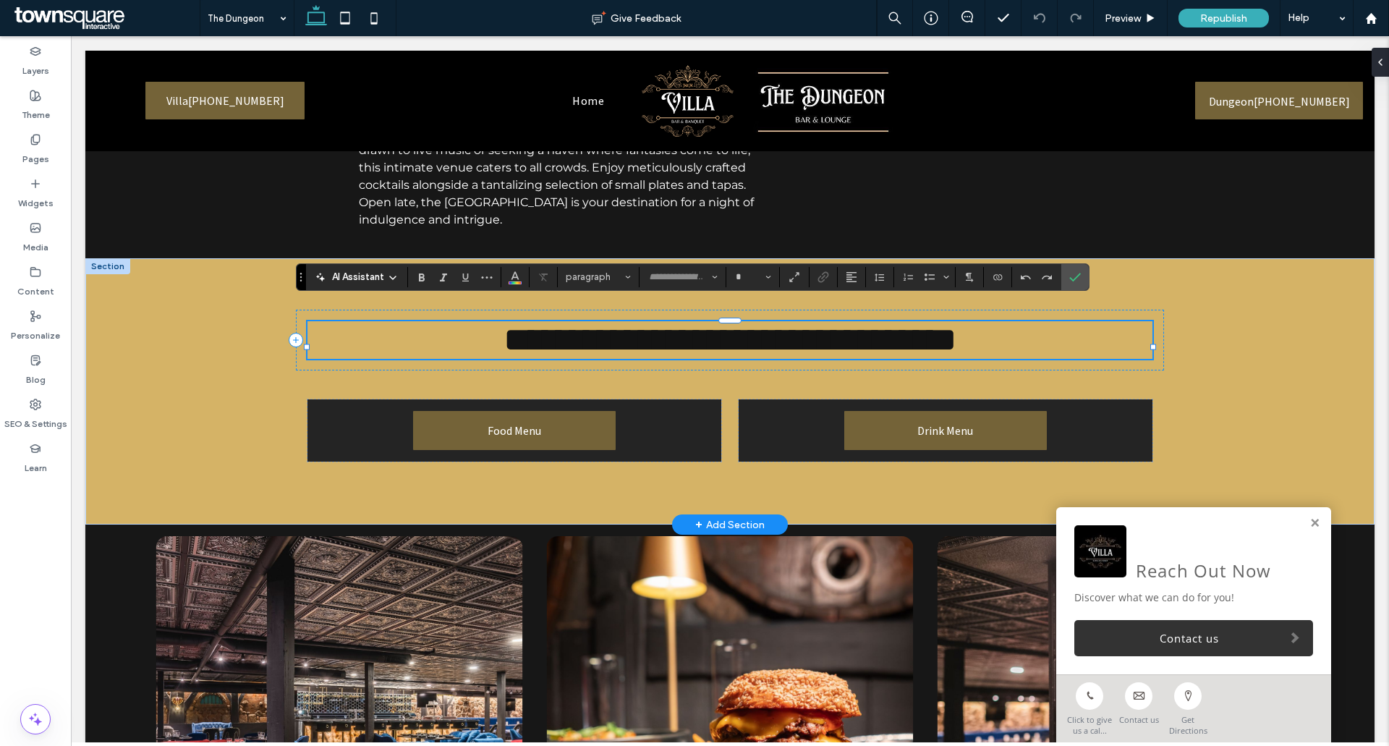
type input "******"
type input "**"
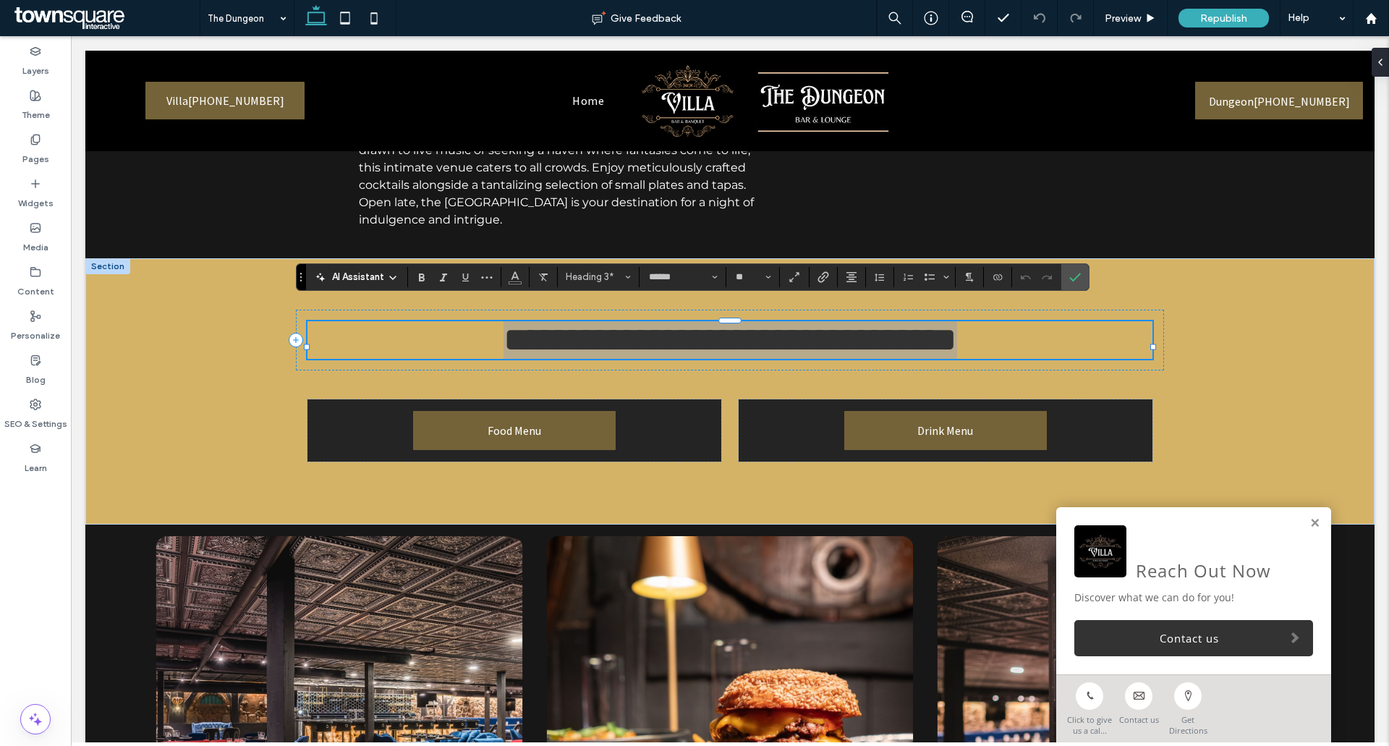
click at [370, 272] on span "AI Assistant" at bounding box center [358, 277] width 52 height 14
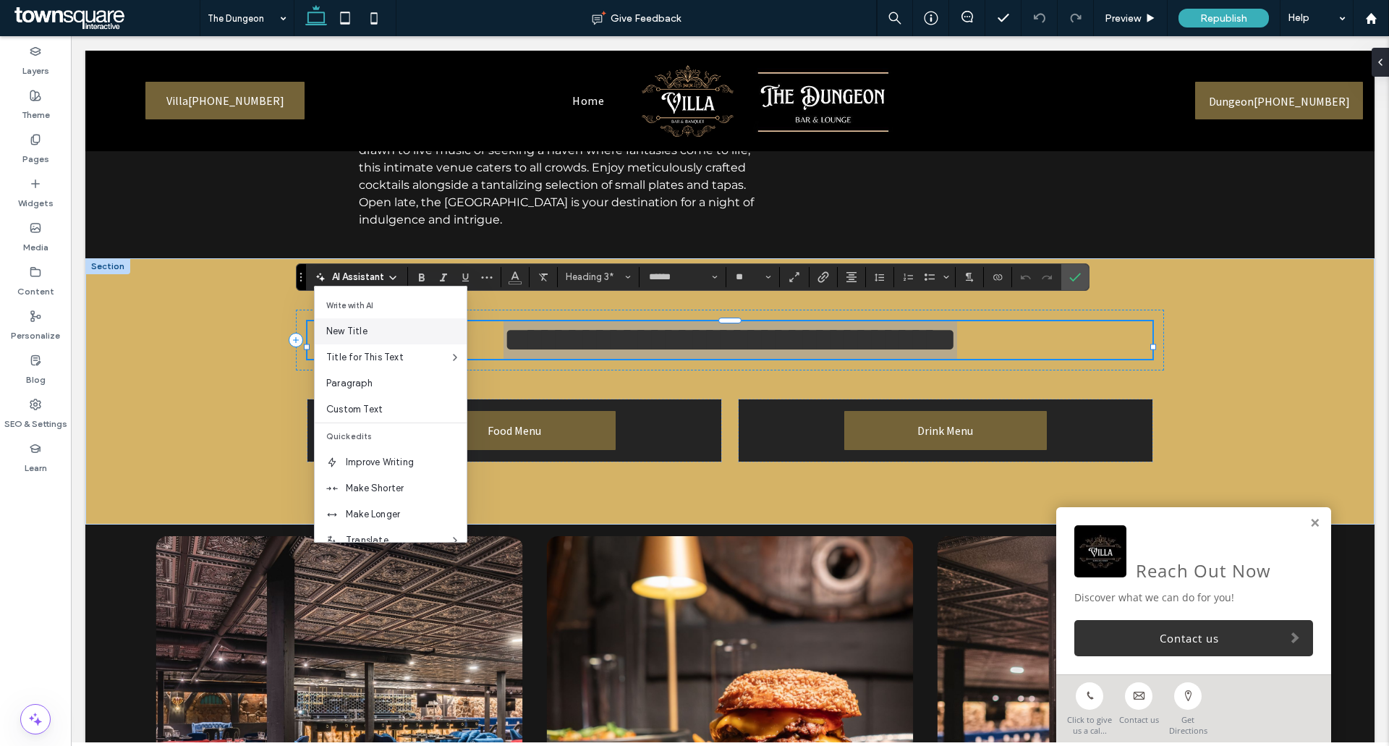
click at [376, 330] on span "New Title" at bounding box center [396, 331] width 140 height 14
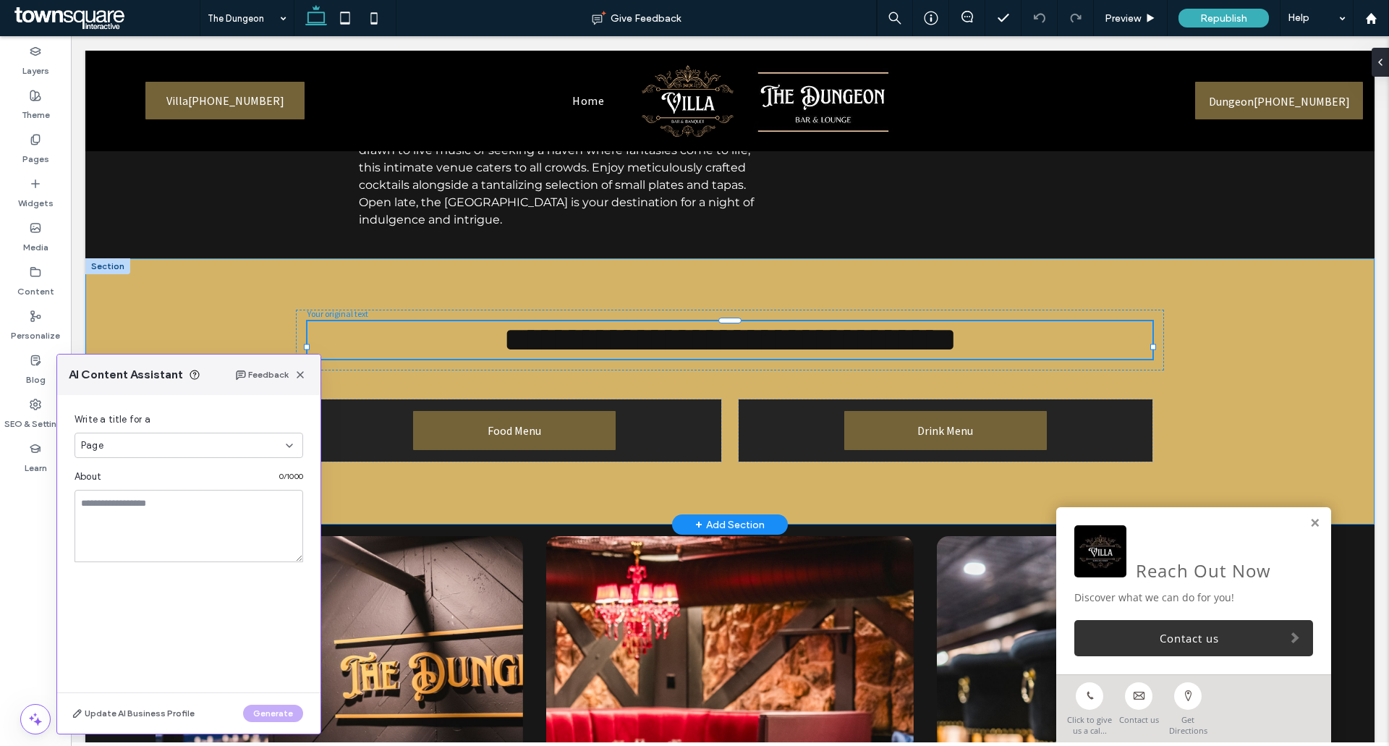
click at [234, 324] on div "**********" at bounding box center [729, 391] width 1289 height 267
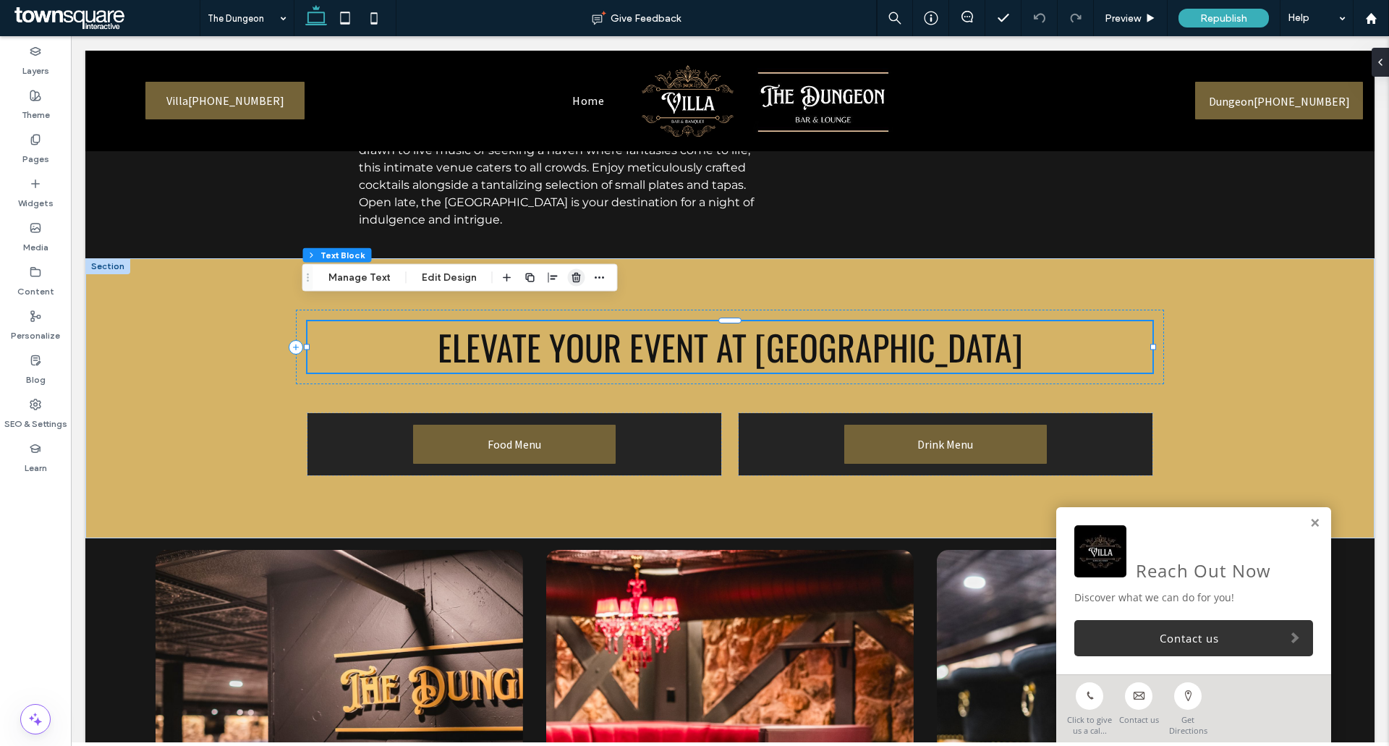
click at [573, 281] on icon "button" at bounding box center [577, 278] width 12 height 12
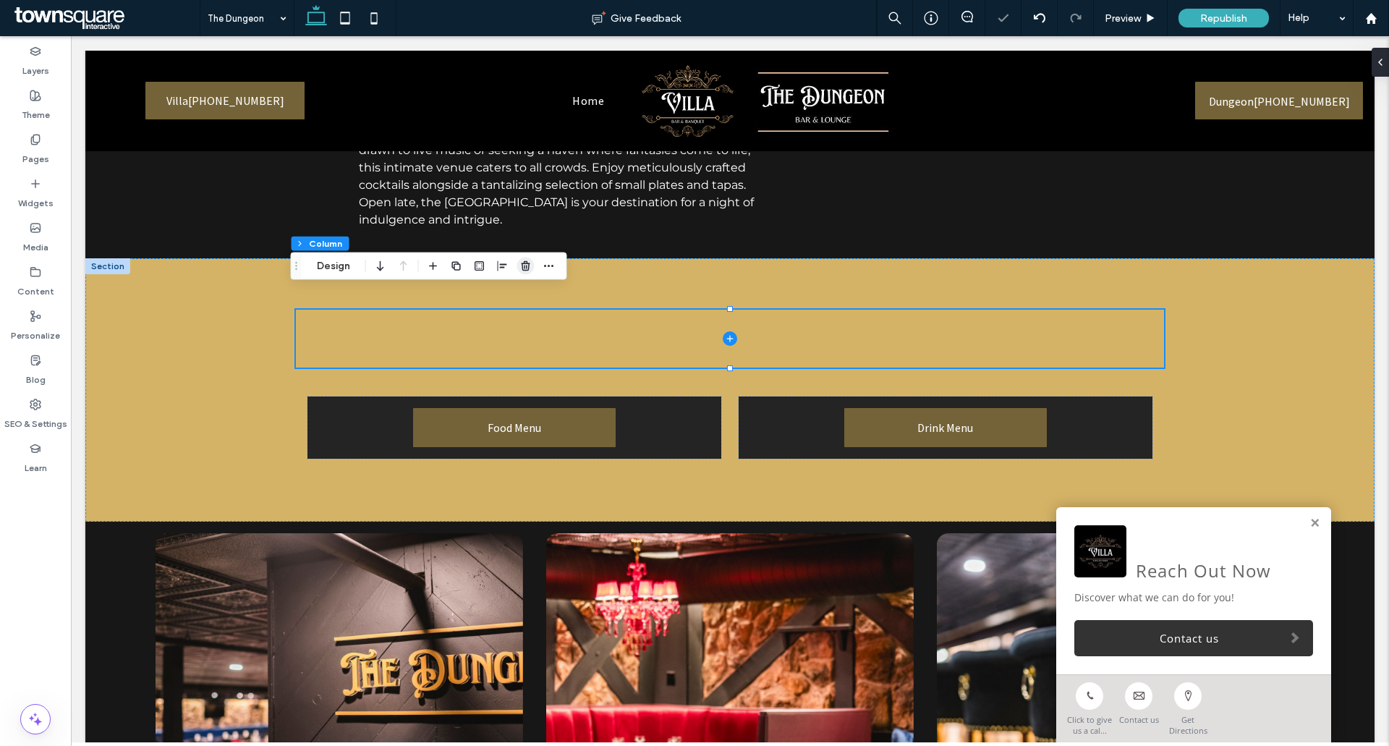
click at [525, 261] on use "button" at bounding box center [525, 265] width 9 height 9
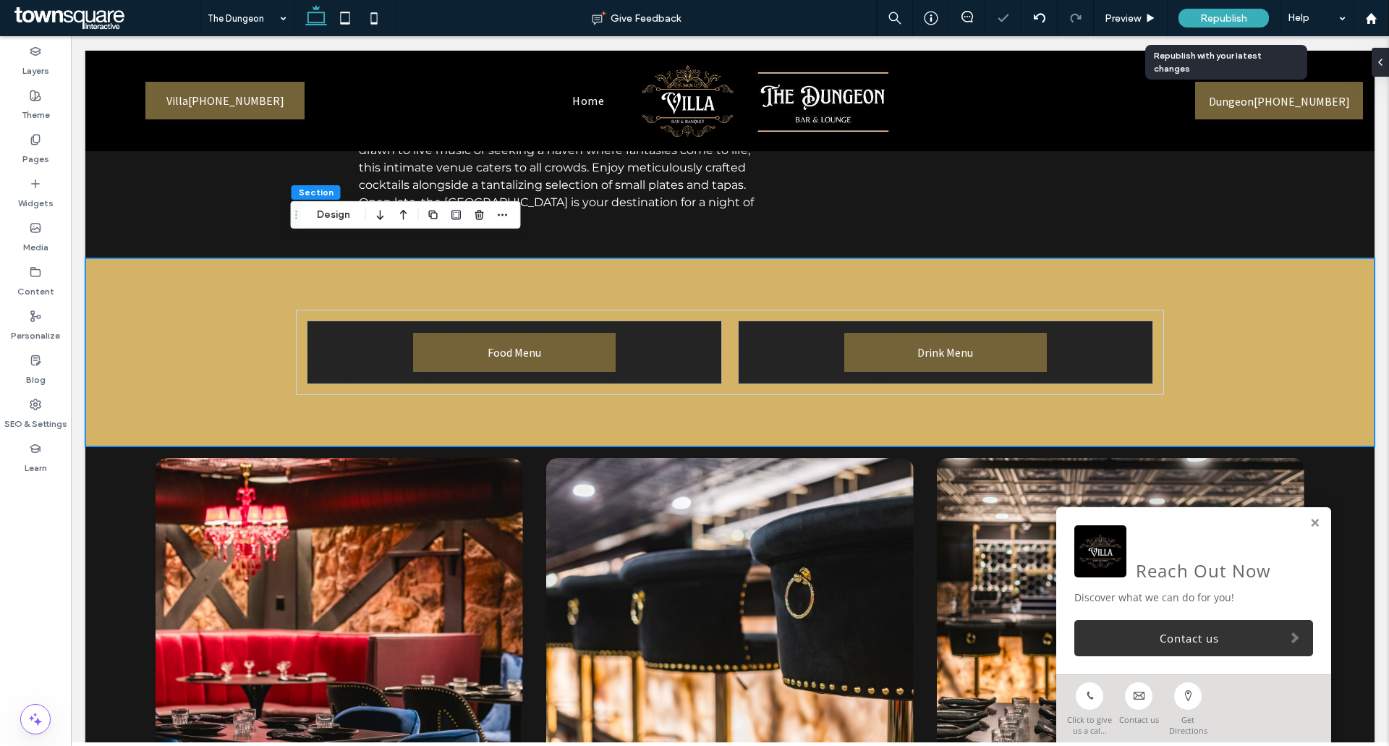
click at [1211, 20] on span "Republish" at bounding box center [1223, 18] width 47 height 12
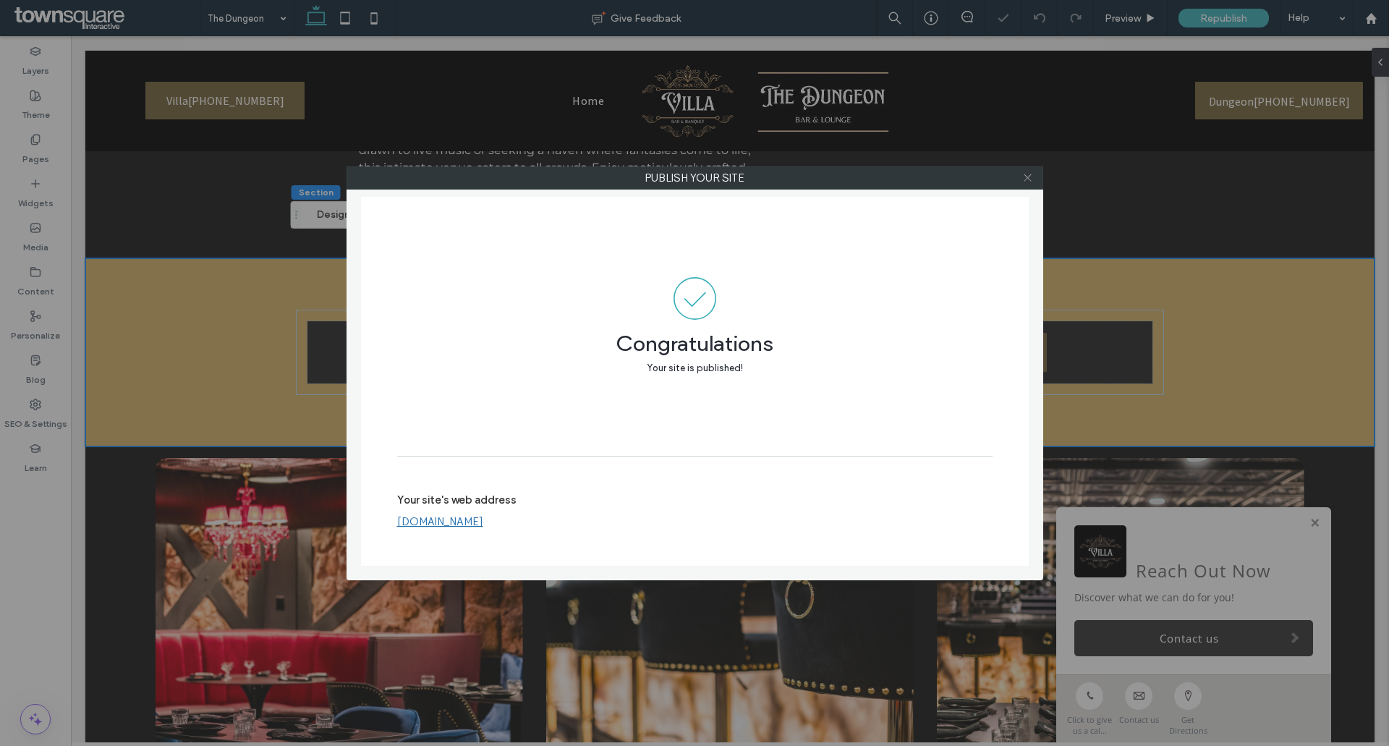
click at [1025, 177] on icon at bounding box center [1027, 177] width 11 height 11
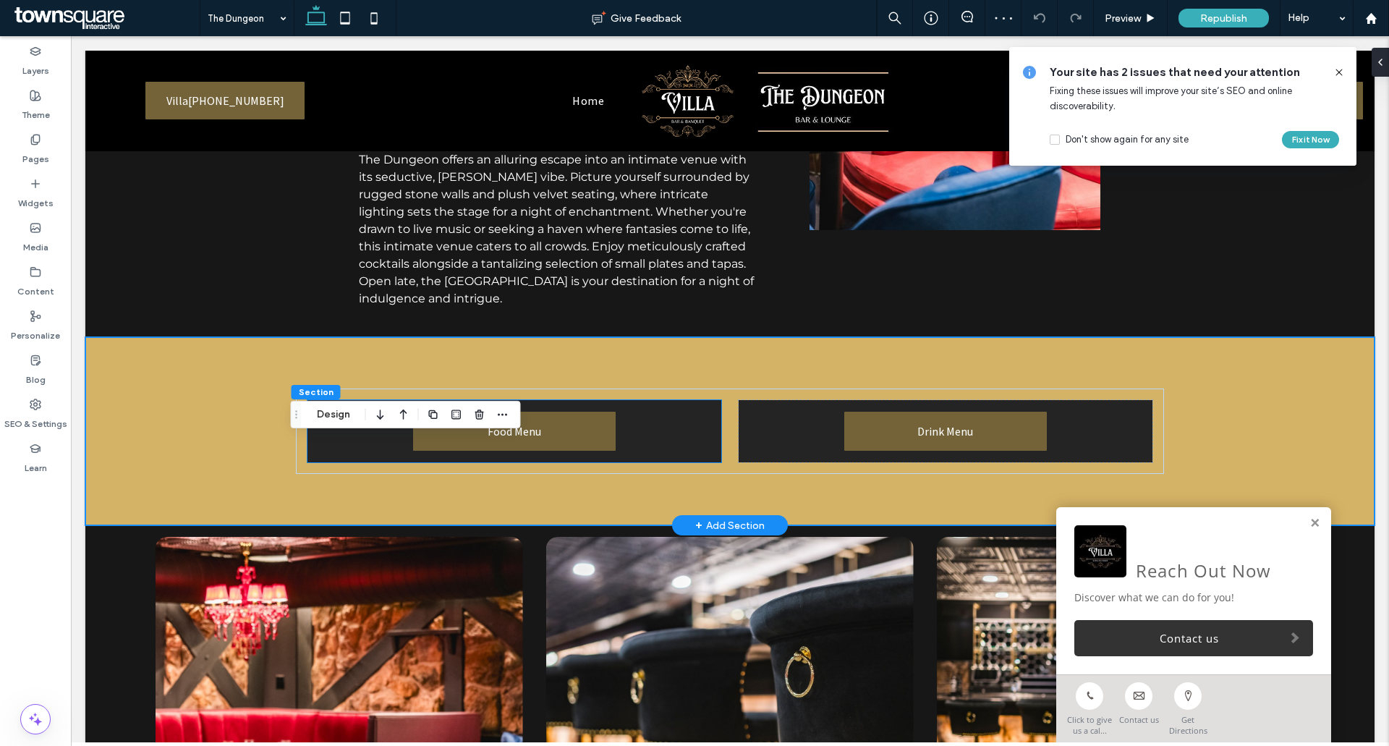
scroll to position [158, 0]
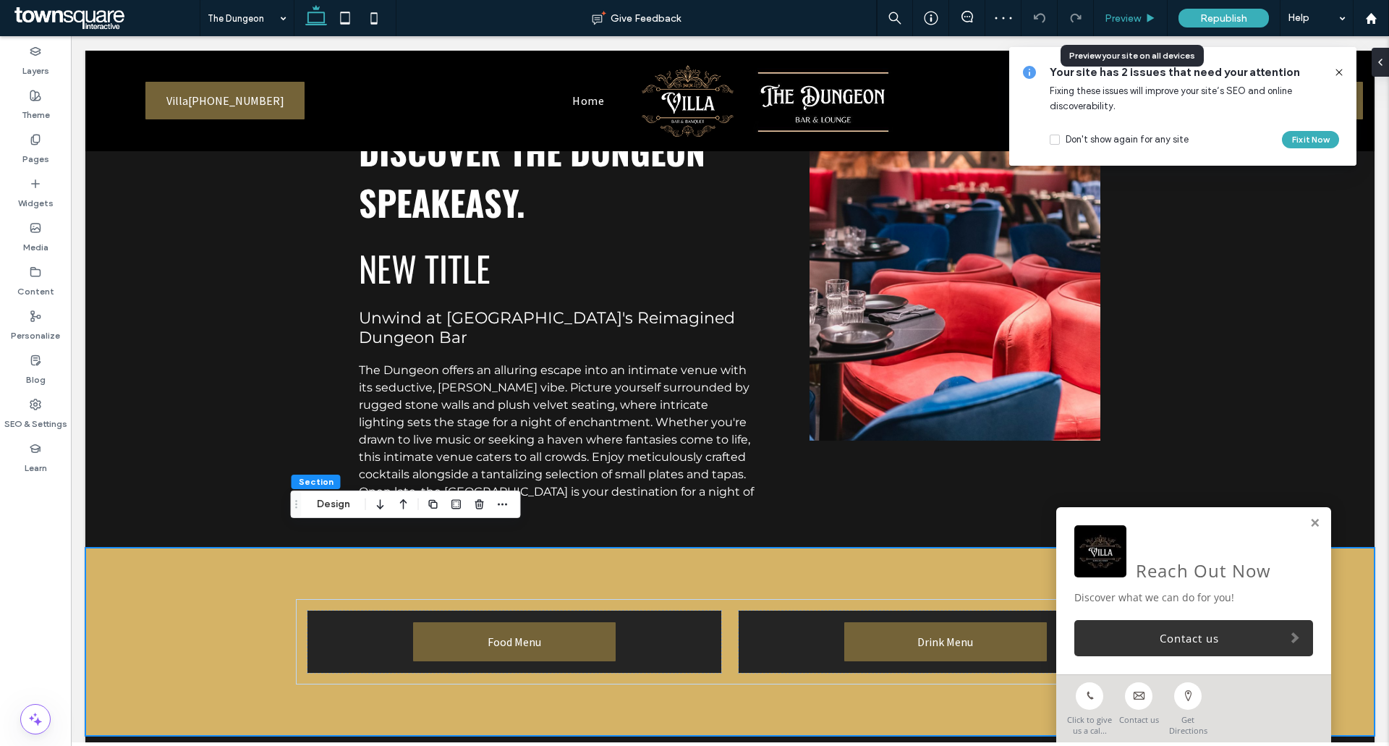
drag, startPoint x: 821, startPoint y: 385, endPoint x: 1131, endPoint y: 19, distance: 479.6
click at [1131, 19] on span "Preview" at bounding box center [1123, 18] width 36 height 12
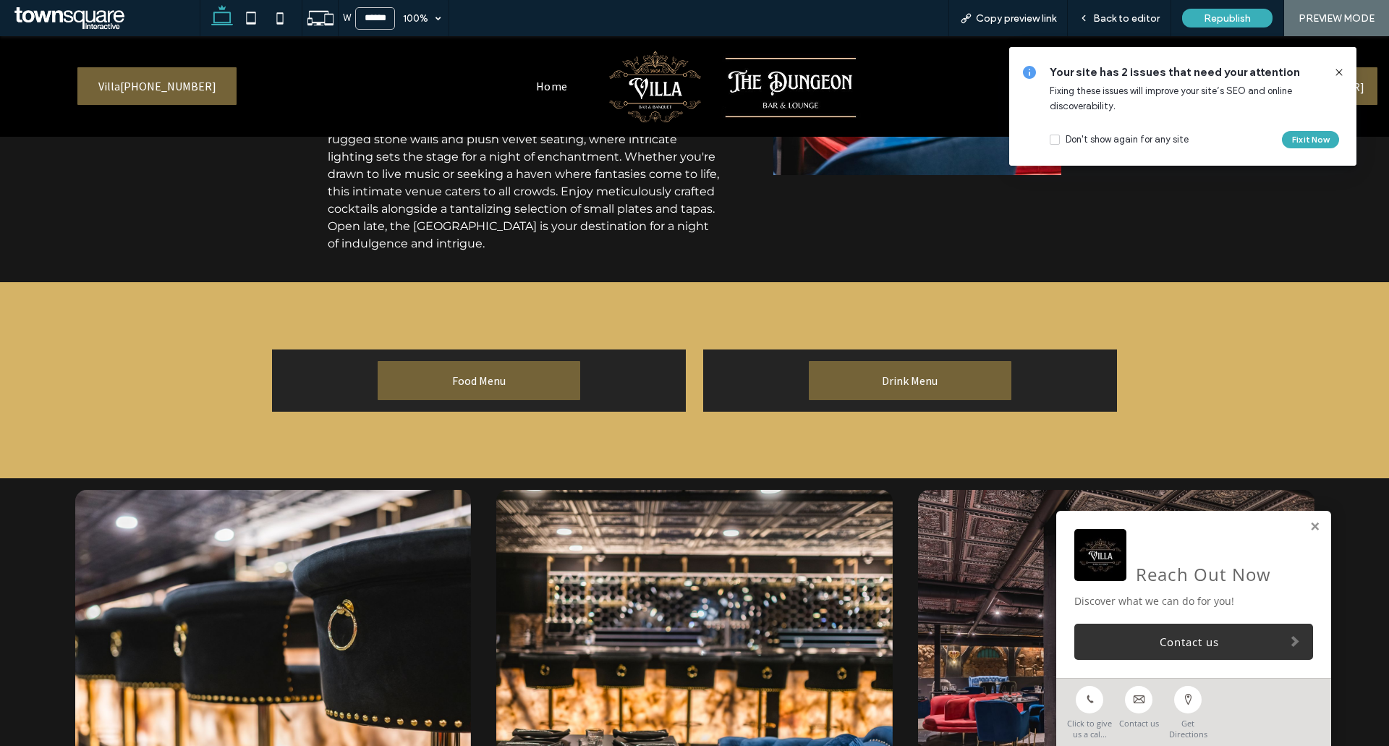
scroll to position [362, 0]
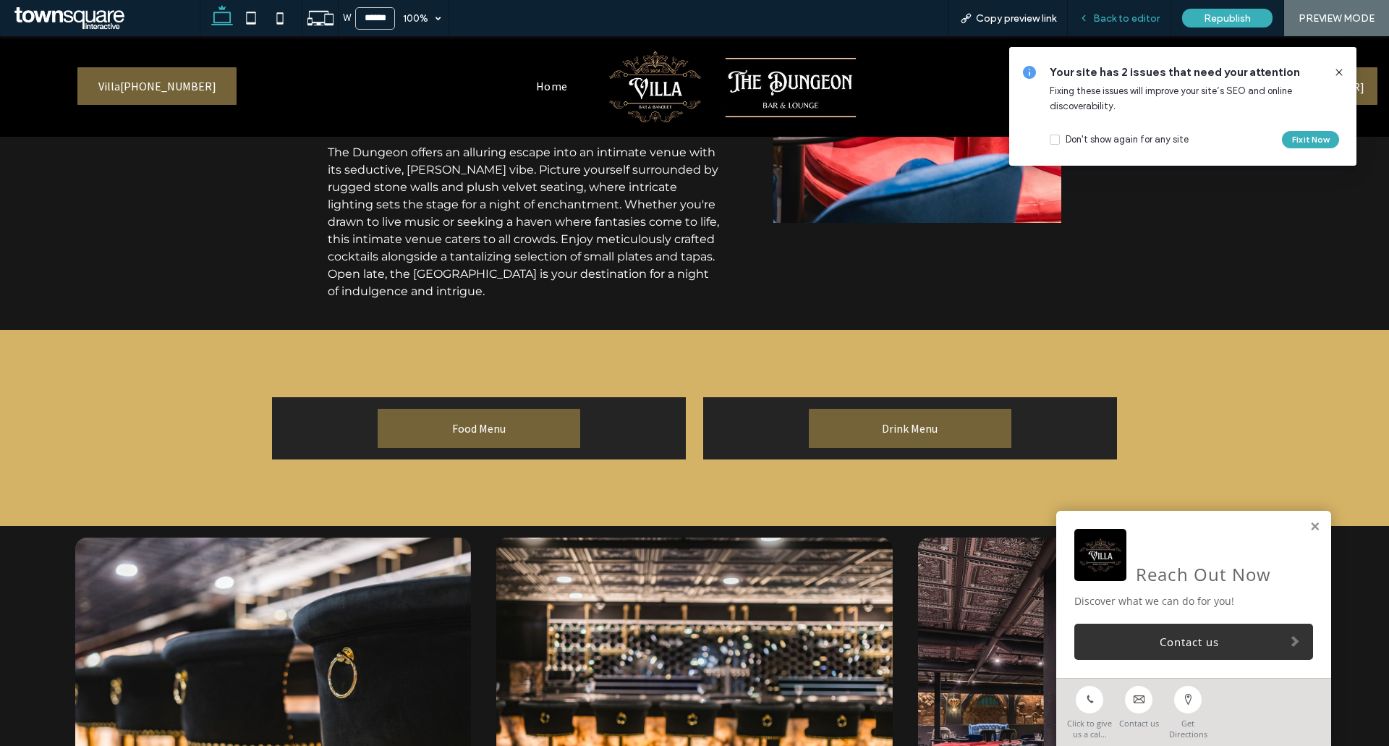
click at [1119, 22] on span "Back to editor" at bounding box center [1126, 18] width 67 height 12
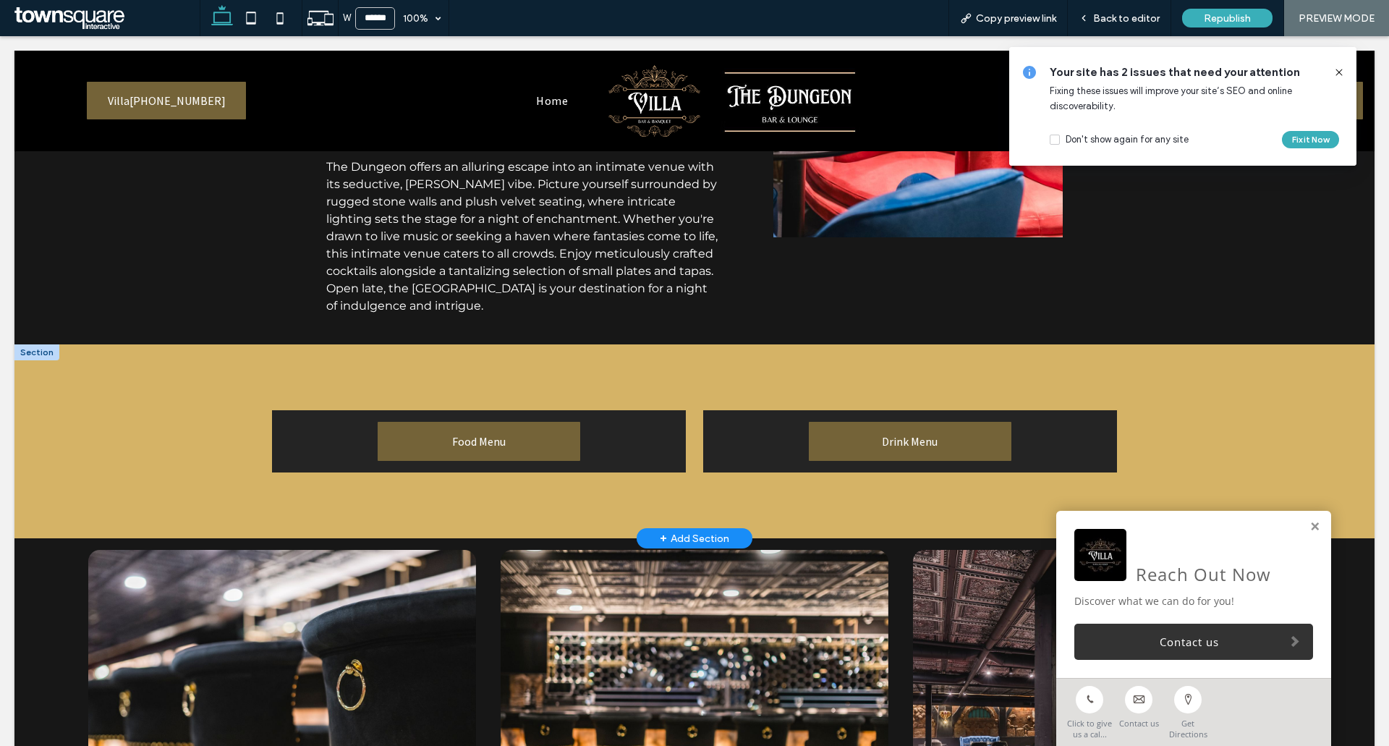
scroll to position [376, 0]
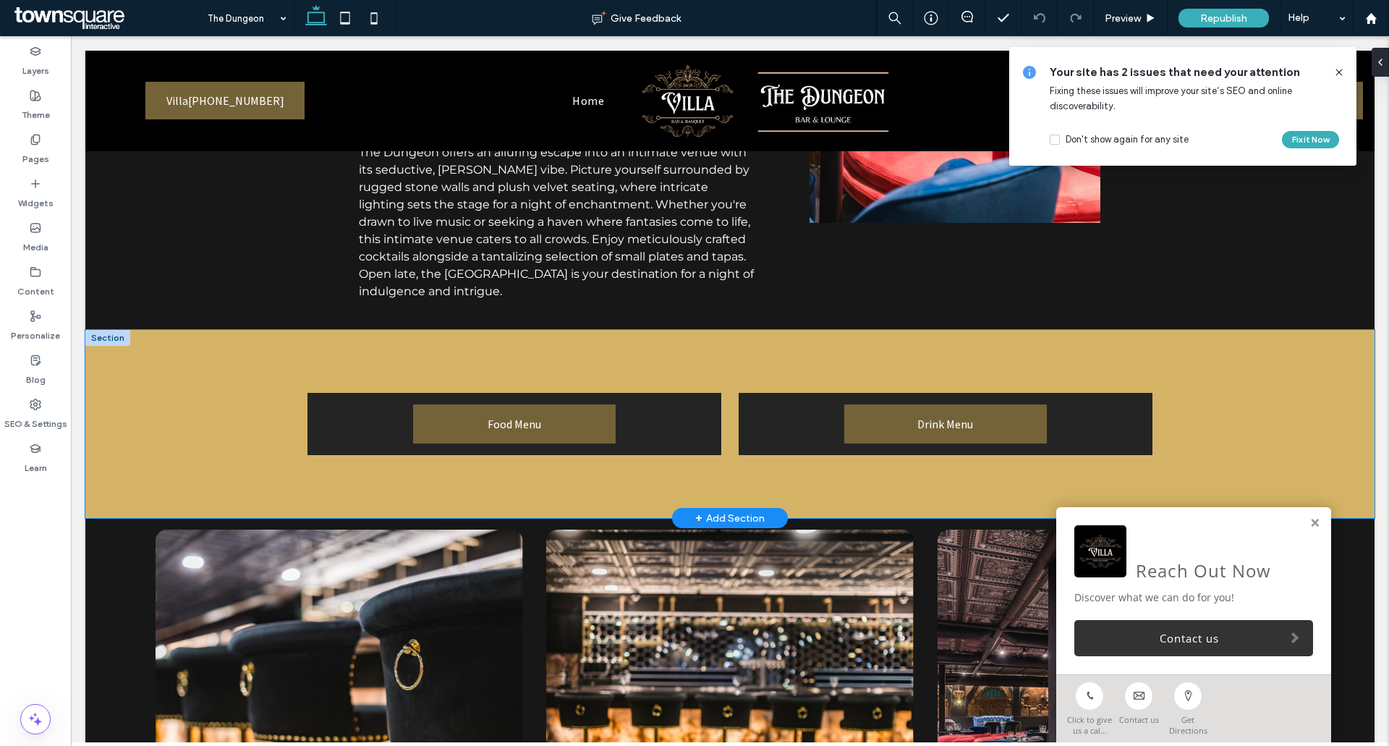
click at [225, 388] on div "Food Menu Drink Menu" at bounding box center [729, 424] width 1289 height 189
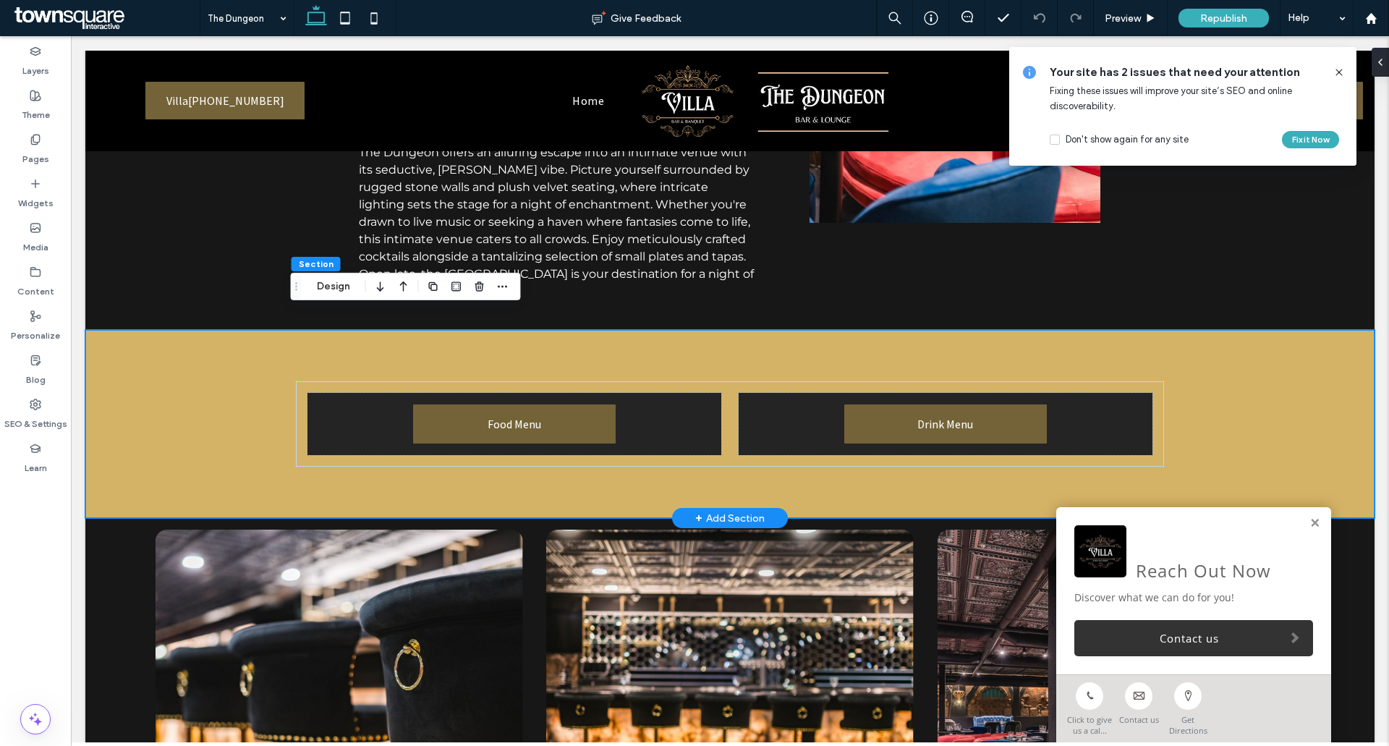
click at [129, 354] on div "Food Menu Drink Menu" at bounding box center [729, 424] width 1289 height 189
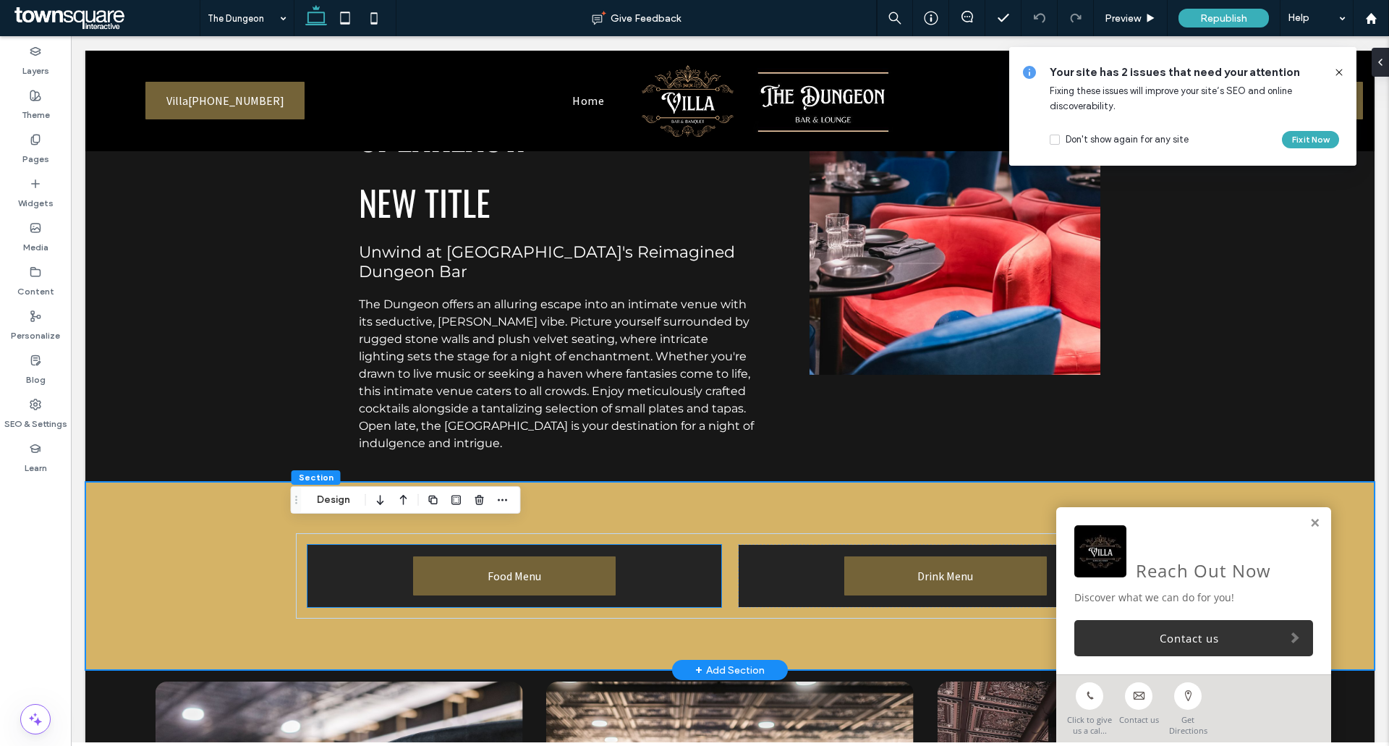
scroll to position [362, 0]
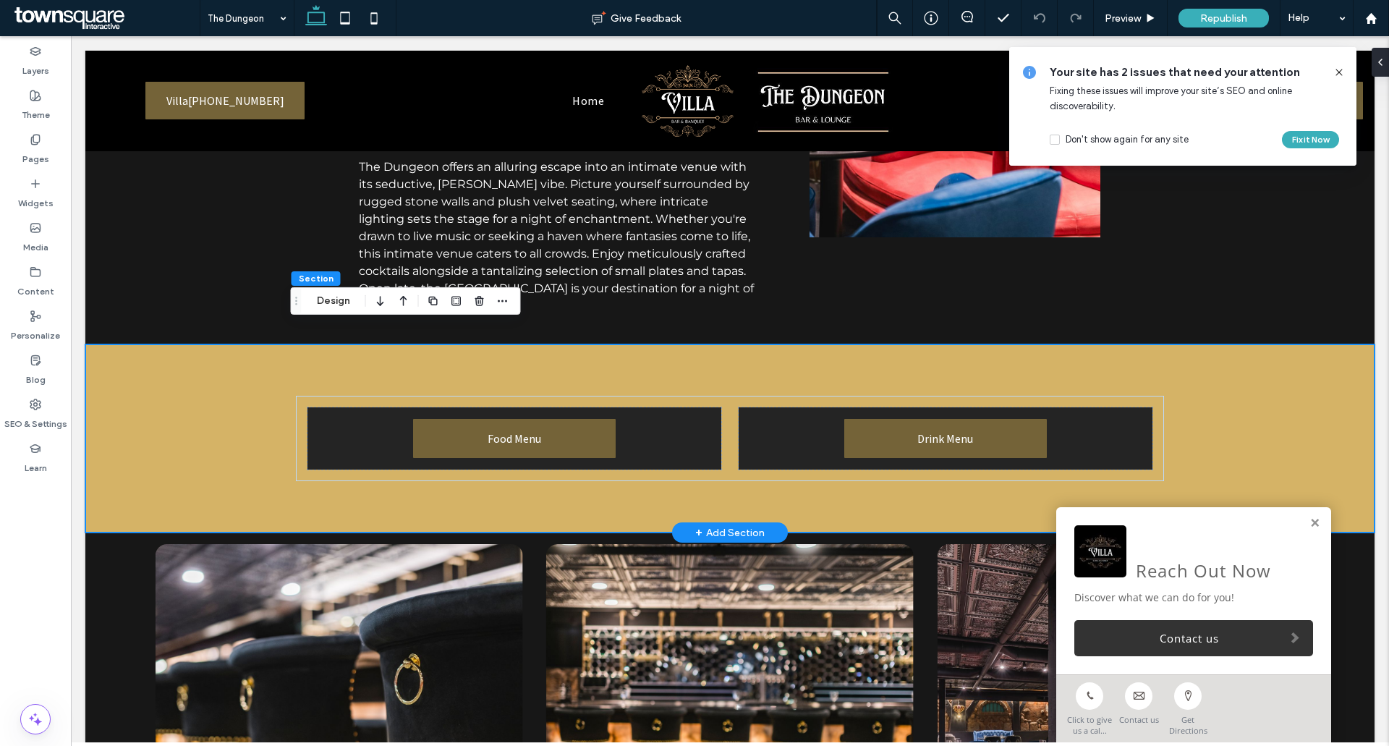
click at [179, 418] on div "Food Menu Drink Menu" at bounding box center [729, 438] width 1289 height 189
click at [330, 301] on button "Design" at bounding box center [334, 300] width 52 height 17
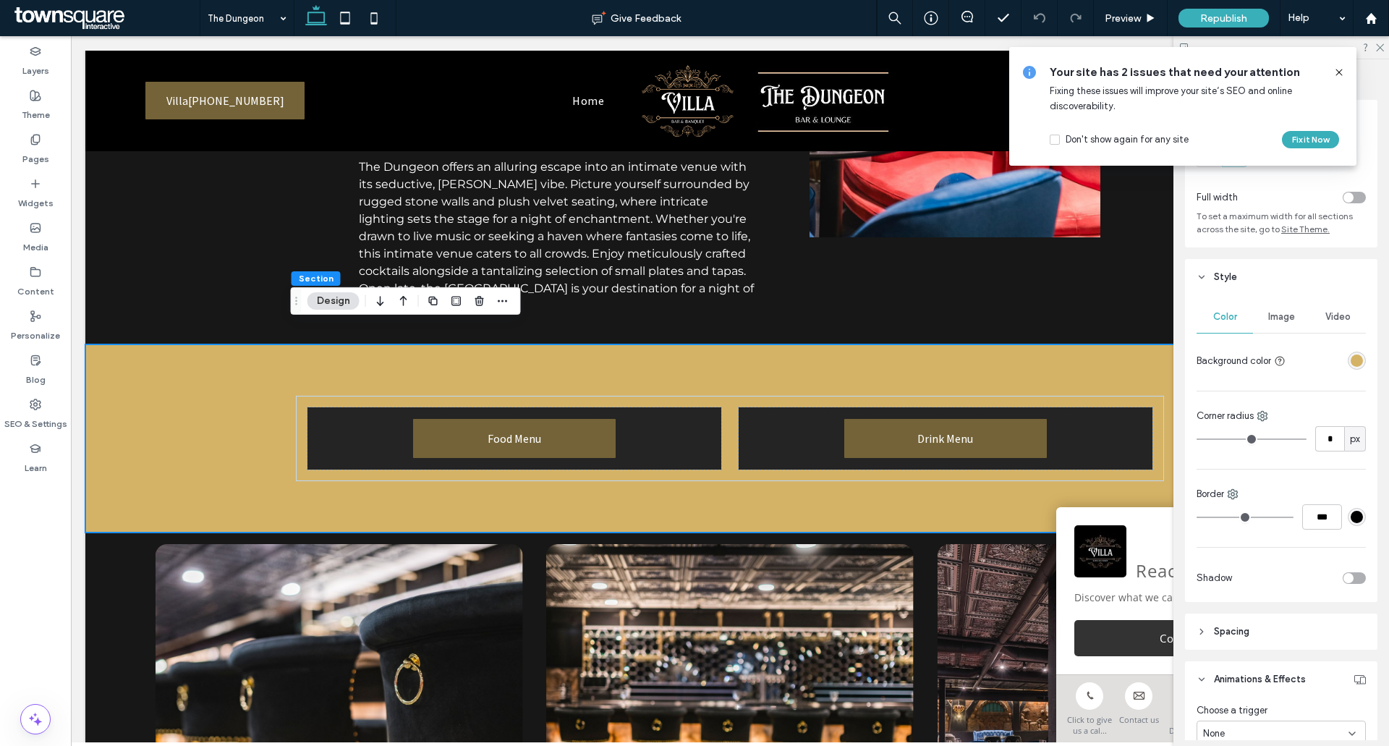
click at [1351, 365] on div "rgba(213, 179, 102, 1)" at bounding box center [1357, 361] width 12 height 12
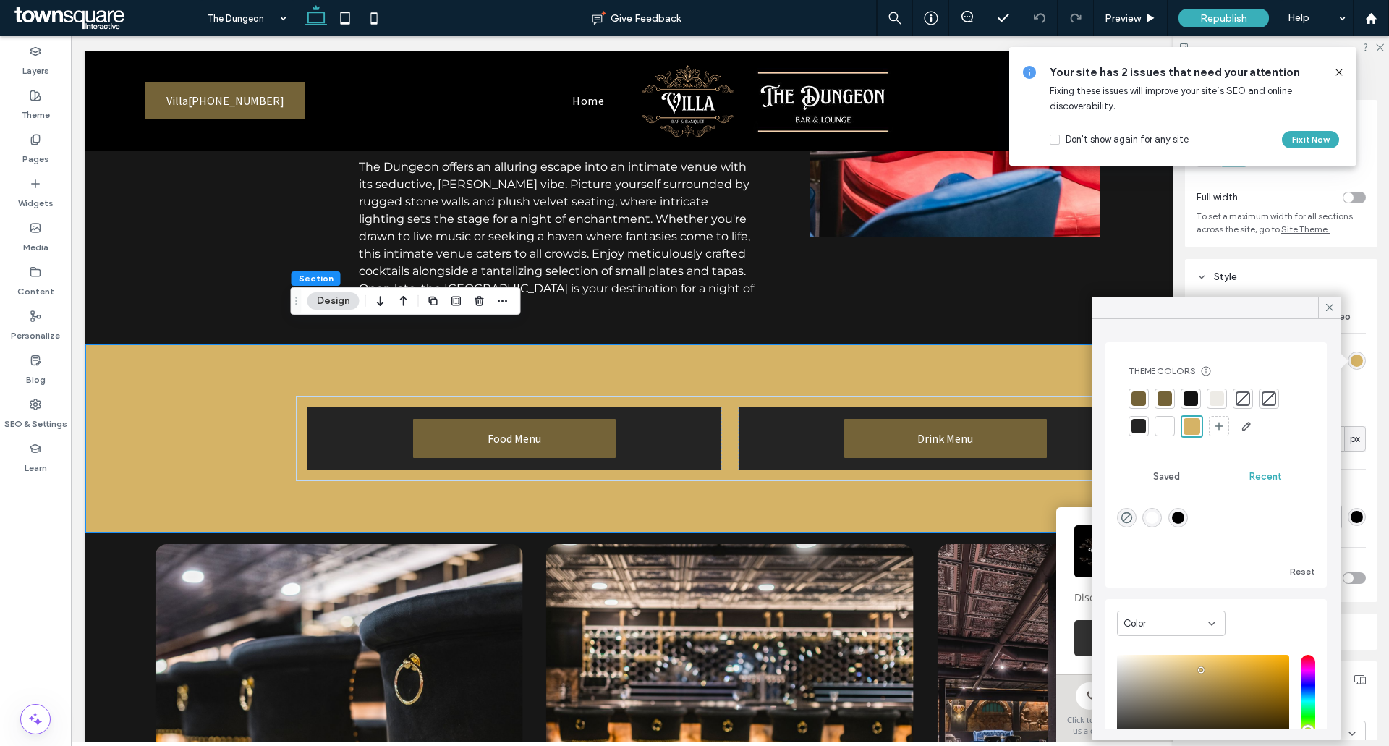
drag, startPoint x: 1163, startPoint y: 399, endPoint x: 1103, endPoint y: 434, distance: 68.8
click at [1163, 399] on div at bounding box center [1165, 398] width 14 height 14
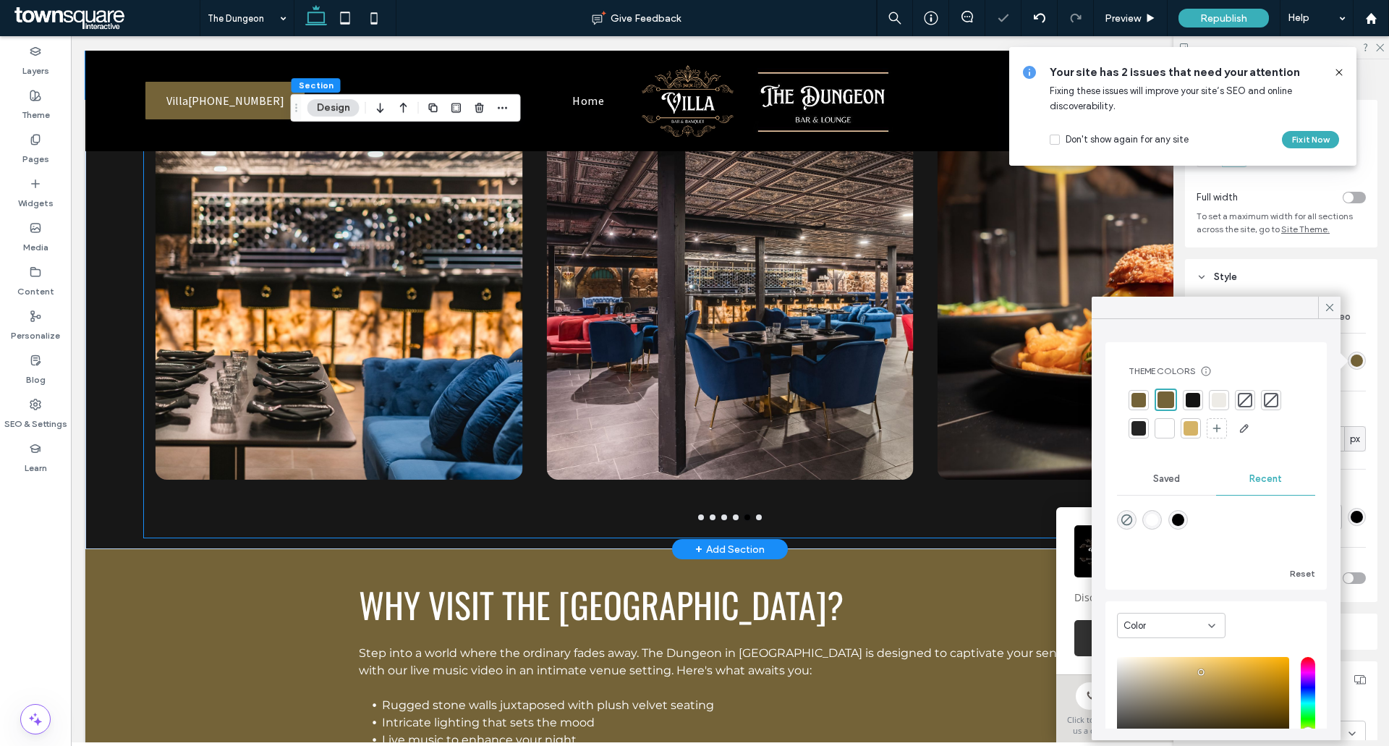
scroll to position [796, 0]
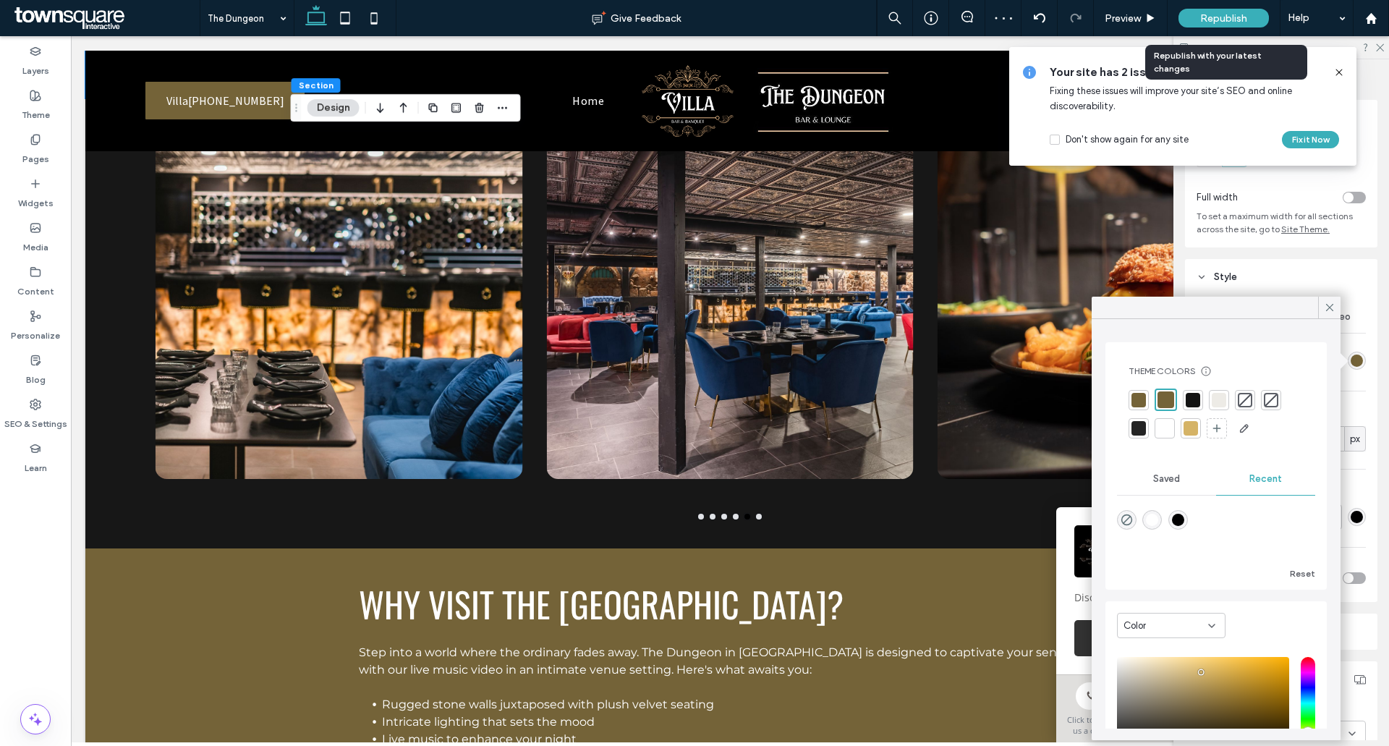
click at [1229, 17] on span "Republish" at bounding box center [1223, 18] width 47 height 12
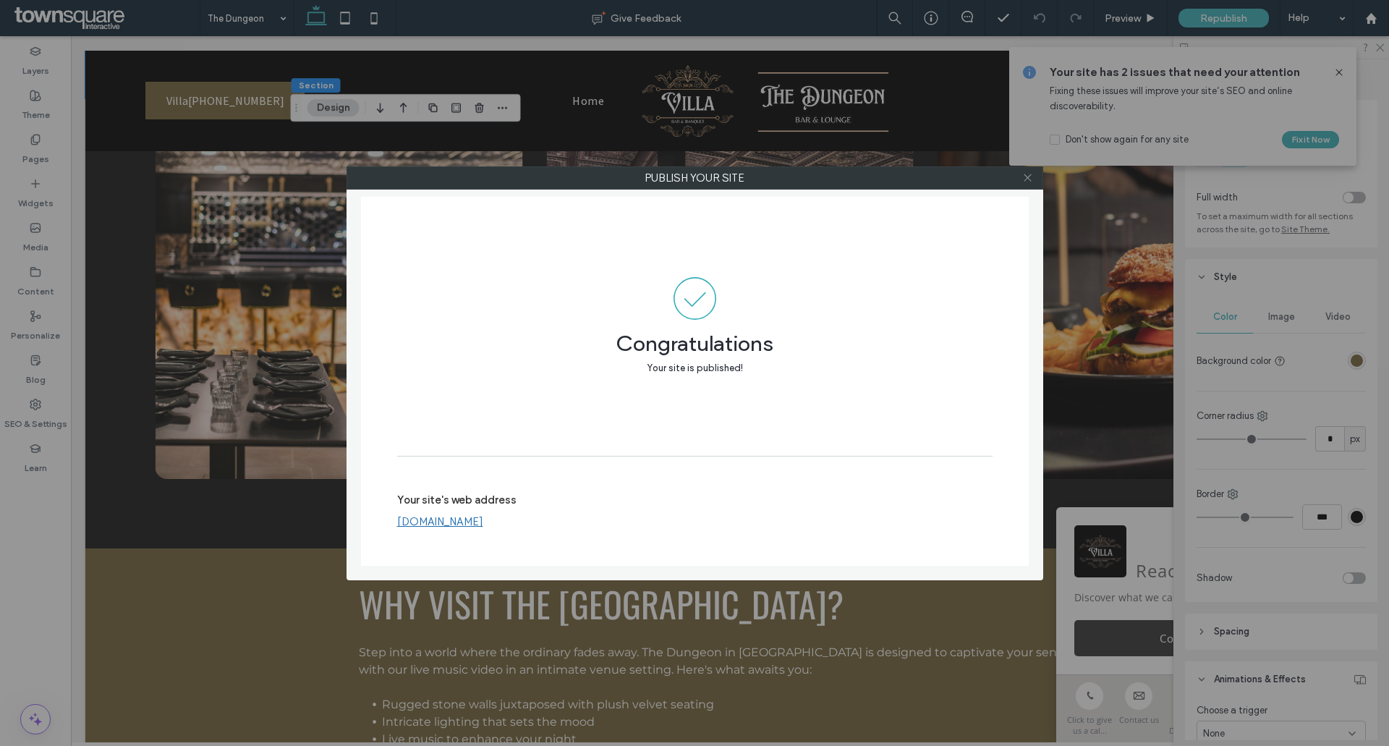
click at [1030, 175] on use at bounding box center [1027, 177] width 7 height 7
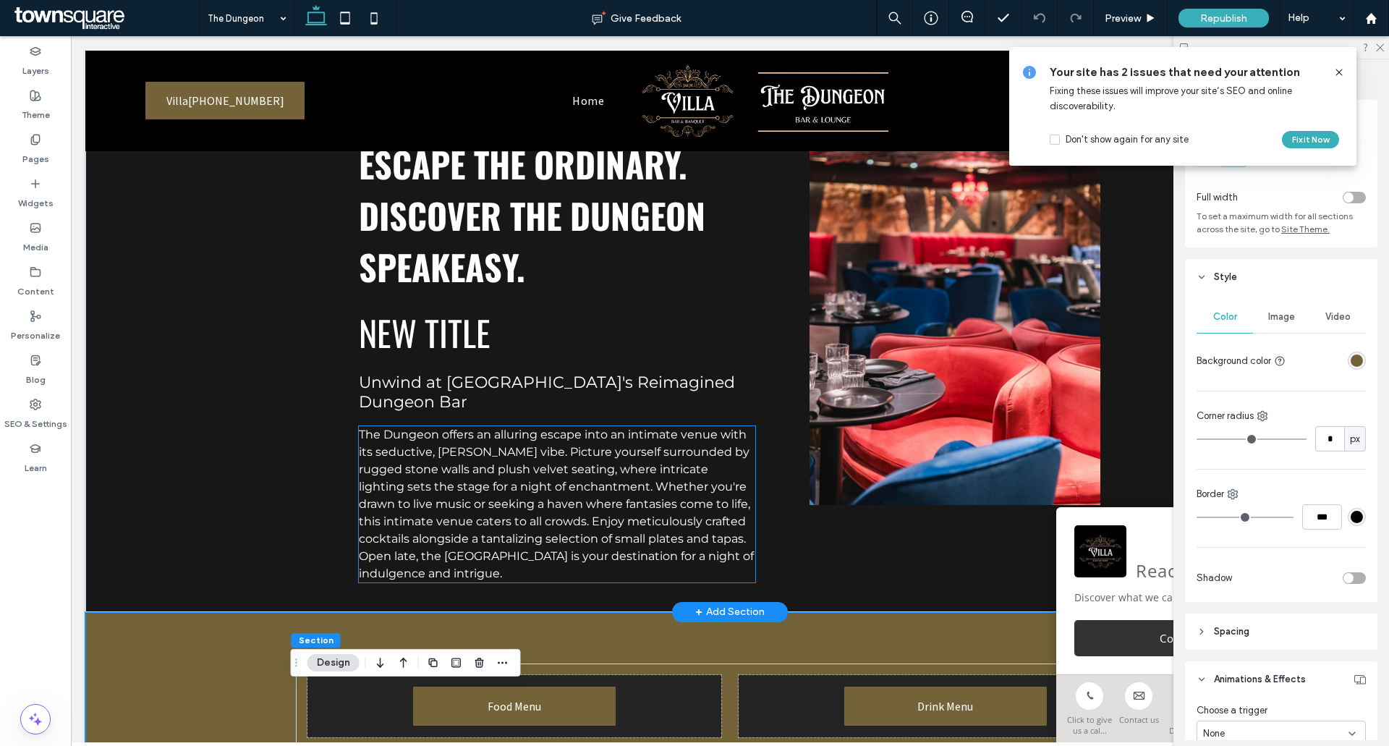
scroll to position [0, 0]
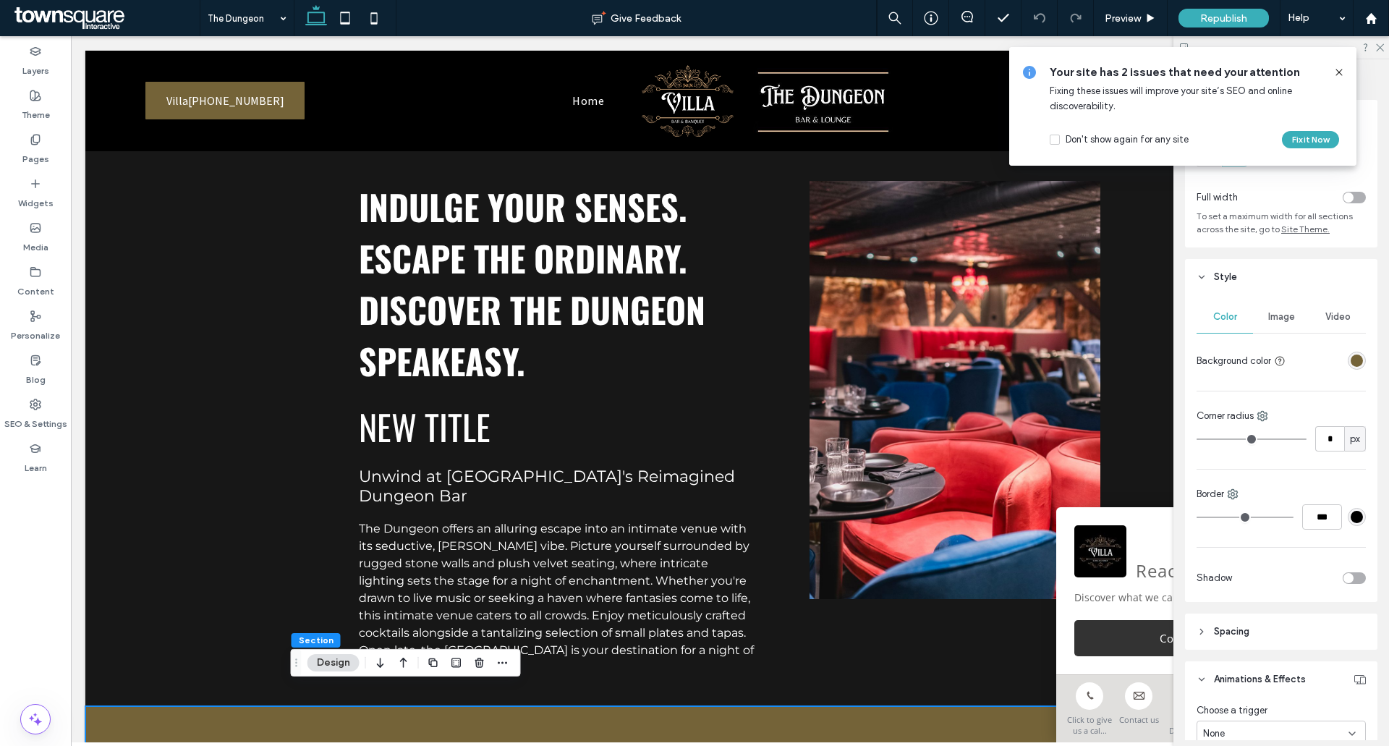
click at [1343, 69] on icon at bounding box center [1340, 73] width 12 height 12
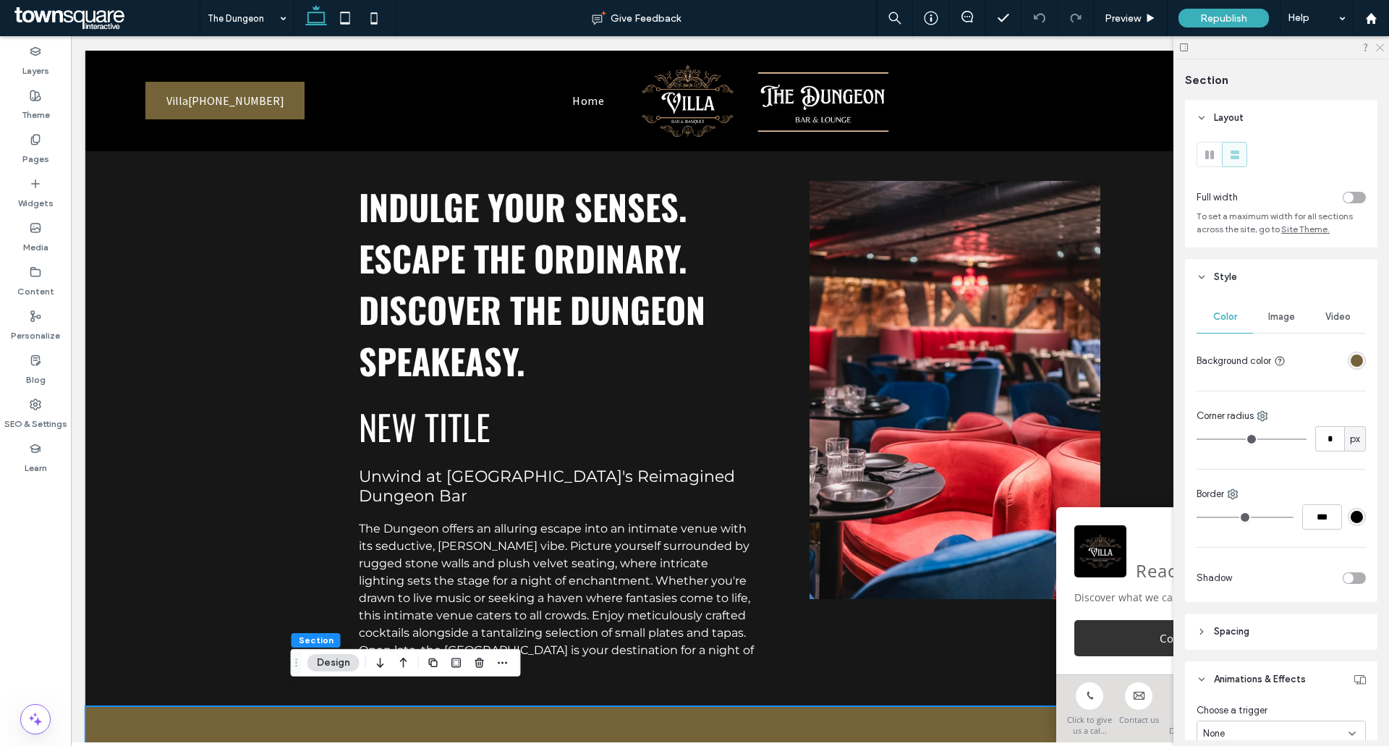
drag, startPoint x: 1382, startPoint y: 46, endPoint x: 1299, endPoint y: 27, distance: 85.2
click at [1382, 46] on use at bounding box center [1380, 48] width 8 height 8
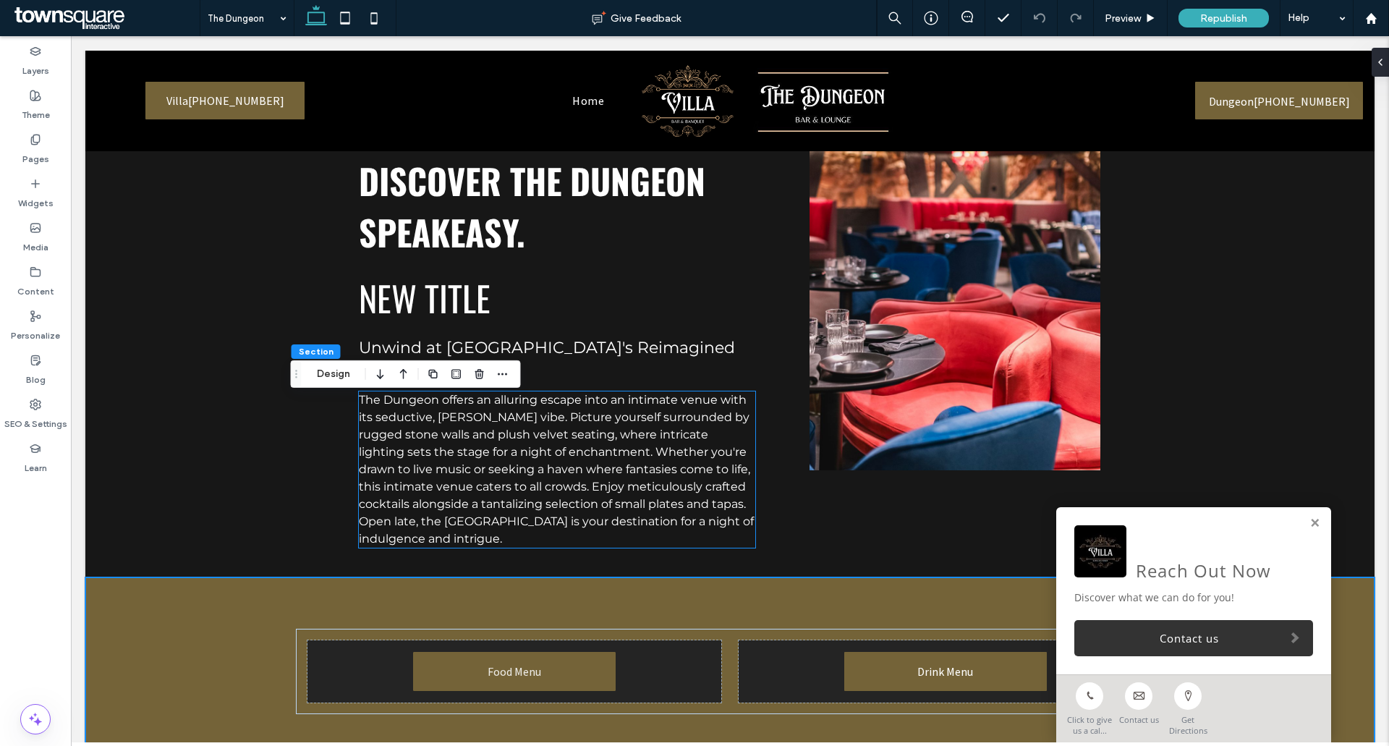
scroll to position [362, 0]
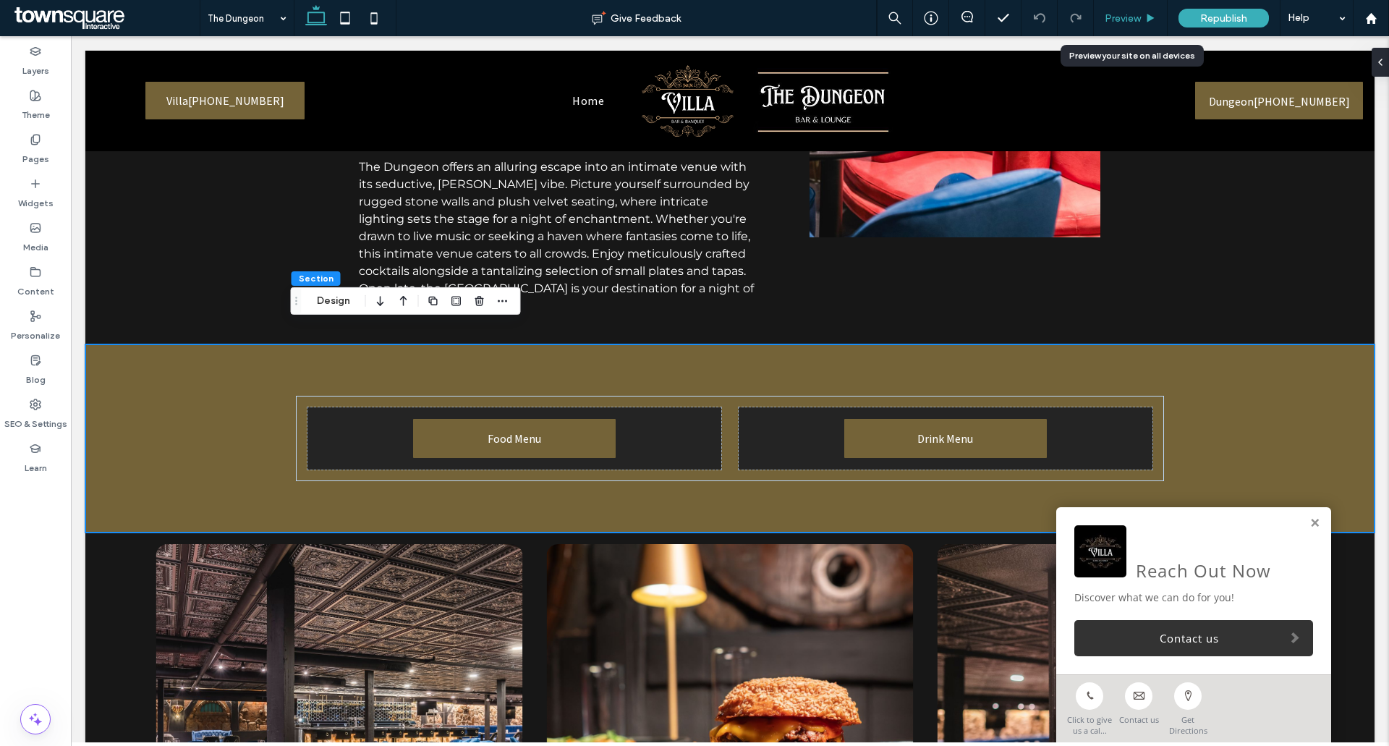
click at [1122, 20] on span "Preview" at bounding box center [1123, 18] width 36 height 12
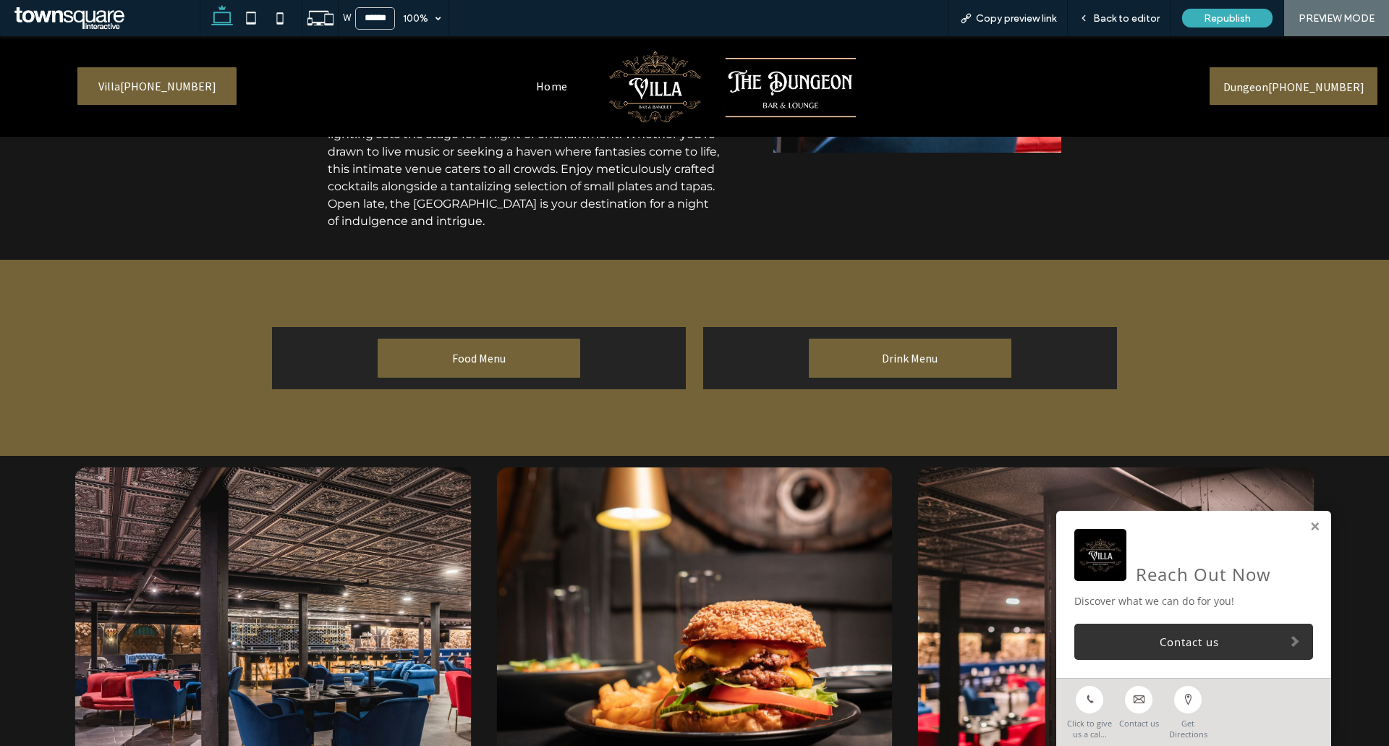
scroll to position [564, 0]
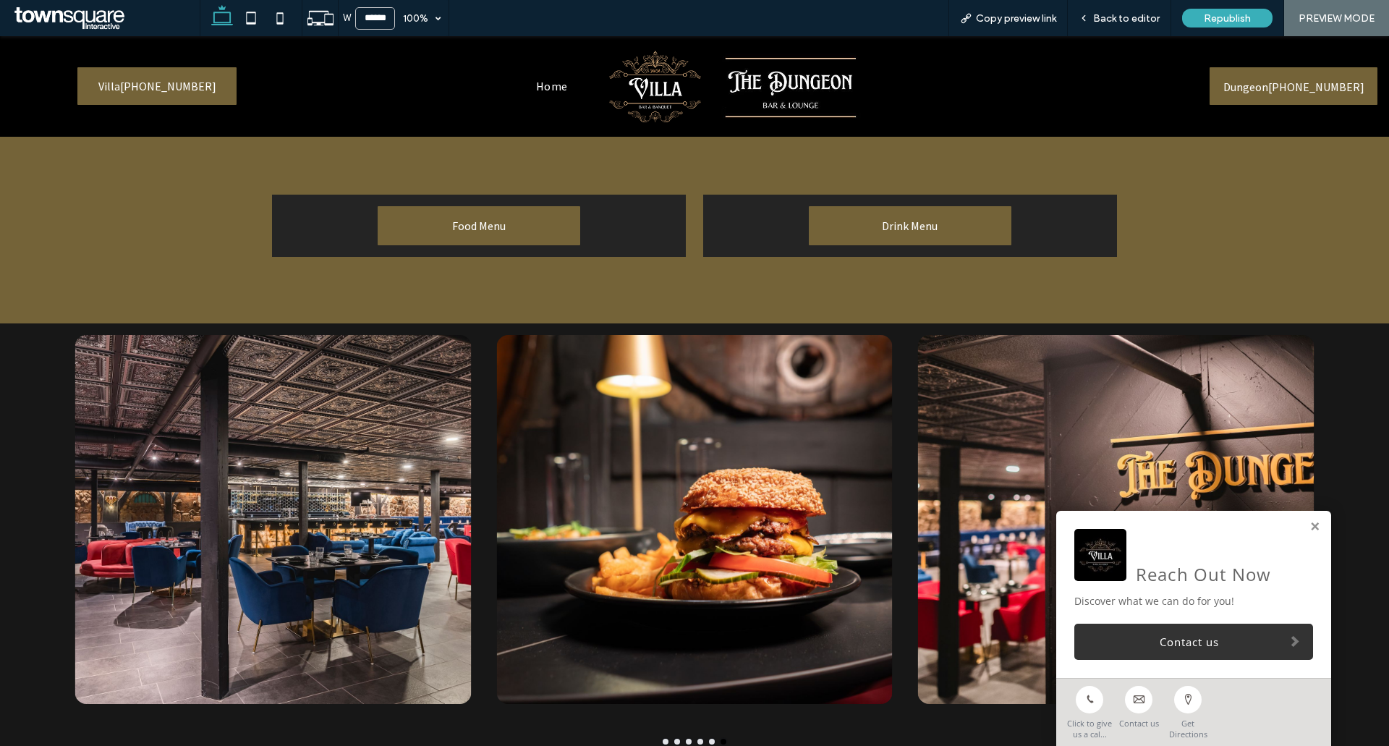
click at [1310, 525] on div "Reach Out Now Discover what we can do for you! Contact us" at bounding box center [1193, 594] width 275 height 167
click at [1310, 526] on link at bounding box center [1315, 527] width 11 height 12
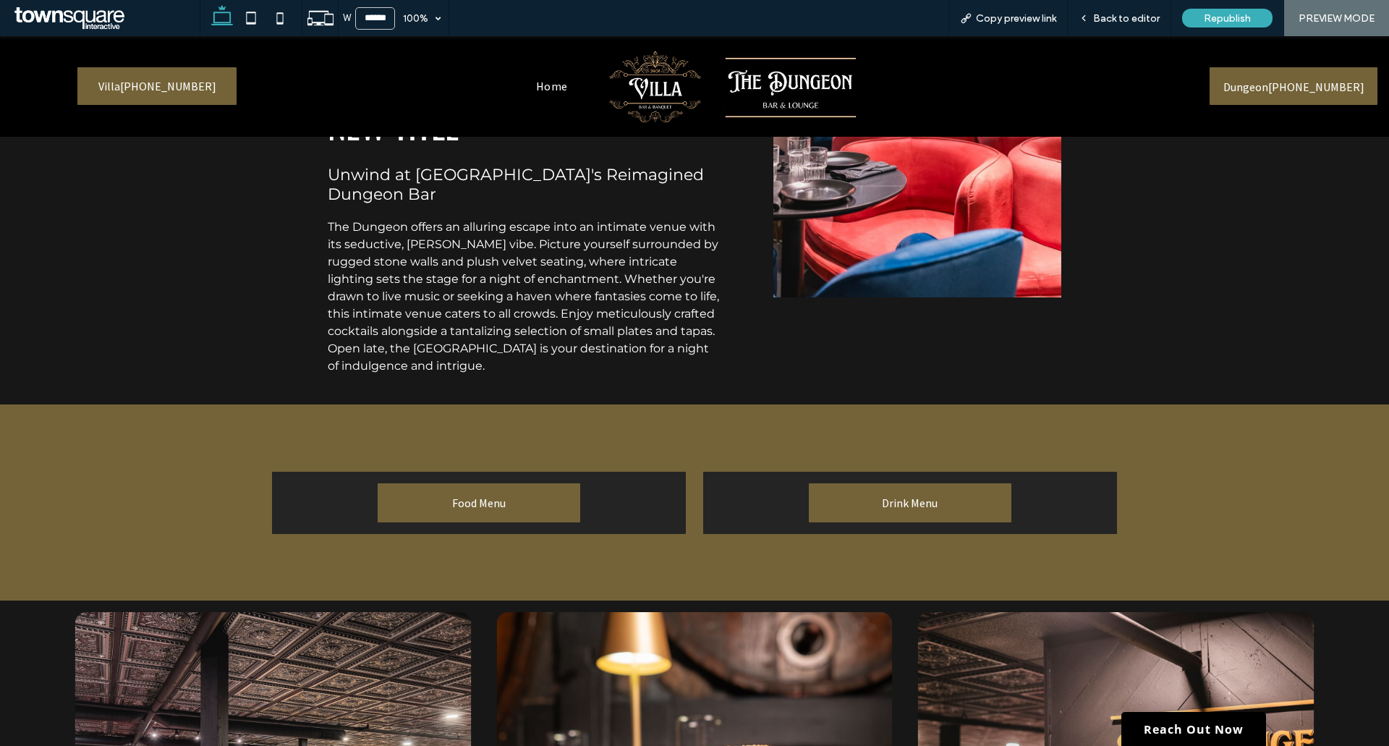
scroll to position [275, 0]
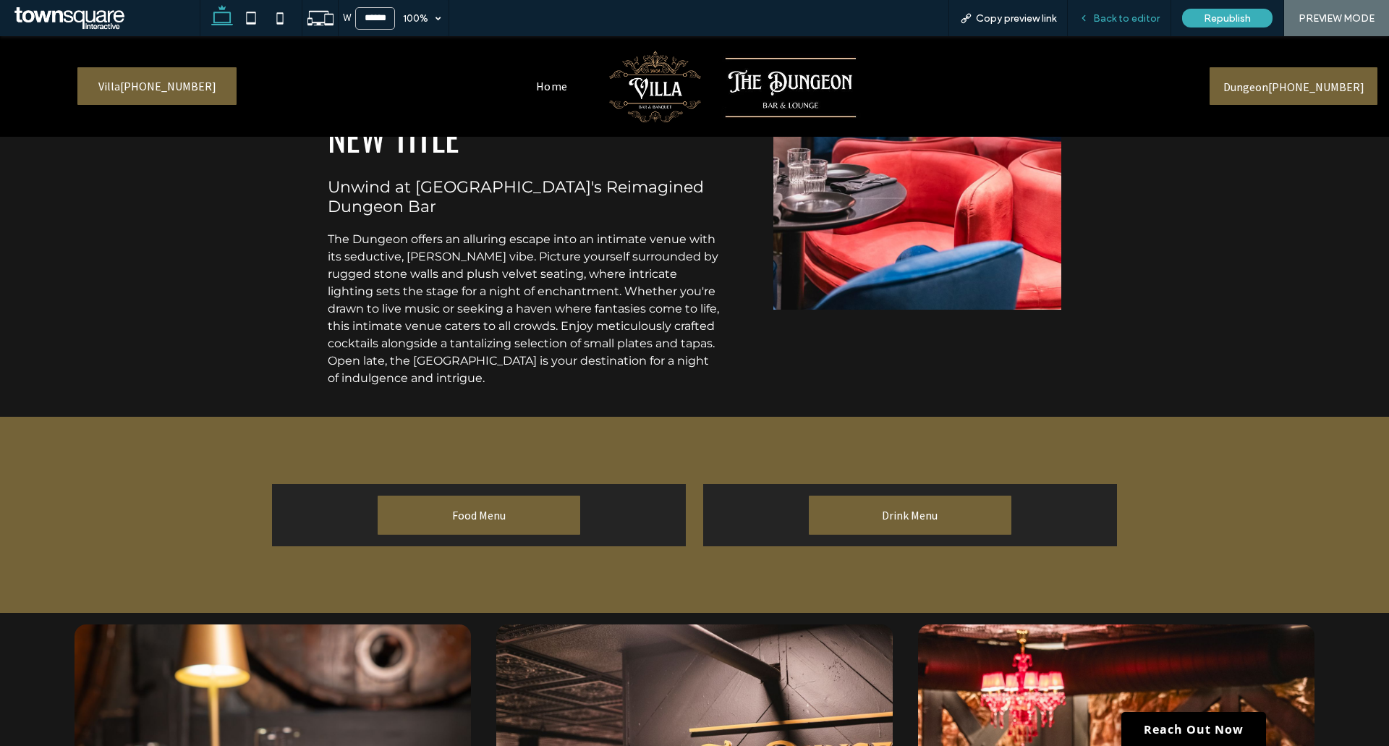
click at [1134, 21] on span "Back to editor" at bounding box center [1126, 18] width 67 height 12
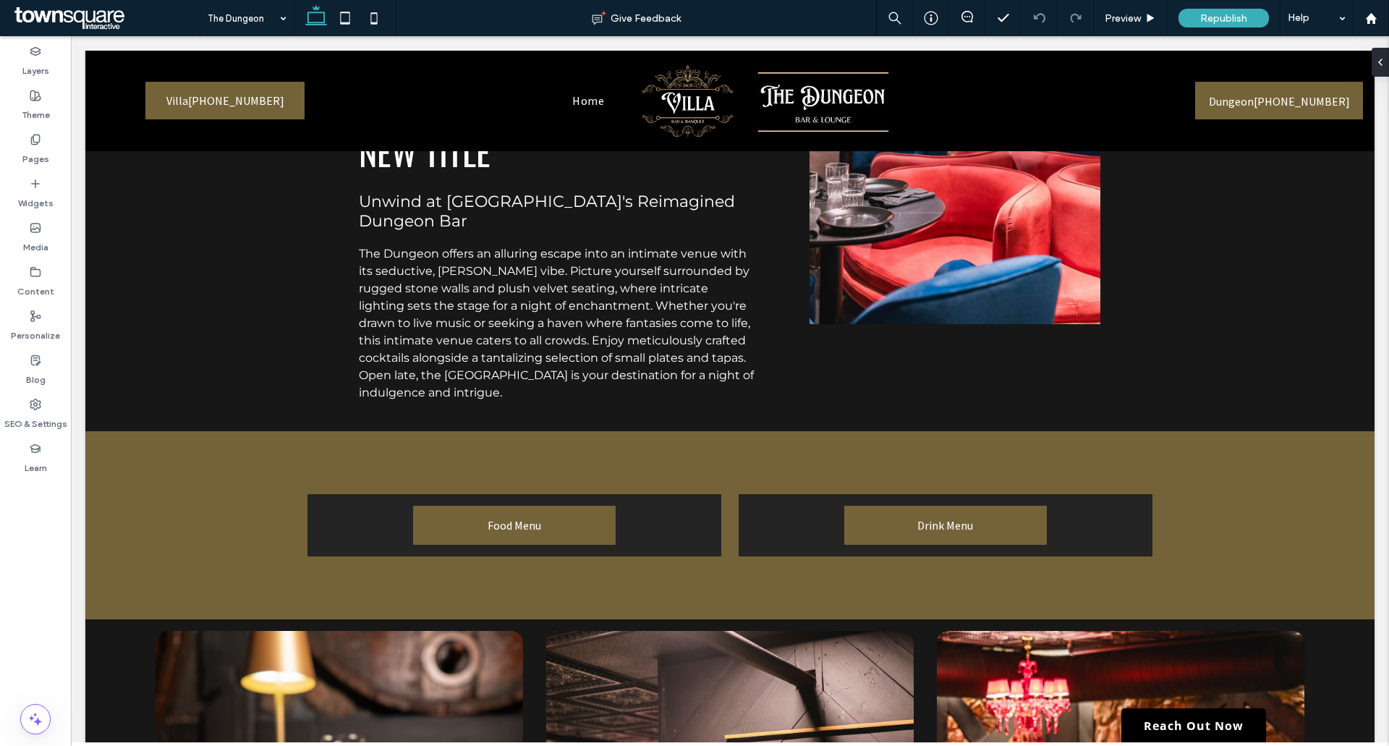
scroll to position [289, 0]
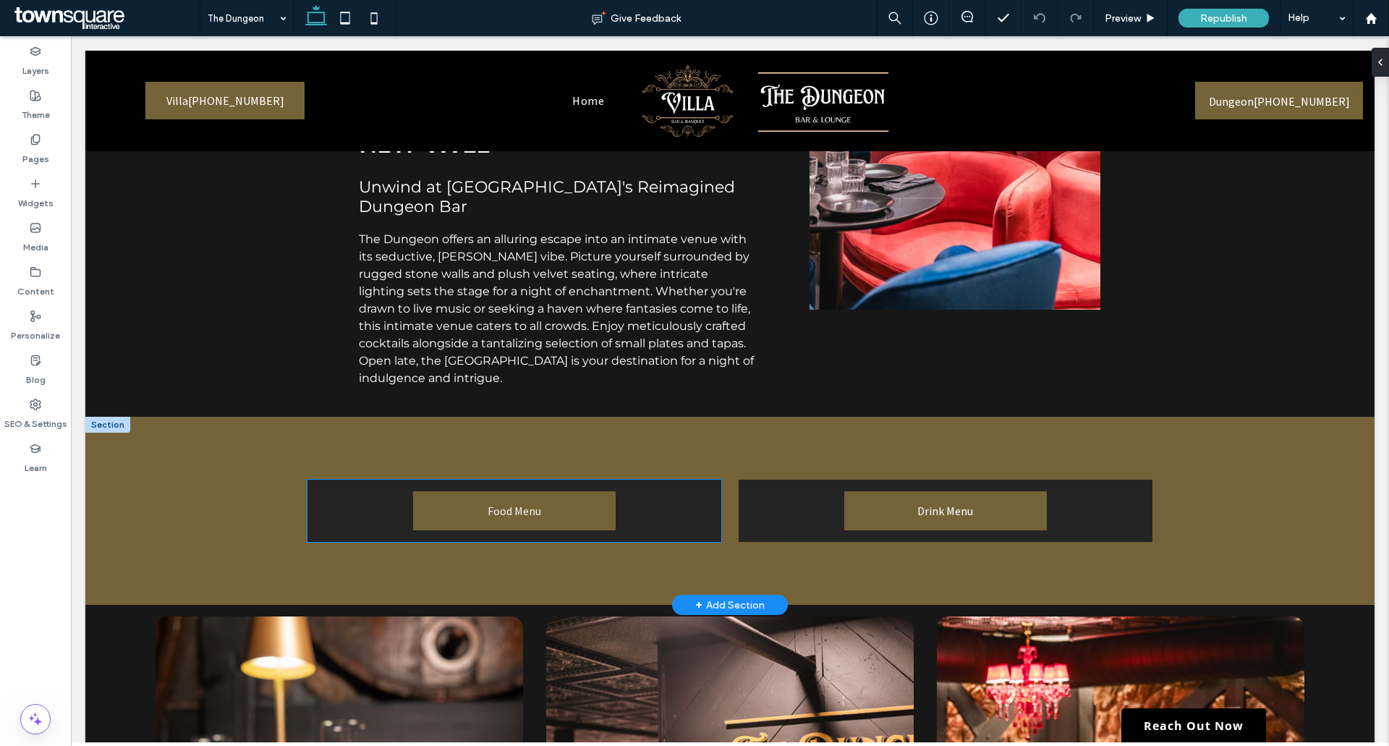
click at [556, 503] on link "Food Menu" at bounding box center [514, 510] width 203 height 39
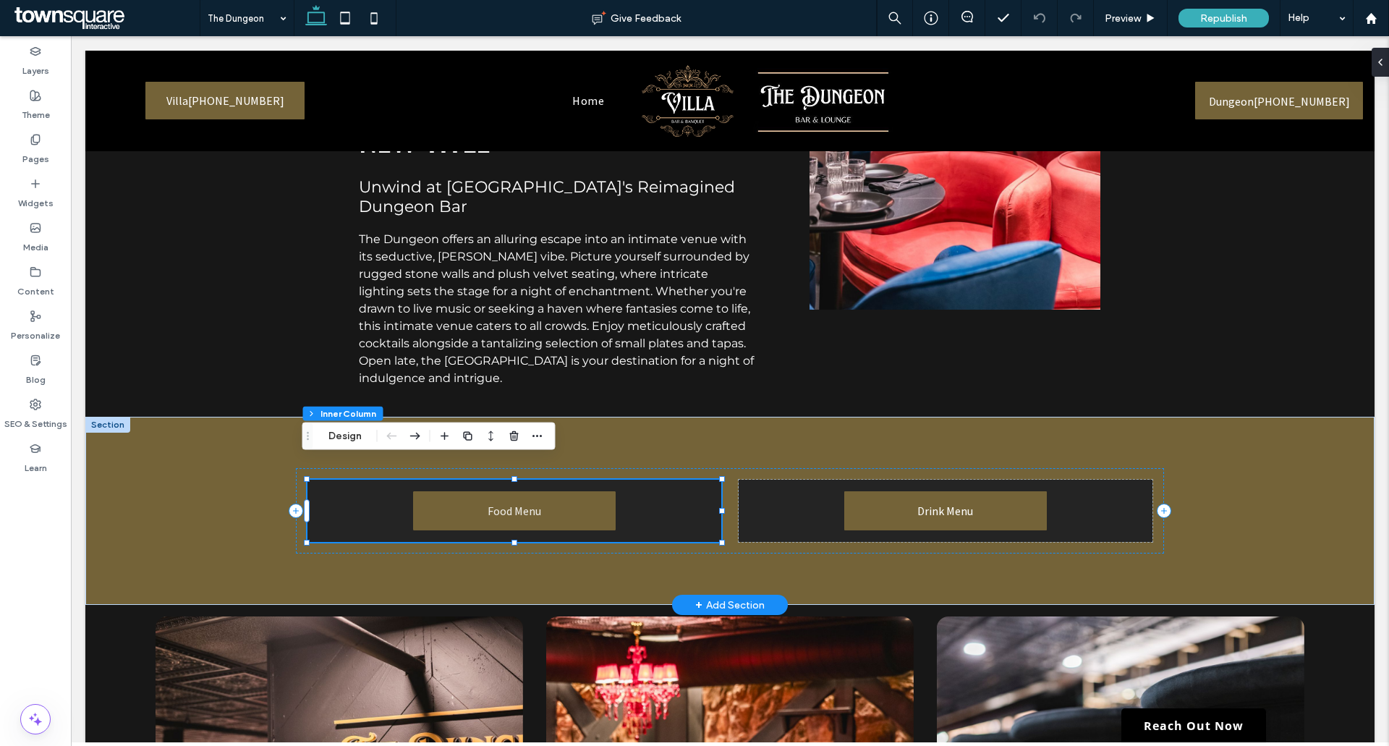
click at [537, 493] on link "Food Menu" at bounding box center [514, 510] width 203 height 39
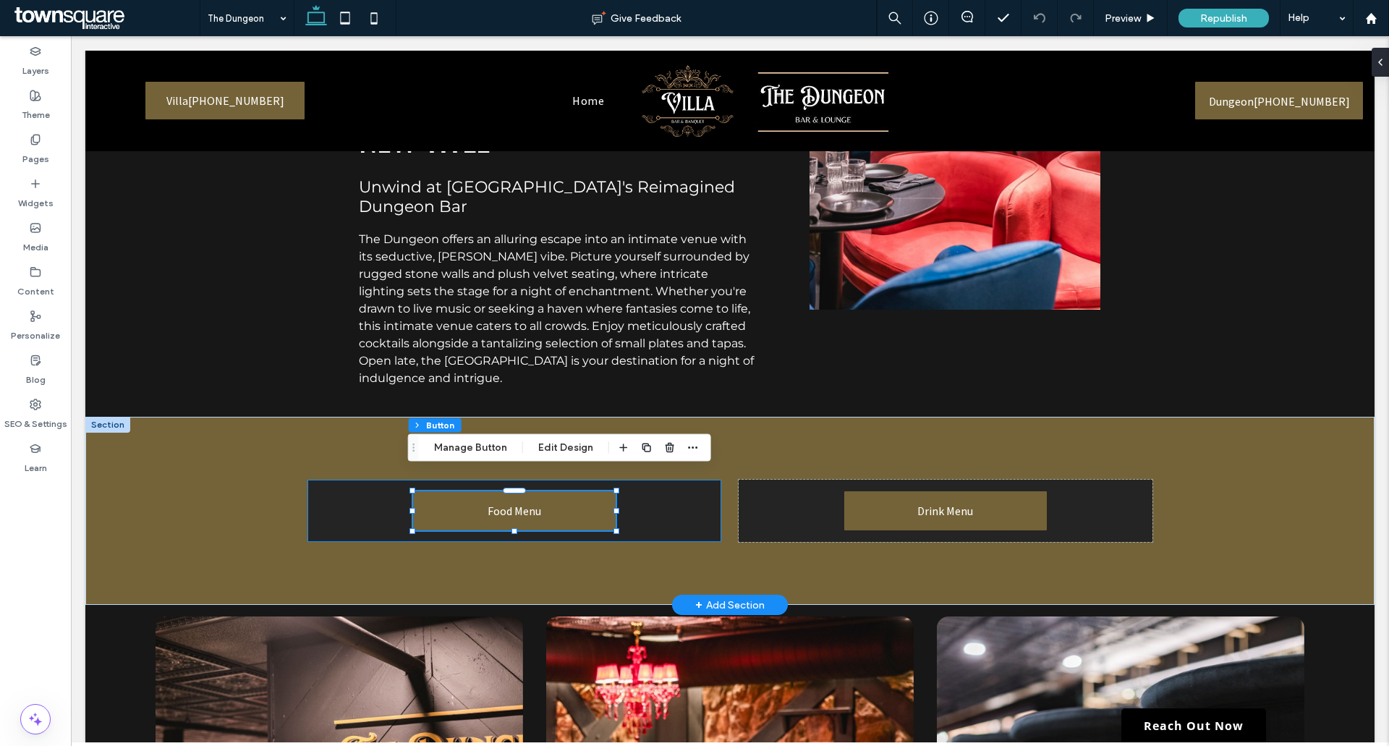
click at [674, 499] on div "Food Menu" at bounding box center [515, 511] width 414 height 62
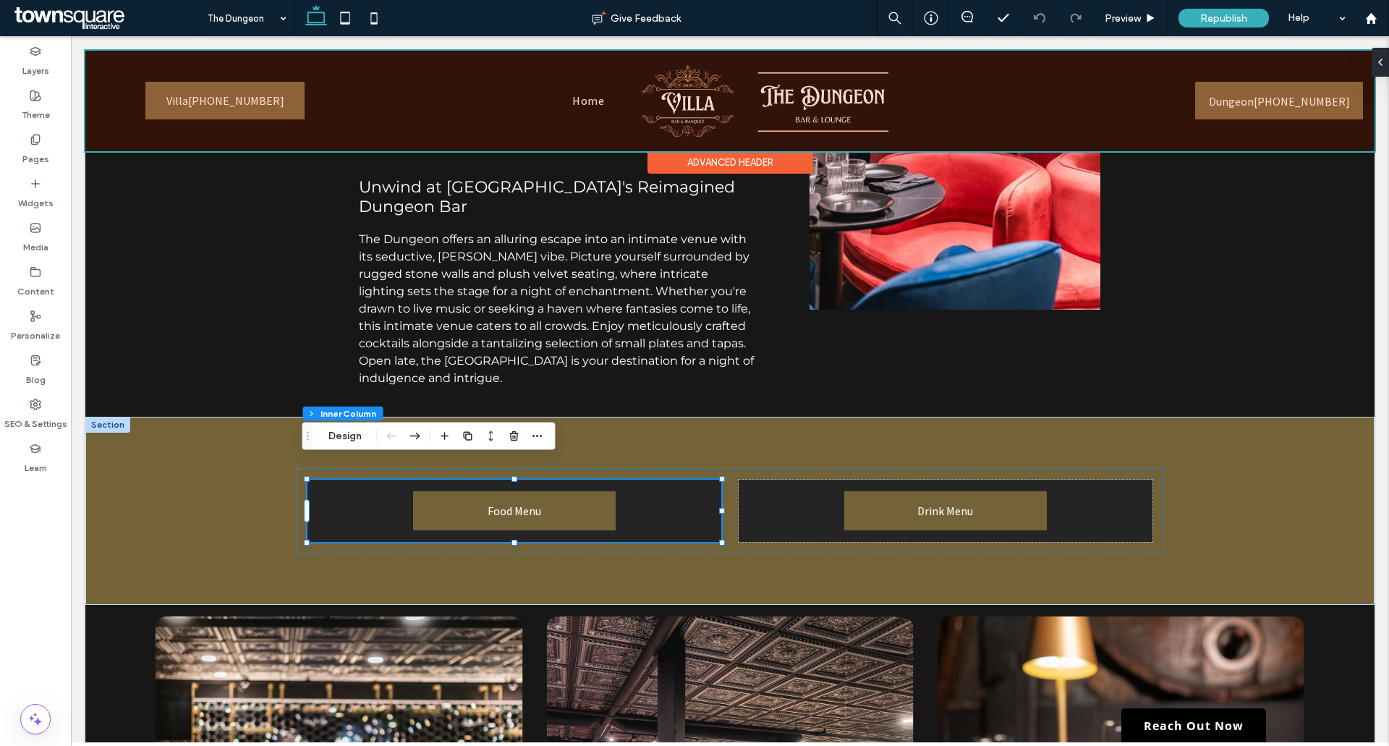
click at [809, 96] on div at bounding box center [729, 101] width 1289 height 101
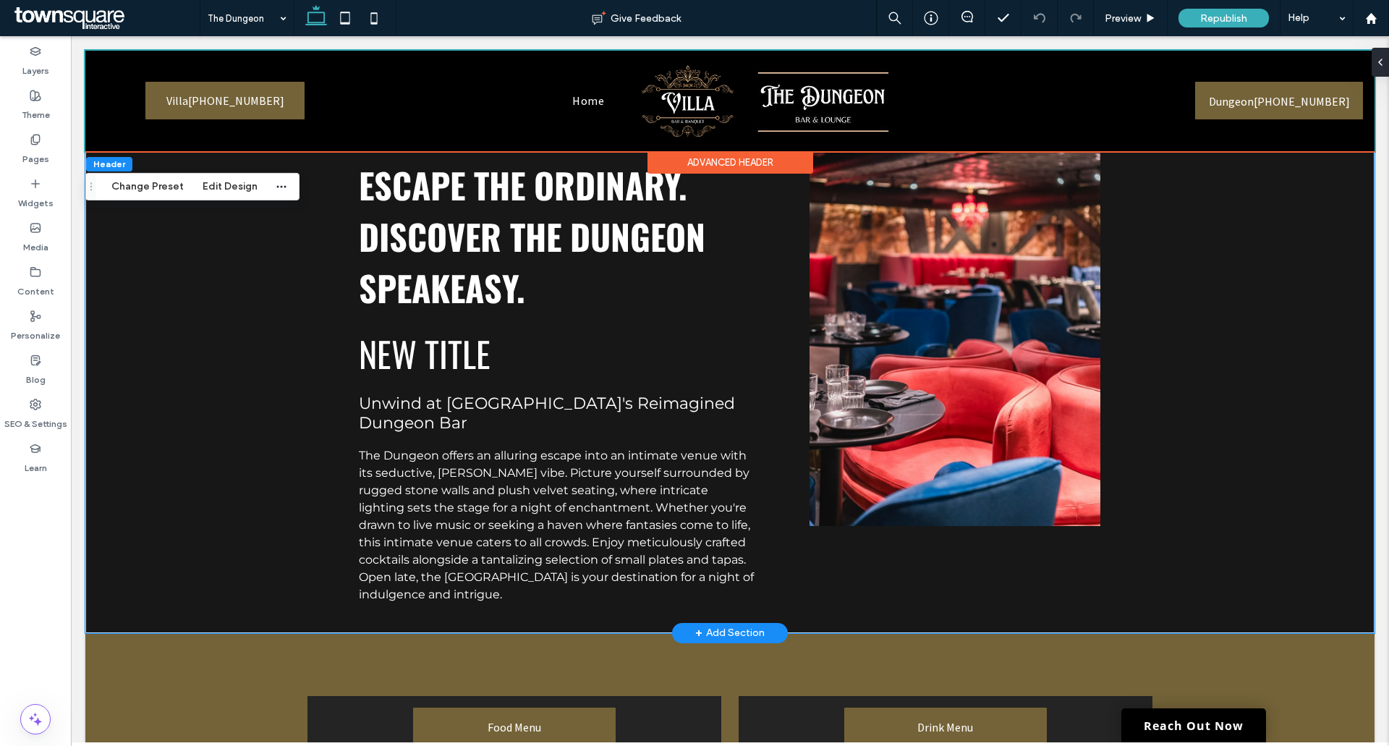
scroll to position [0, 0]
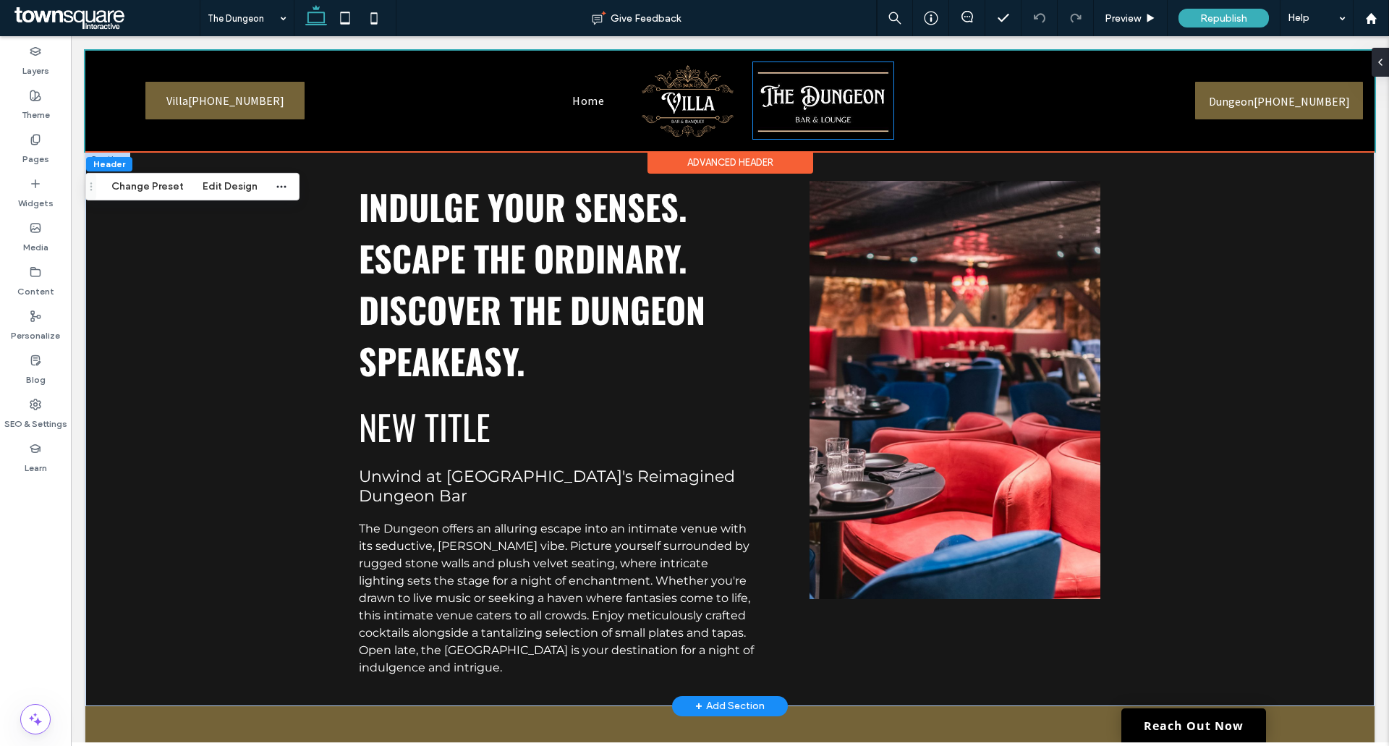
click at [830, 101] on img at bounding box center [823, 100] width 140 height 77
click at [826, 95] on img at bounding box center [823, 100] width 140 height 77
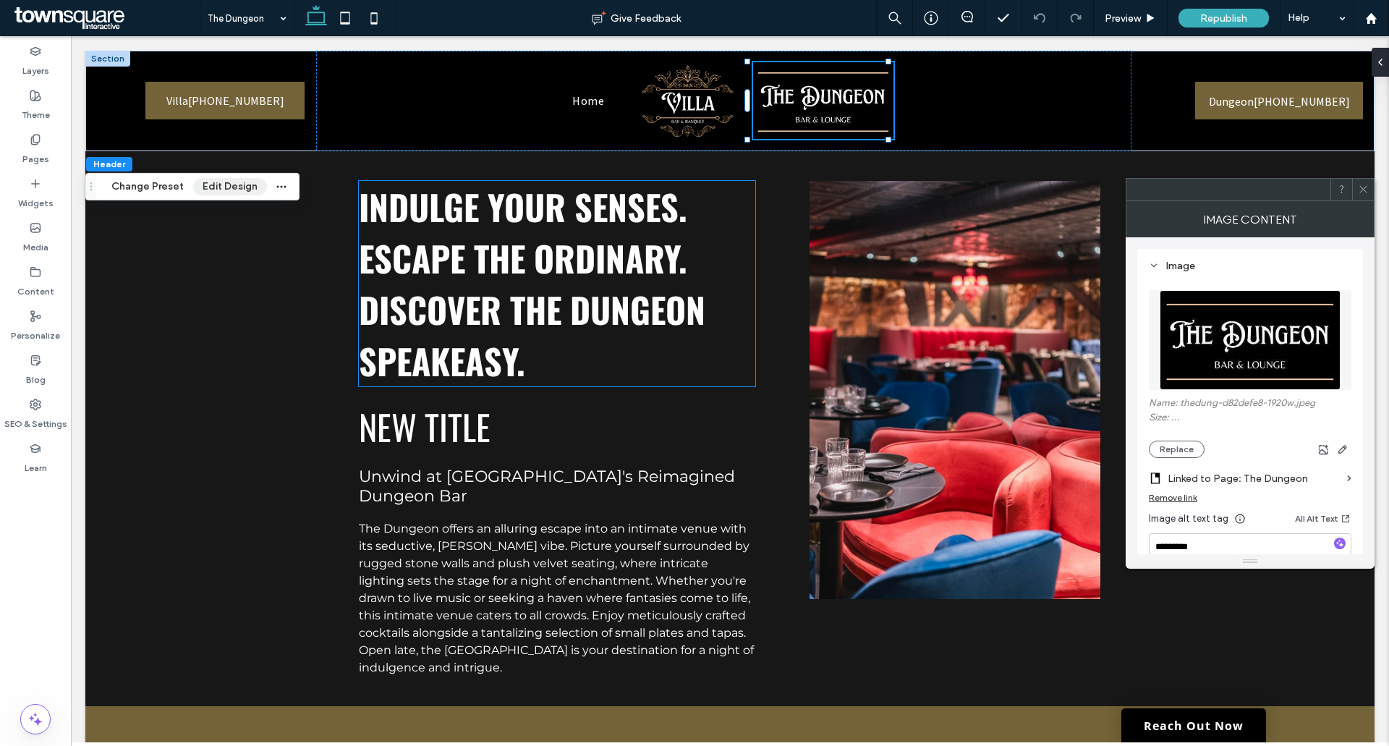
click at [228, 186] on button "Edit Design" at bounding box center [230, 186] width 74 height 17
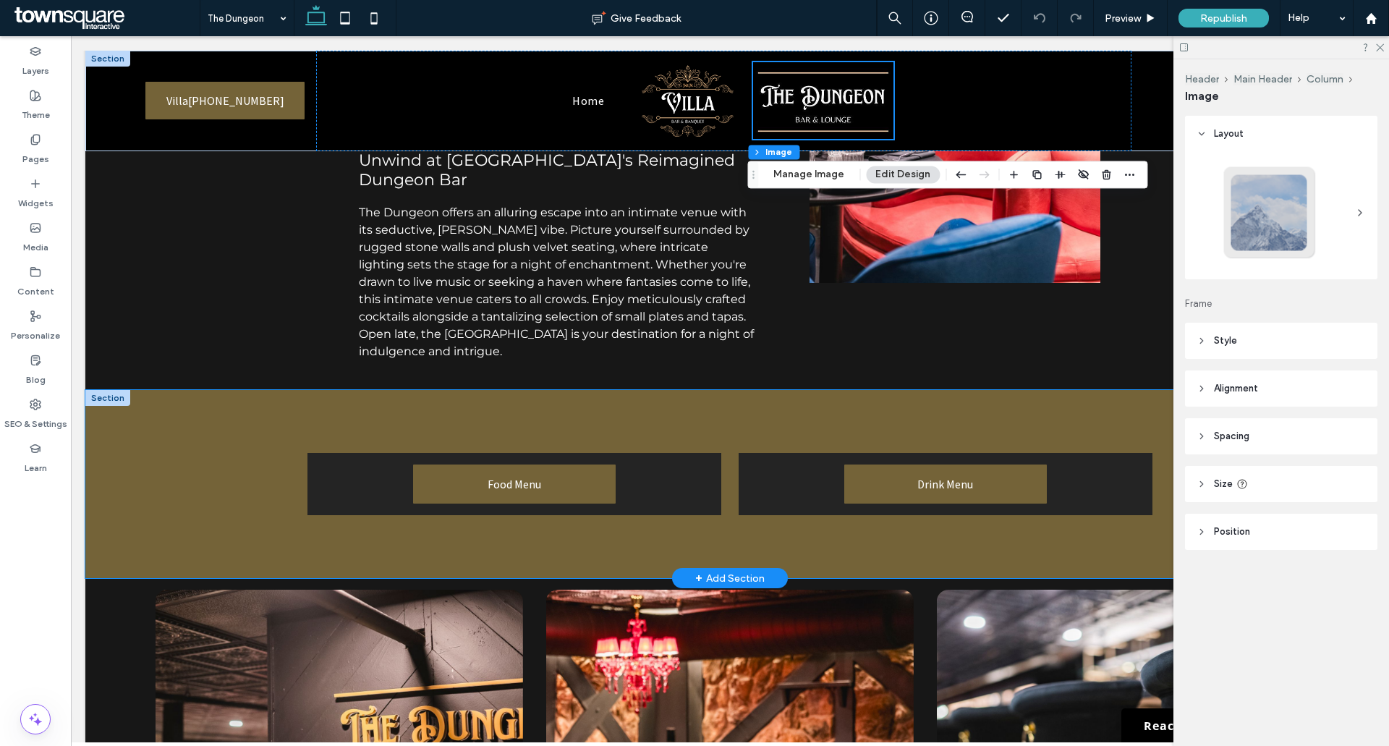
scroll to position [362, 0]
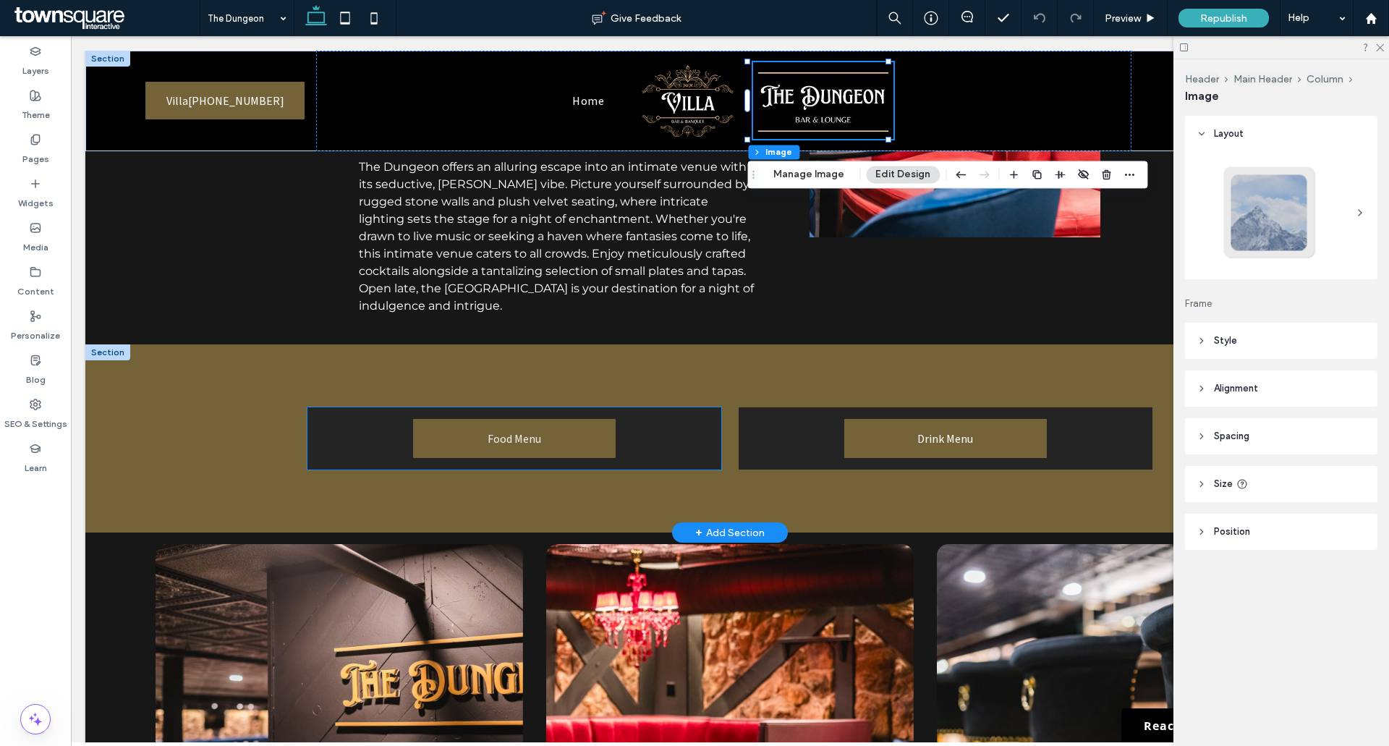
click at [493, 431] on span "Food Menu" at bounding box center [515, 438] width 54 height 14
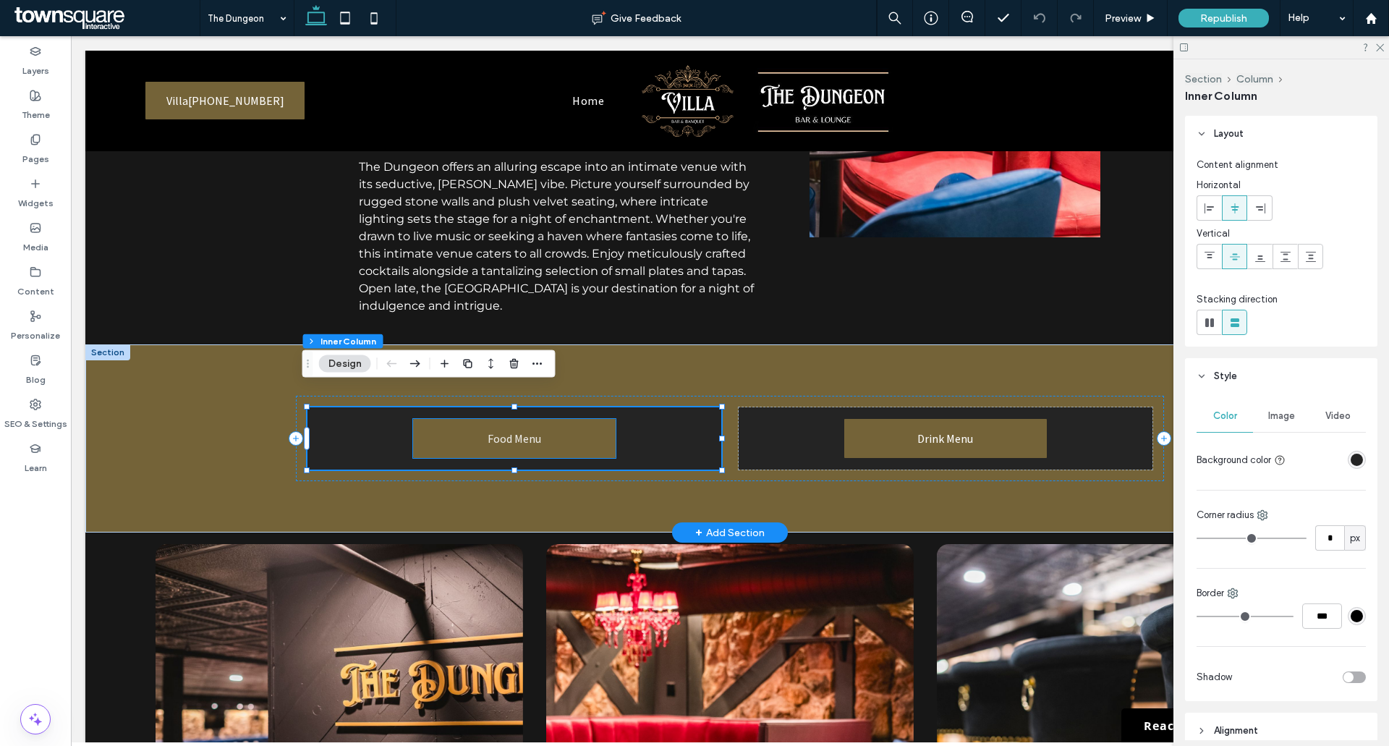
click at [499, 431] on span "Food Menu" at bounding box center [515, 438] width 54 height 14
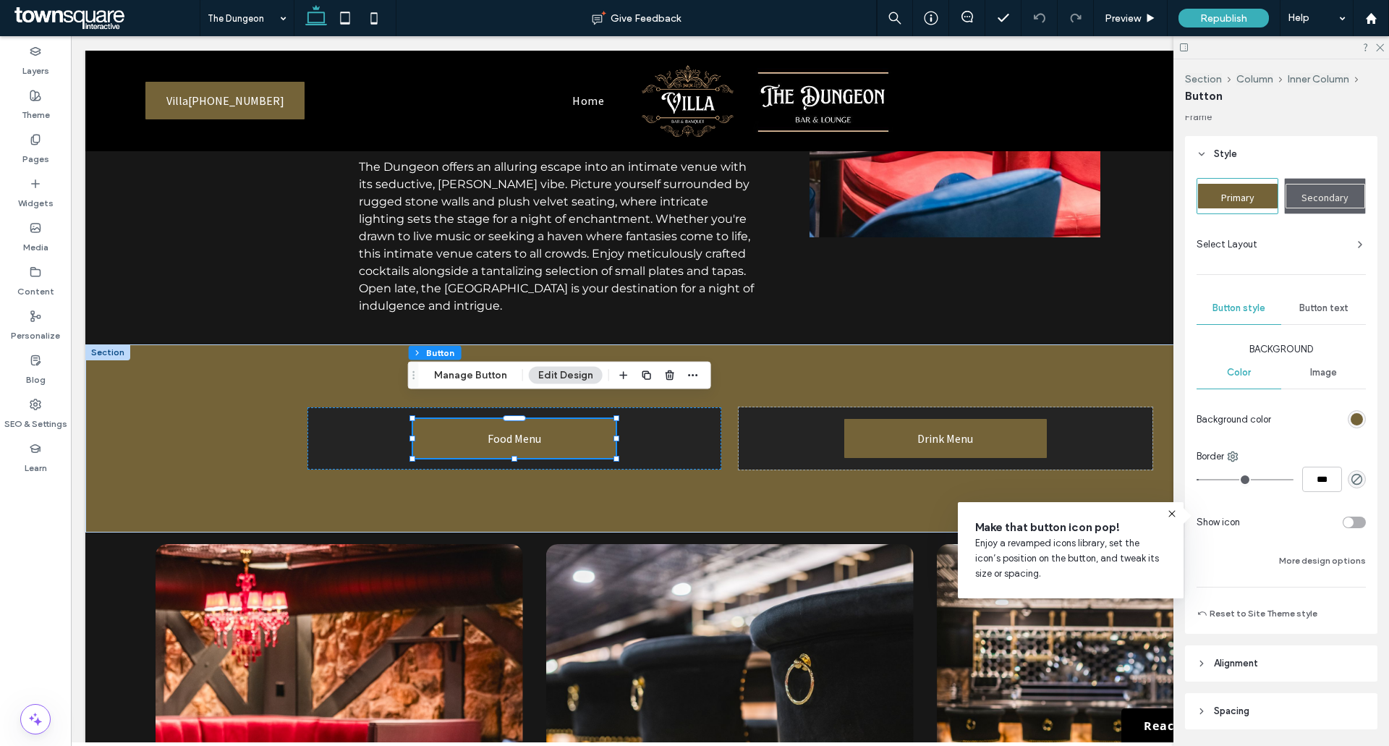
scroll to position [0, 0]
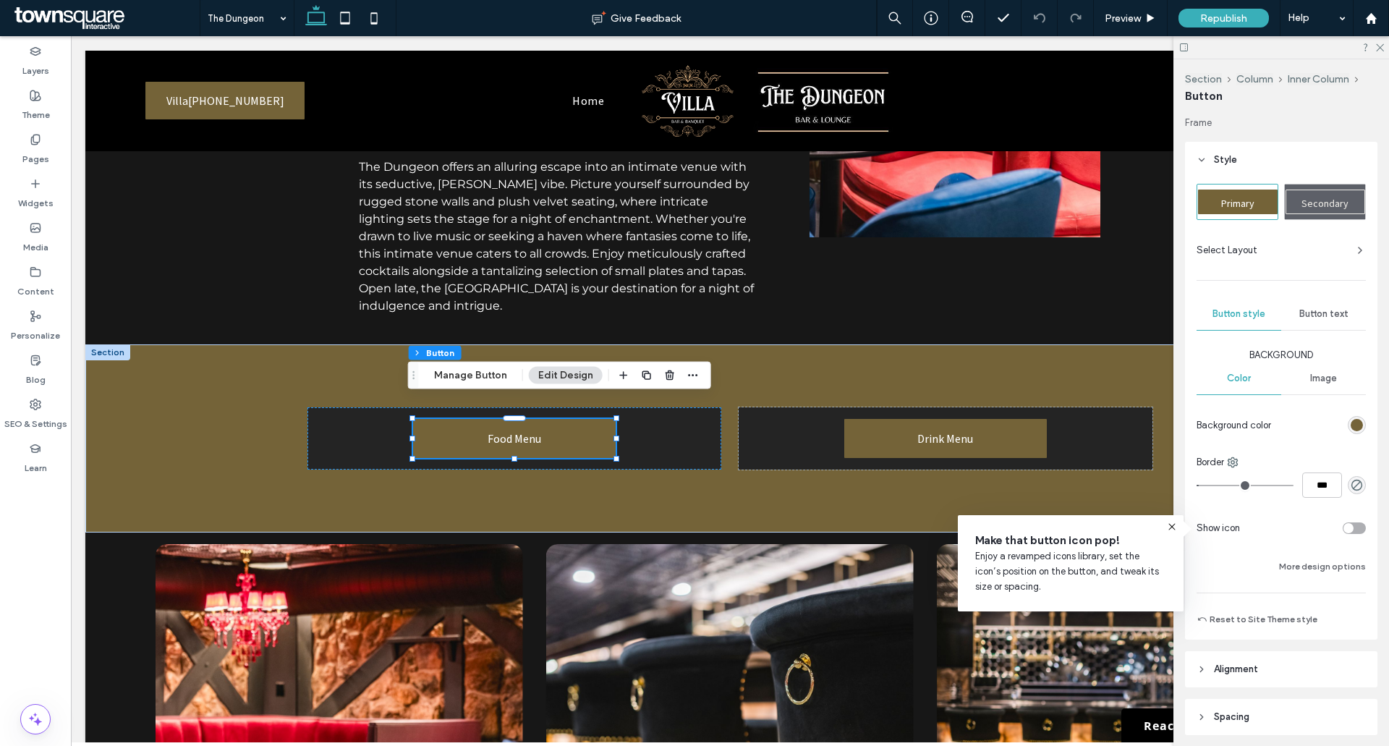
click at [1333, 305] on div "Button text" at bounding box center [1323, 314] width 85 height 32
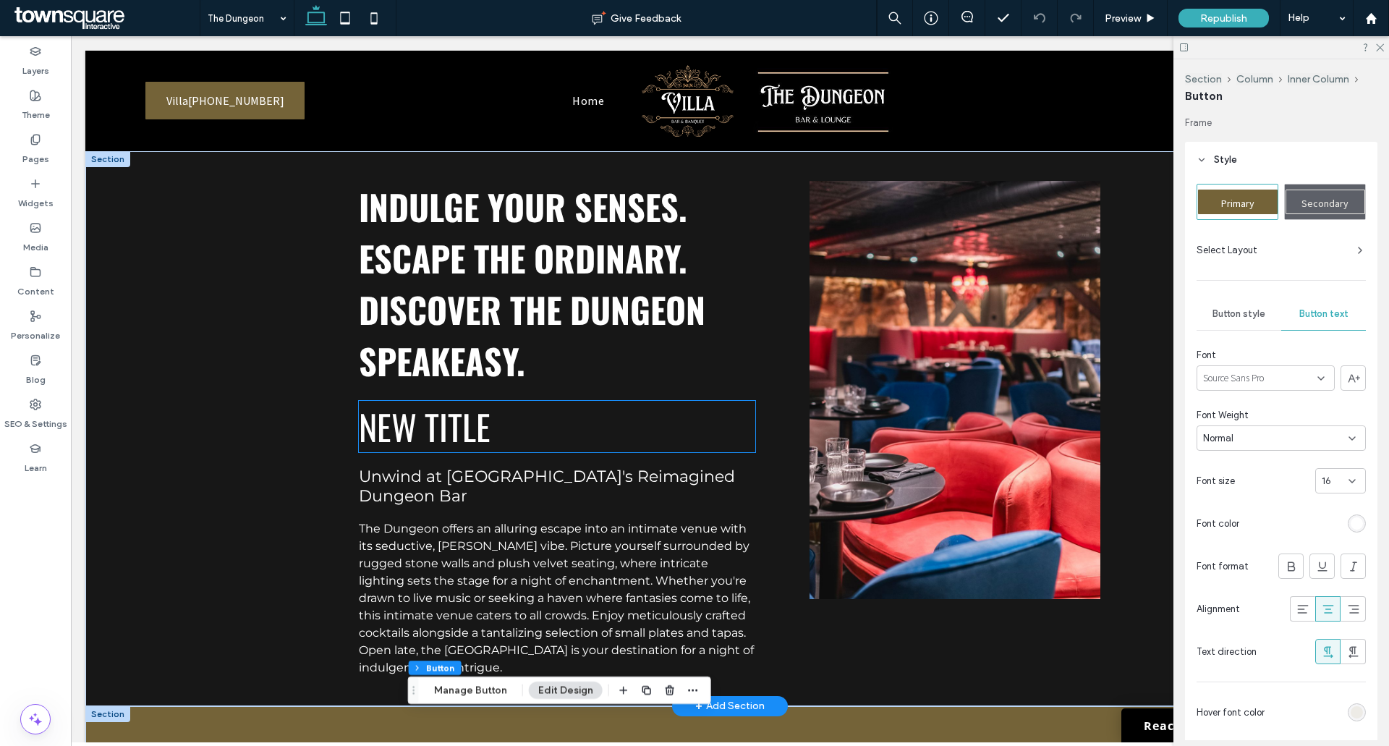
click at [443, 436] on span "New Title" at bounding box center [425, 426] width 132 height 51
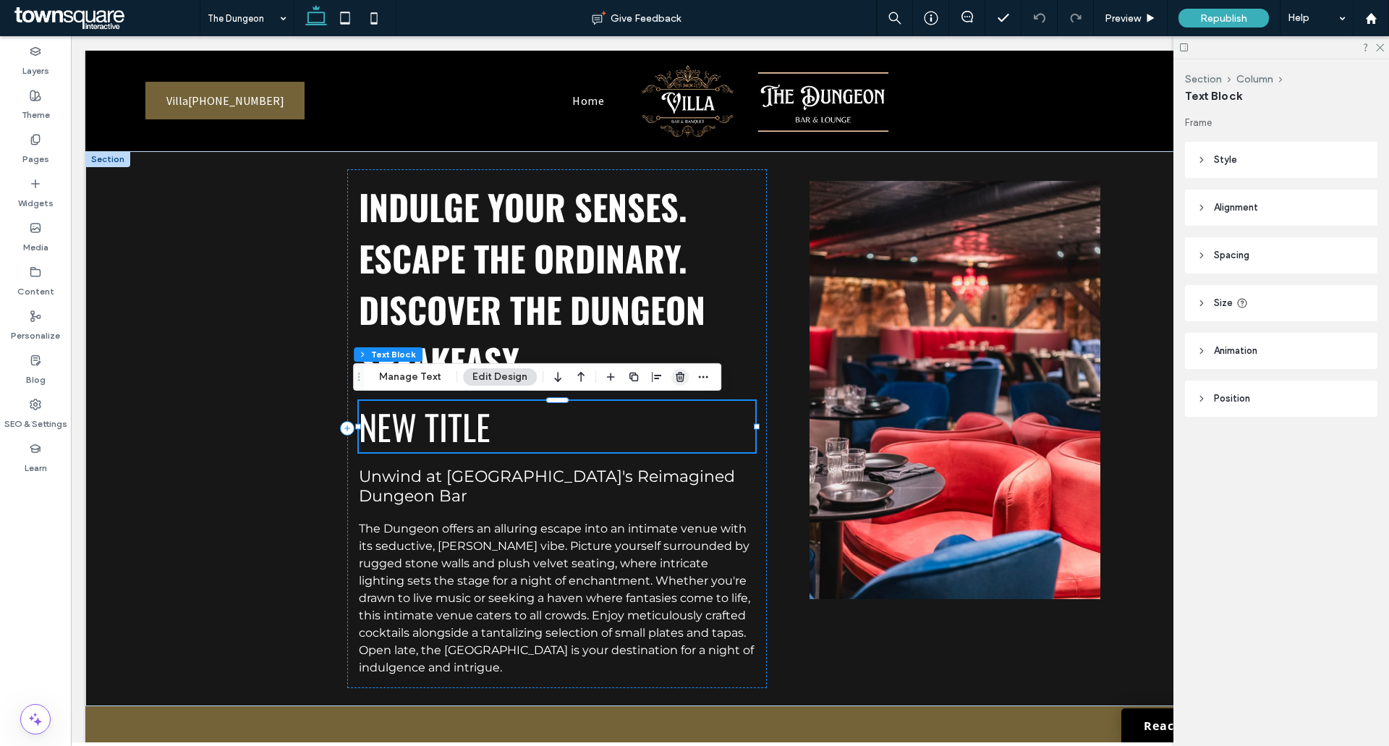
click at [680, 376] on icon "button" at bounding box center [680, 377] width 12 height 12
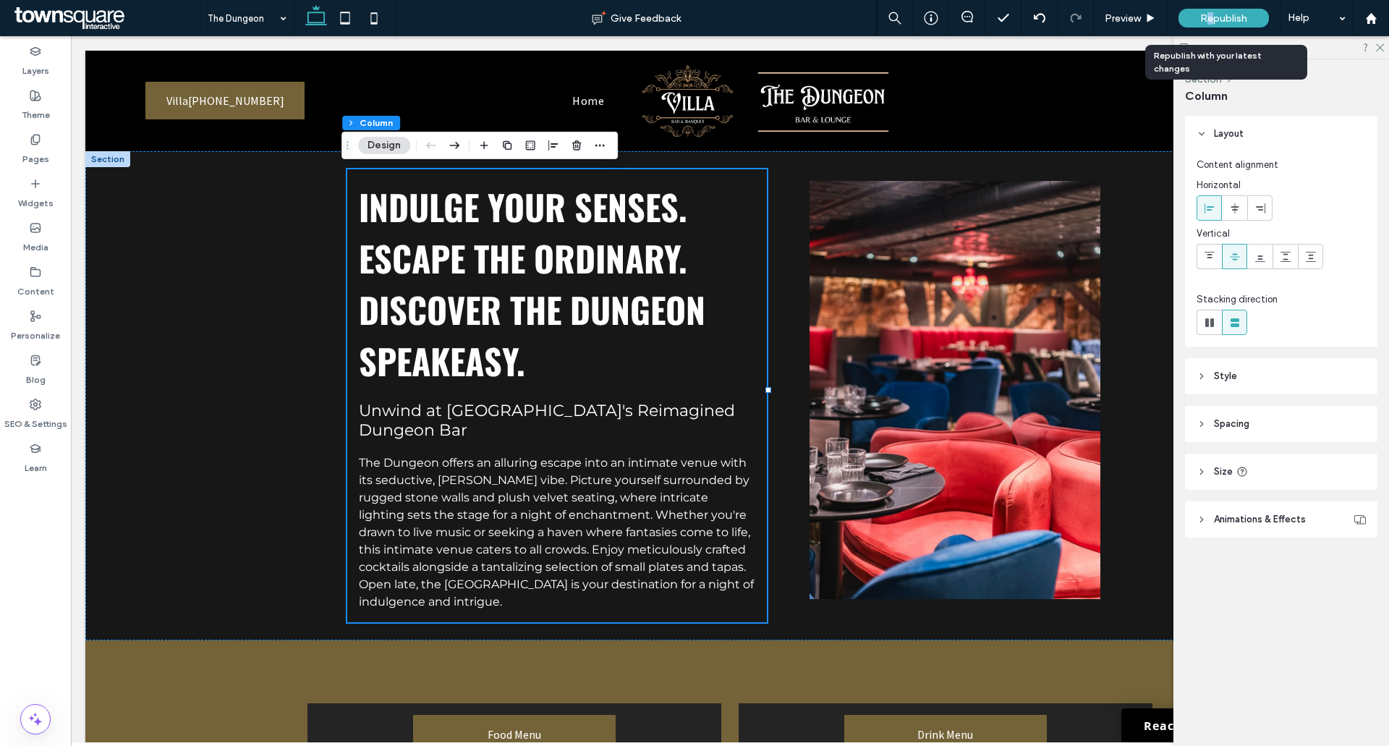
click at [1209, 23] on div "Republish" at bounding box center [1224, 18] width 90 height 19
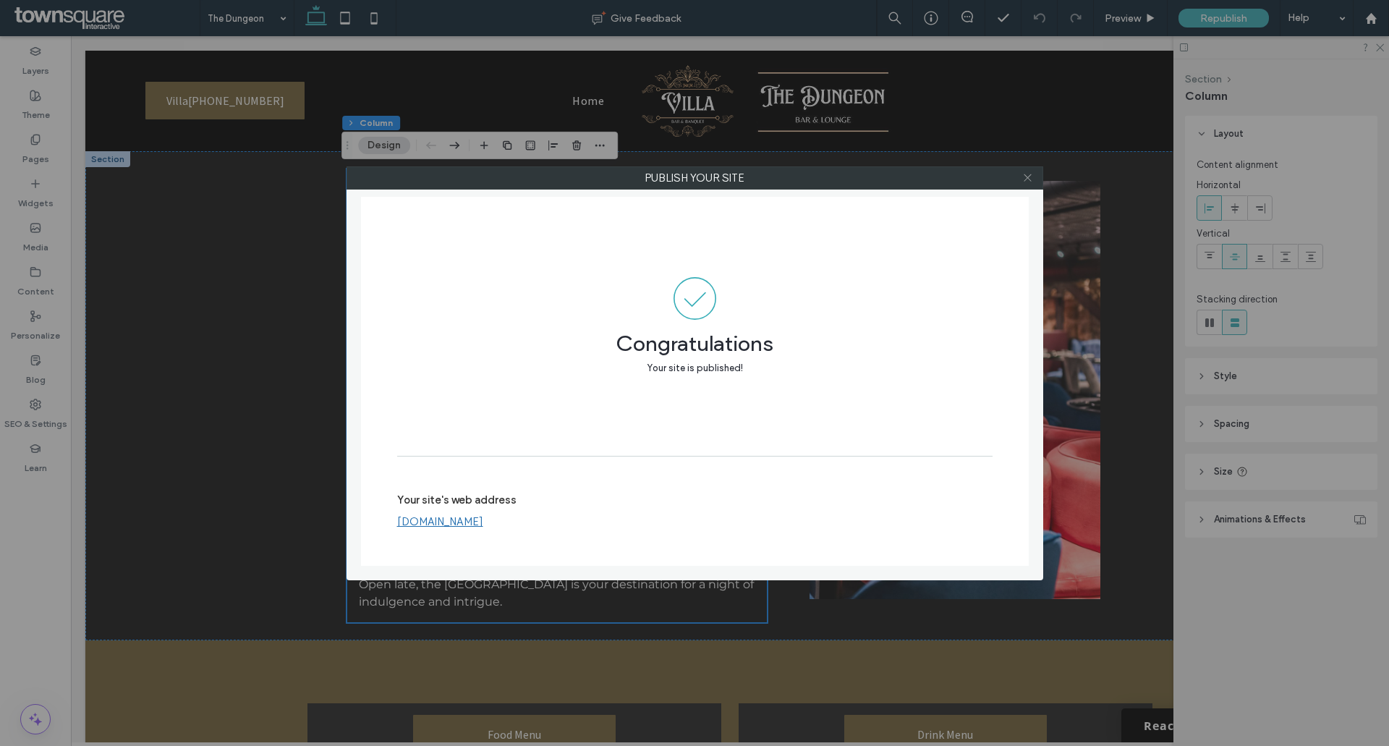
click at [1028, 177] on use at bounding box center [1027, 177] width 7 height 7
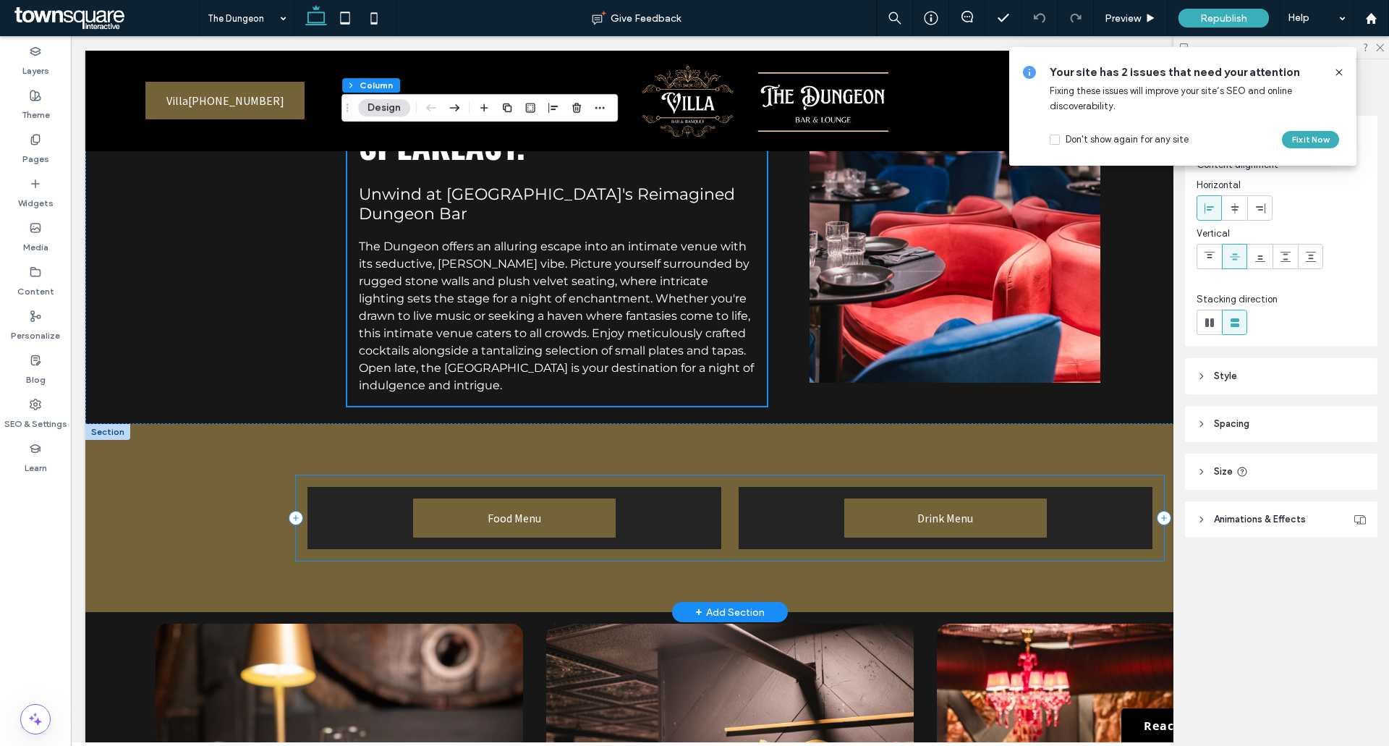
scroll to position [217, 0]
click at [514, 510] on span "Food Menu" at bounding box center [515, 517] width 54 height 14
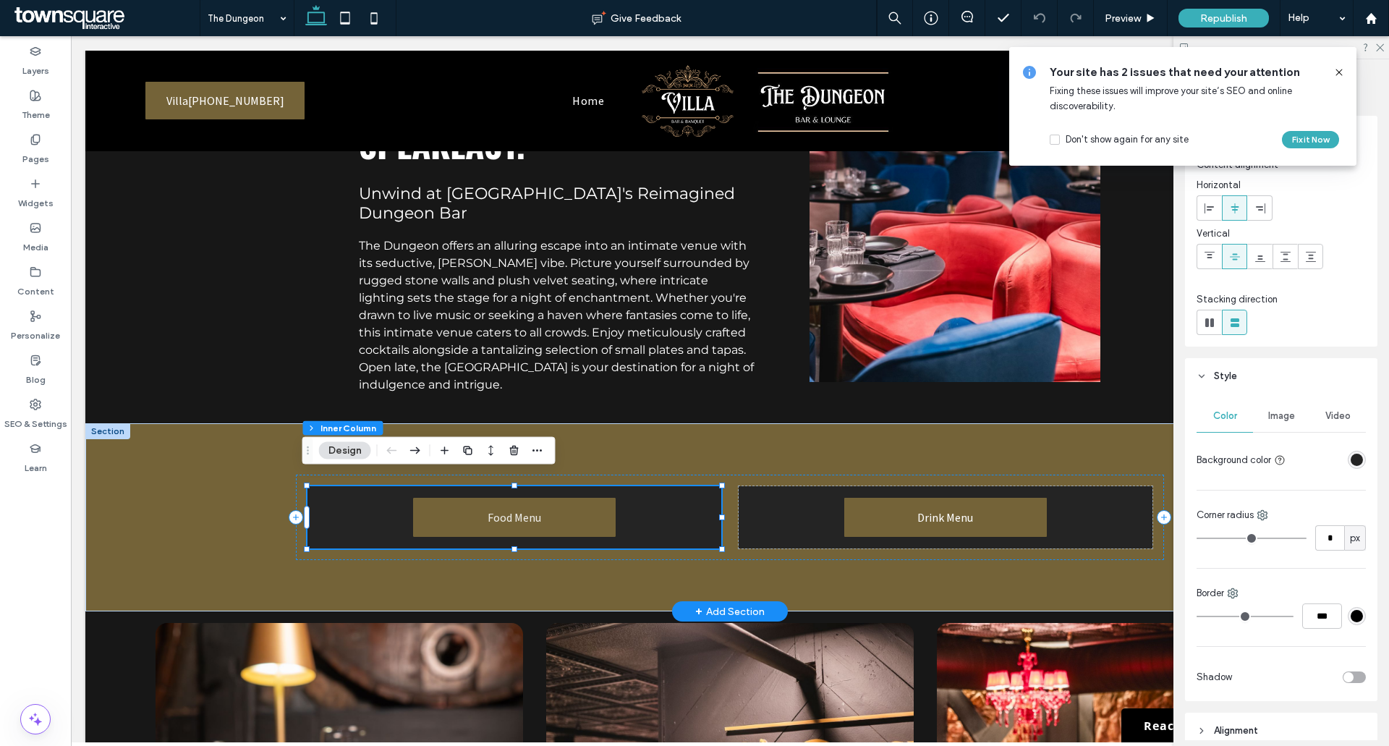
click at [515, 510] on span "Food Menu" at bounding box center [515, 517] width 54 height 14
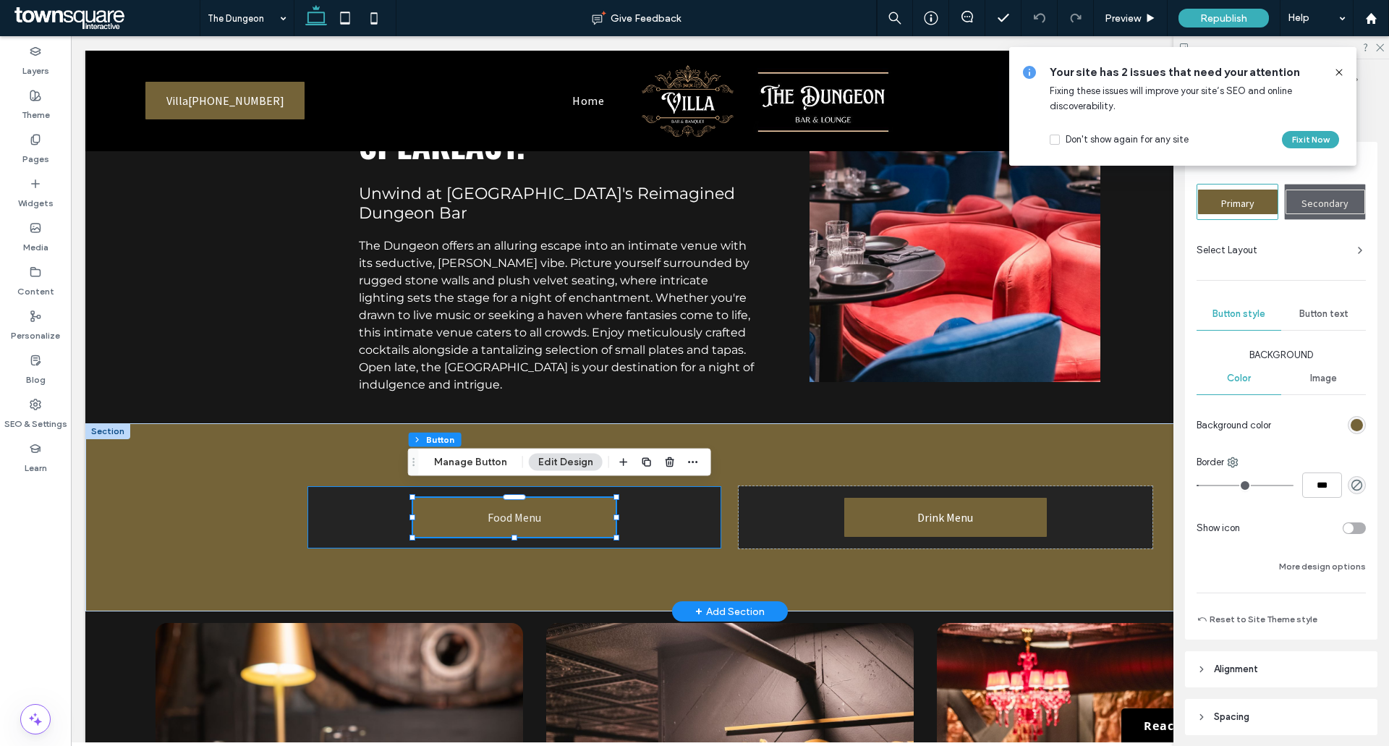
type input "**"
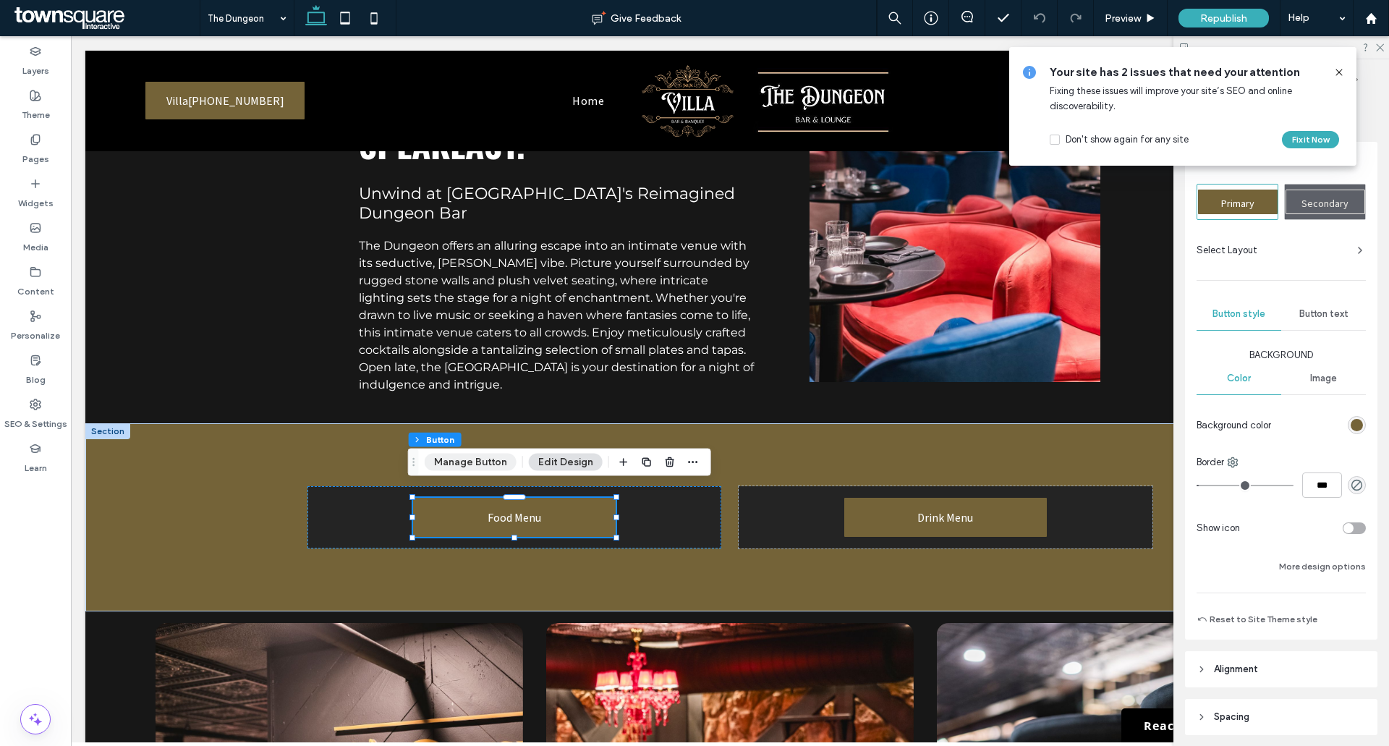
click at [475, 462] on button "Manage Button" at bounding box center [471, 462] width 92 height 17
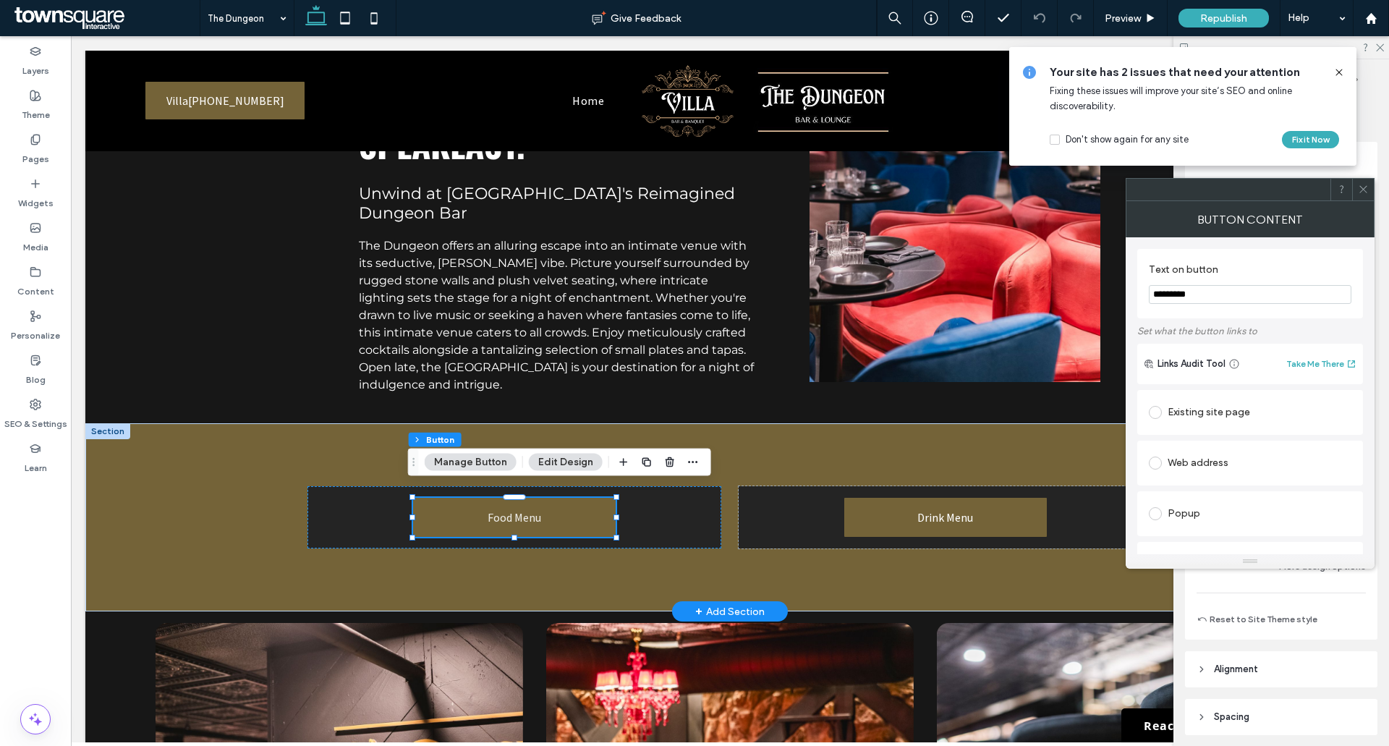
click at [530, 520] on link "Food Menu" at bounding box center [514, 517] width 203 height 39
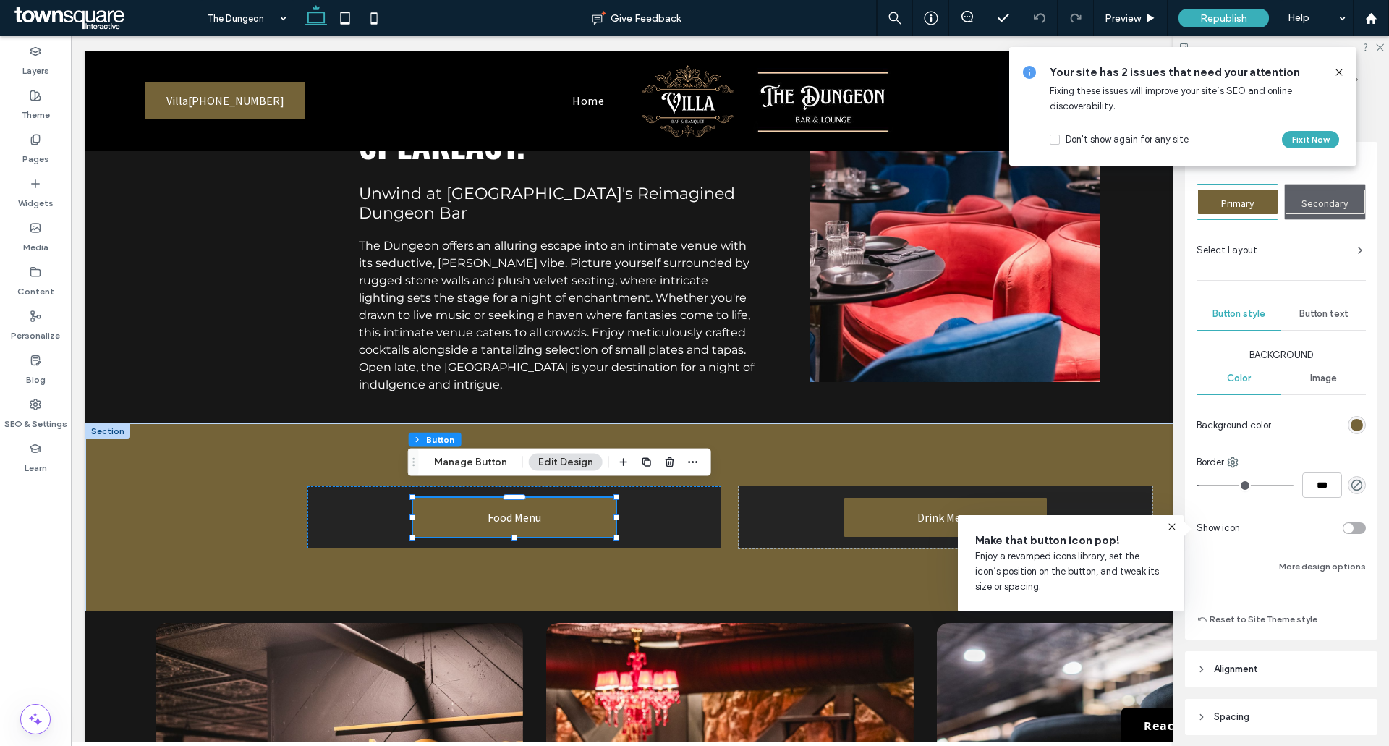
click at [1320, 304] on div "Button text" at bounding box center [1323, 314] width 85 height 32
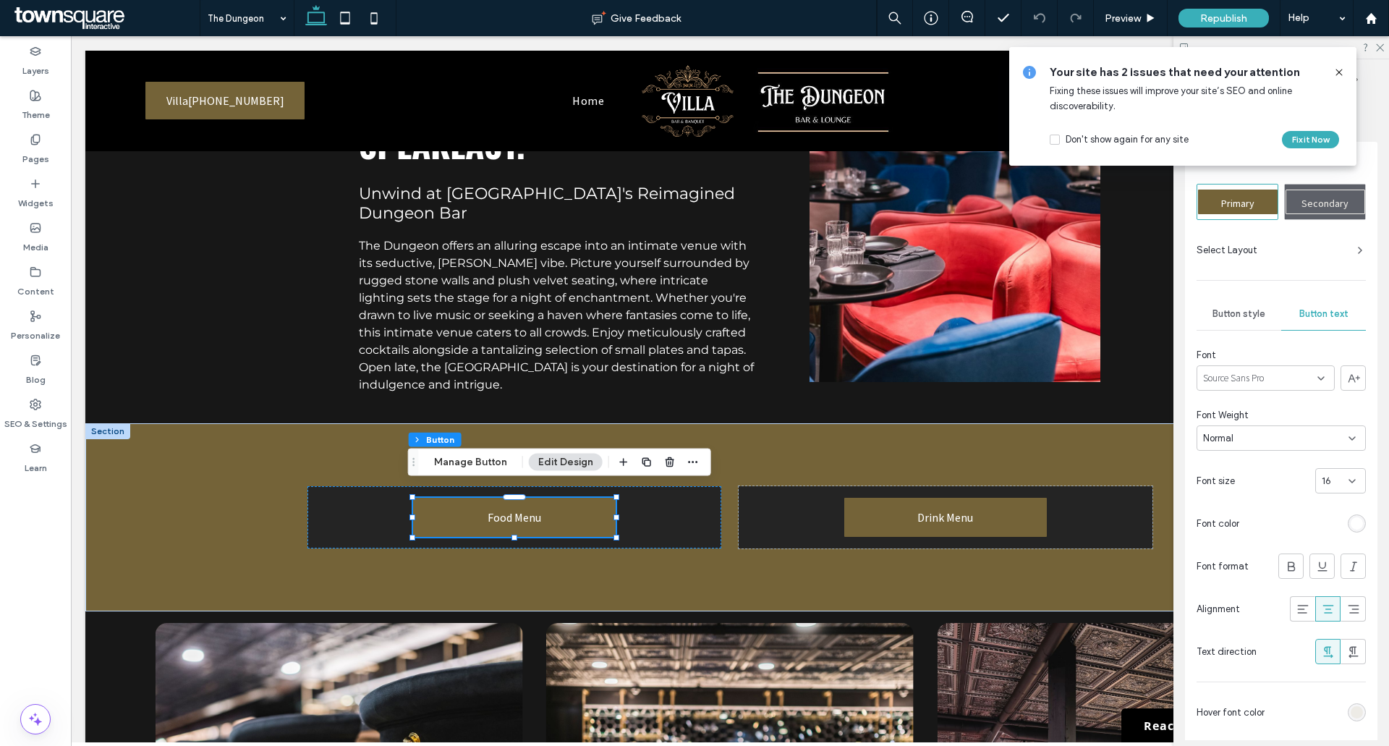
click at [1286, 384] on div "Source Sans Pro" at bounding box center [1266, 377] width 138 height 25
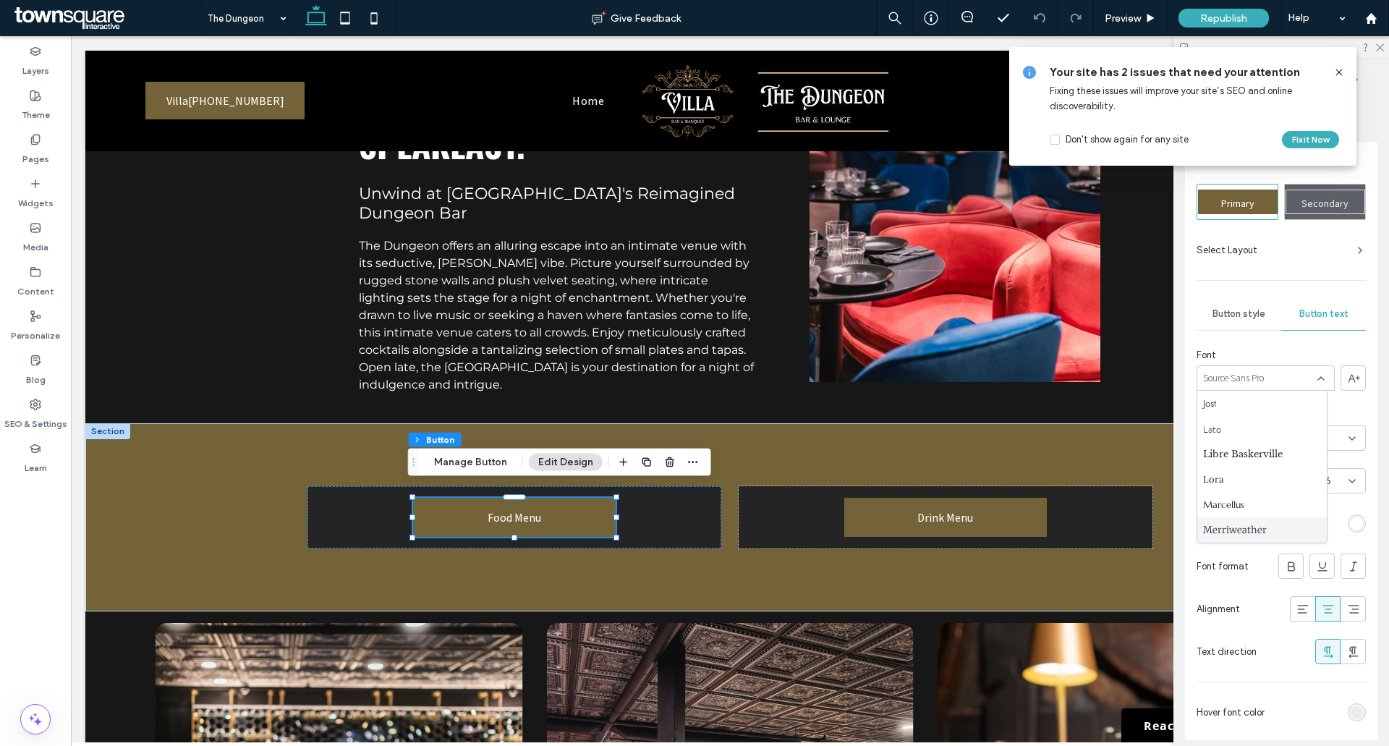
click at [1237, 525] on span "Merriweather" at bounding box center [1235, 530] width 64 height 14
click at [1270, 380] on div "Merriweather" at bounding box center [1266, 377] width 138 height 25
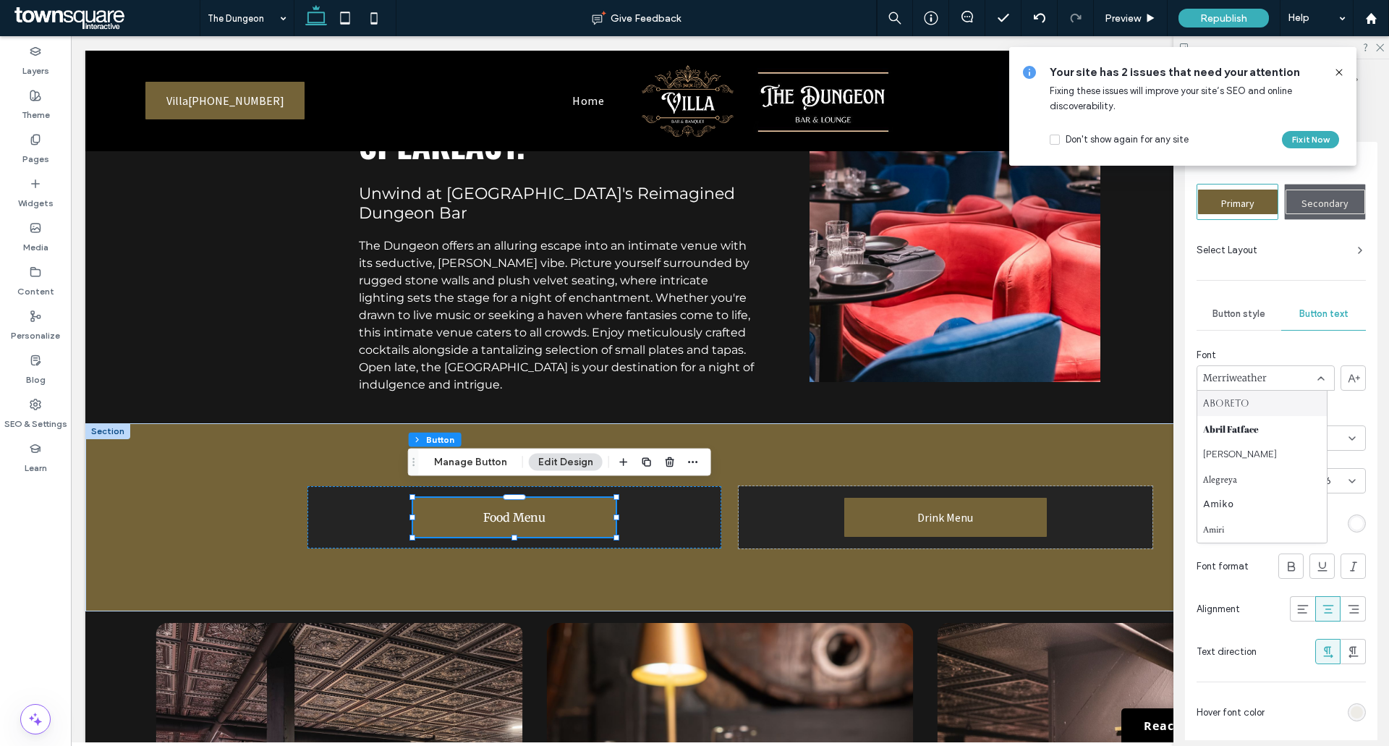
click at [1247, 405] on span "Aboreto" at bounding box center [1226, 404] width 46 height 14
click at [949, 510] on span "Drink Menu" at bounding box center [946, 517] width 56 height 14
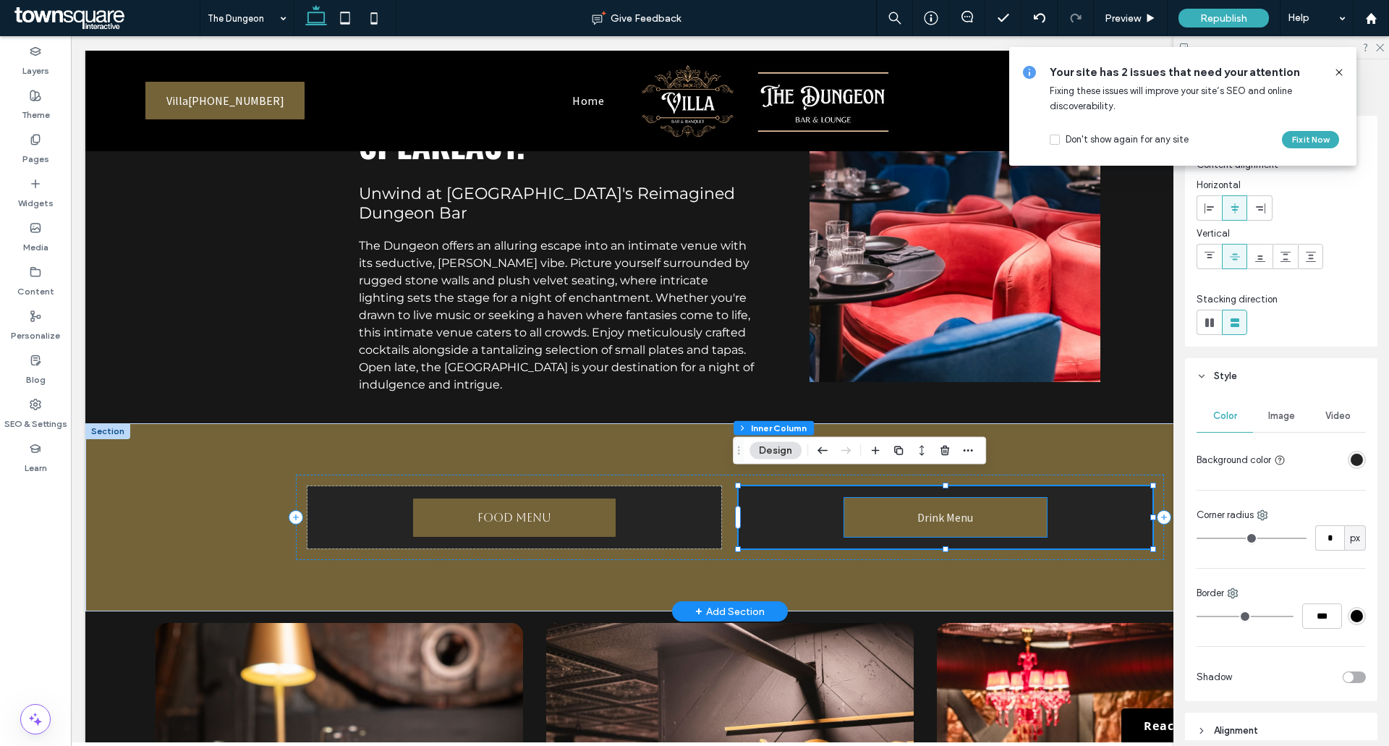
click at [940, 513] on link "Drink Menu" at bounding box center [945, 517] width 203 height 39
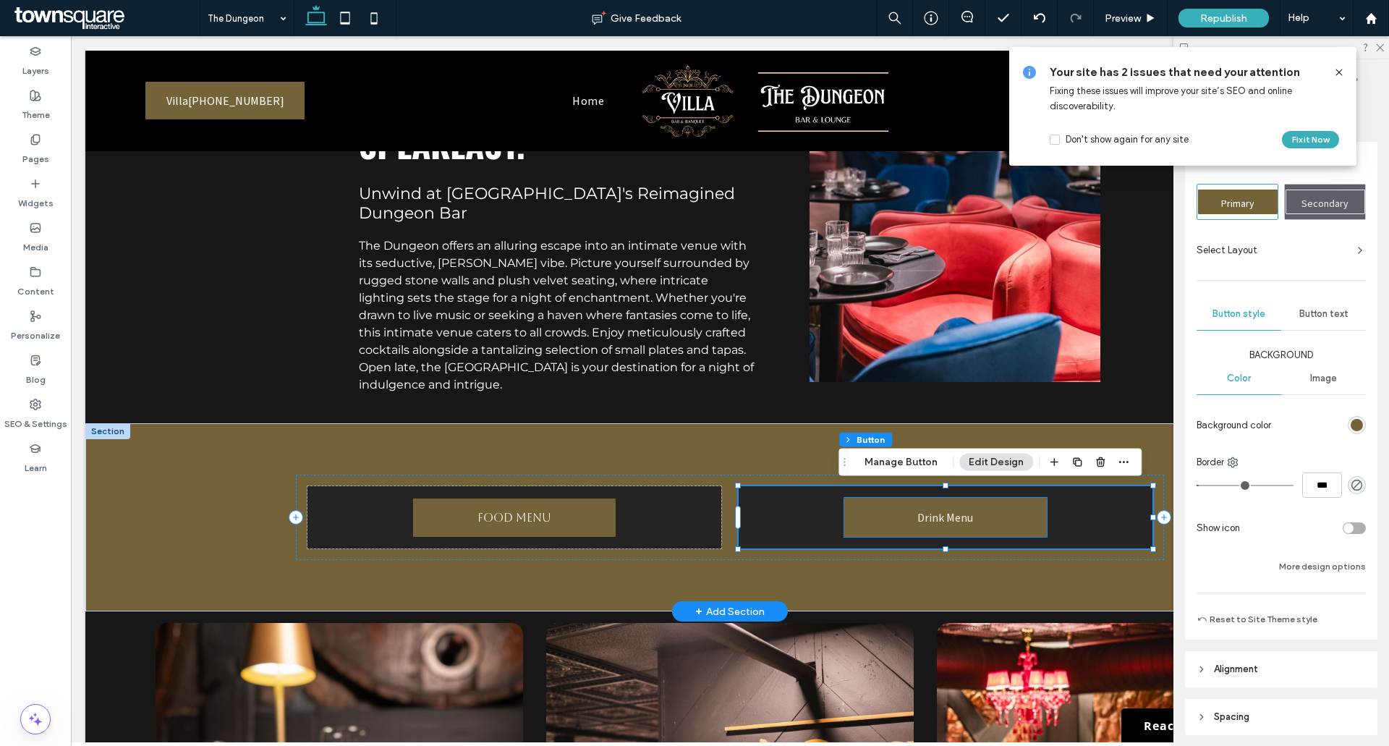
type input "**"
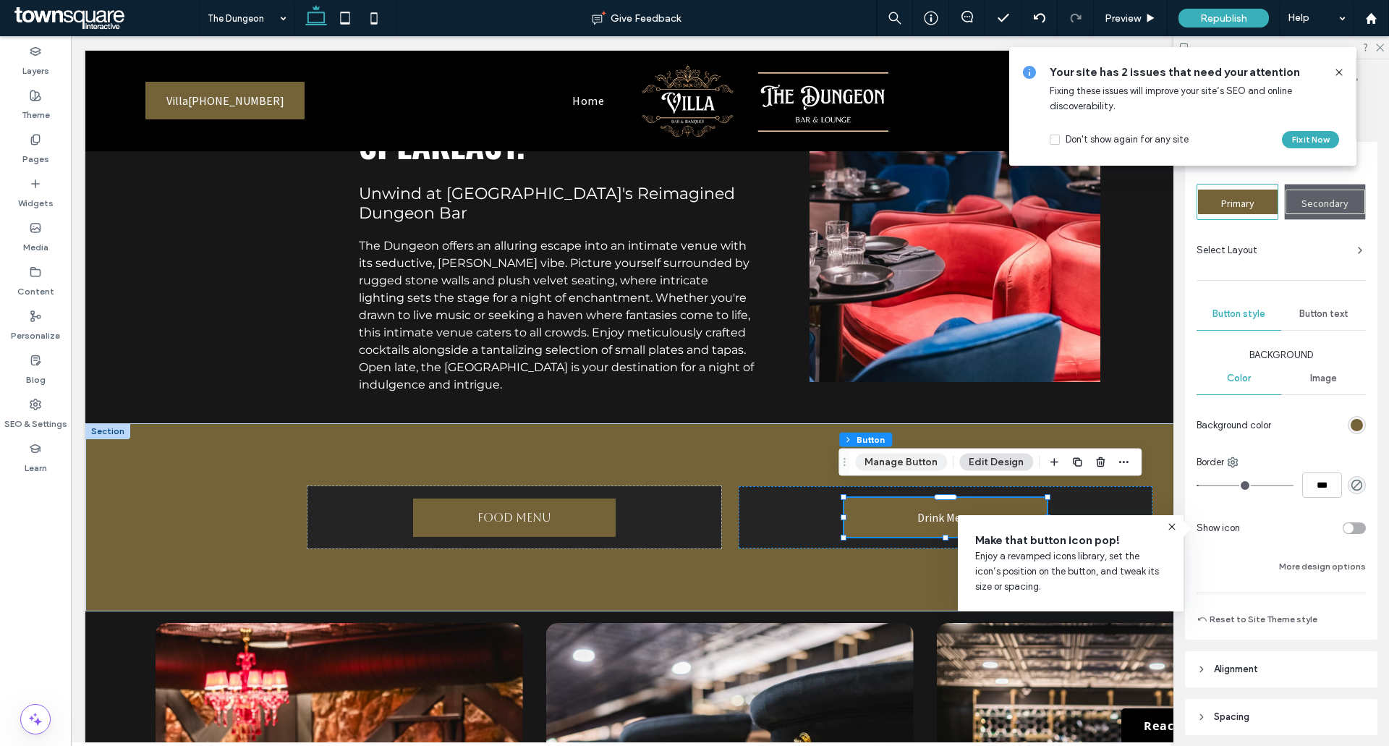
click at [897, 463] on button "Manage Button" at bounding box center [901, 462] width 92 height 17
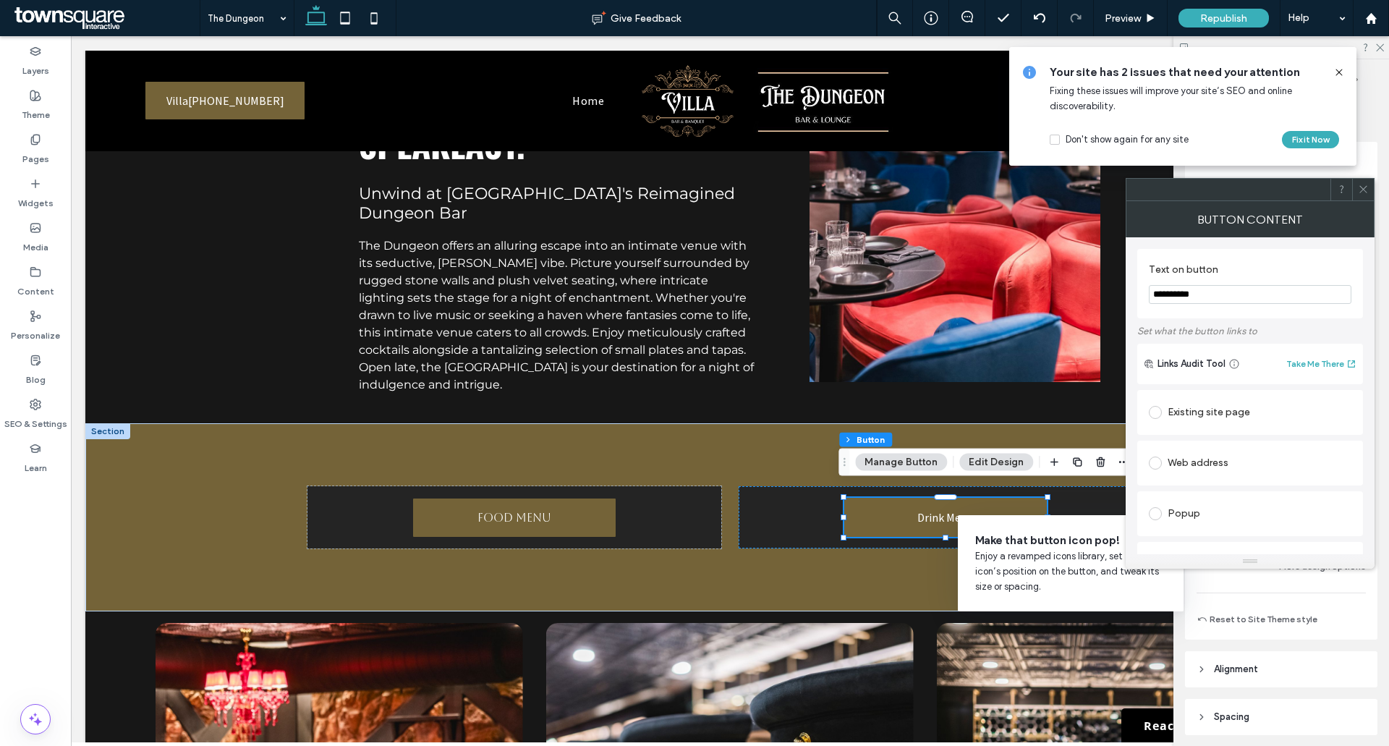
click at [1362, 190] on icon at bounding box center [1363, 189] width 11 height 11
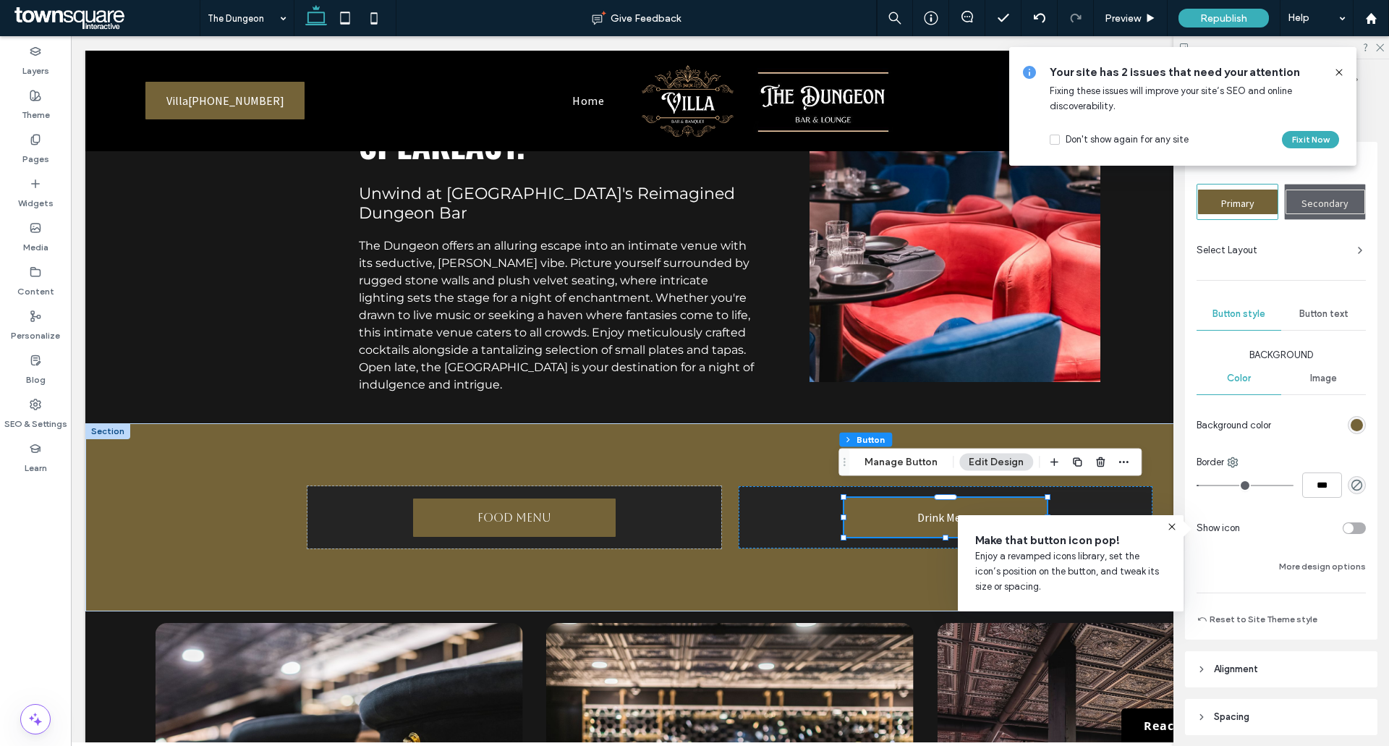
click at [1321, 314] on span "Button text" at bounding box center [1324, 314] width 49 height 12
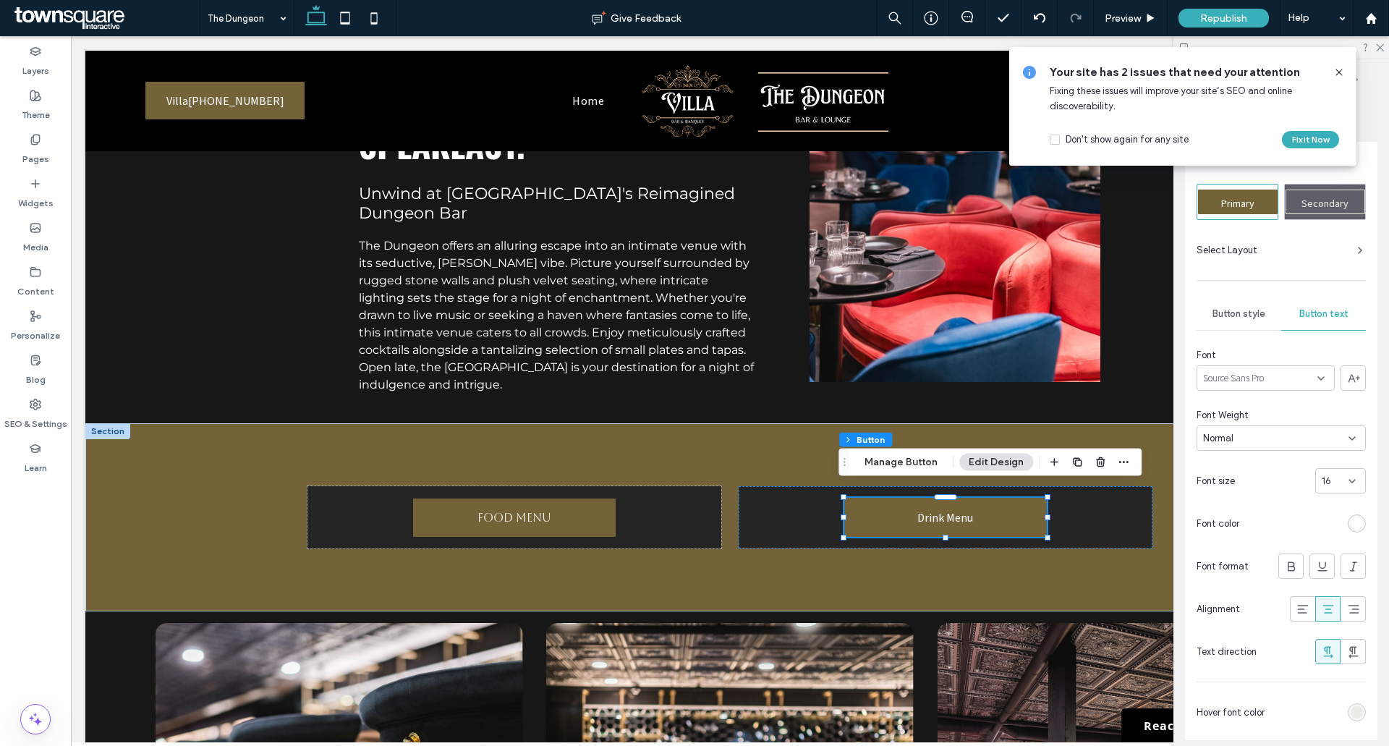
click at [1260, 375] on span "Source Sans Pro" at bounding box center [1233, 378] width 61 height 14
click at [1219, 402] on span "Aboreto" at bounding box center [1226, 404] width 46 height 14
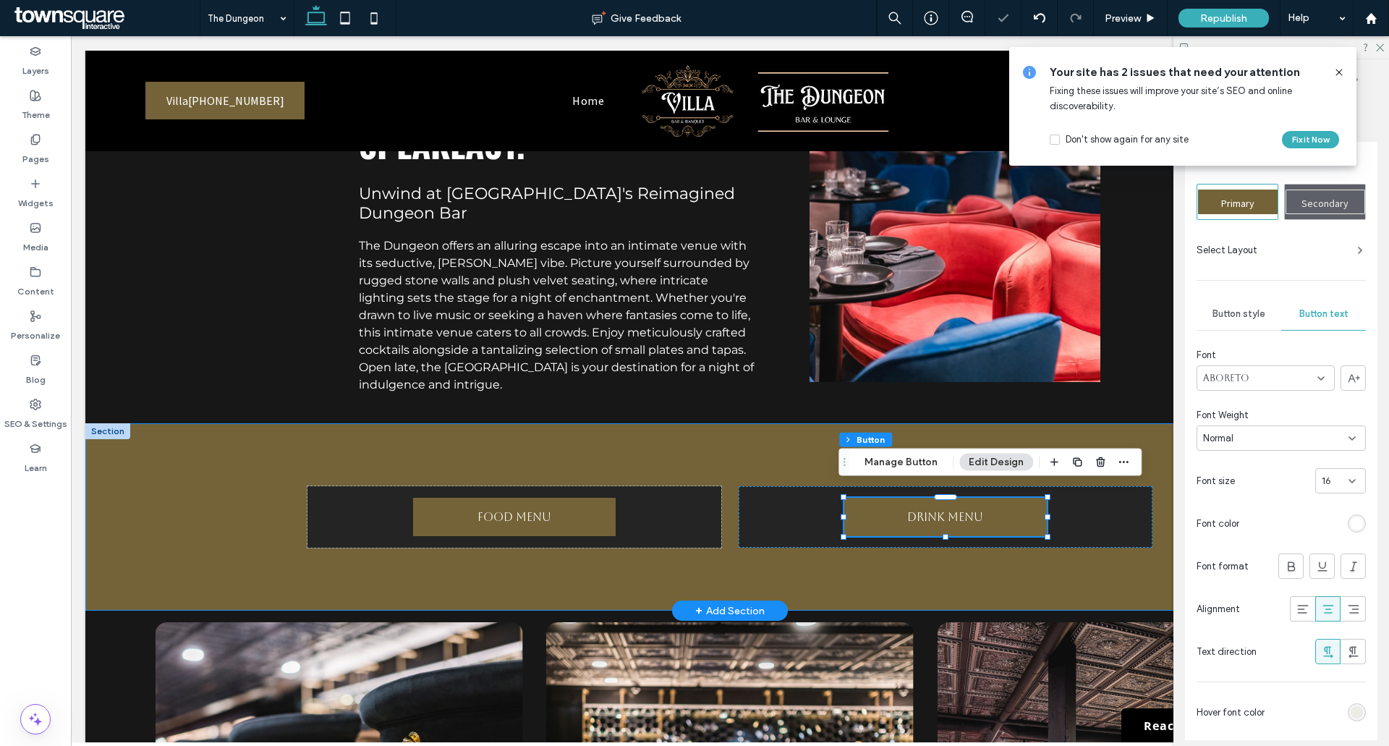
drag, startPoint x: 1046, startPoint y: 585, endPoint x: 1142, endPoint y: 427, distance: 185.0
click at [1046, 585] on div "Food Menu Drink Menu" at bounding box center [730, 517] width 868 height 188
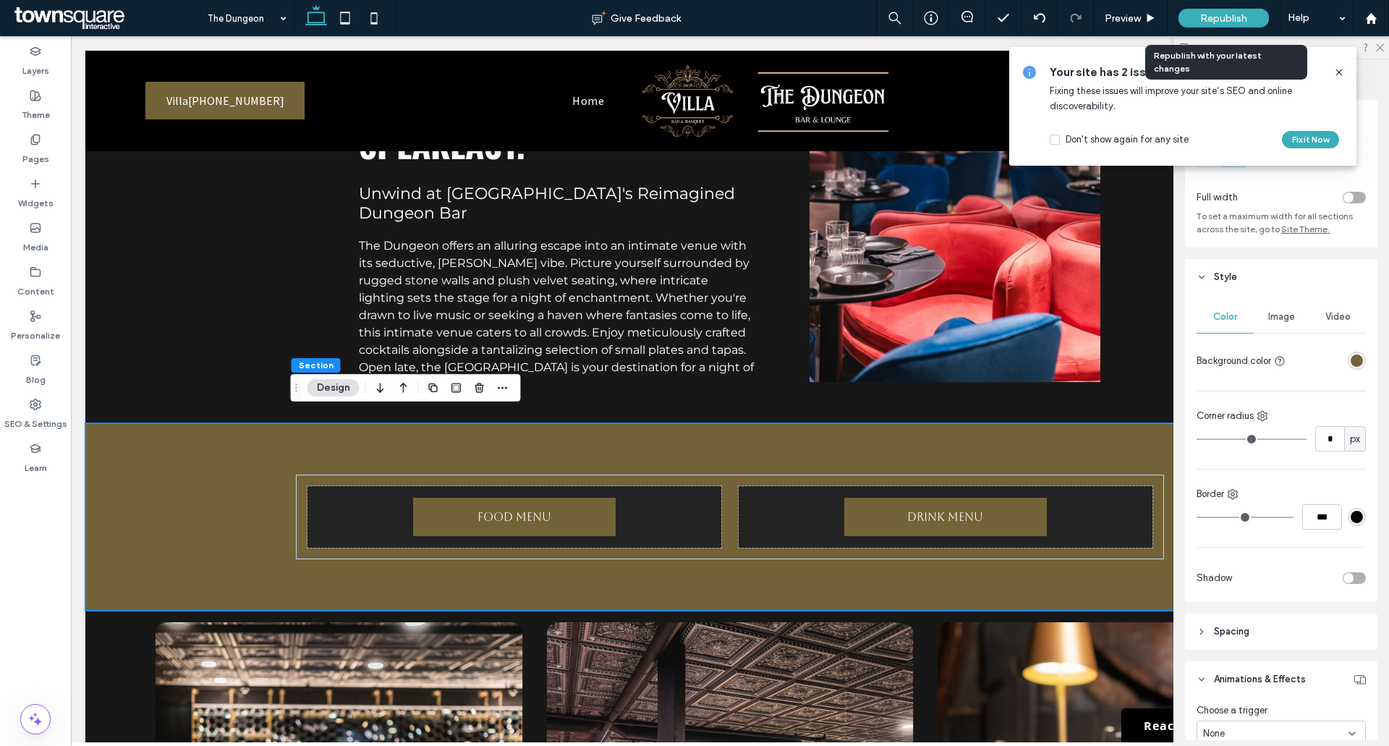
click at [1212, 14] on span "Republish" at bounding box center [1223, 18] width 47 height 12
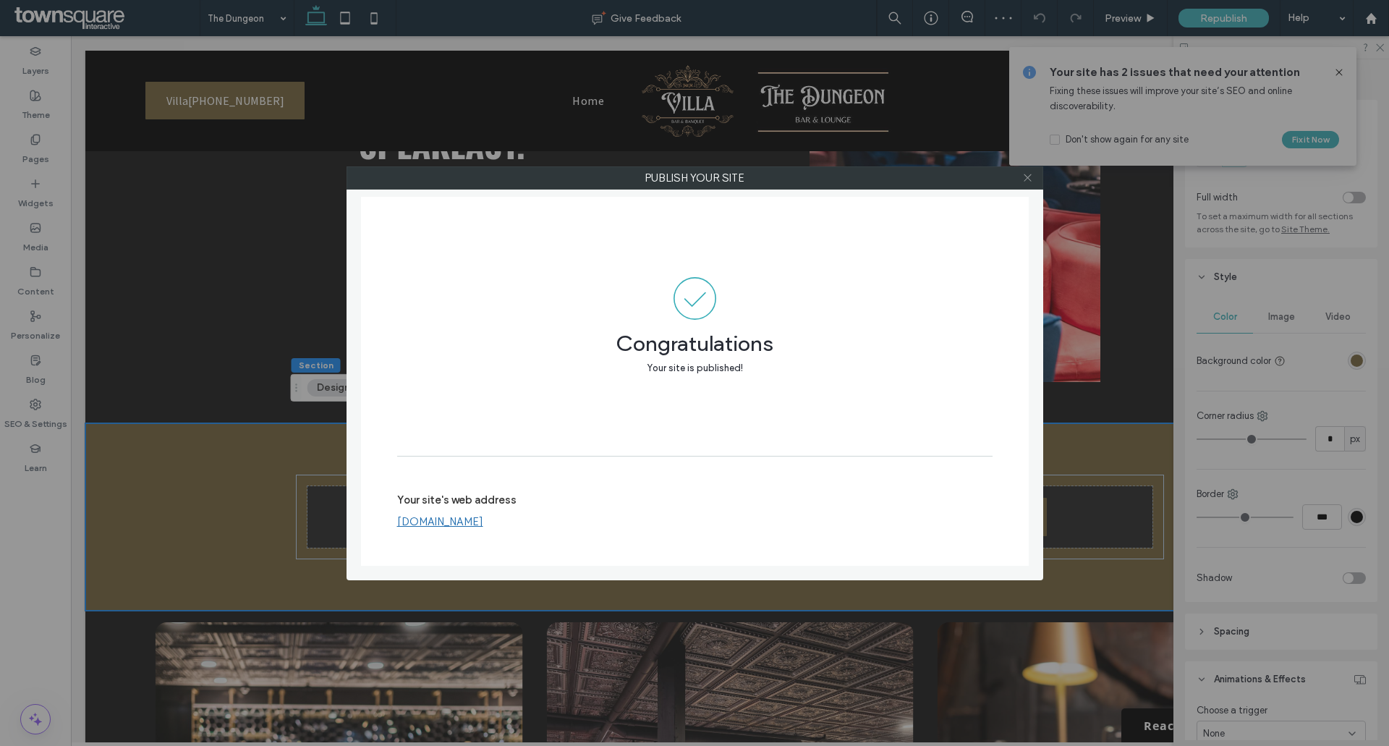
click at [1027, 177] on use at bounding box center [1027, 177] width 7 height 7
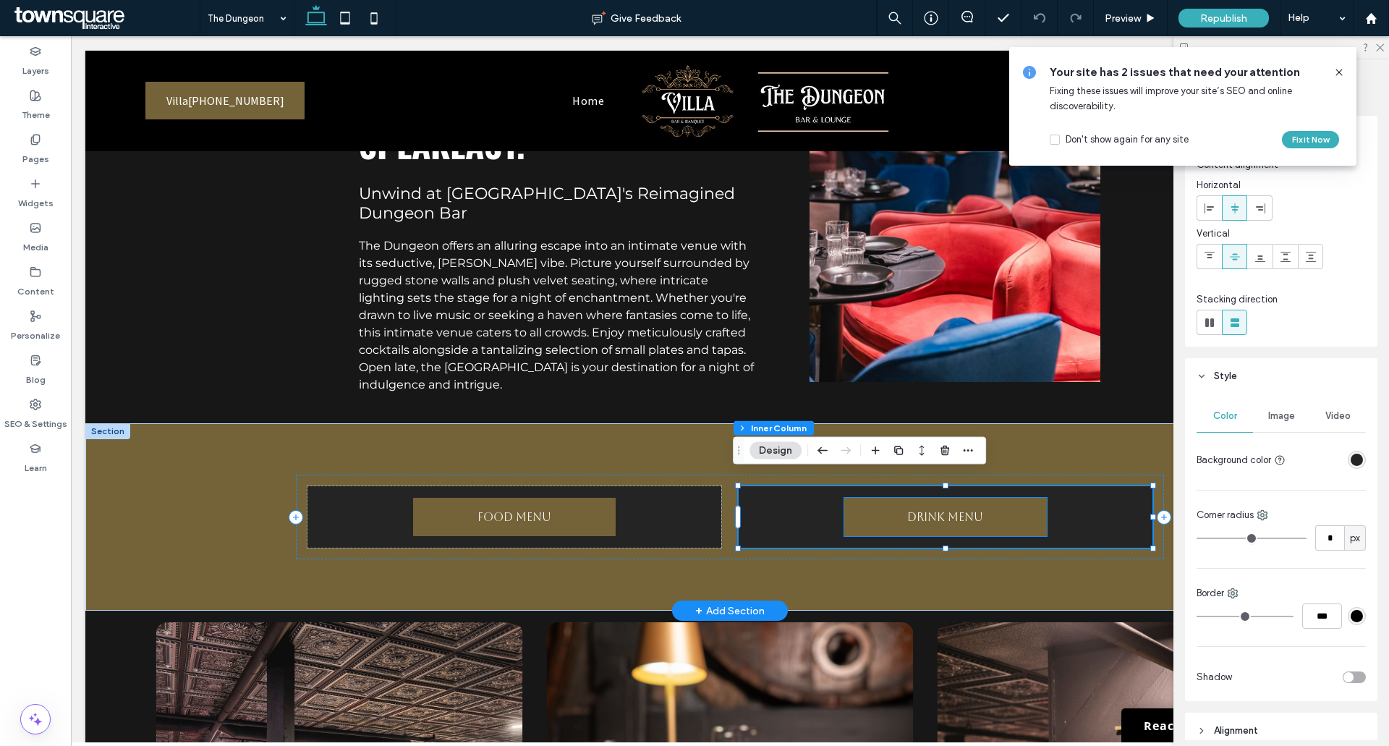
click at [952, 510] on span "Drink Menu" at bounding box center [945, 517] width 76 height 14
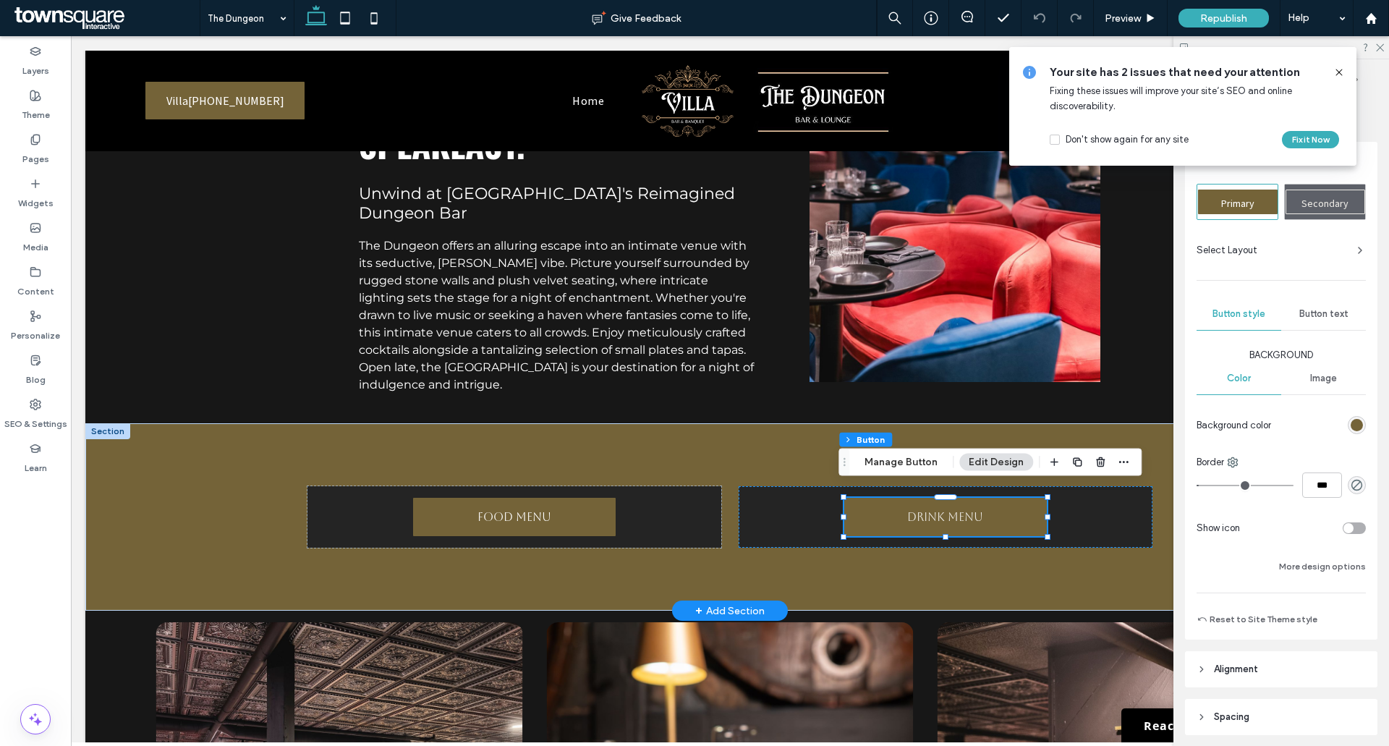
click at [952, 512] on span "Drink Menu" at bounding box center [945, 517] width 76 height 14
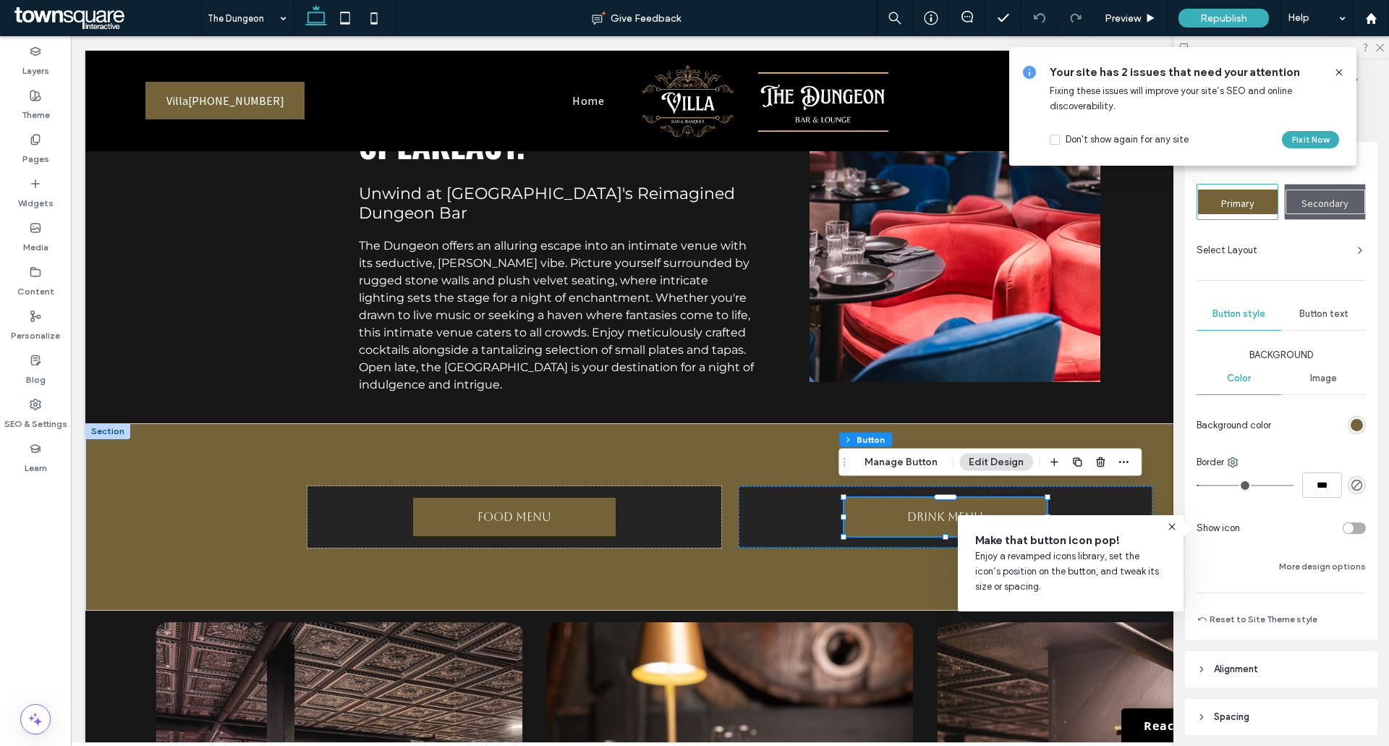
click at [1322, 308] on span "Button text" at bounding box center [1324, 314] width 49 height 12
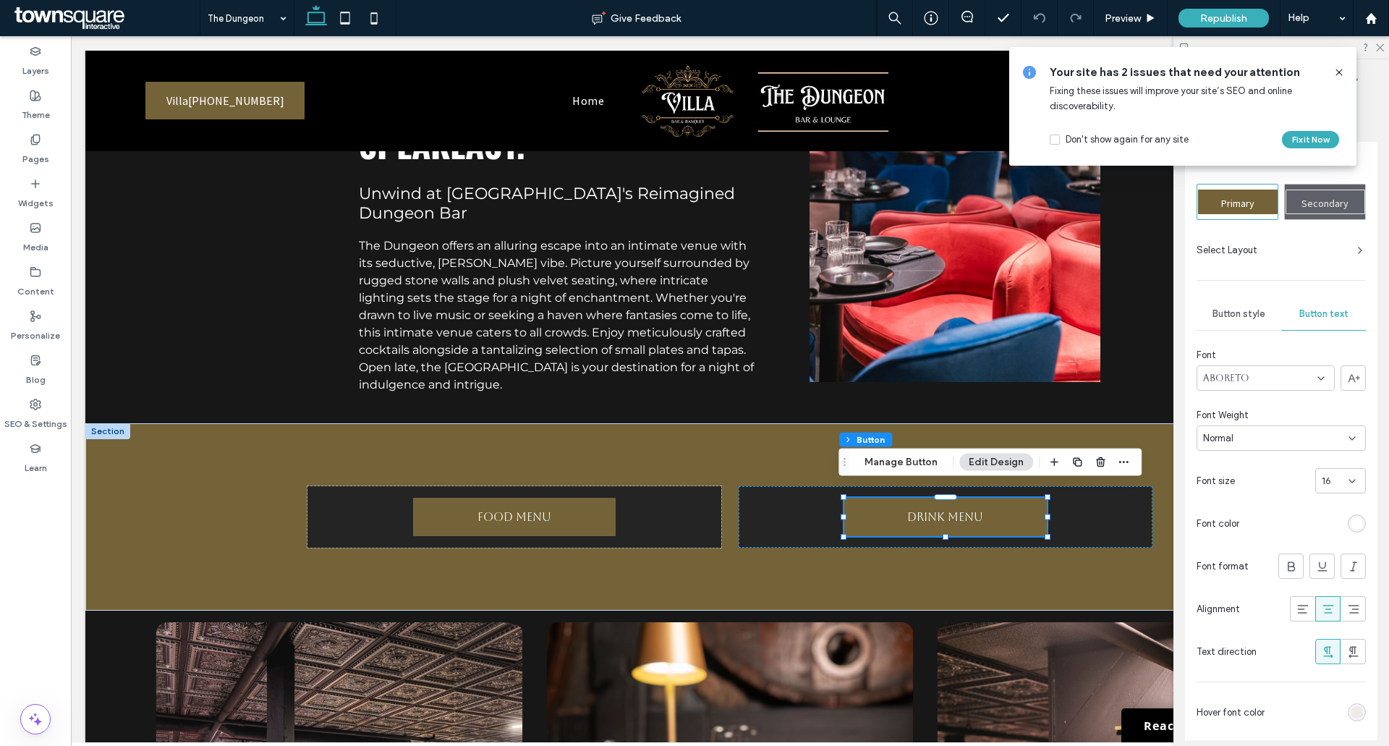
click at [1293, 386] on div "Aboreto" at bounding box center [1266, 377] width 138 height 25
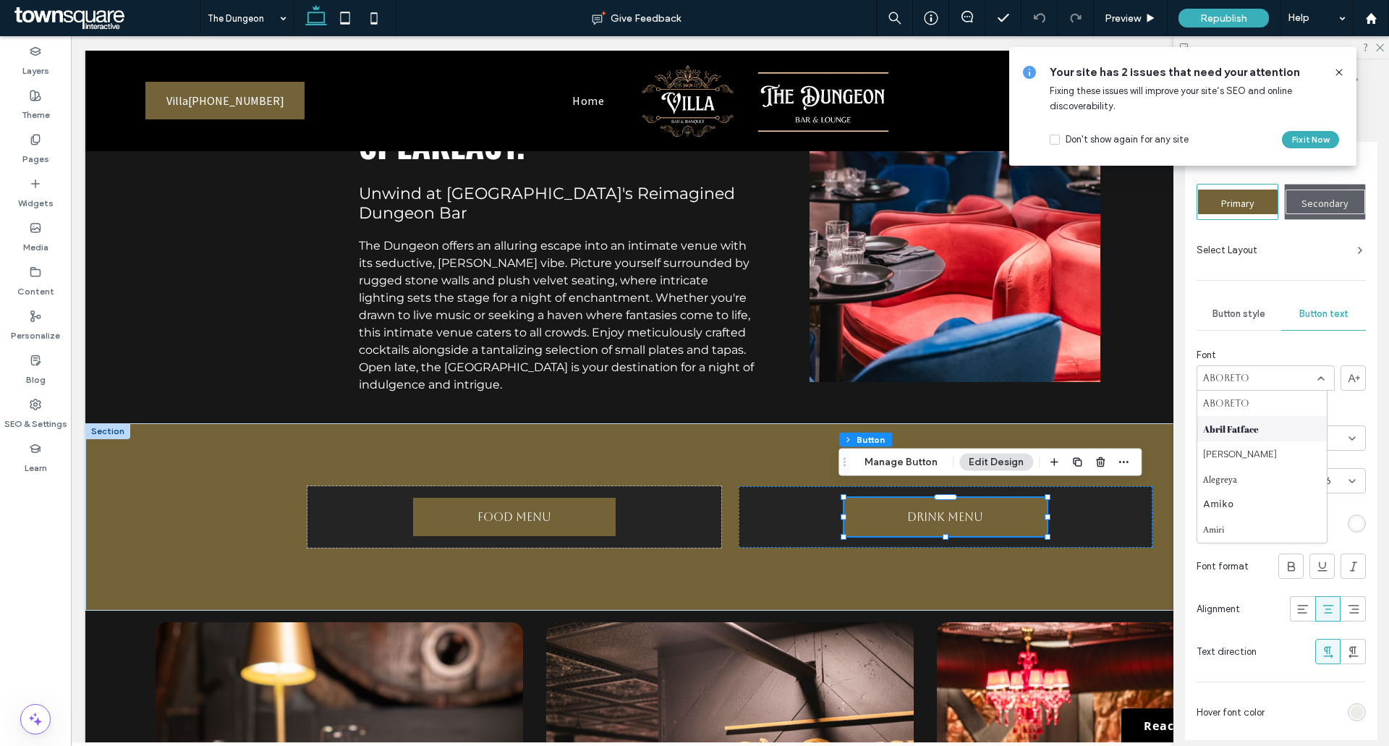
click at [1286, 428] on div "Abril Fatface" at bounding box center [1263, 428] width 130 height 25
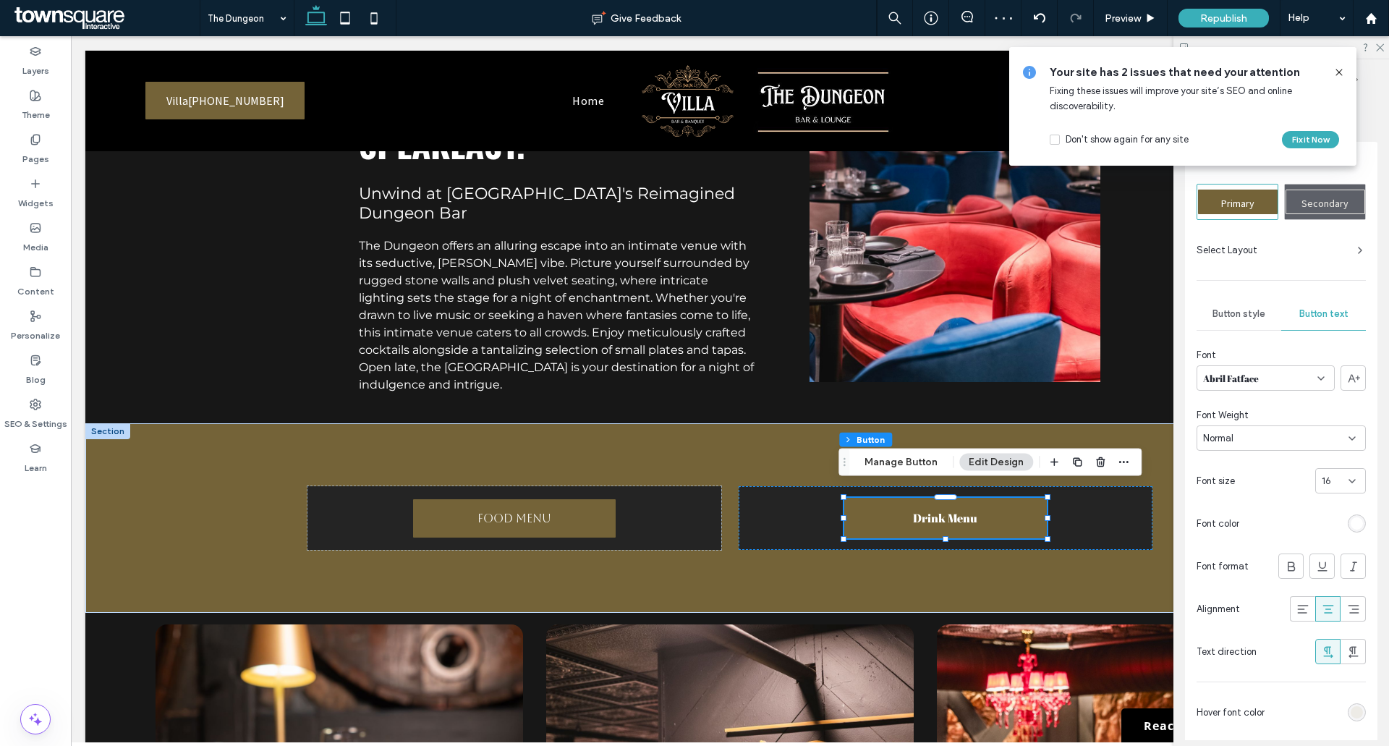
click at [1284, 381] on div "Abril Fatface" at bounding box center [1266, 377] width 138 height 25
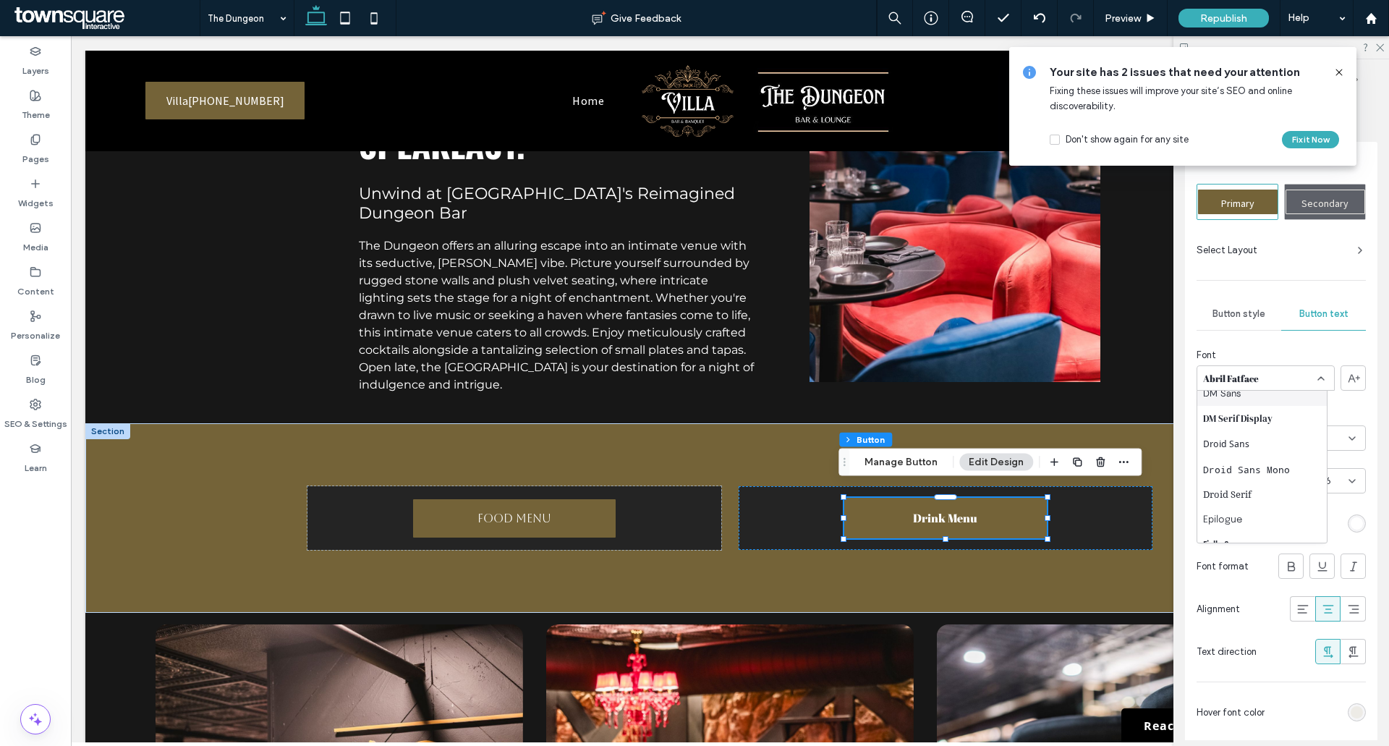
scroll to position [362, 0]
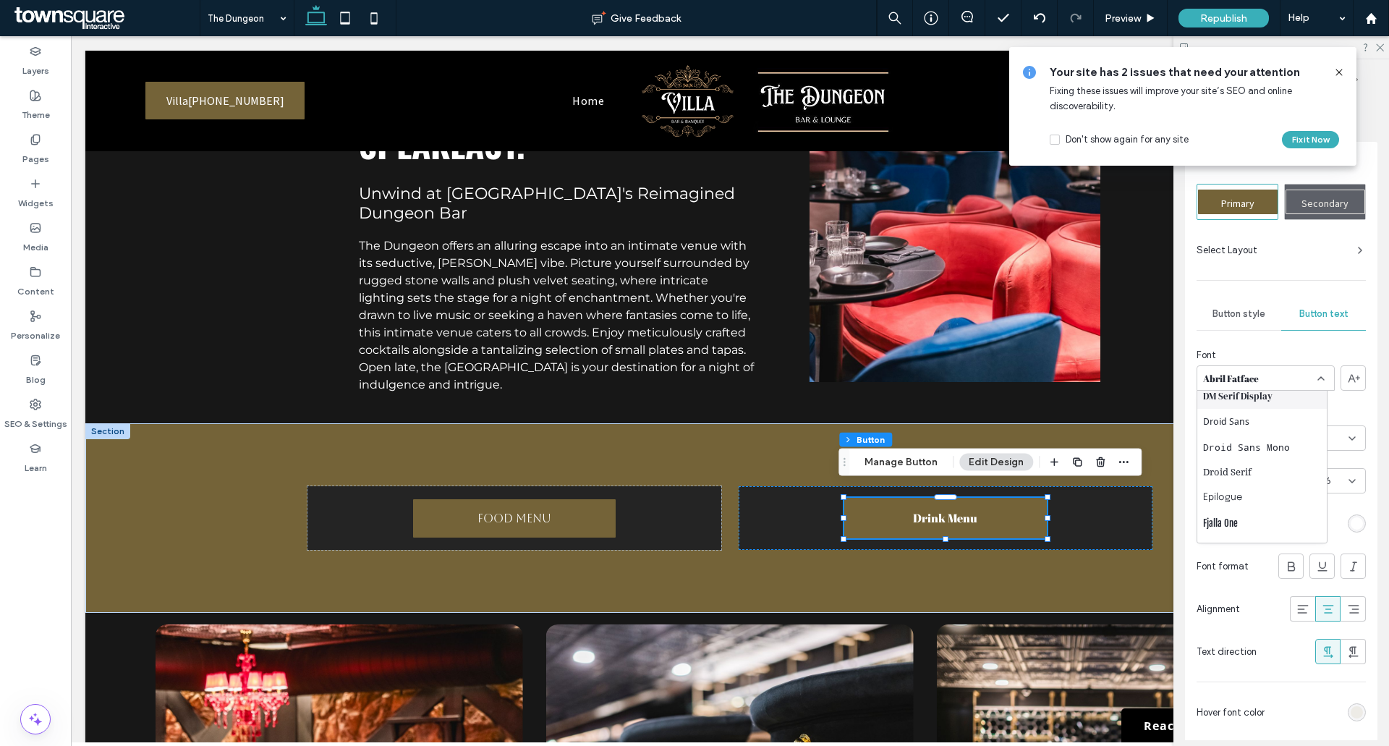
click at [1266, 399] on span "DM Serif Display" at bounding box center [1237, 396] width 69 height 14
click at [1274, 379] on div "DM Serif Display" at bounding box center [1266, 377] width 138 height 25
click at [1269, 491] on div "Dancing Script" at bounding box center [1263, 490] width 130 height 25
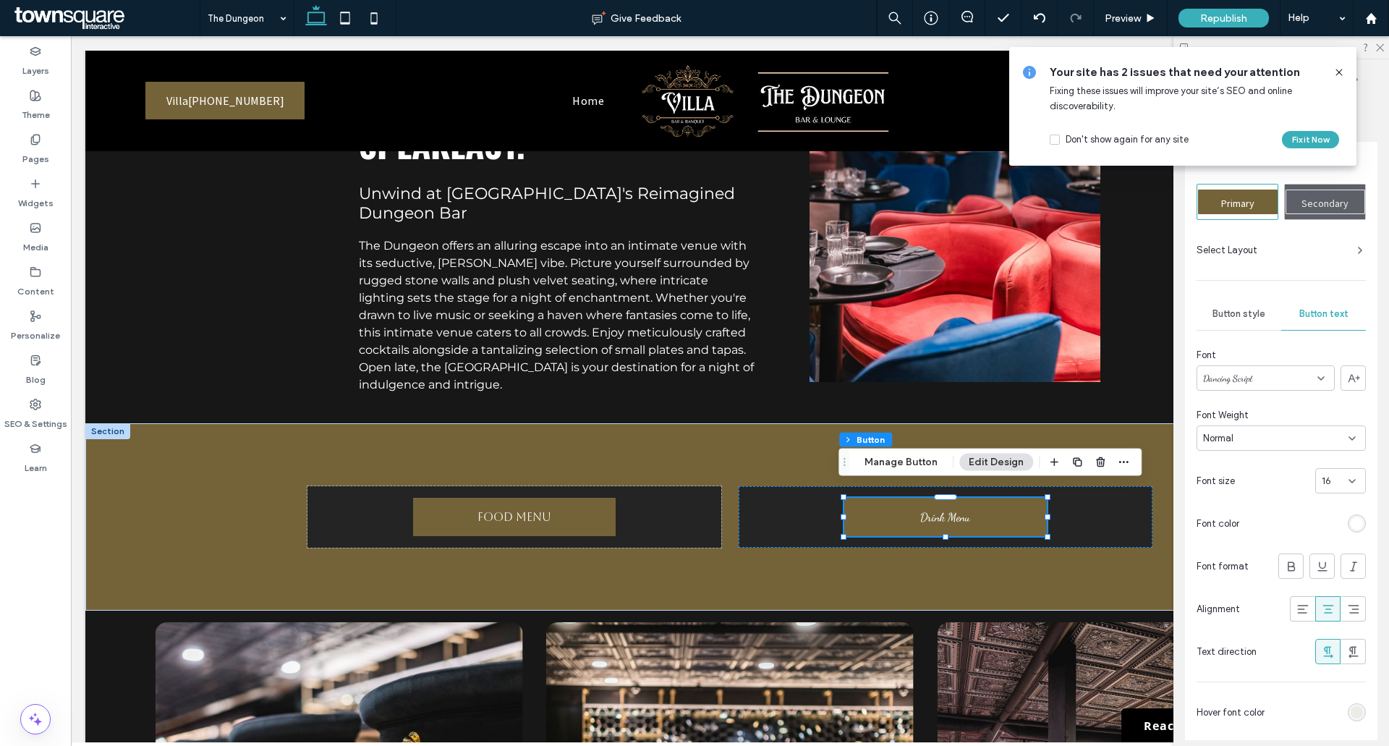
click at [1347, 484] on icon at bounding box center [1353, 481] width 12 height 12
click at [1329, 628] on div "14" at bounding box center [1333, 632] width 49 height 25
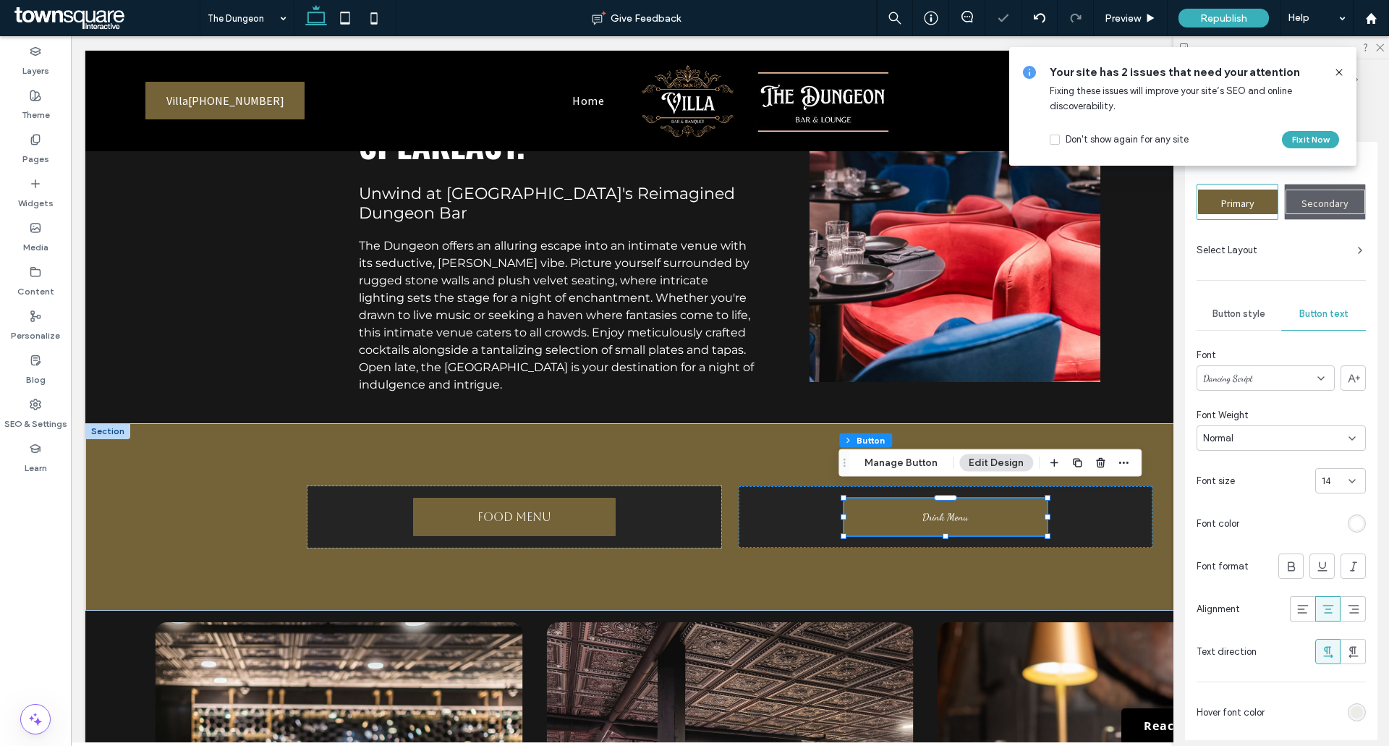
click at [1327, 478] on div "14" at bounding box center [1332, 481] width 20 height 14
click at [1329, 541] on div "18" at bounding box center [1333, 538] width 49 height 25
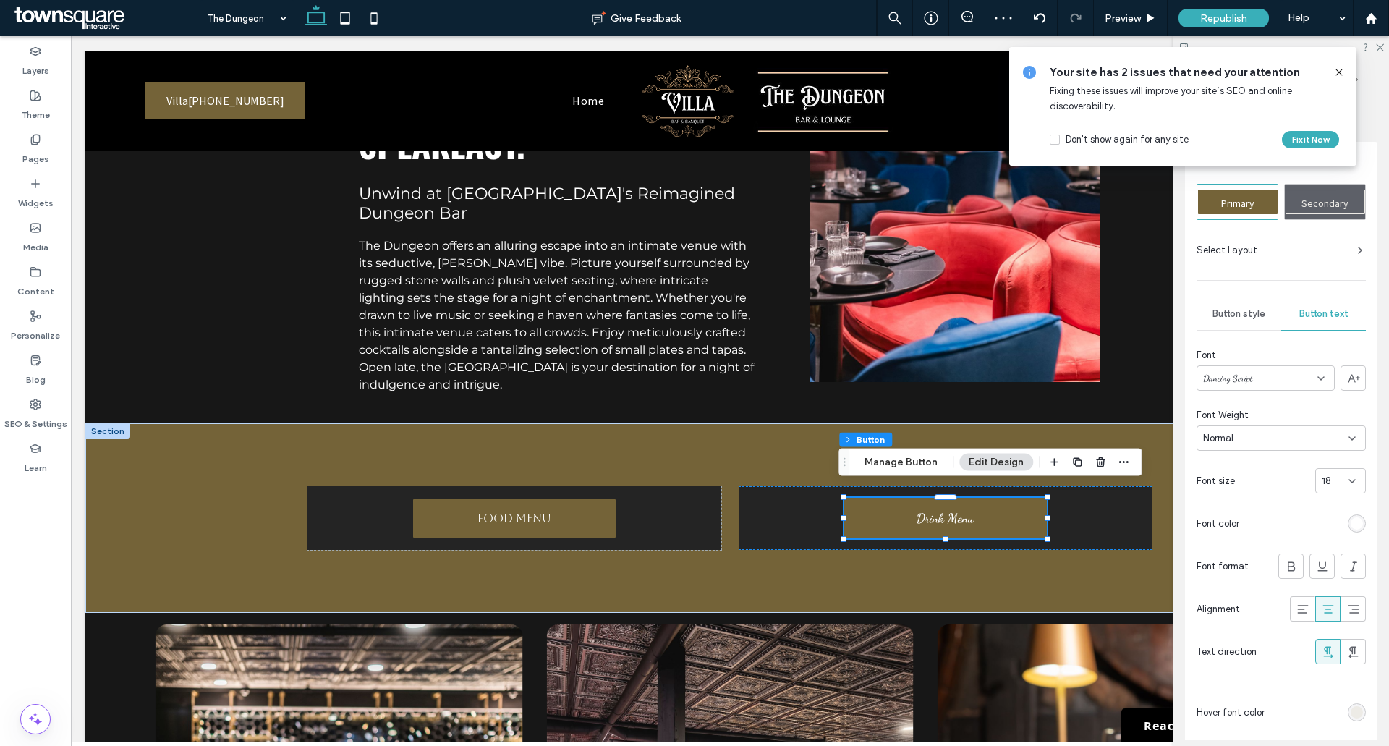
drag, startPoint x: 1344, startPoint y: 475, endPoint x: 1345, endPoint y: 491, distance: 15.9
click at [1347, 475] on icon at bounding box center [1353, 481] width 12 height 12
click at [1332, 585] on div "11" at bounding box center [1333, 581] width 49 height 25
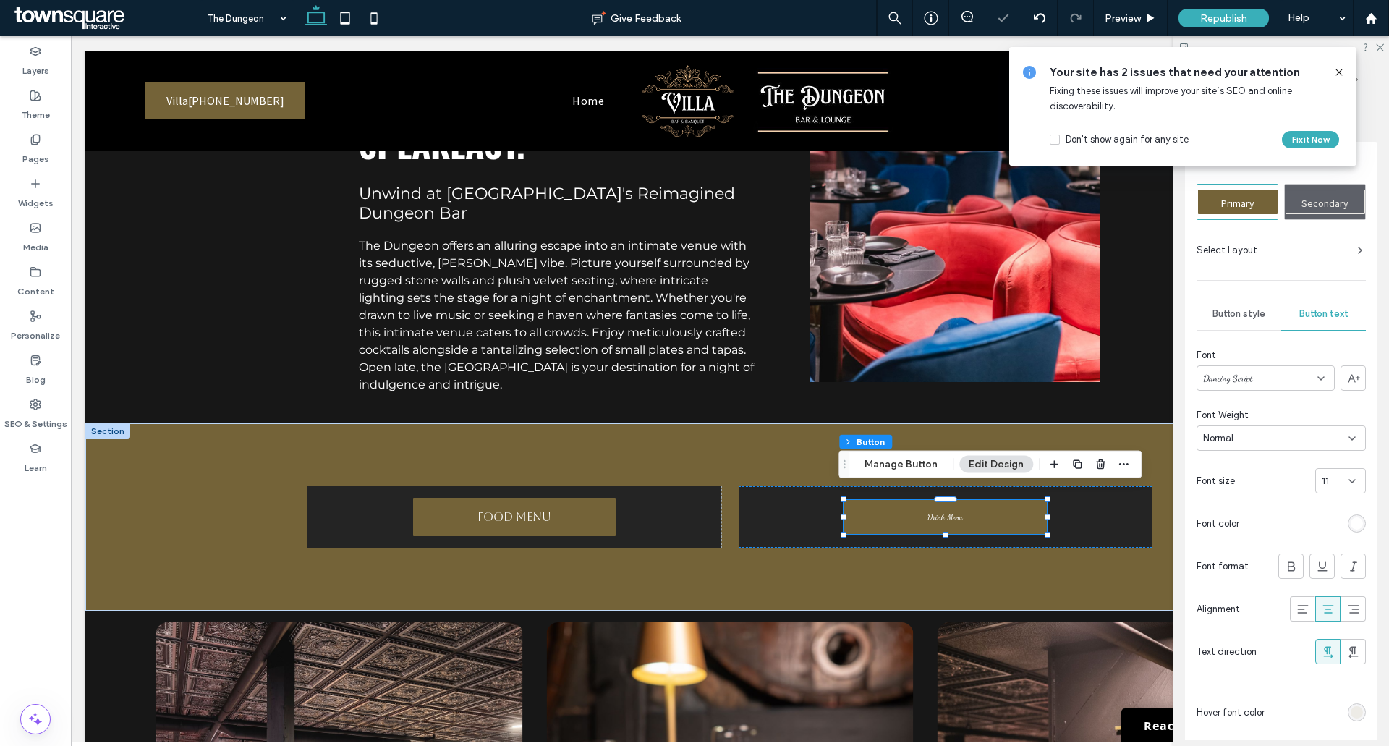
click at [1336, 475] on input at bounding box center [1335, 481] width 27 height 12
click at [1323, 504] on span "32" at bounding box center [1320, 506] width 11 height 14
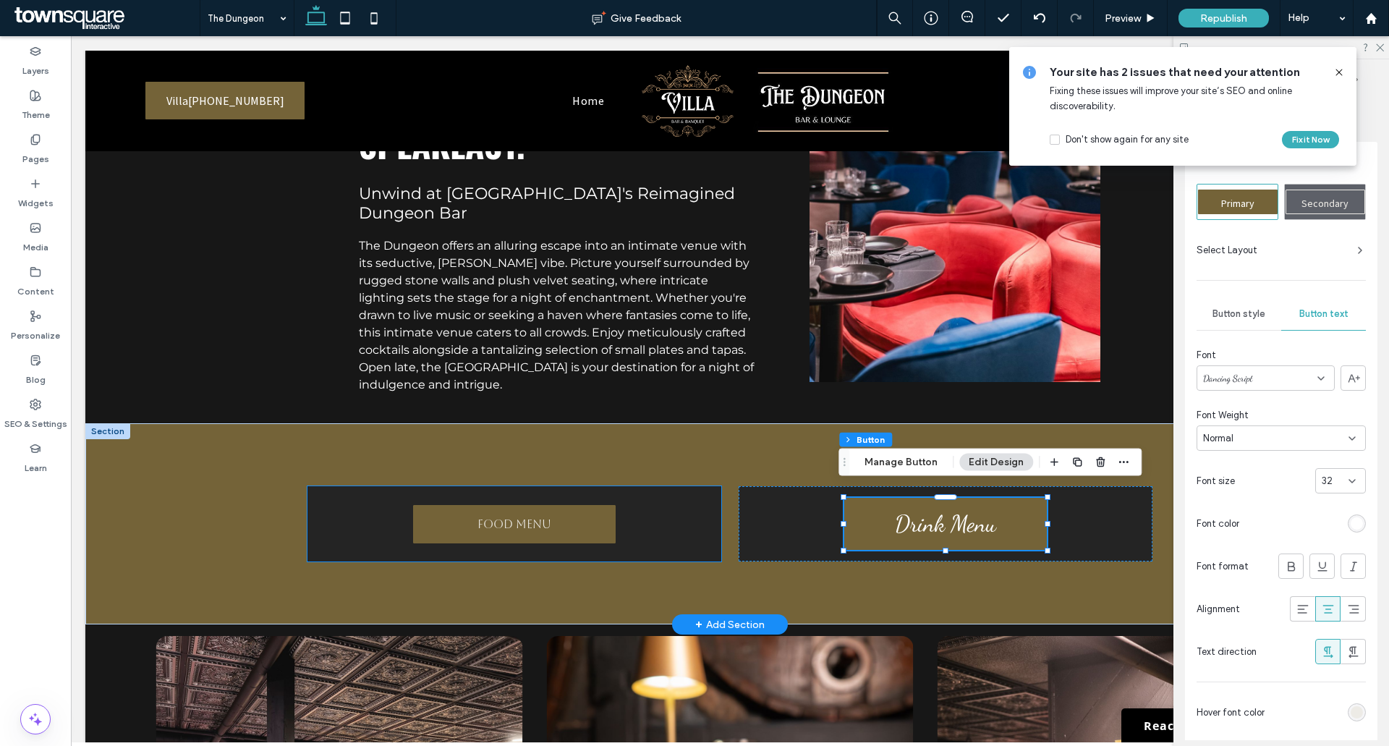
click at [519, 517] on span "Food Menu" at bounding box center [515, 524] width 74 height 14
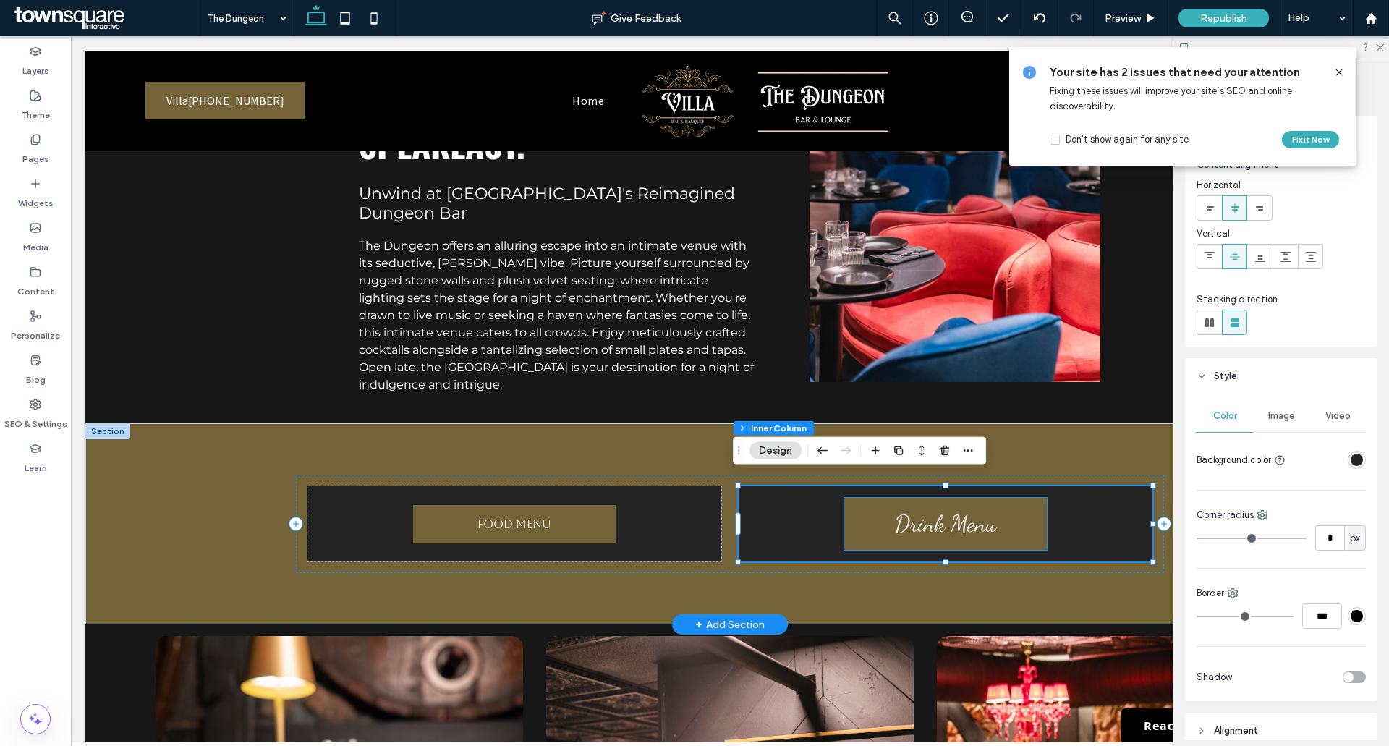
click at [926, 510] on span "Drink Menu" at bounding box center [945, 523] width 101 height 27
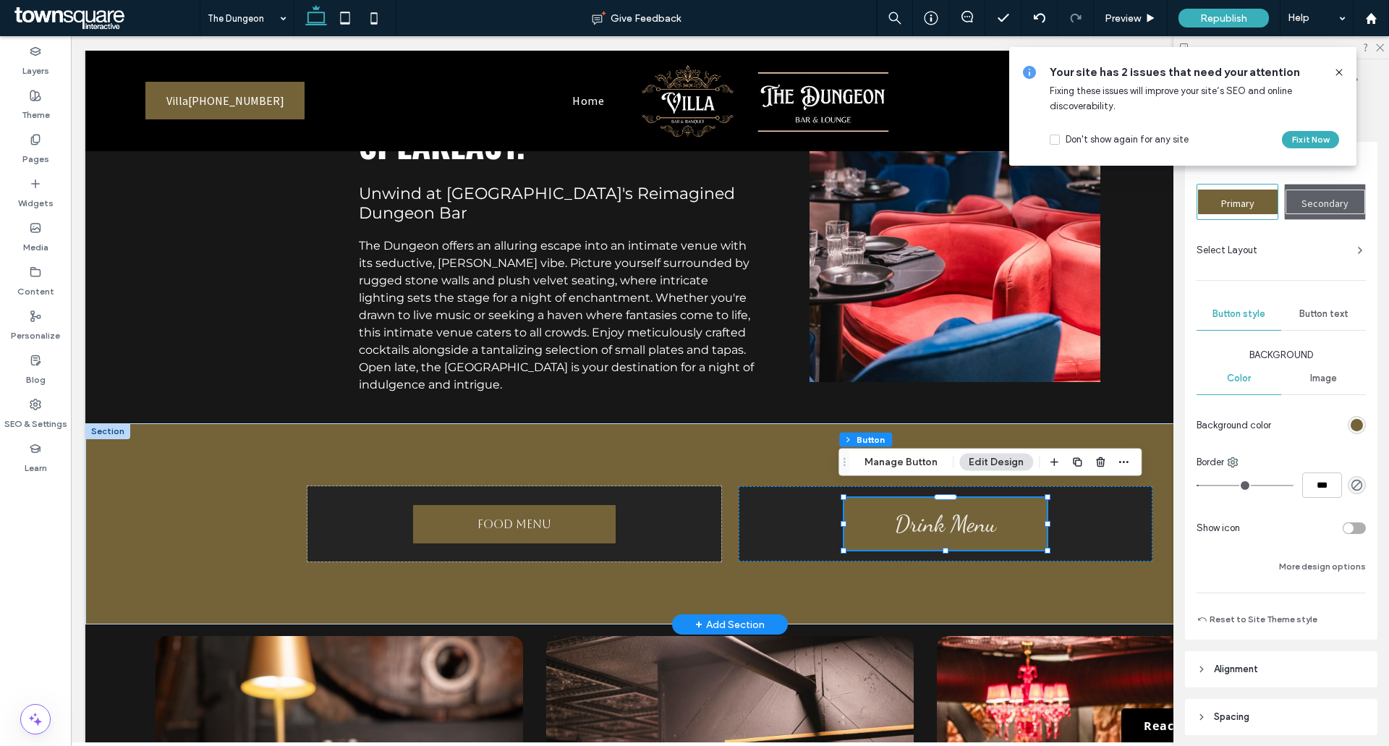
type input "**"
click at [936, 522] on span "Drink Menu" at bounding box center [945, 523] width 101 height 27
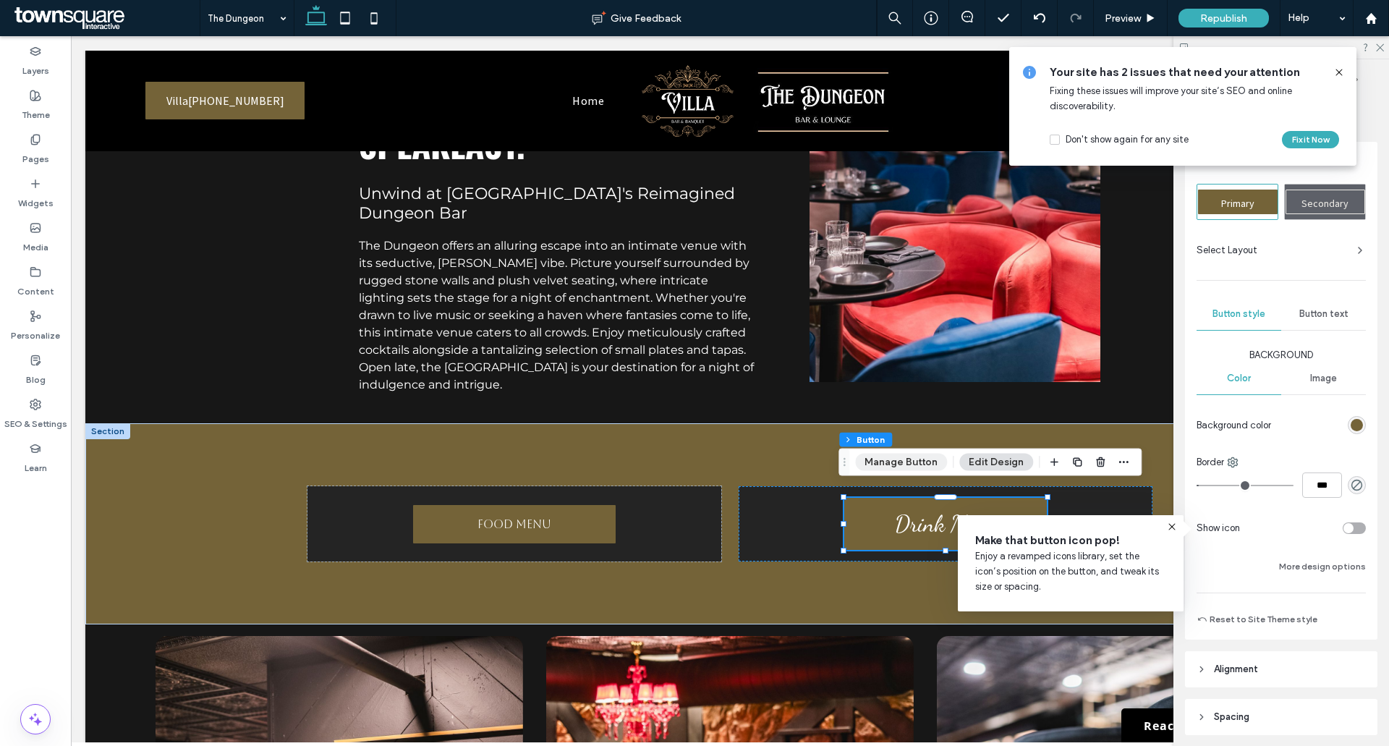
click at [907, 468] on button "Manage Button" at bounding box center [901, 462] width 92 height 17
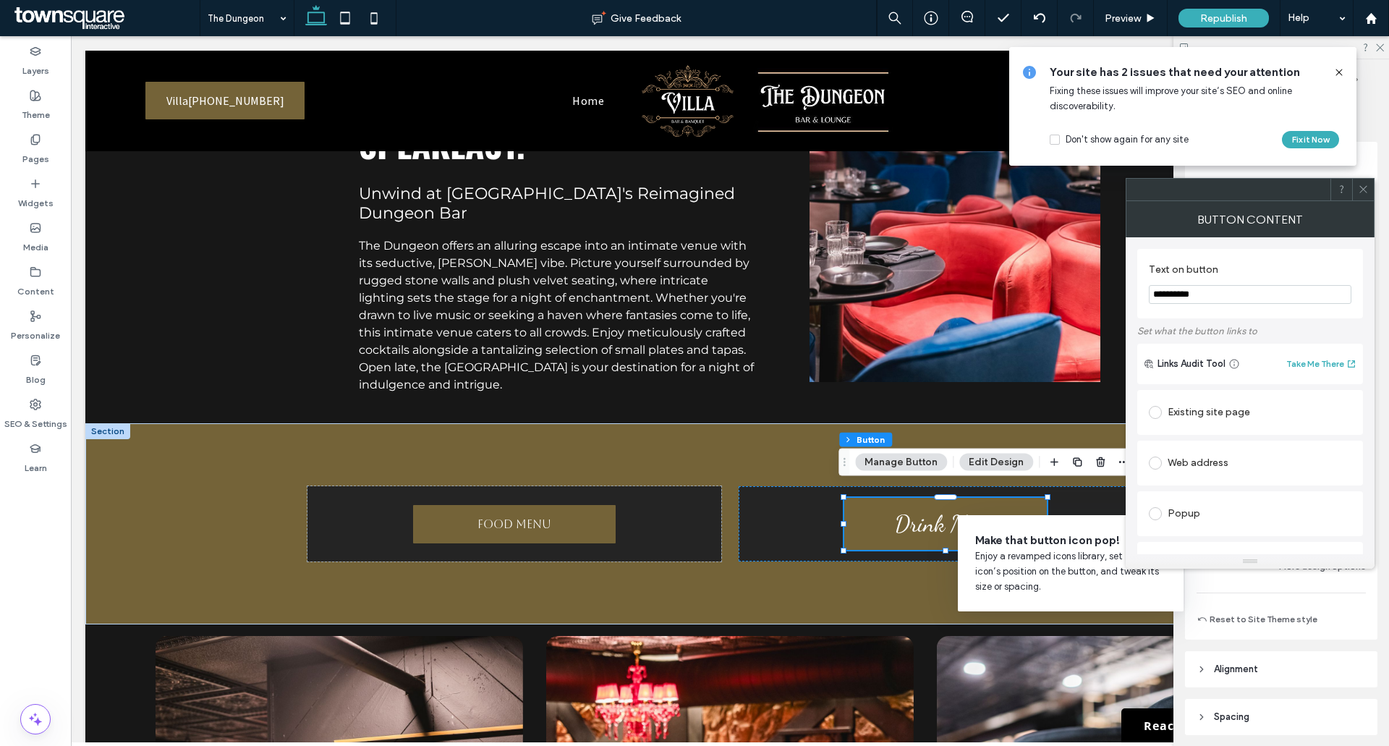
click at [974, 462] on button "Edit Design" at bounding box center [996, 462] width 74 height 17
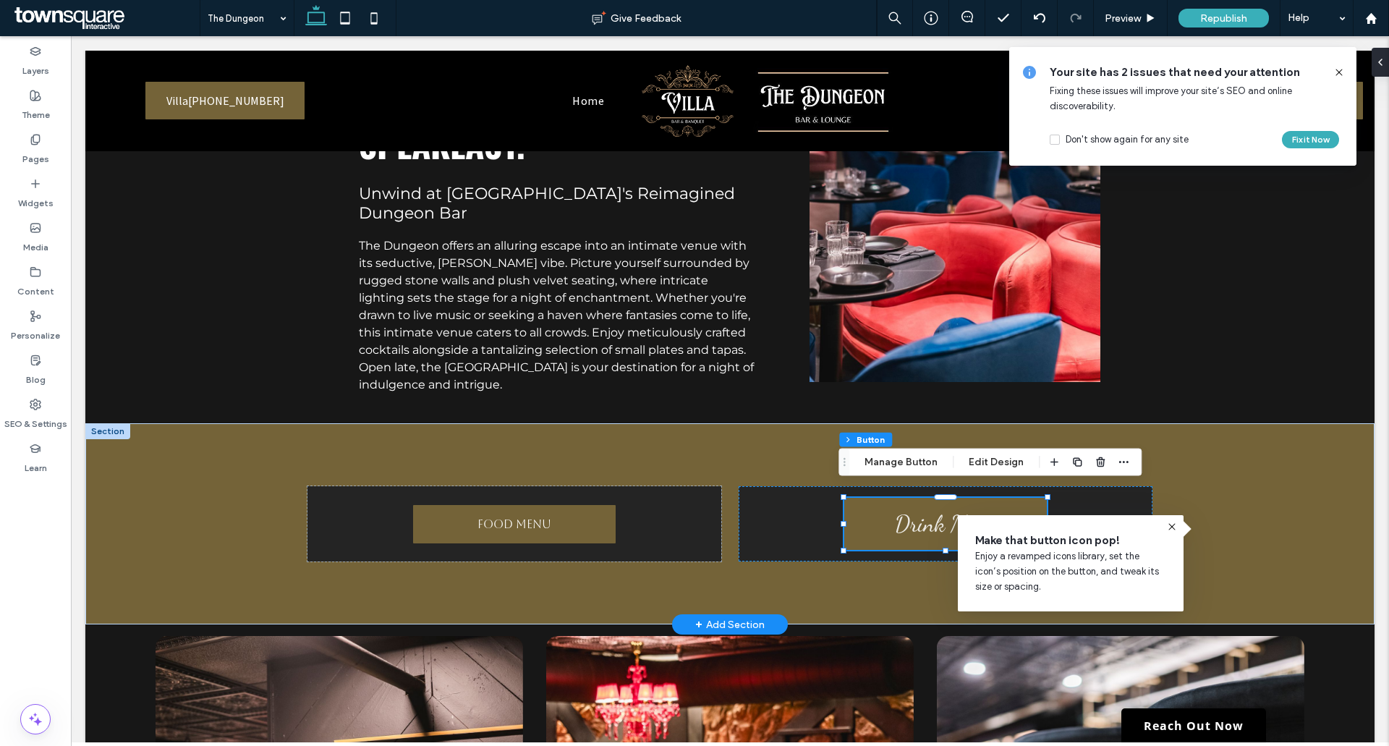
click at [944, 515] on span "Drink Menu" at bounding box center [945, 523] width 101 height 27
click at [1001, 465] on button "Edit Design" at bounding box center [996, 462] width 74 height 17
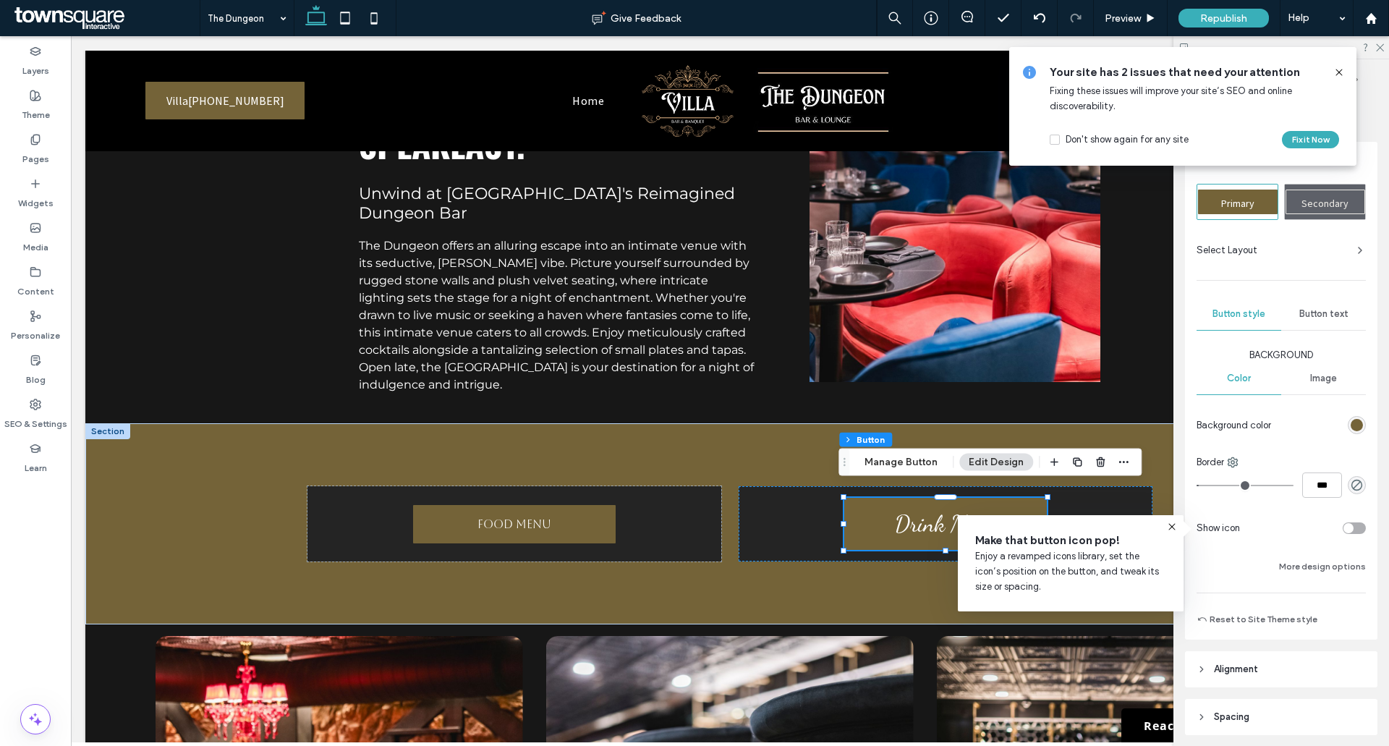
click at [1315, 309] on span "Button text" at bounding box center [1324, 314] width 49 height 12
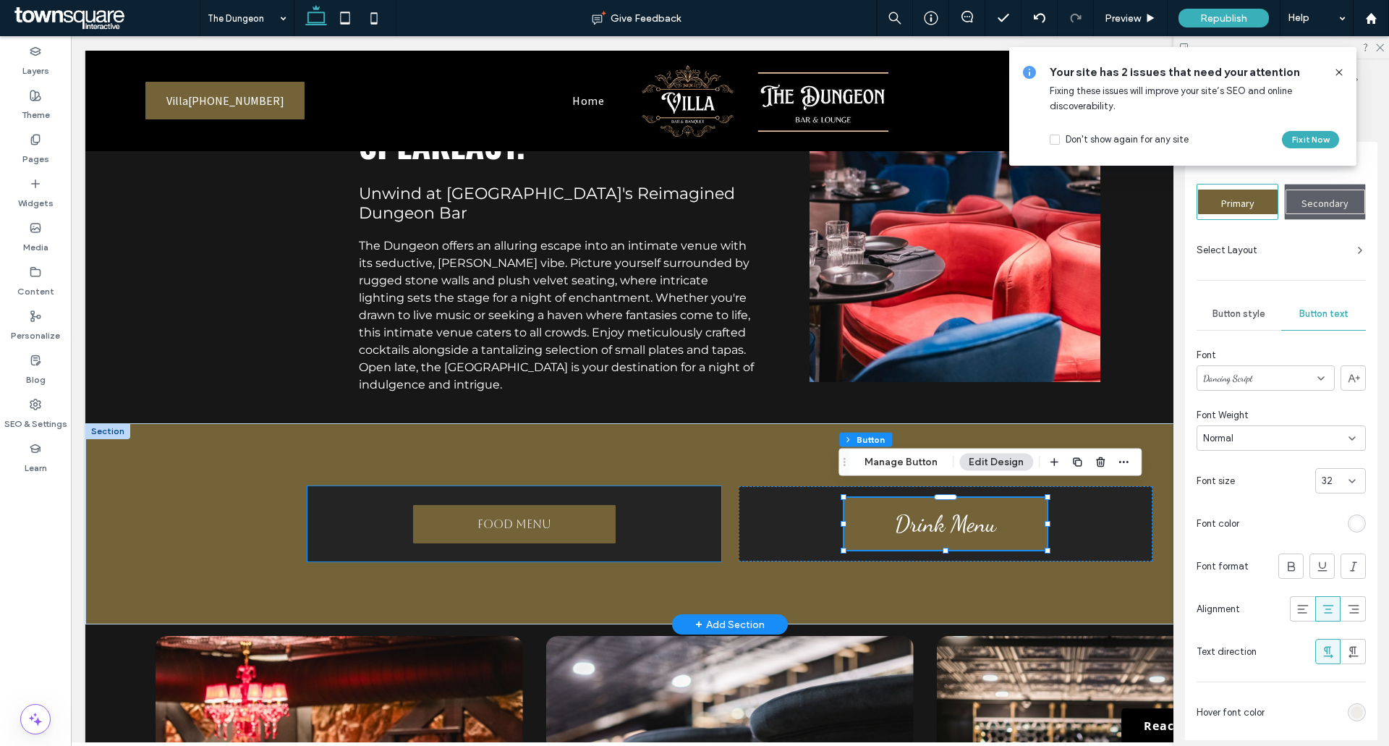
click at [498, 517] on span "Food Menu" at bounding box center [515, 524] width 74 height 14
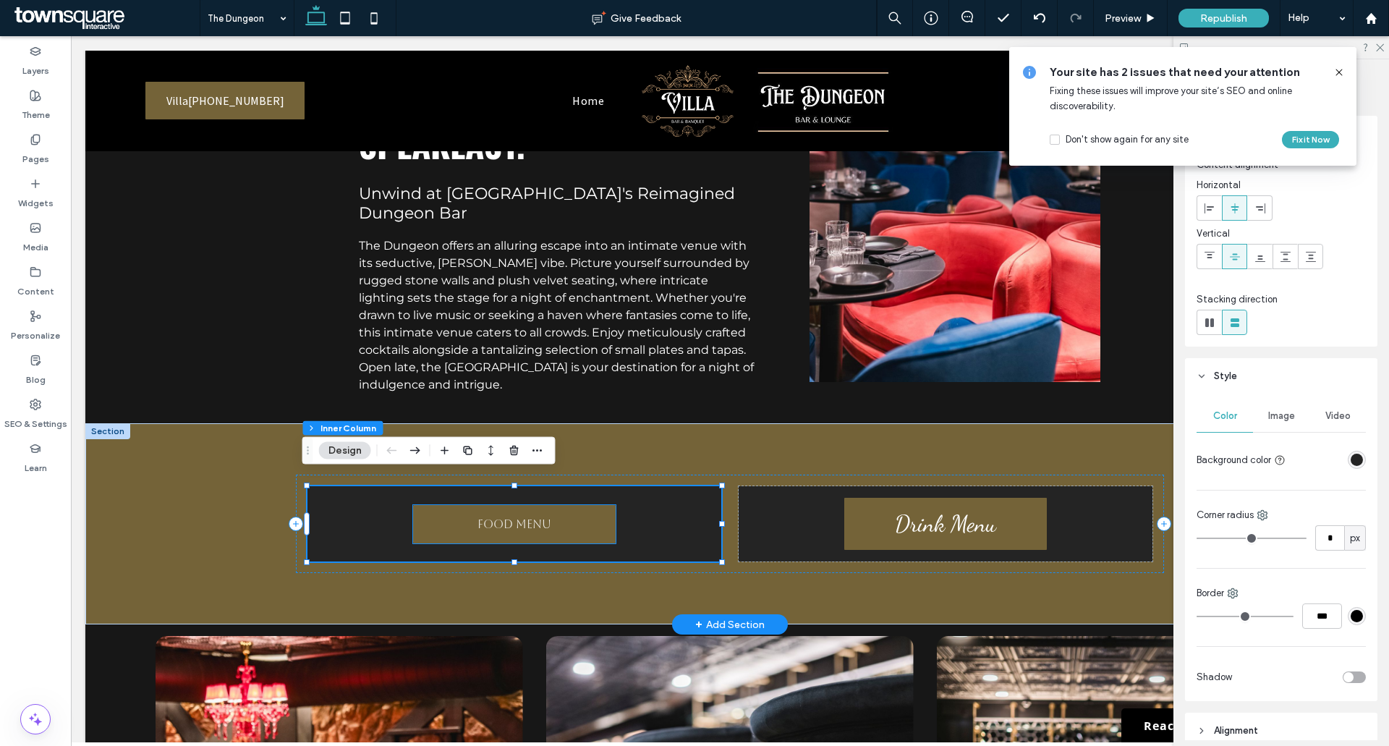
click at [493, 517] on span "Food Menu" at bounding box center [515, 524] width 74 height 14
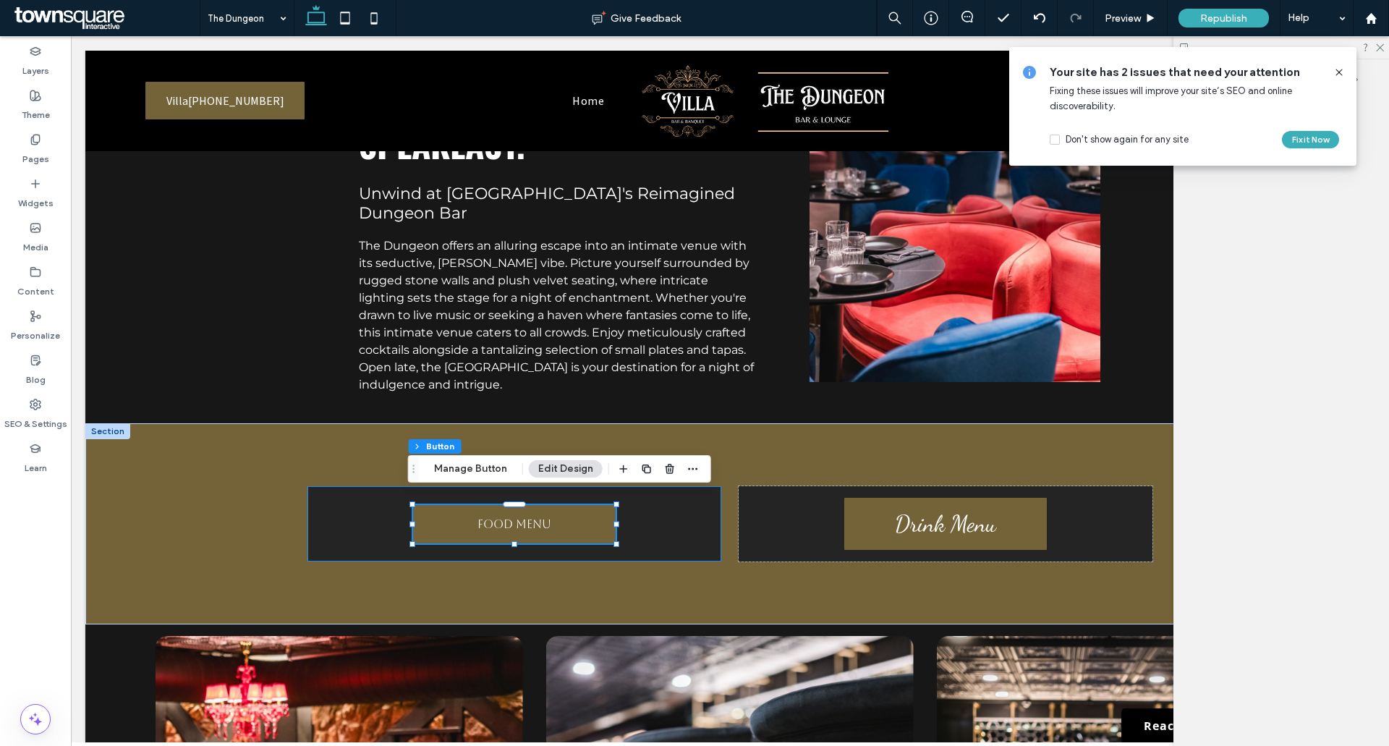
click at [557, 473] on button "Edit Design" at bounding box center [566, 468] width 74 height 17
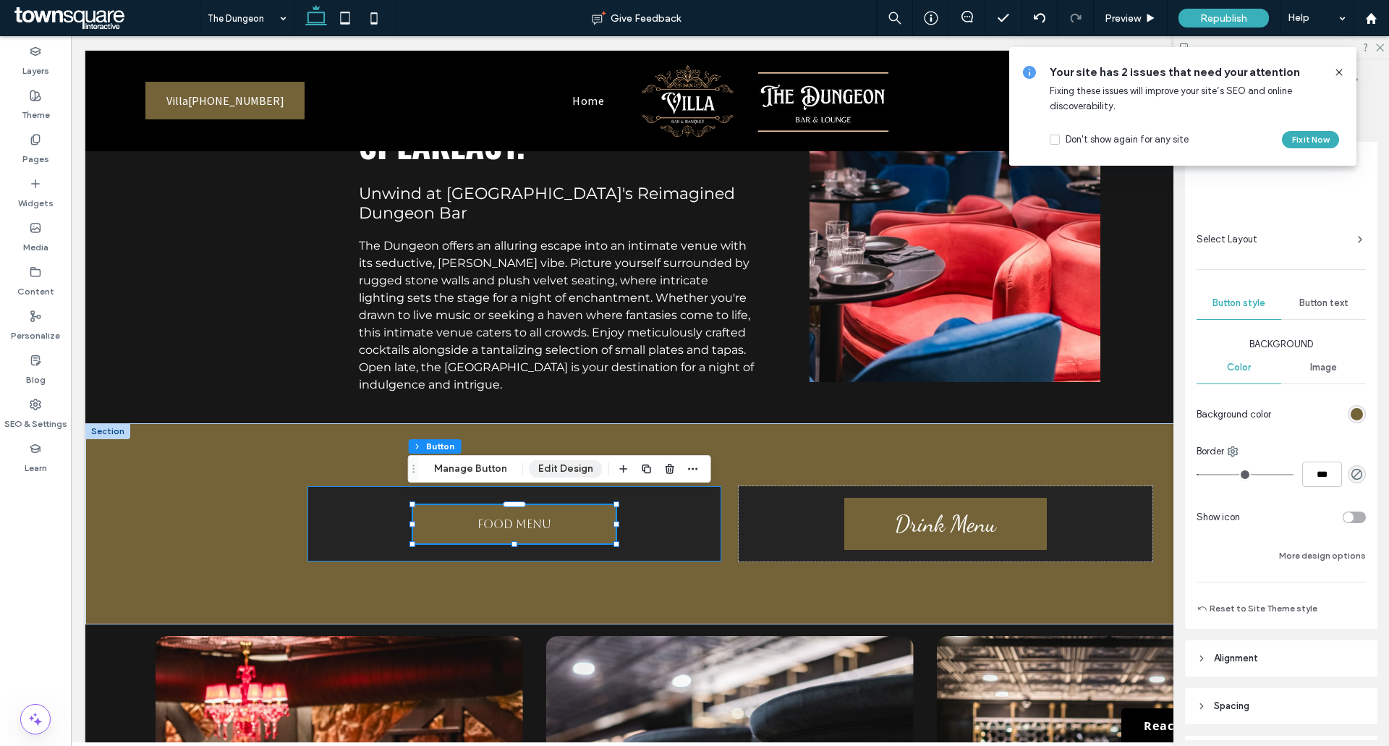
click at [558, 473] on button "Edit Design" at bounding box center [566, 468] width 74 height 17
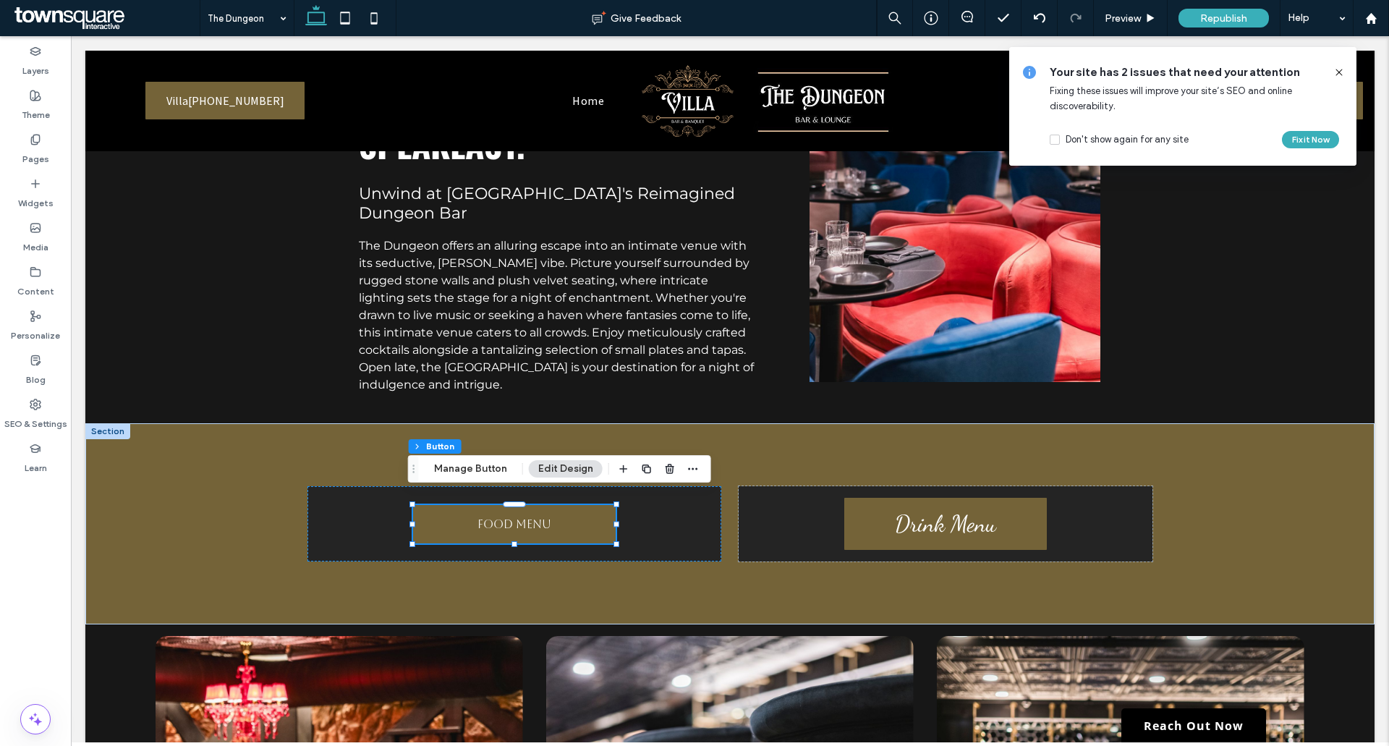
type input "**"
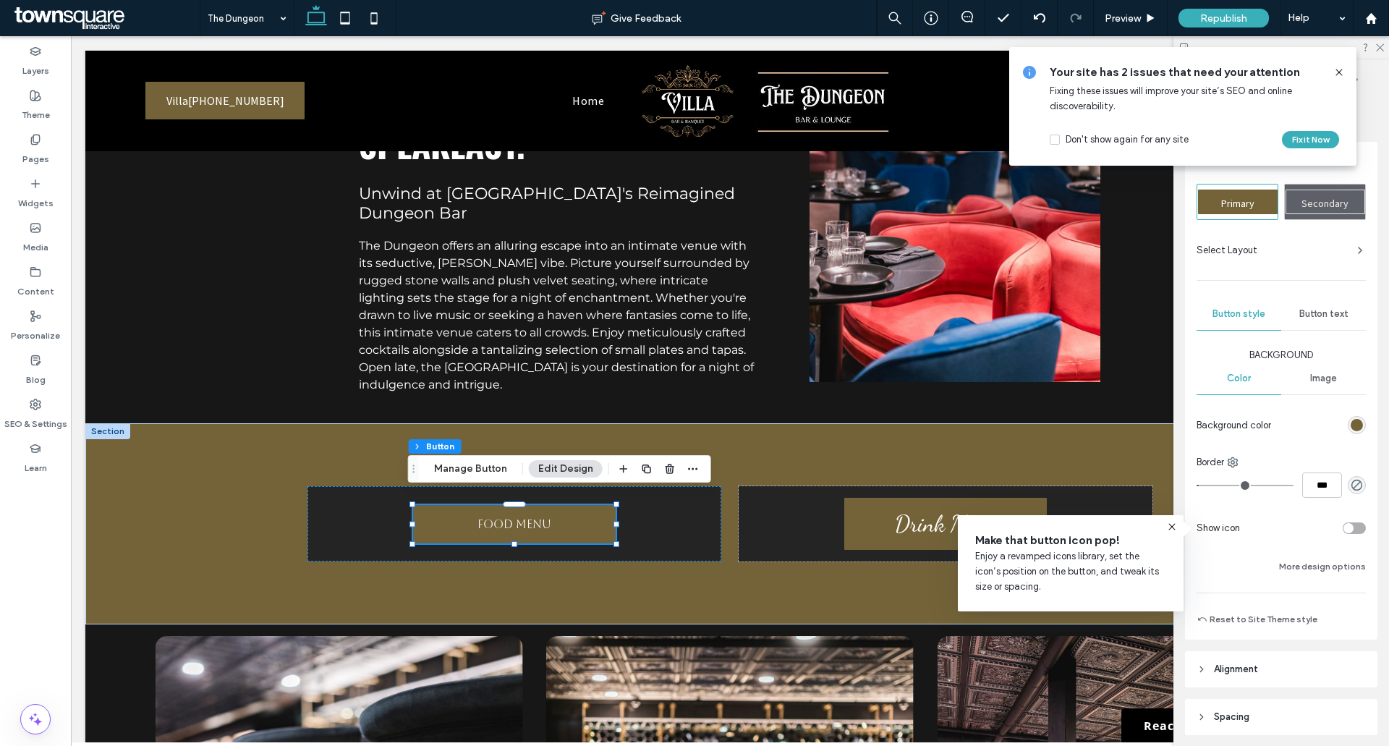
click at [1326, 315] on span "Button text" at bounding box center [1324, 314] width 49 height 12
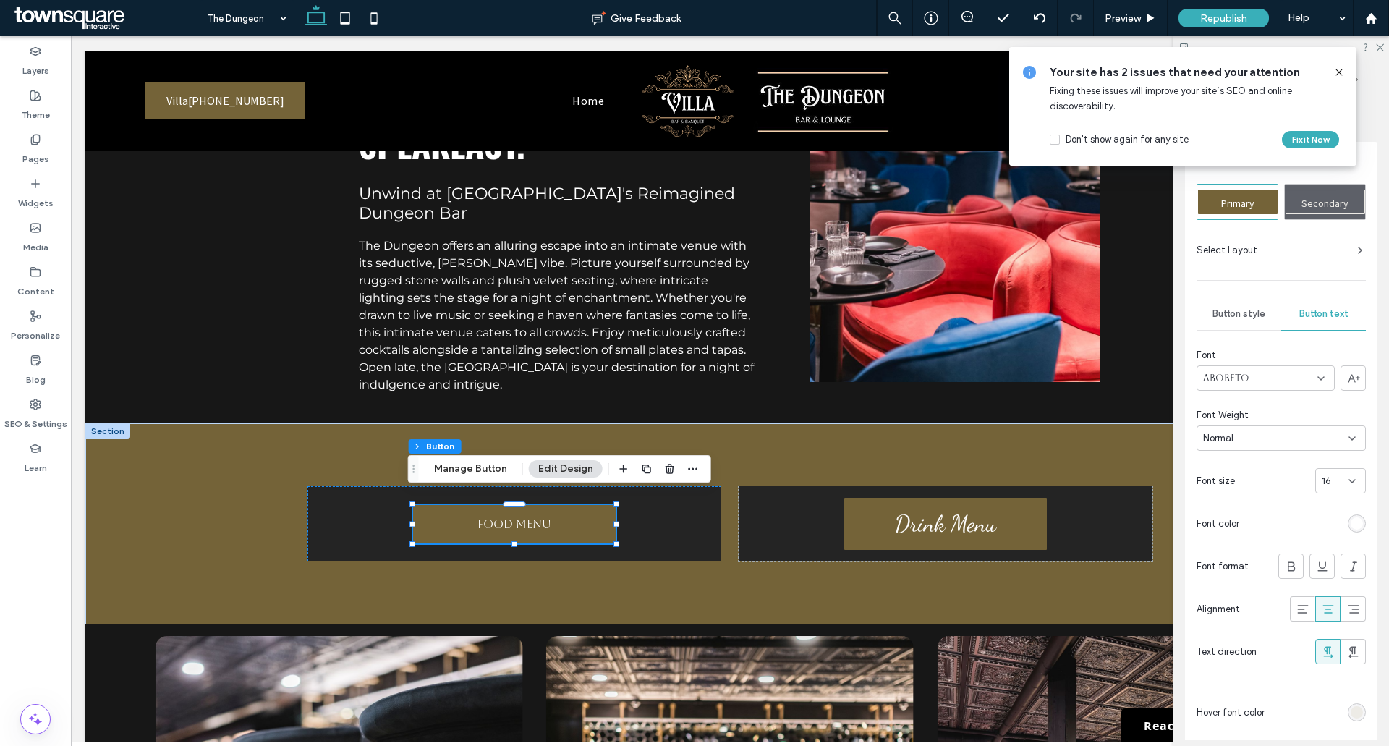
click at [1286, 375] on div "Aboreto" at bounding box center [1266, 377] width 138 height 25
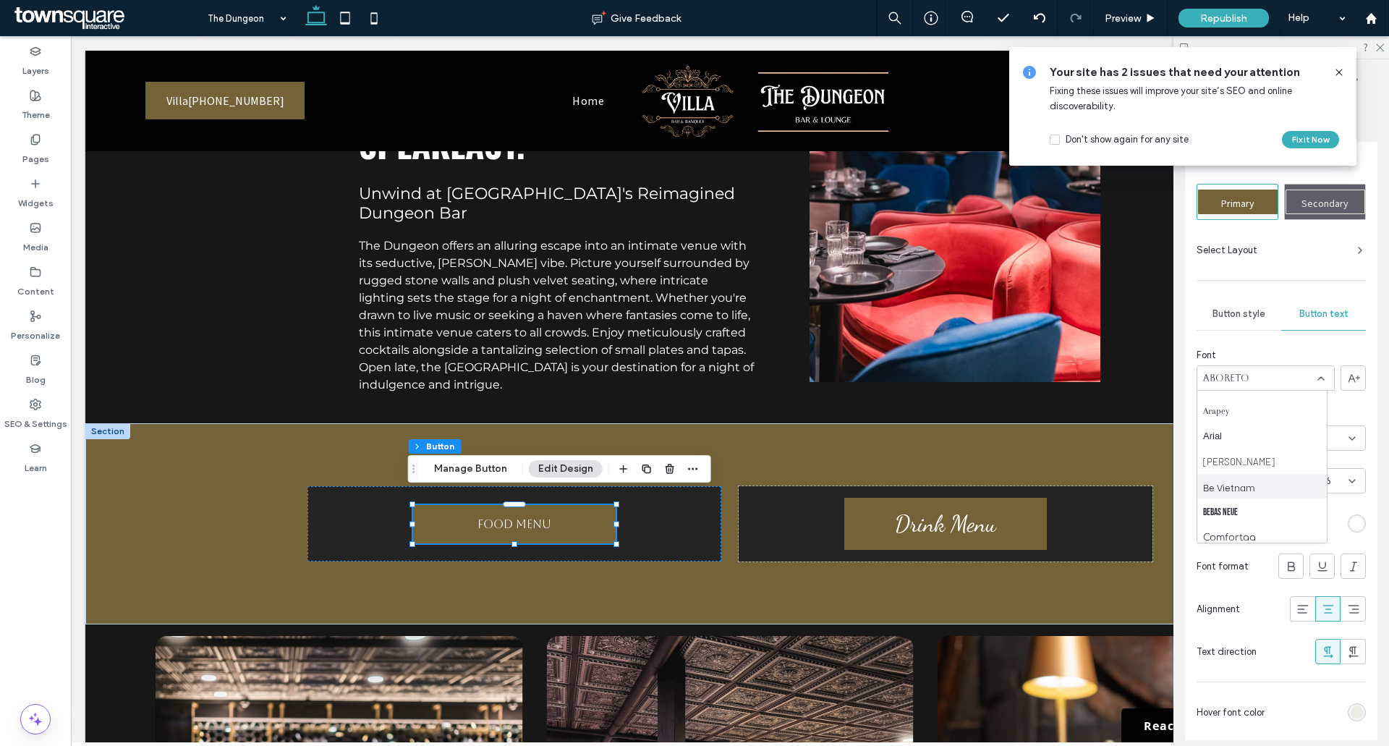
scroll to position [289, 0]
click at [1245, 420] on span "Dancing Script" at bounding box center [1228, 418] width 50 height 14
click at [1339, 474] on div "16" at bounding box center [1340, 480] width 51 height 25
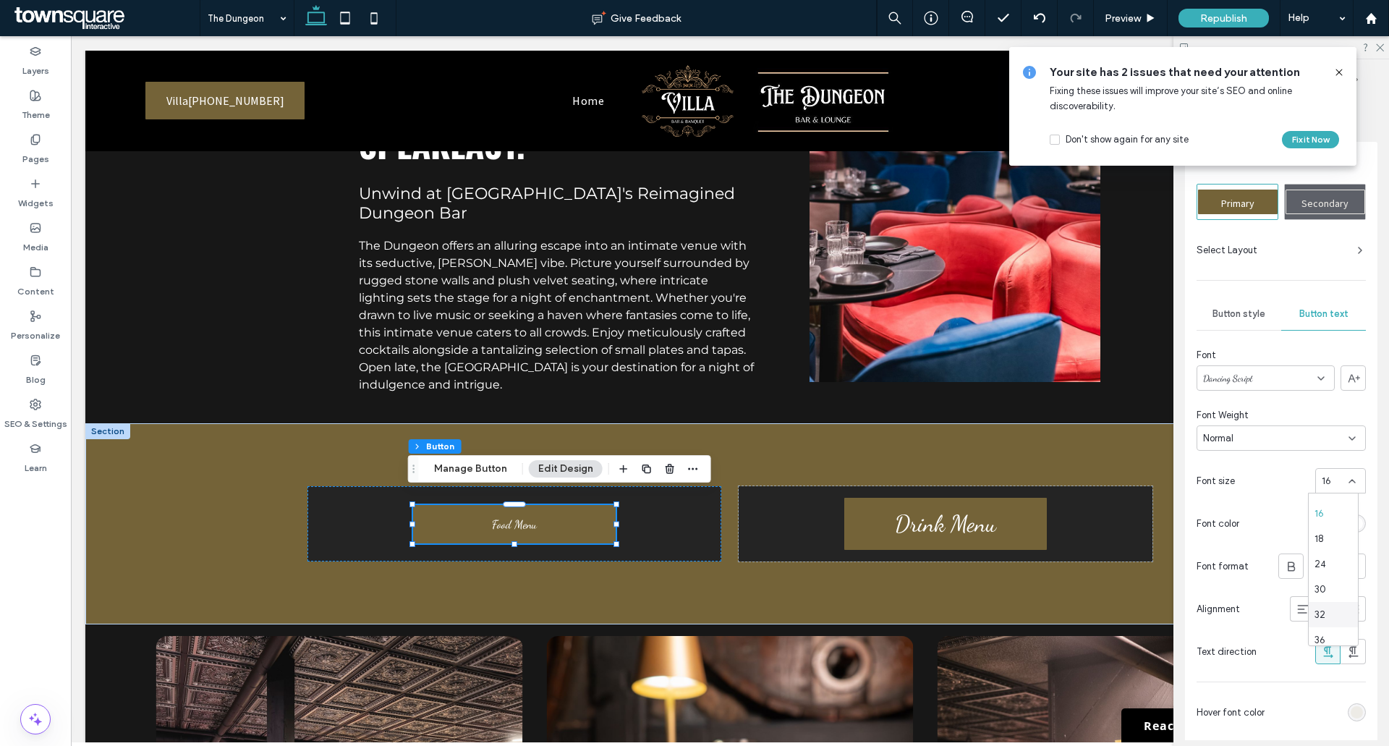
click at [1322, 618] on span "32" at bounding box center [1320, 615] width 11 height 14
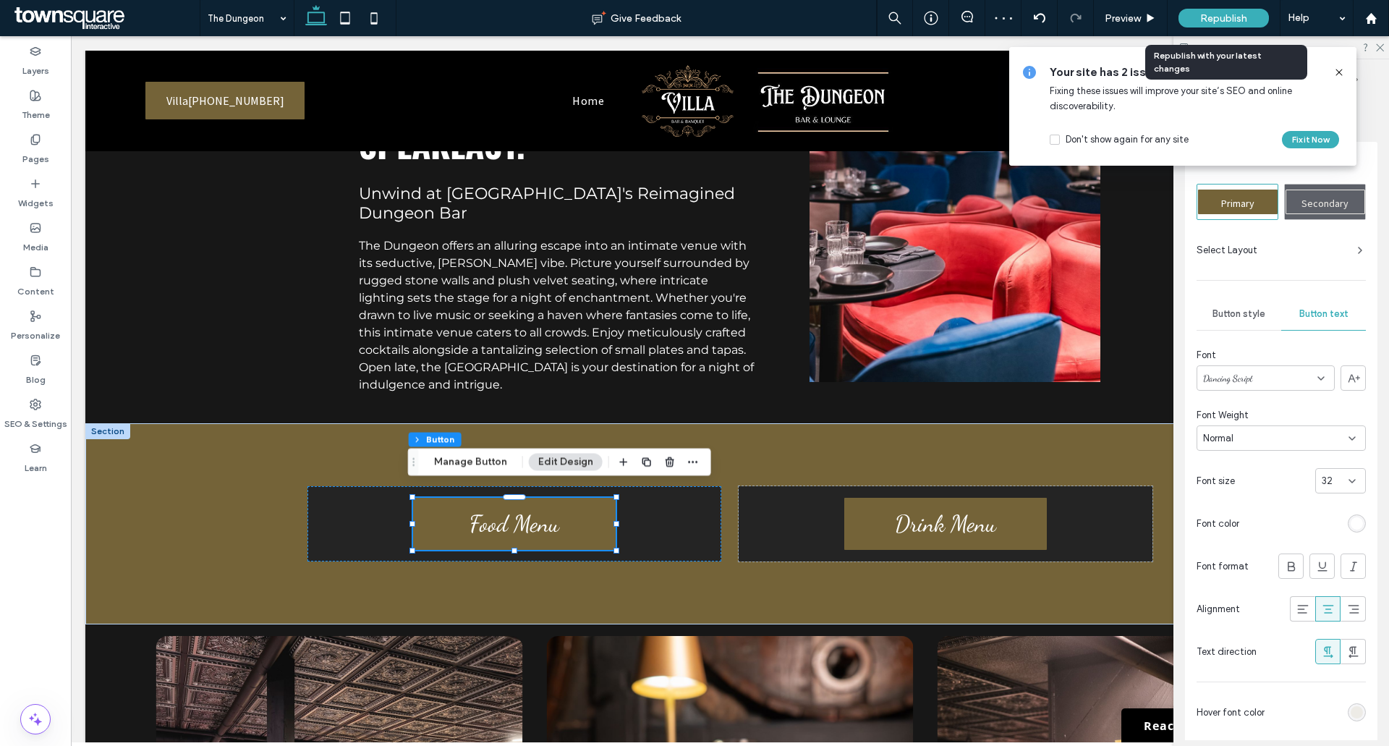
click at [1238, 13] on span "Republish" at bounding box center [1223, 18] width 47 height 12
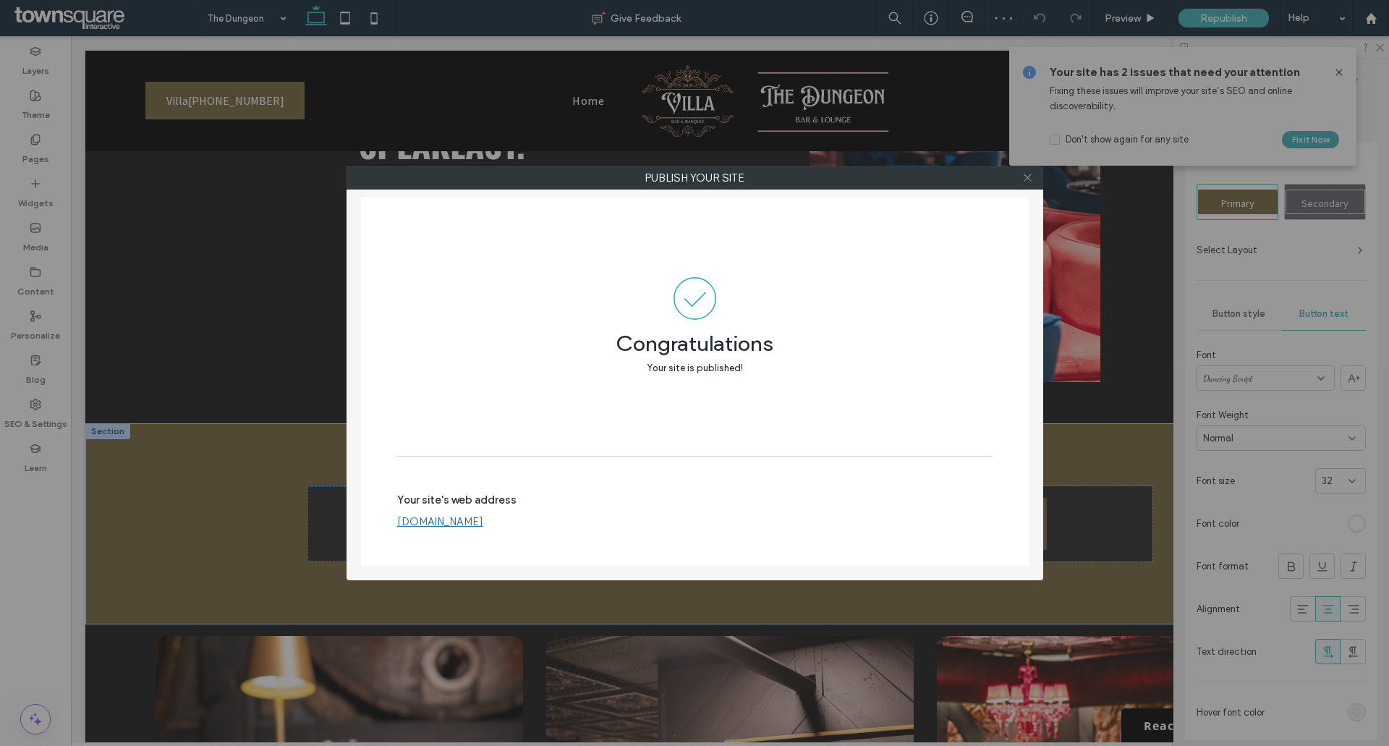
click at [1024, 183] on span at bounding box center [1027, 178] width 11 height 22
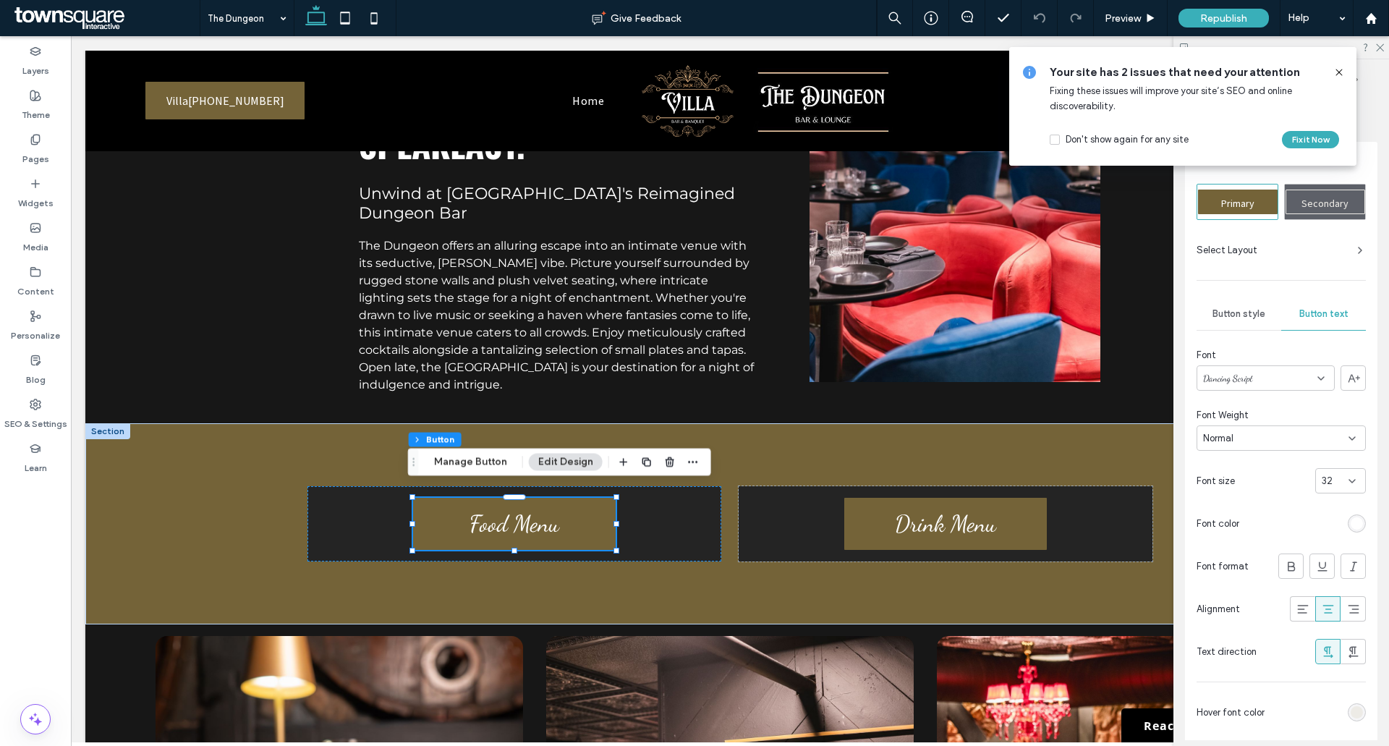
drag, startPoint x: 1271, startPoint y: 372, endPoint x: 1284, endPoint y: 389, distance: 22.1
click at [1275, 373] on div "Dancing Script" at bounding box center [1266, 377] width 138 height 25
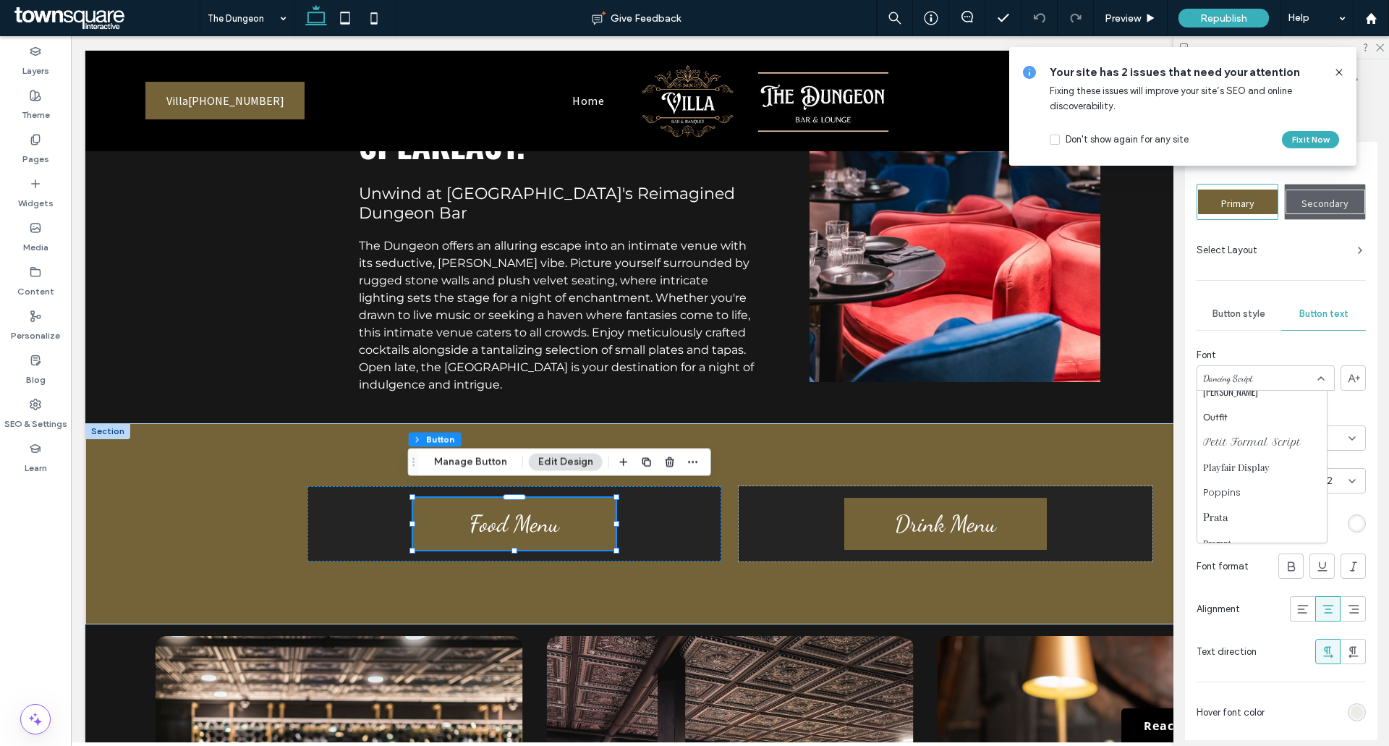
scroll to position [1020, 0]
click at [1240, 444] on span "Petit Formal Script" at bounding box center [1252, 447] width 98 height 14
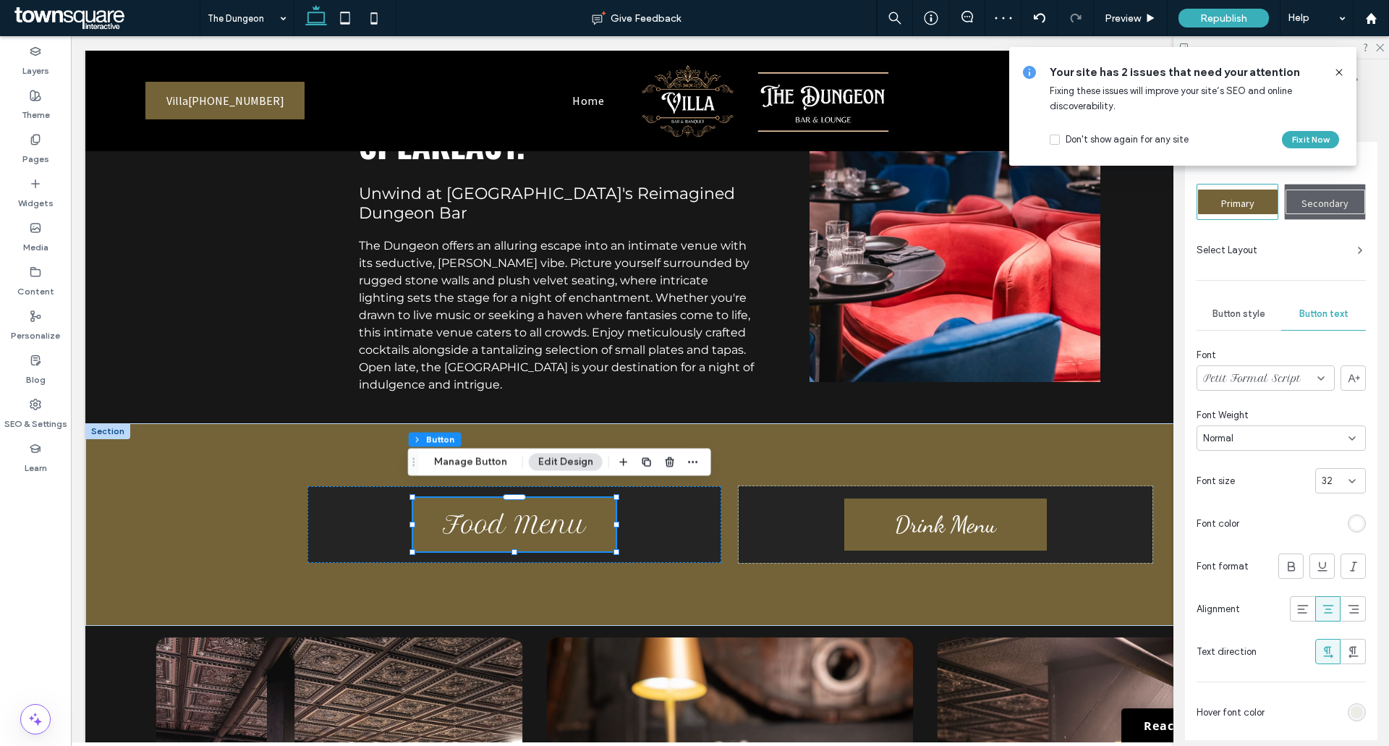
click at [1242, 373] on span "Petit Formal Script" at bounding box center [1252, 378] width 98 height 14
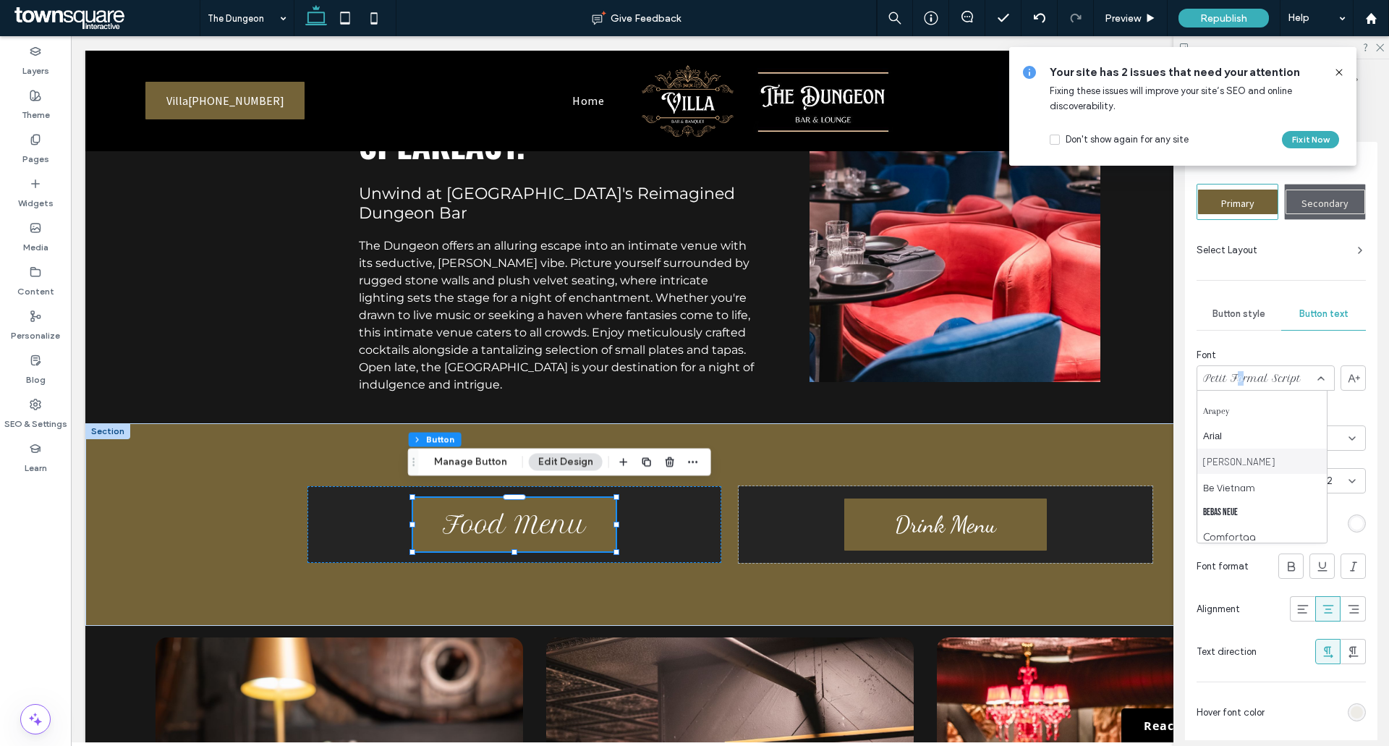
scroll to position [217, 0]
click at [1250, 449] on div "Bebas Neue" at bounding box center [1263, 439] width 130 height 25
click at [1240, 372] on div "Bebas Neue" at bounding box center [1266, 377] width 138 height 25
click at [1238, 405] on div "Alegreya" at bounding box center [1263, 406] width 130 height 25
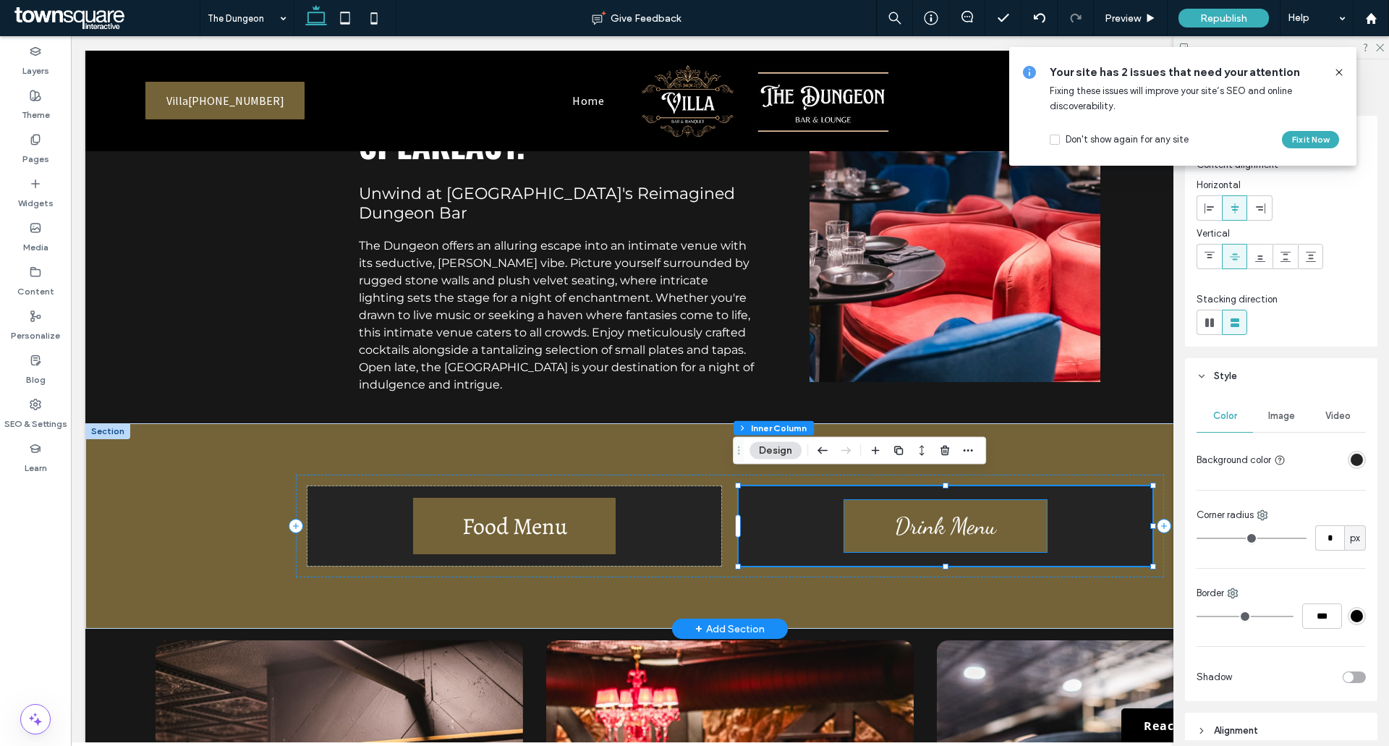
scroll to position [236, 0]
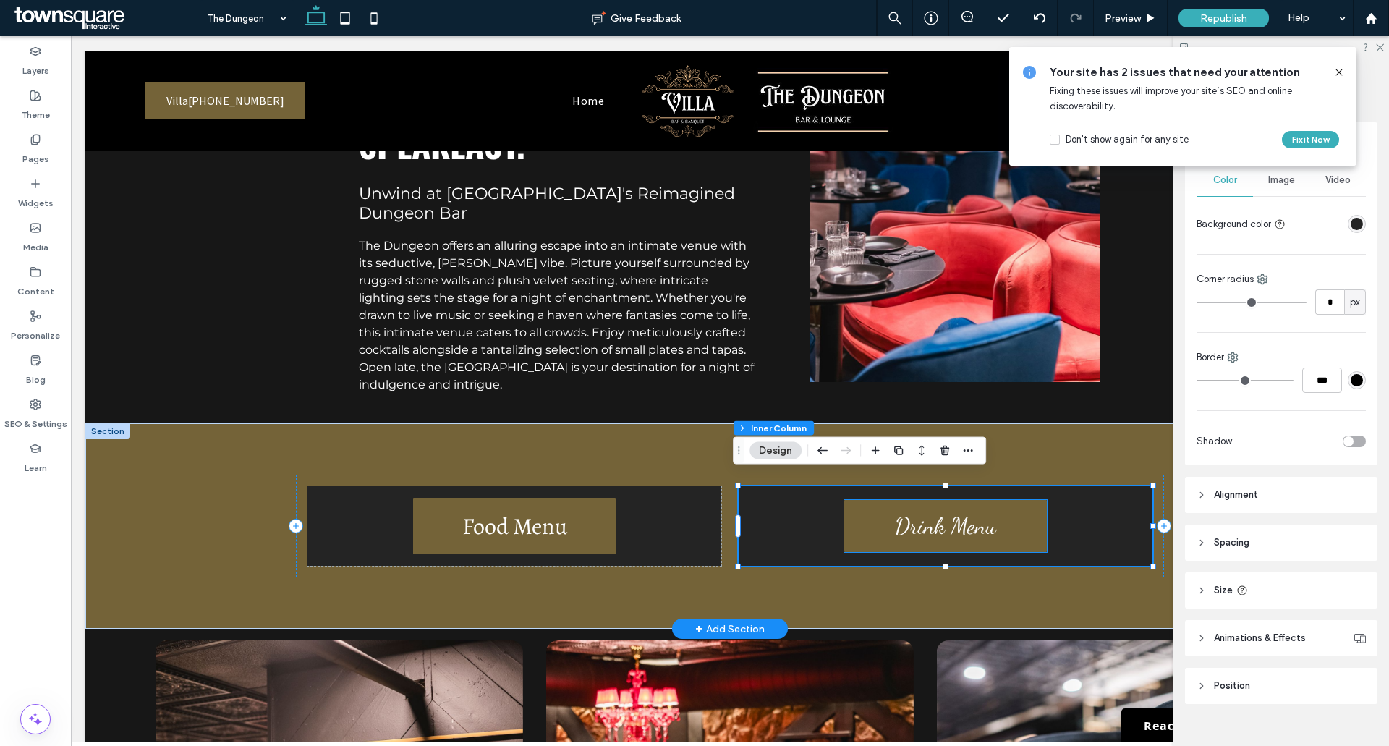
click at [952, 518] on span "Drink Menu" at bounding box center [945, 525] width 101 height 27
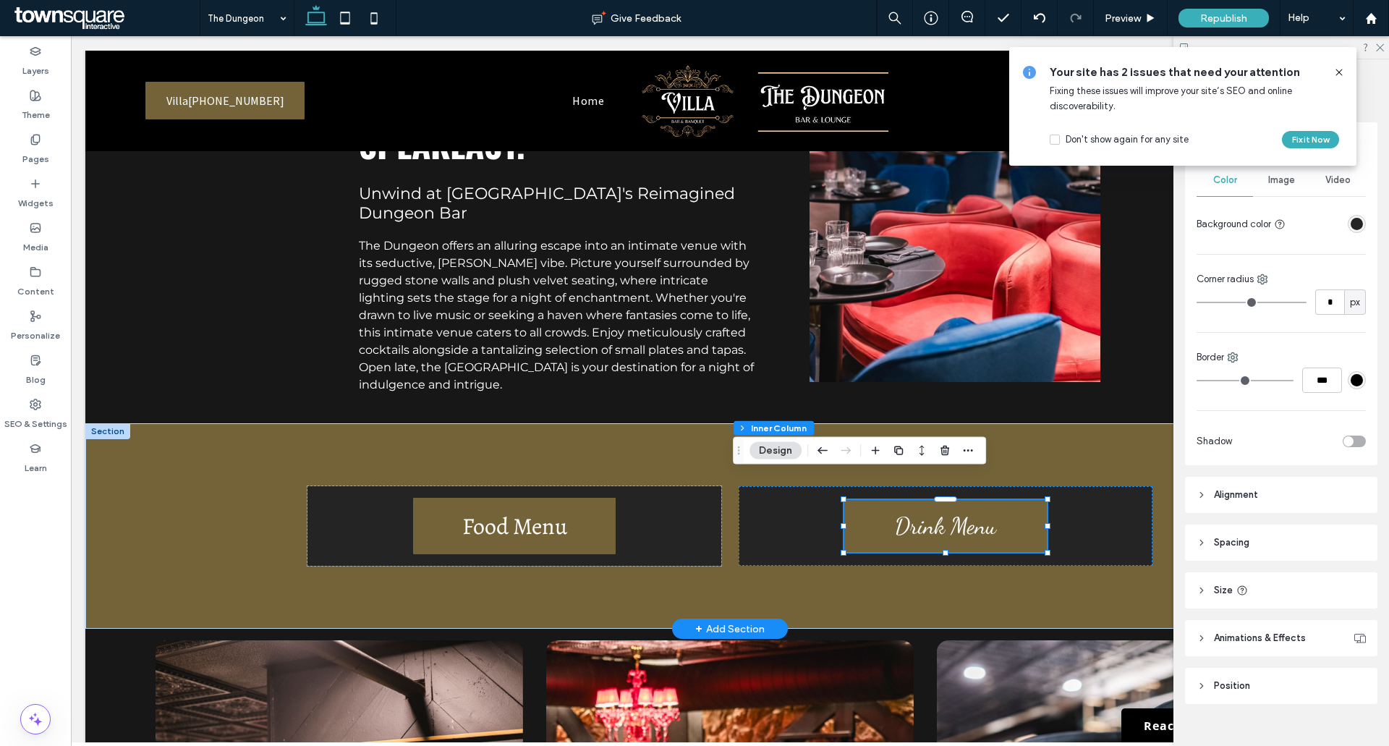
scroll to position [0, 0]
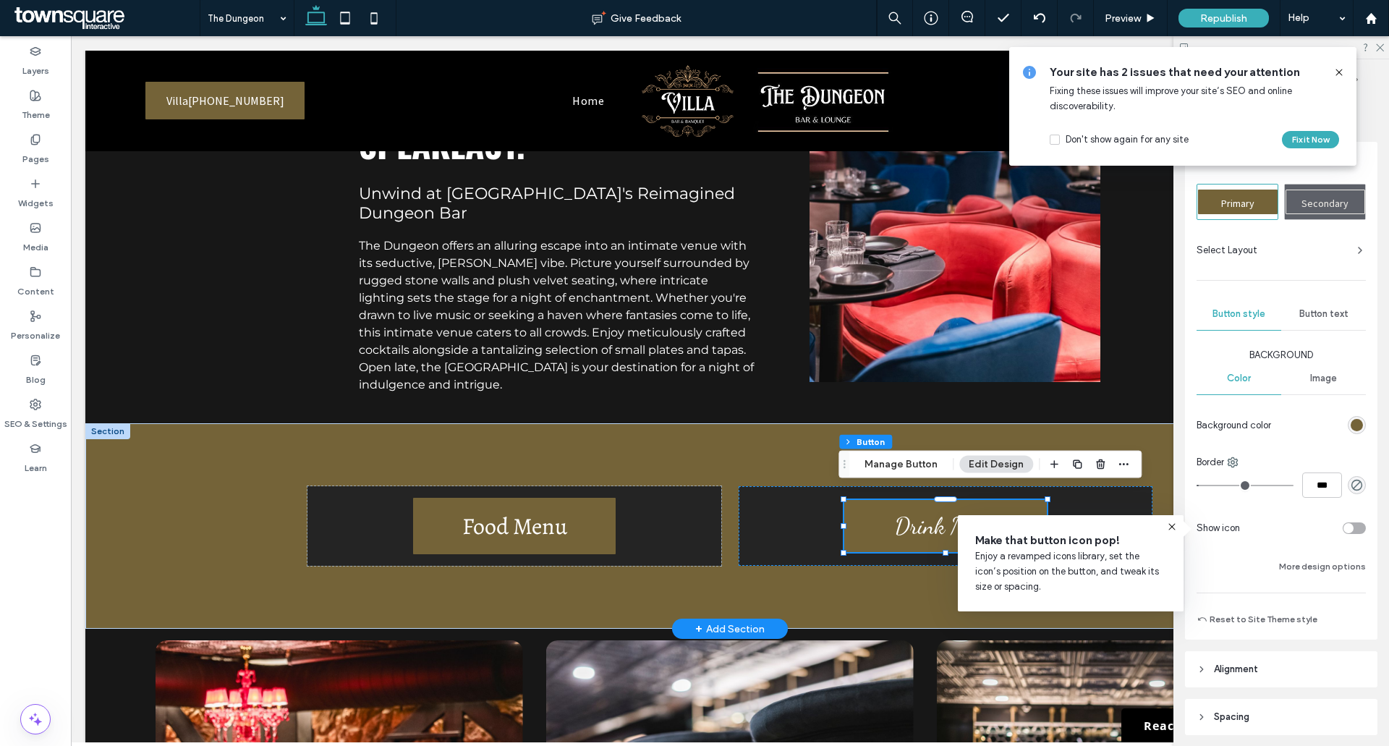
click at [1314, 311] on span "Button text" at bounding box center [1324, 314] width 49 height 12
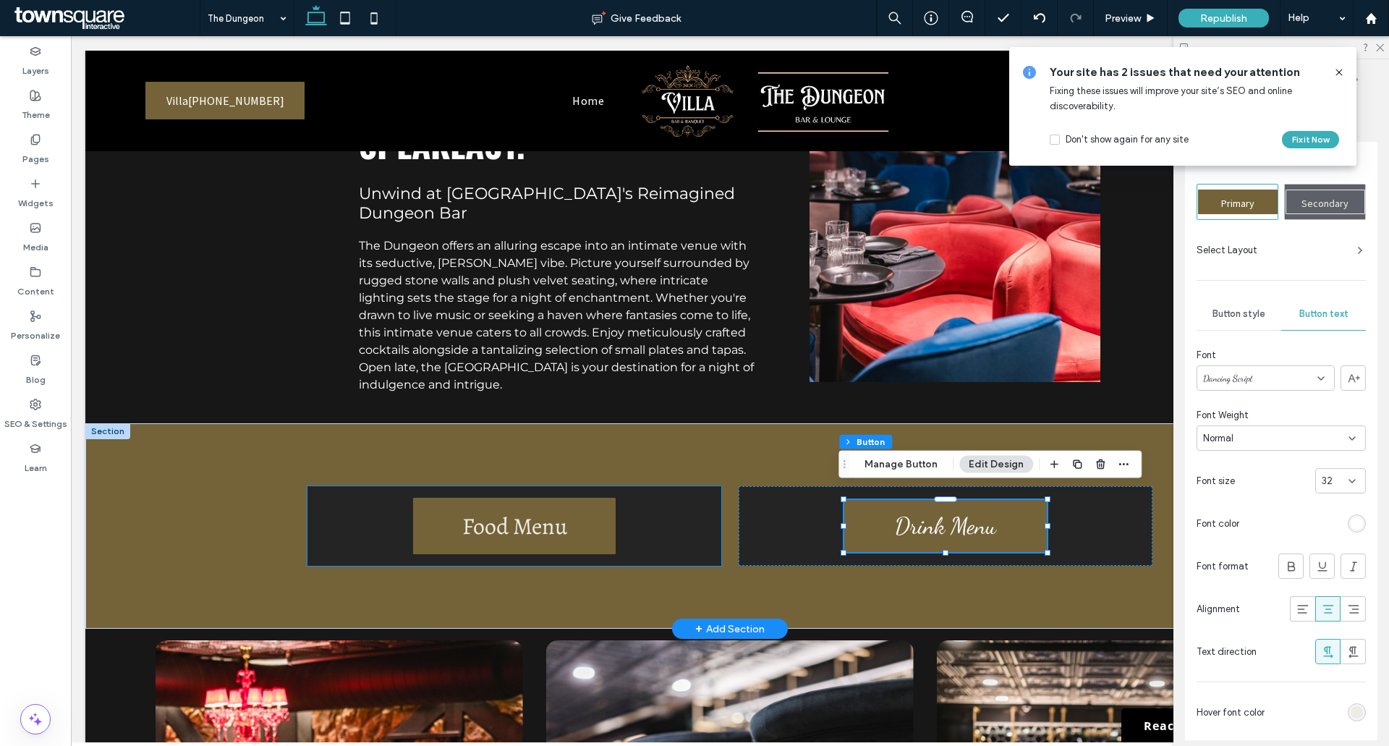
click at [512, 517] on span "Food Menu" at bounding box center [514, 526] width 105 height 32
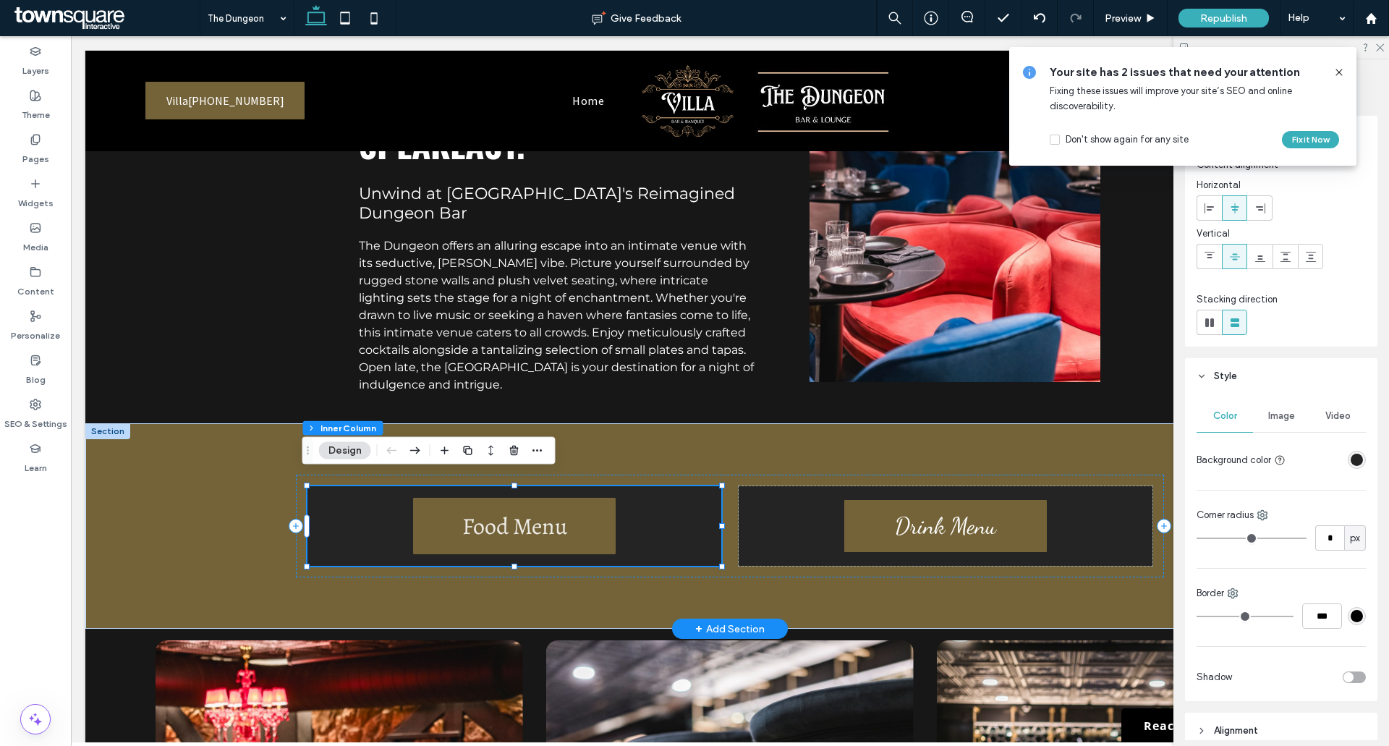
click at [509, 515] on span "Food Menu" at bounding box center [514, 526] width 105 height 32
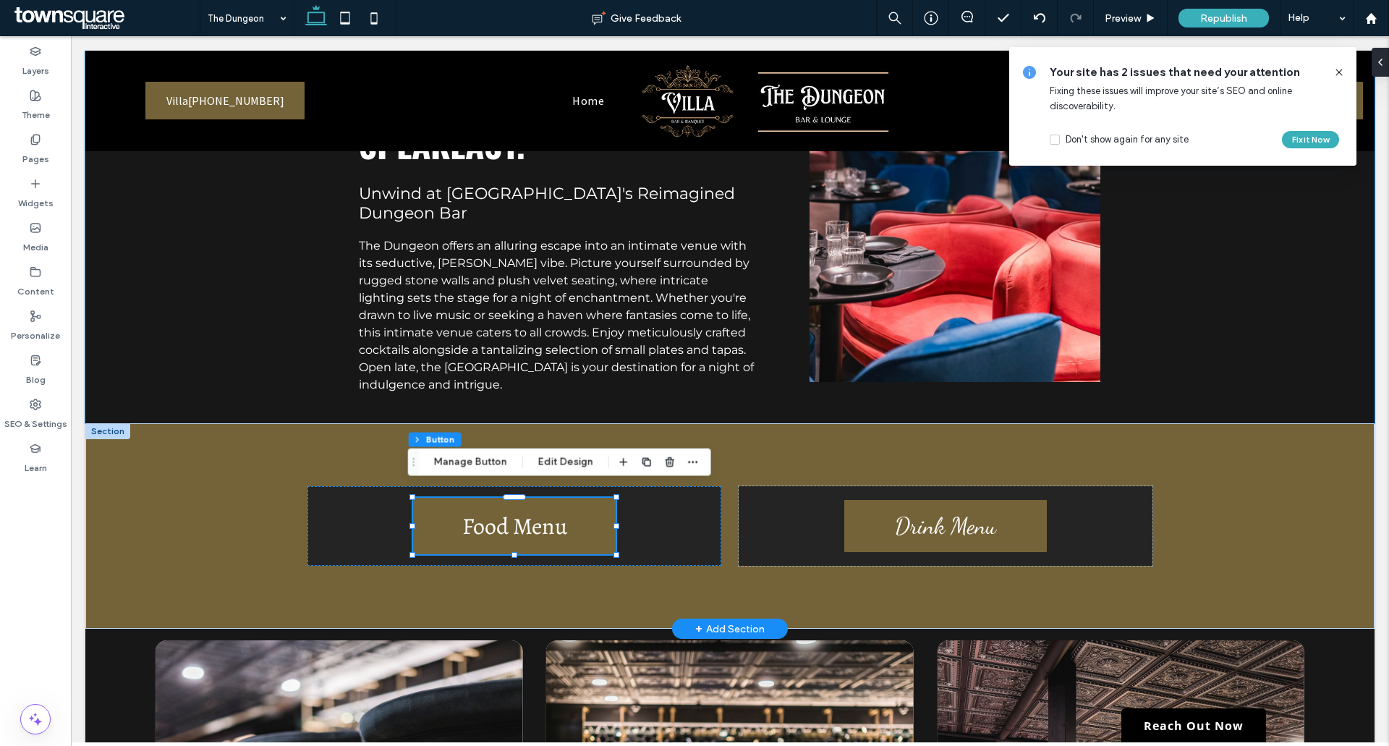
scroll to position [217, 0]
click at [568, 454] on button "Edit Design" at bounding box center [566, 462] width 74 height 17
click at [575, 464] on button "Edit Design" at bounding box center [566, 462] width 74 height 17
click at [592, 462] on button "Edit Design" at bounding box center [566, 462] width 74 height 17
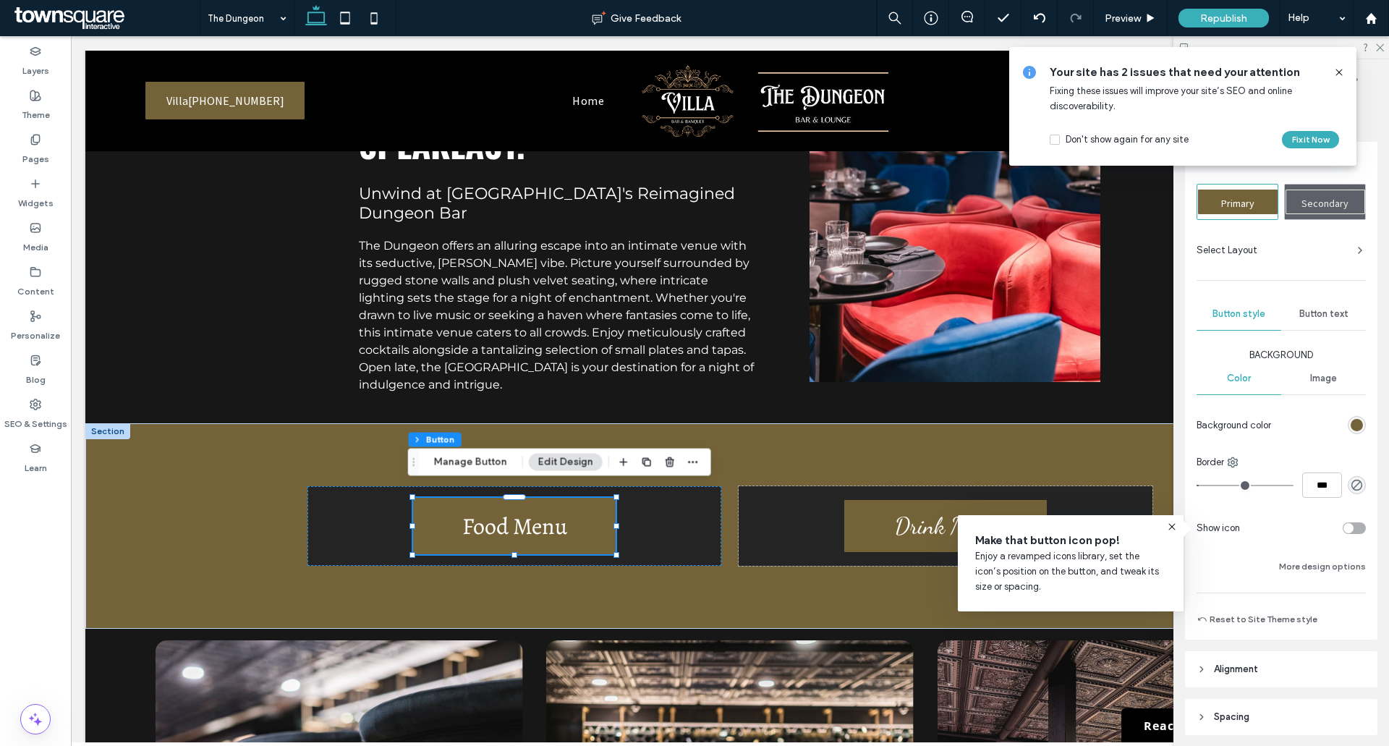
click at [1321, 312] on span "Button text" at bounding box center [1324, 314] width 49 height 12
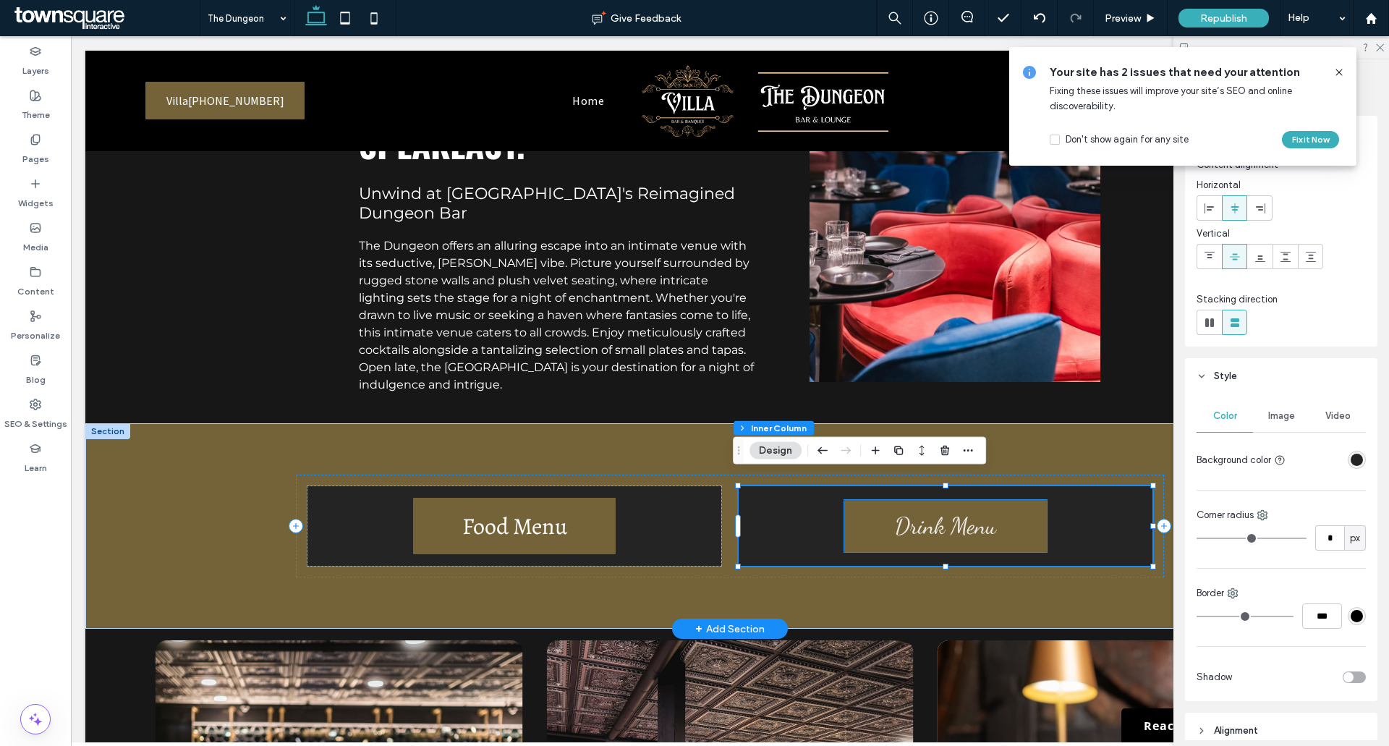
click at [944, 528] on link "Drink Menu" at bounding box center [945, 526] width 203 height 52
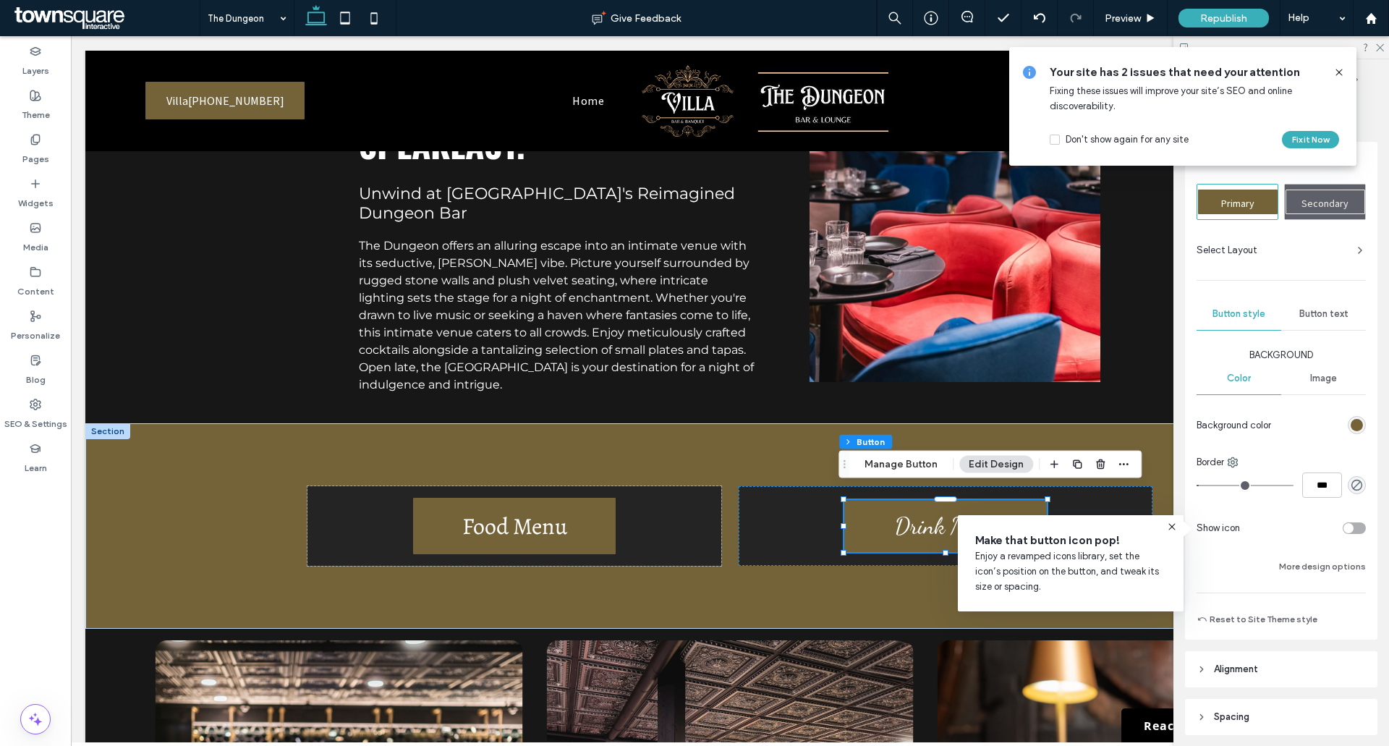
drag, startPoint x: 1310, startPoint y: 313, endPoint x: 1306, endPoint y: 326, distance: 13.5
click at [1311, 315] on span "Button text" at bounding box center [1324, 314] width 49 height 12
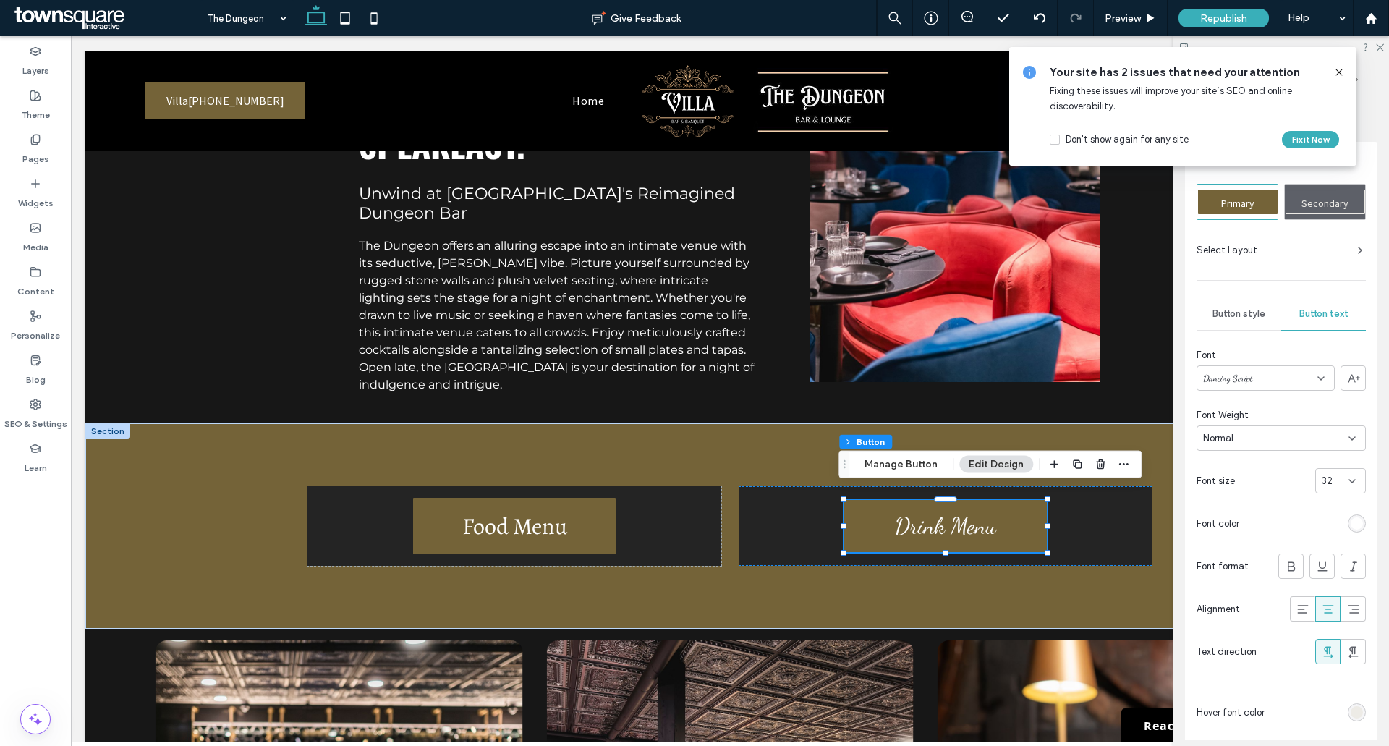
click at [1250, 372] on span "Dancing Script" at bounding box center [1228, 378] width 50 height 14
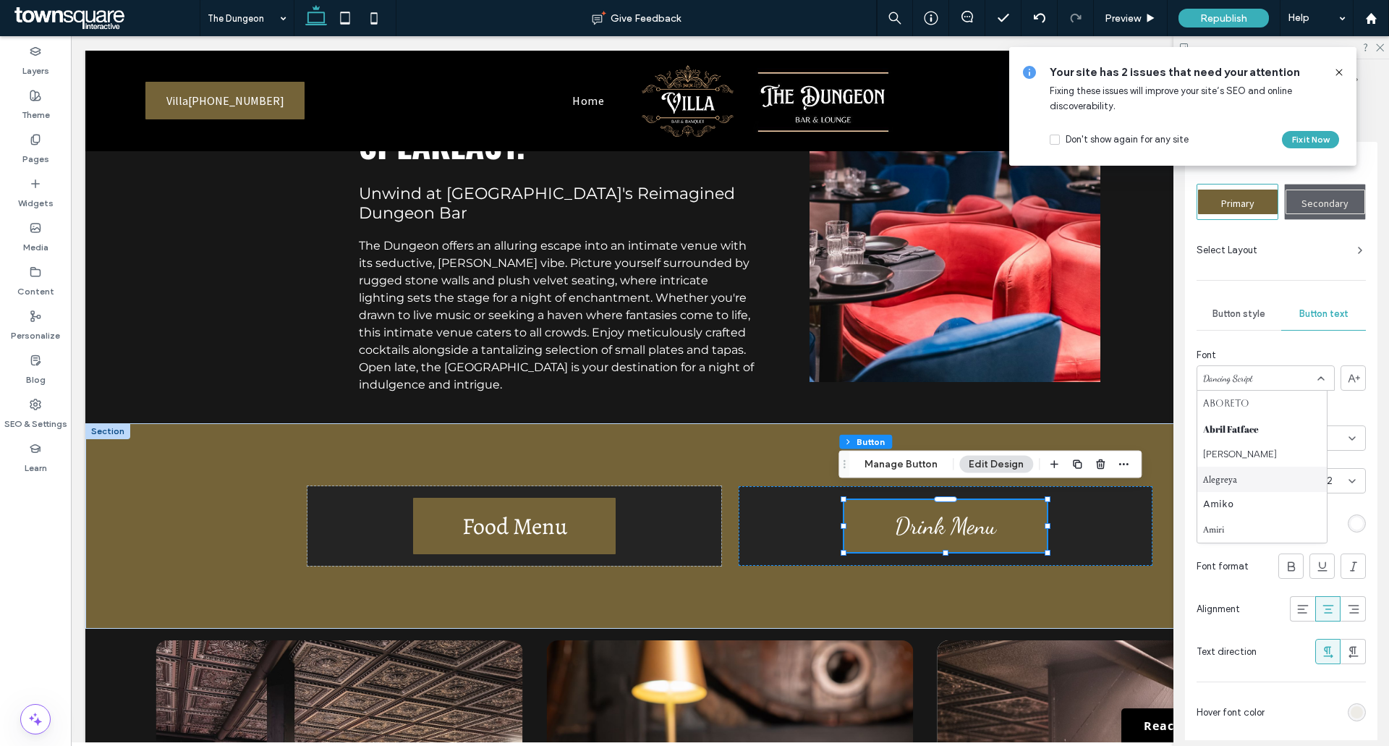
click at [1241, 476] on div "Alegreya" at bounding box center [1263, 479] width 130 height 25
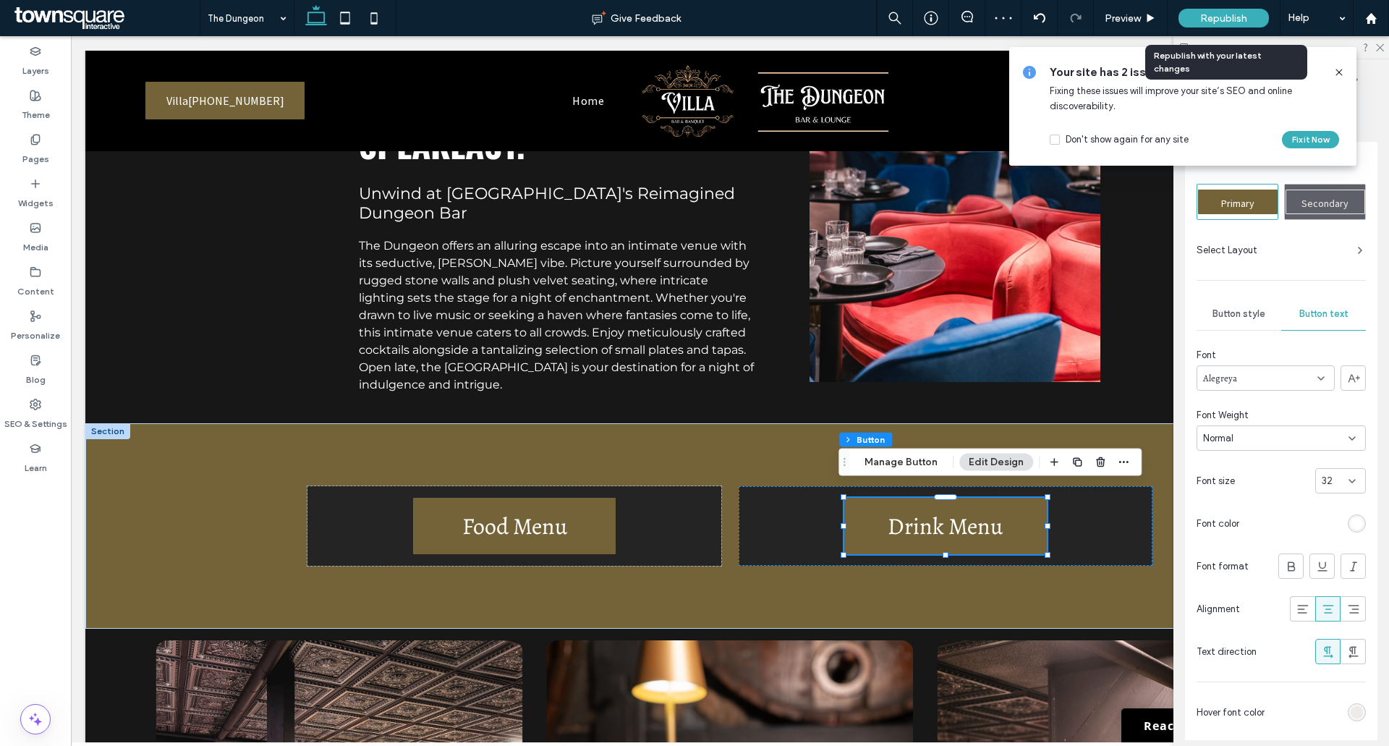
click at [1247, 15] on div "Republish" at bounding box center [1224, 18] width 90 height 19
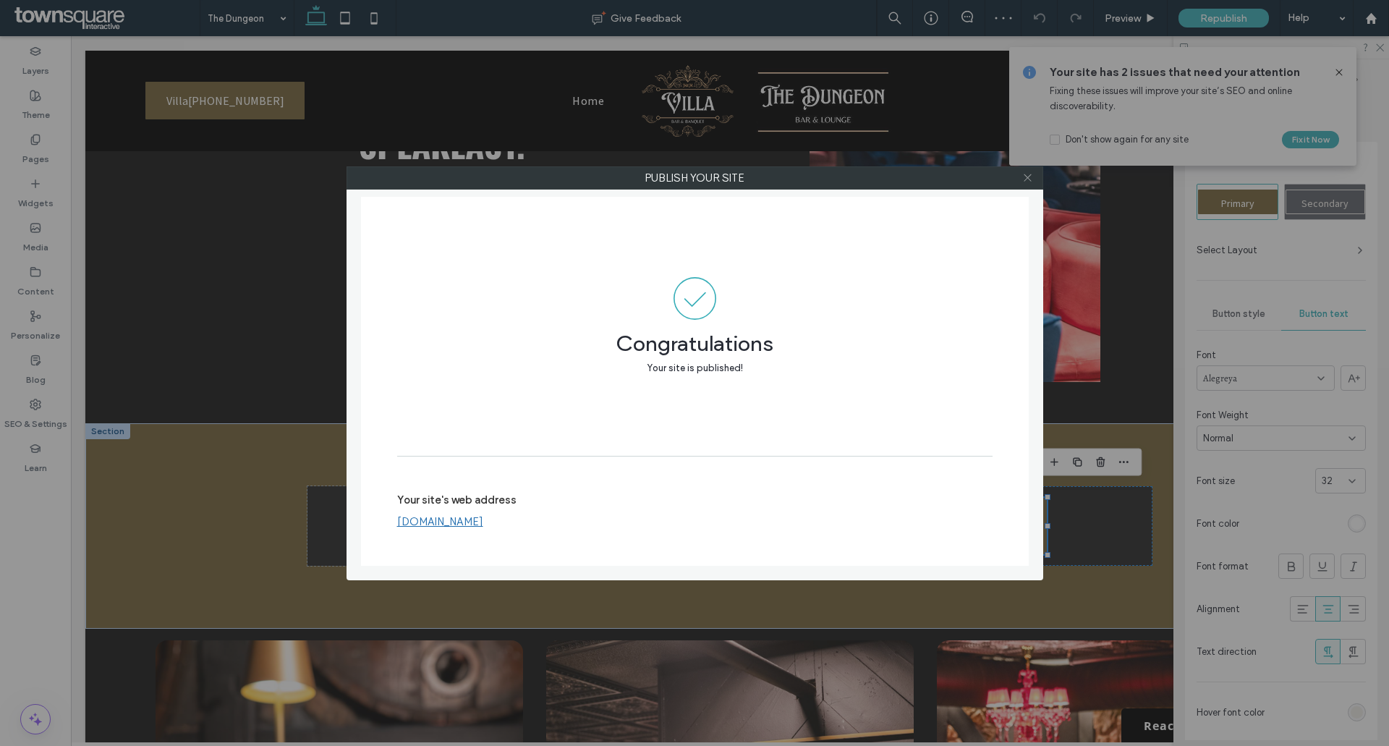
click at [1023, 184] on span at bounding box center [1027, 178] width 11 height 22
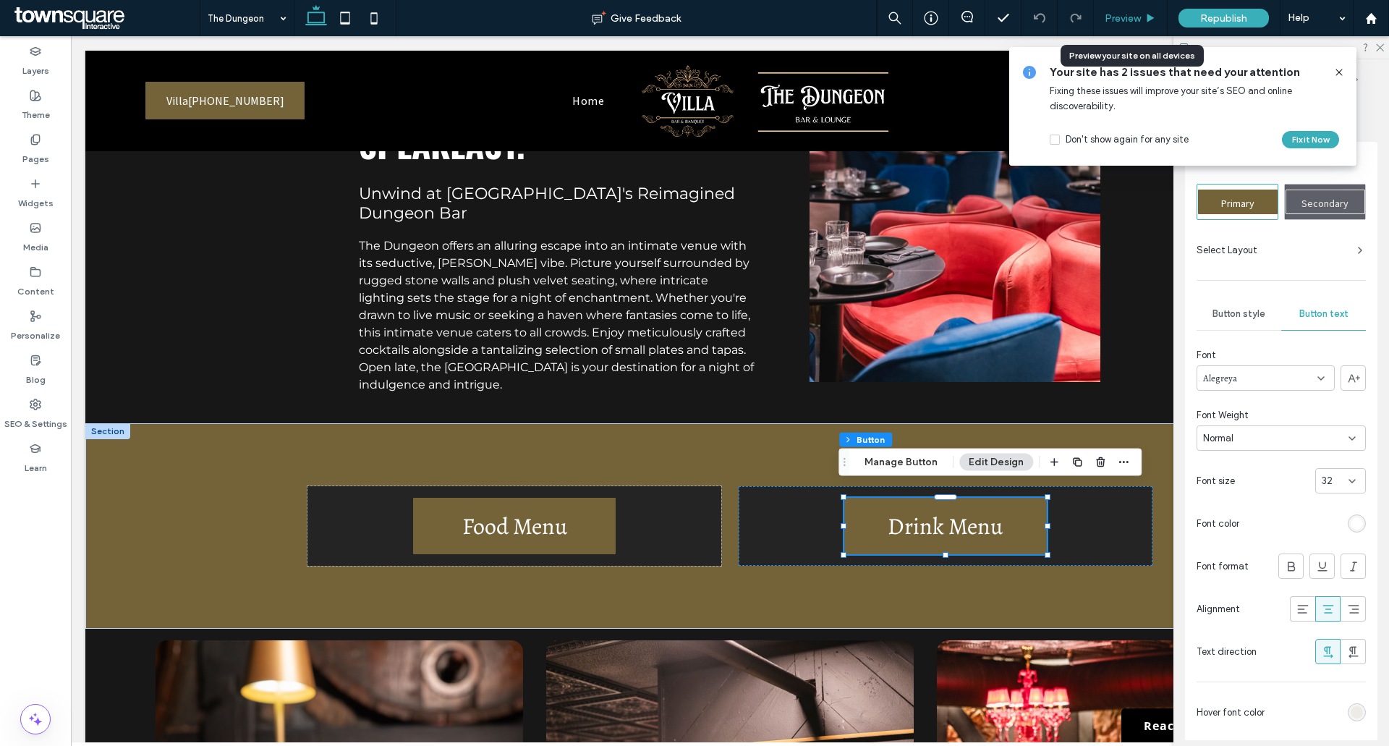
click at [1135, 21] on span "Preview" at bounding box center [1123, 18] width 36 height 12
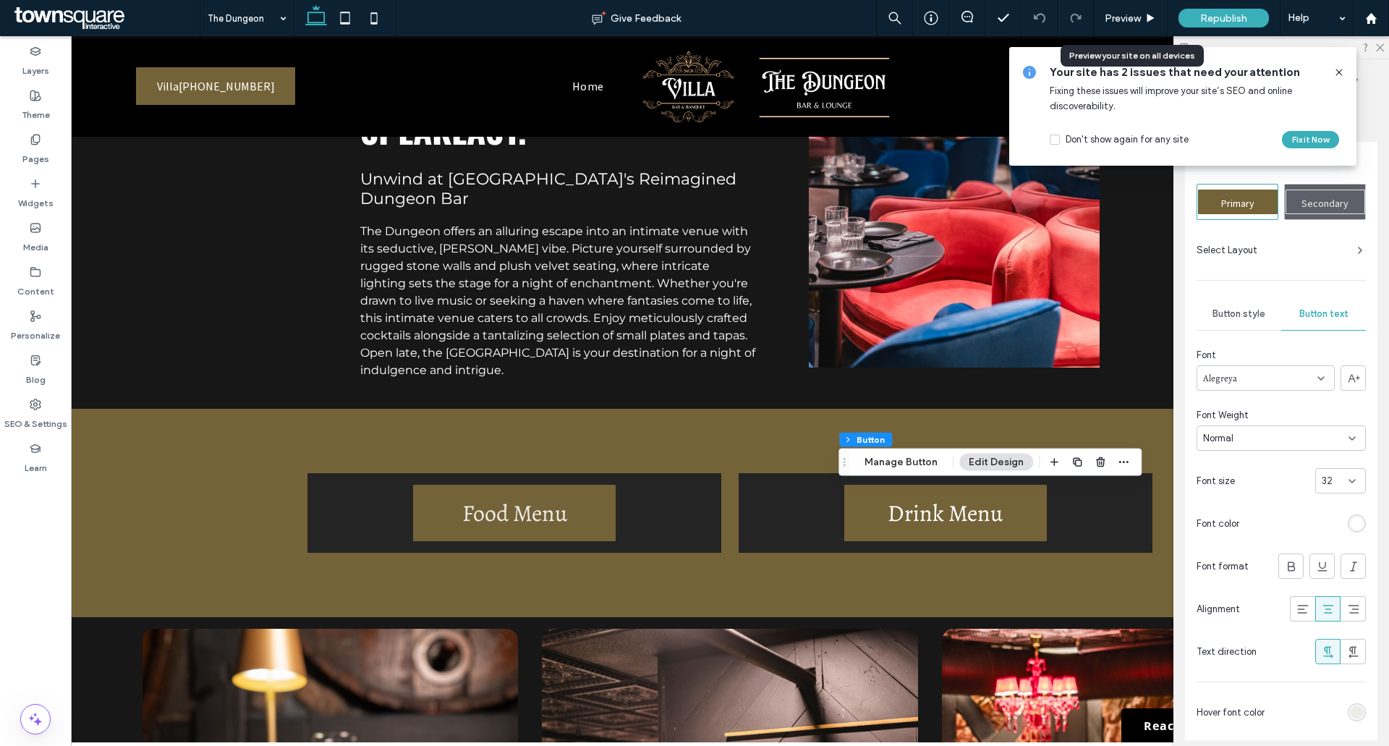
scroll to position [203, 0]
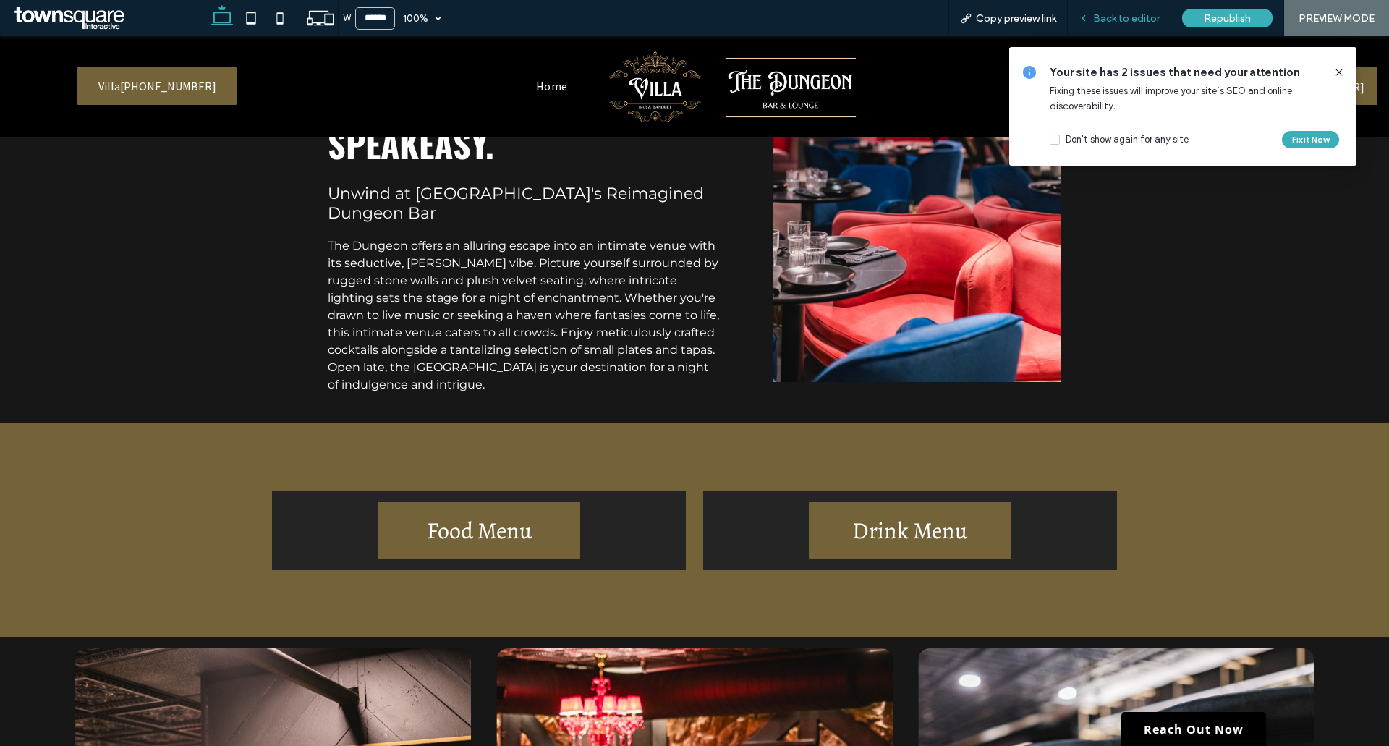
click at [1122, 20] on span "Back to editor" at bounding box center [1126, 18] width 67 height 12
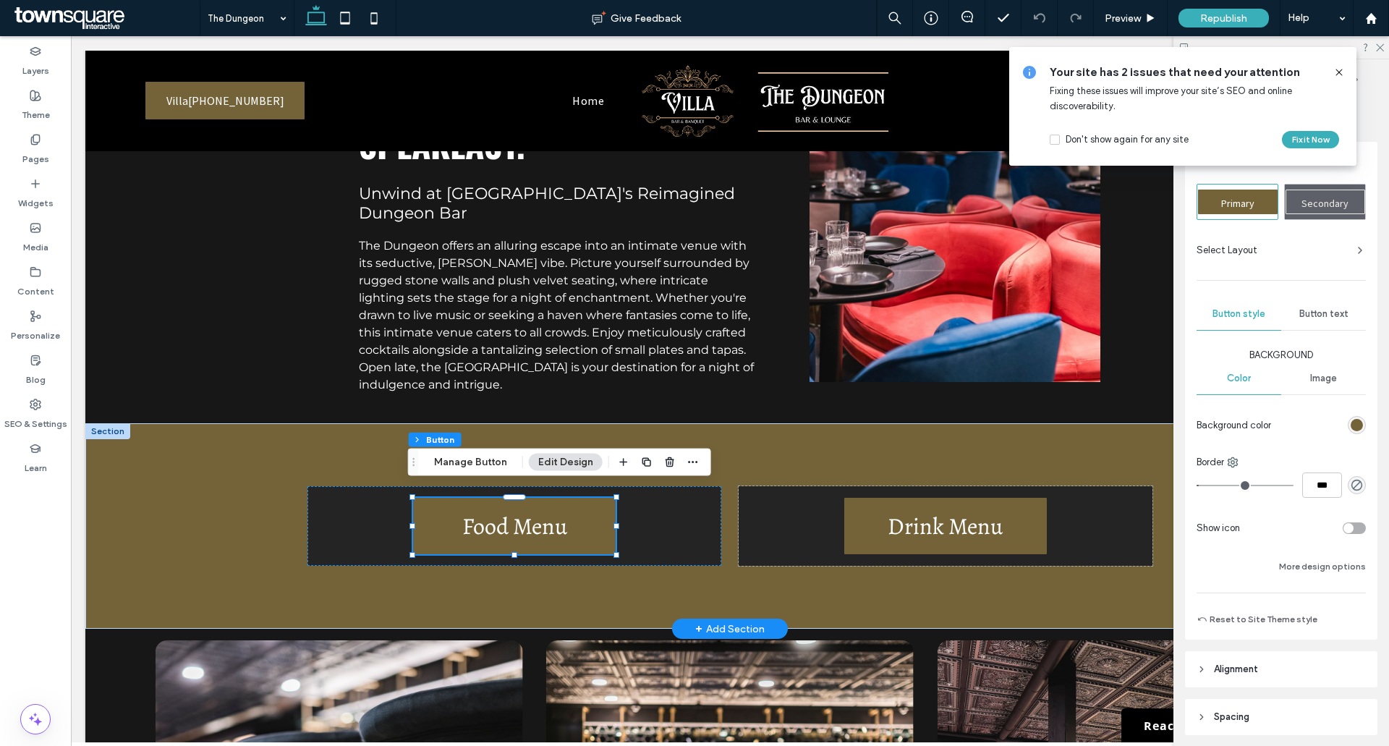
click at [1316, 312] on span "Button text" at bounding box center [1324, 314] width 49 height 12
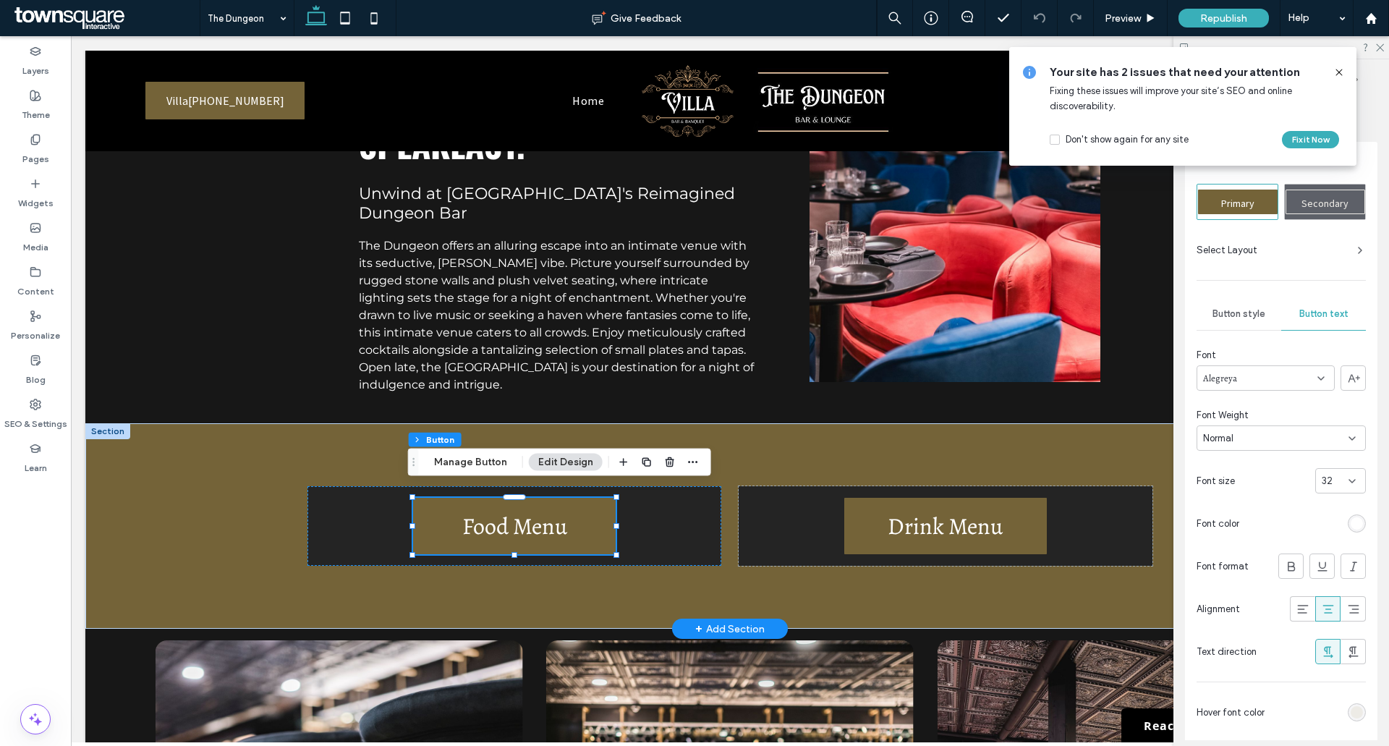
click at [1271, 378] on div "Alegreya" at bounding box center [1266, 377] width 138 height 25
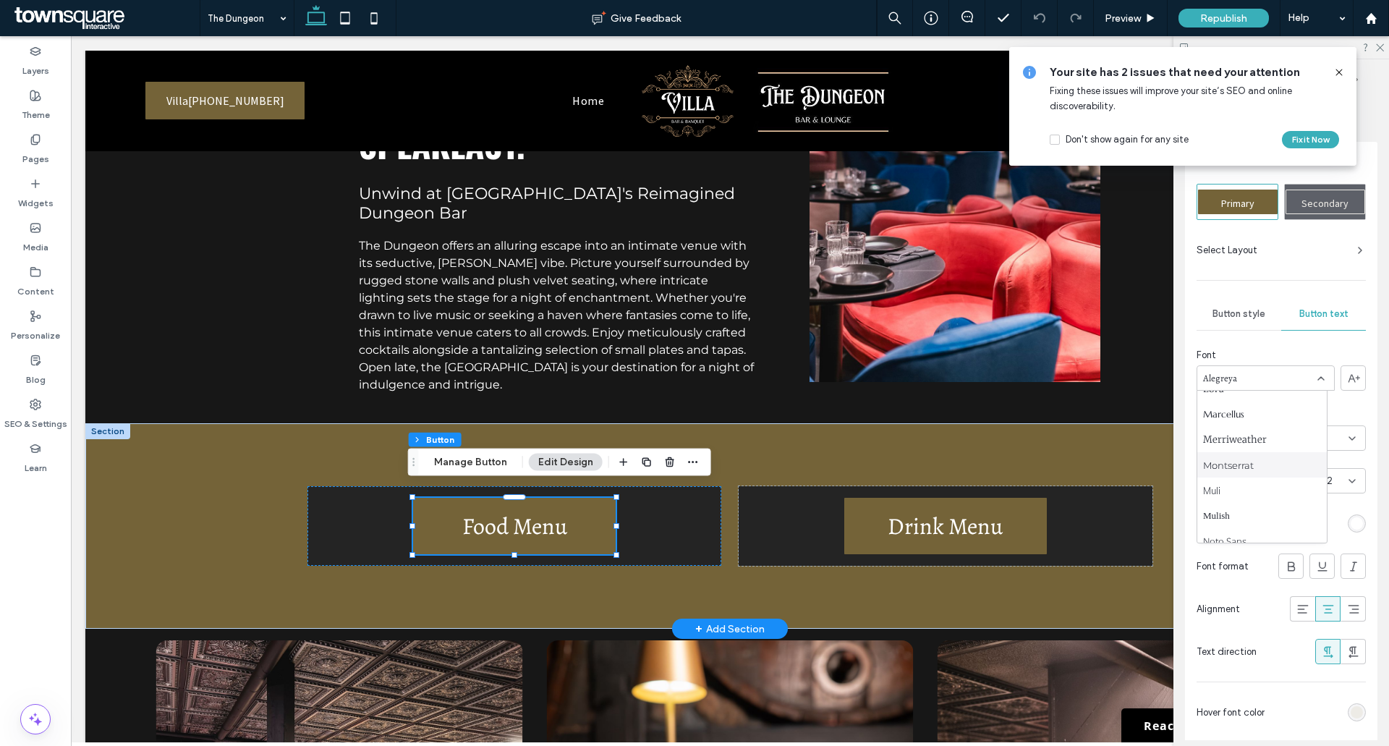
scroll to position [724, 0]
click at [1246, 468] on span "Merriweather" at bounding box center [1235, 465] width 64 height 14
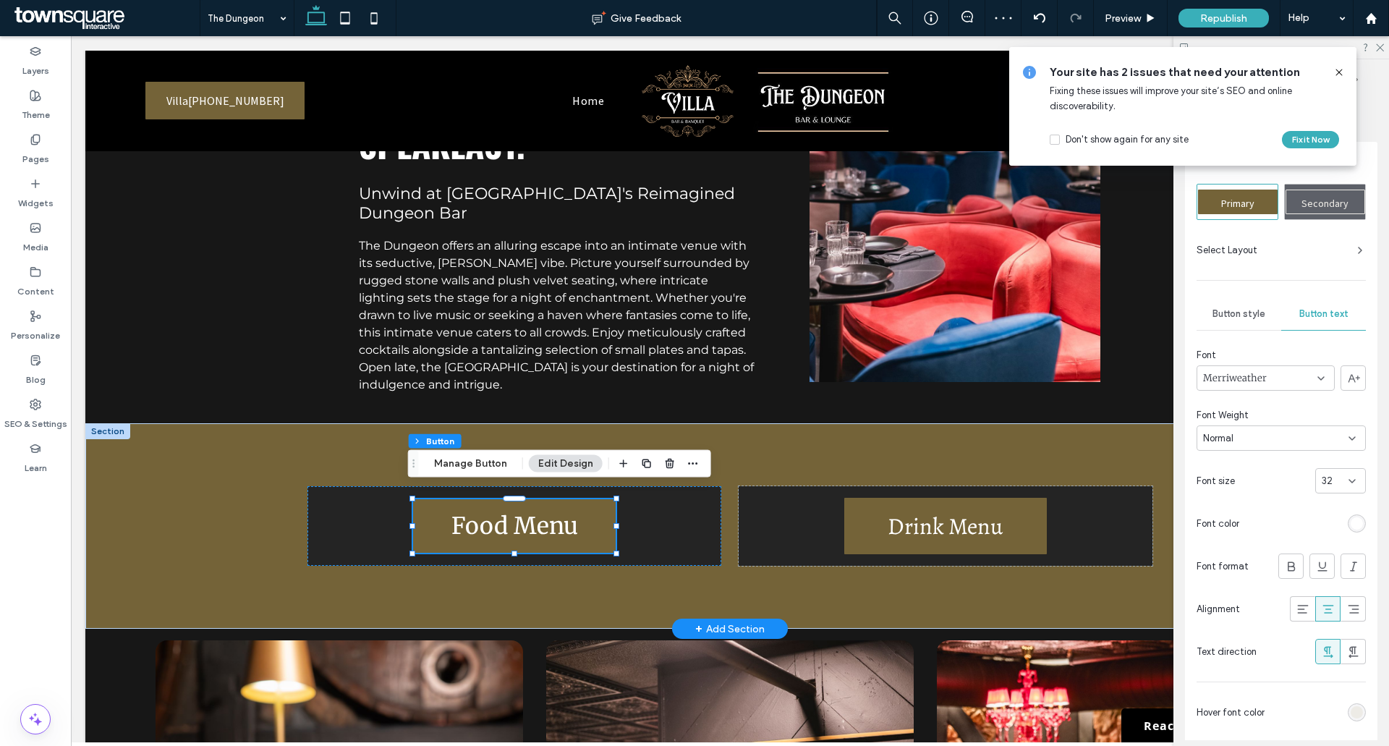
click at [1266, 383] on div "Merriweather" at bounding box center [1266, 377] width 138 height 25
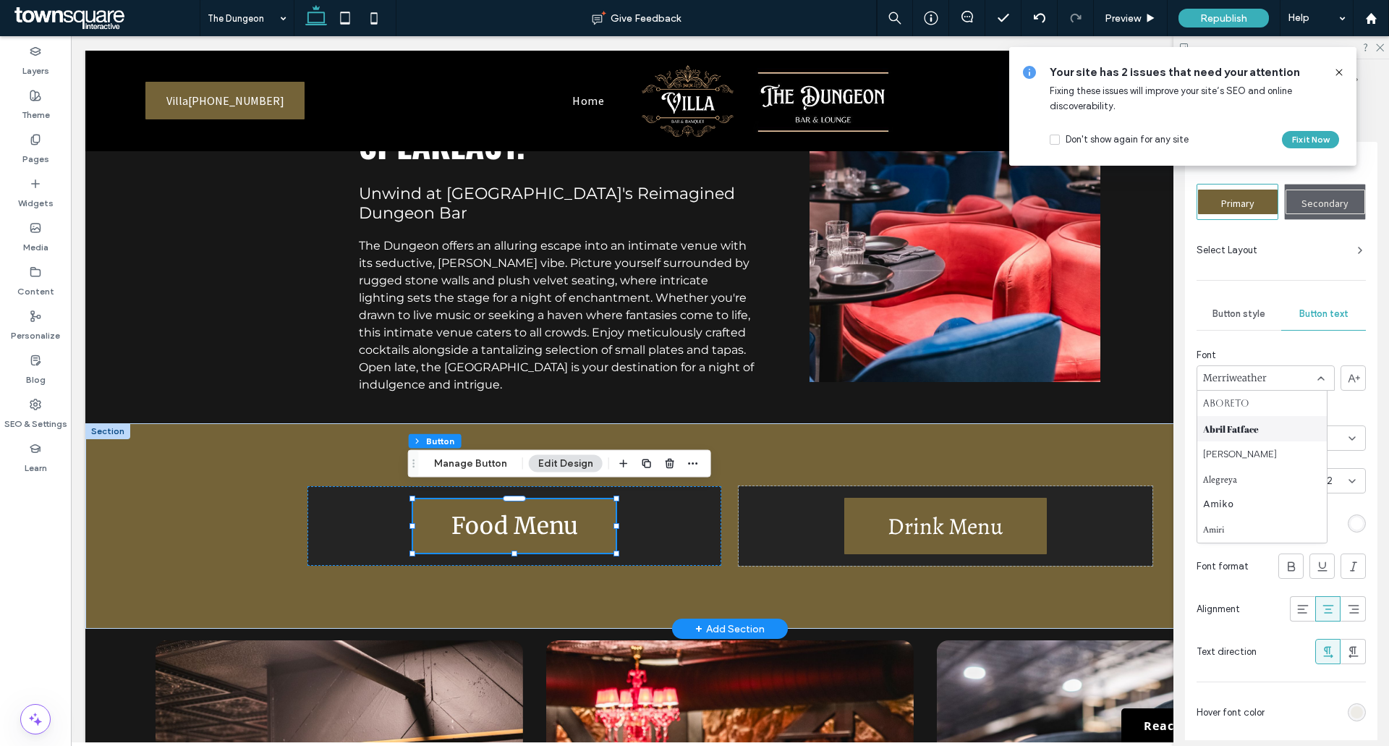
click at [1265, 436] on div "Abril Fatface" at bounding box center [1263, 428] width 130 height 25
click at [1273, 386] on div "Abril Fatface" at bounding box center [1266, 377] width 138 height 25
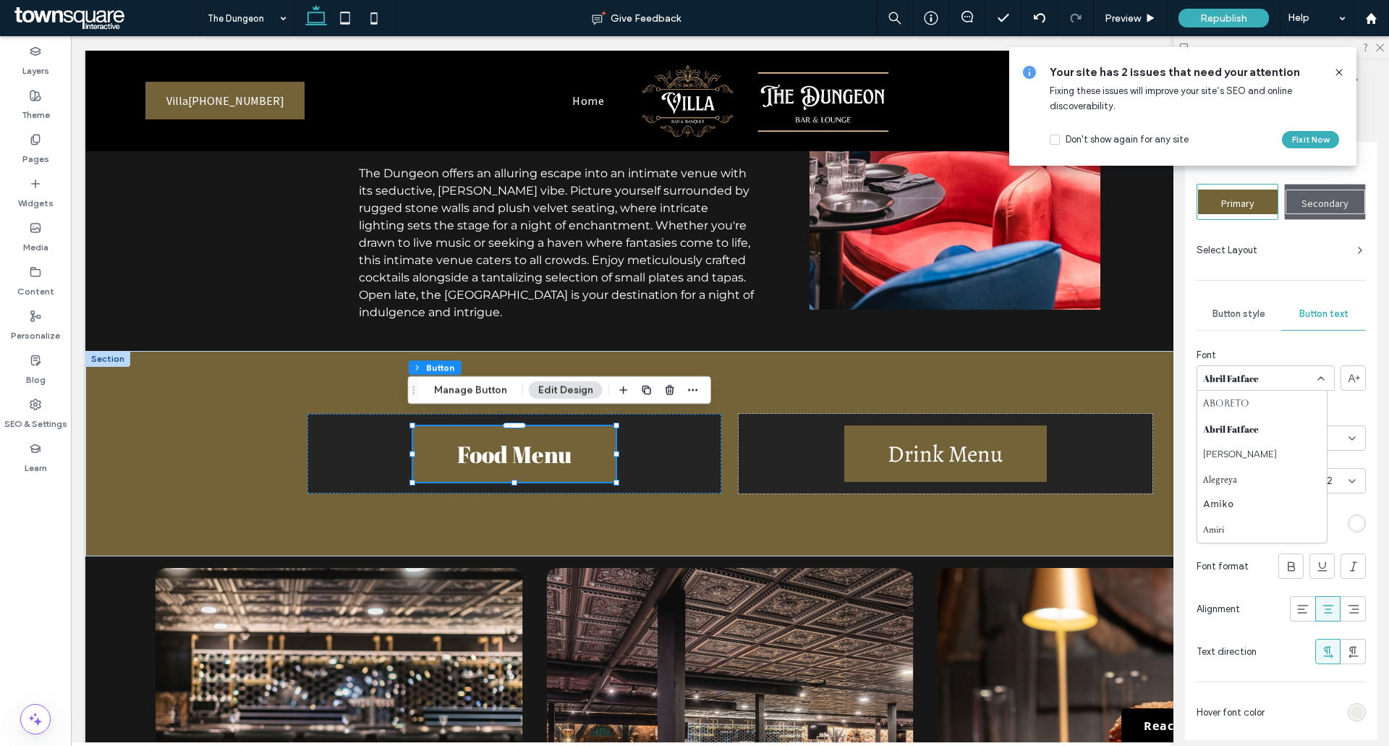
drag, startPoint x: 1230, startPoint y: 402, endPoint x: 1242, endPoint y: 402, distance: 11.6
click at [1230, 402] on span "Aboreto" at bounding box center [1226, 404] width 46 height 14
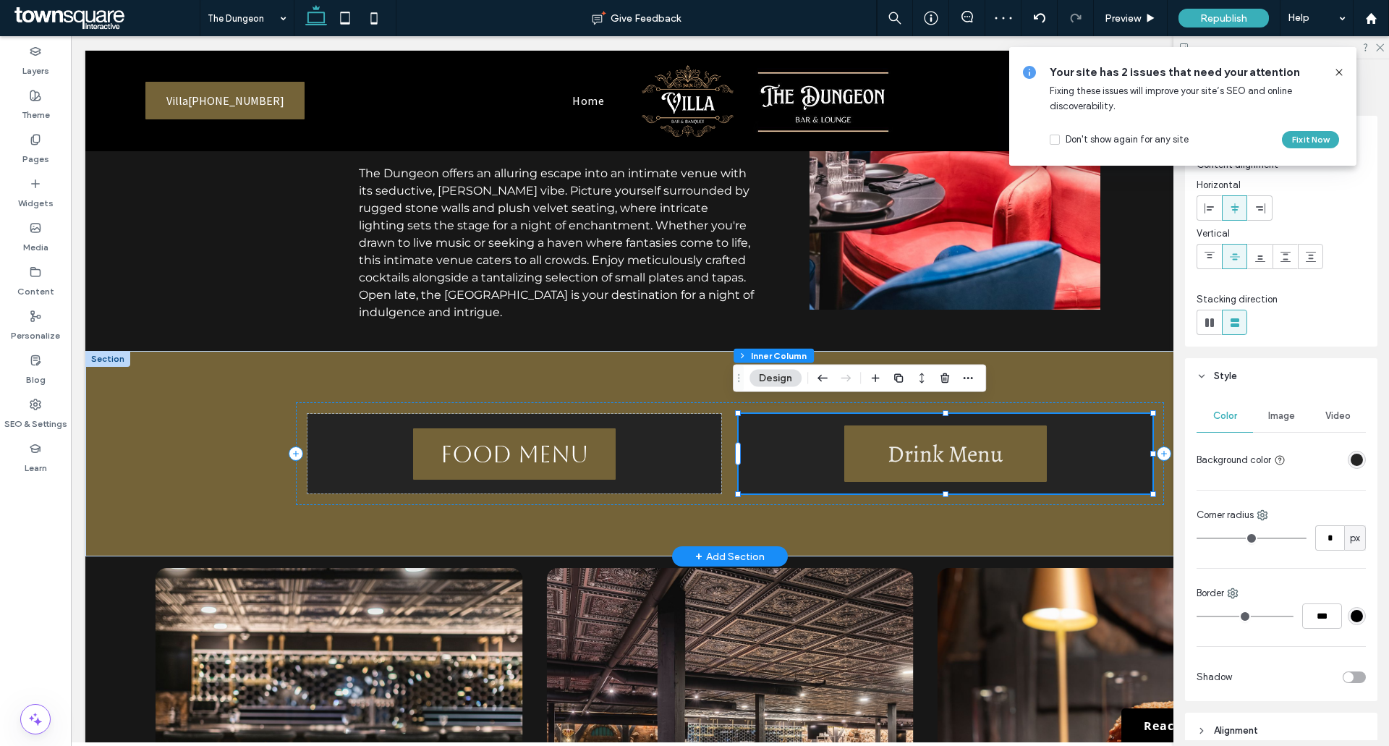
click at [971, 441] on span "Drink Menu" at bounding box center [945, 454] width 115 height 32
click at [956, 447] on span "Drink Menu" at bounding box center [945, 454] width 115 height 32
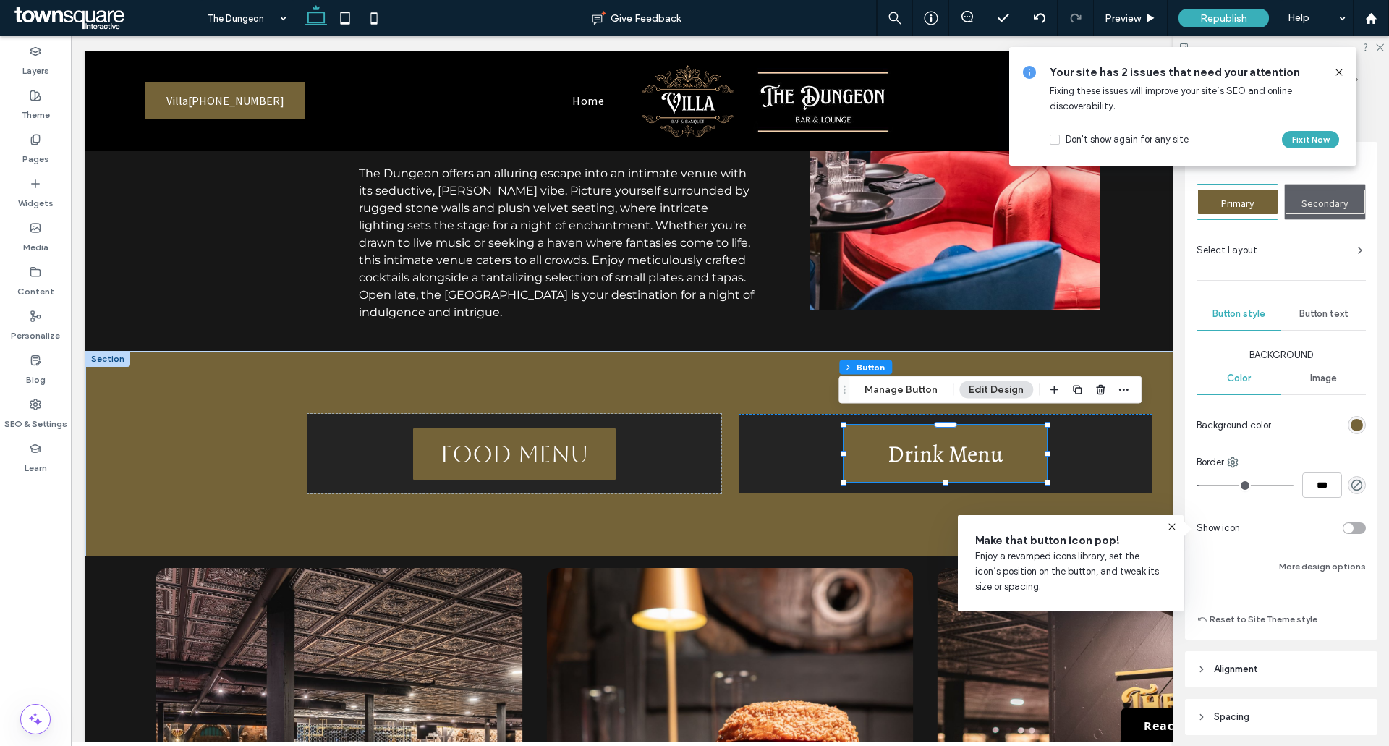
click at [1312, 310] on span "Button text" at bounding box center [1324, 314] width 49 height 12
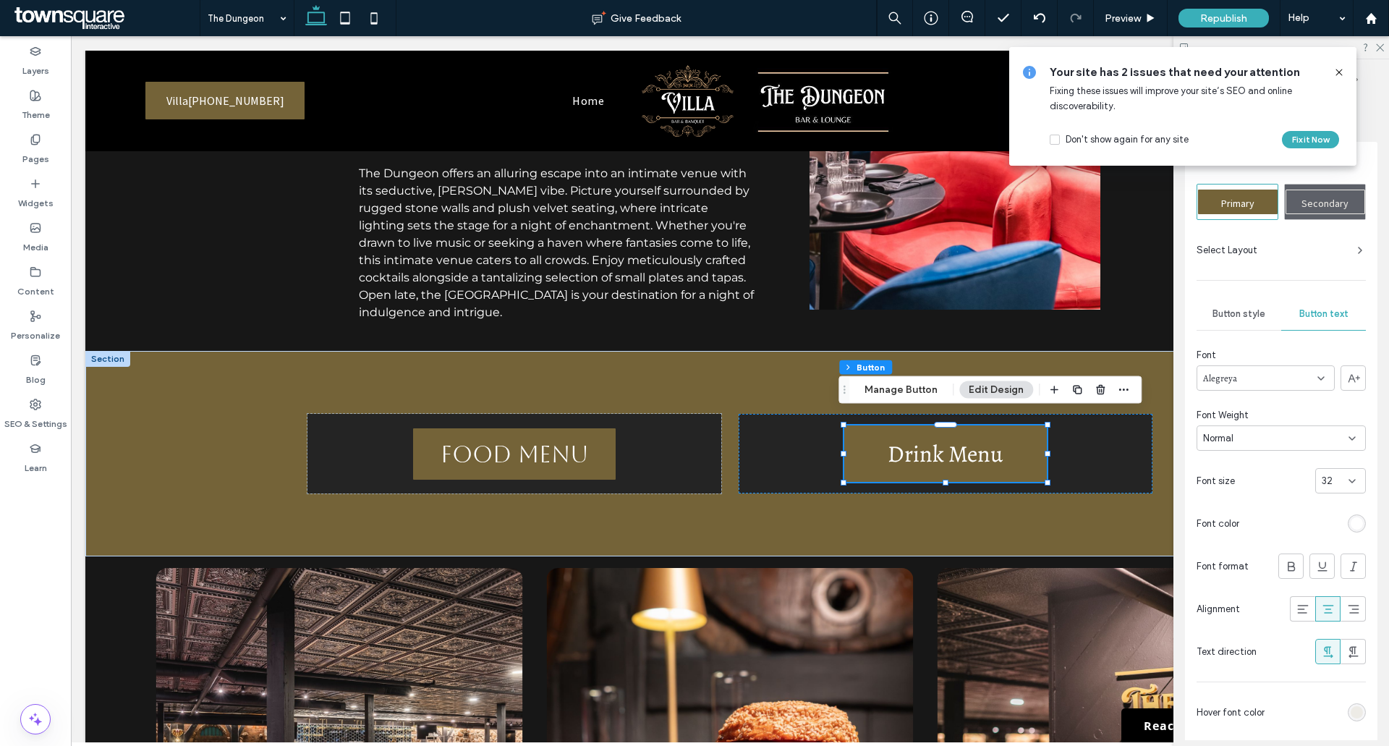
click at [1241, 380] on div "Alegreya" at bounding box center [1266, 377] width 138 height 25
click at [1235, 406] on span "Aboreto" at bounding box center [1226, 404] width 46 height 14
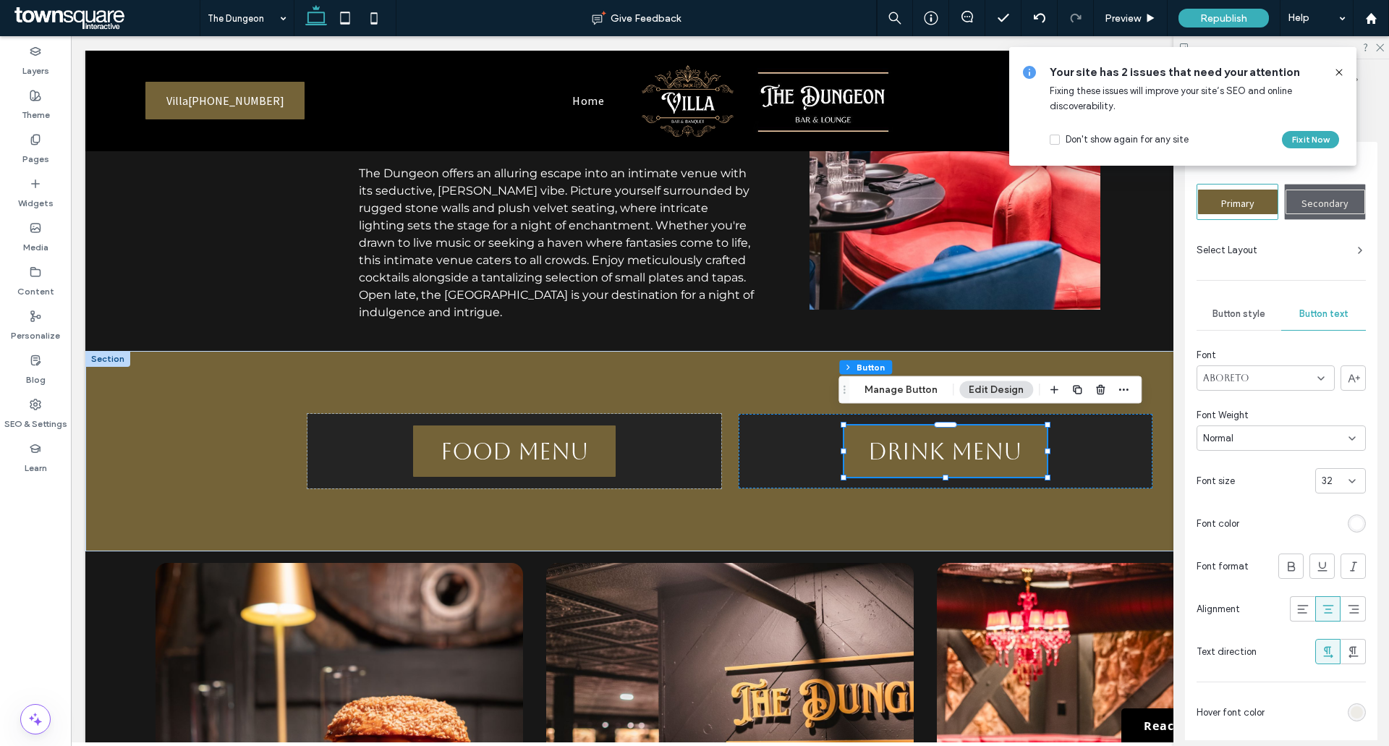
click at [1211, 16] on span "Republish" at bounding box center [1223, 18] width 47 height 12
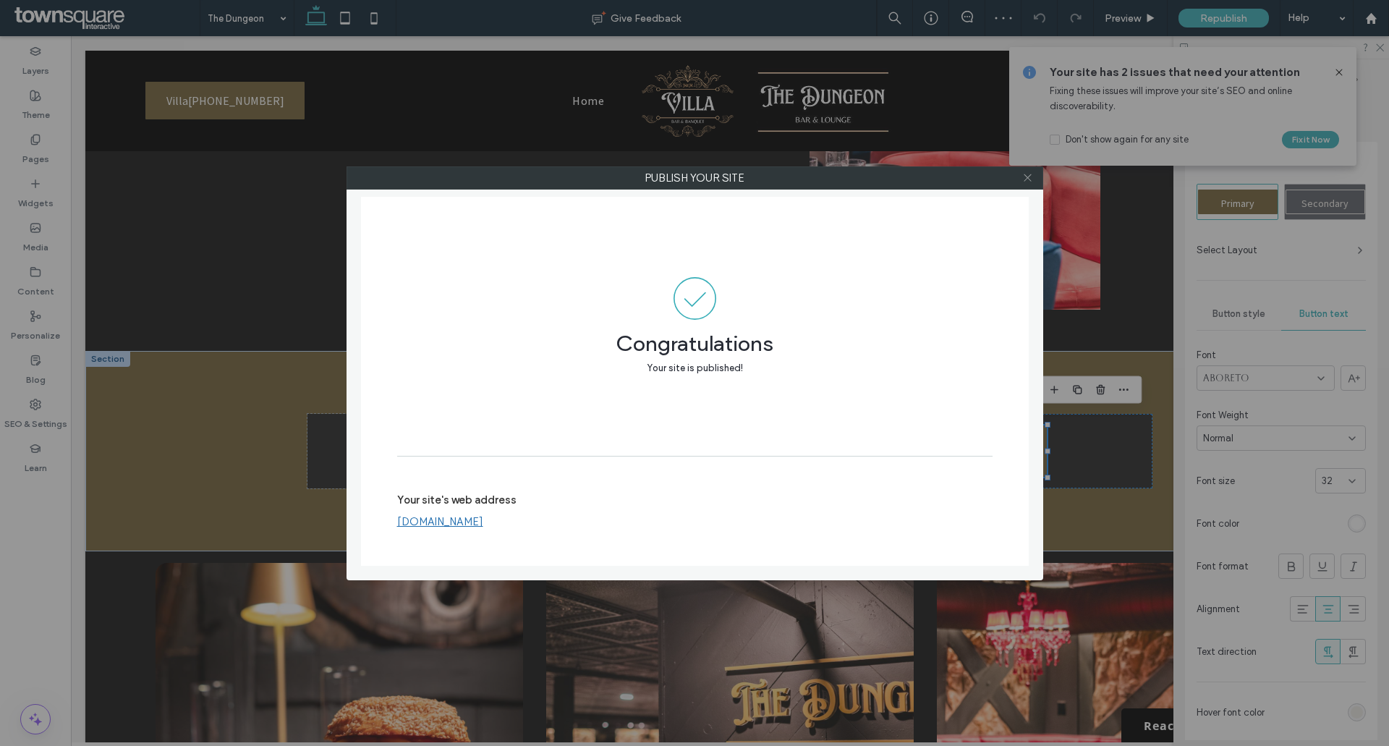
click at [1024, 178] on icon at bounding box center [1027, 177] width 11 height 11
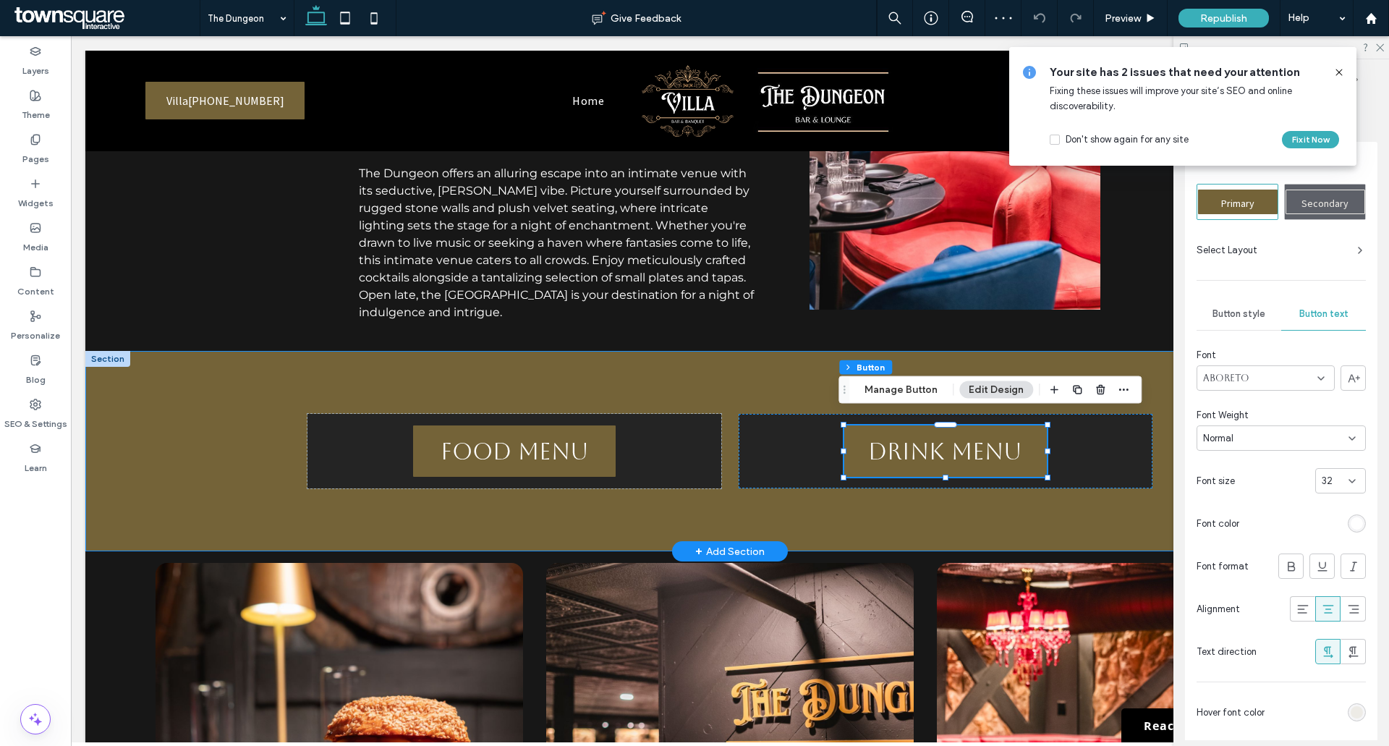
click at [1069, 503] on div "Food Menu Drink Menu" at bounding box center [730, 451] width 868 height 201
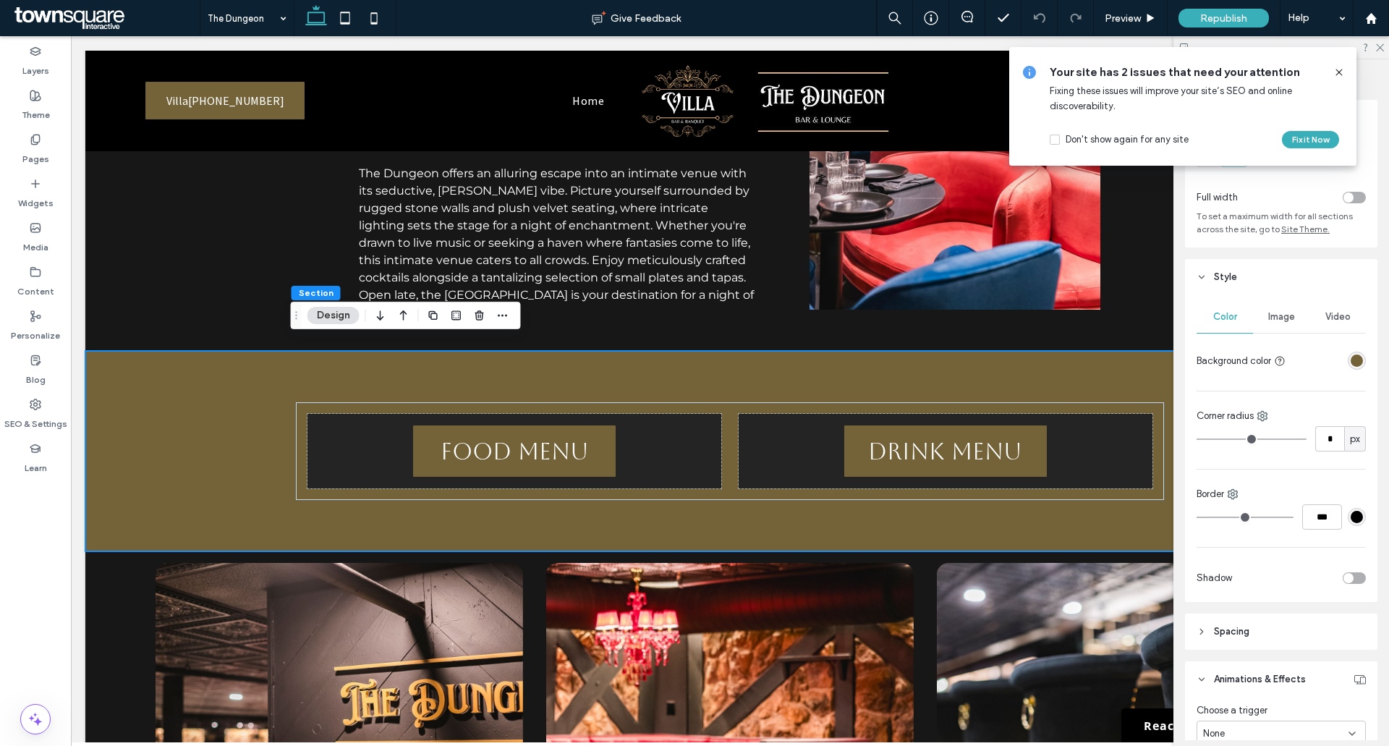
drag, startPoint x: 1321, startPoint y: 318, endPoint x: 1326, endPoint y: 336, distance: 18.1
click at [1326, 321] on span "Video" at bounding box center [1338, 317] width 25 height 12
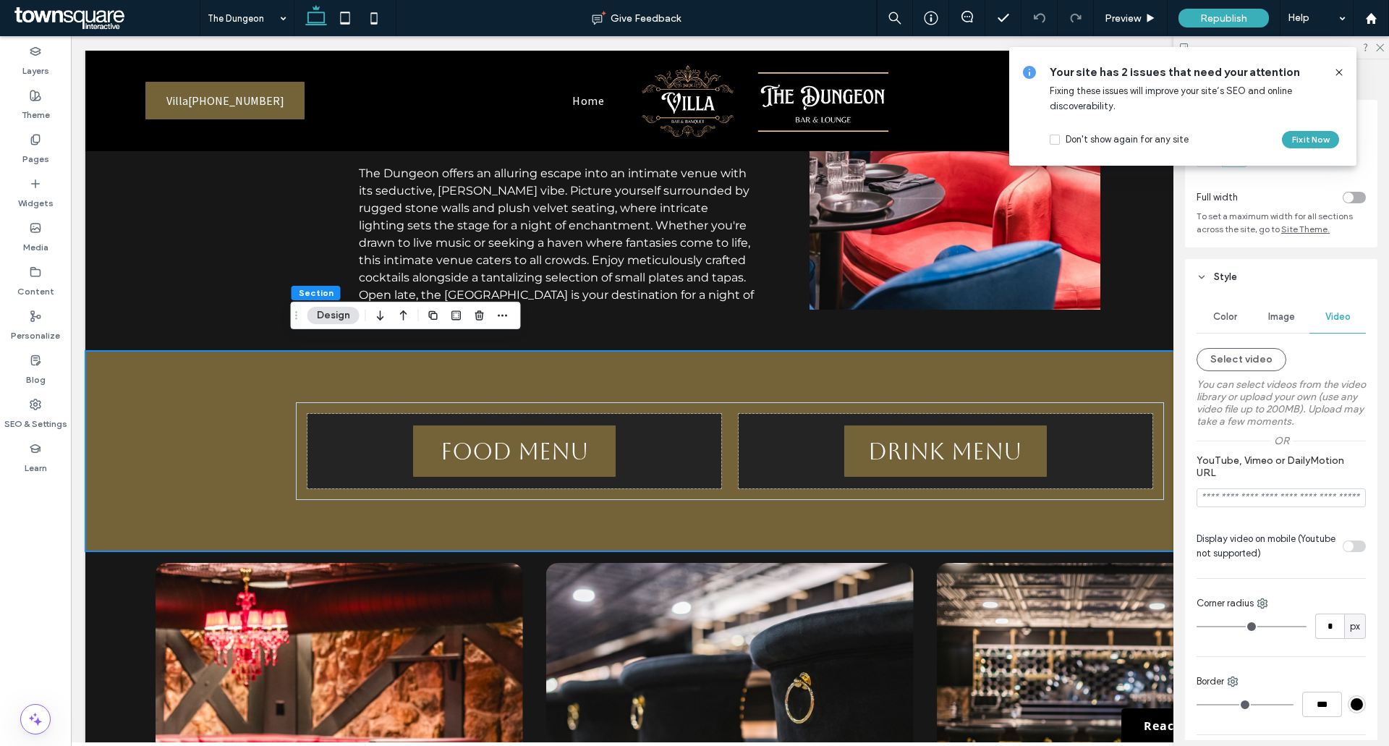
click at [1231, 316] on span "Color" at bounding box center [1225, 317] width 24 height 12
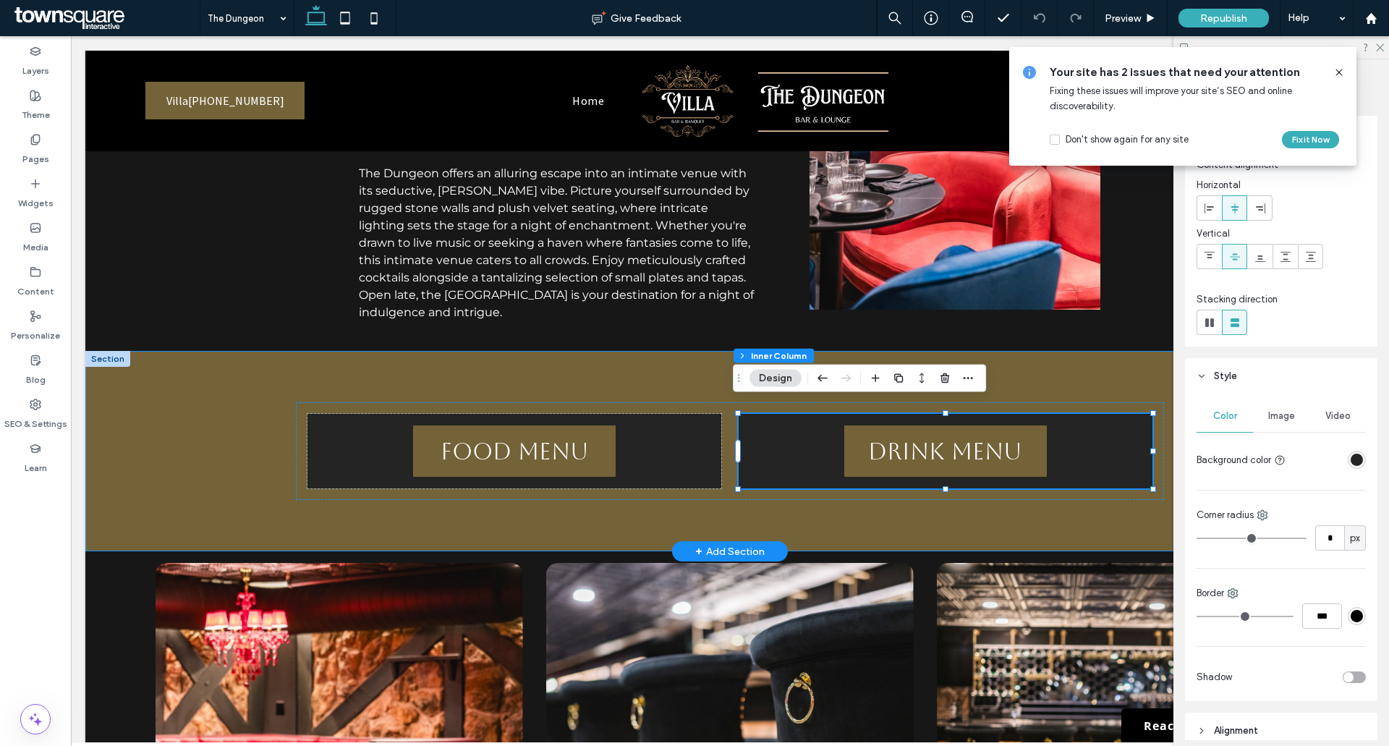
click at [493, 364] on div "Food Menu Drink Menu" at bounding box center [730, 451] width 868 height 201
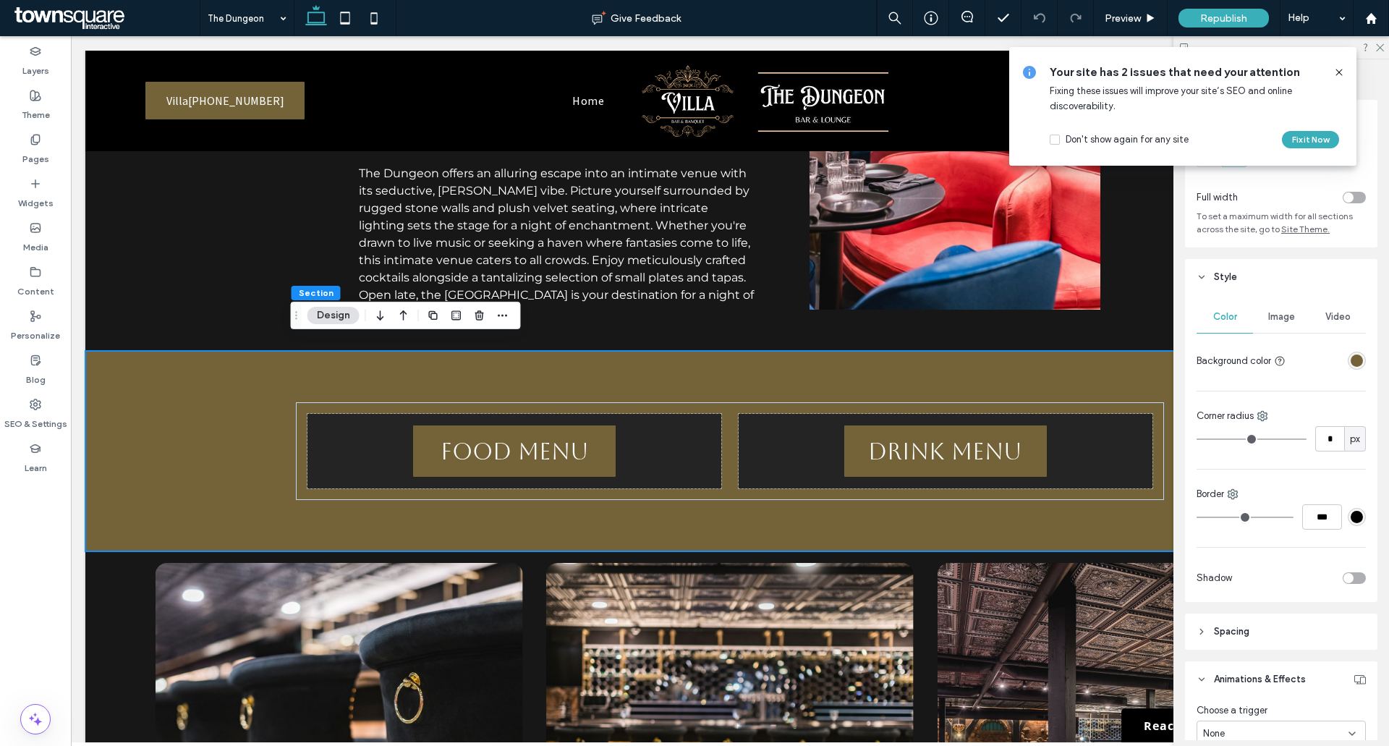
click at [1351, 361] on div "rgba(116, 99, 56, 1)" at bounding box center [1357, 361] width 12 height 12
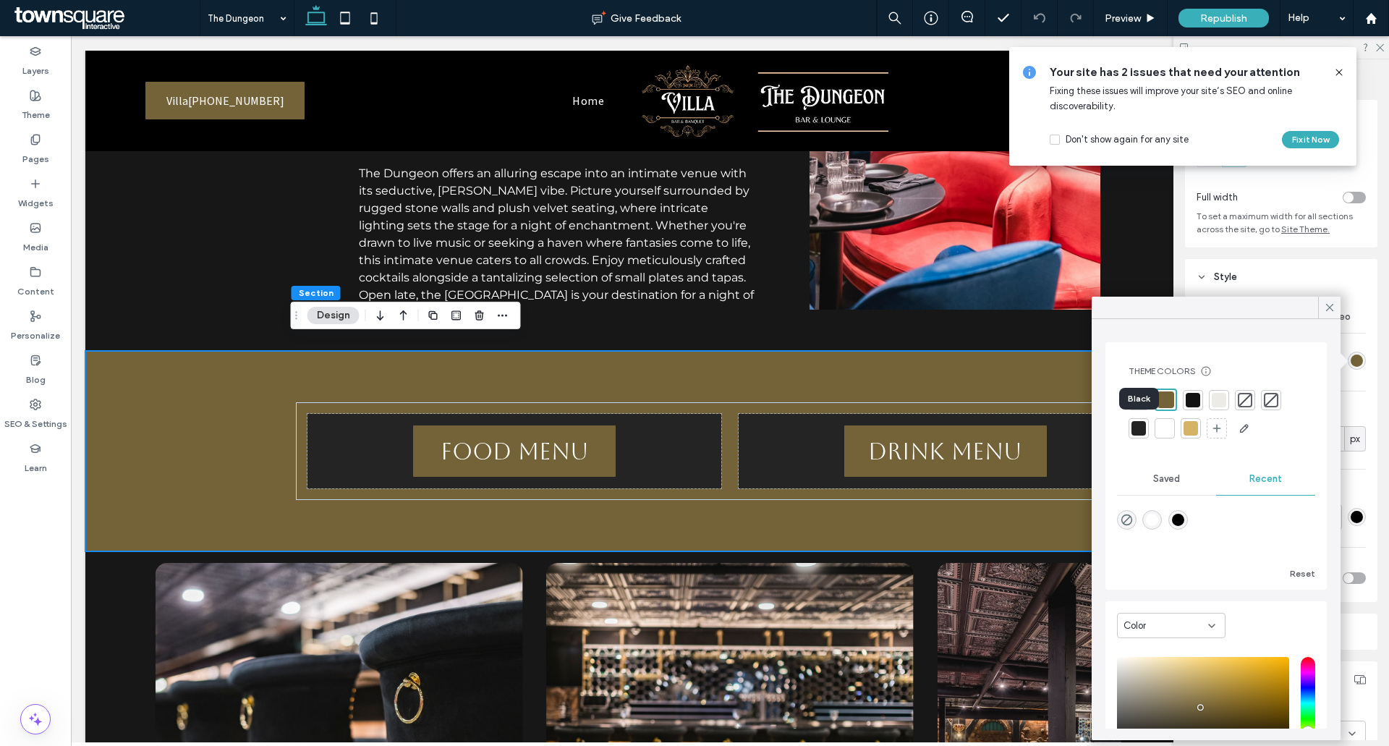
click at [1139, 433] on div at bounding box center [1139, 428] width 14 height 14
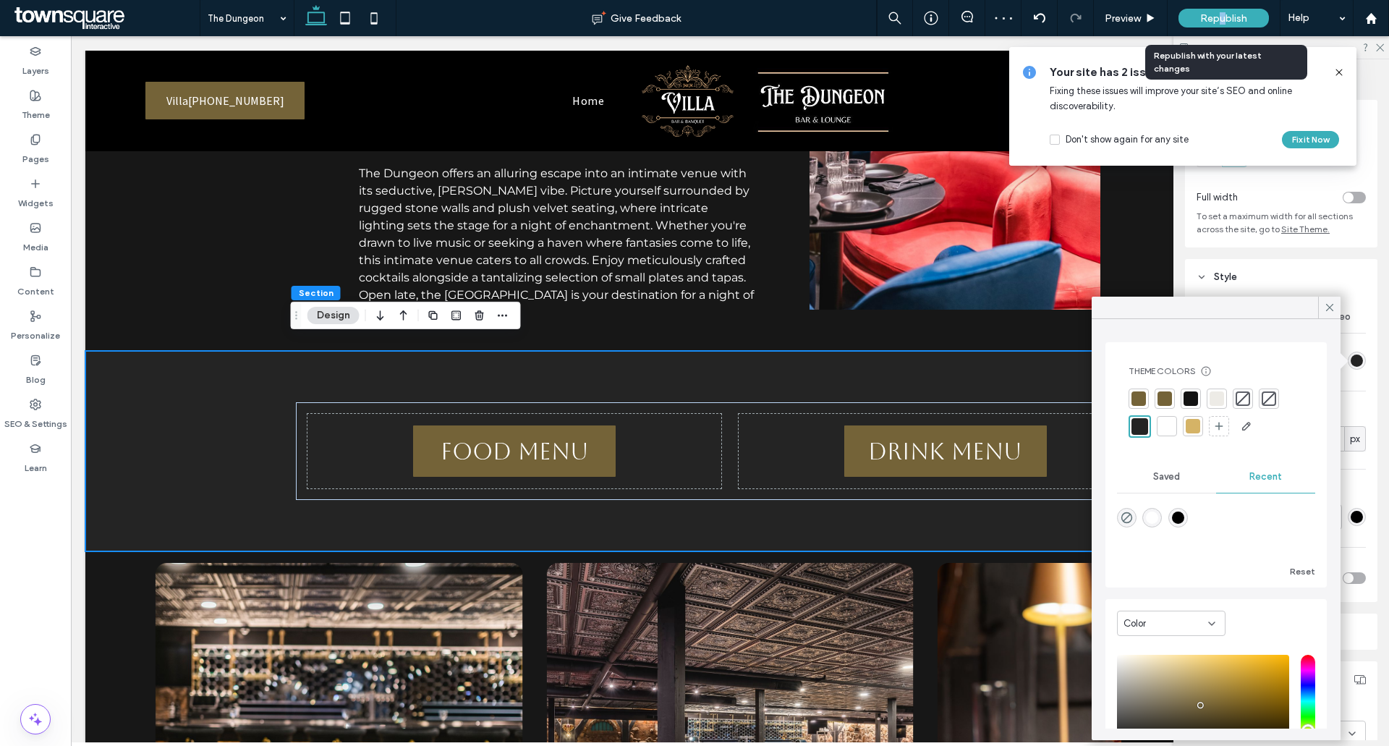
click at [1225, 20] on span "Republish" at bounding box center [1223, 18] width 47 height 12
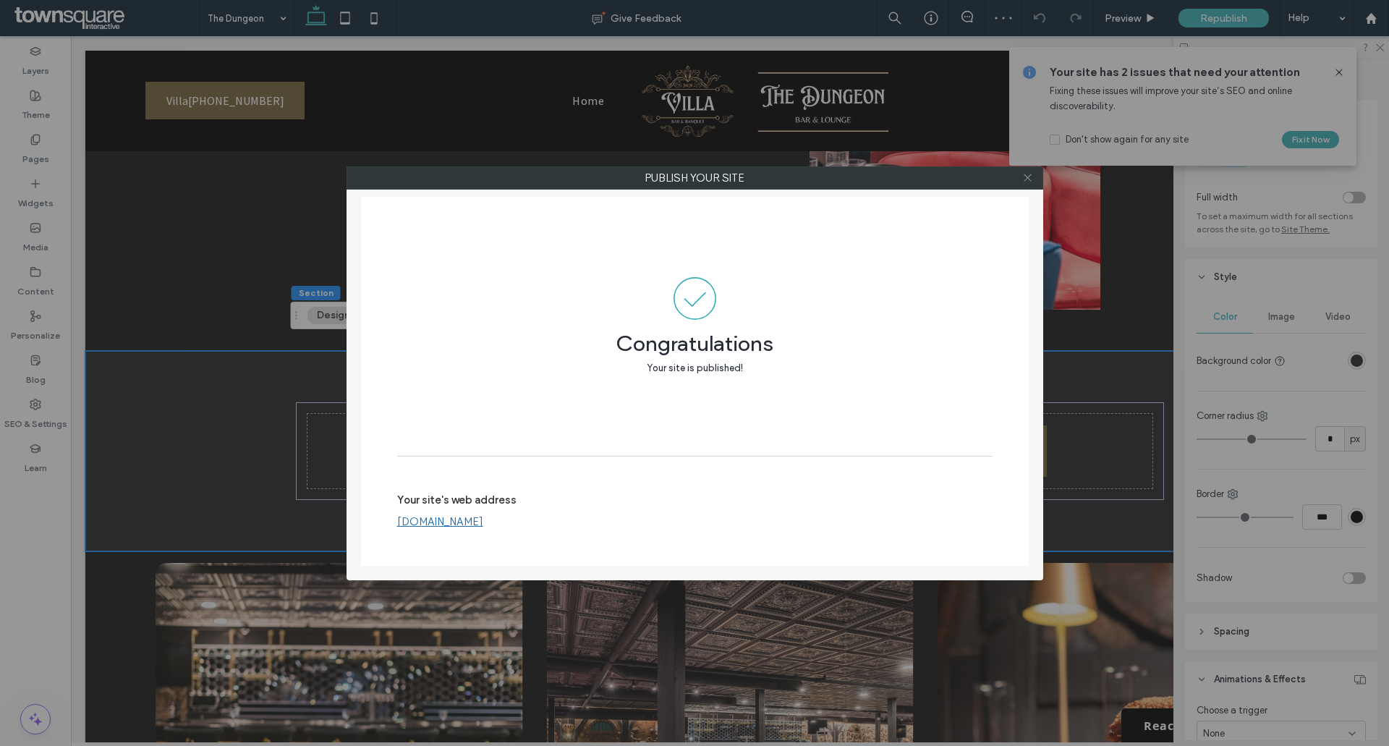
drag, startPoint x: 1028, startPoint y: 177, endPoint x: 1031, endPoint y: 185, distance: 8.7
click at [1028, 180] on icon at bounding box center [1027, 177] width 11 height 11
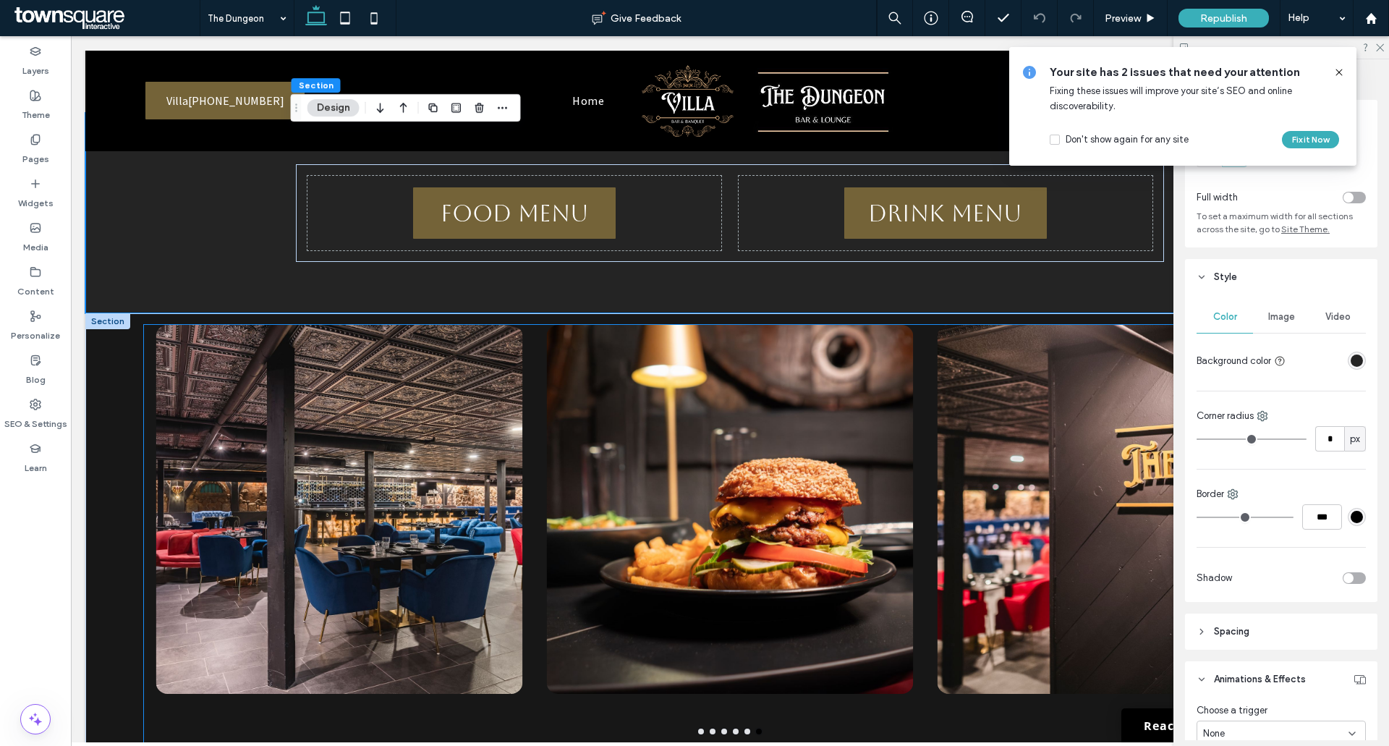
scroll to position [362, 0]
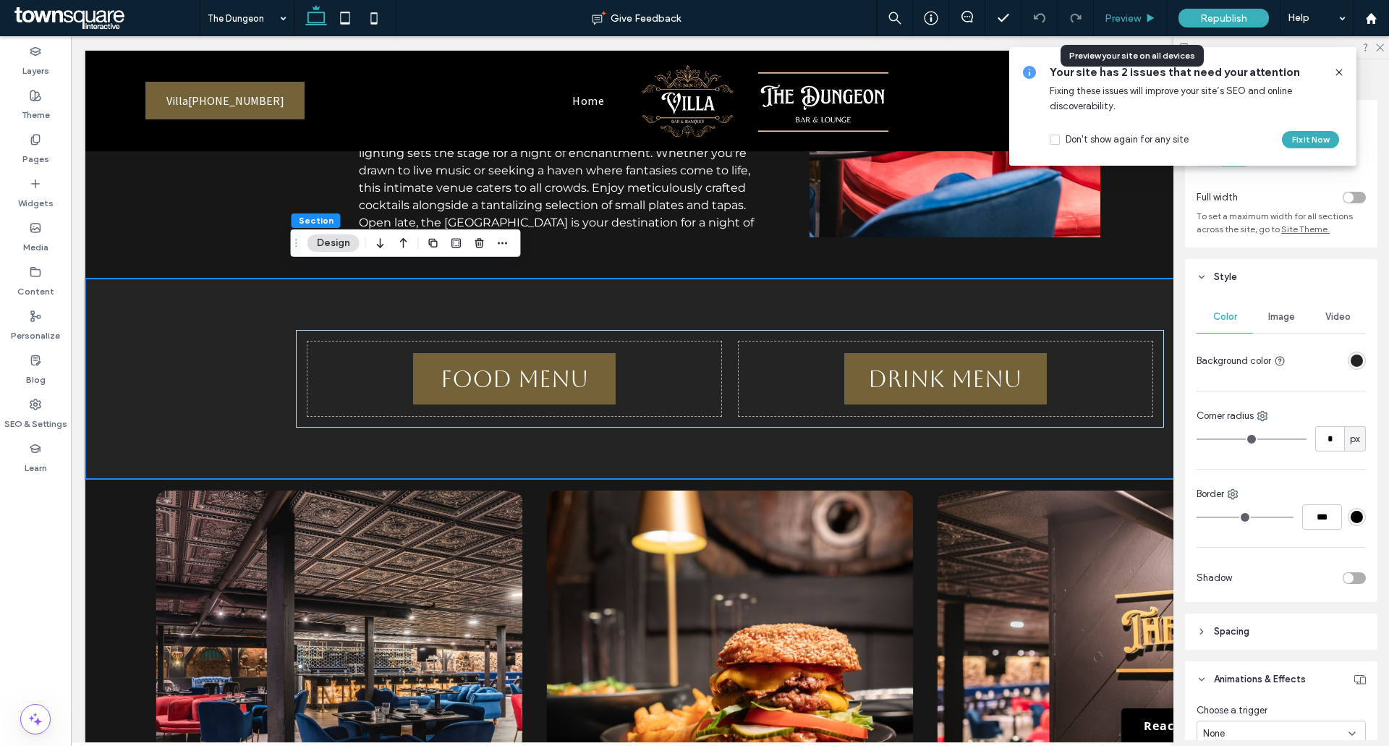
click at [1128, 14] on span "Preview" at bounding box center [1123, 18] width 36 height 12
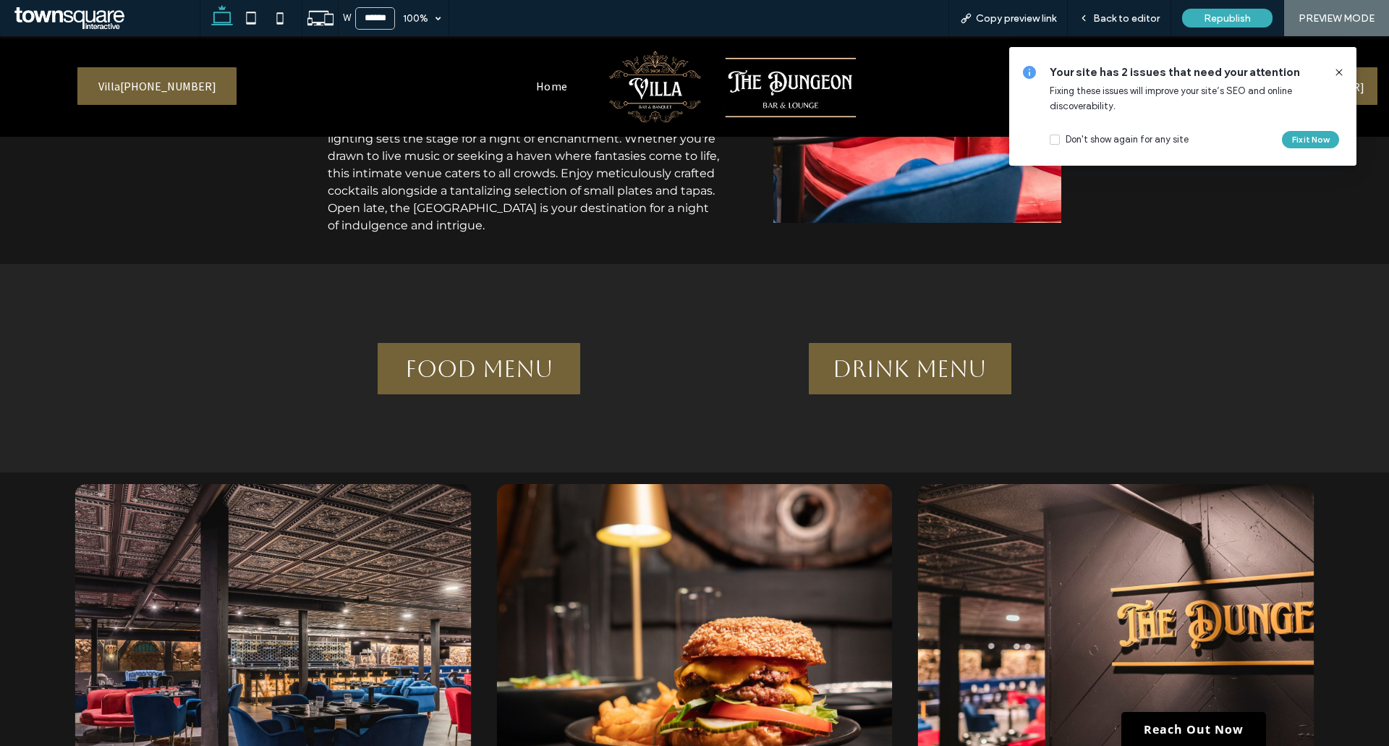
scroll to position [347, 0]
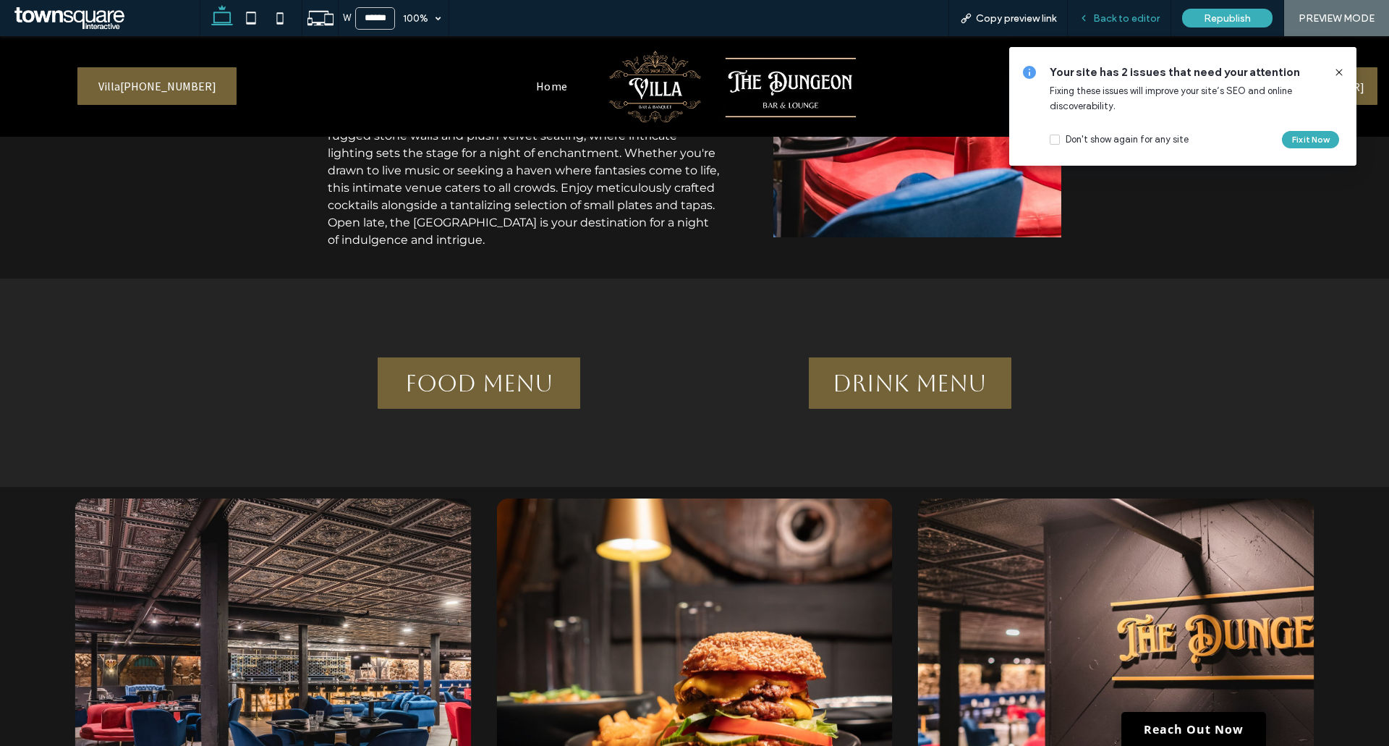
drag, startPoint x: 1117, startPoint y: 9, endPoint x: 1140, endPoint y: 44, distance: 42.1
click at [1117, 11] on div "Back to editor" at bounding box center [1119, 18] width 103 height 36
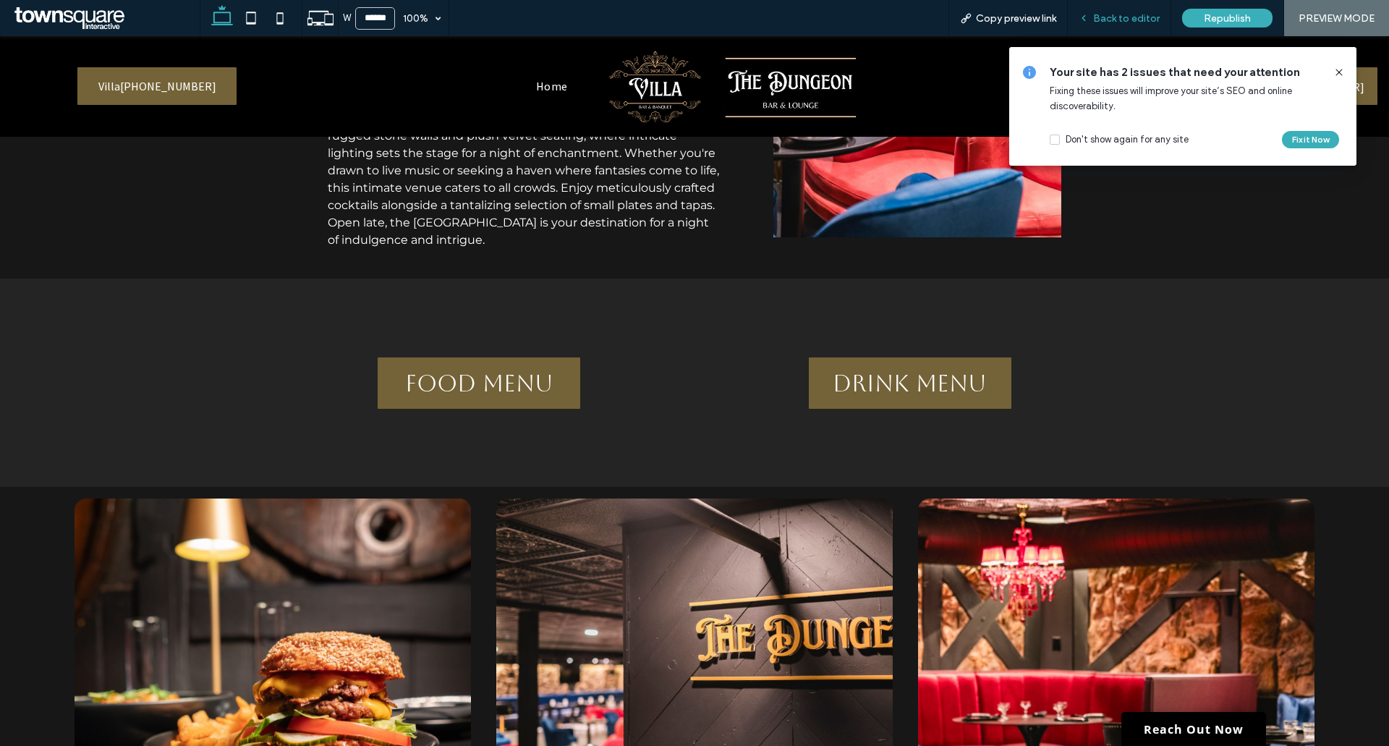
click at [1122, 12] on span "Back to editor" at bounding box center [1126, 18] width 67 height 12
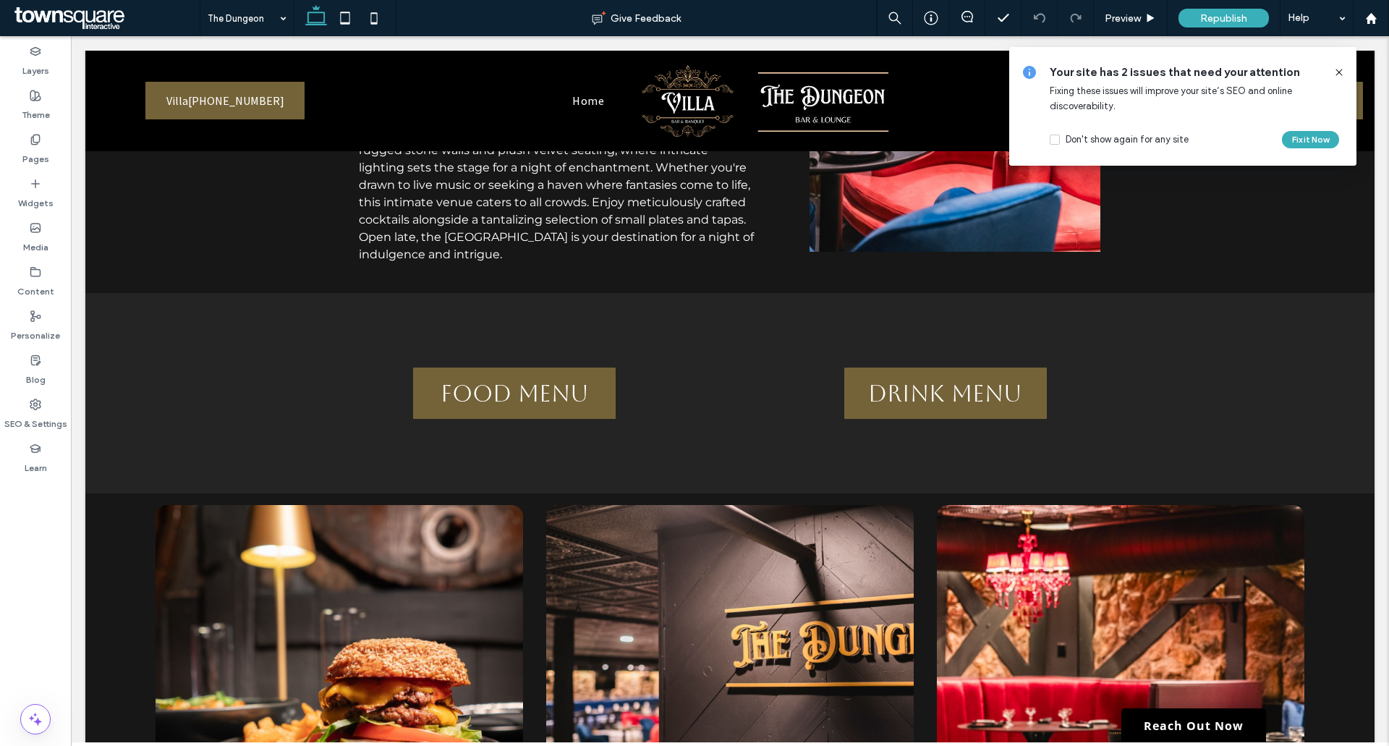
scroll to position [362, 0]
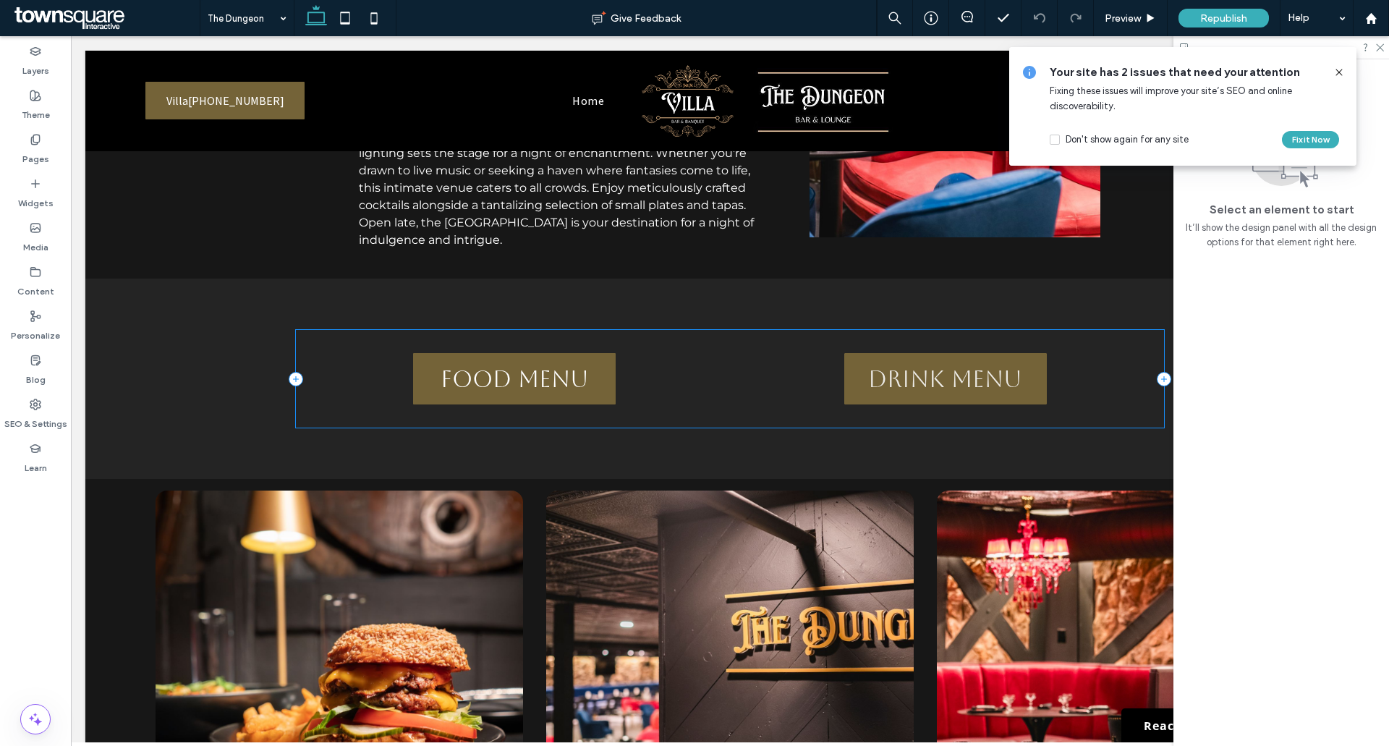
click at [940, 380] on span "Drink Menu" at bounding box center [945, 378] width 154 height 27
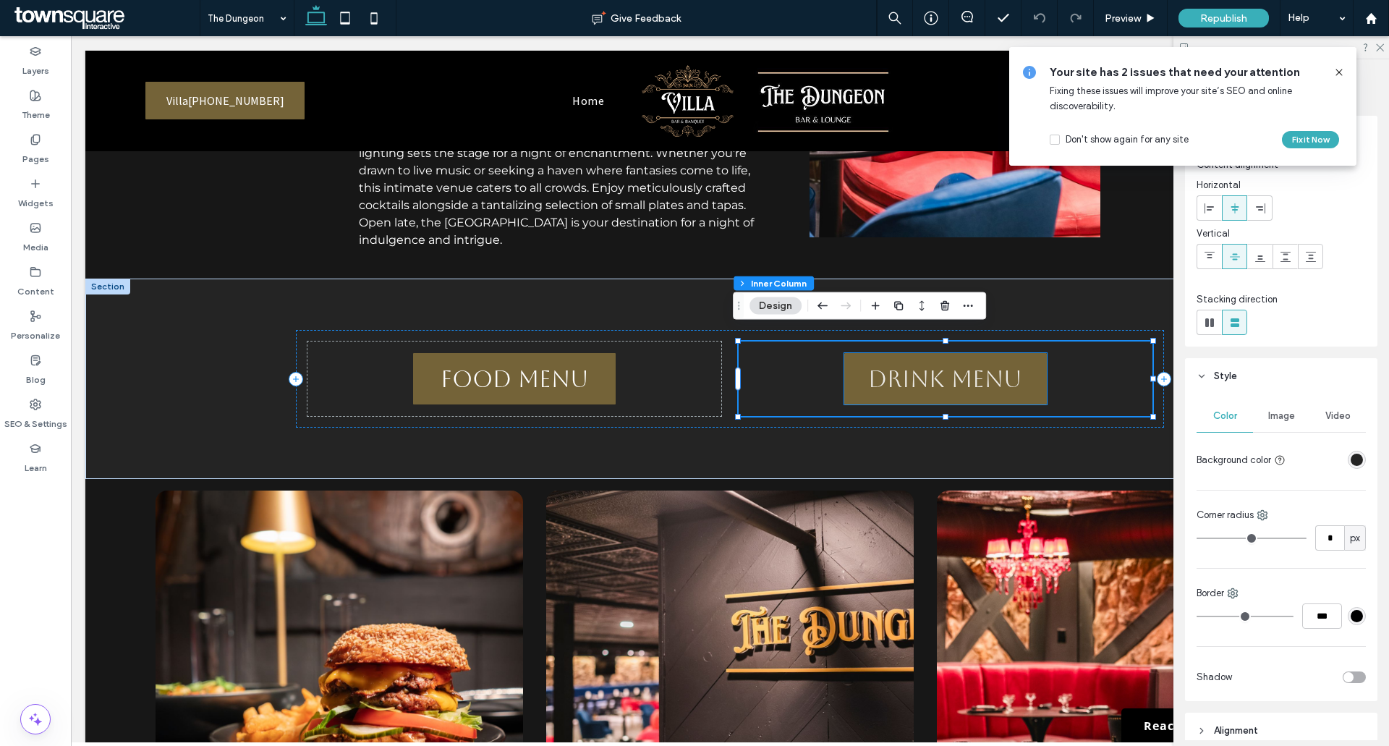
click at [940, 369] on span "Drink Menu" at bounding box center [945, 378] width 154 height 27
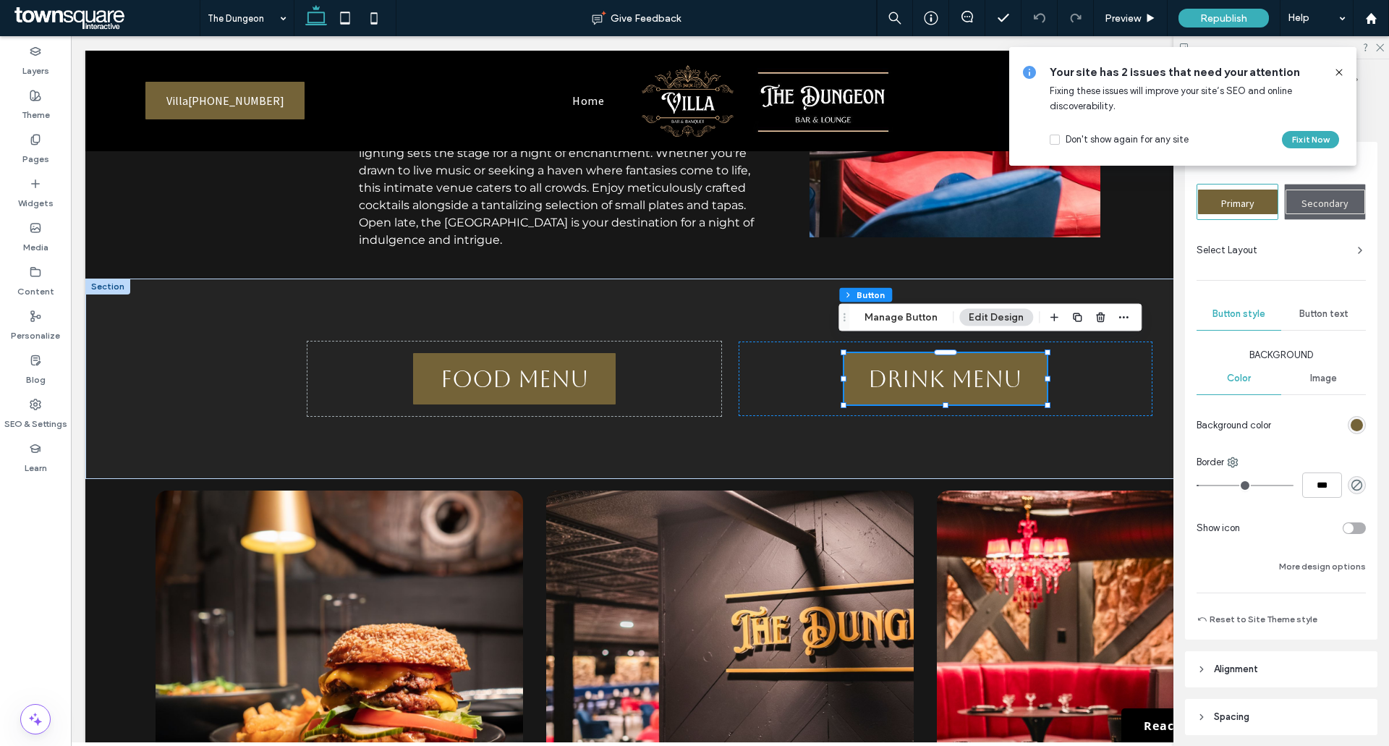
click at [1308, 318] on span "Button text" at bounding box center [1324, 314] width 49 height 12
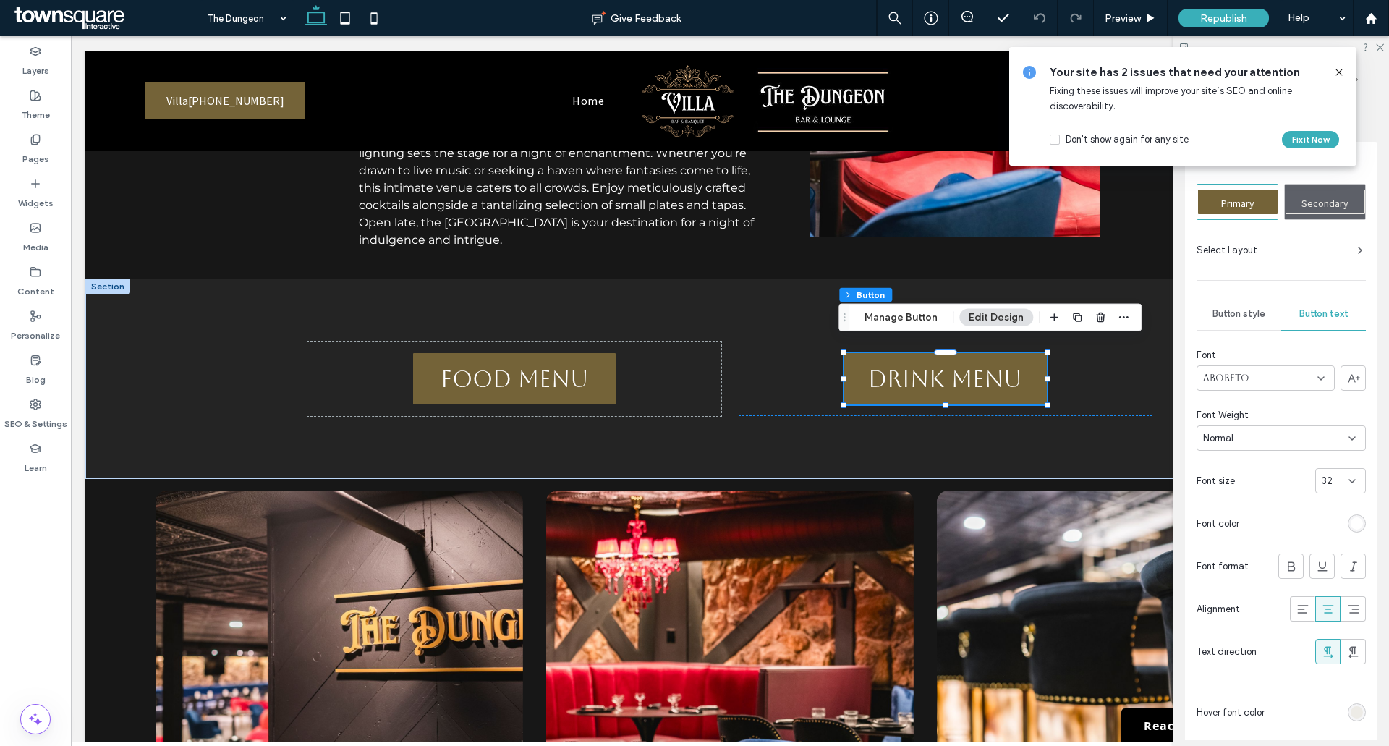
click at [1336, 483] on input at bounding box center [1335, 481] width 27 height 12
click at [1318, 562] on span "24" at bounding box center [1321, 564] width 12 height 14
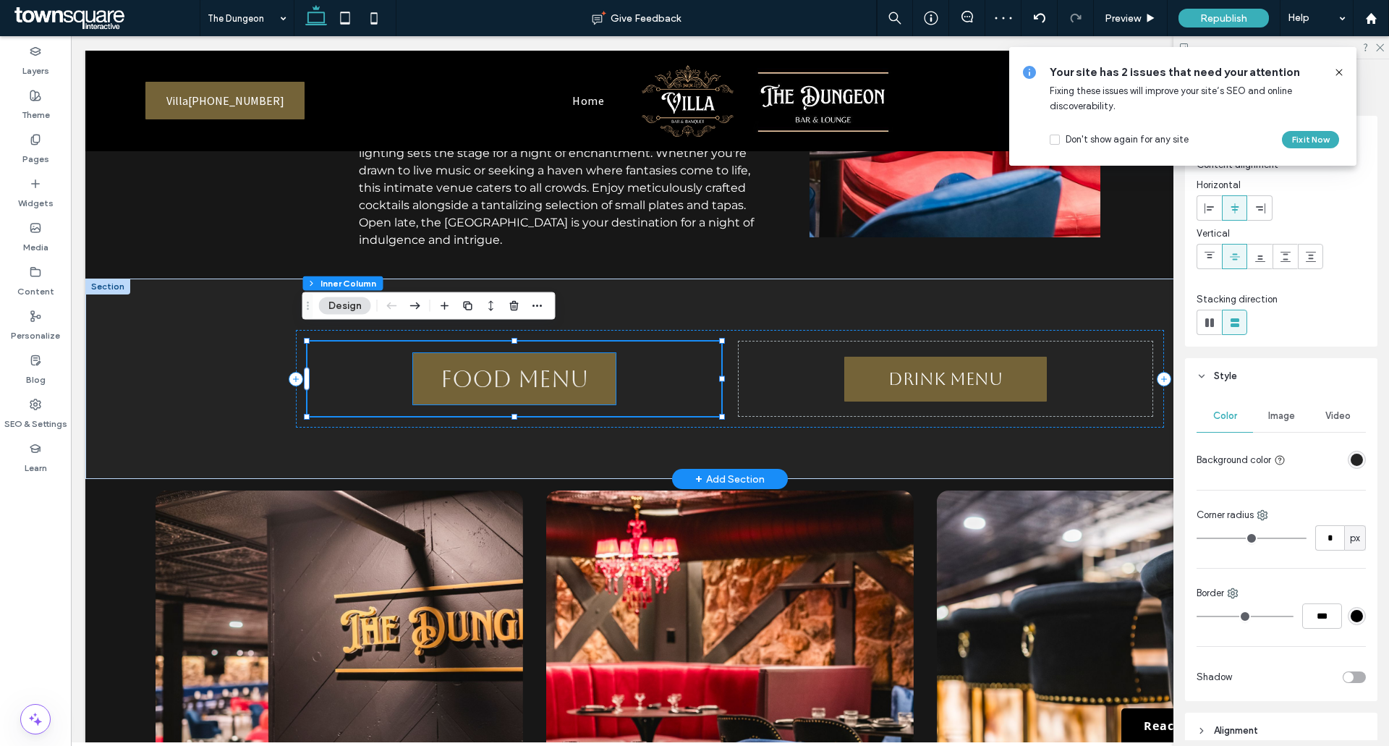
click at [545, 375] on span "Food Menu" at bounding box center [515, 378] width 148 height 27
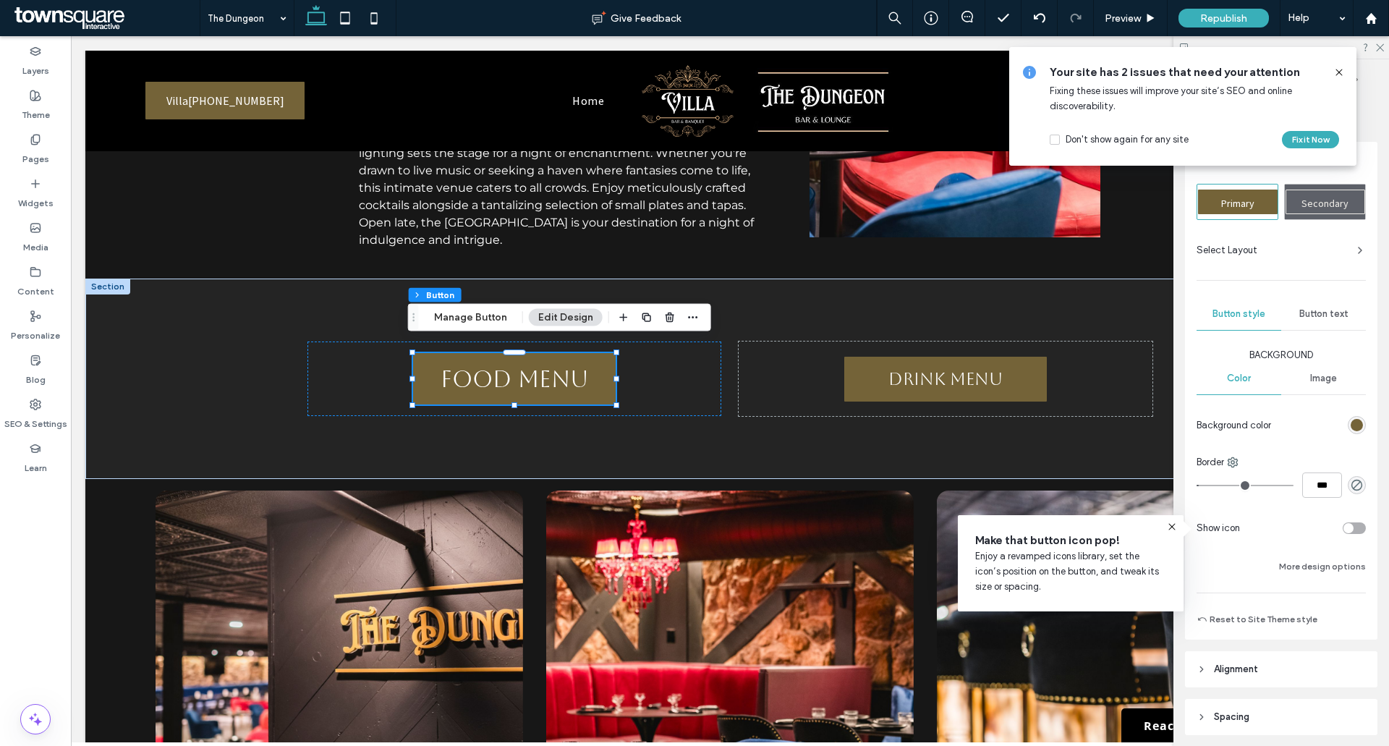
click at [1318, 310] on span "Button text" at bounding box center [1324, 314] width 49 height 12
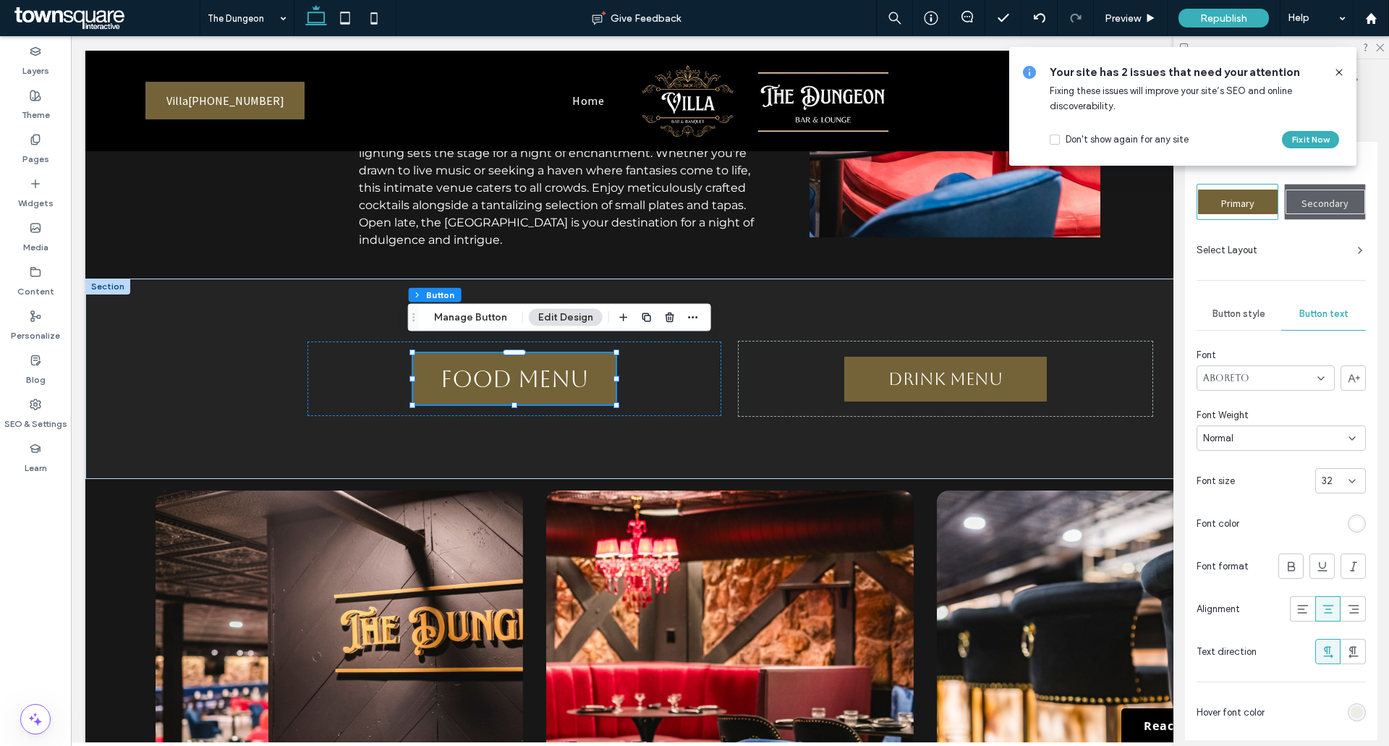
click at [1334, 486] on div "32" at bounding box center [1332, 481] width 20 height 14
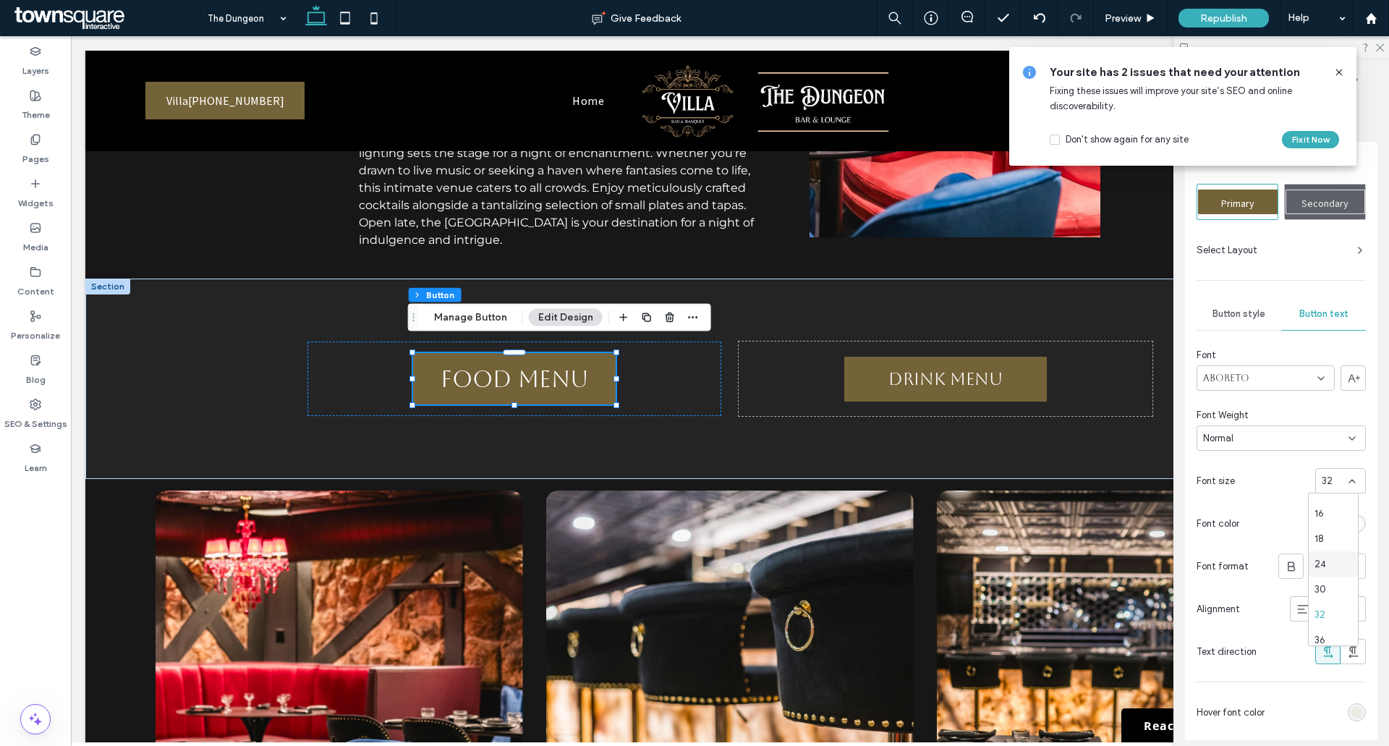
click at [1332, 569] on div "24" at bounding box center [1333, 563] width 49 height 25
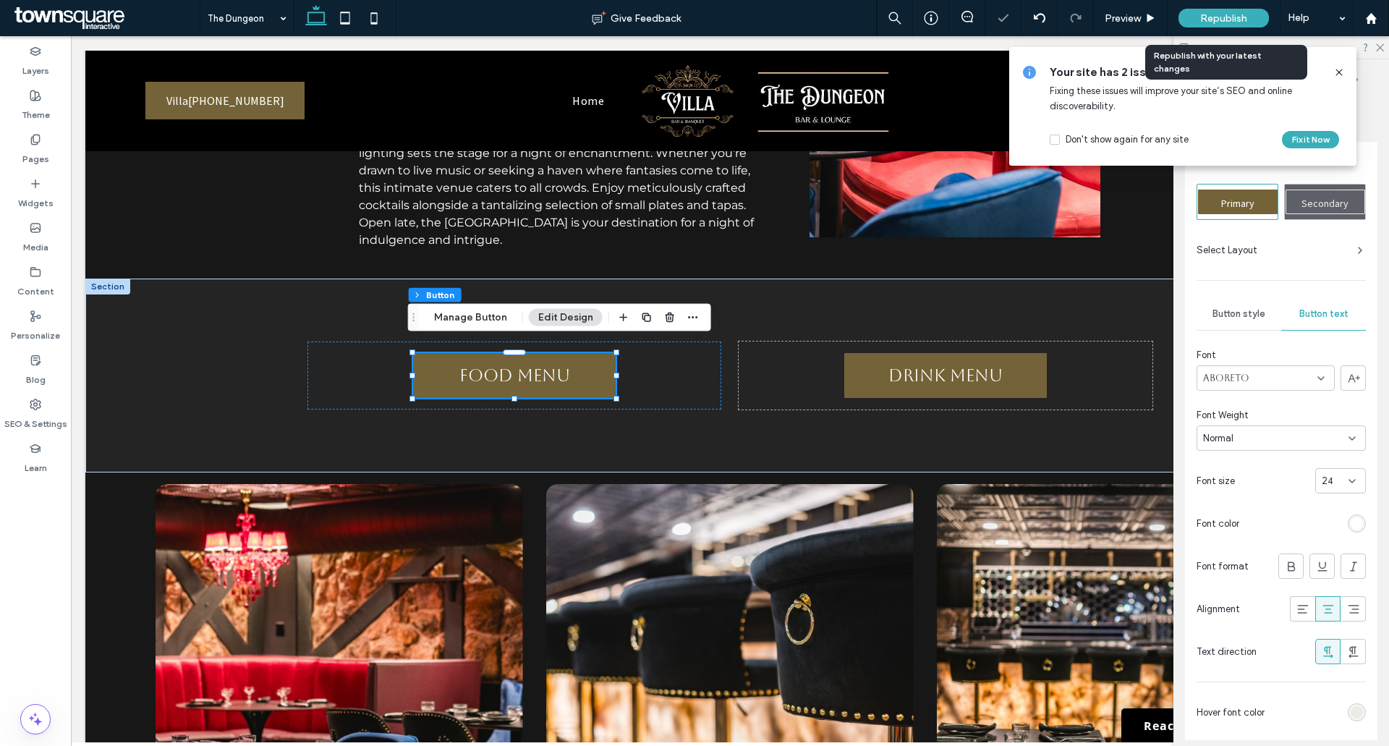
click at [1226, 20] on span "Republish" at bounding box center [1223, 18] width 47 height 12
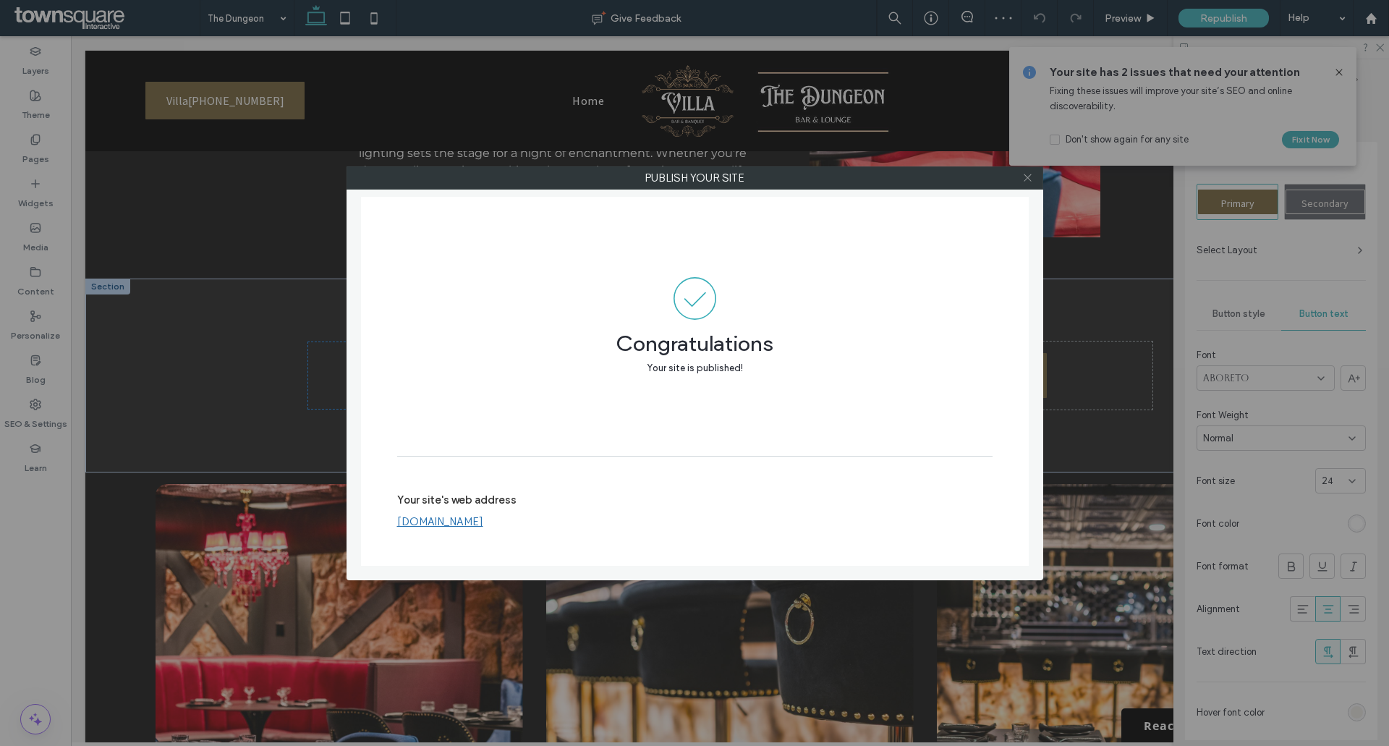
click at [1026, 175] on icon at bounding box center [1027, 177] width 11 height 11
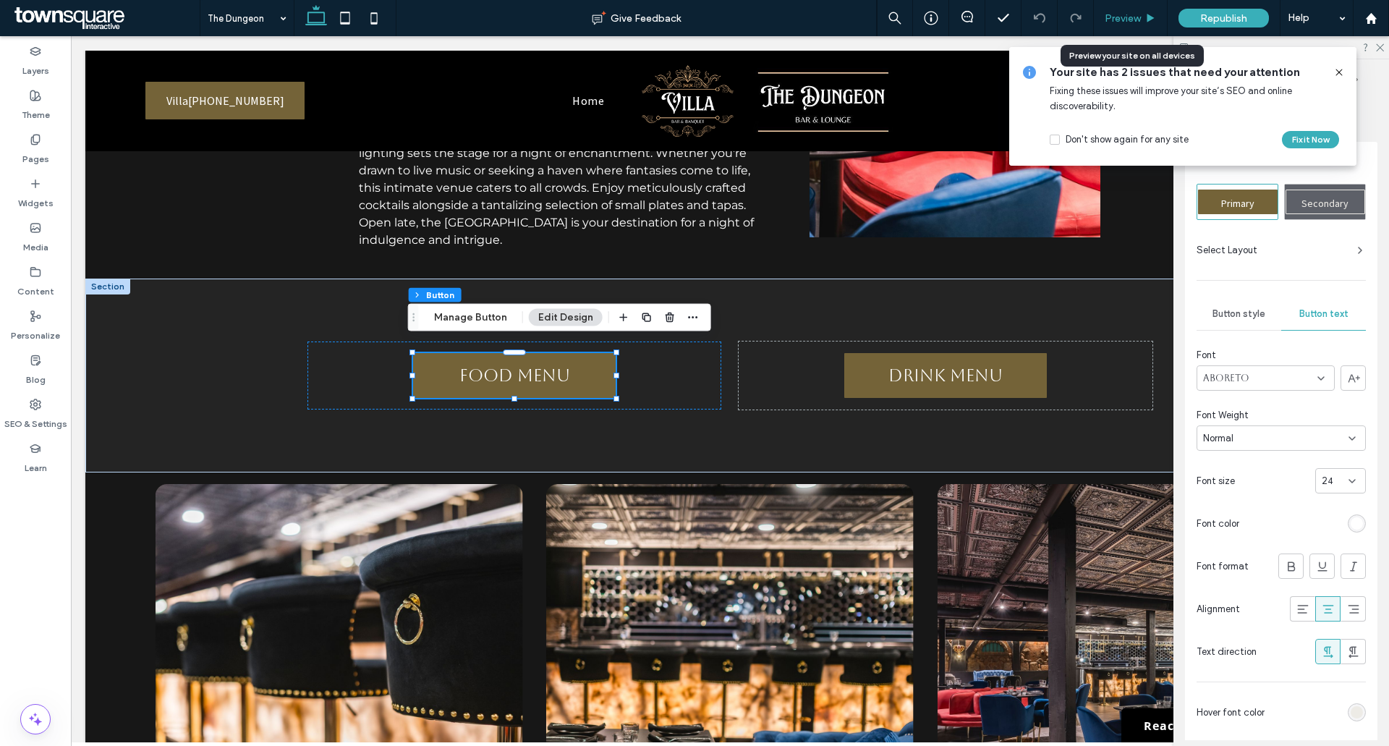
drag, startPoint x: 1126, startPoint y: 23, endPoint x: 1154, endPoint y: 88, distance: 71.0
click at [1127, 23] on span "Preview" at bounding box center [1123, 18] width 36 height 12
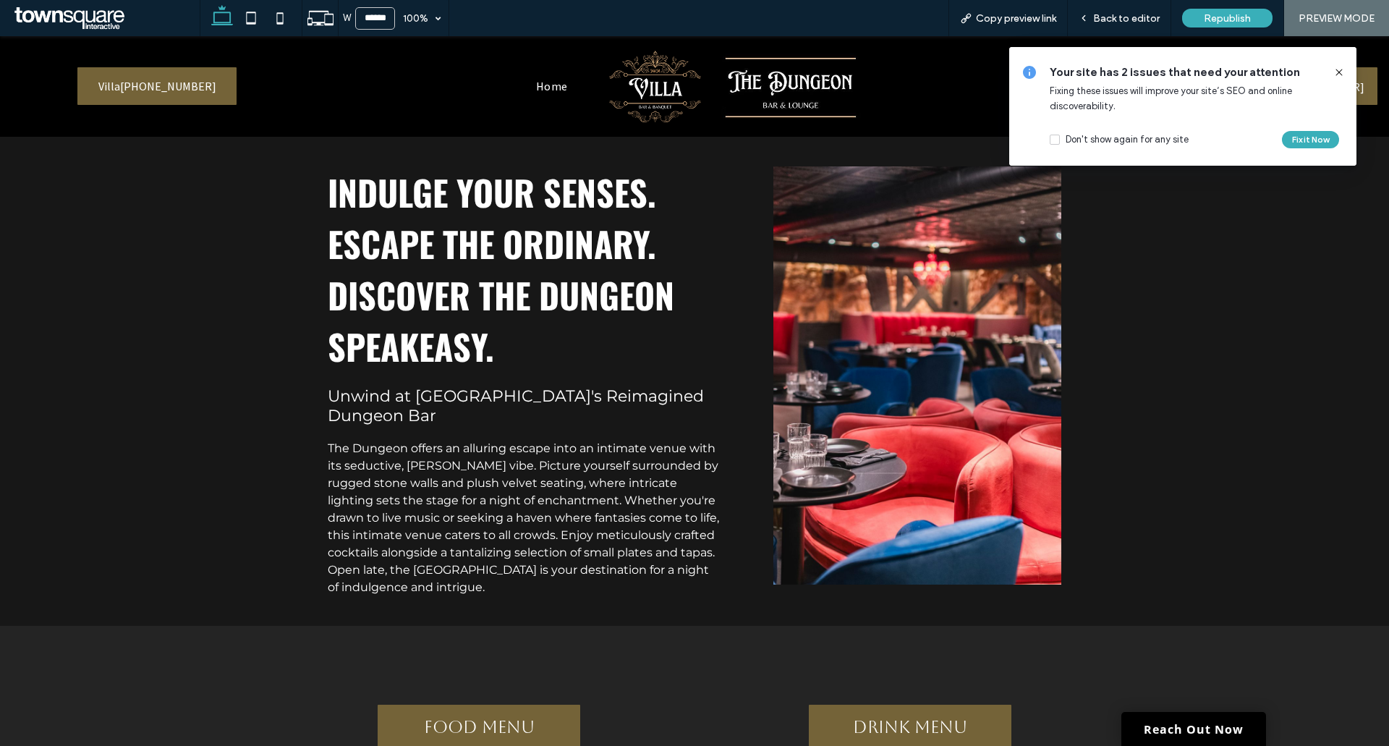
drag, startPoint x: 1343, startPoint y: 75, endPoint x: 1339, endPoint y: 41, distance: 34.2
click at [1343, 75] on icon at bounding box center [1340, 73] width 12 height 12
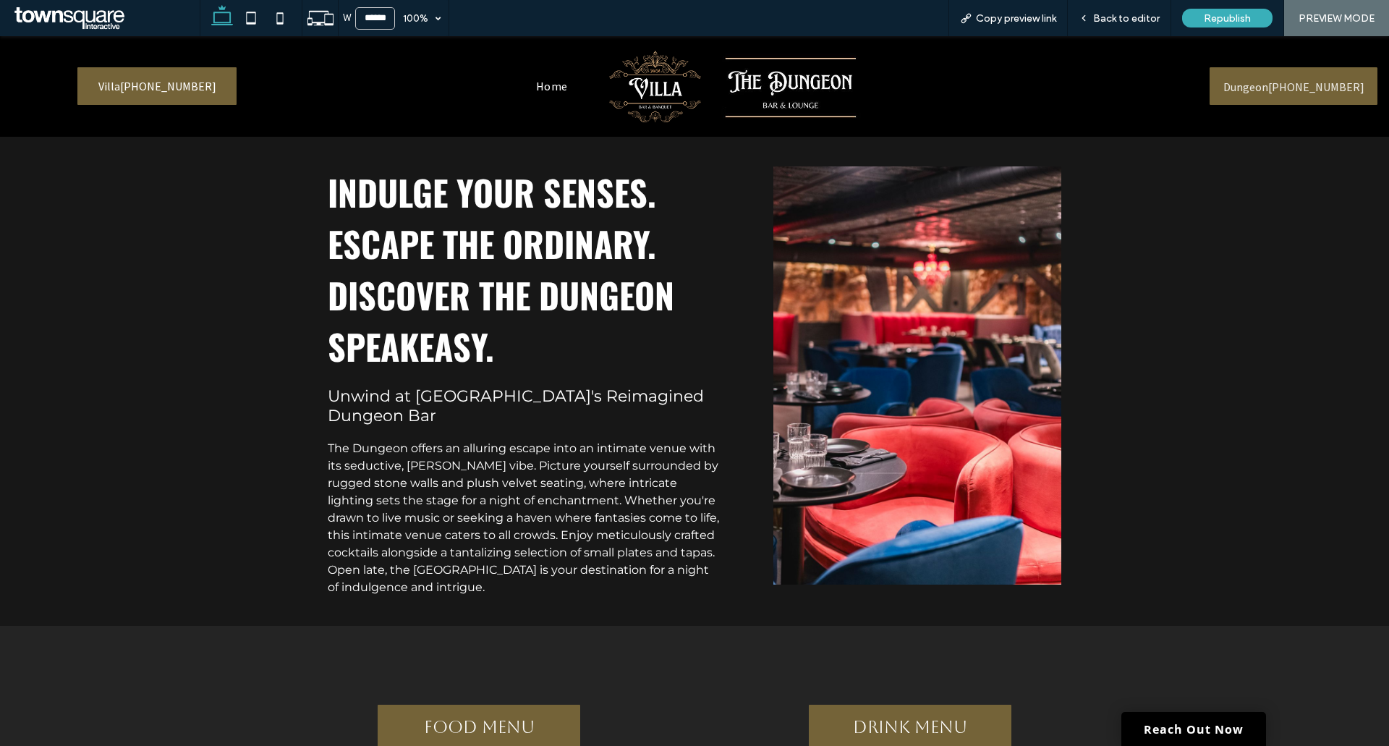
click at [1230, 85] on span "Dungeon [PHONE_NUMBER]" at bounding box center [1294, 87] width 141 height 38
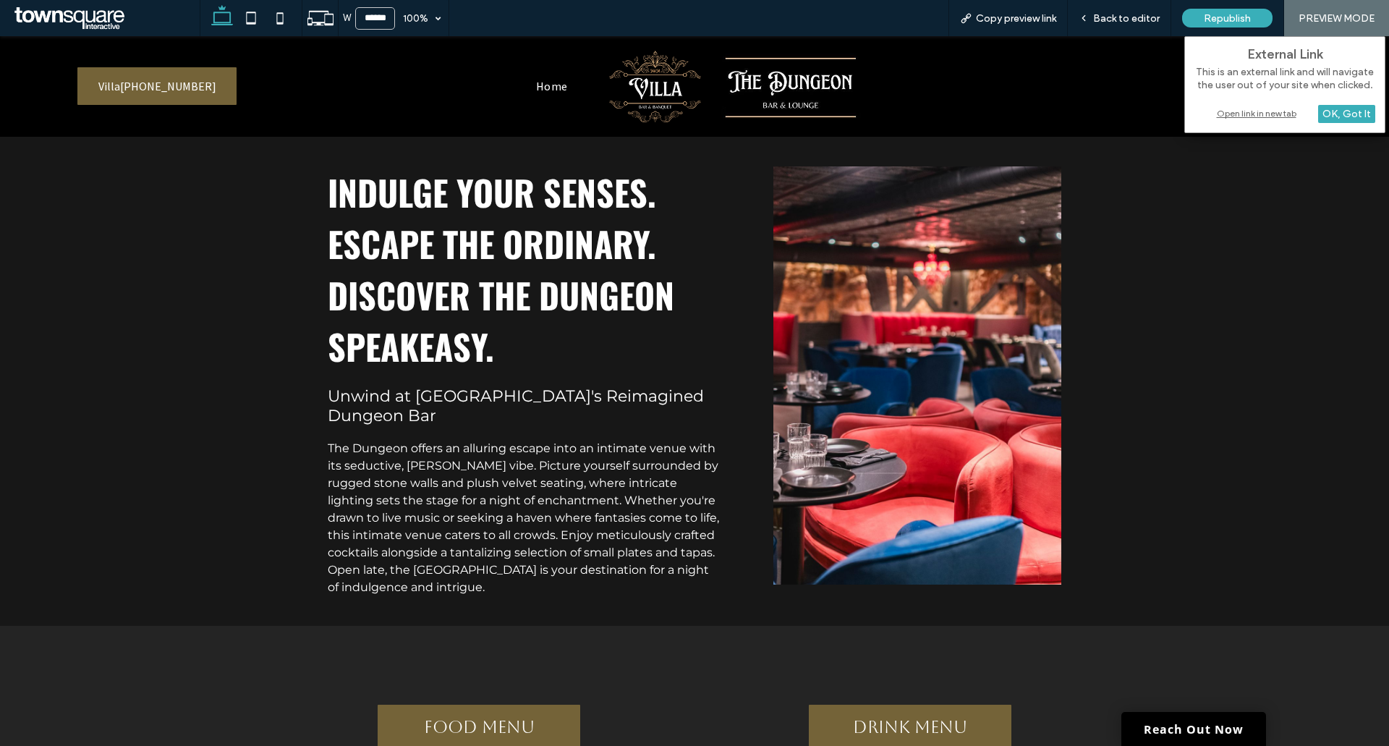
click at [1240, 113] on div "Open link in new tab" at bounding box center [1285, 113] width 181 height 15
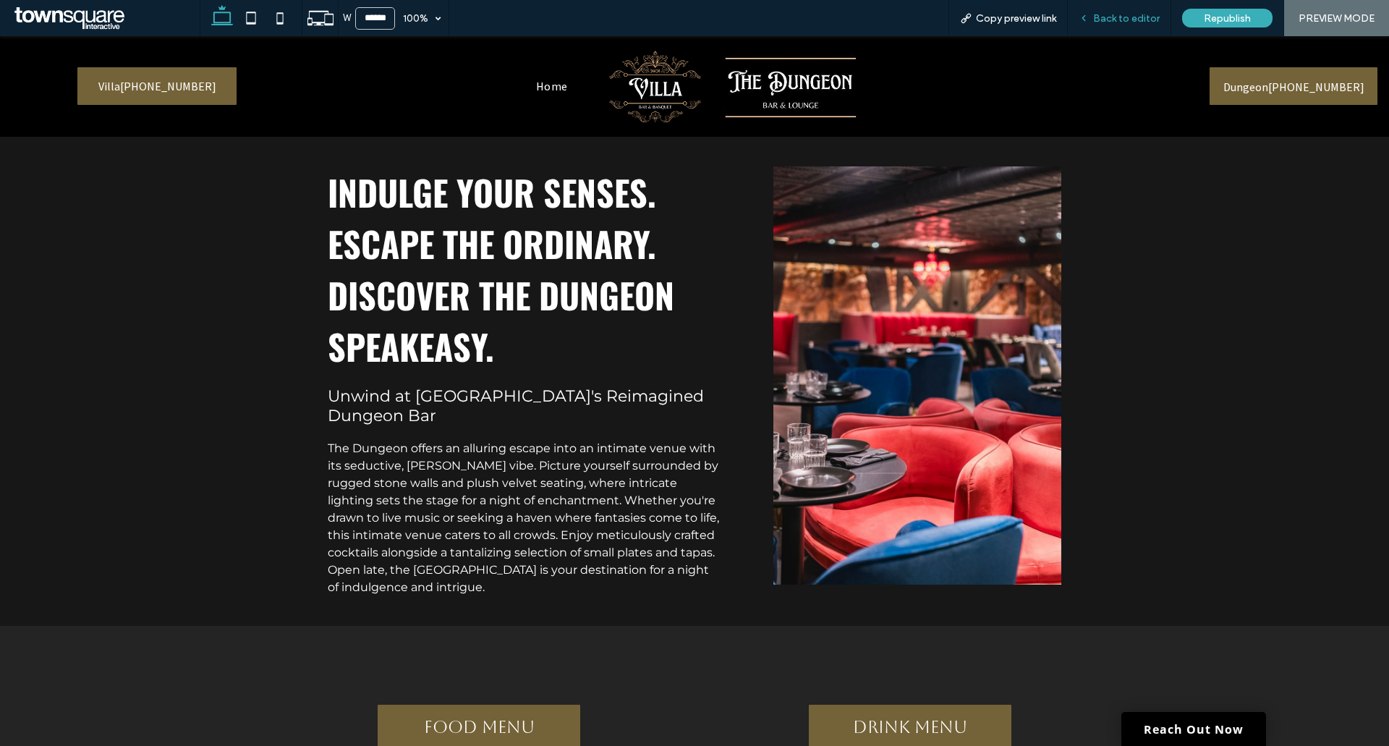
click at [1126, 17] on span "Back to editor" at bounding box center [1126, 18] width 67 height 12
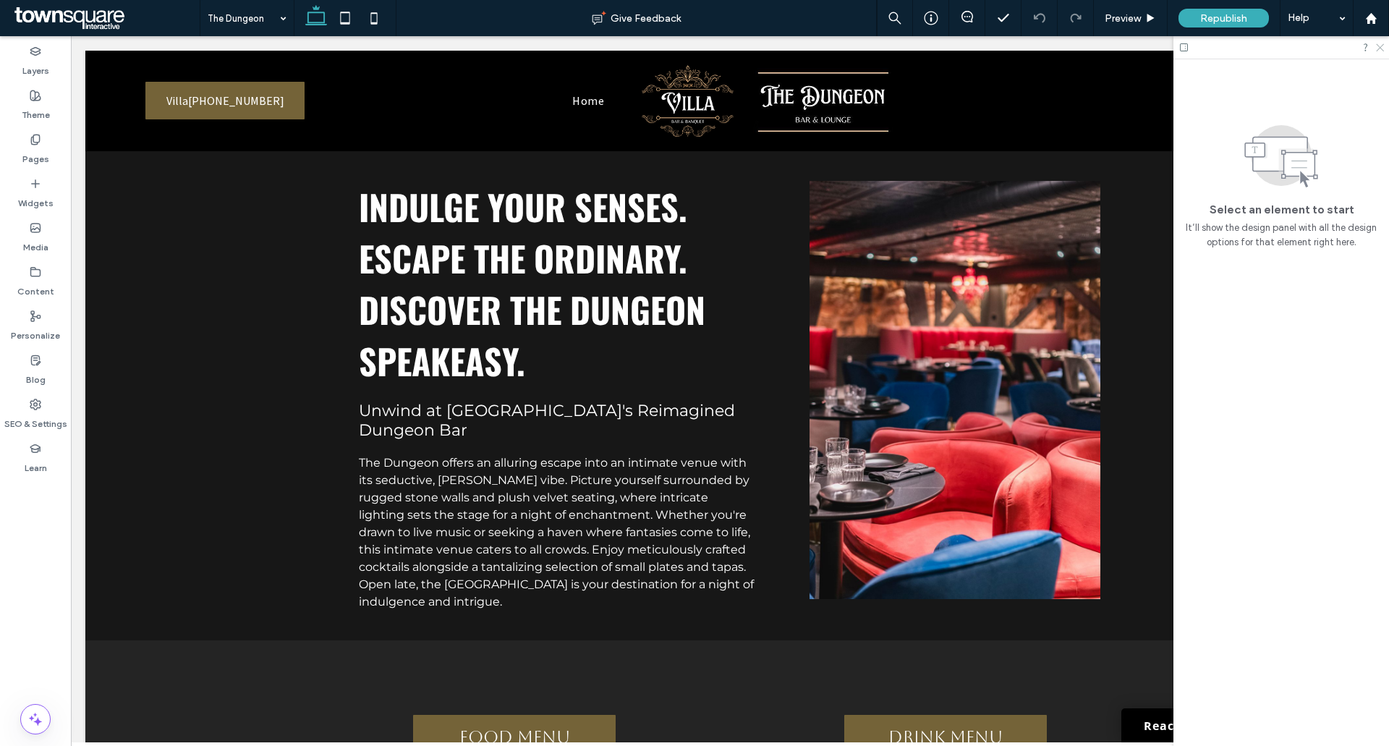
click at [1383, 51] on icon at bounding box center [1379, 46] width 9 height 9
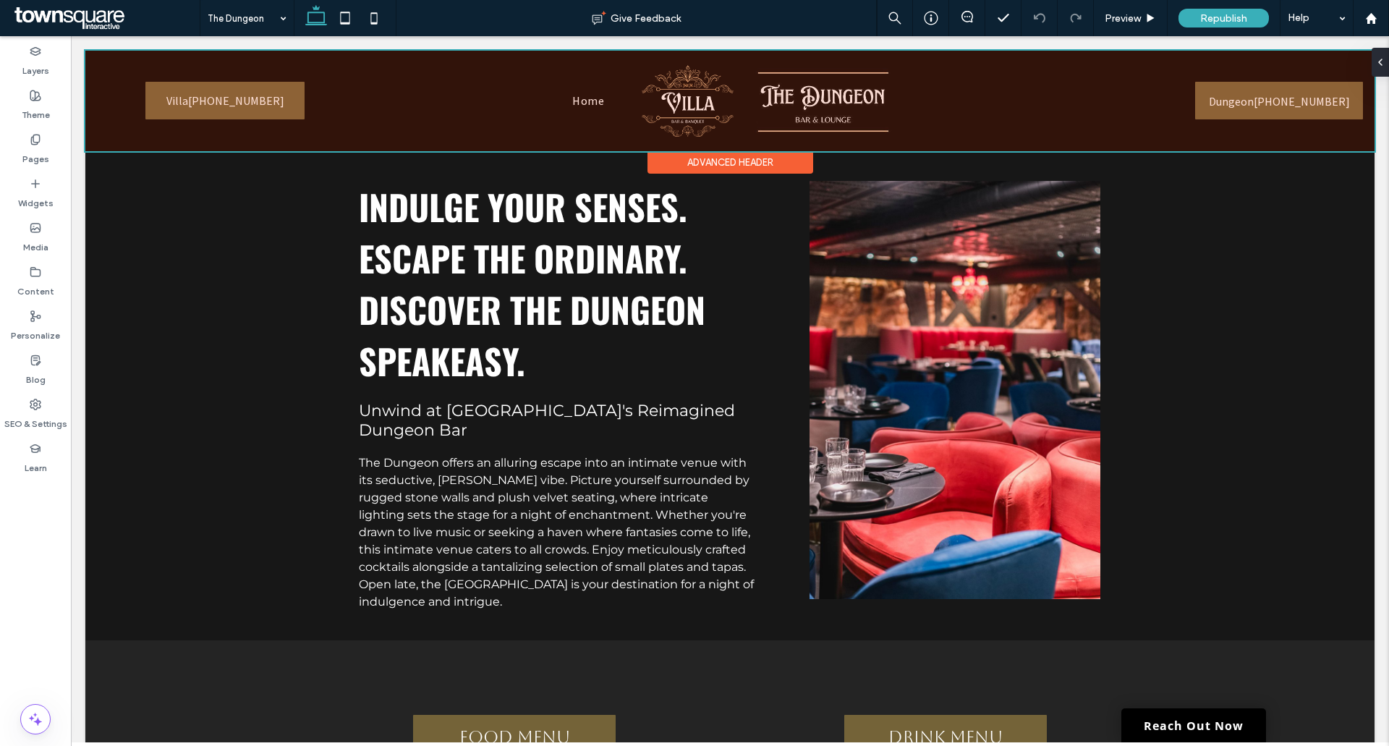
click at [1221, 93] on div at bounding box center [729, 101] width 1289 height 101
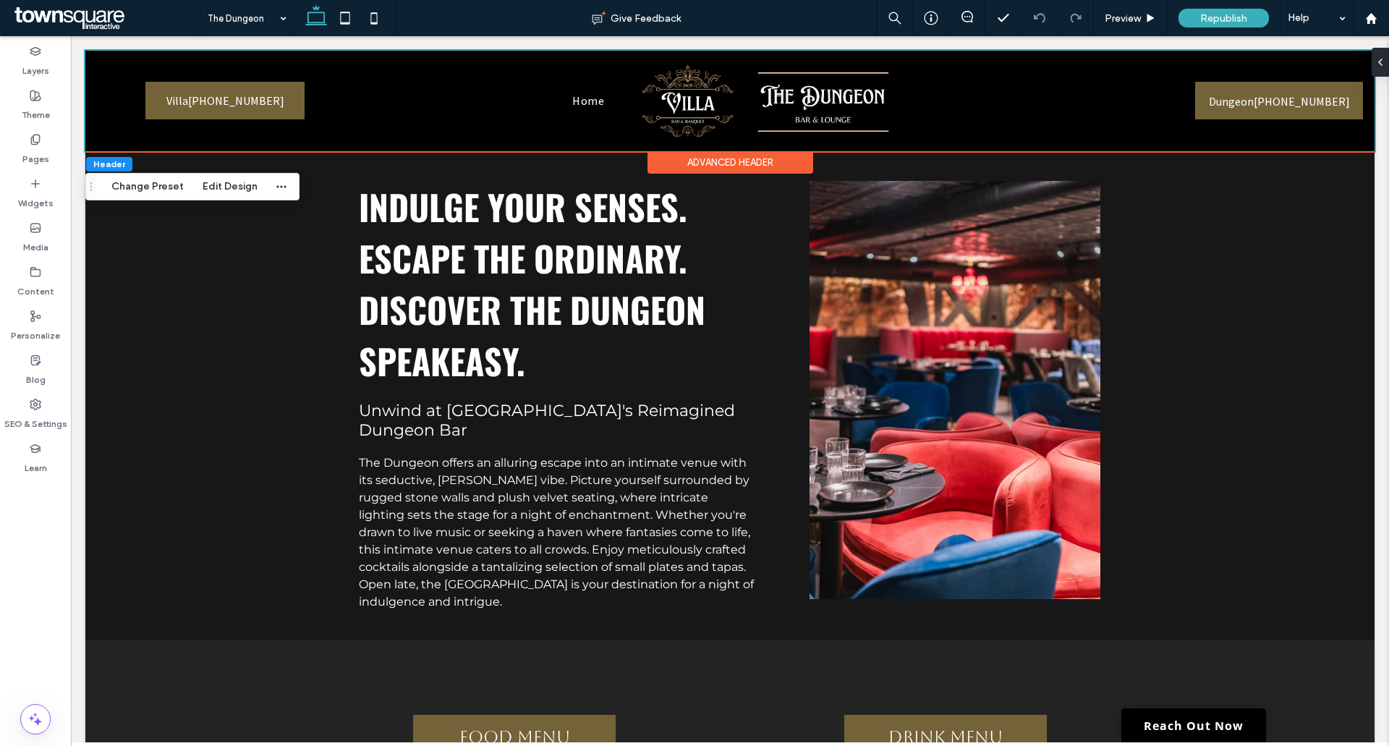
drag, startPoint x: 222, startPoint y: 184, endPoint x: 266, endPoint y: 193, distance: 45.1
click at [226, 183] on button "Edit Design" at bounding box center [230, 186] width 74 height 17
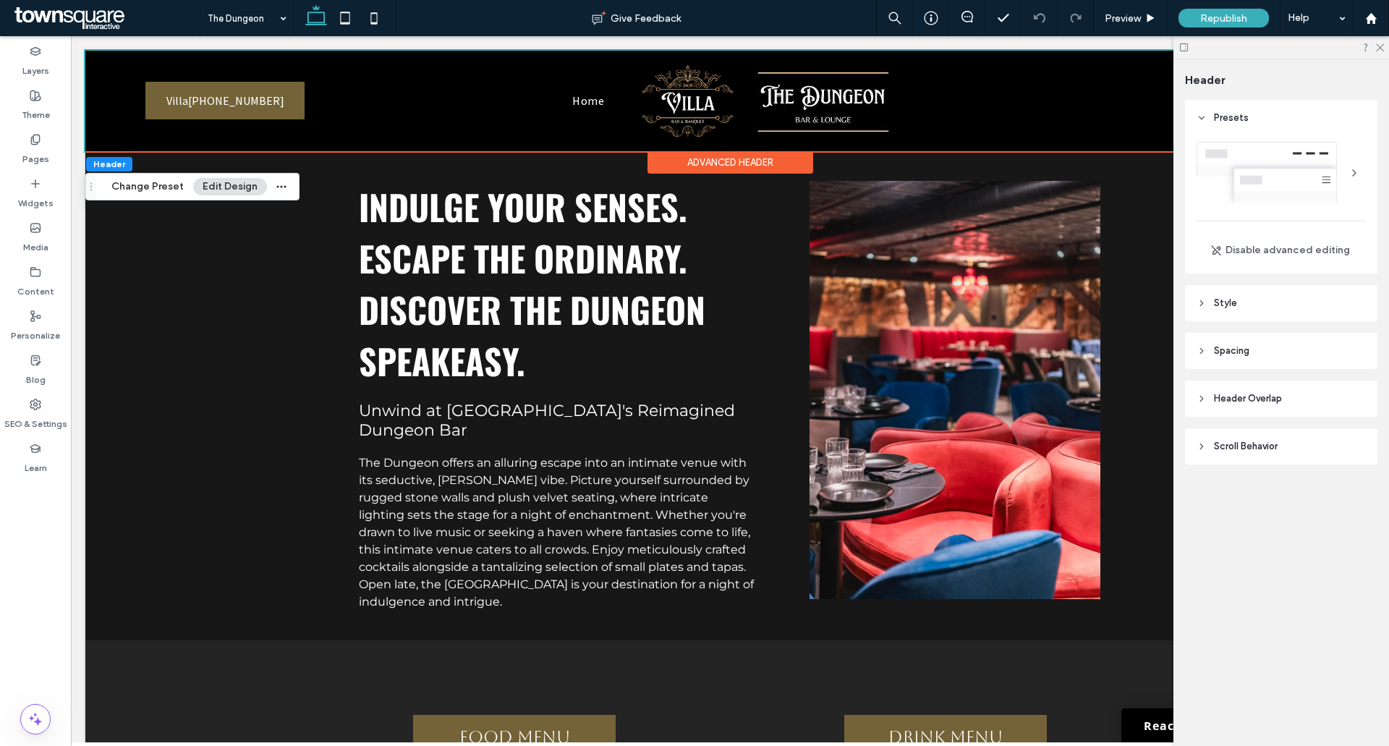
click at [1197, 300] on icon at bounding box center [1202, 303] width 10 height 10
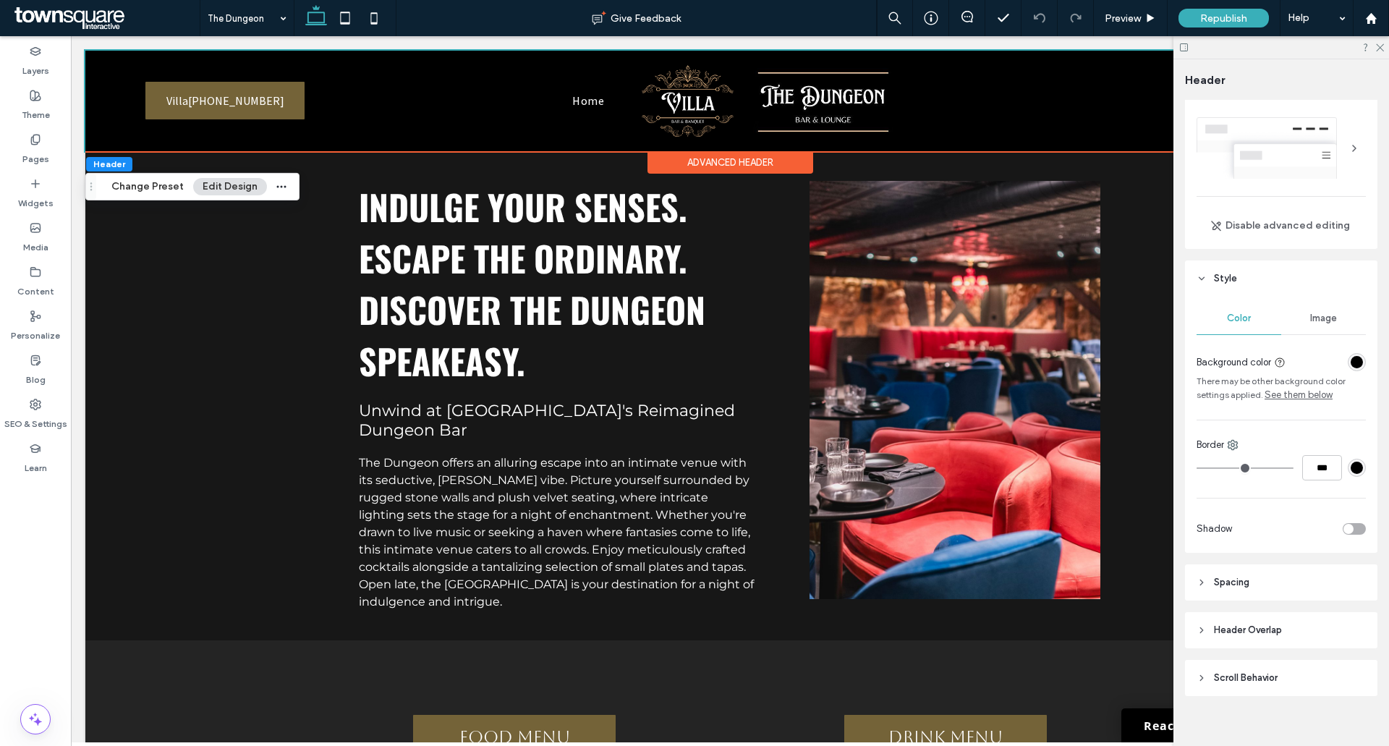
scroll to position [38, 0]
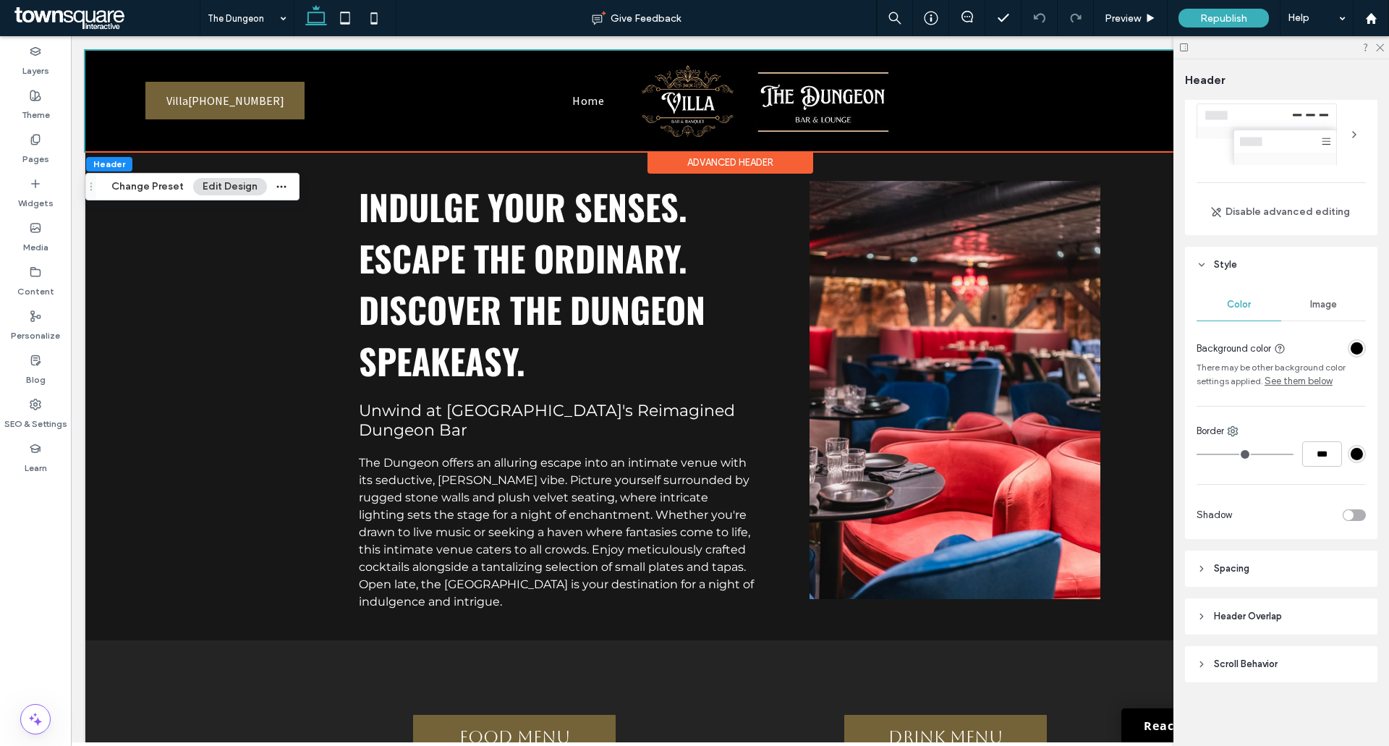
click at [1214, 569] on span "Spacing" at bounding box center [1231, 569] width 35 height 14
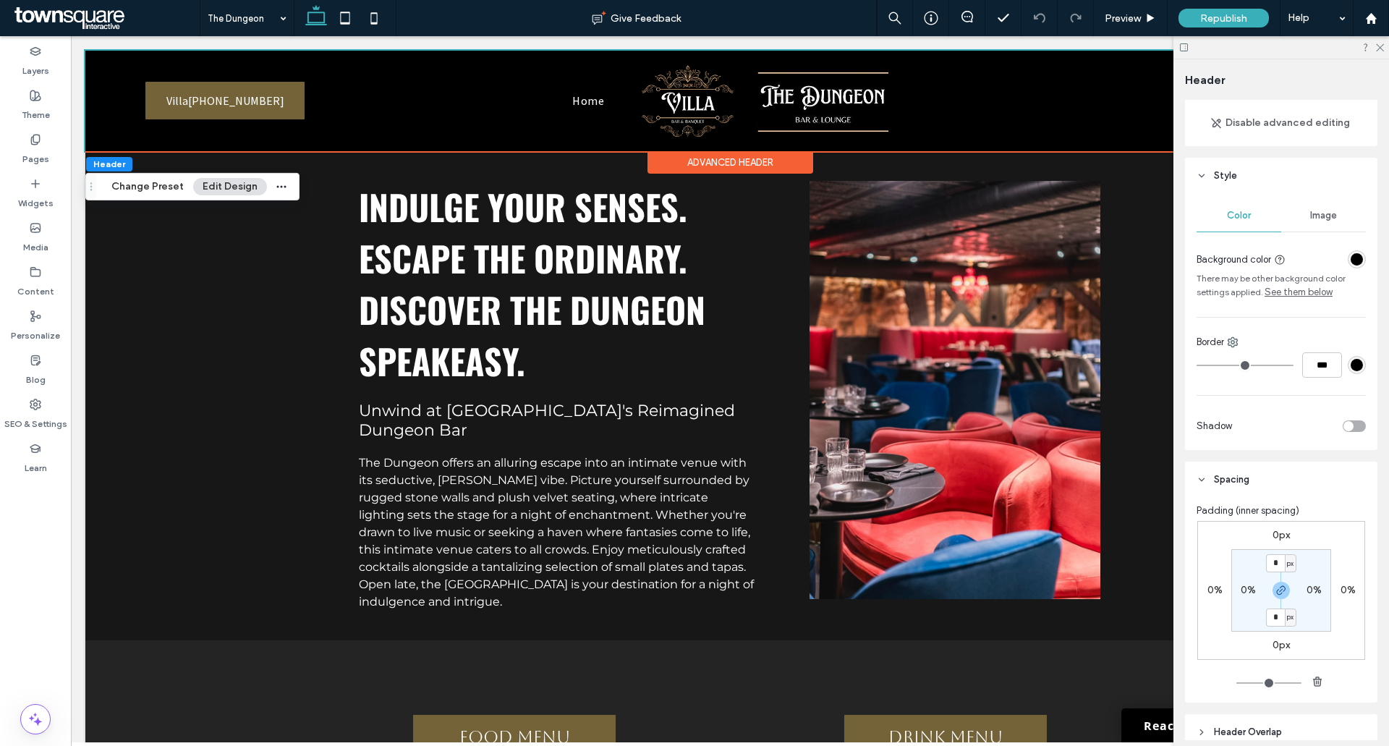
scroll to position [243, 0]
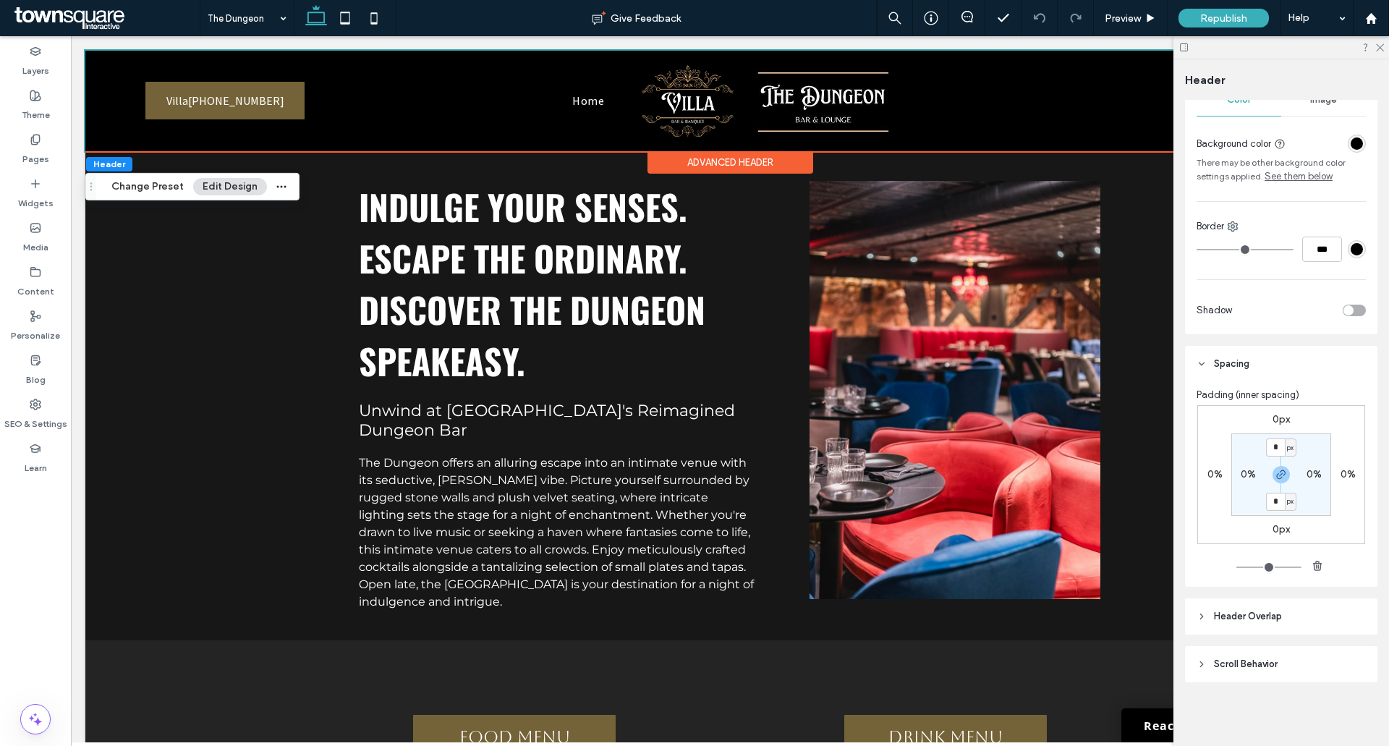
click at [1218, 622] on span "Header Overlap" at bounding box center [1248, 616] width 68 height 14
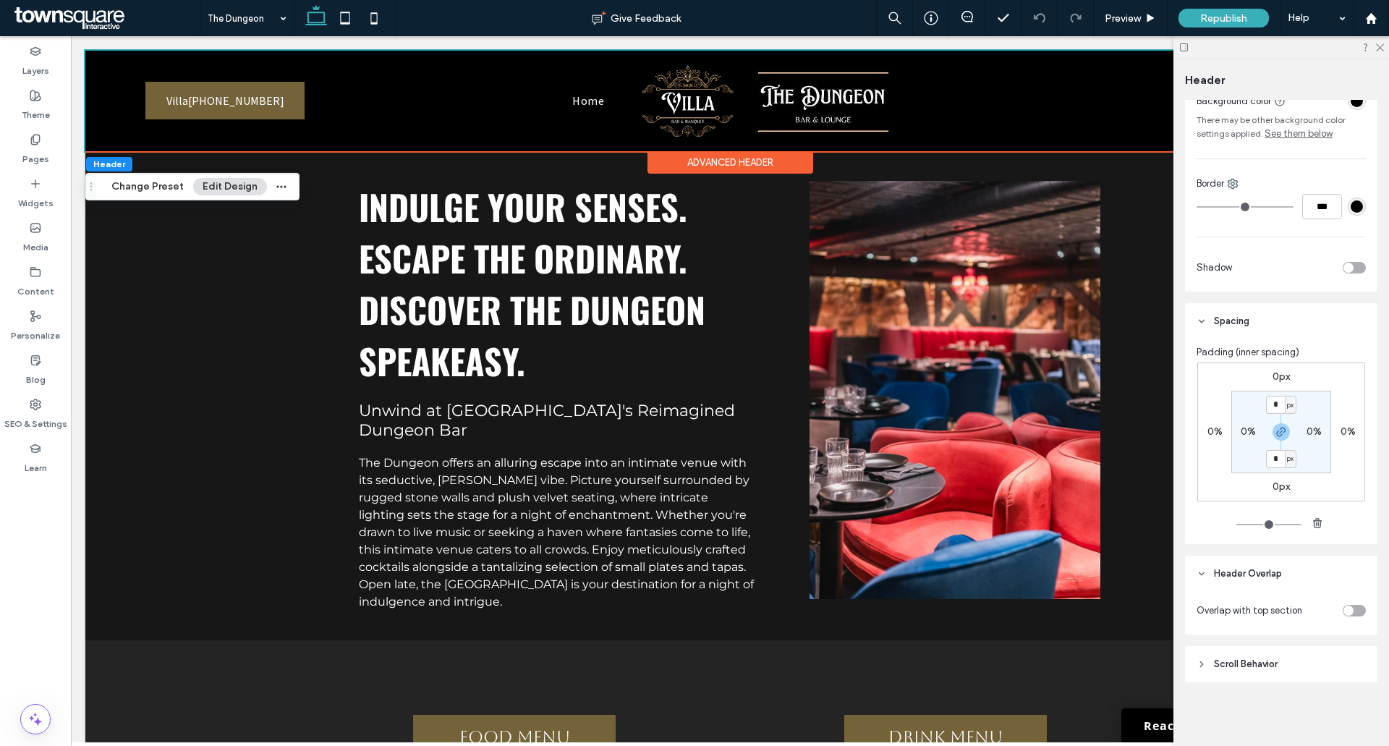
click at [1220, 660] on span "Scroll Behavior" at bounding box center [1246, 664] width 64 height 14
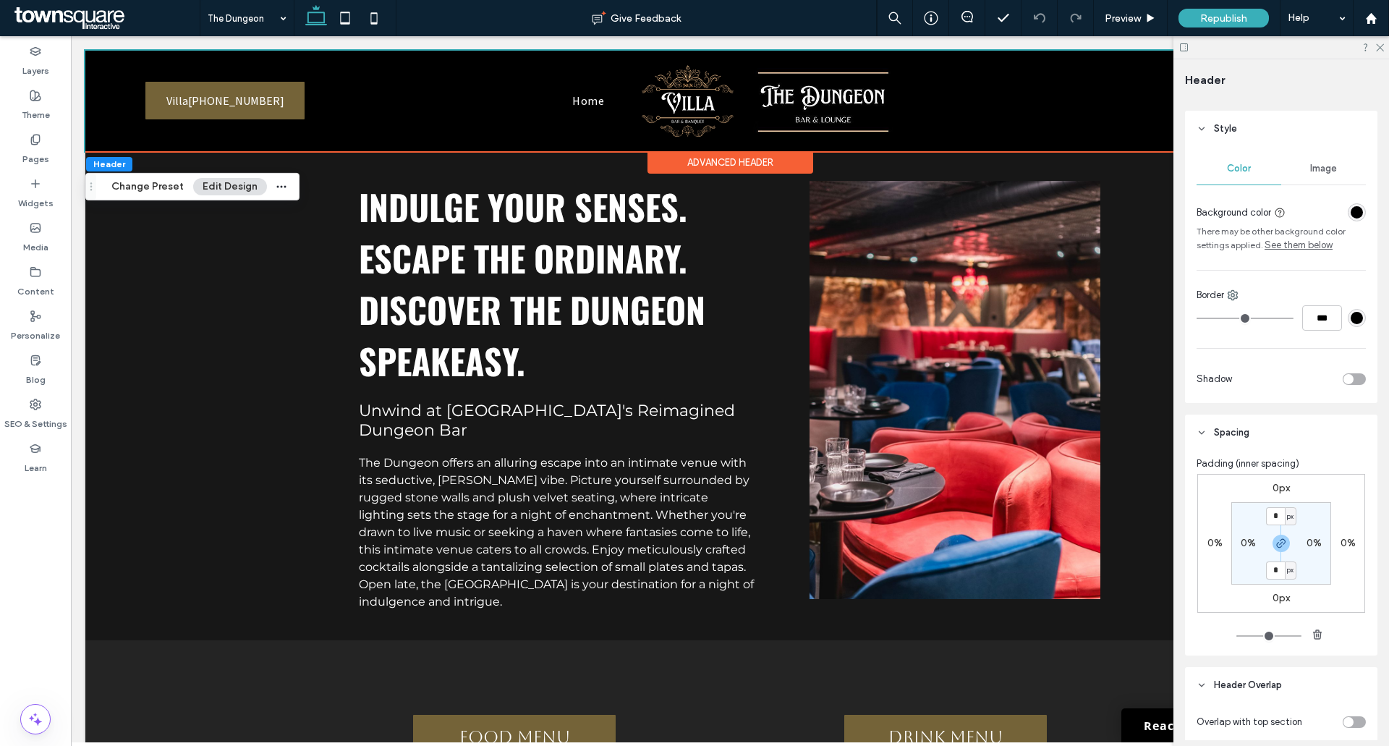
scroll to position [0, 0]
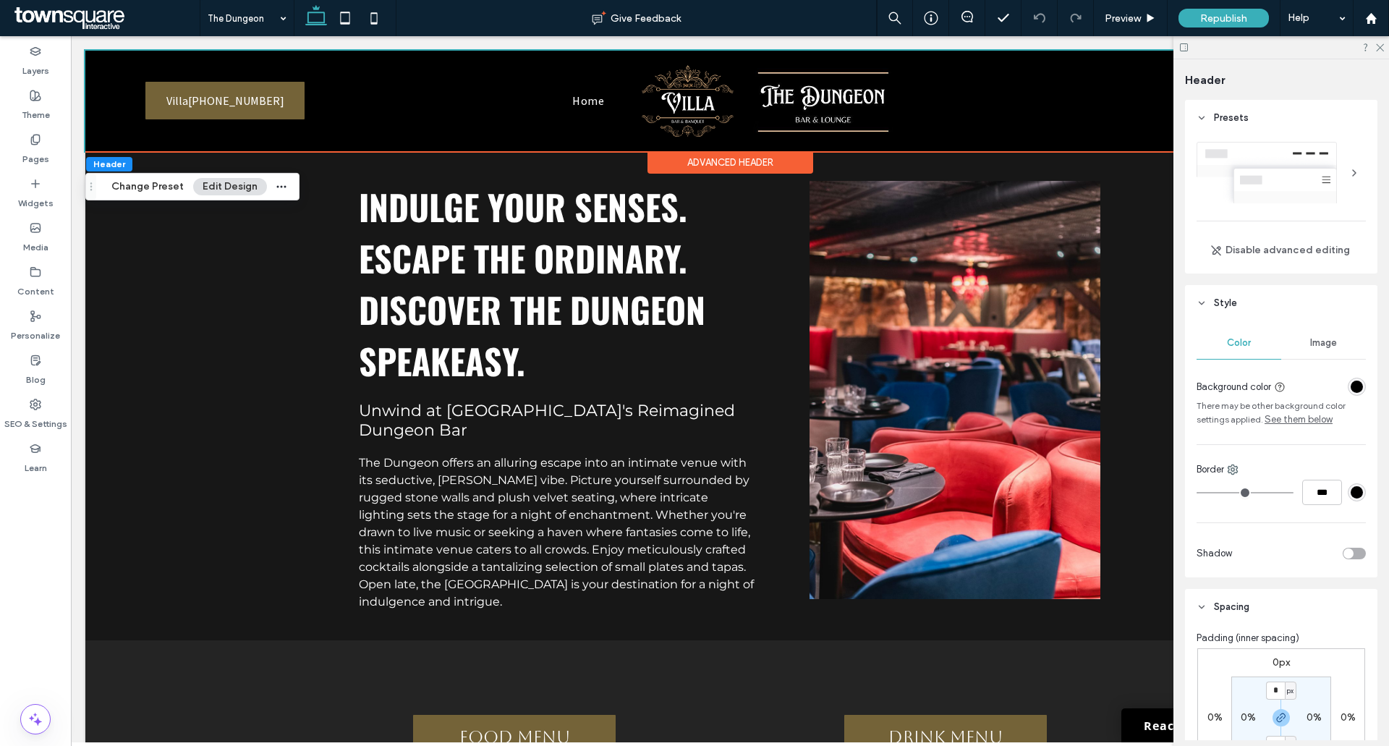
click at [1304, 346] on div "Image" at bounding box center [1323, 343] width 85 height 32
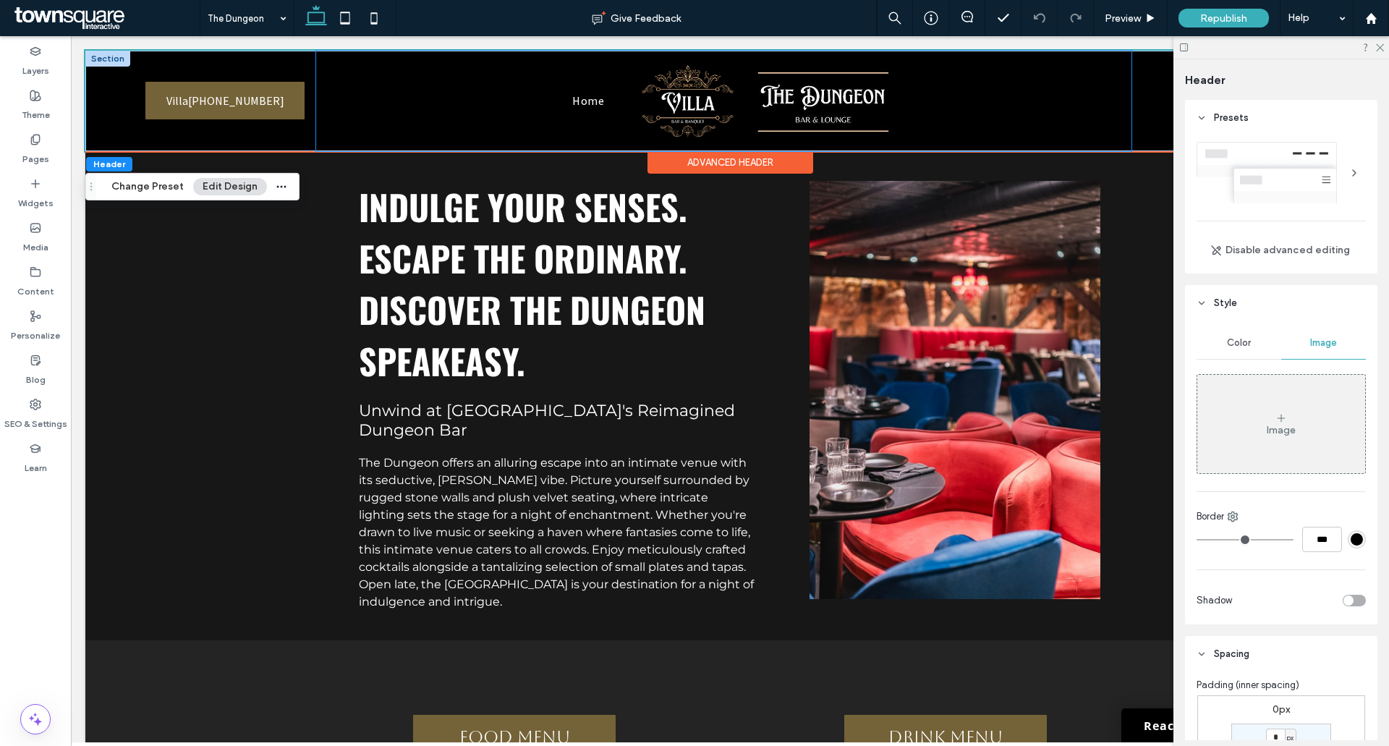
drag, startPoint x: 991, startPoint y: 98, endPoint x: 999, endPoint y: 102, distance: 8.7
click at [995, 98] on div "Home Contact" at bounding box center [723, 101] width 815 height 101
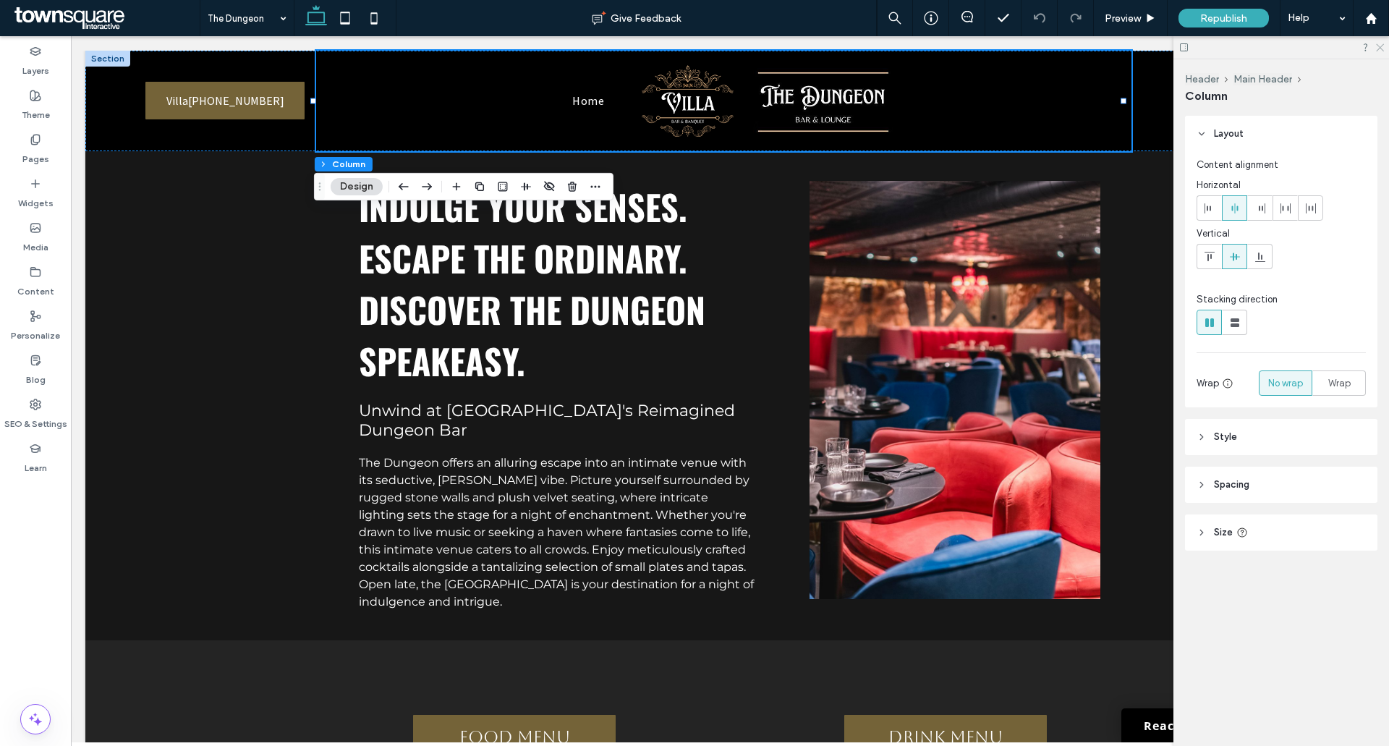
click at [1380, 43] on icon at bounding box center [1379, 46] width 9 height 9
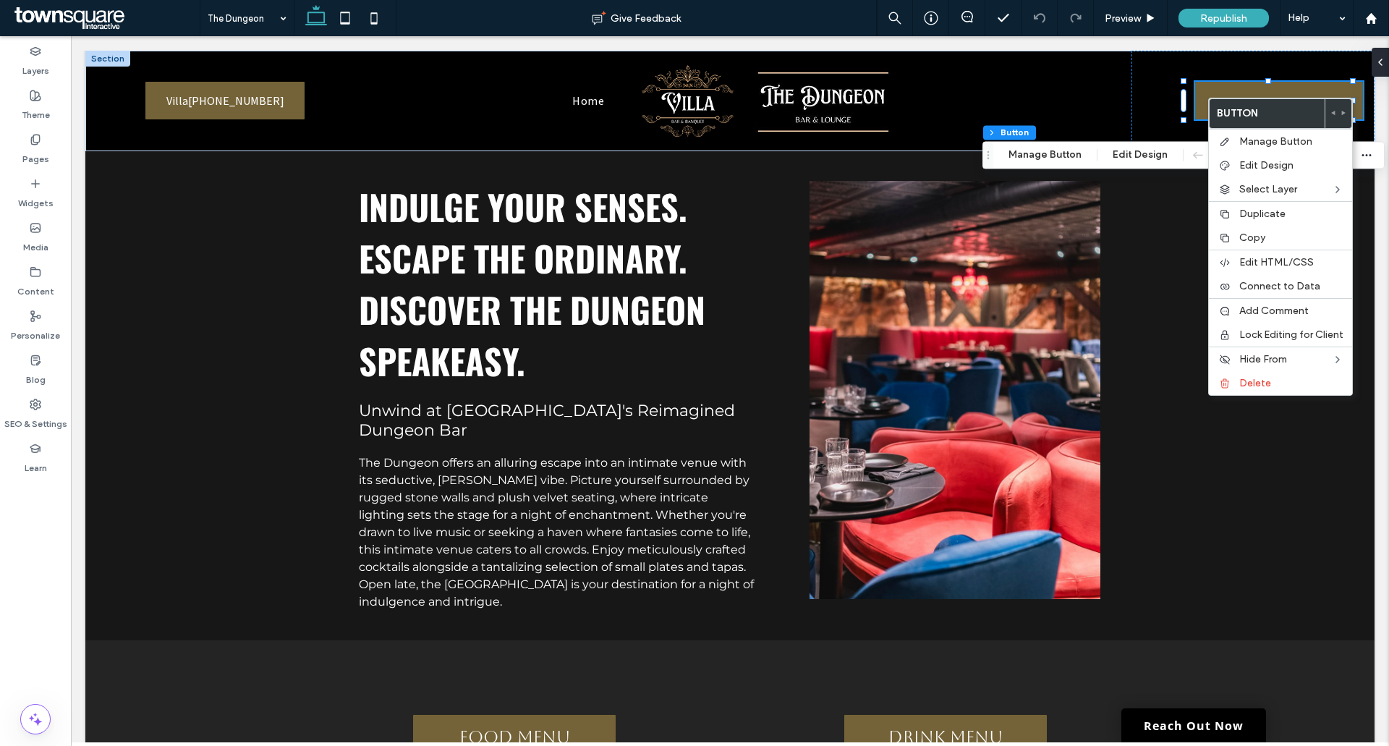
drag, startPoint x: 1063, startPoint y: 154, endPoint x: 1100, endPoint y: 156, distance: 36.9
click at [1064, 153] on button "Manage Button" at bounding box center [1045, 154] width 92 height 17
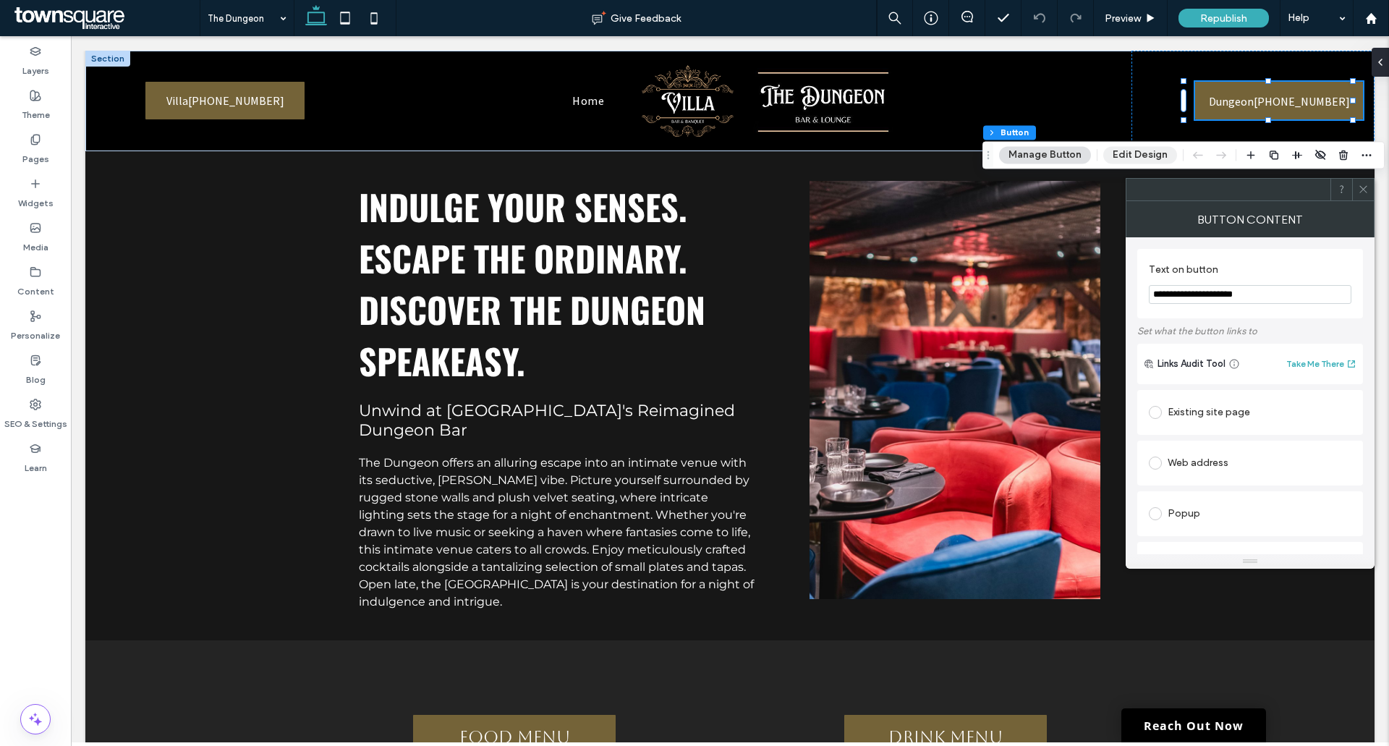
click at [1132, 154] on button "Edit Design" at bounding box center [1140, 154] width 74 height 17
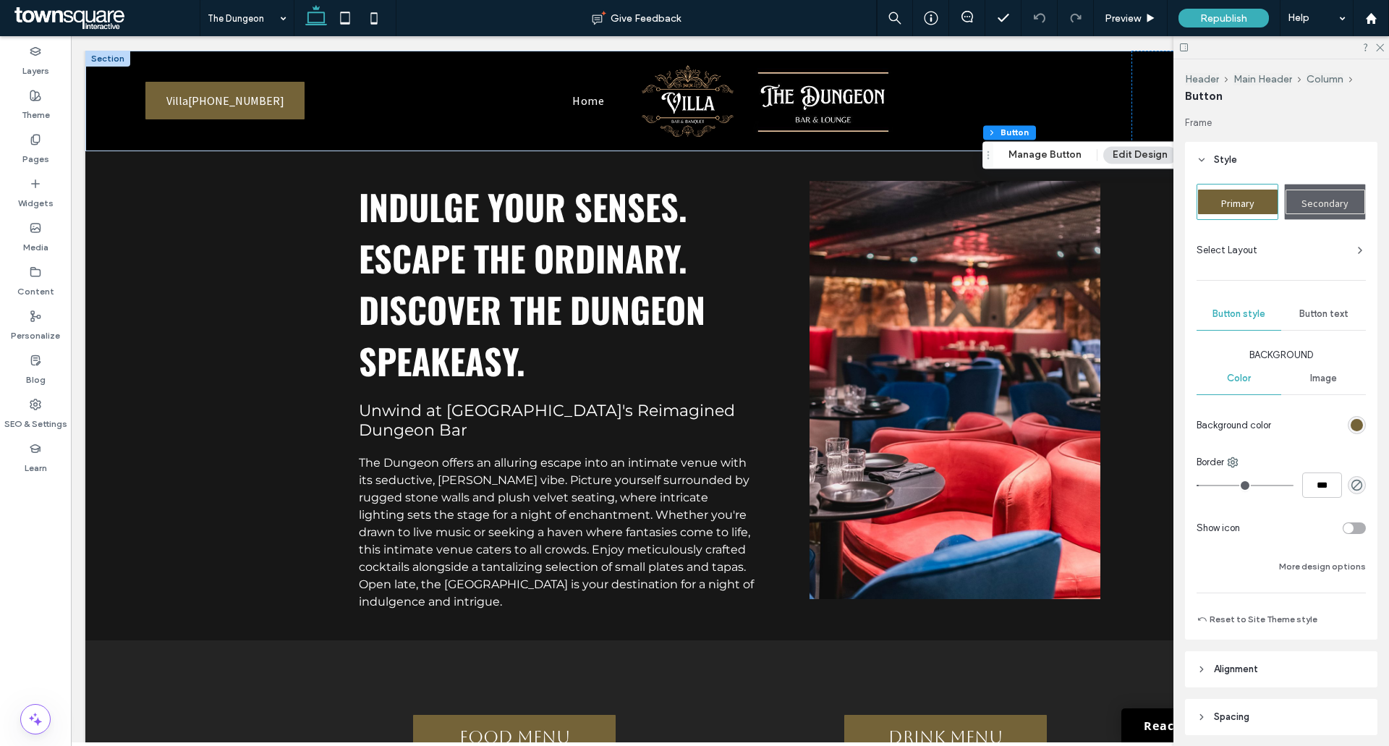
click at [1330, 315] on span "Button text" at bounding box center [1324, 314] width 49 height 12
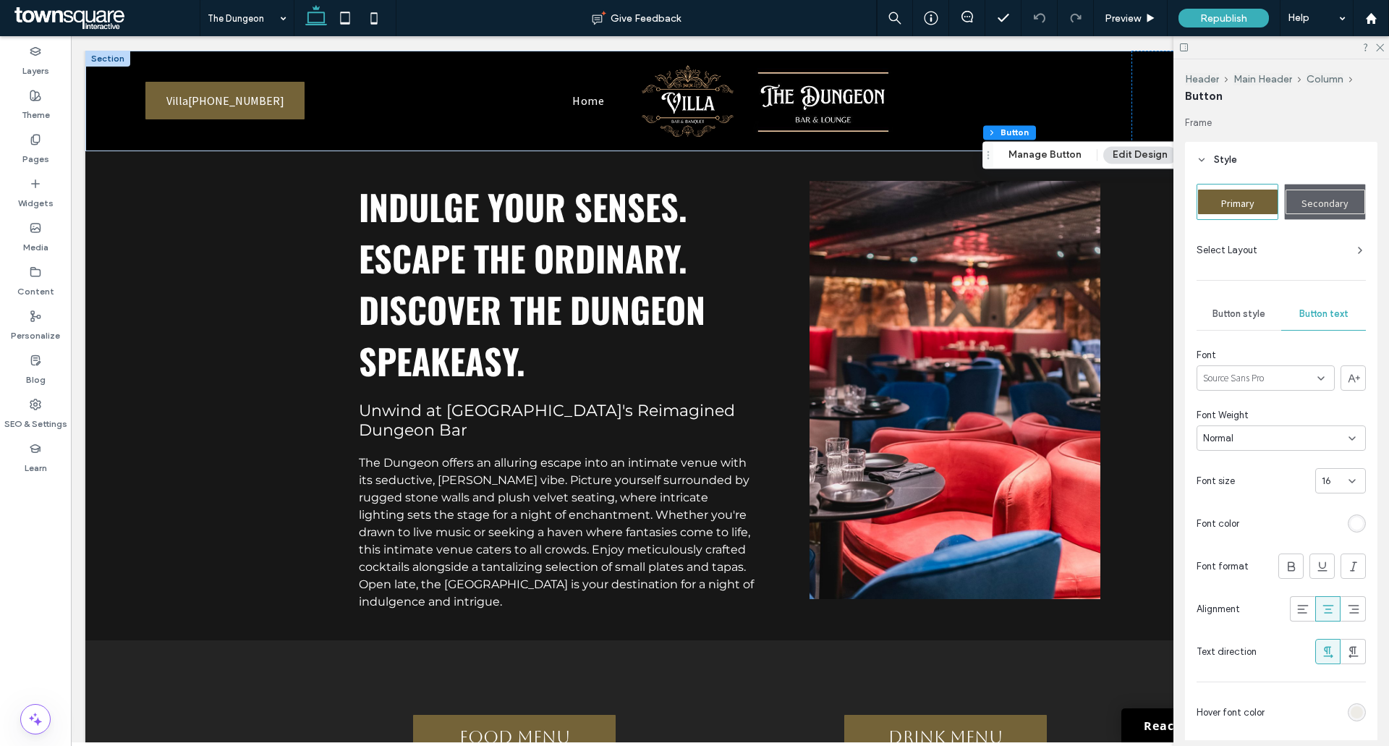
click at [1291, 378] on div "Source Sans Pro" at bounding box center [1266, 377] width 138 height 25
click at [1268, 406] on div "Aboreto" at bounding box center [1263, 403] width 130 height 25
click at [1377, 46] on icon at bounding box center [1379, 46] width 9 height 9
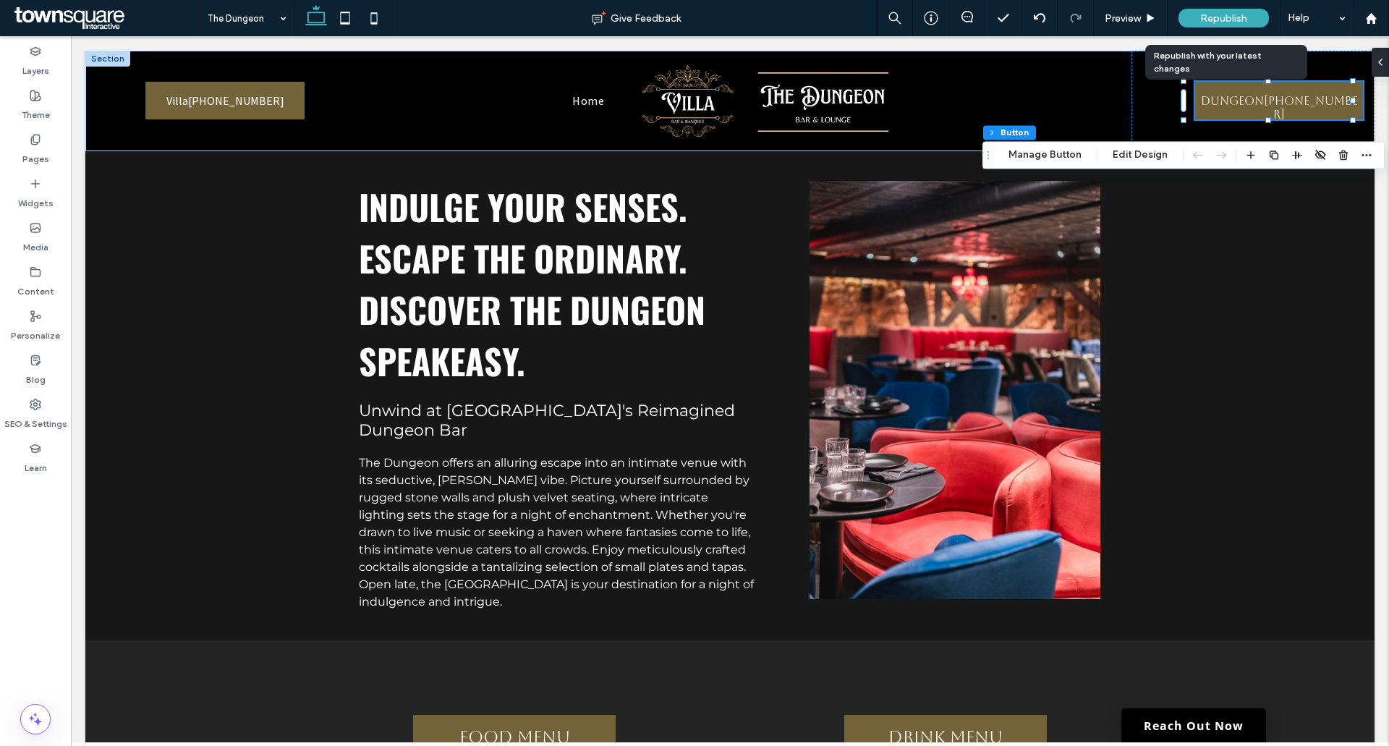
click at [1243, 22] on span "Republish" at bounding box center [1223, 18] width 47 height 12
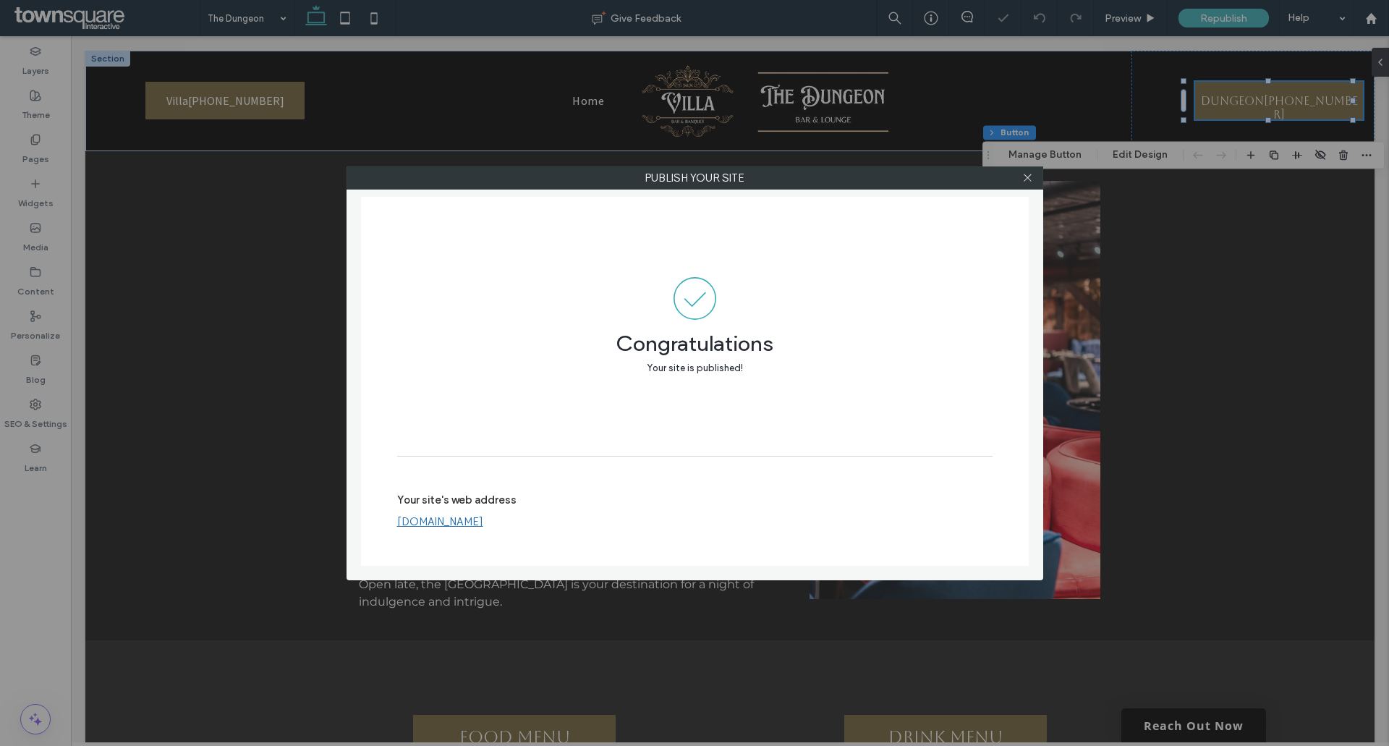
drag, startPoint x: 1030, startPoint y: 179, endPoint x: 1119, endPoint y: 206, distance: 92.7
click at [1035, 183] on div at bounding box center [1028, 178] width 22 height 22
click at [1289, 319] on div "Publish your site Congratulations Your site is published! Your site's web addre…" at bounding box center [694, 373] width 1389 height 746
click at [1032, 178] on icon at bounding box center [1027, 177] width 11 height 11
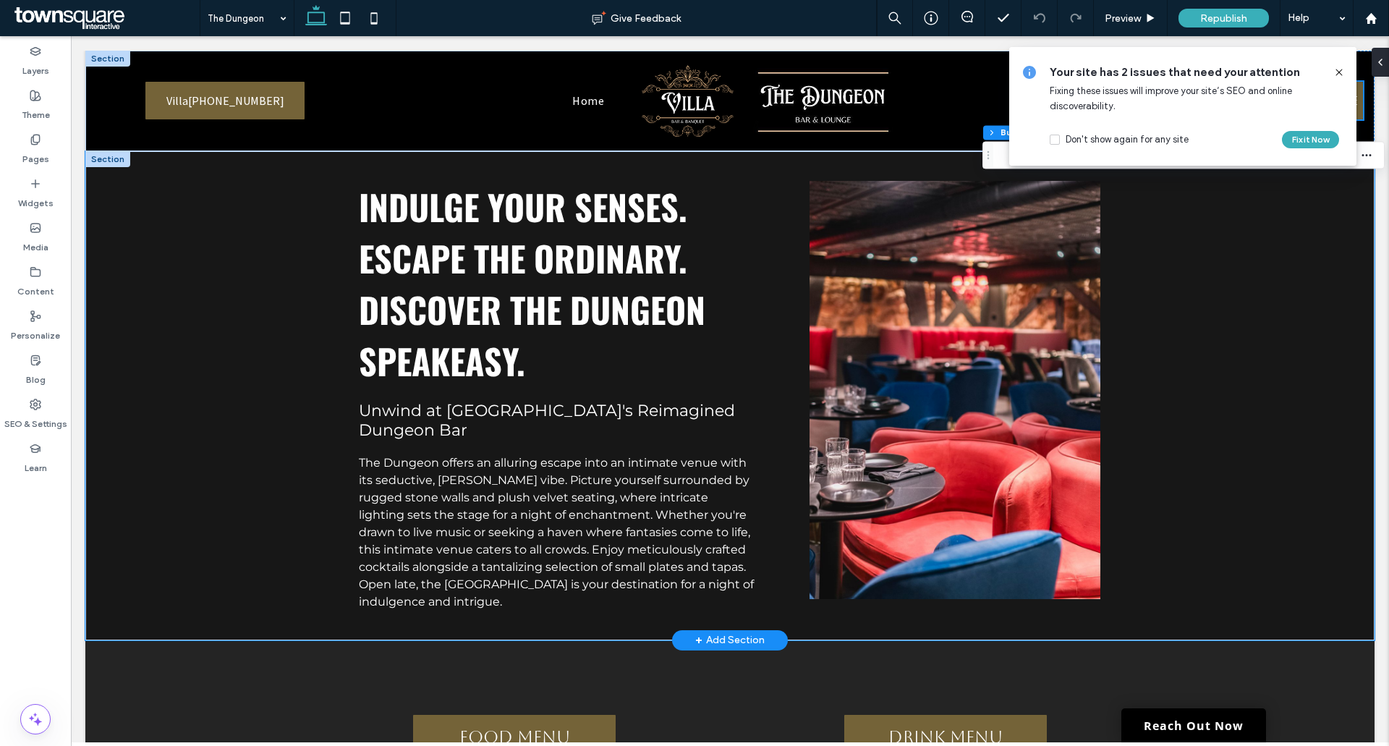
click at [1182, 359] on div "Indulge your senses. Escape the ordinary. Discover The Dungeon speakeasy. Unwin…" at bounding box center [729, 395] width 1289 height 489
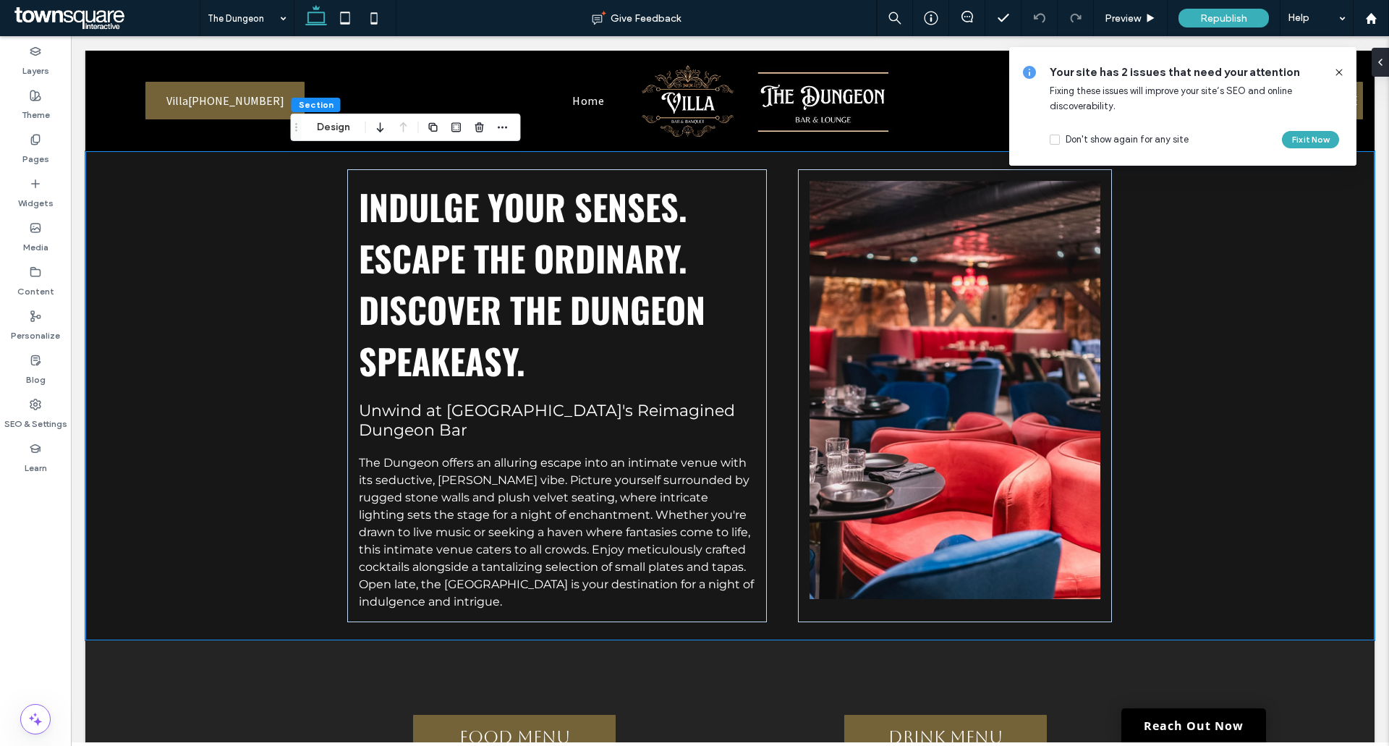
click at [1341, 75] on icon at bounding box center [1340, 73] width 12 height 12
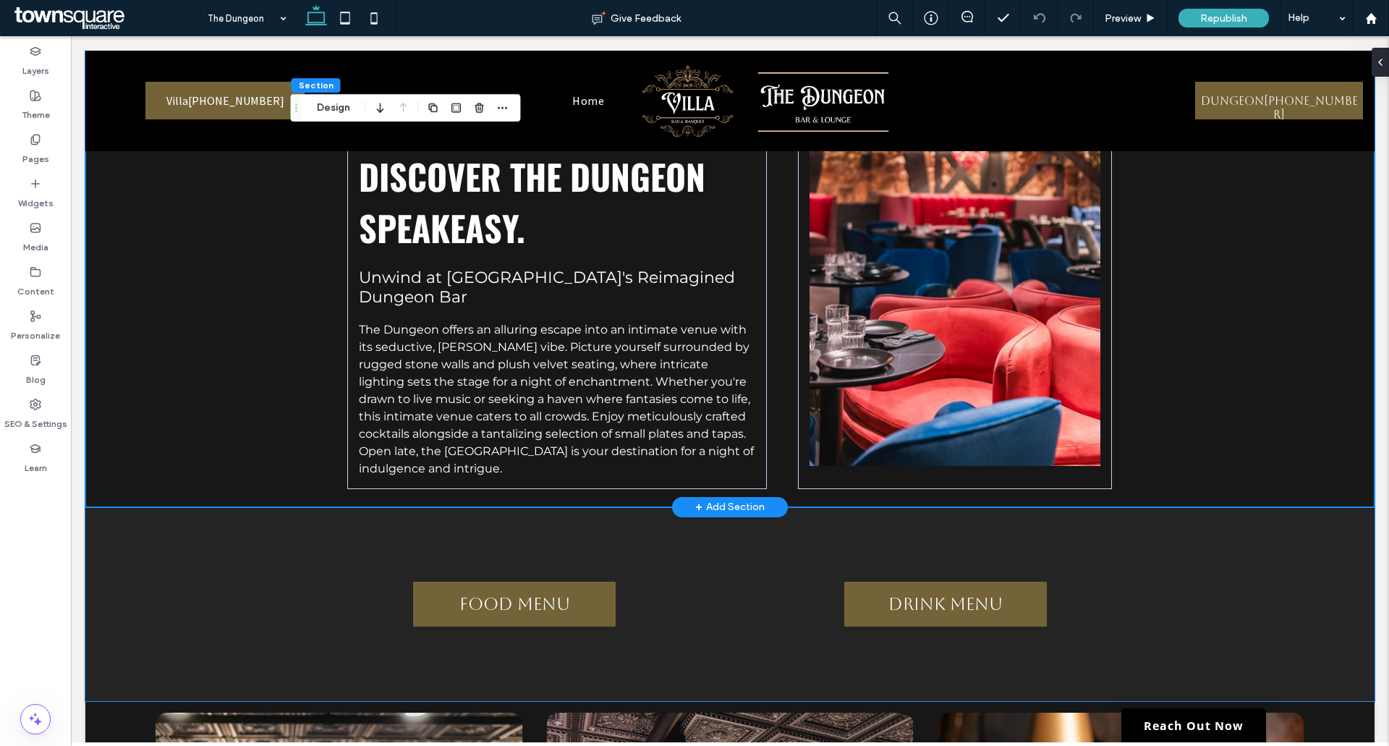
scroll to position [72, 0]
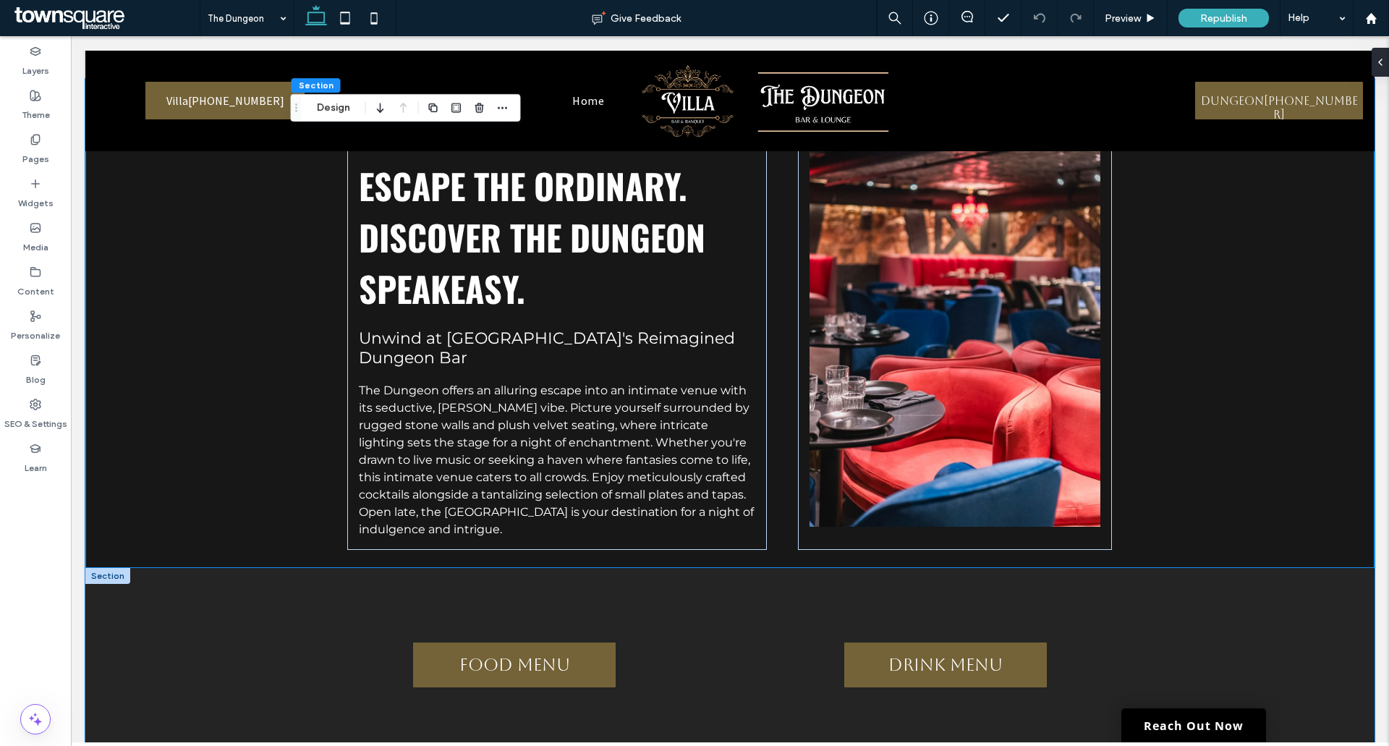
click at [1169, 615] on div "Food Menu Drink Menu" at bounding box center [729, 665] width 1289 height 195
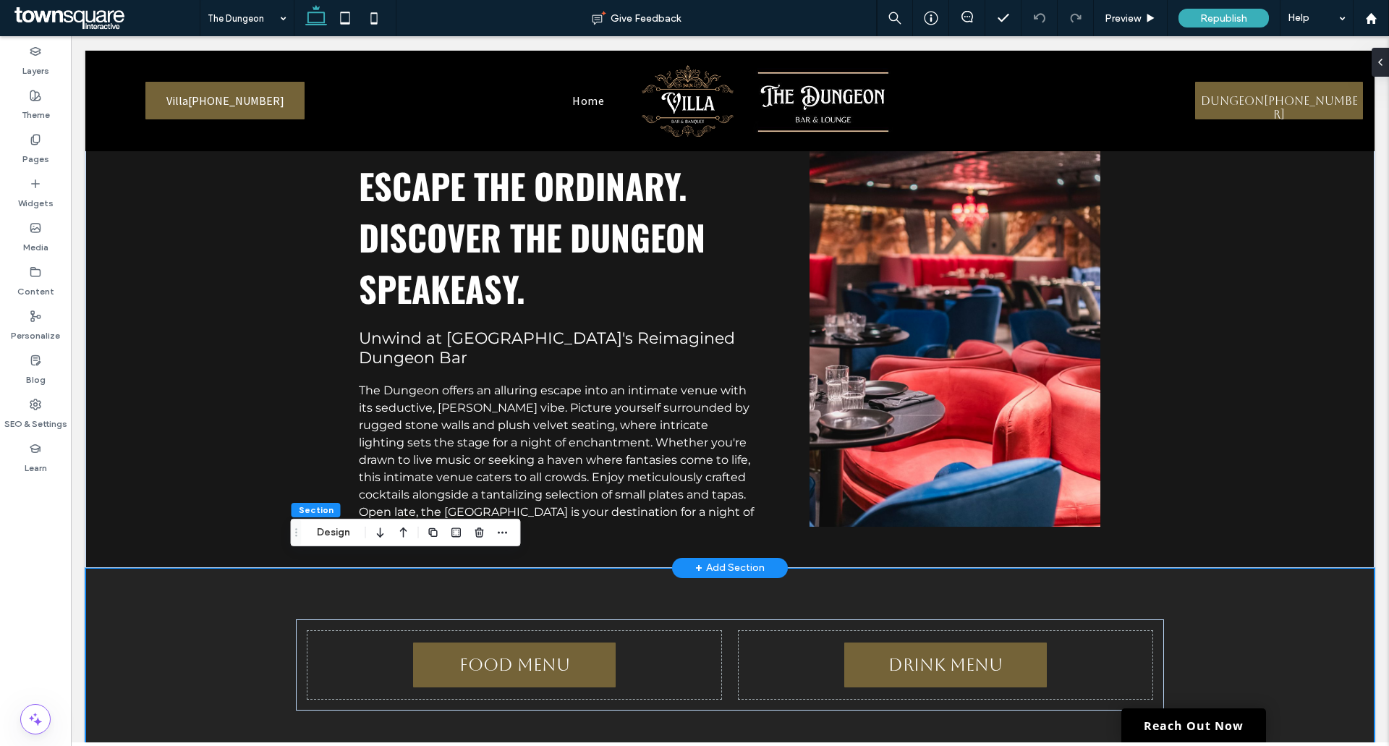
click at [194, 618] on div "Food Menu Drink Menu" at bounding box center [729, 665] width 1289 height 195
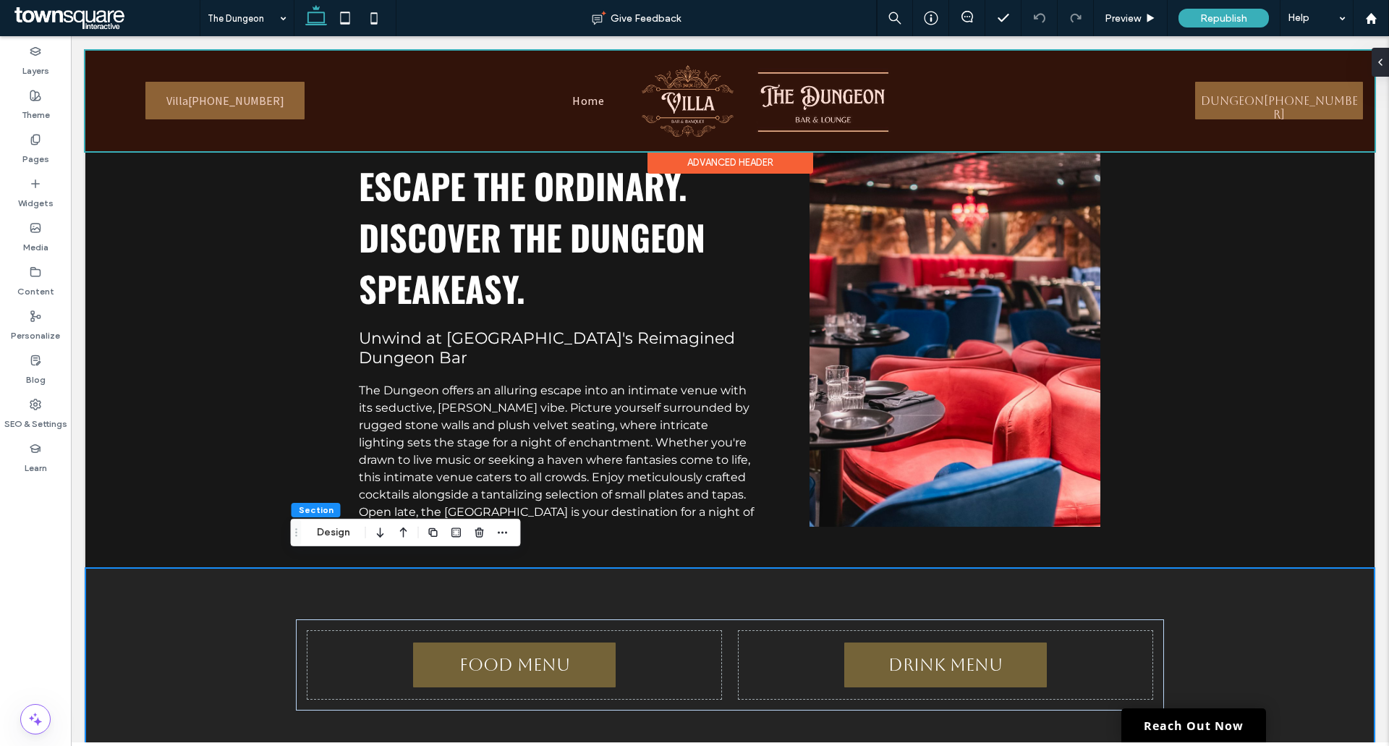
click at [163, 114] on div at bounding box center [729, 101] width 1289 height 101
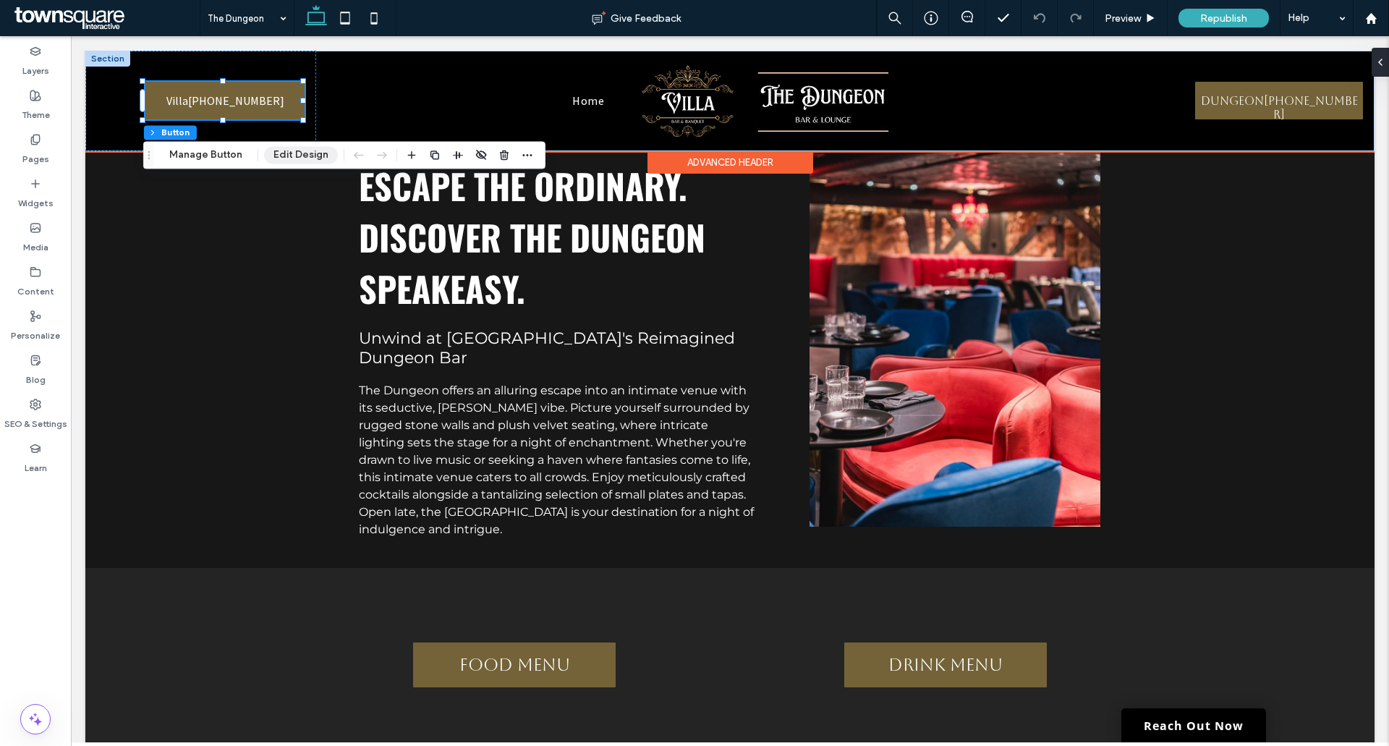
click at [291, 157] on button "Edit Design" at bounding box center [301, 154] width 74 height 17
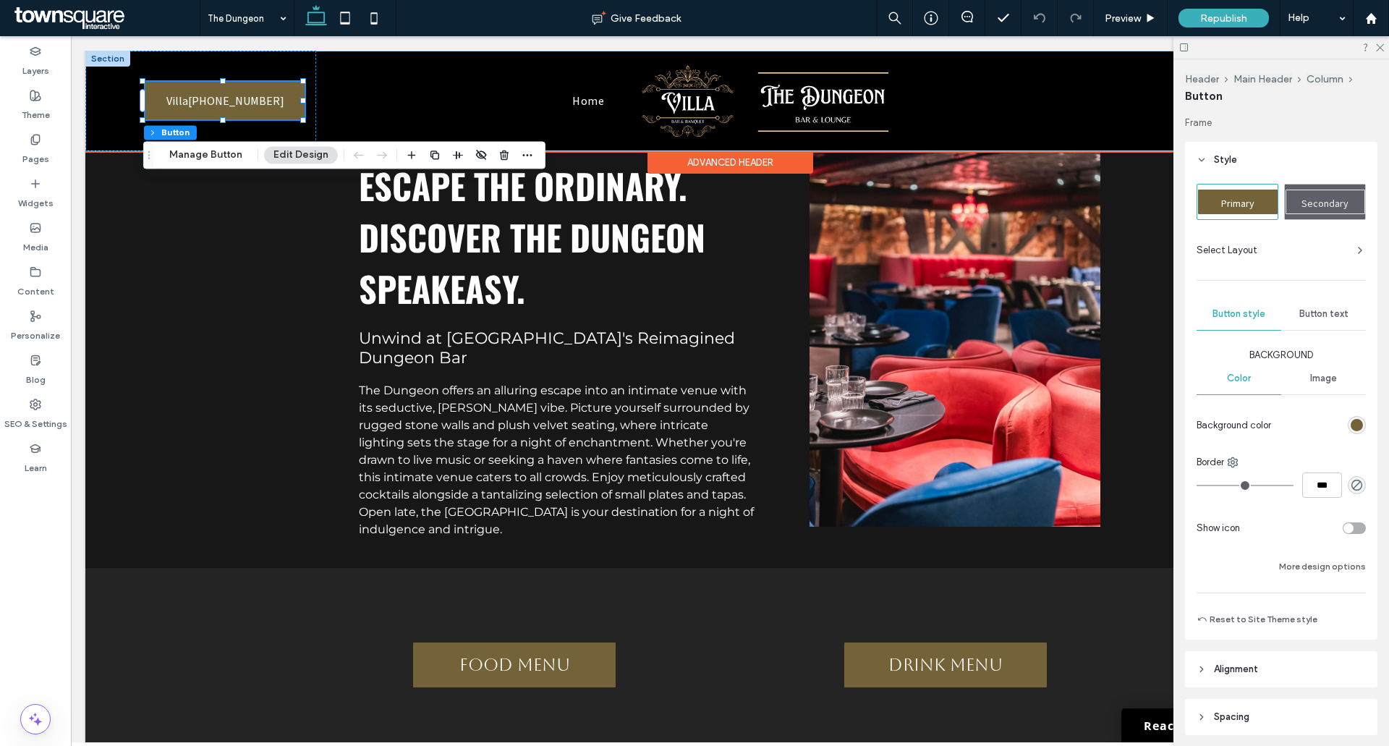
drag, startPoint x: 1339, startPoint y: 311, endPoint x: 1339, endPoint y: 327, distance: 15.9
click at [1339, 312] on span "Button text" at bounding box center [1324, 314] width 49 height 12
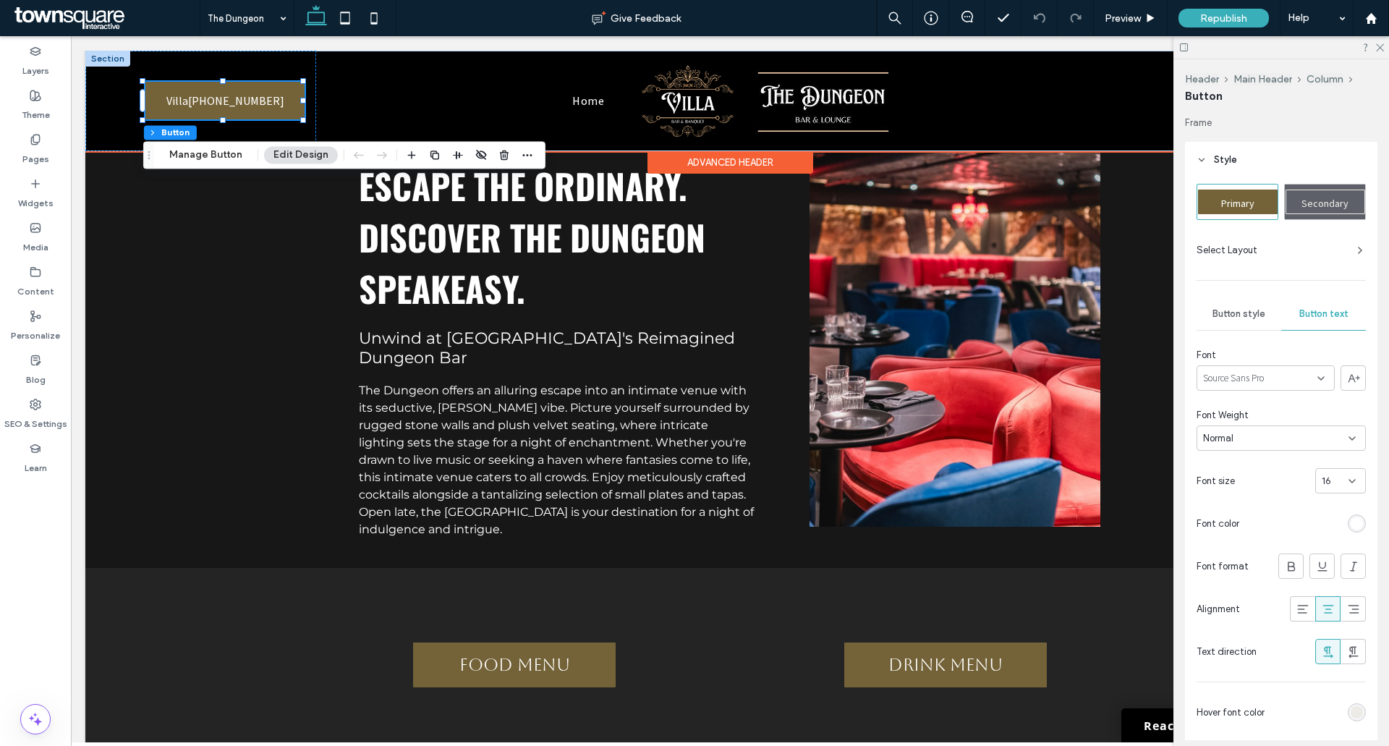
click at [1295, 381] on div "Source Sans Pro" at bounding box center [1266, 377] width 138 height 25
drag, startPoint x: 1247, startPoint y: 402, endPoint x: 1273, endPoint y: 415, distance: 29.5
click at [1246, 402] on span "Aboreto" at bounding box center [1226, 404] width 46 height 14
click at [1214, 20] on span "Republish" at bounding box center [1223, 18] width 47 height 12
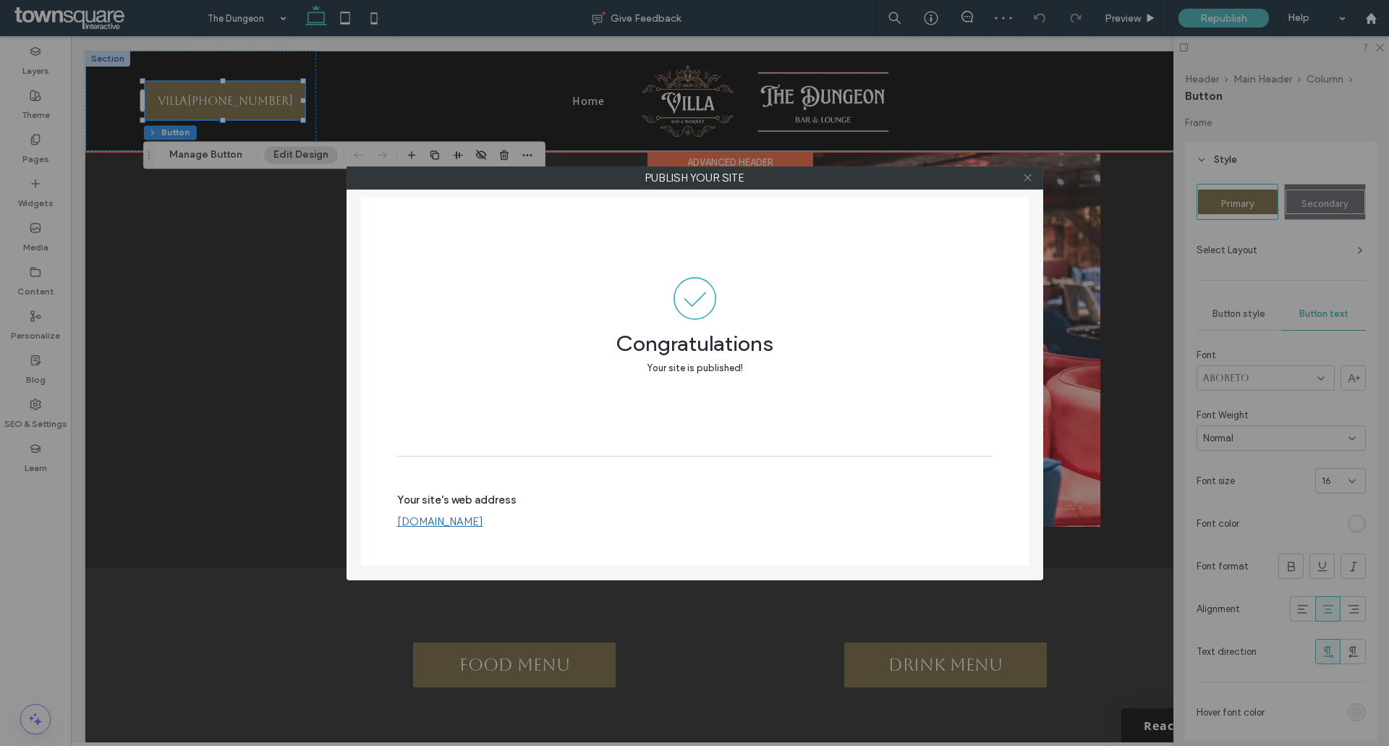
drag, startPoint x: 1028, startPoint y: 179, endPoint x: 813, endPoint y: 315, distance: 253.7
click at [1028, 180] on icon at bounding box center [1027, 177] width 11 height 11
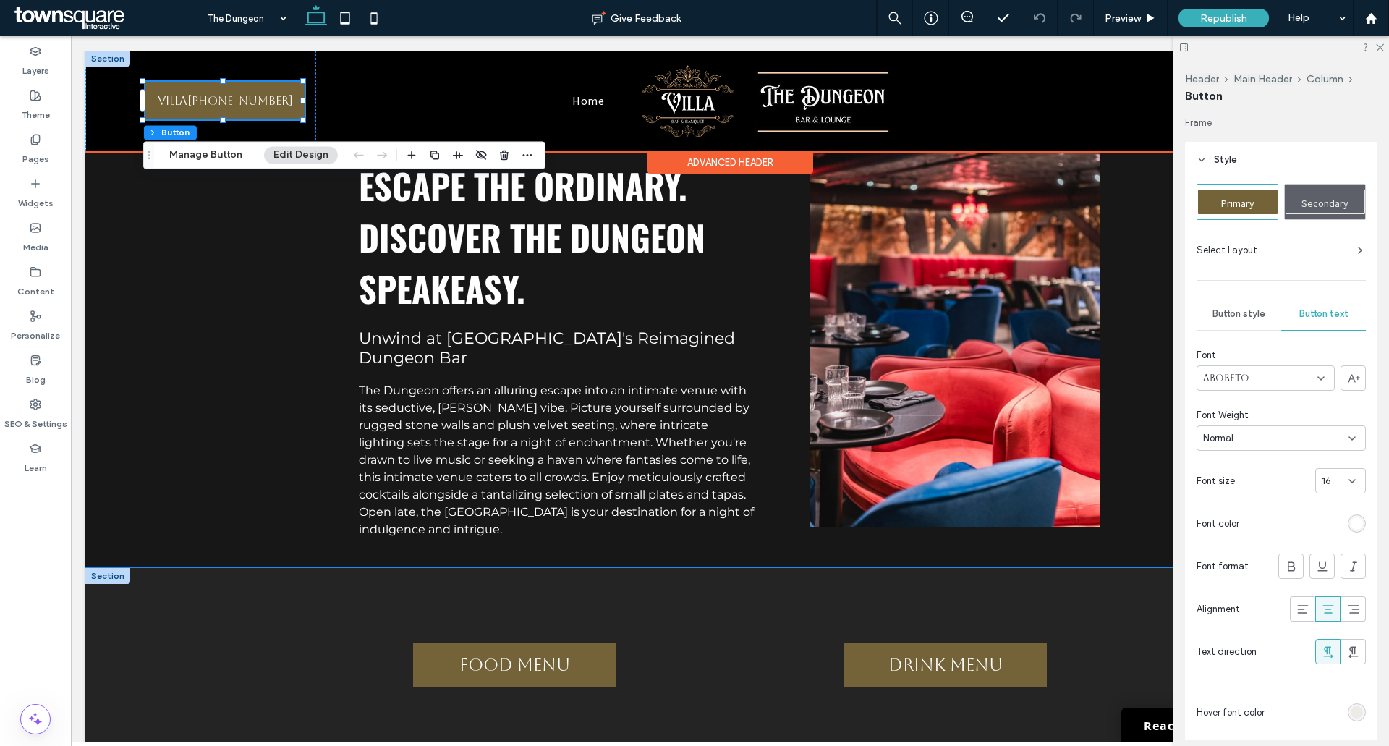
drag, startPoint x: 267, startPoint y: 593, endPoint x: 287, endPoint y: 596, distance: 20.5
click at [266, 594] on div "Food Menu Drink Menu" at bounding box center [729, 665] width 1289 height 195
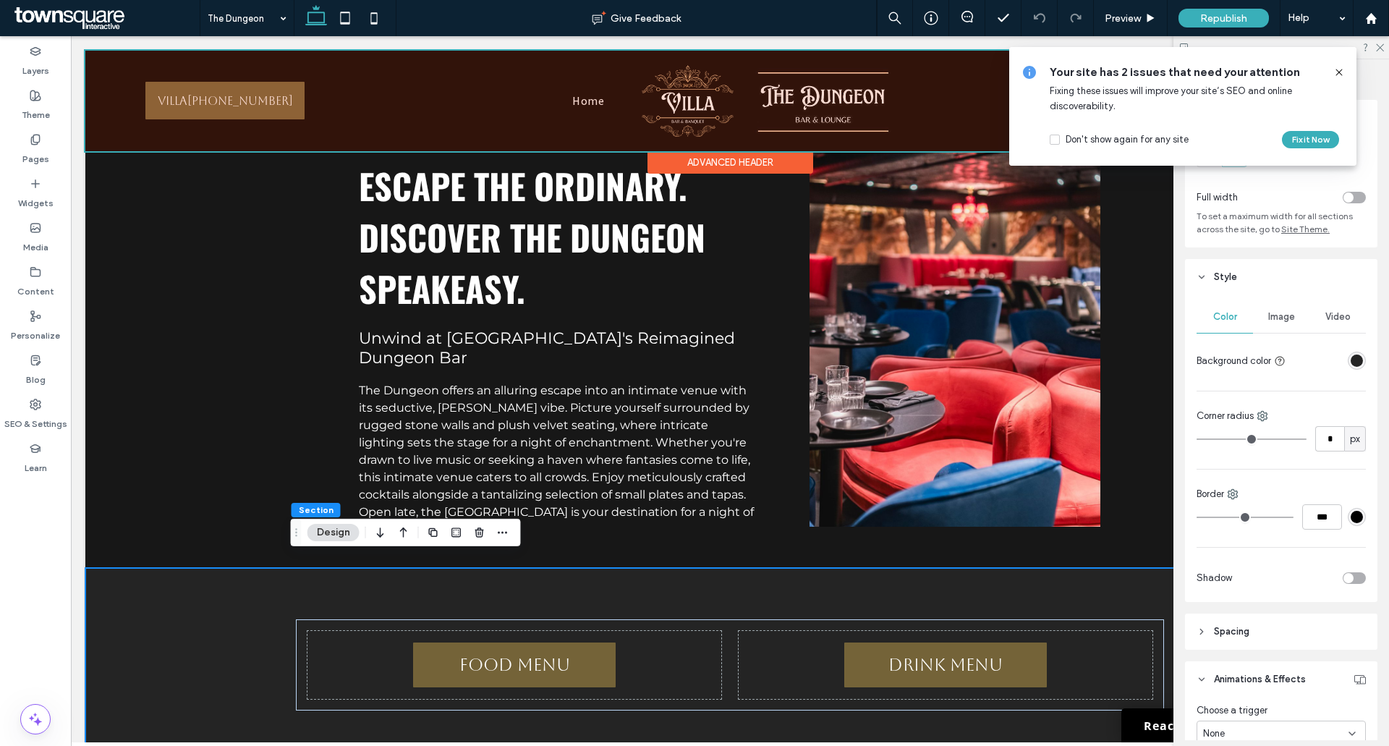
click at [333, 534] on button "Design" at bounding box center [334, 532] width 52 height 17
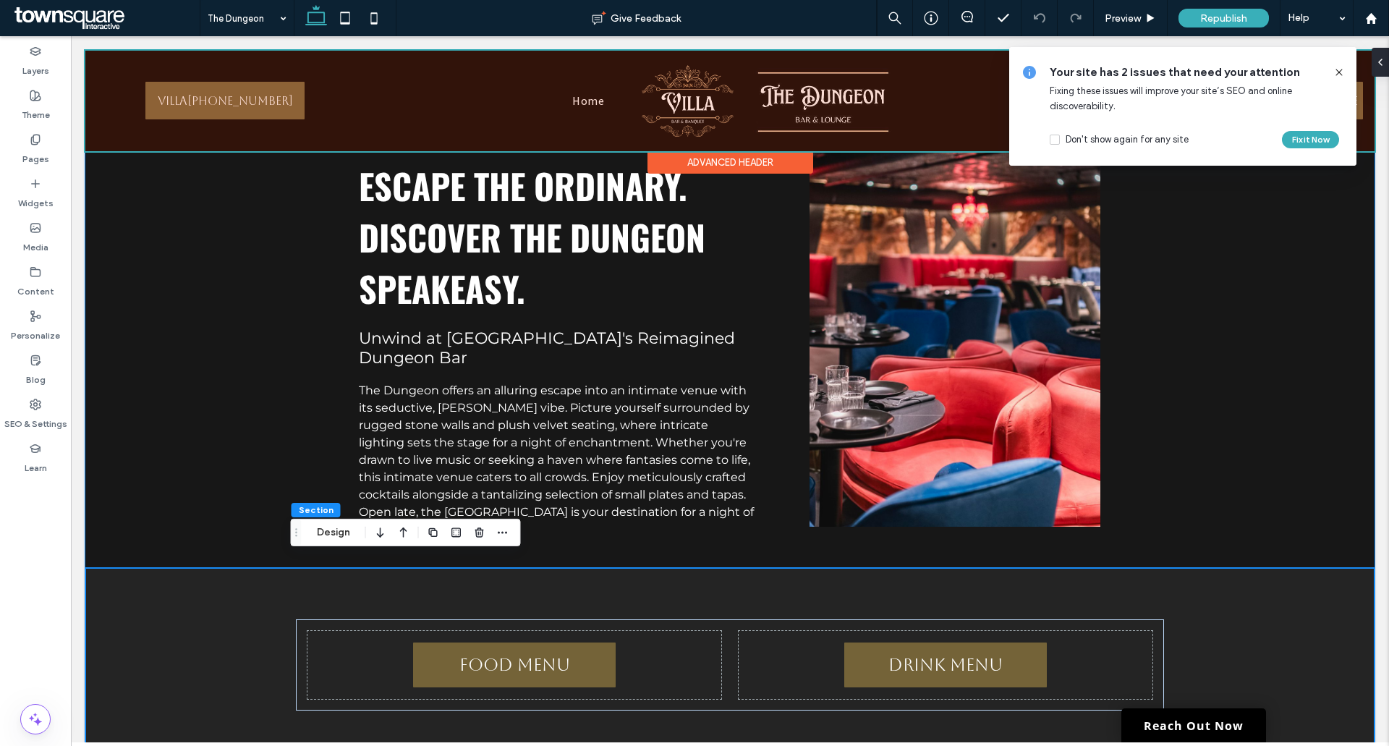
click at [1254, 590] on div "Food Menu Drink Menu" at bounding box center [729, 665] width 1289 height 195
click at [211, 580] on div "Food Menu Drink Menu" at bounding box center [729, 665] width 1289 height 195
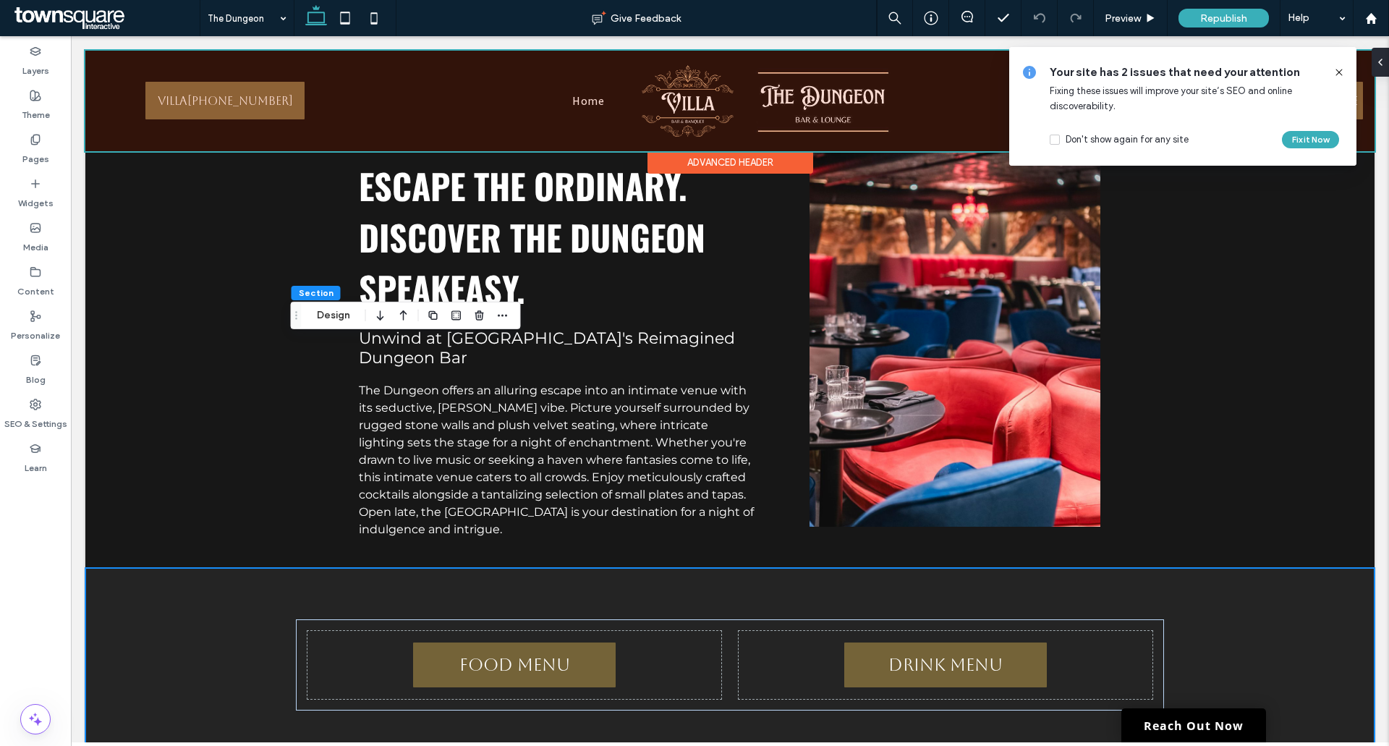
scroll to position [289, 0]
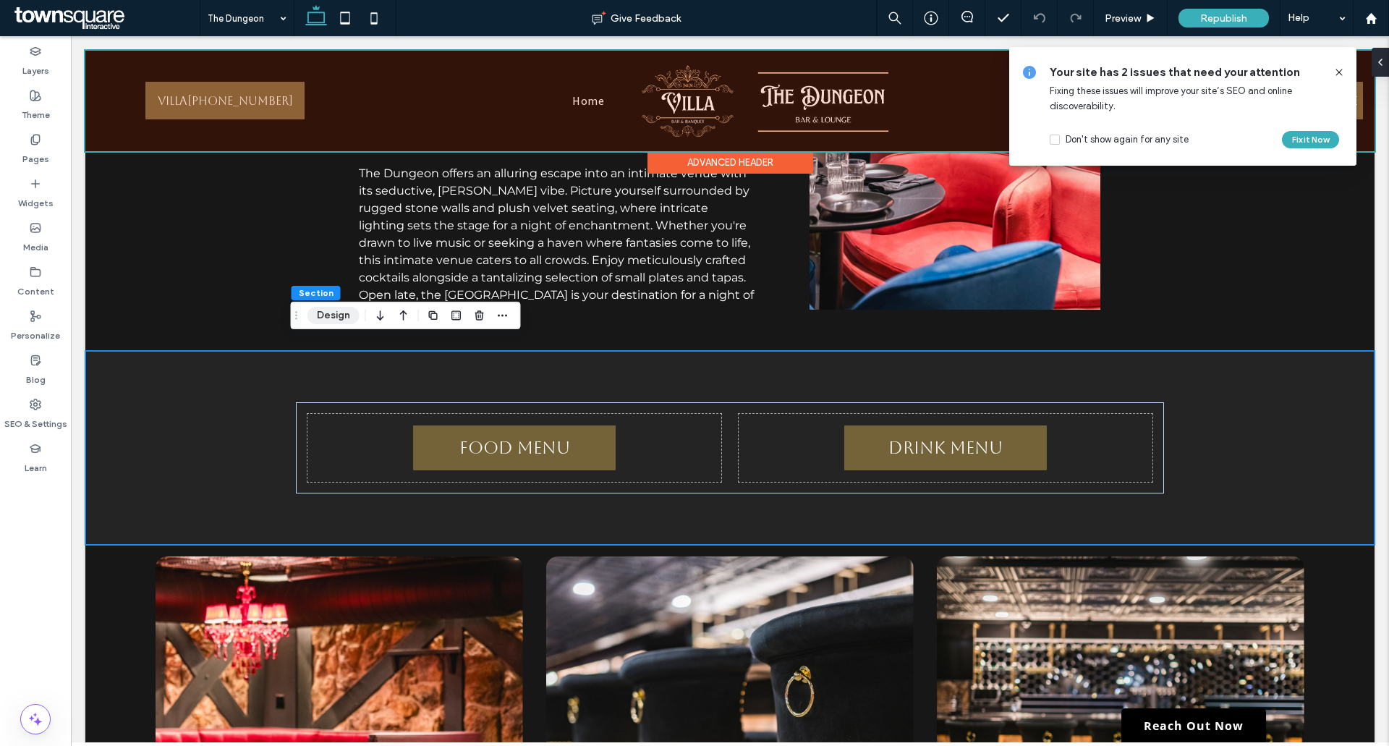
click at [339, 321] on button "Design" at bounding box center [334, 315] width 52 height 17
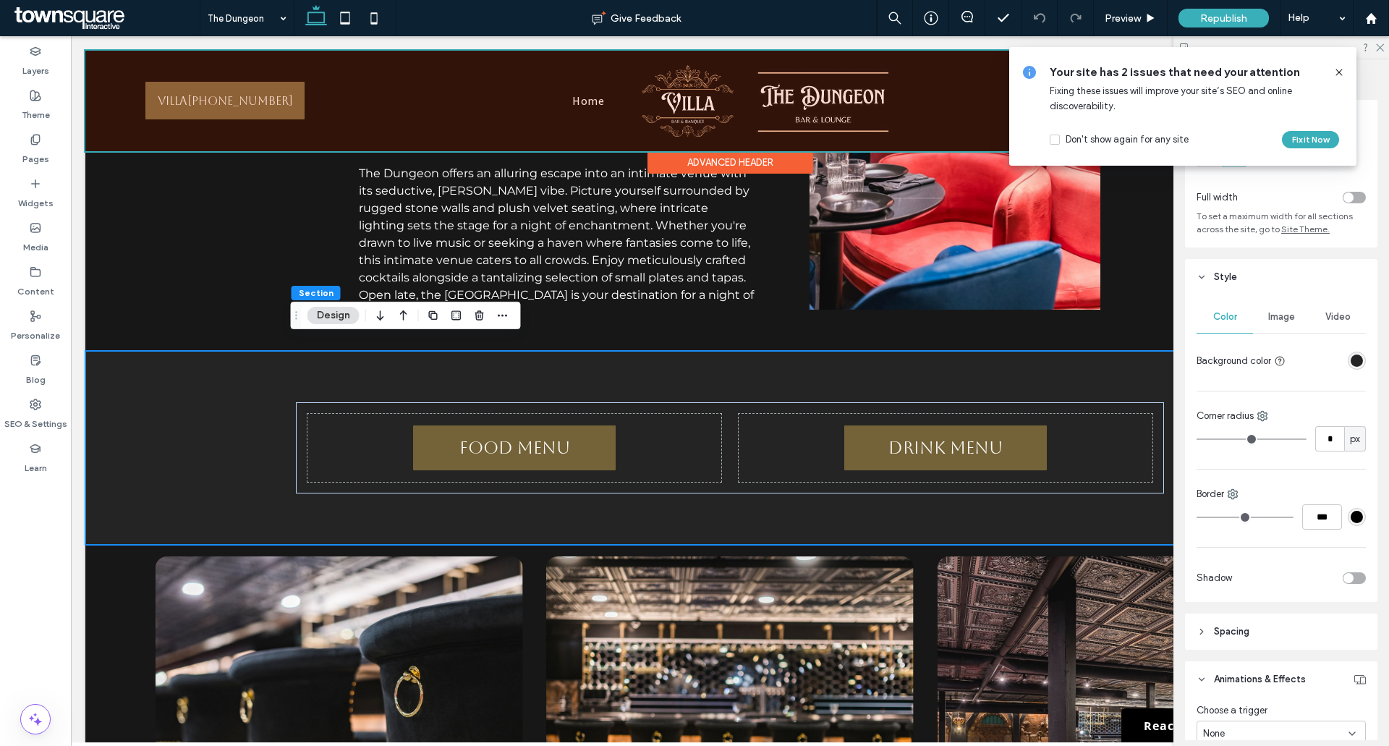
click at [1351, 365] on div "rgba(36, 36, 36, 1)" at bounding box center [1357, 361] width 12 height 12
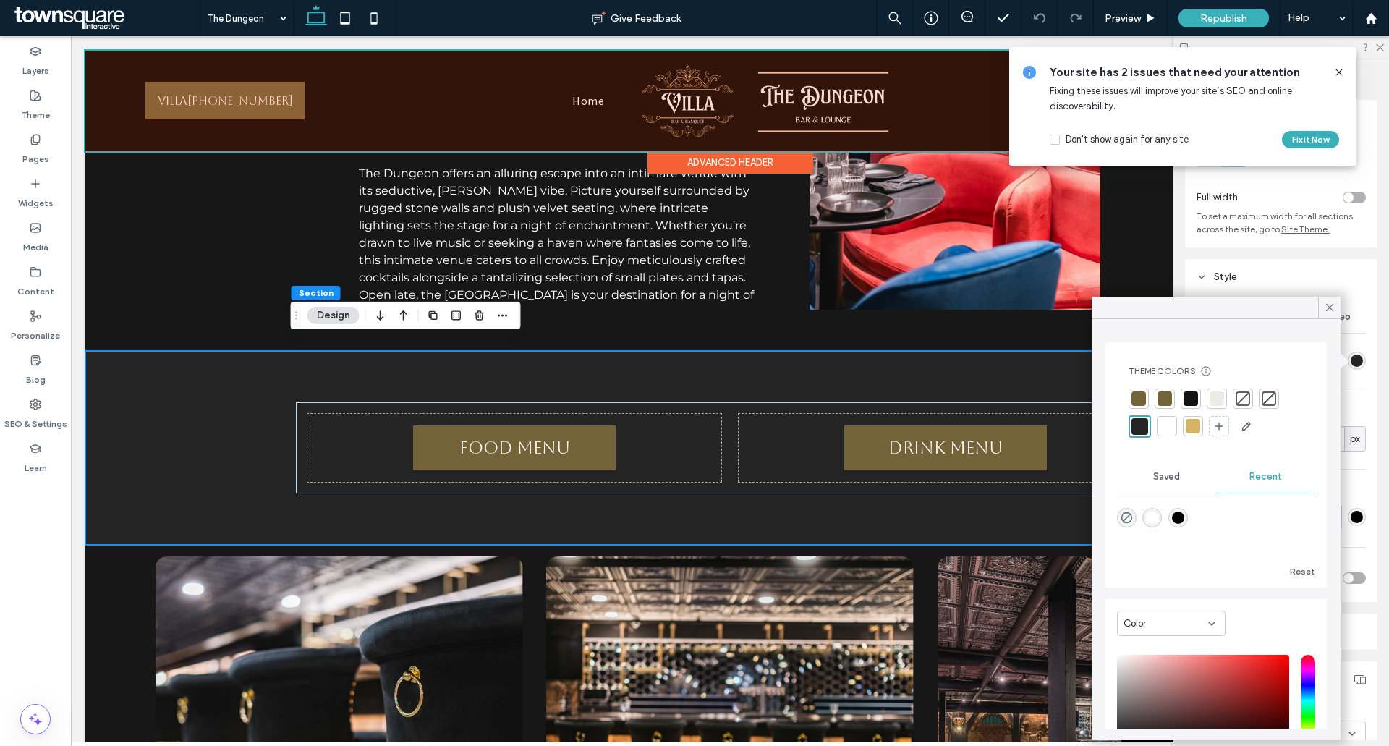
click at [1193, 398] on div at bounding box center [1191, 398] width 14 height 14
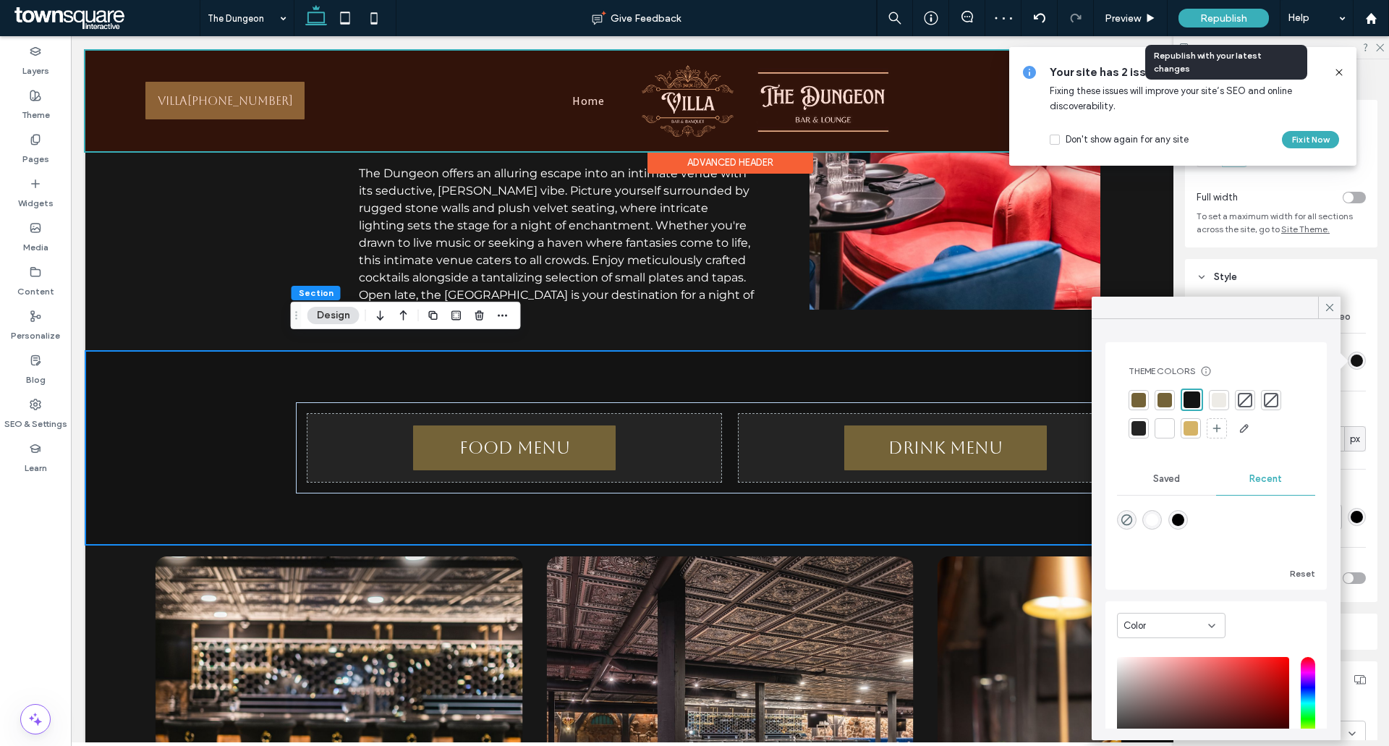
drag, startPoint x: 1208, startPoint y: 12, endPoint x: 1190, endPoint y: 22, distance: 21.7
click at [1208, 14] on span "Republish" at bounding box center [1223, 18] width 47 height 12
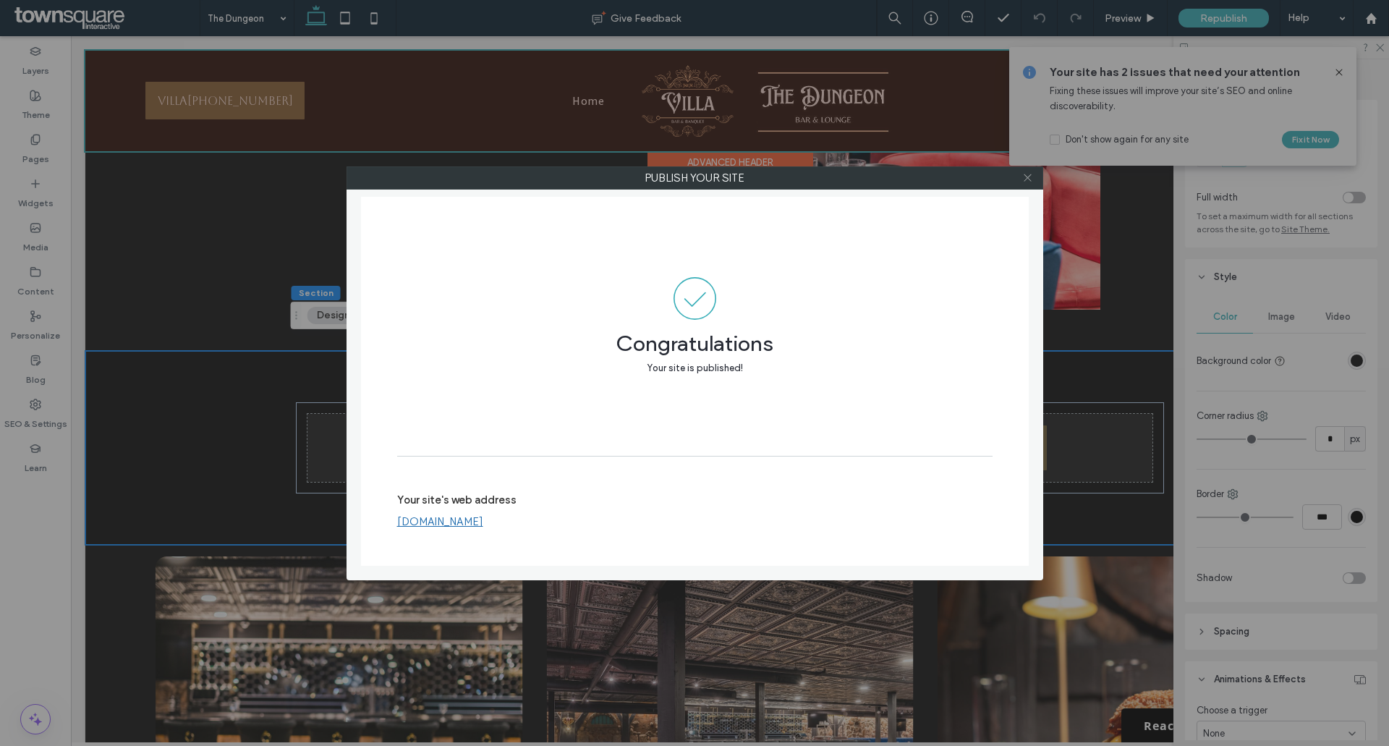
click at [1027, 175] on icon at bounding box center [1027, 177] width 11 height 11
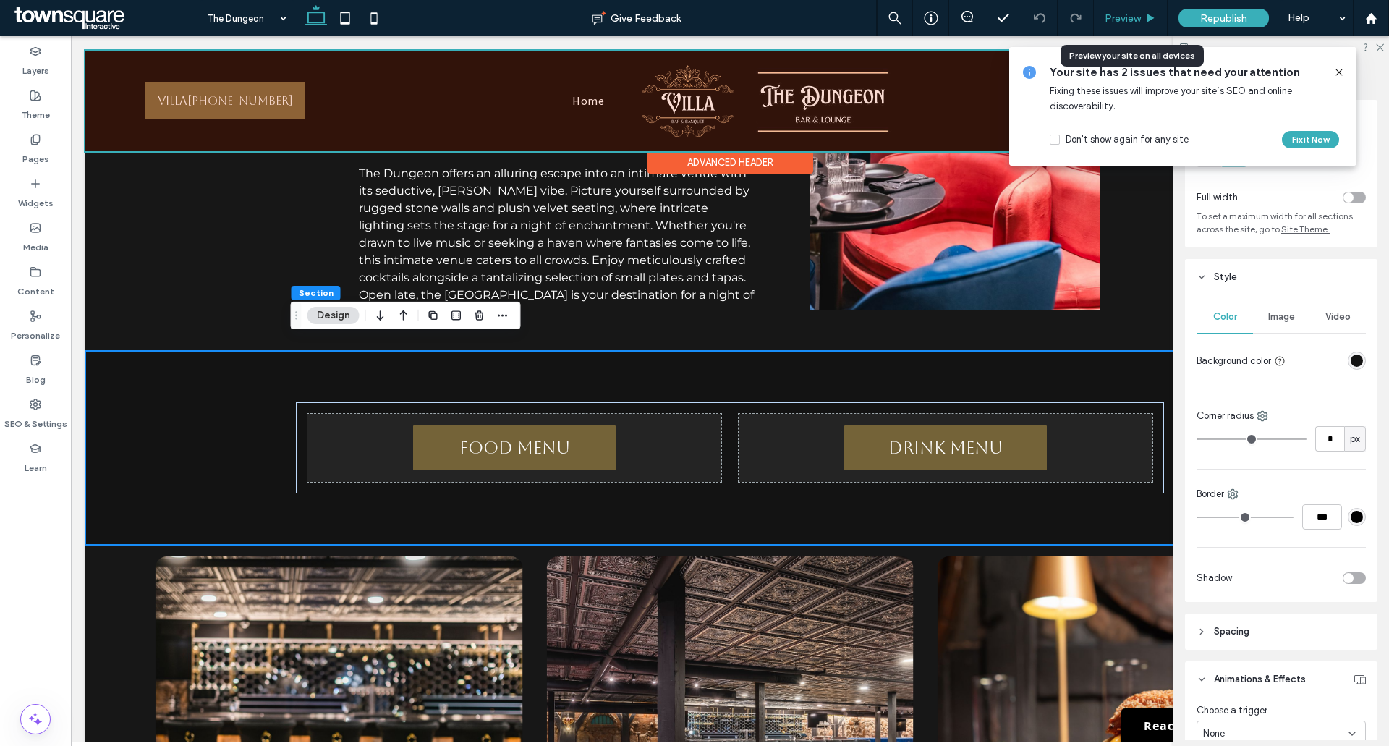
click at [1114, 17] on span "Preview" at bounding box center [1123, 18] width 36 height 12
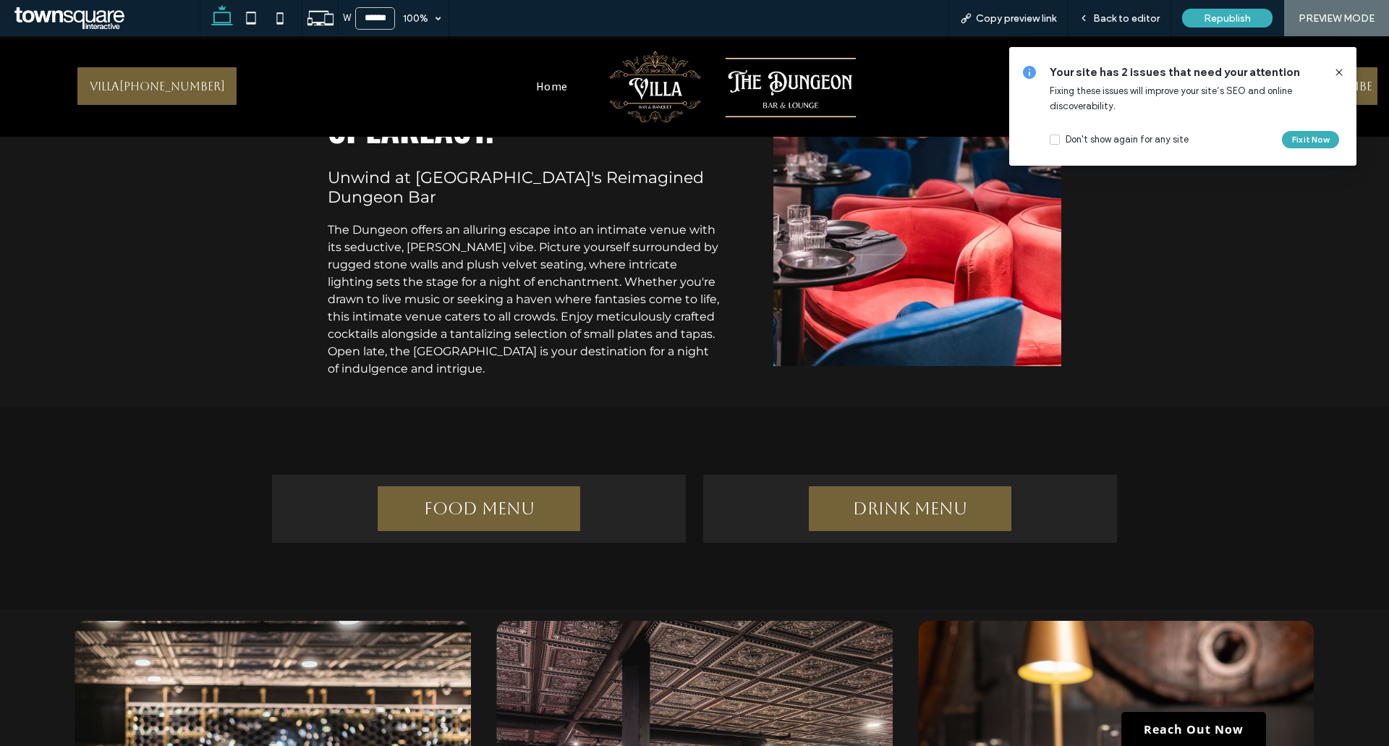
scroll to position [275, 0]
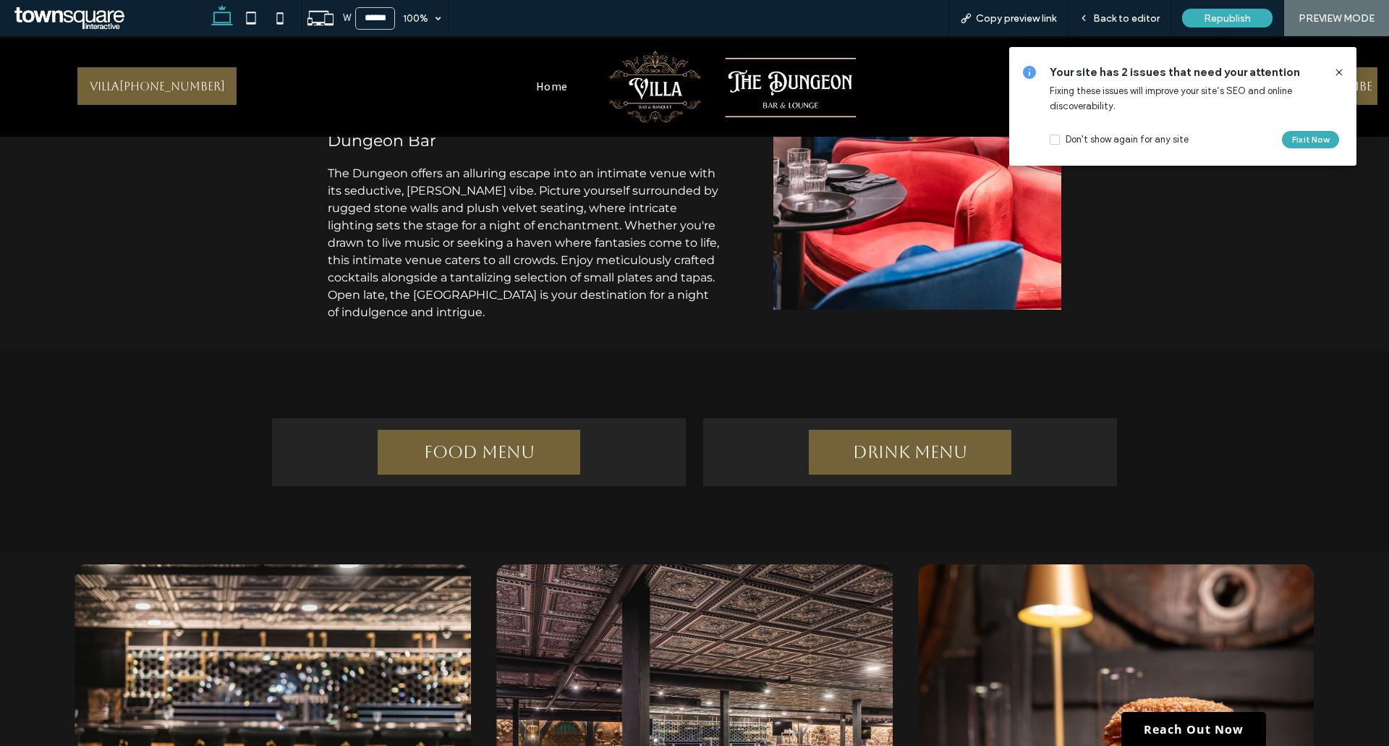
click at [158, 451] on div "Food Menu Drink Menu" at bounding box center [694, 452] width 1389 height 203
drag, startPoint x: 1115, startPoint y: 24, endPoint x: 1111, endPoint y: 52, distance: 28.5
click at [1115, 23] on span "Back to editor" at bounding box center [1126, 18] width 67 height 12
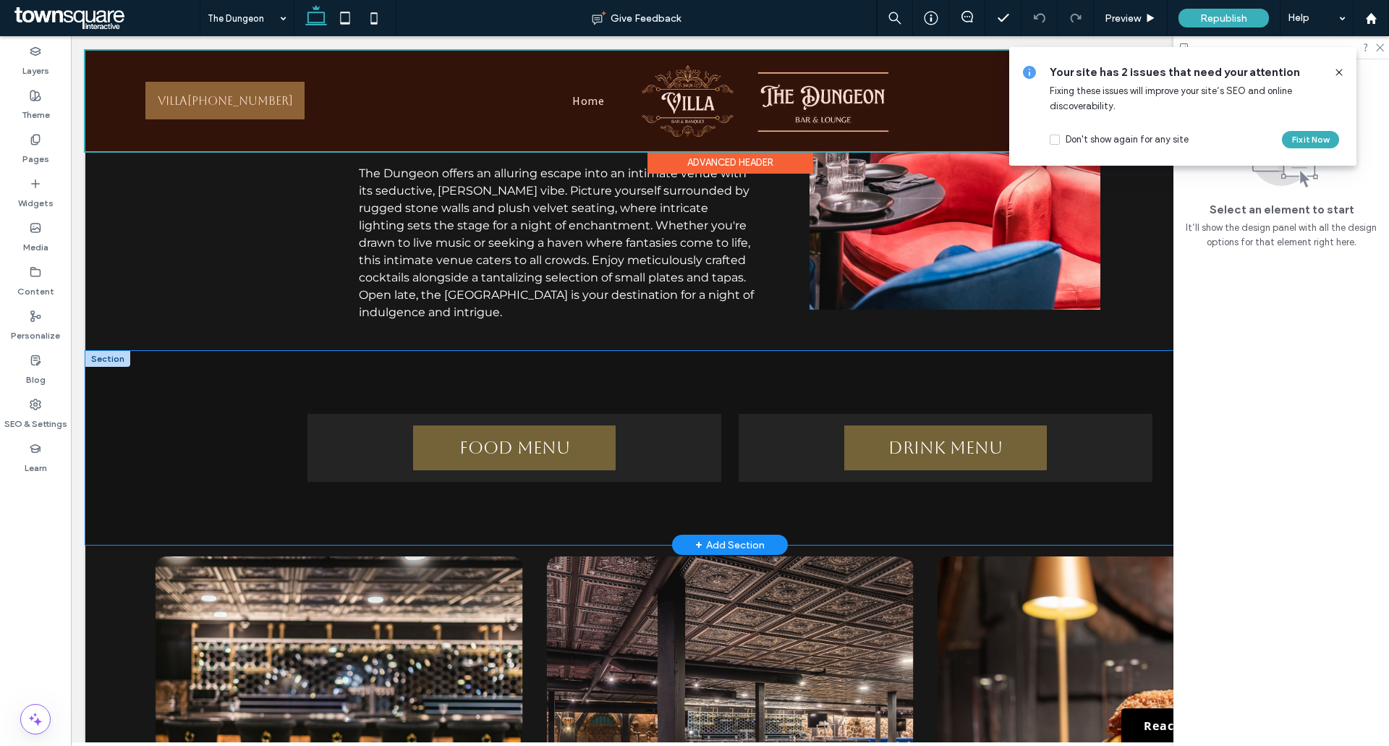
click at [231, 414] on div "Food Menu Drink Menu" at bounding box center [729, 448] width 1289 height 195
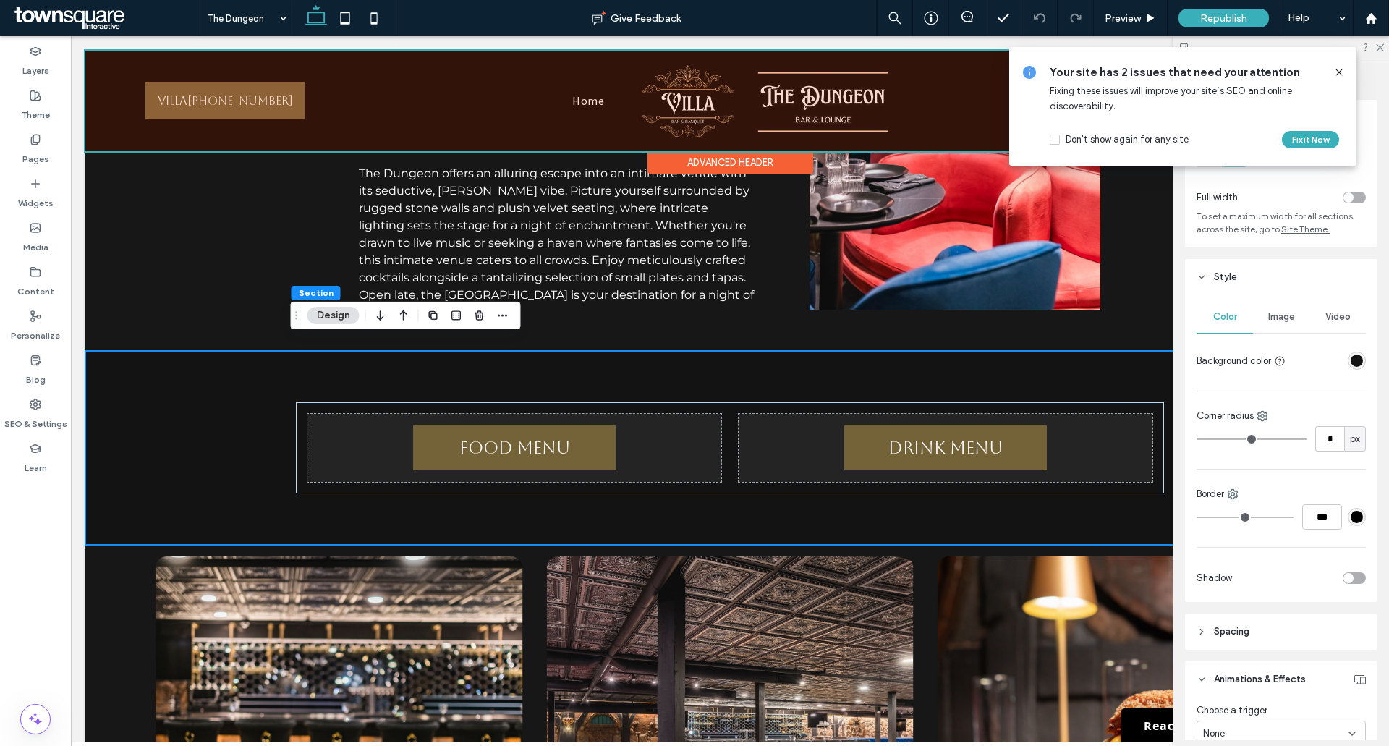
click at [349, 311] on button "Design" at bounding box center [334, 315] width 52 height 17
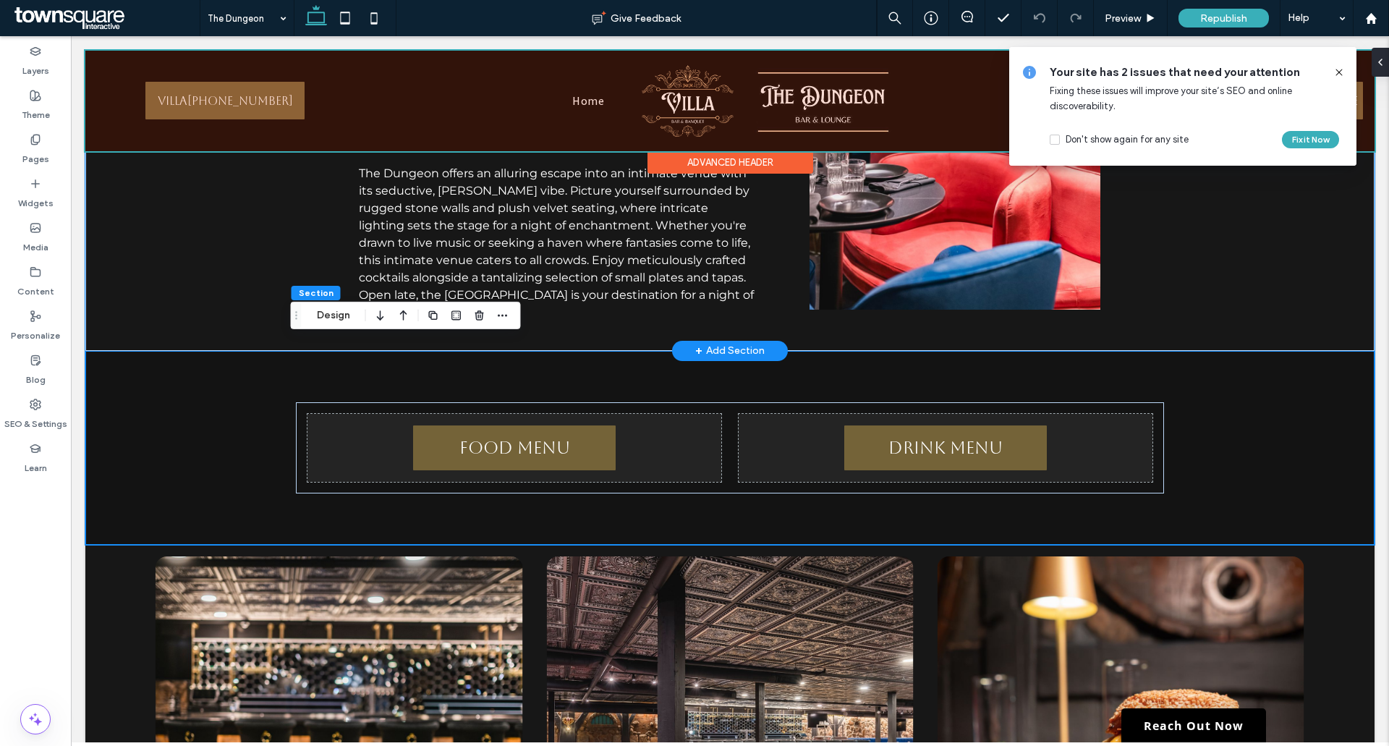
click at [214, 278] on div "Indulge your senses. Escape the ordinary. Discover The Dungeon speakeasy. Unwin…" at bounding box center [729, 106] width 1289 height 489
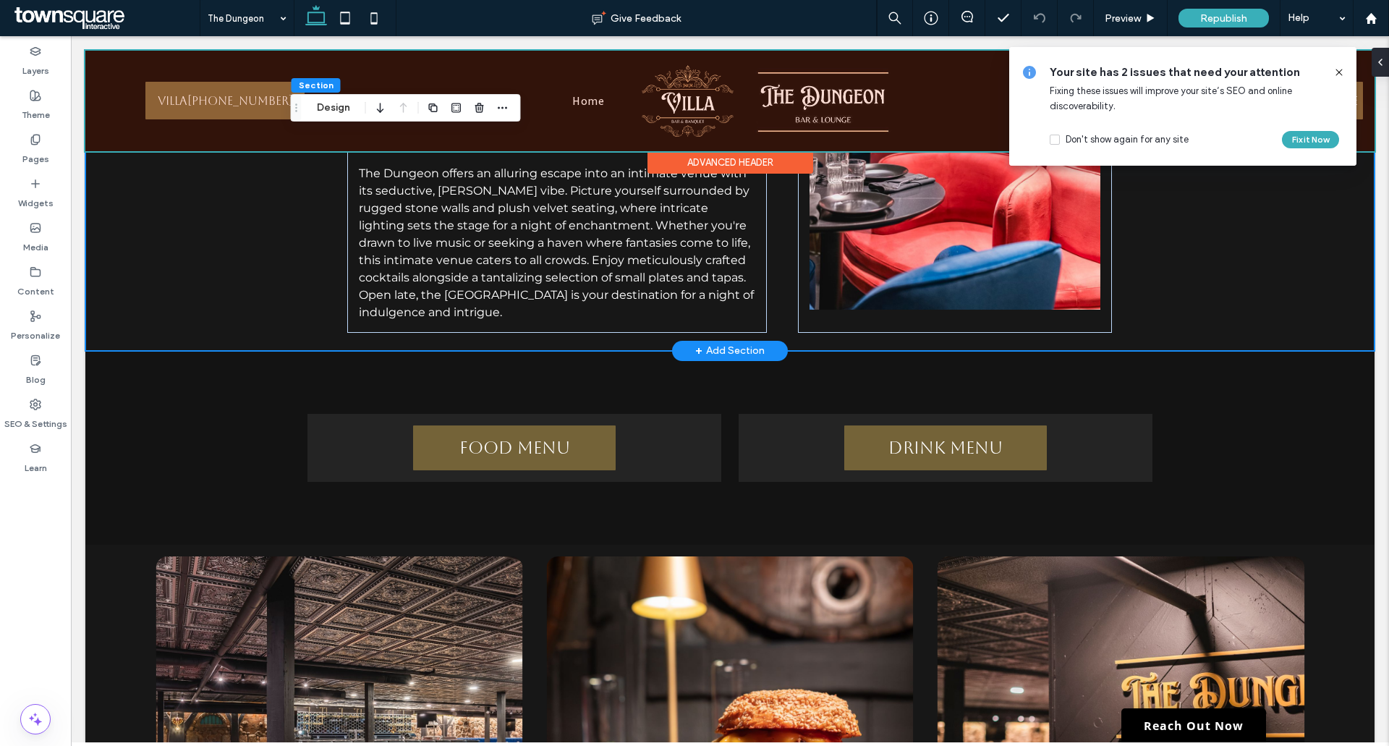
click at [215, 220] on div "Indulge your senses. Escape the ordinary. Discover The Dungeon speakeasy. Unwin…" at bounding box center [729, 106] width 1289 height 489
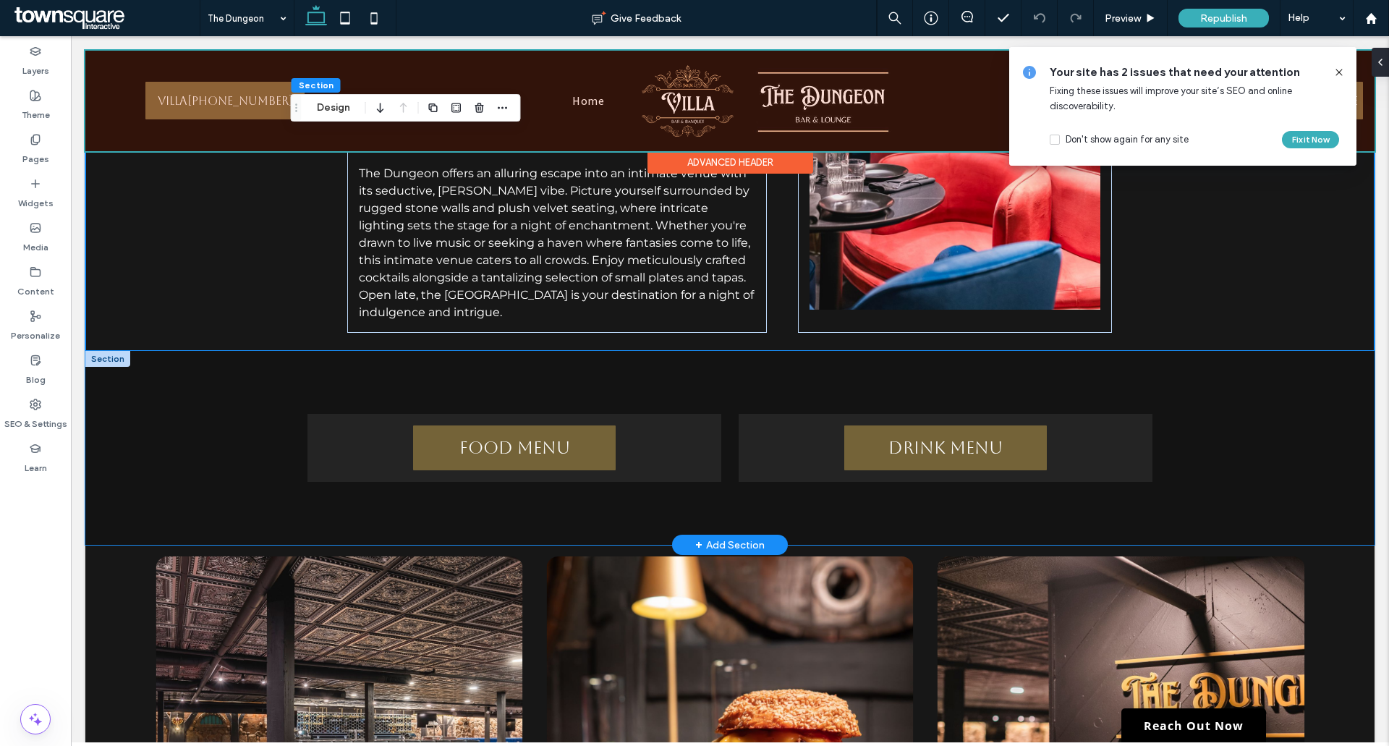
click at [100, 455] on div "Food Menu Drink Menu" at bounding box center [729, 448] width 1289 height 195
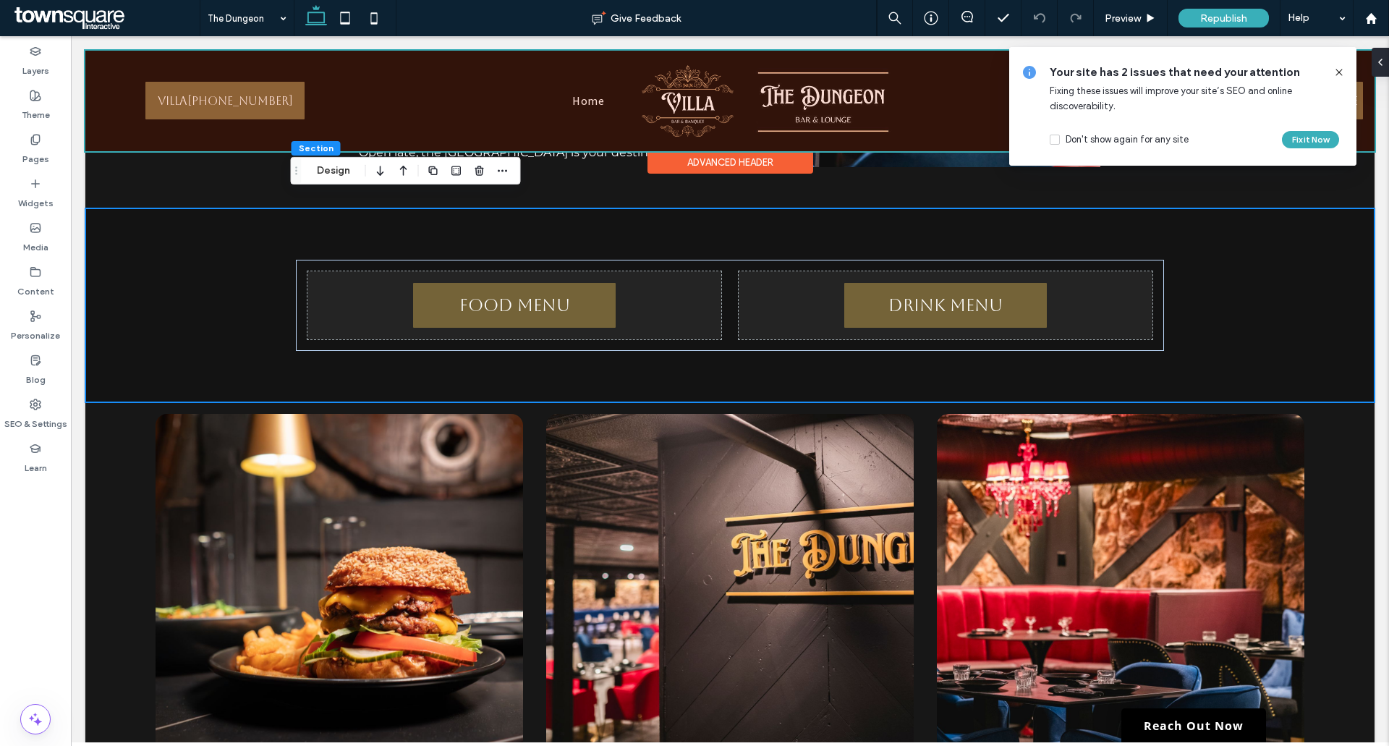
scroll to position [434, 0]
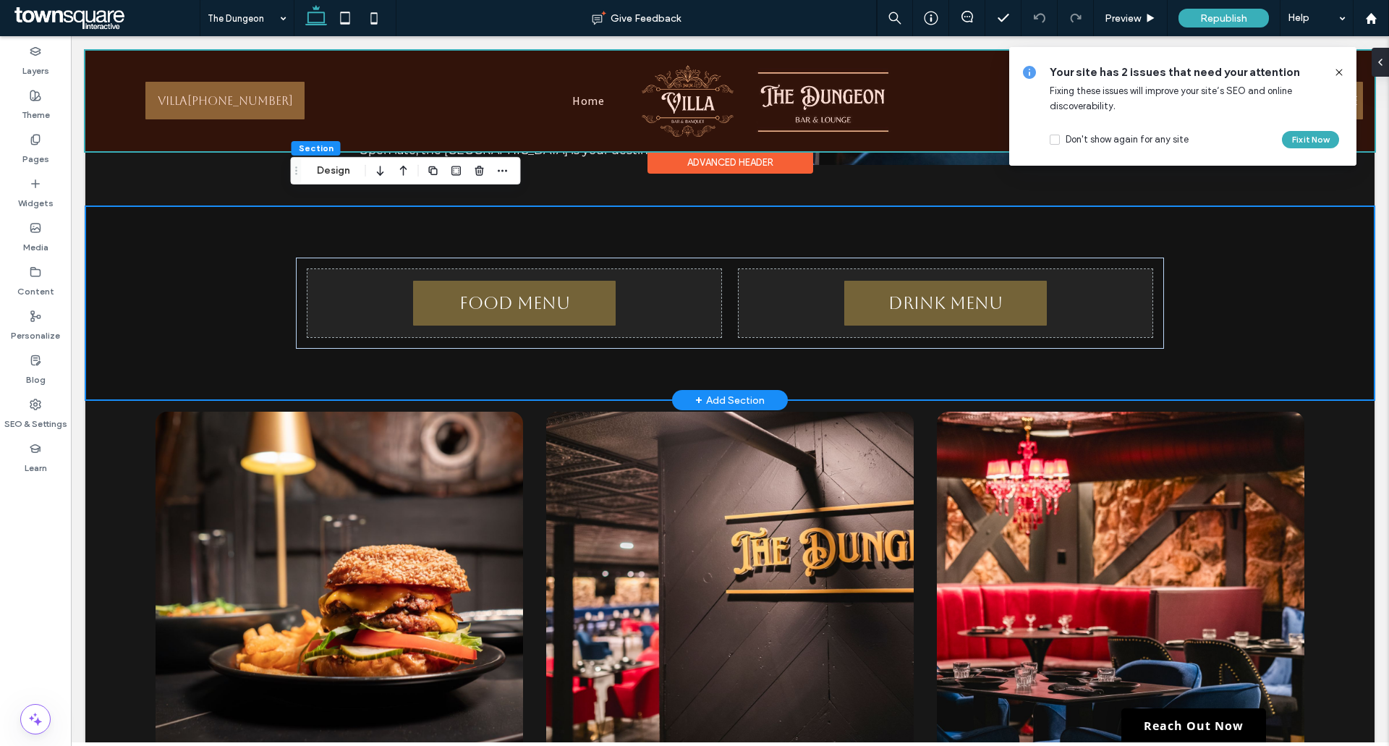
drag, startPoint x: 1269, startPoint y: 274, endPoint x: 1281, endPoint y: 291, distance: 21.3
click at [1268, 273] on div "Food Menu Drink Menu" at bounding box center [729, 303] width 1289 height 195
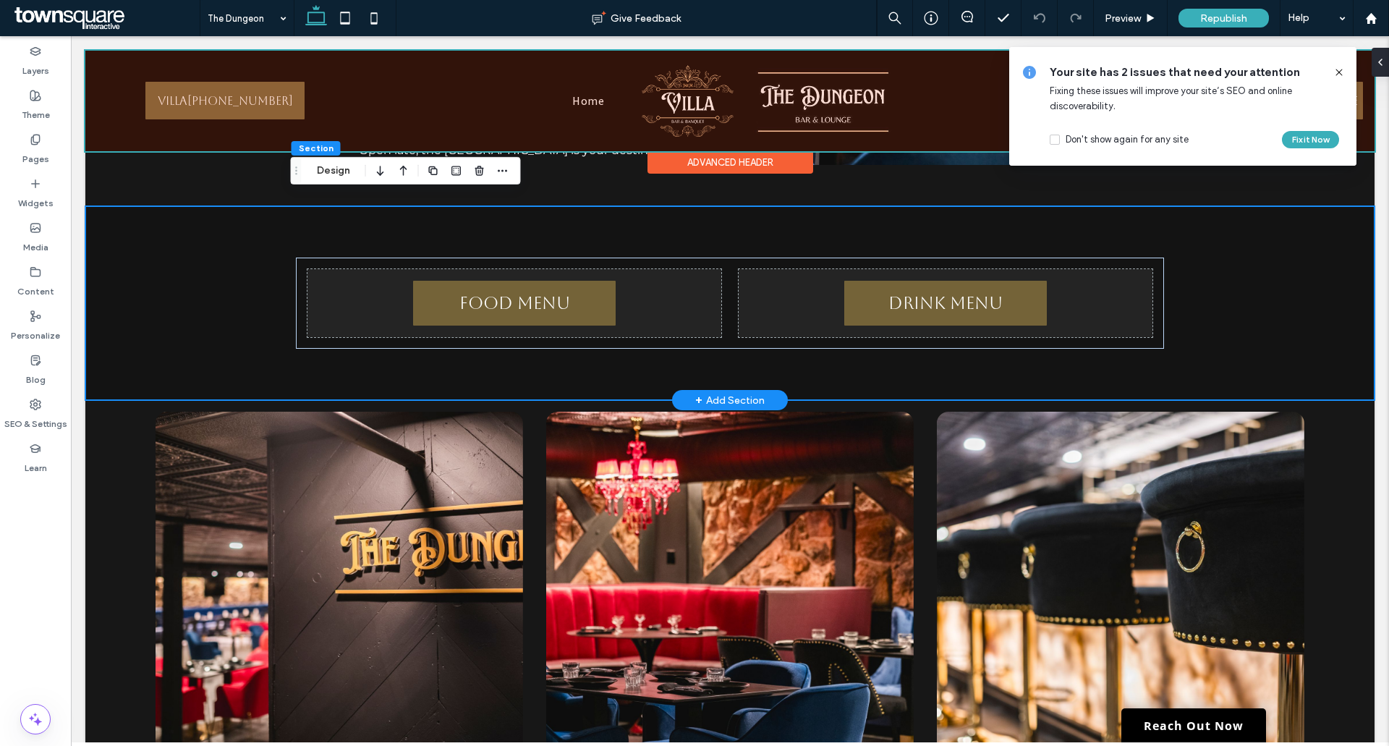
click at [1274, 313] on div "Food Menu Drink Menu" at bounding box center [729, 303] width 1289 height 195
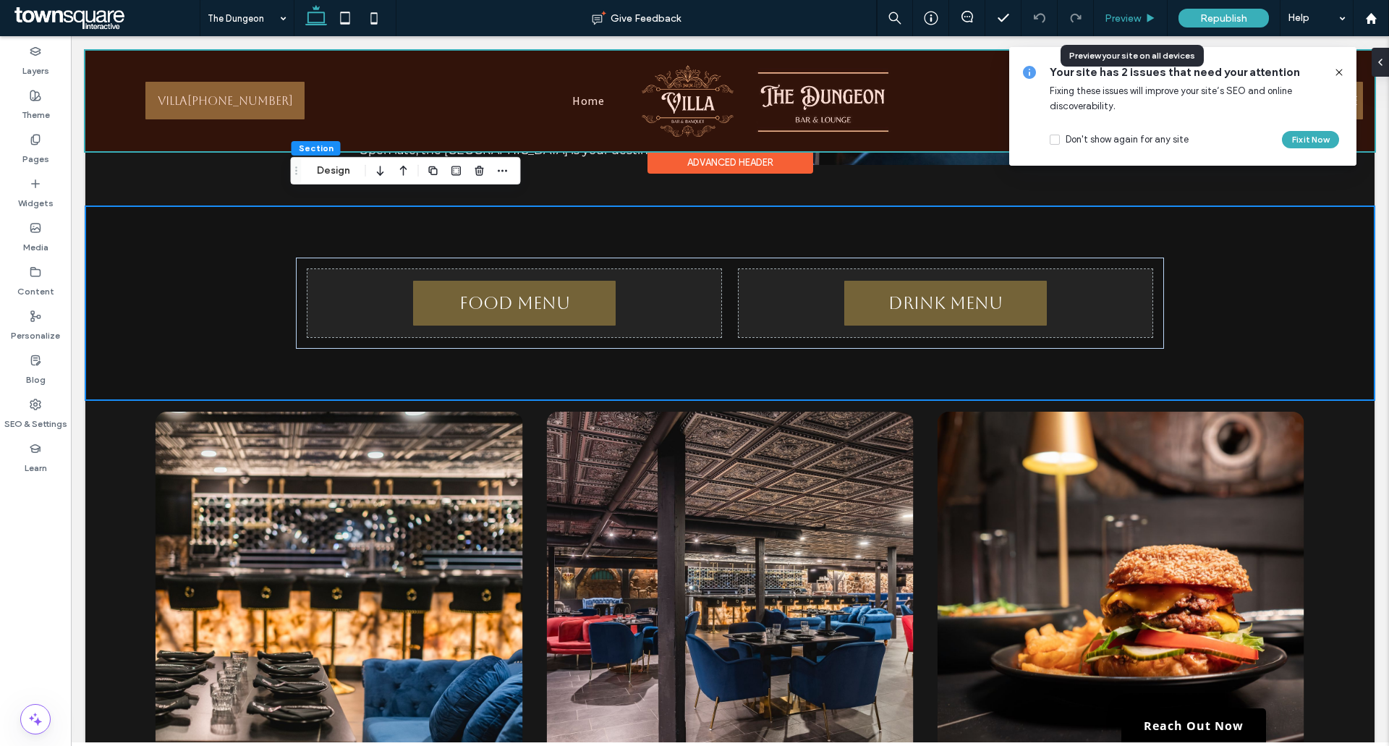
click at [1117, 17] on span "Preview" at bounding box center [1123, 18] width 36 height 12
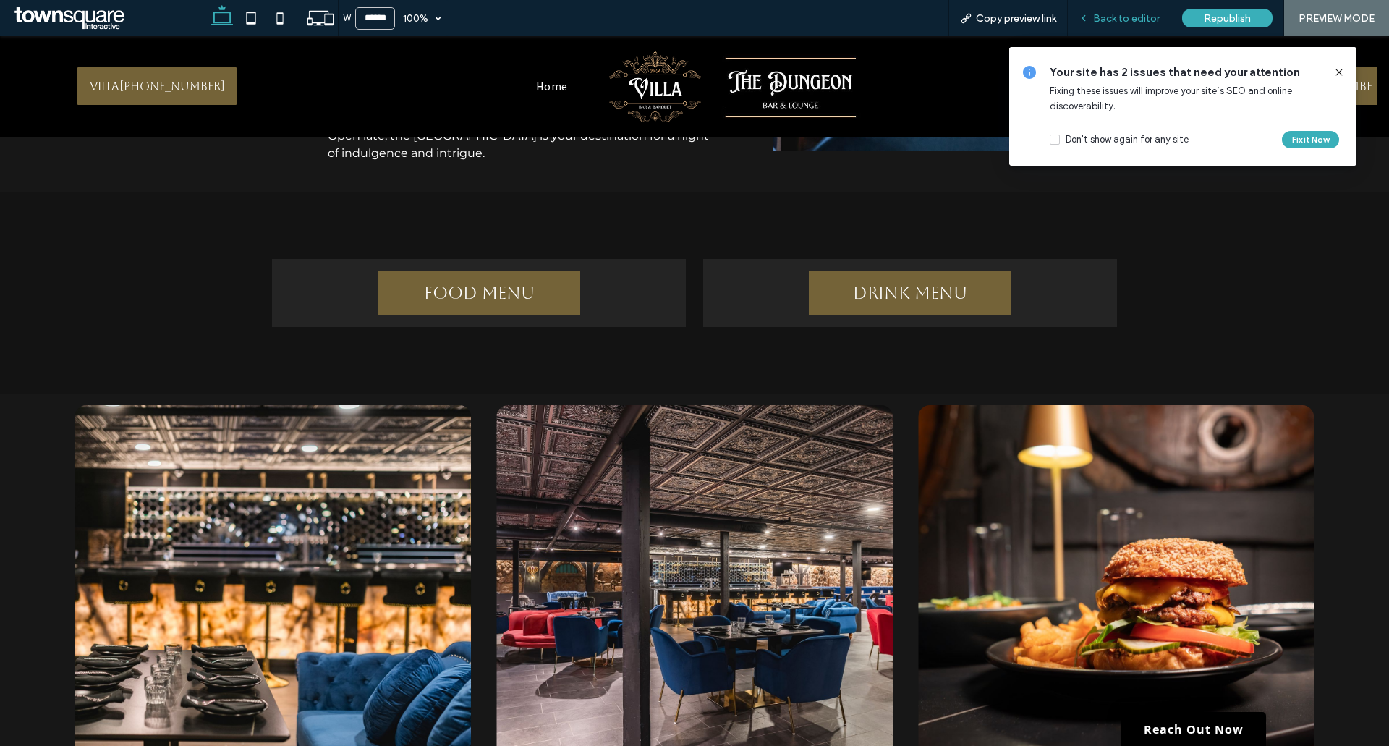
scroll to position [420, 0]
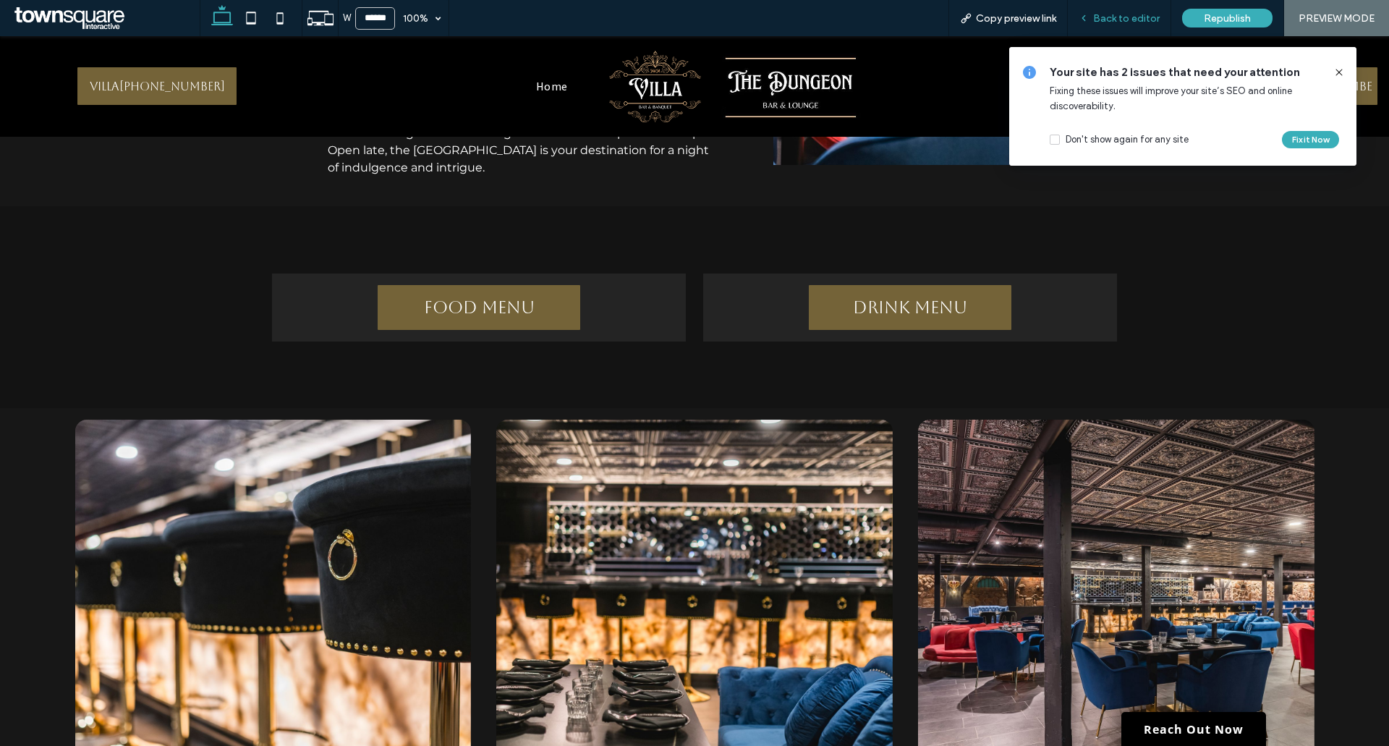
click at [1154, 17] on span "Back to editor" at bounding box center [1126, 18] width 67 height 12
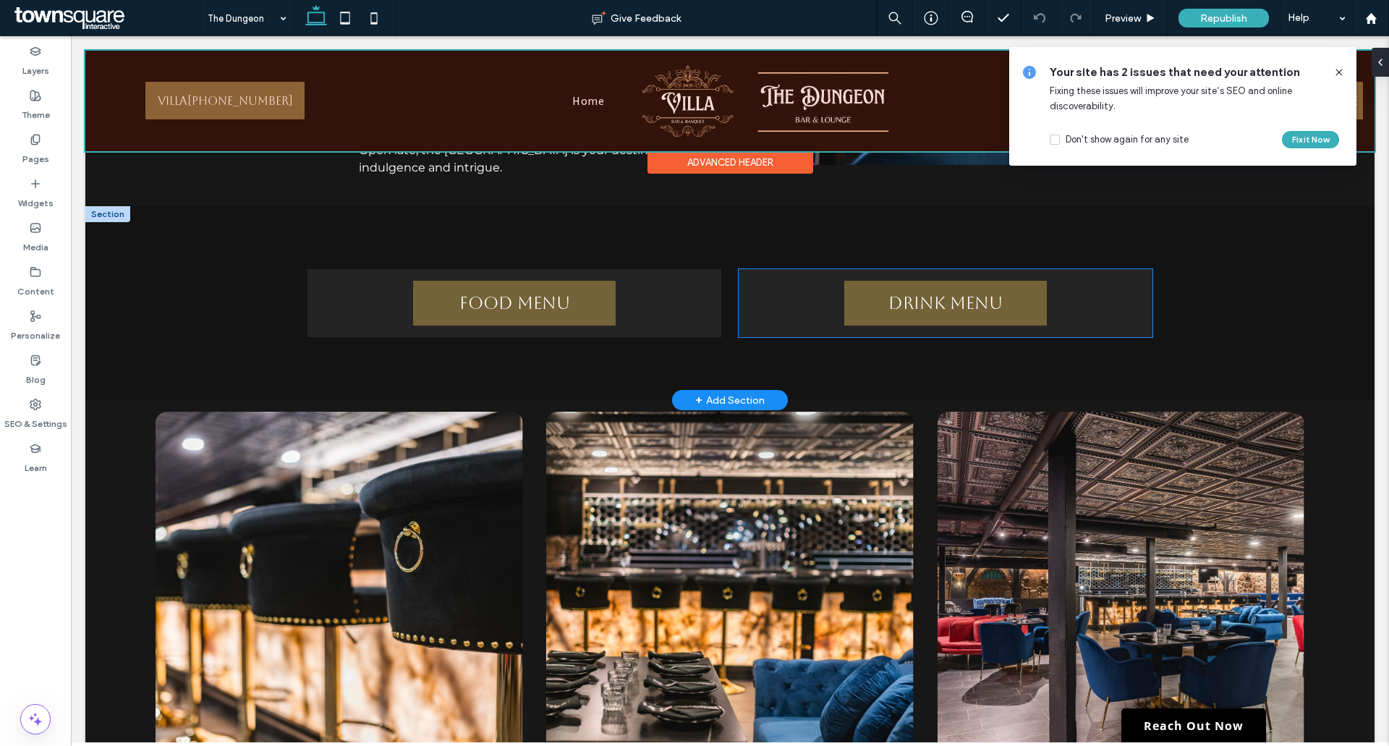
click at [1111, 309] on div "Drink Menu" at bounding box center [946, 303] width 414 height 68
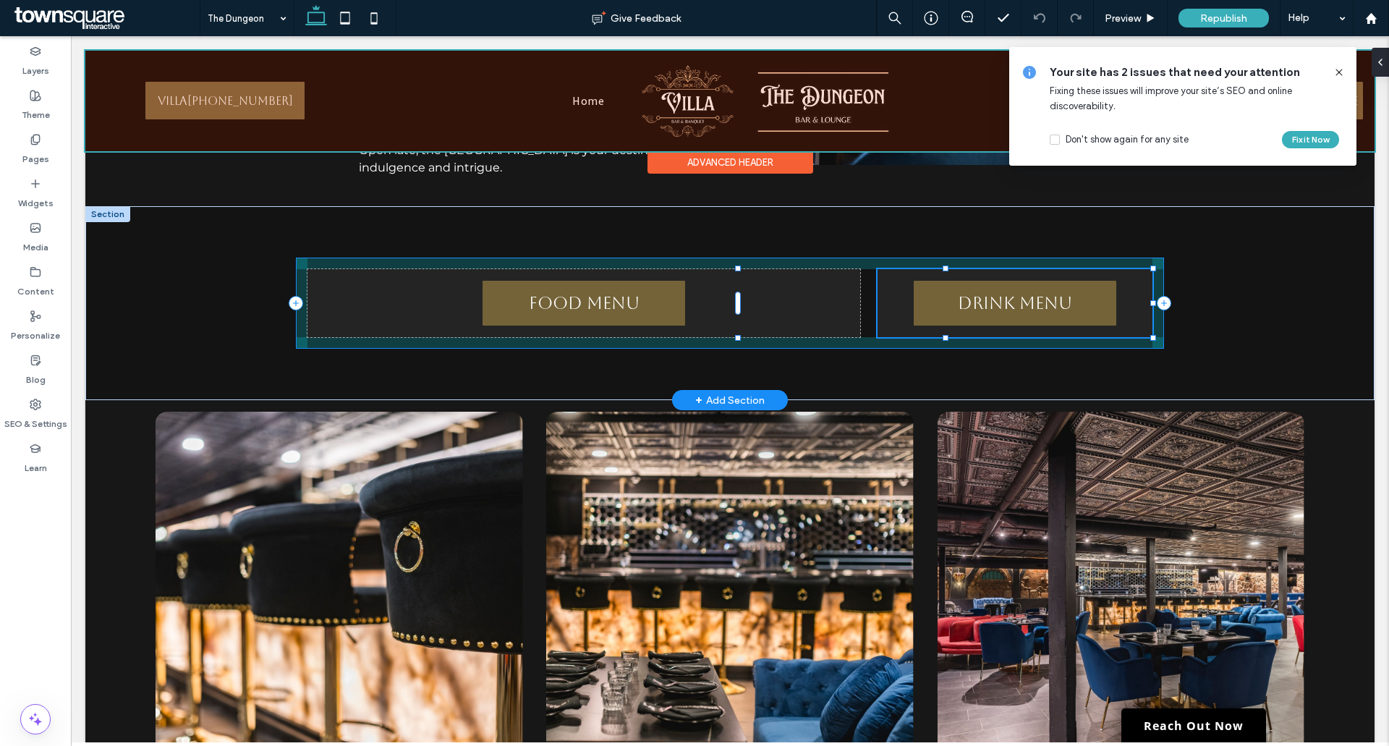
scroll to position [258, 0]
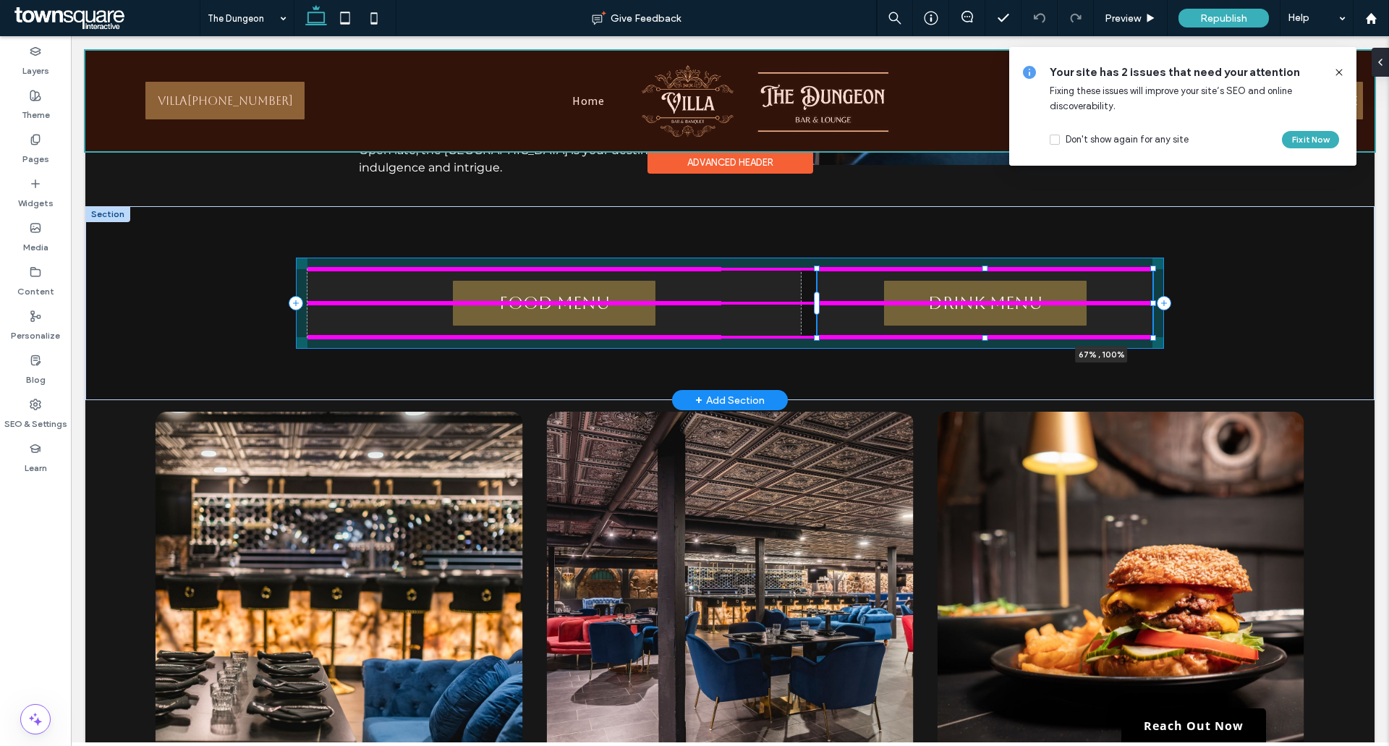
drag, startPoint x: 1148, startPoint y: 292, endPoint x: 1225, endPoint y: 286, distance: 77.0
click at [1225, 286] on div "Food Menu Drink Menu 67% , 100%" at bounding box center [729, 303] width 1289 height 195
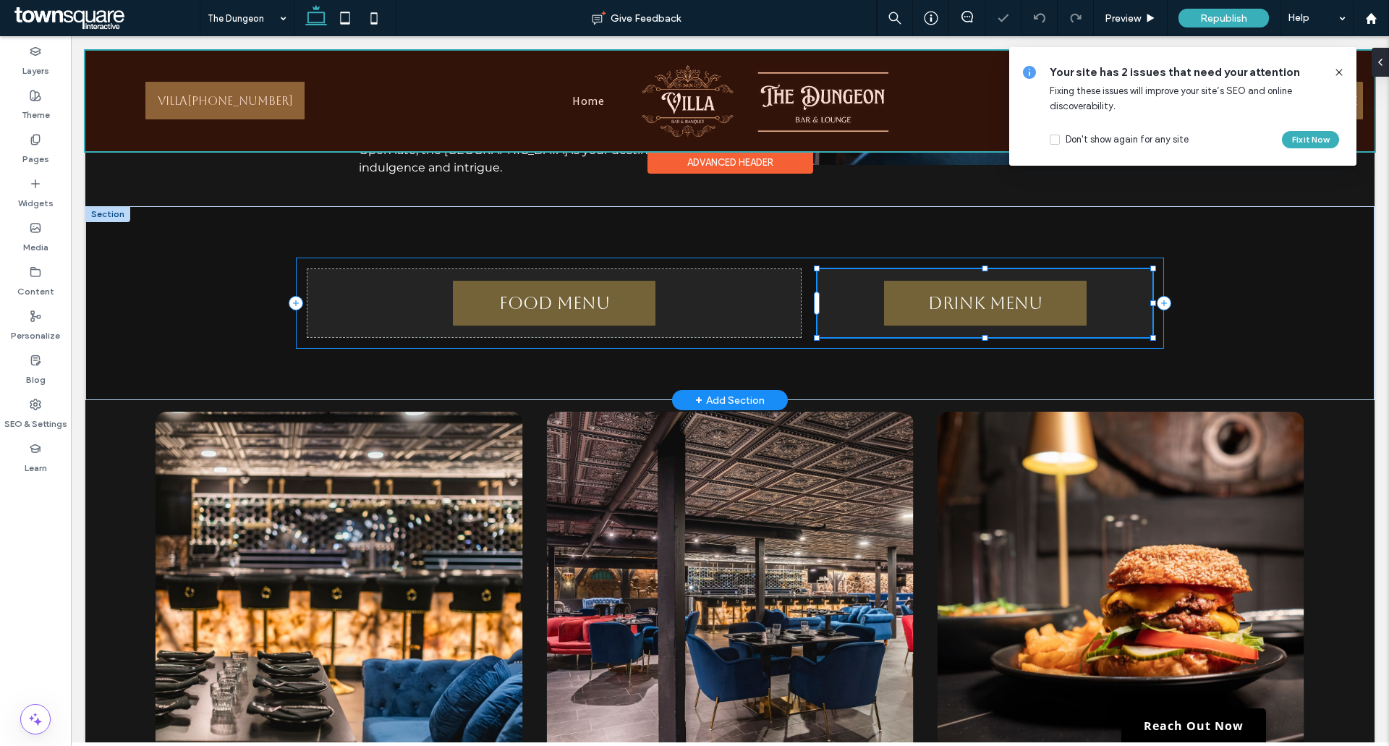
type input "**"
type input "****"
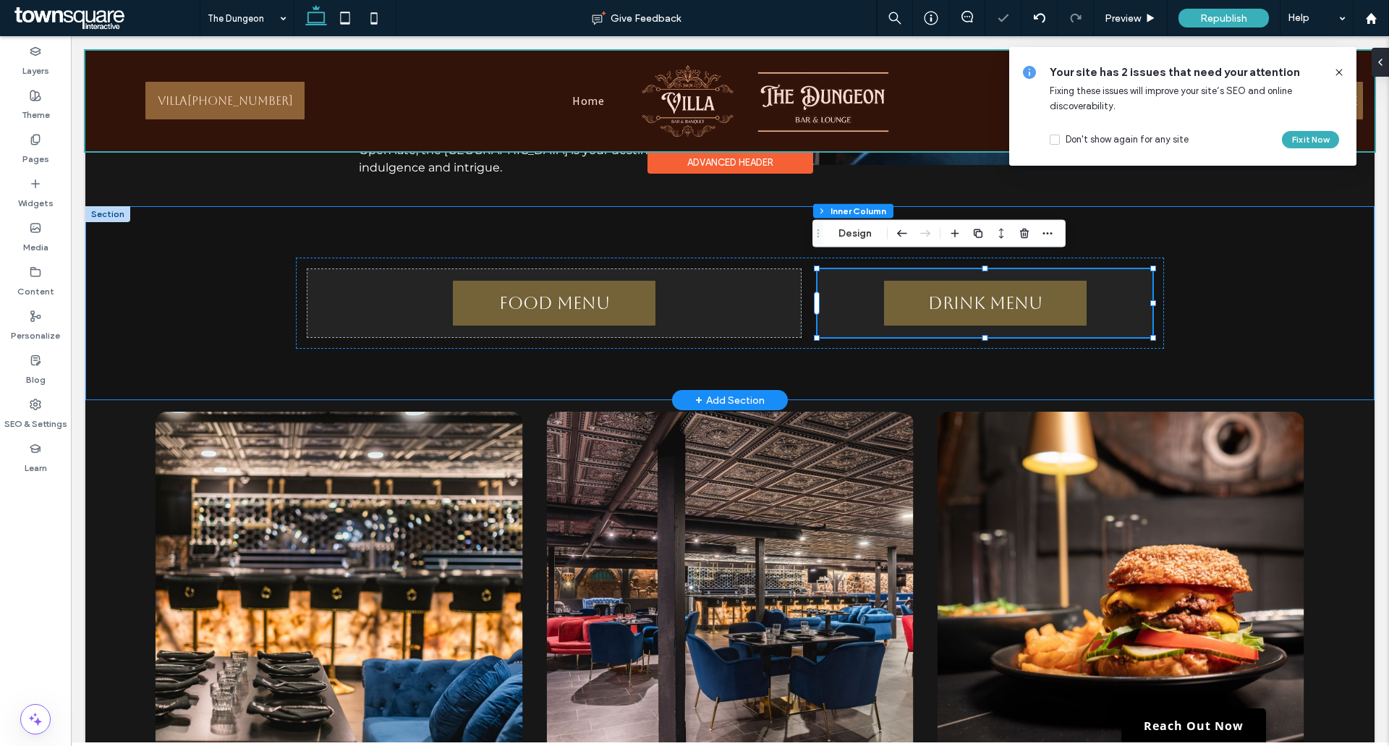
drag, startPoint x: 1271, startPoint y: 331, endPoint x: 1283, endPoint y: 343, distance: 16.9
click at [1274, 336] on div "Food Menu Drink Menu 67% , 100%" at bounding box center [729, 303] width 1289 height 195
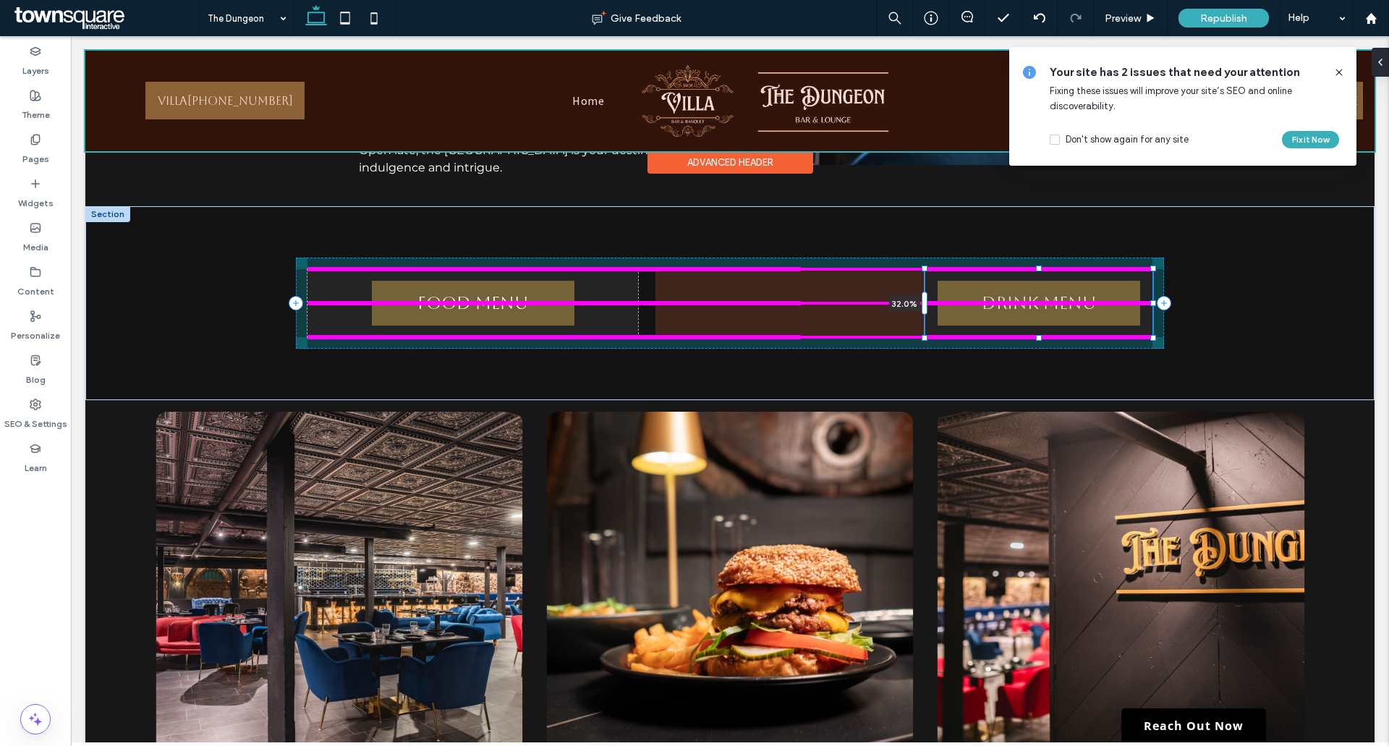
drag, startPoint x: 813, startPoint y: 293, endPoint x: 1083, endPoint y: 292, distance: 270.6
click at [1083, 292] on div "Food Menu Drink Menu 32.0%" at bounding box center [730, 303] width 868 height 195
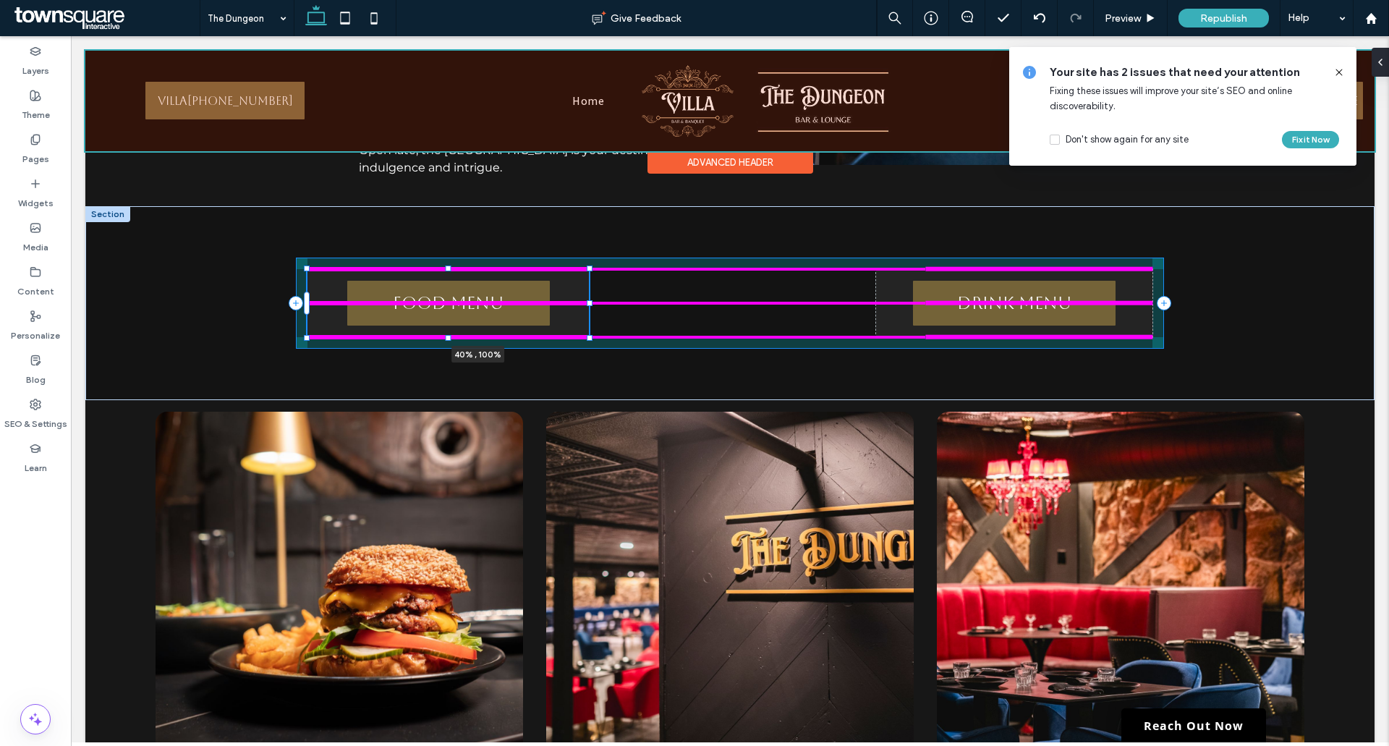
drag, startPoint x: 634, startPoint y: 290, endPoint x: 645, endPoint y: 289, distance: 11.6
click at [640, 289] on div "Food Menu 40% , 100% Drink Menu" at bounding box center [730, 303] width 868 height 195
type input "**"
type input "****"
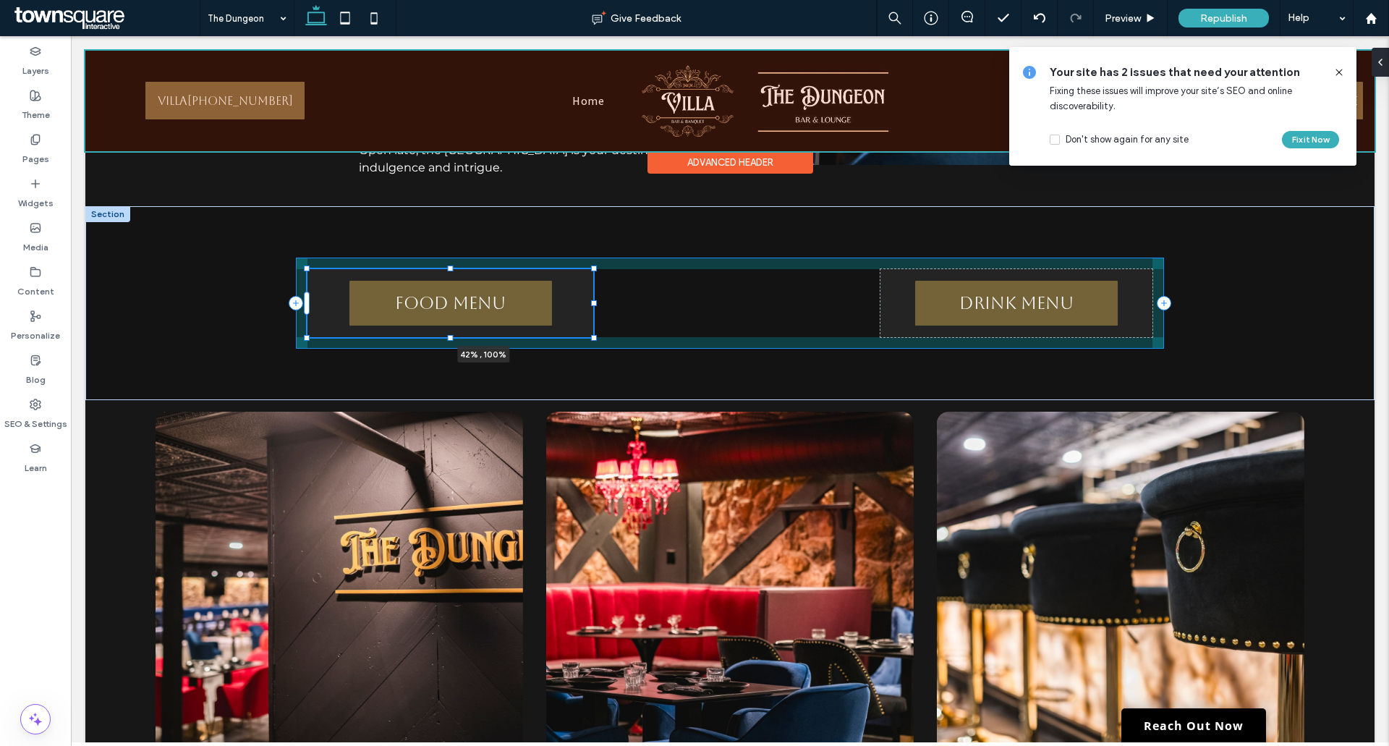
drag, startPoint x: 559, startPoint y: 289, endPoint x: 622, endPoint y: 297, distance: 62.8
click at [609, 292] on div "Food Menu 42% , 100% Drink Menu" at bounding box center [730, 303] width 868 height 195
type input "**"
type input "****"
drag, startPoint x: 559, startPoint y: 289, endPoint x: 602, endPoint y: 293, distance: 42.9
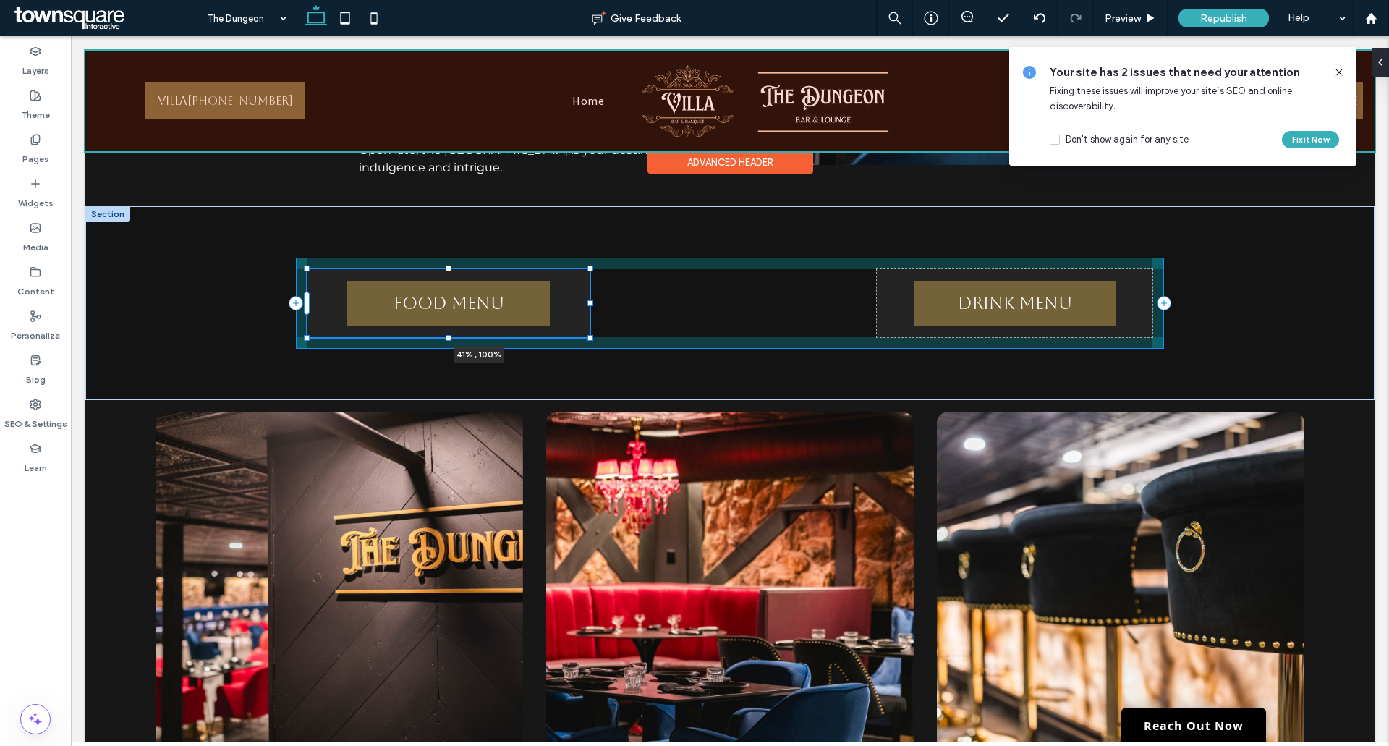
click at [602, 293] on div "Food Menu 41% , 100% Drink Menu" at bounding box center [730, 303] width 868 height 195
type input "**"
type input "****"
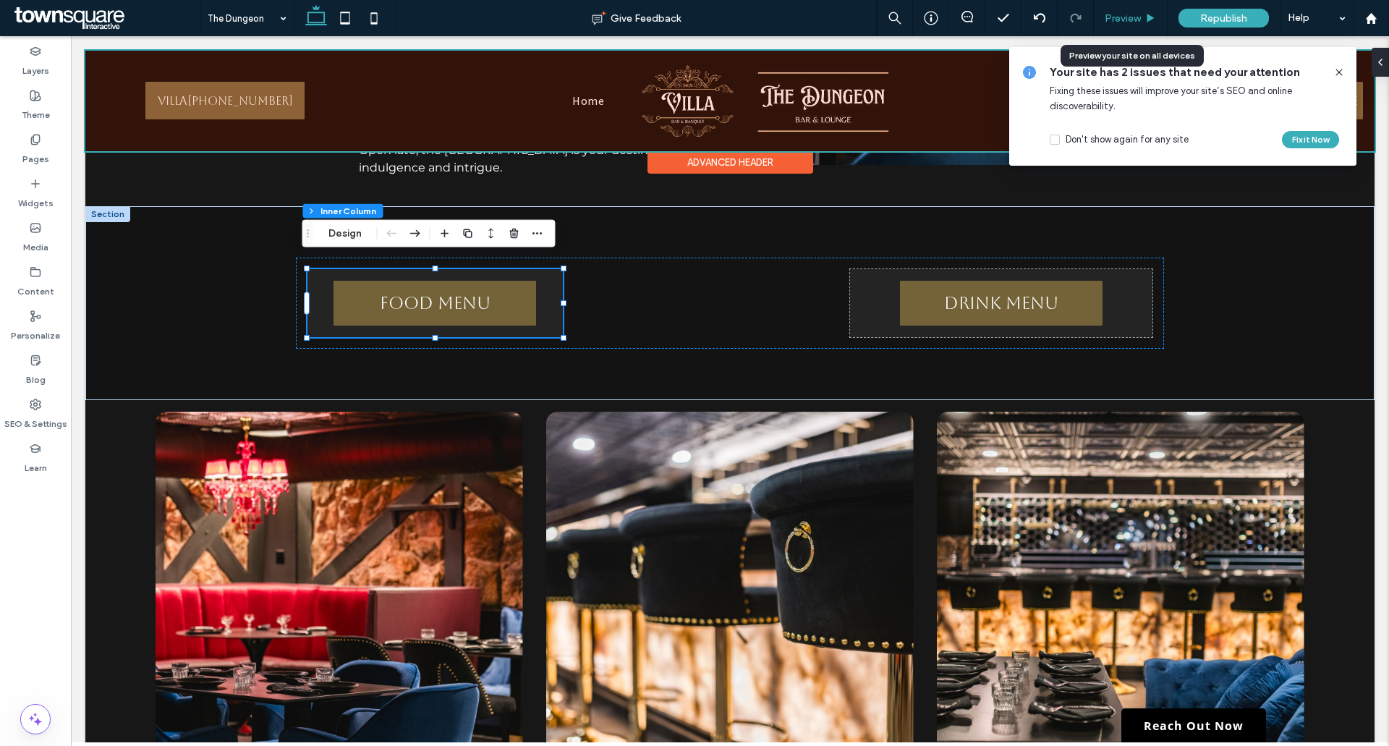
click at [1131, 20] on span "Preview" at bounding box center [1123, 18] width 36 height 12
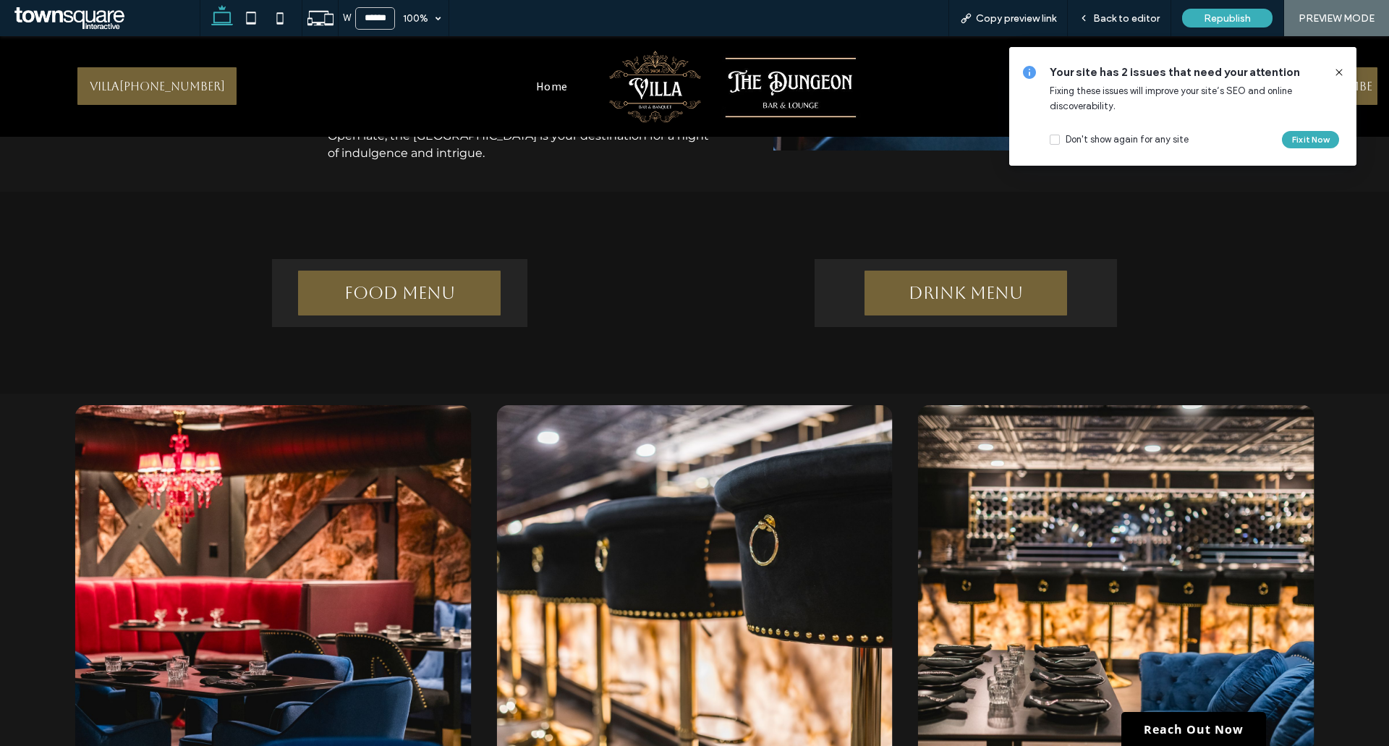
scroll to position [420, 0]
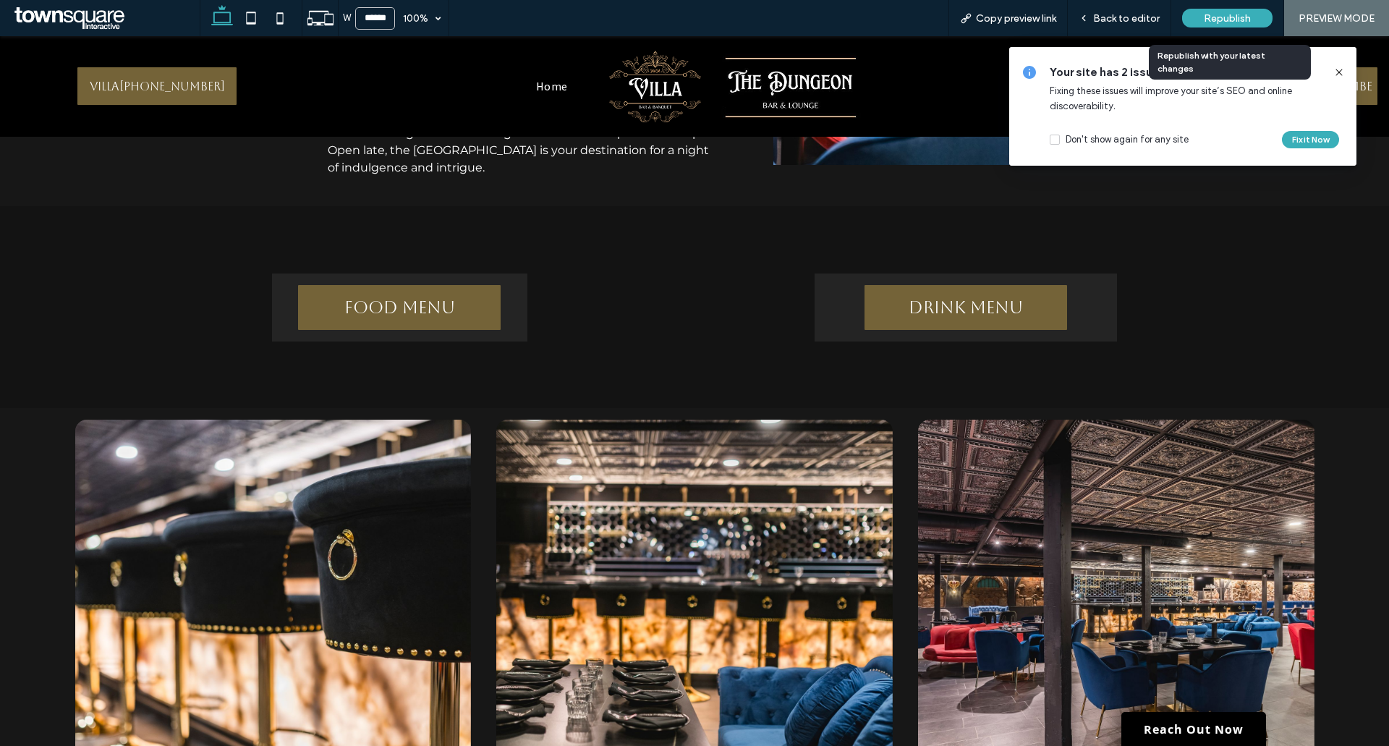
click at [1216, 20] on span "Republish" at bounding box center [1227, 18] width 47 height 12
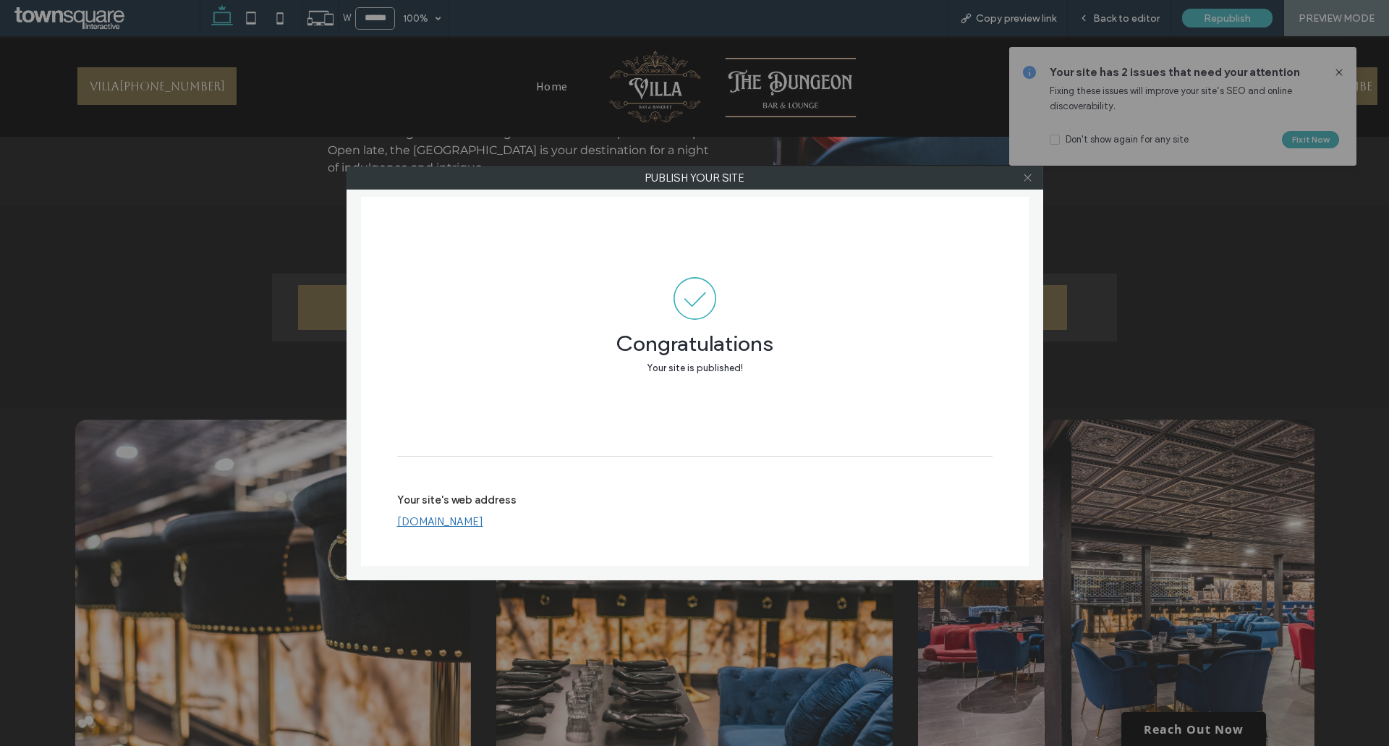
click at [1027, 185] on span at bounding box center [1027, 178] width 11 height 22
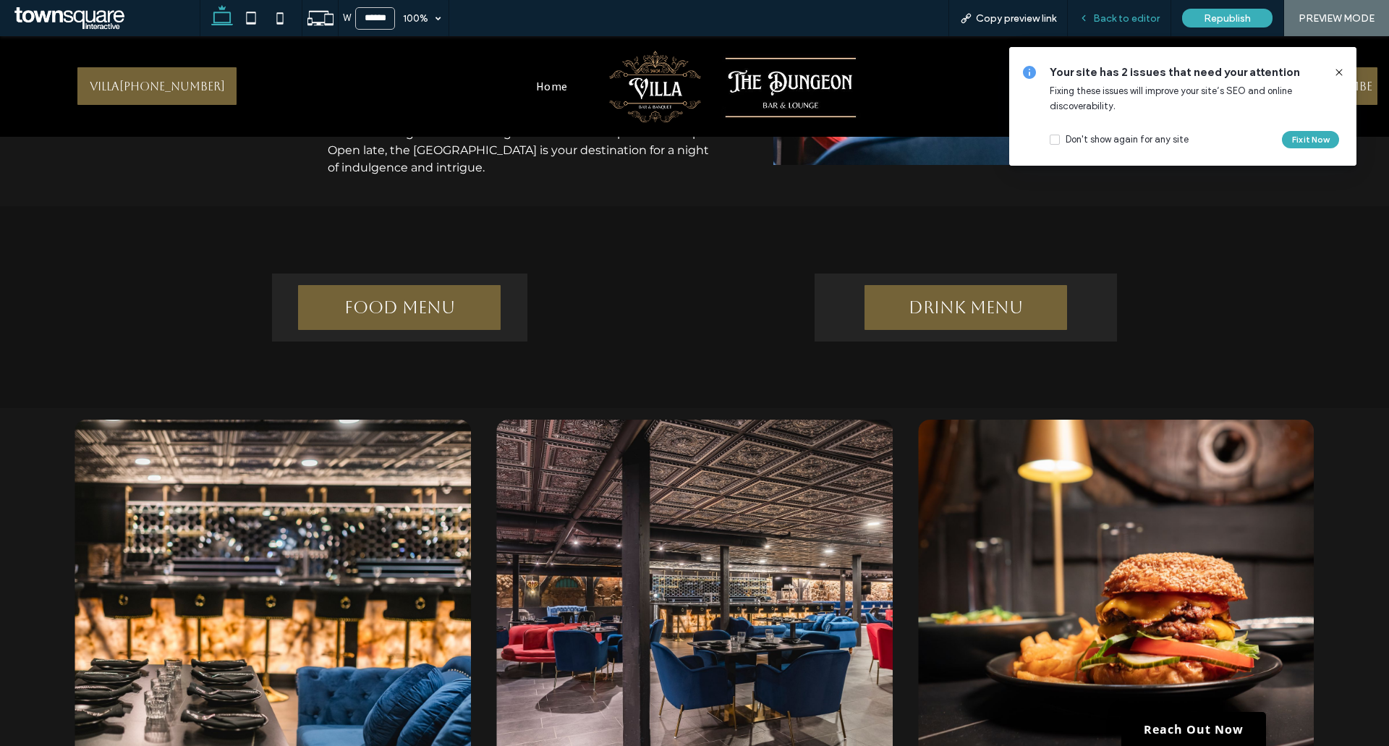
click at [1134, 24] on span "Back to editor" at bounding box center [1126, 18] width 67 height 12
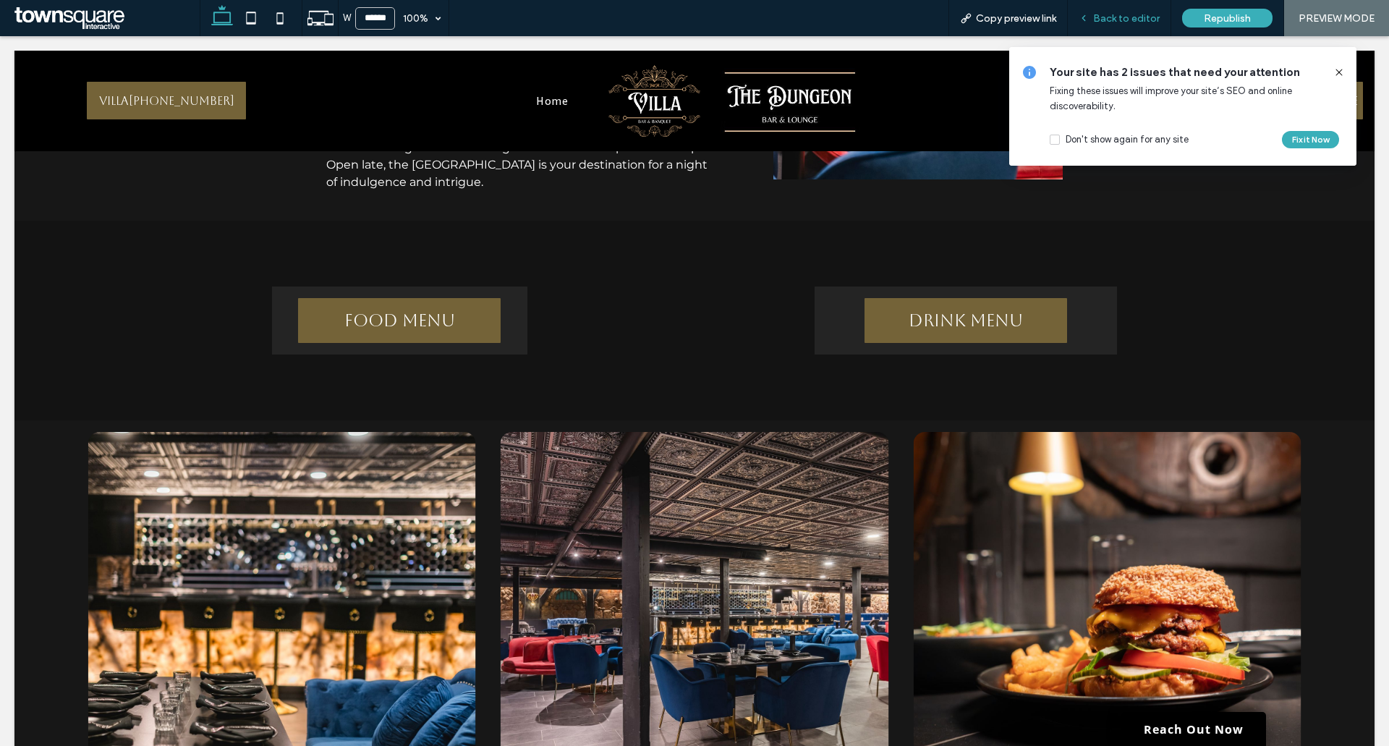
scroll to position [434, 0]
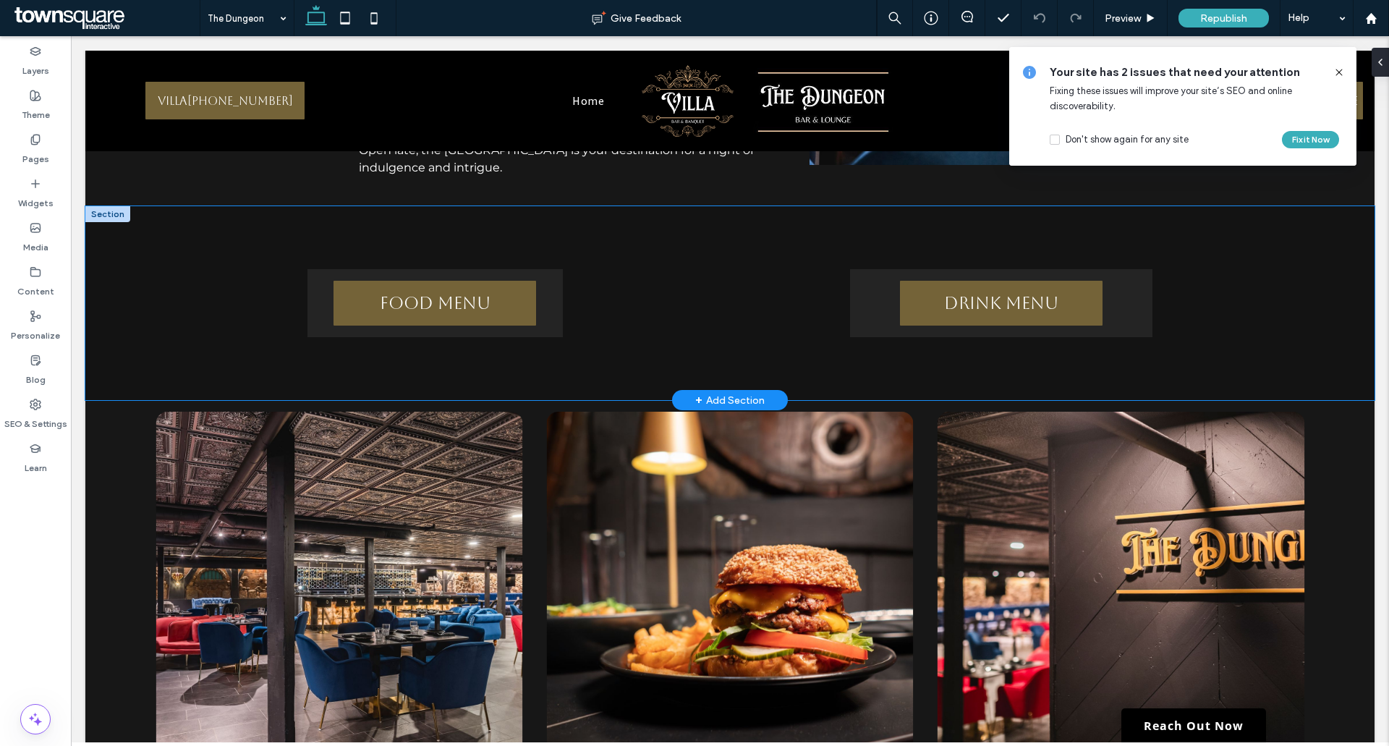
click at [745, 237] on div "Food Menu Drink Menu" at bounding box center [730, 303] width 868 height 195
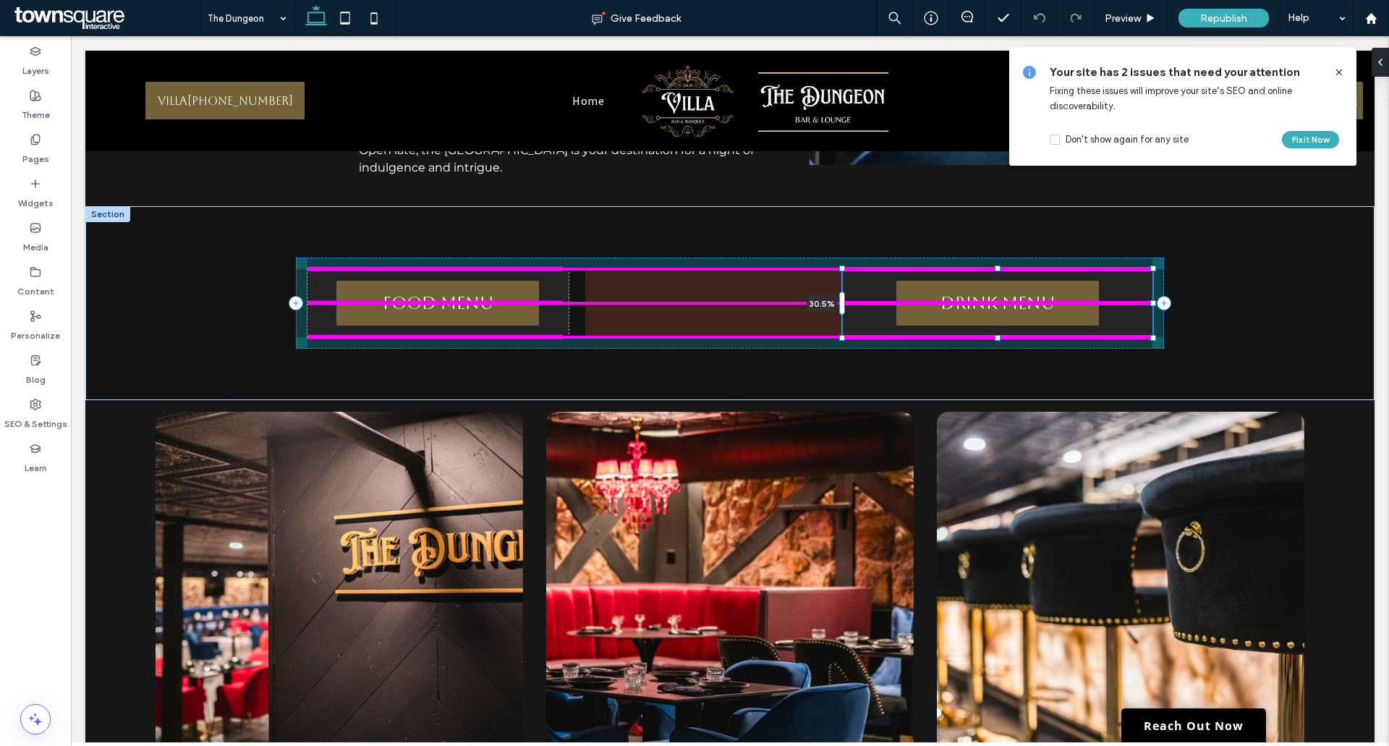
scroll to position [258, 0]
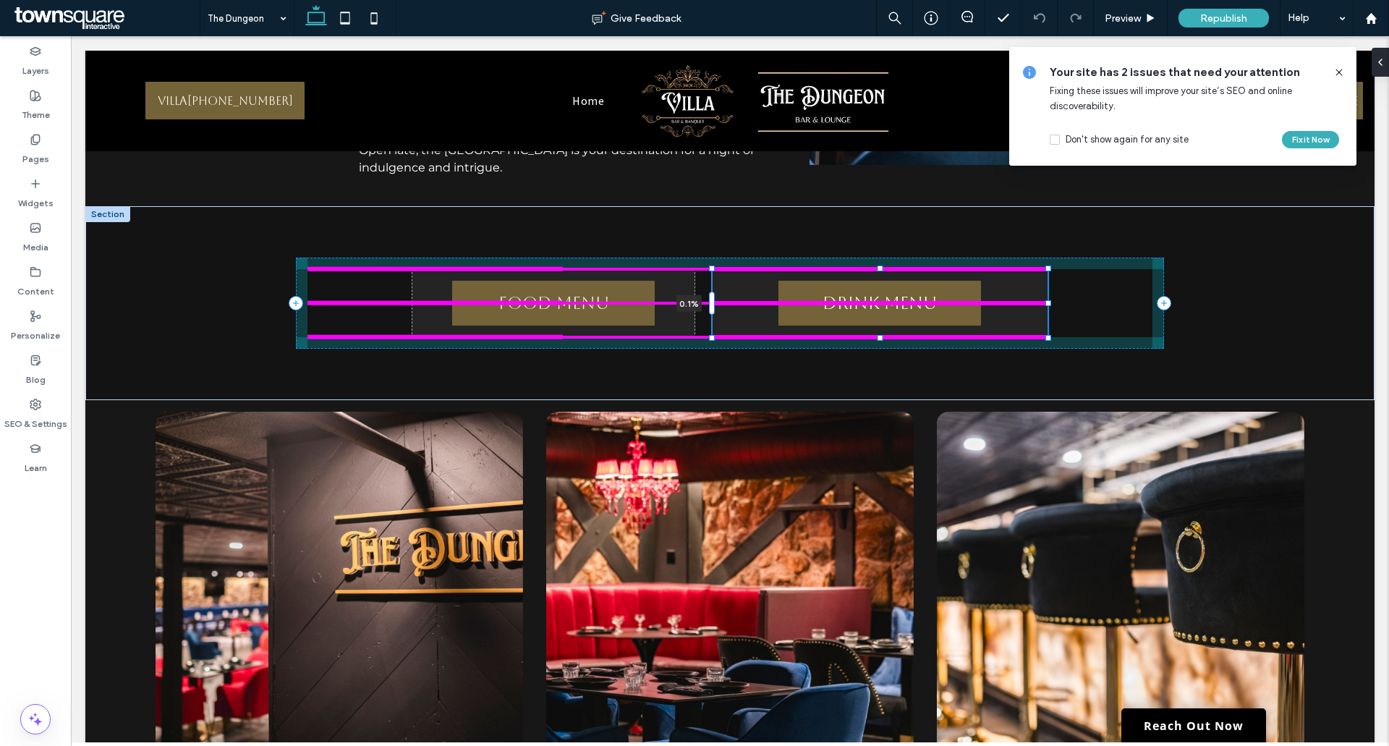
drag, startPoint x: 845, startPoint y: 296, endPoint x: 575, endPoint y: 282, distance: 270.3
click at [575, 282] on div "Food Menu Drink Menu 0.1%" at bounding box center [730, 303] width 868 height 195
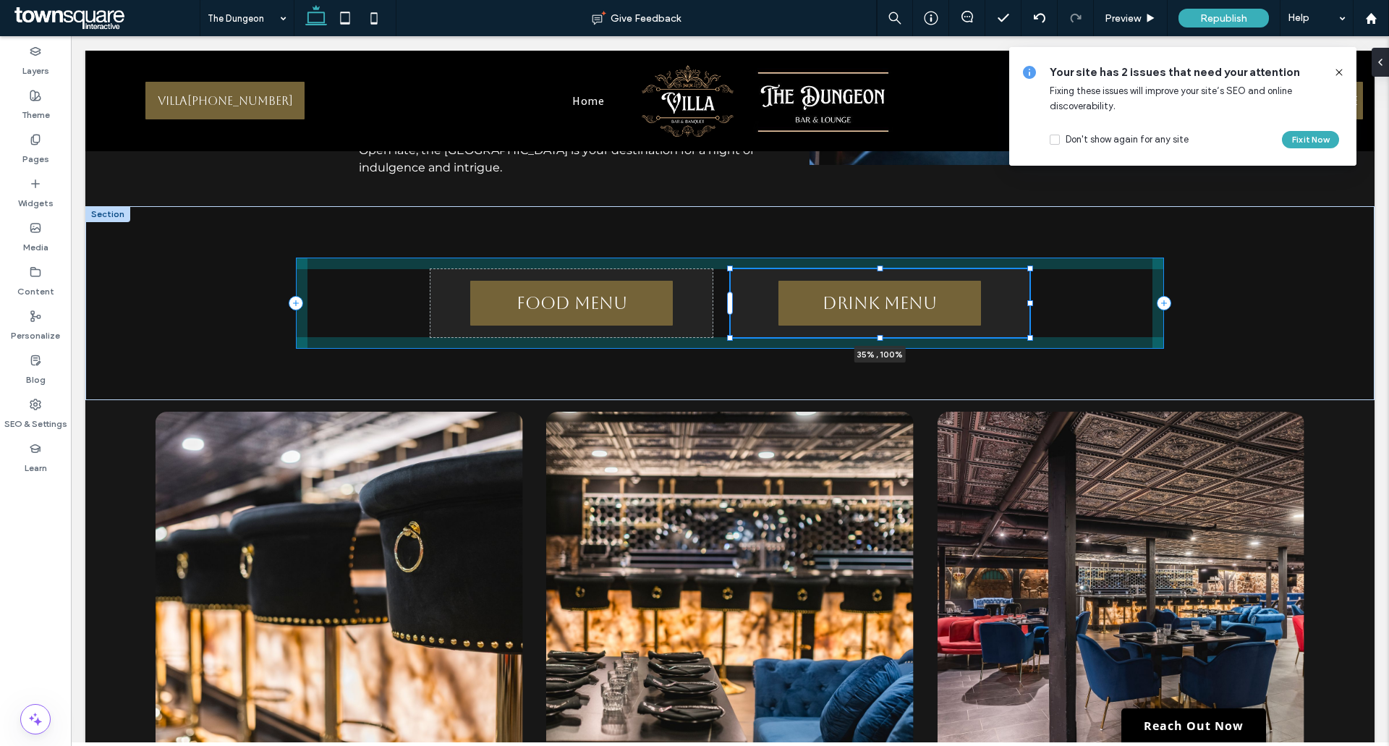
drag, startPoint x: 1044, startPoint y: 291, endPoint x: 1026, endPoint y: 297, distance: 19.0
click at [1026, 297] on div "Food Menu Drink Menu 35% , 100%" at bounding box center [730, 303] width 868 height 195
type input "**"
type input "****"
click at [877, 318] on div "Food Menu Drink Menu 35% , 100%" at bounding box center [730, 303] width 868 height 195
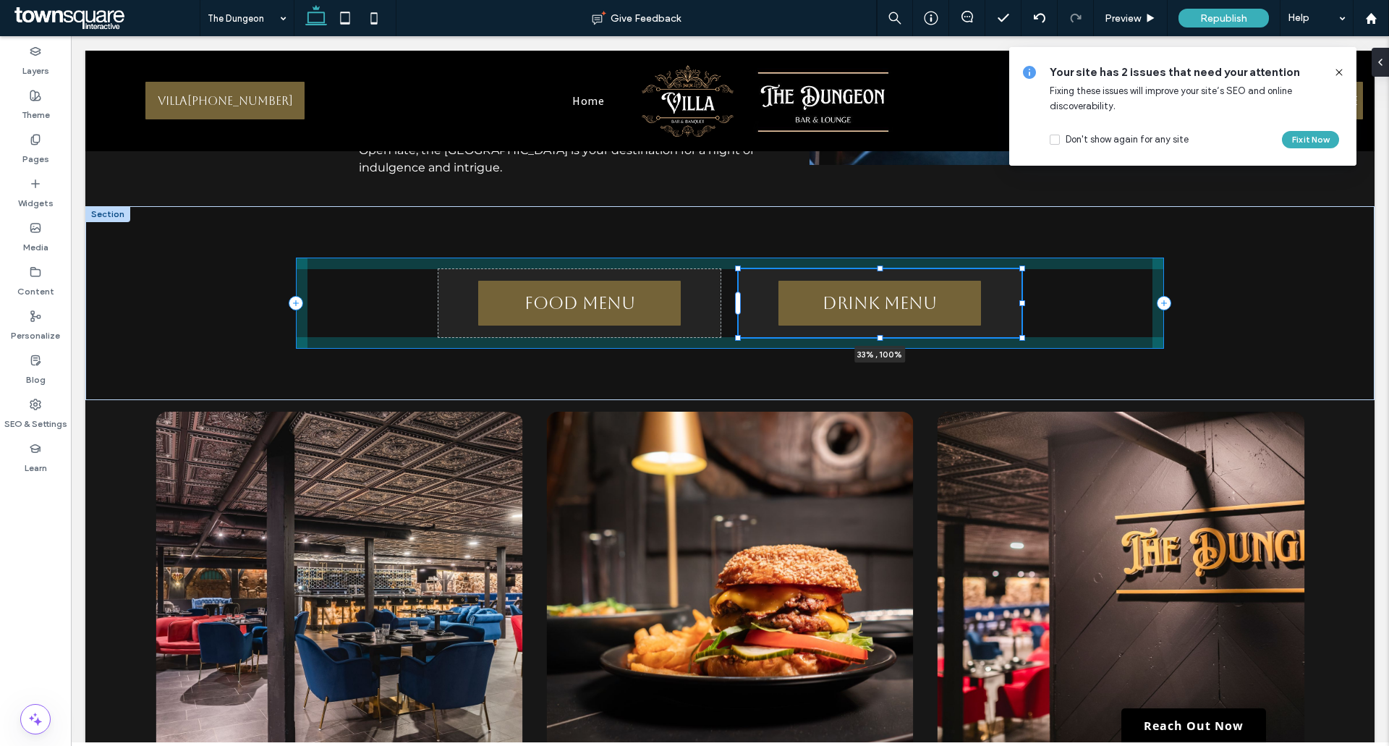
drag, startPoint x: 1025, startPoint y: 290, endPoint x: 1016, endPoint y: 295, distance: 10.1
click at [740, 270] on div at bounding box center [739, 269] width 1 height 1
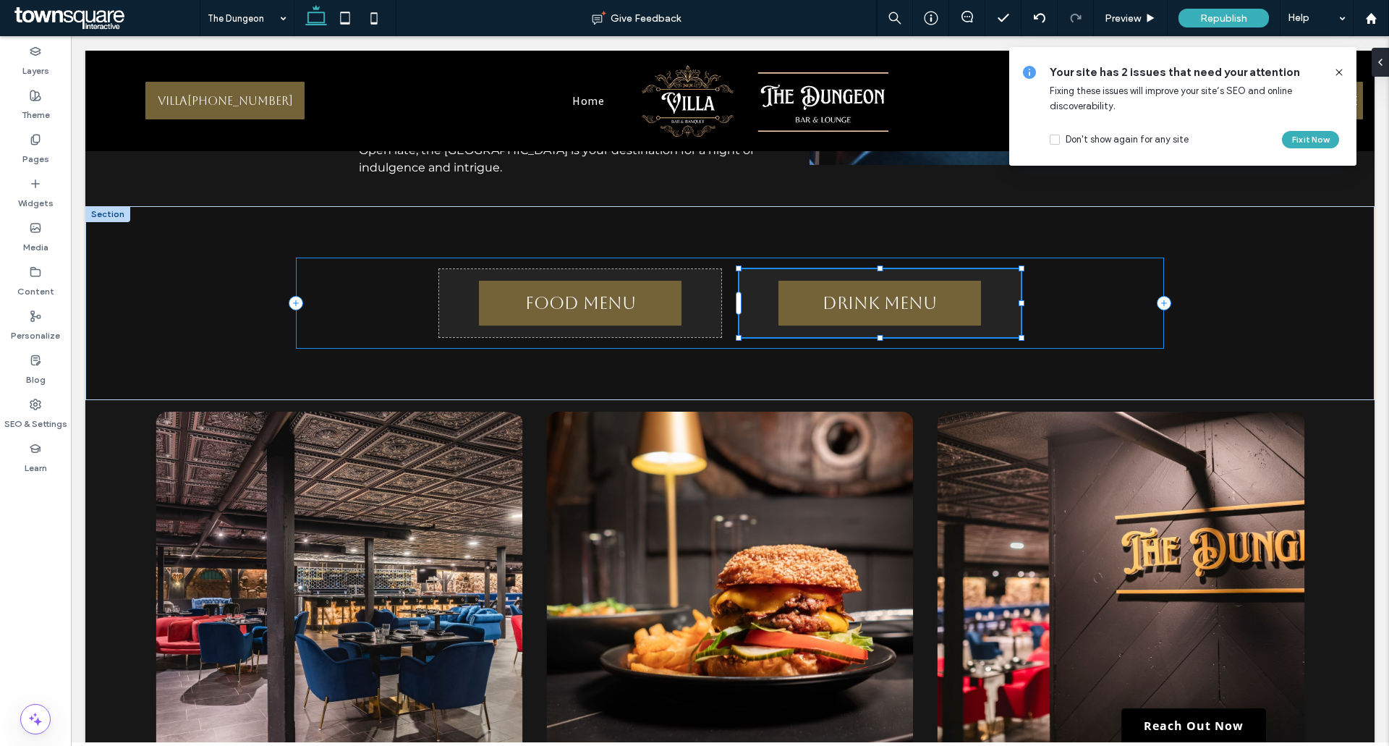
type input "**"
type input "****"
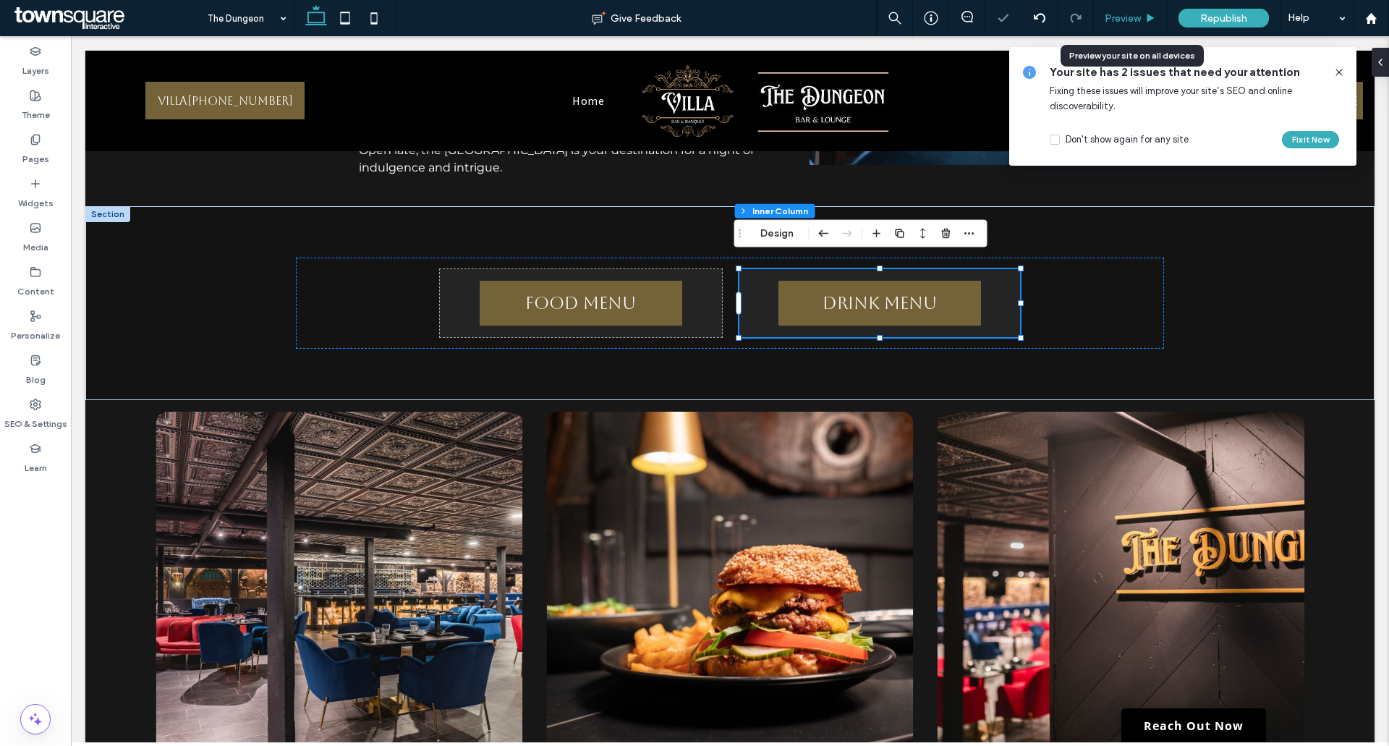
drag, startPoint x: 1121, startPoint y: 17, endPoint x: 1063, endPoint y: 3, distance: 59.5
click at [1121, 17] on span "Preview" at bounding box center [1123, 18] width 36 height 12
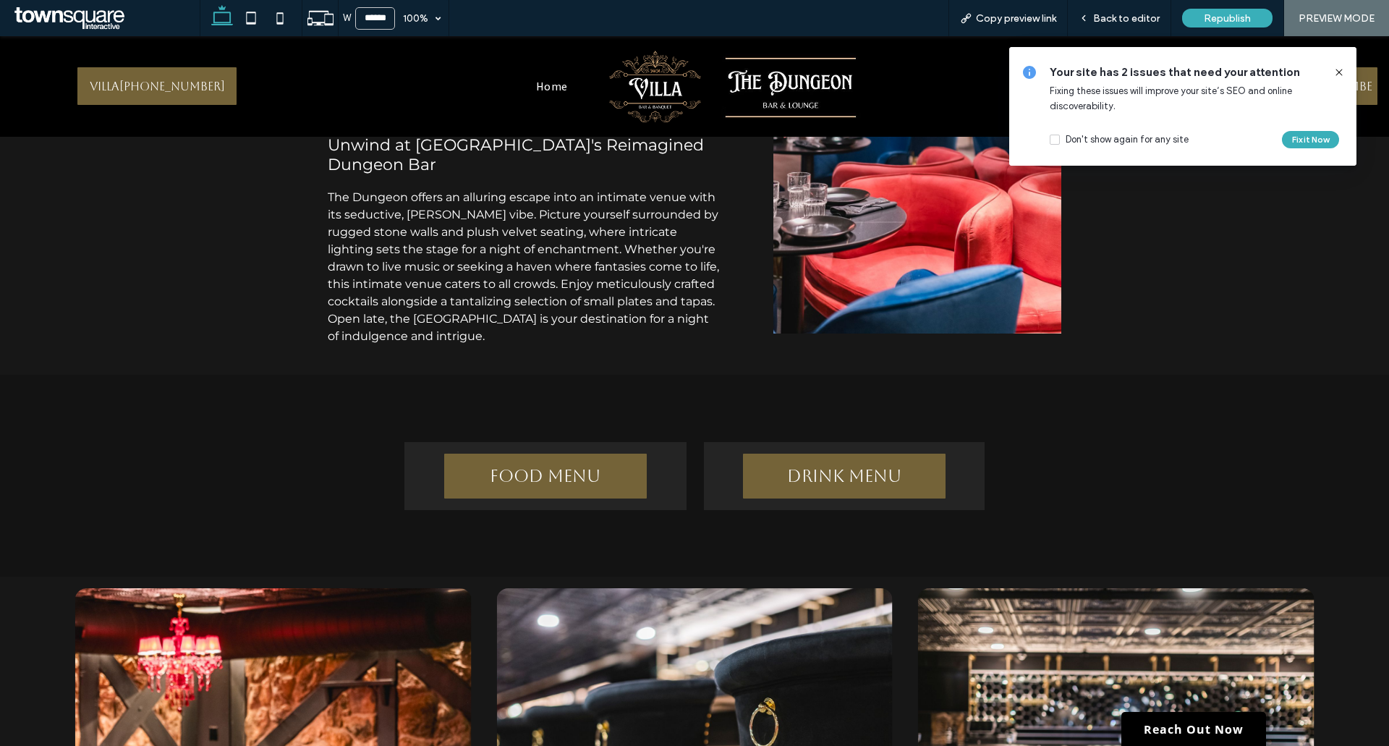
scroll to position [289, 0]
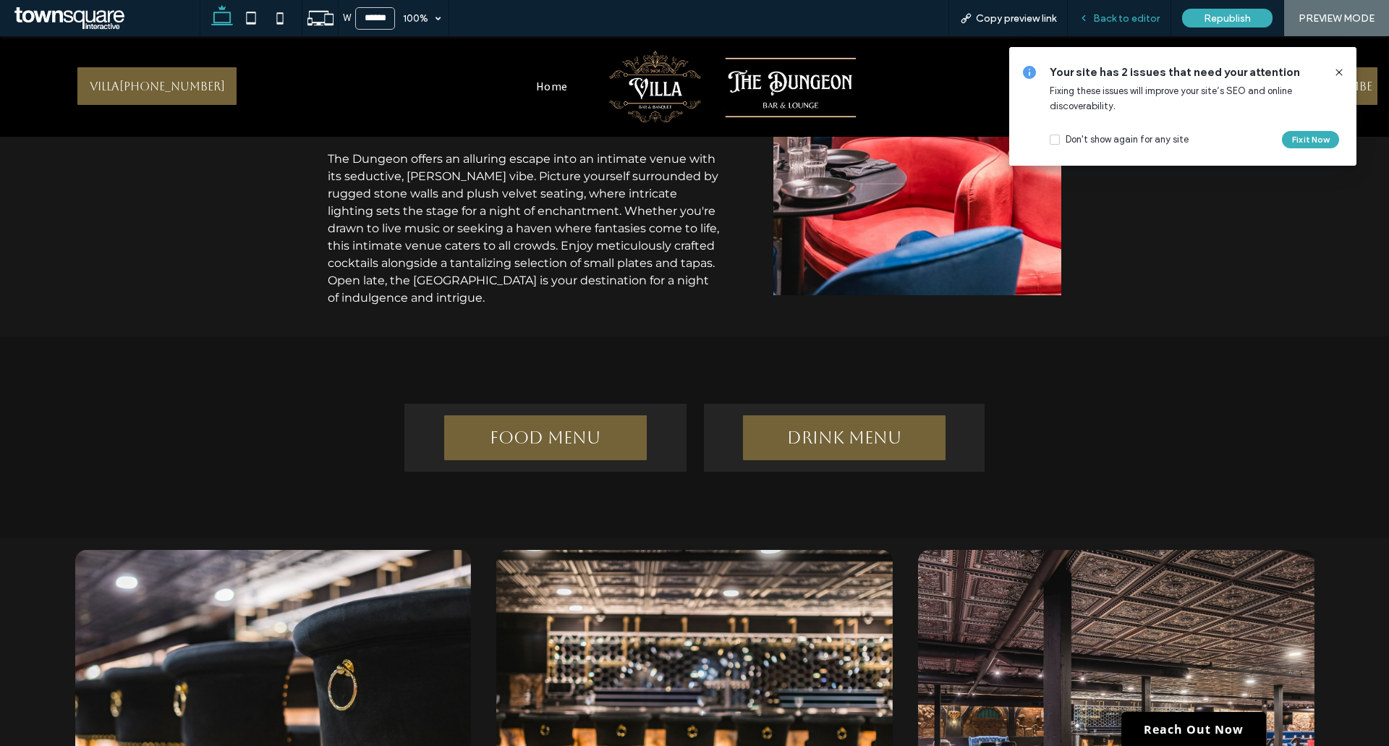
click at [1126, 27] on div "Back to editor" at bounding box center [1119, 18] width 103 height 36
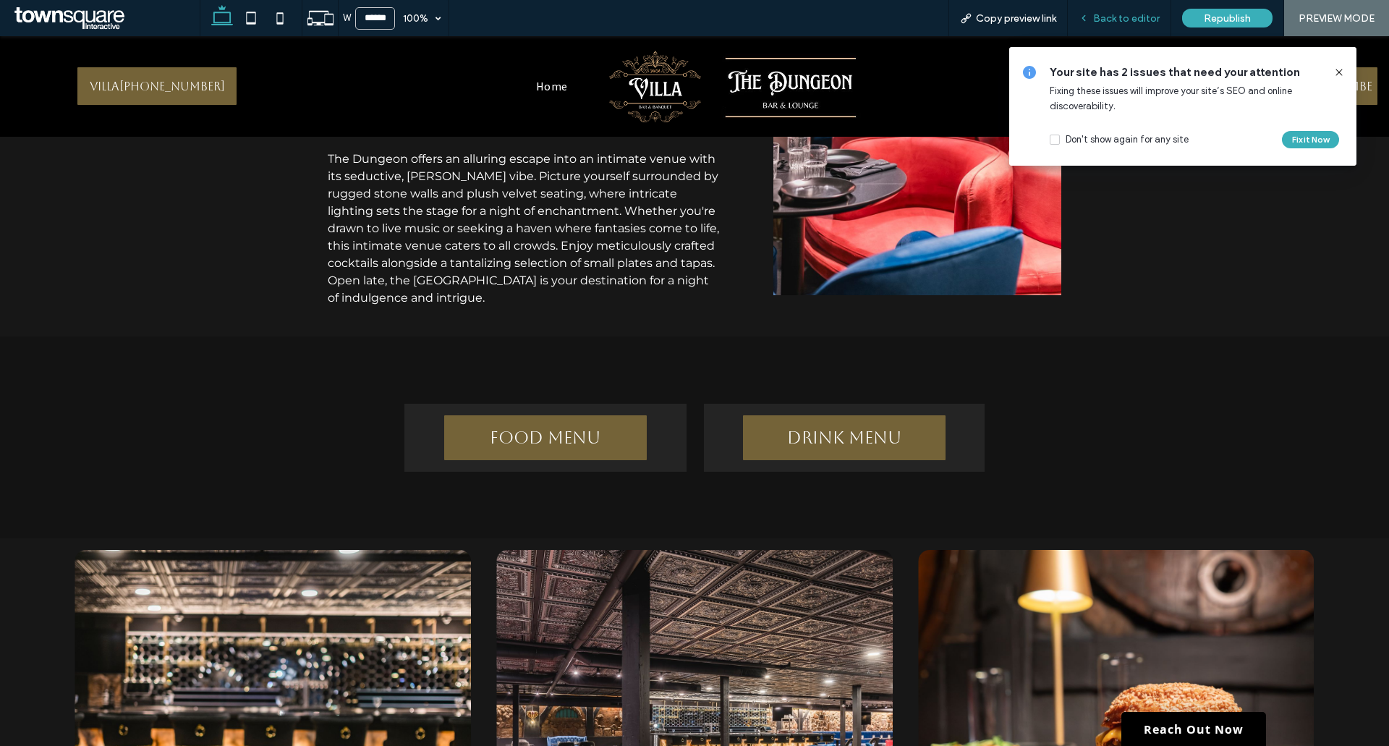
click at [1125, 15] on span "Back to editor" at bounding box center [1126, 18] width 67 height 12
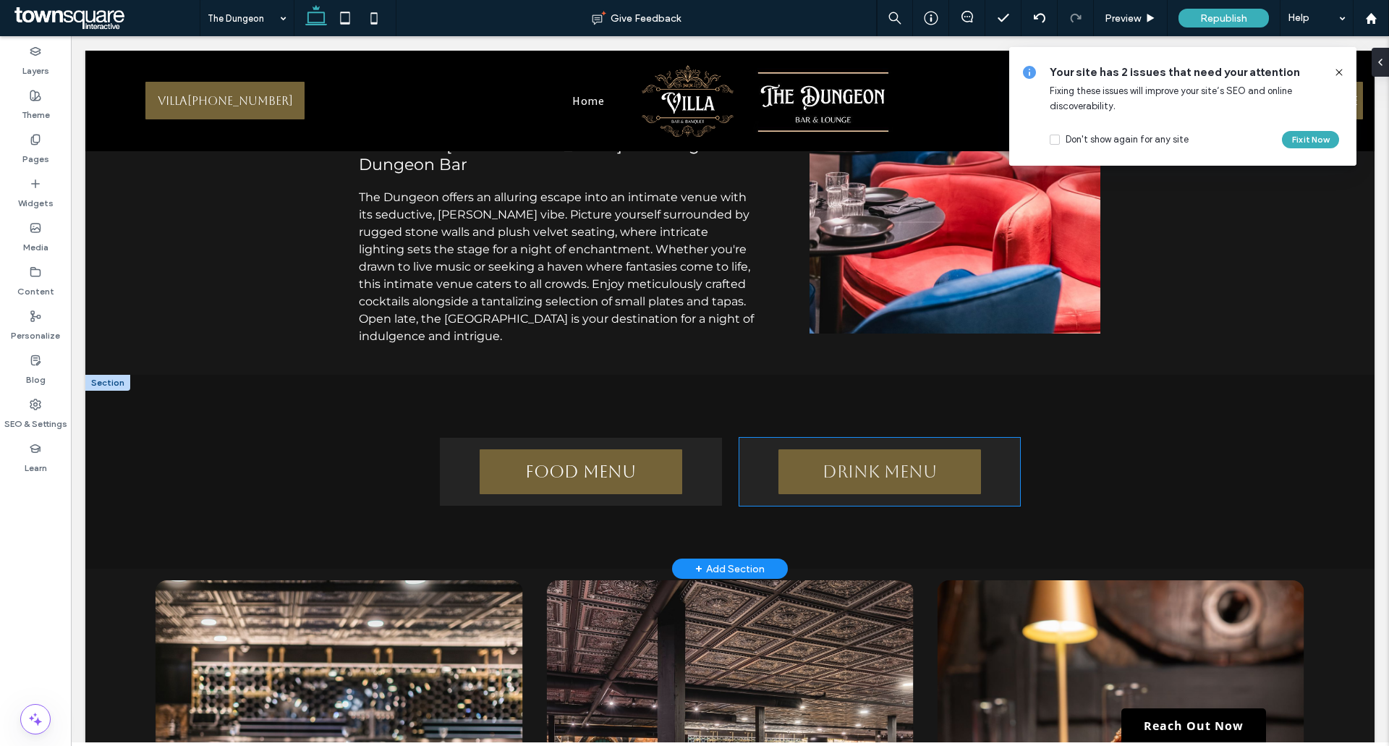
scroll to position [232, 0]
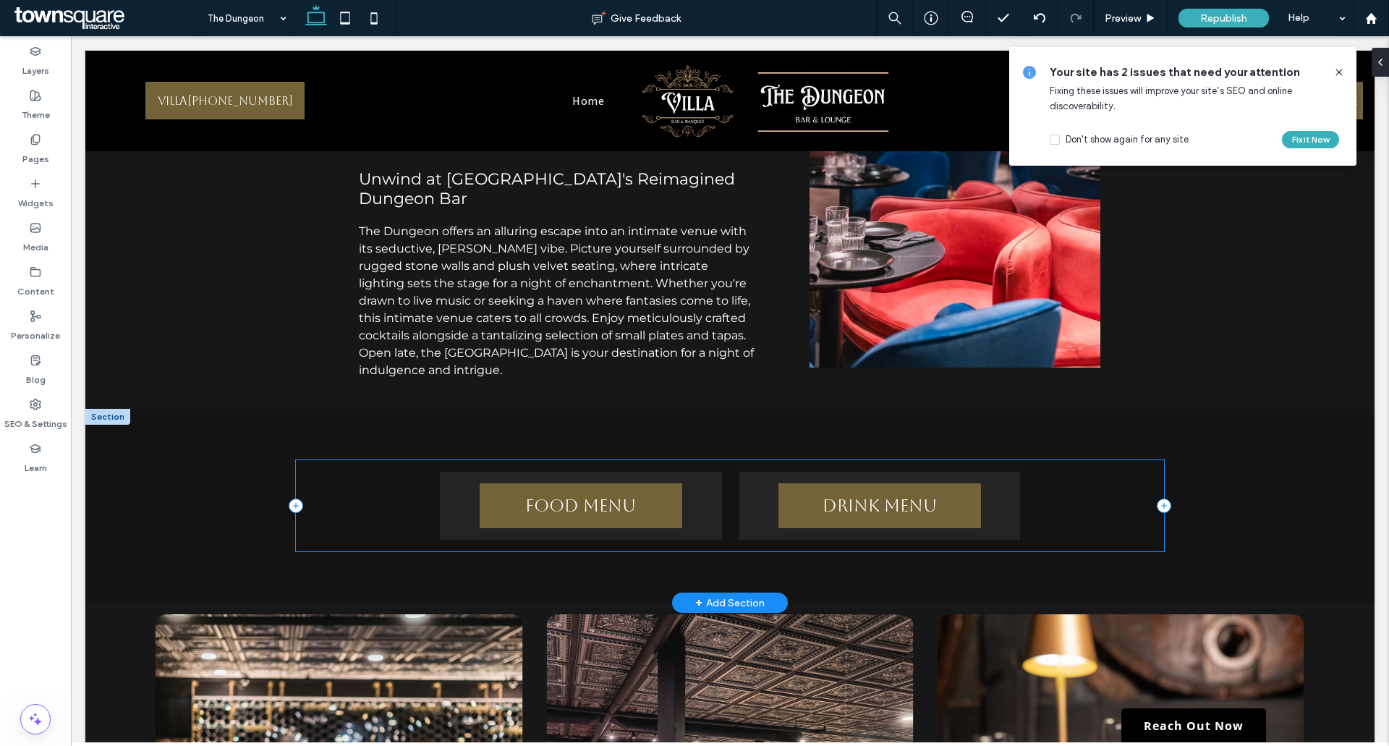
click at [1091, 498] on div "Food Menu Drink Menu" at bounding box center [730, 505] width 868 height 91
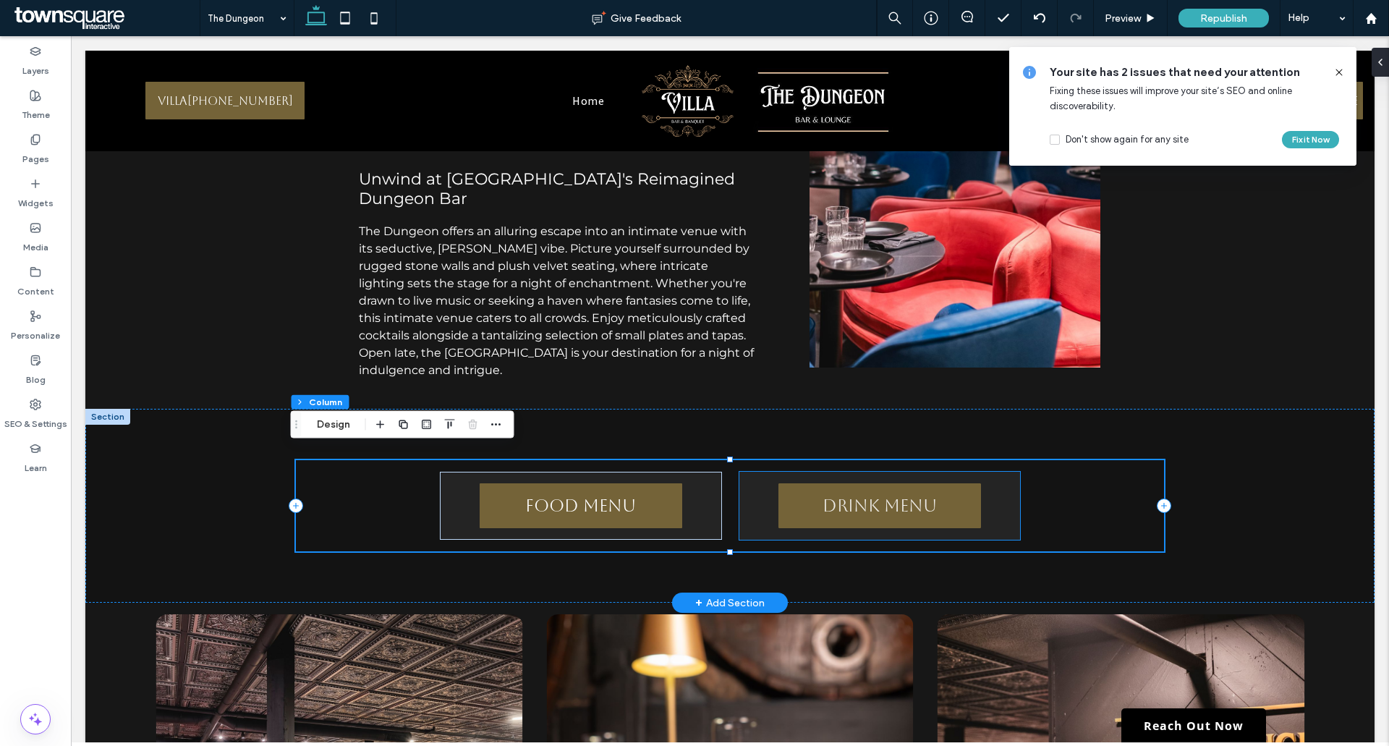
click at [912, 512] on link "Drink Menu" at bounding box center [880, 505] width 203 height 45
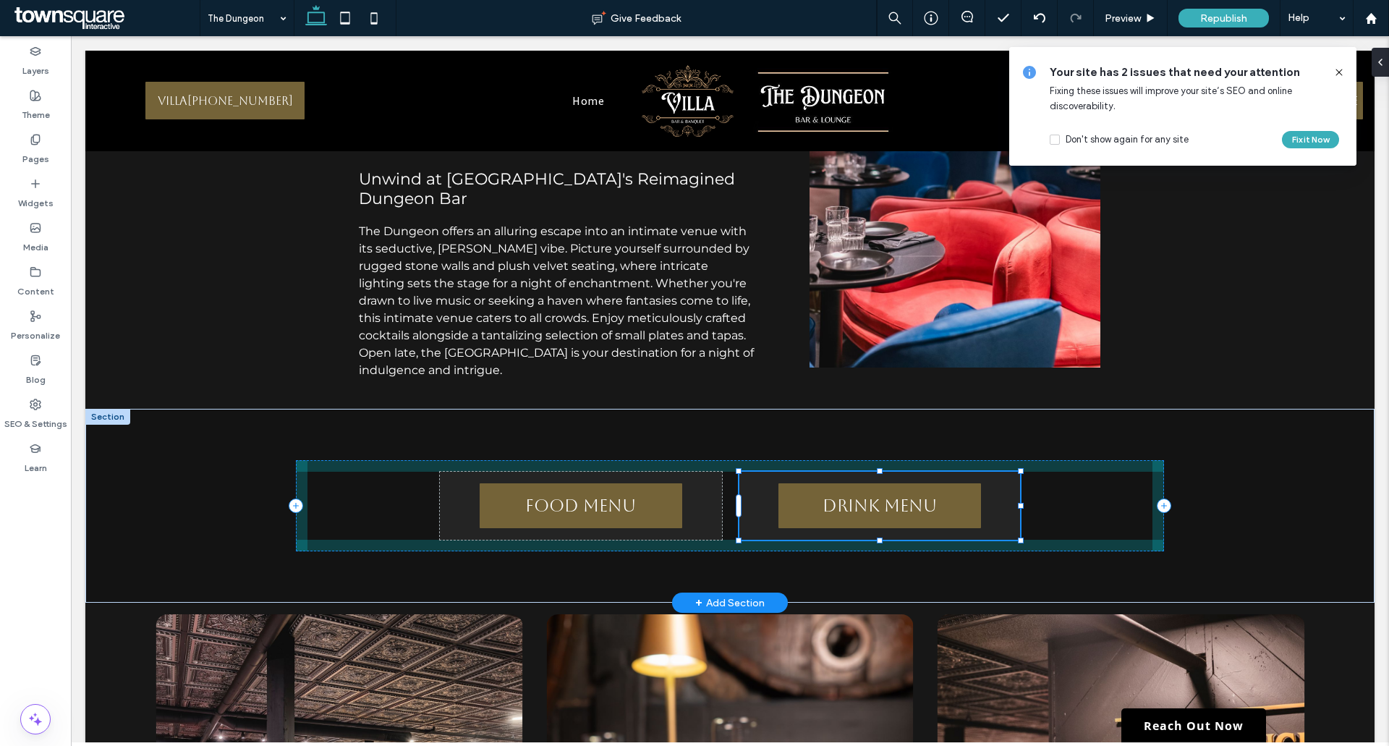
scroll to position [258, 0]
click at [876, 524] on div "Food Menu Drink Menu" at bounding box center [730, 506] width 868 height 195
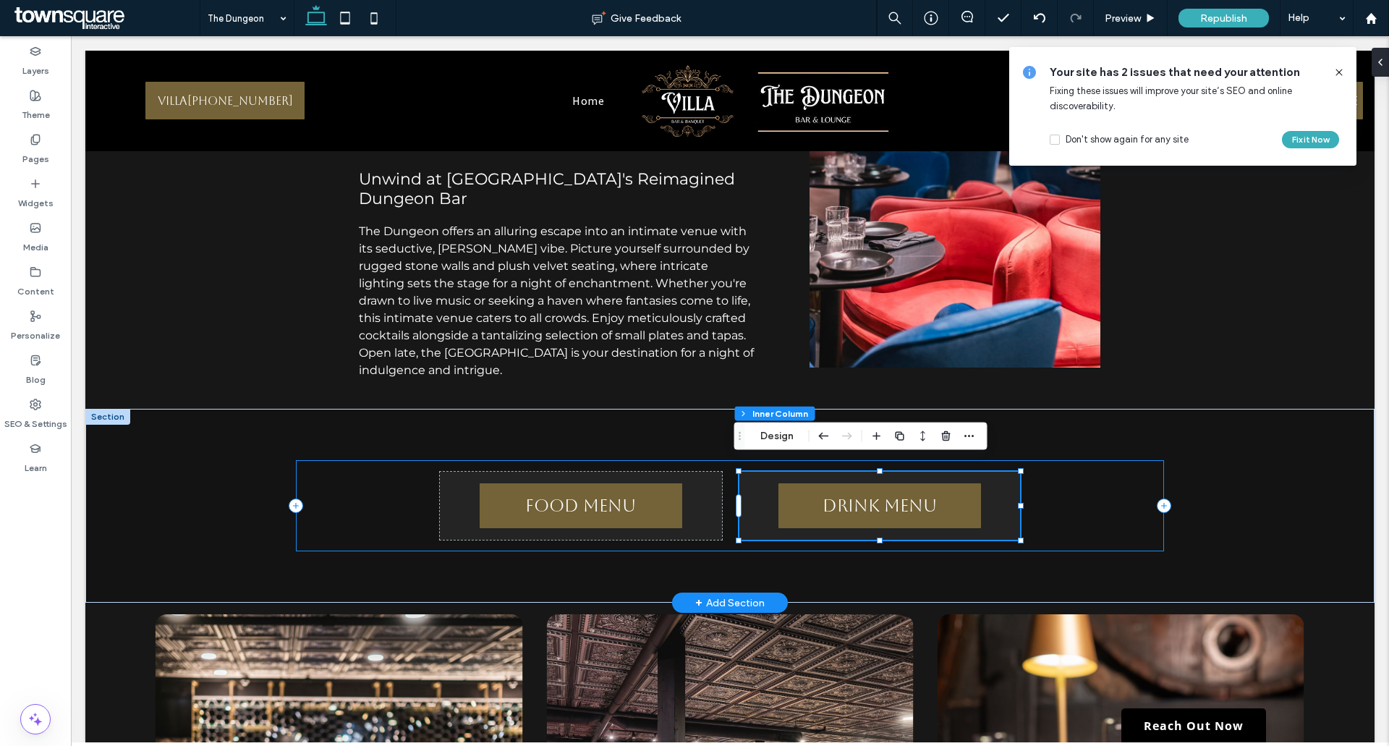
drag, startPoint x: 1055, startPoint y: 493, endPoint x: 891, endPoint y: 527, distance: 166.9
click at [1055, 493] on div "Food Menu Drink Menu" at bounding box center [730, 505] width 868 height 91
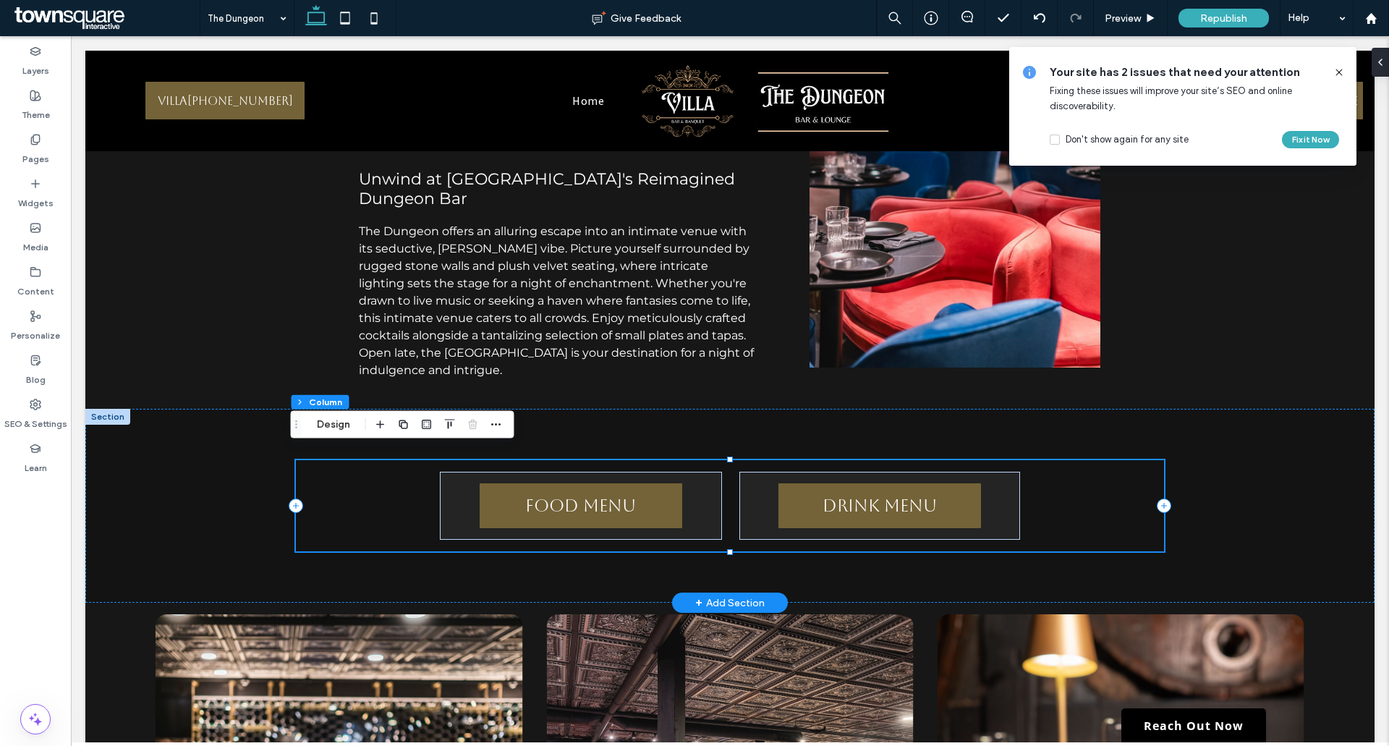
click at [607, 460] on div "Food Menu Drink Menu" at bounding box center [730, 505] width 868 height 91
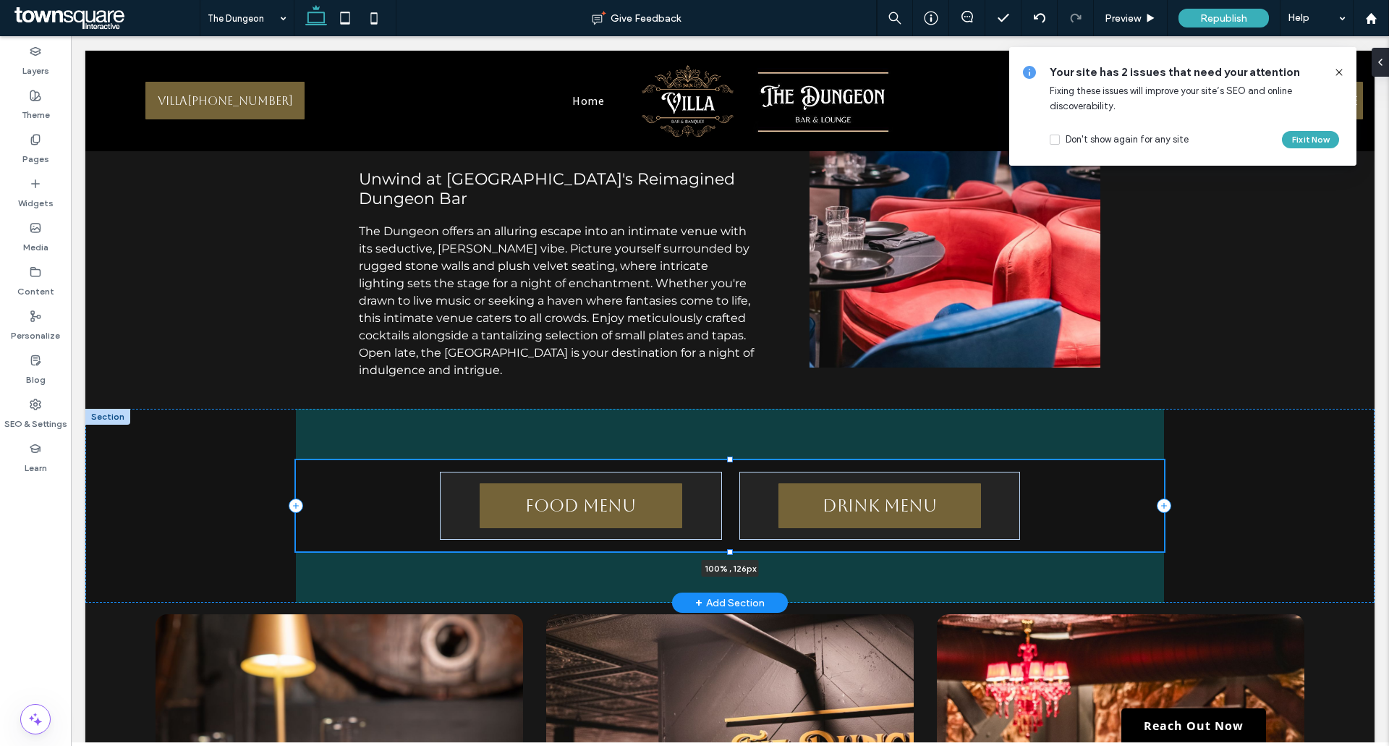
drag, startPoint x: 724, startPoint y: 447, endPoint x: 727, endPoint y: 462, distance: 15.5
click at [727, 462] on div "Food Menu Drink Menu 100% , 126px" at bounding box center [730, 506] width 868 height 195
type input "***"
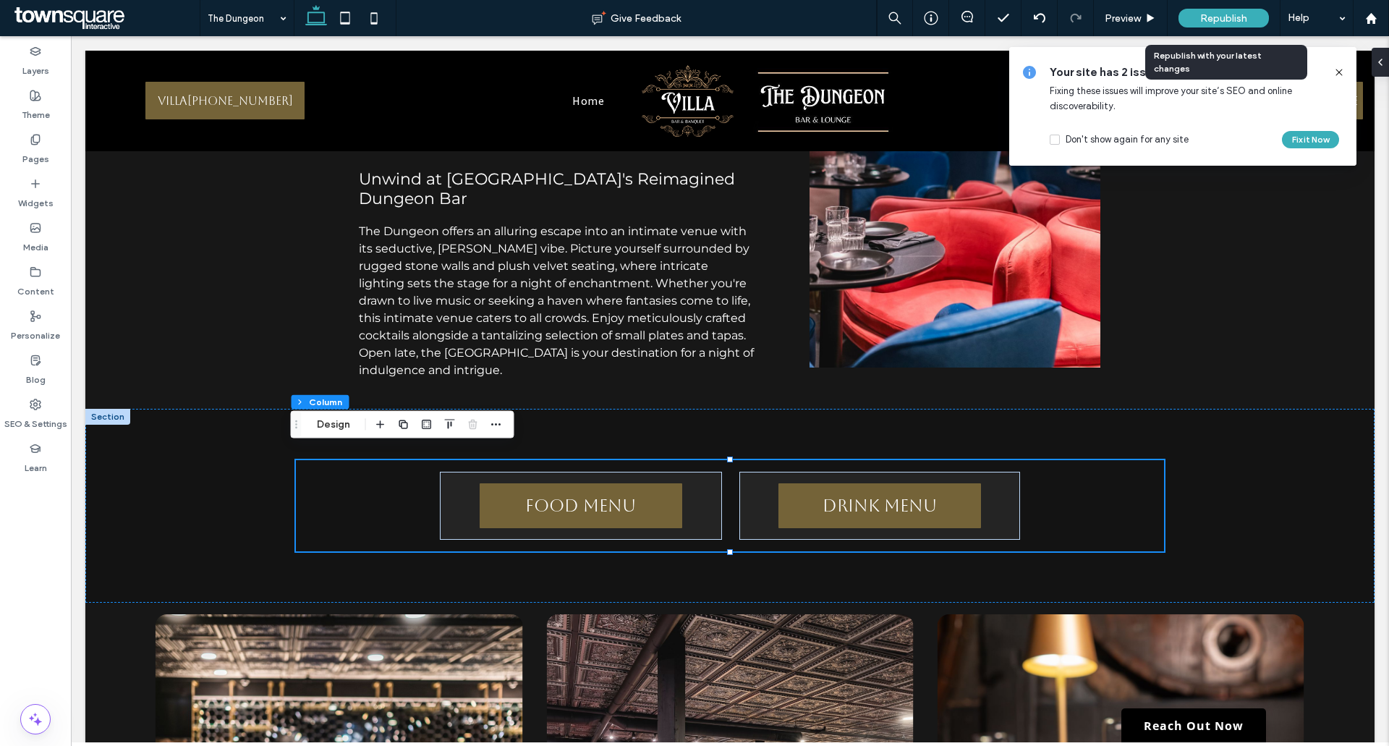
click at [1223, 19] on span "Republish" at bounding box center [1223, 18] width 47 height 12
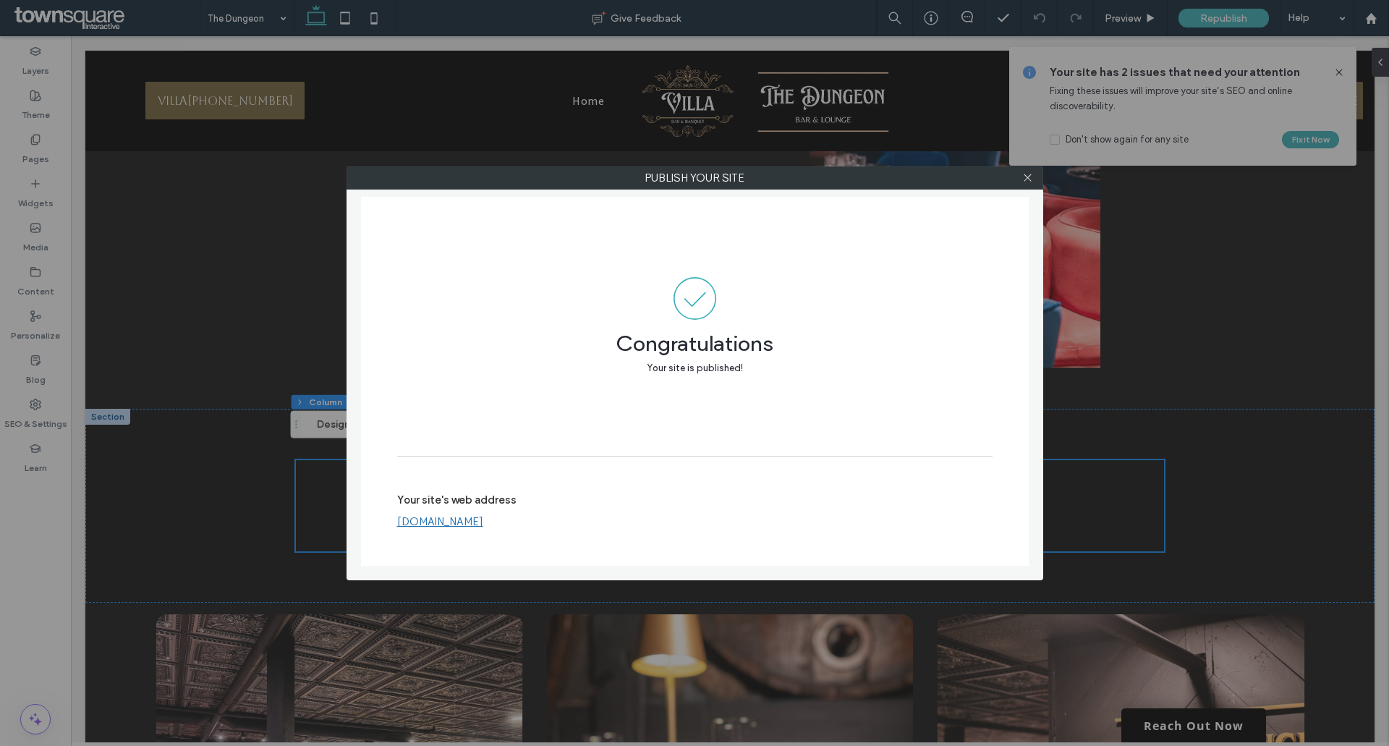
click at [1033, 178] on div at bounding box center [1028, 178] width 22 height 22
click at [1028, 182] on icon at bounding box center [1027, 177] width 11 height 11
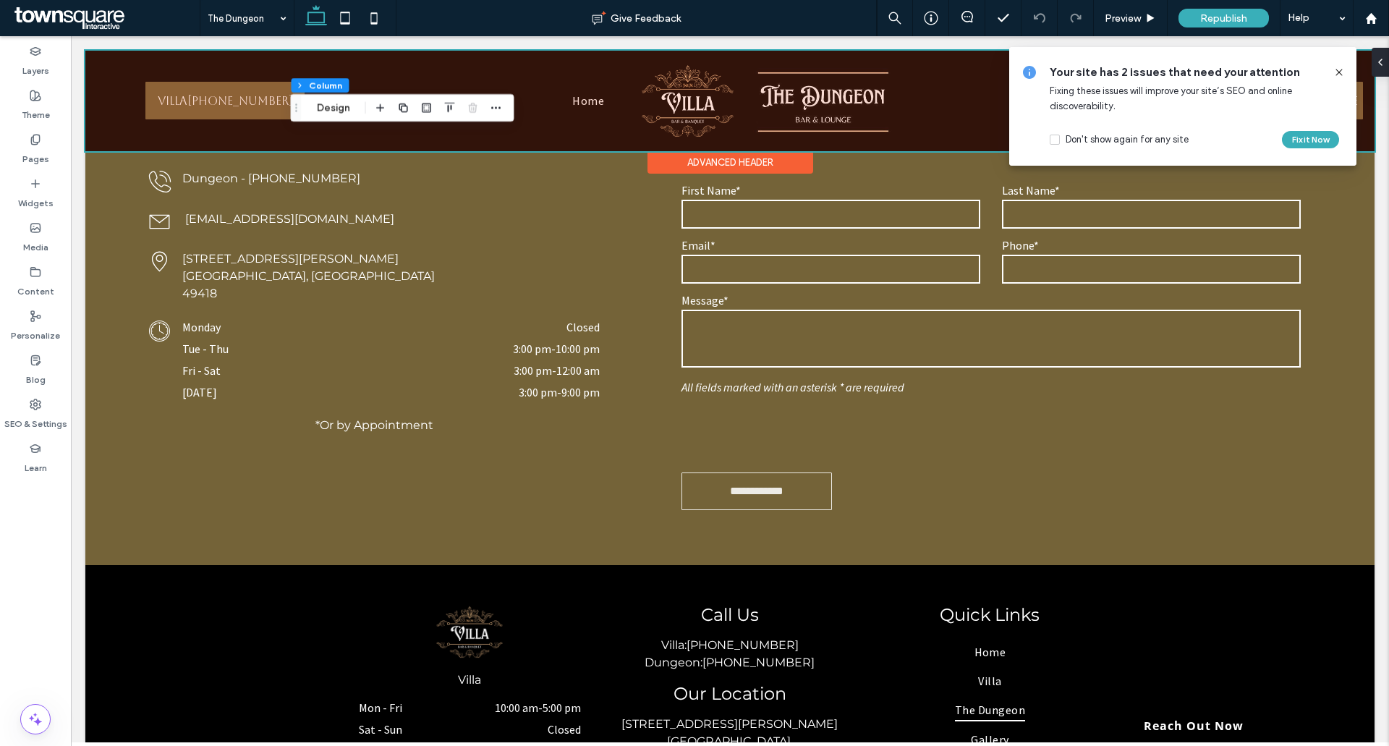
scroll to position [1533, 0]
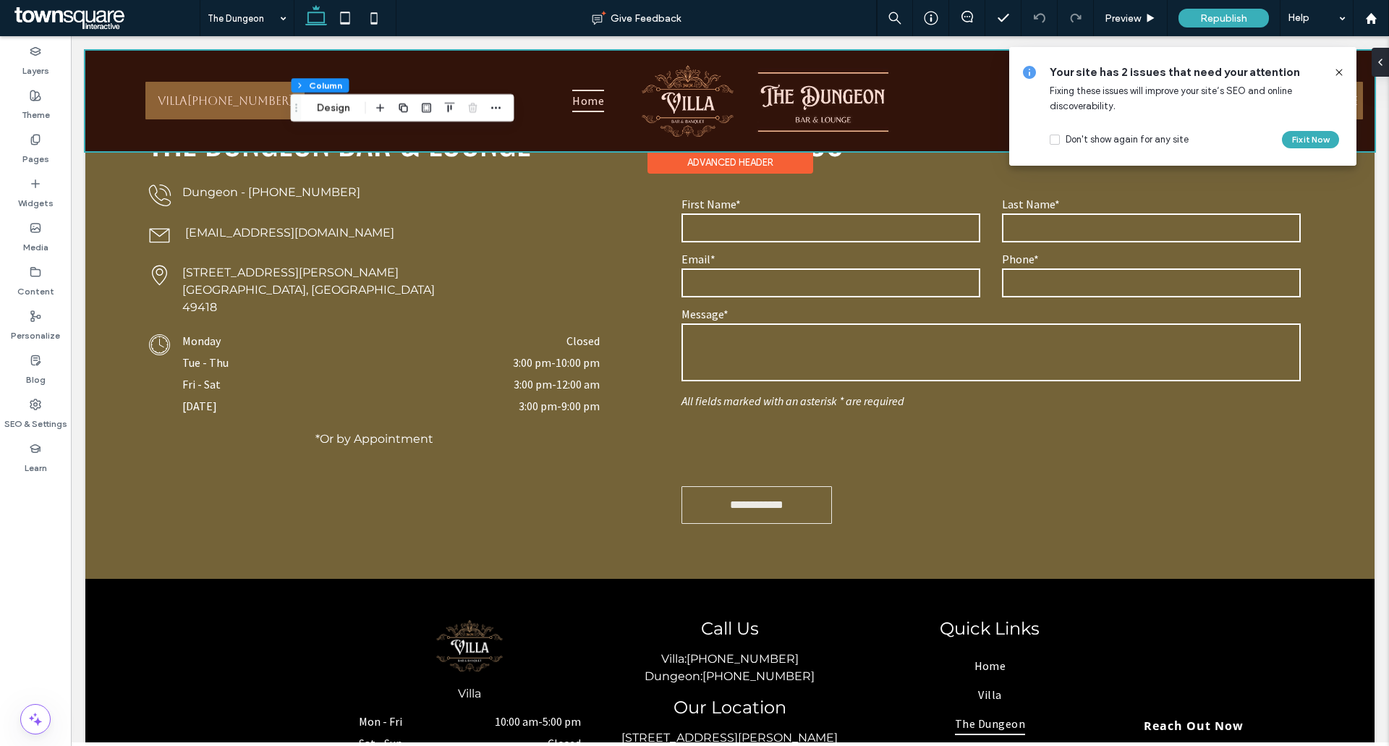
click at [586, 91] on div at bounding box center [729, 101] width 1289 height 101
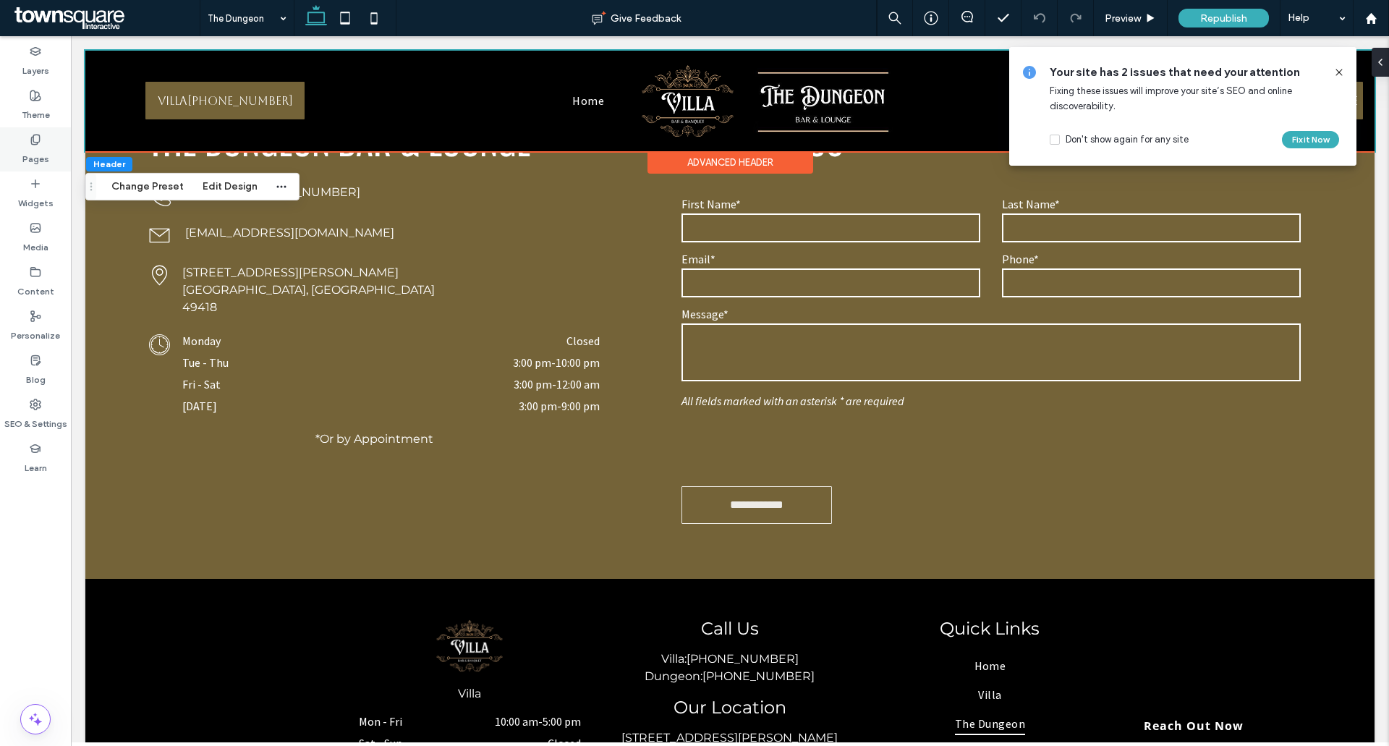
click at [34, 143] on icon at bounding box center [36, 140] width 12 height 12
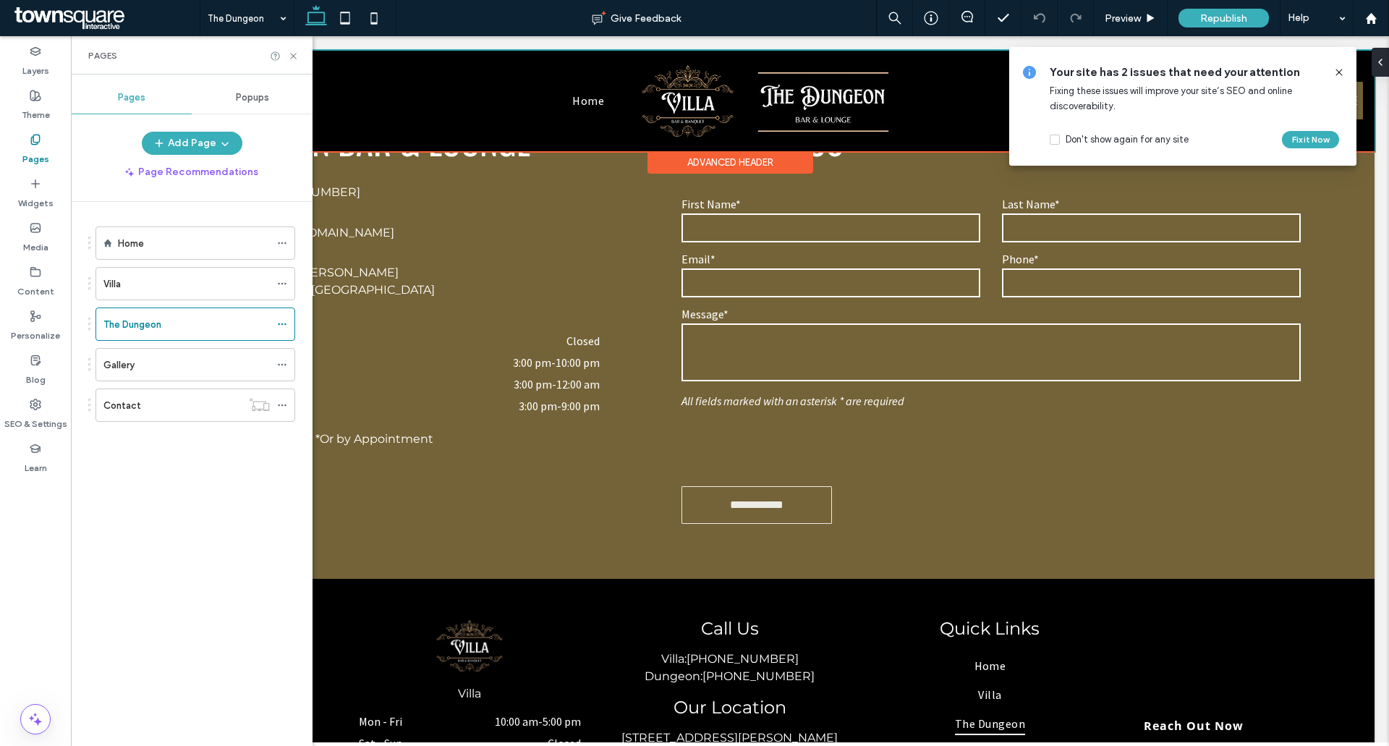
click at [132, 247] on label "Home" at bounding box center [131, 243] width 26 height 25
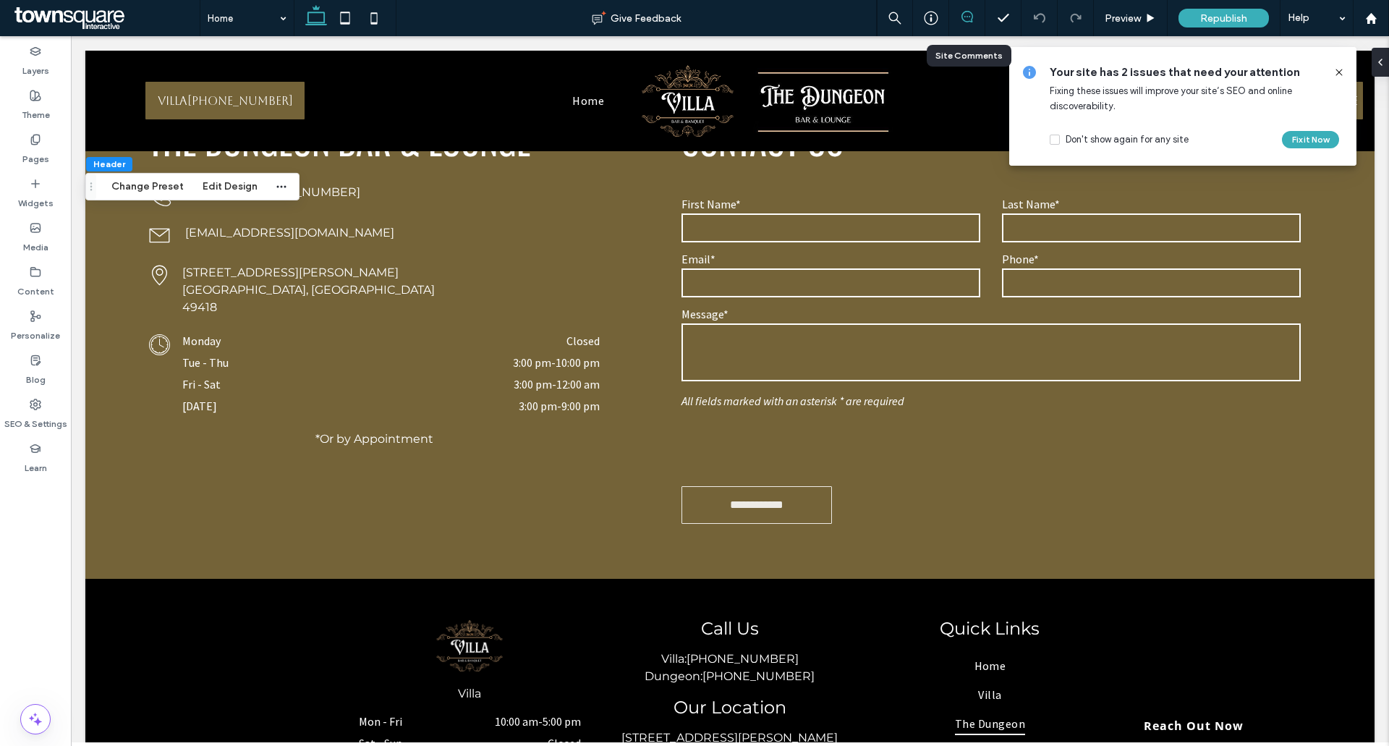
click at [965, 17] on icon at bounding box center [968, 17] width 12 height 12
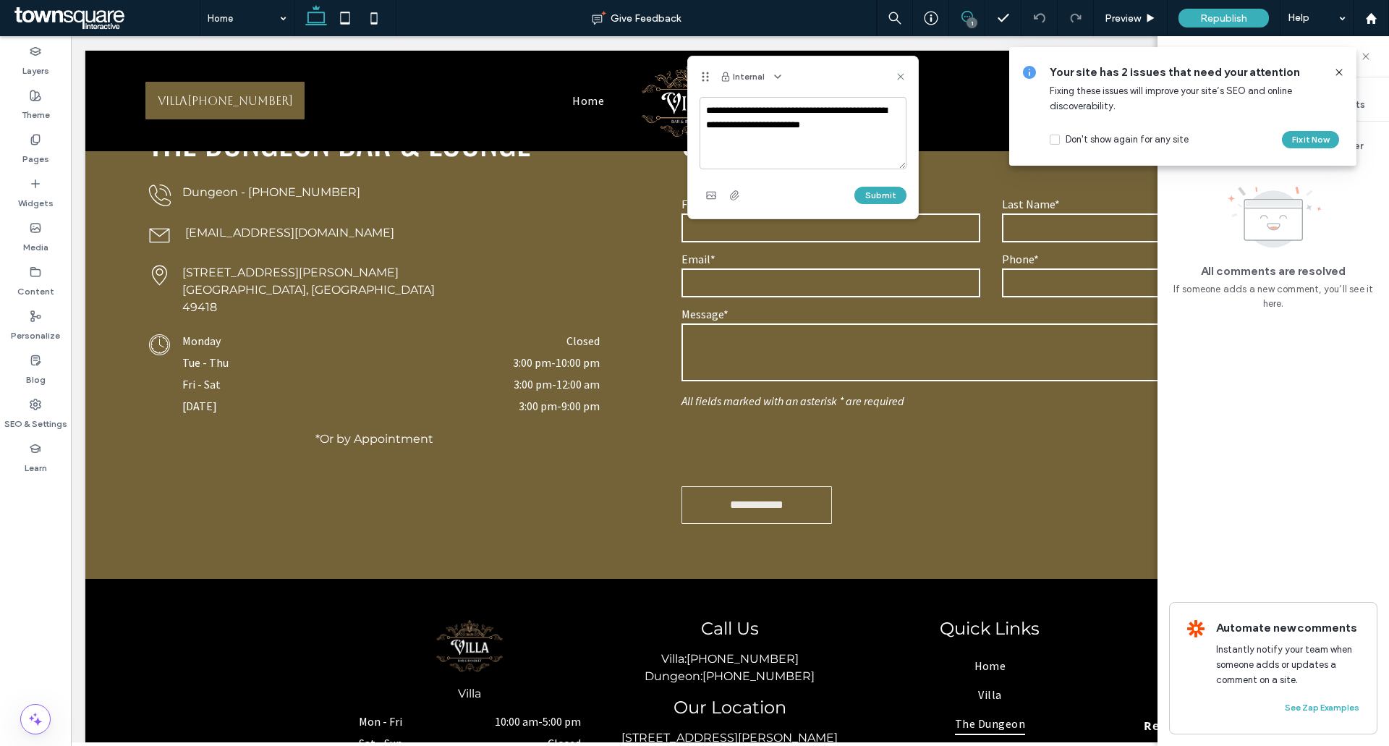
click at [822, 124] on textarea "**********" at bounding box center [803, 133] width 207 height 72
type textarea "**********"
click at [884, 200] on button "Submit" at bounding box center [881, 195] width 52 height 17
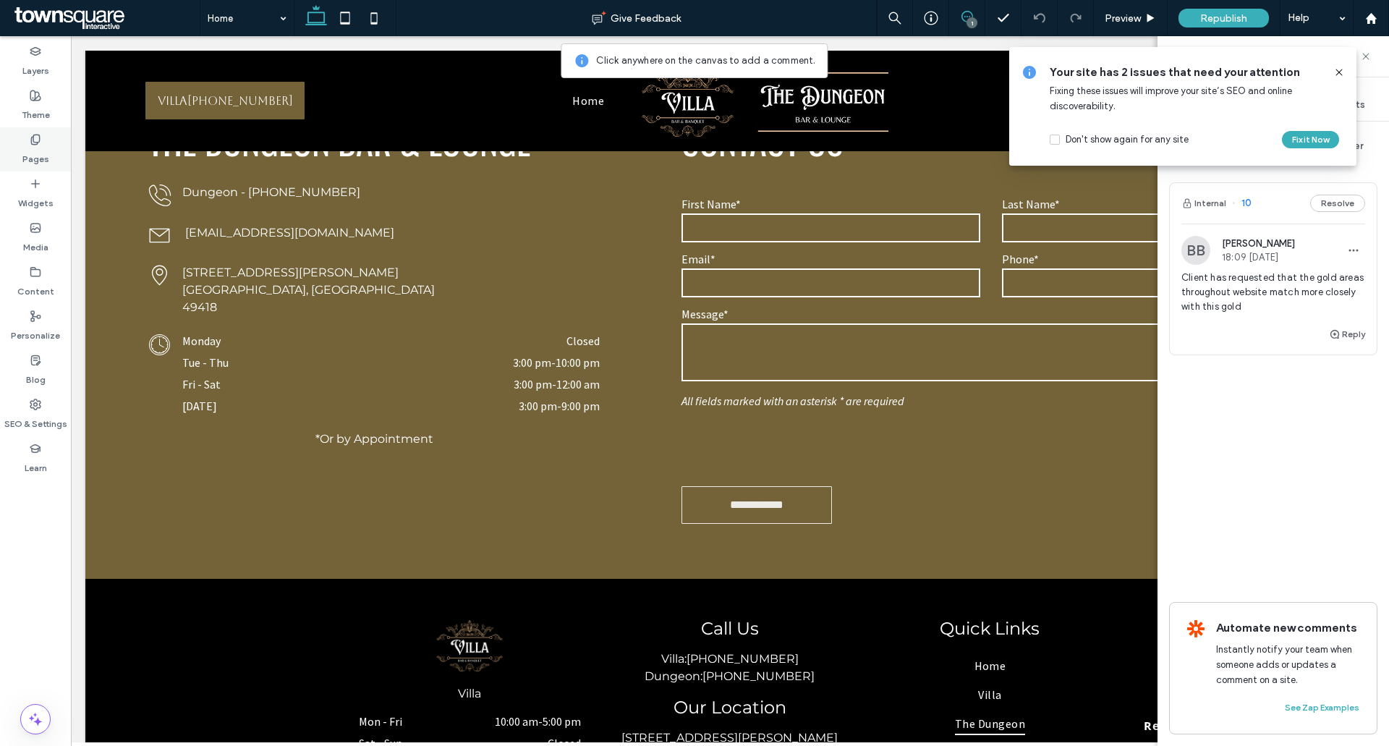
click at [26, 133] on div "Pages" at bounding box center [35, 149] width 71 height 44
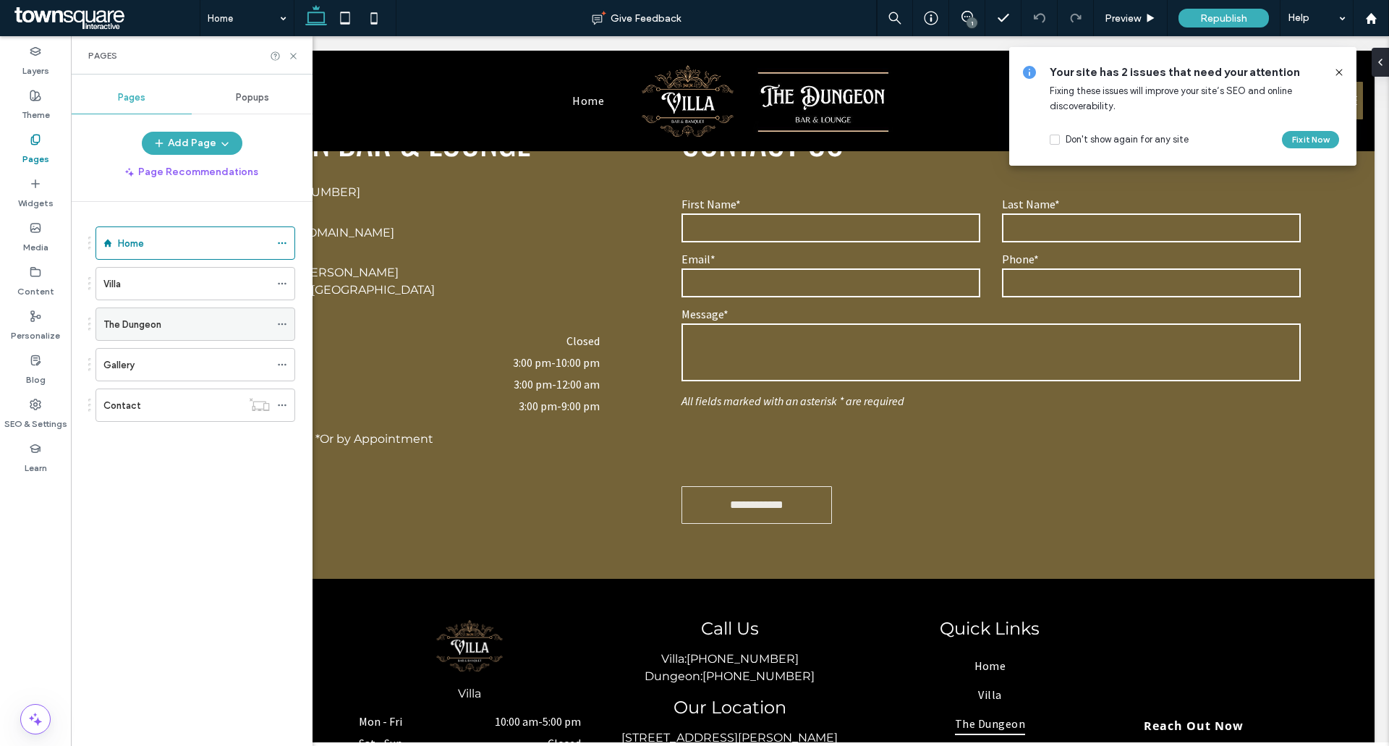
click at [122, 329] on label "The Dungeon" at bounding box center [132, 324] width 58 height 25
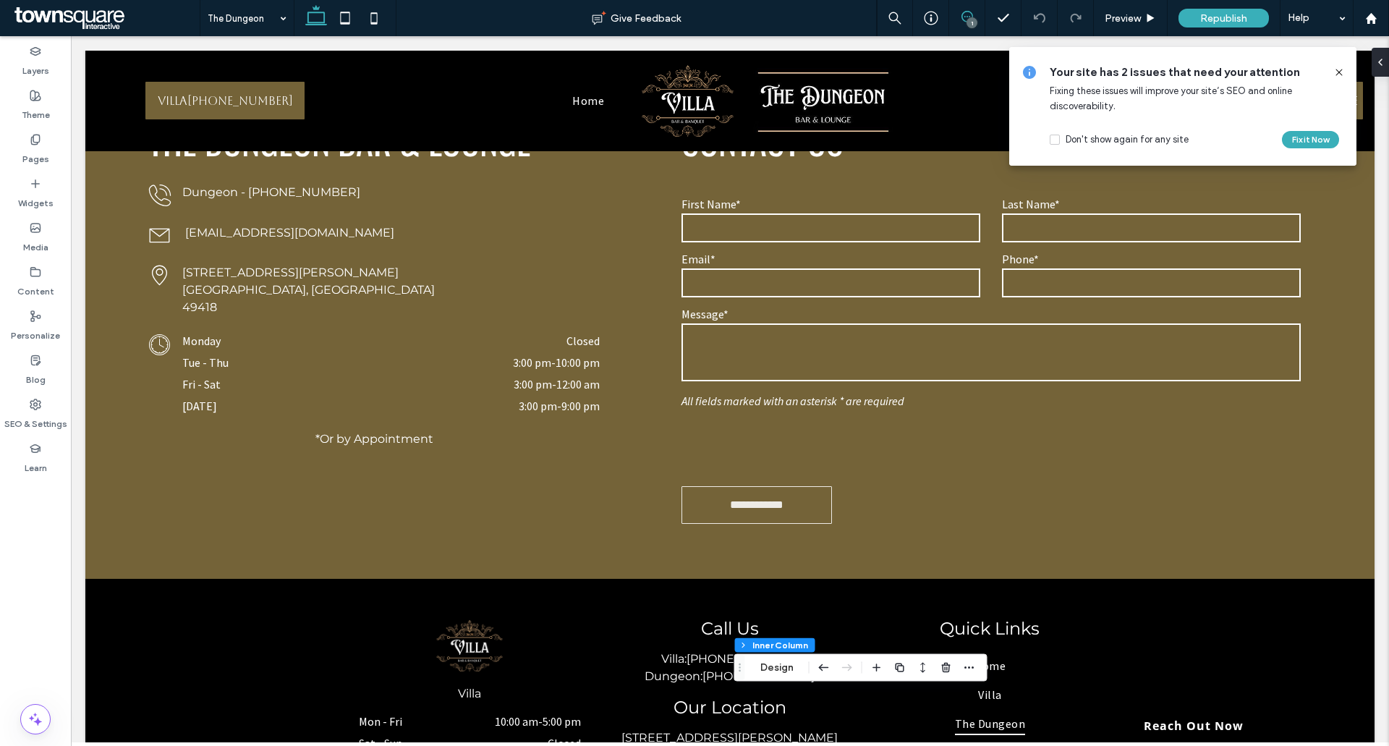
click at [965, 14] on icon at bounding box center [968, 17] width 12 height 12
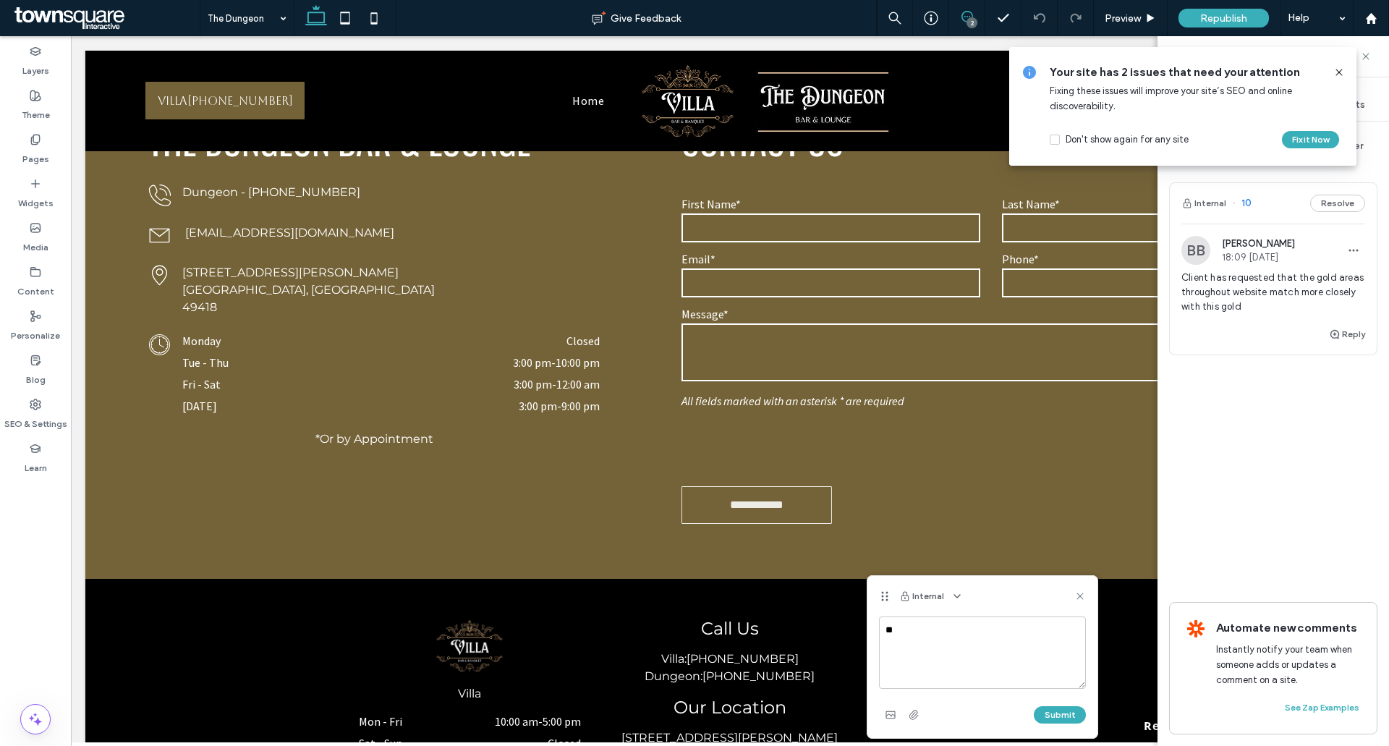
type textarea "*"
click at [962, 666] on textarea "**********" at bounding box center [982, 653] width 207 height 72
paste textarea "**********"
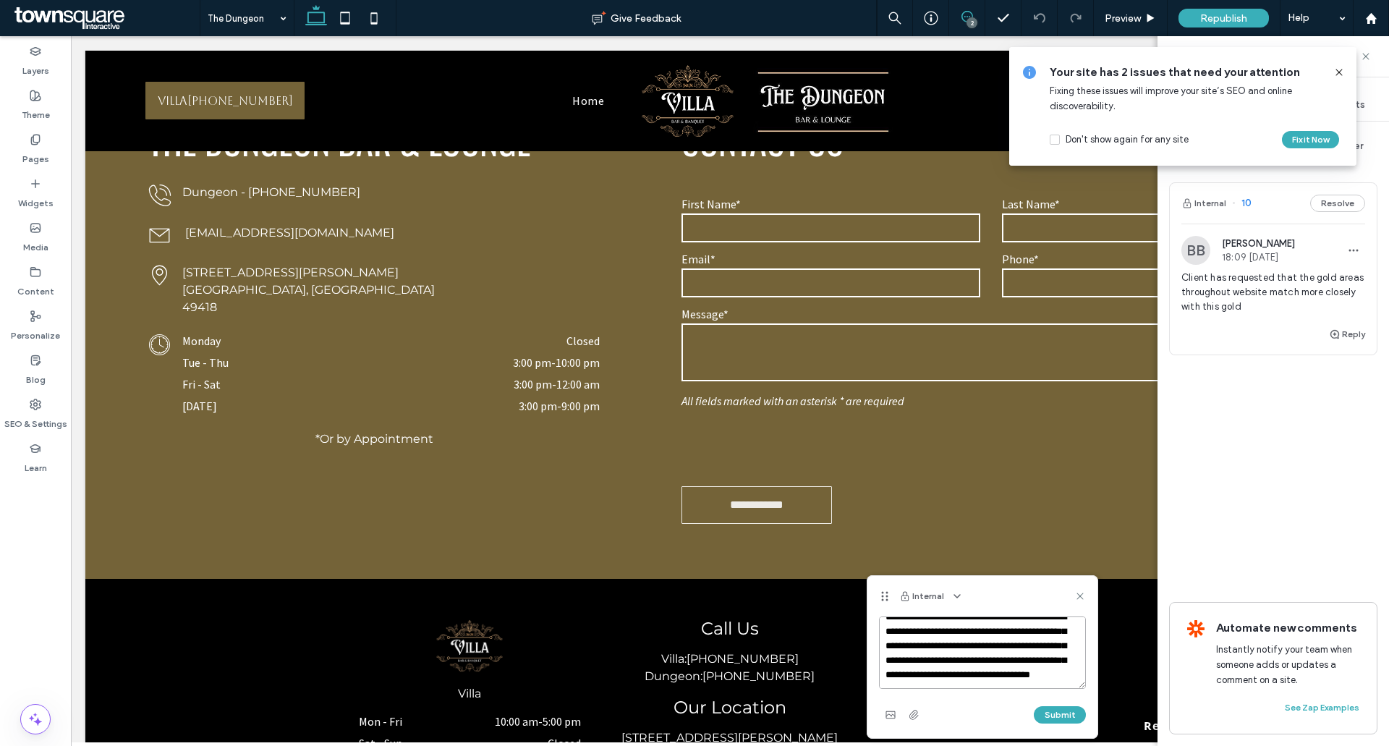
type textarea "**********"
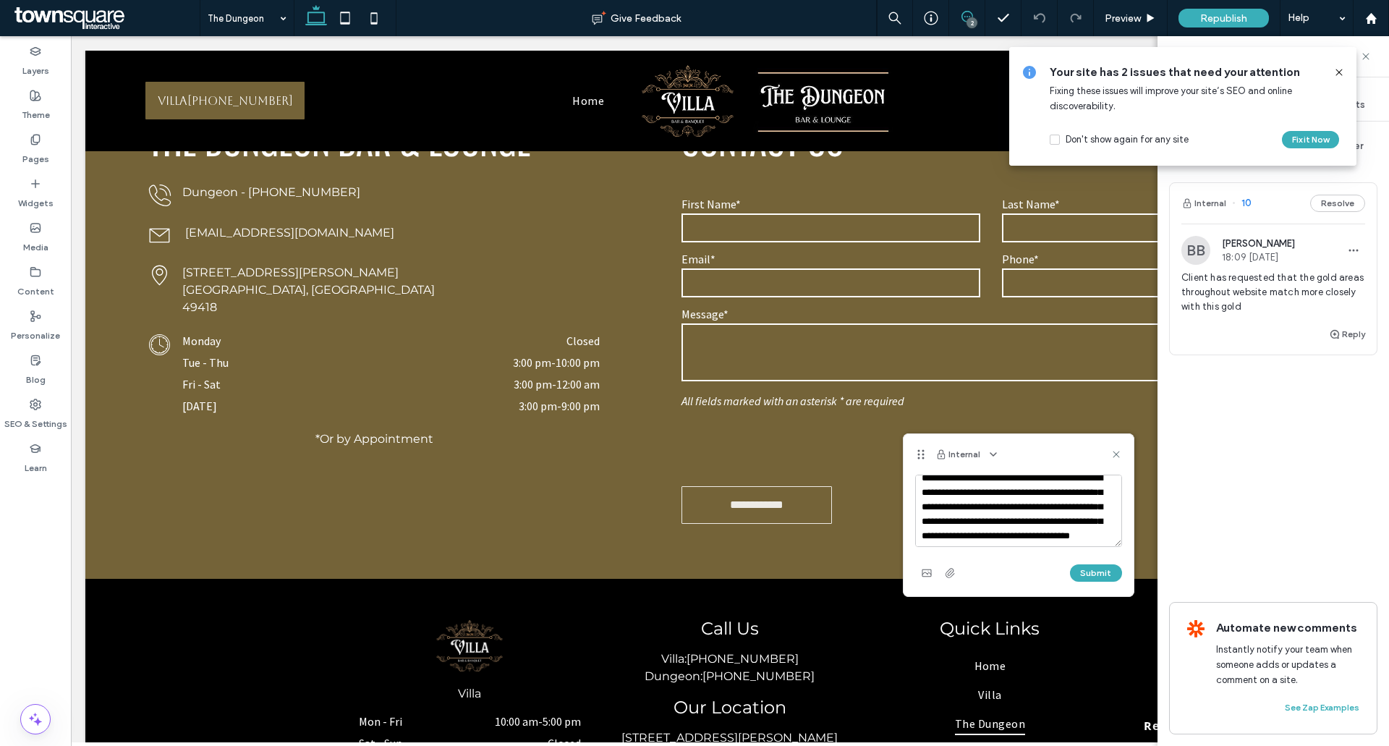
scroll to position [27, 0]
click at [1106, 570] on button "Submit" at bounding box center [1096, 572] width 52 height 17
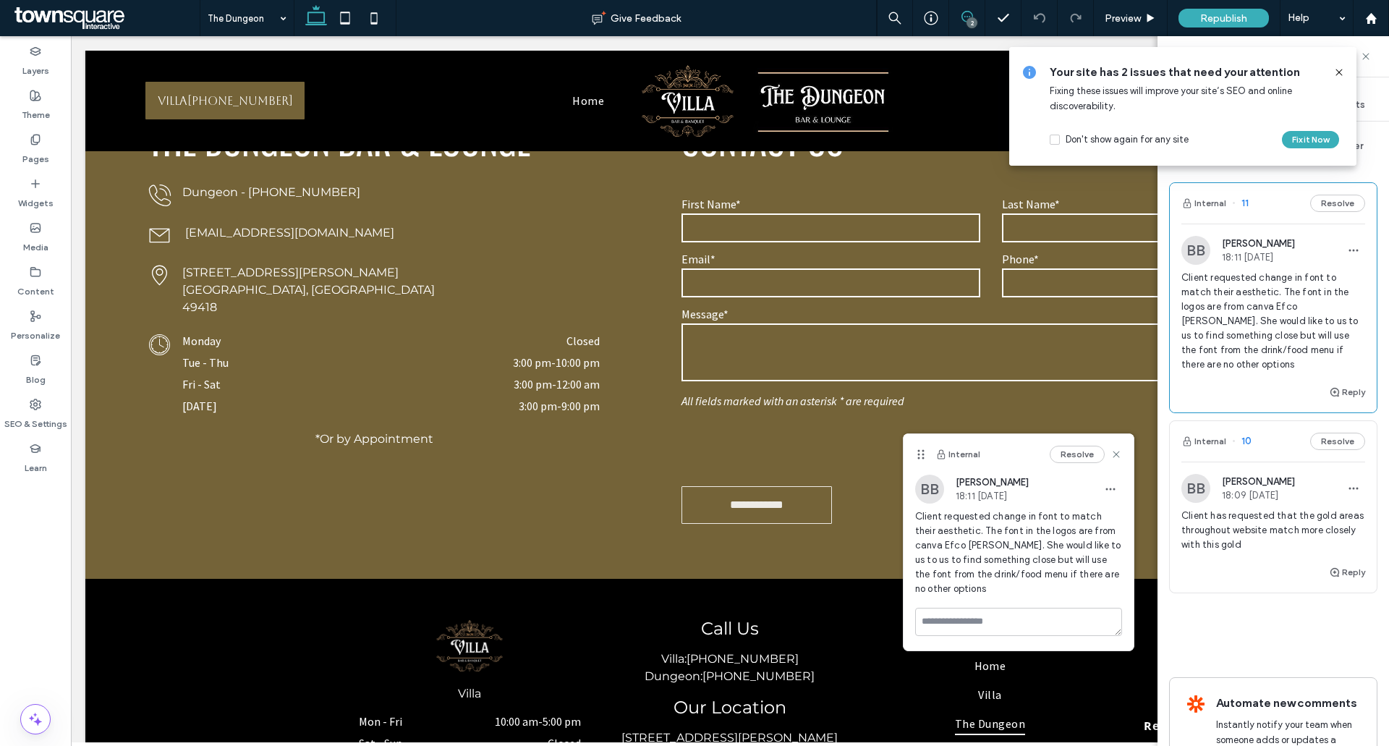
scroll to position [0, 0]
